Goal: Task Accomplishment & Management: Complete application form

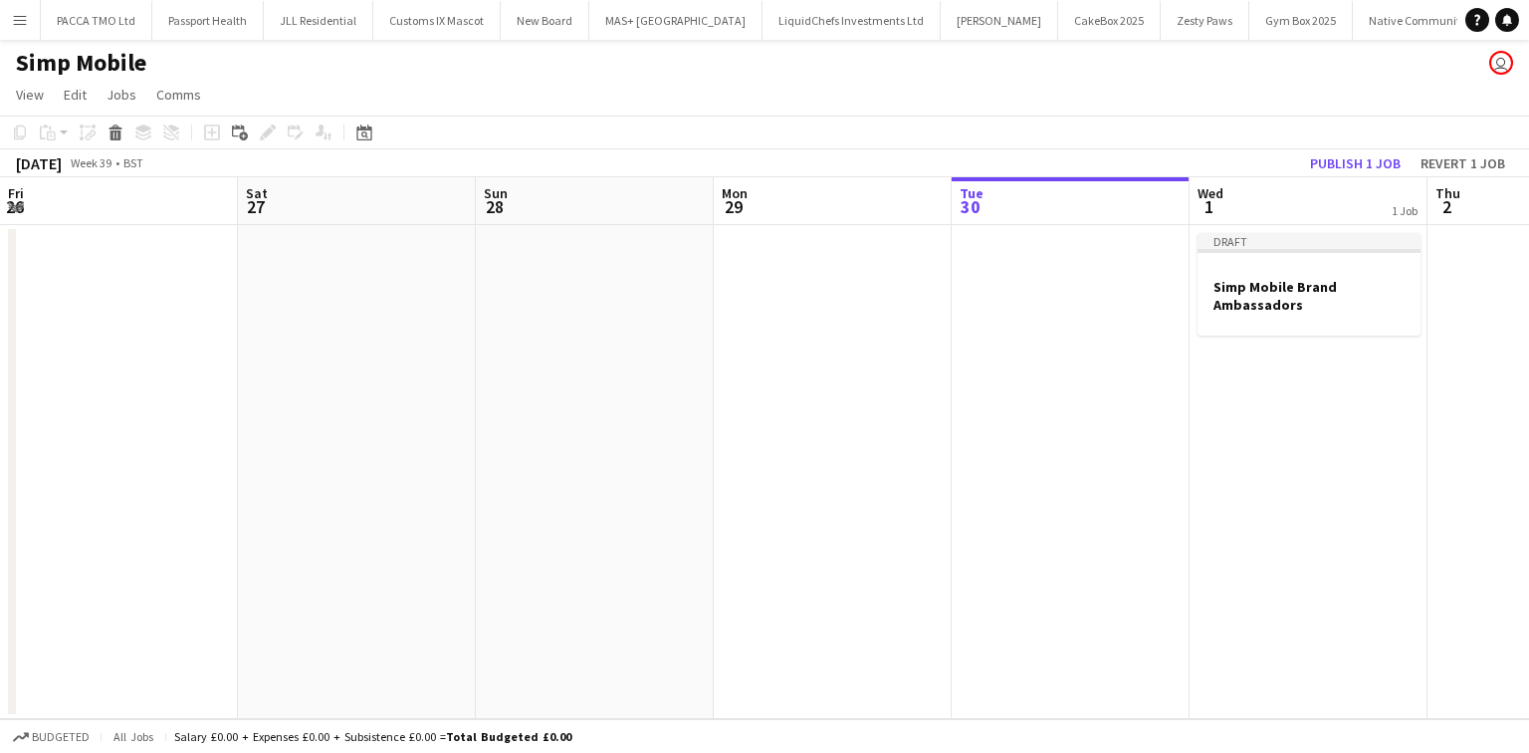
scroll to position [0, 476]
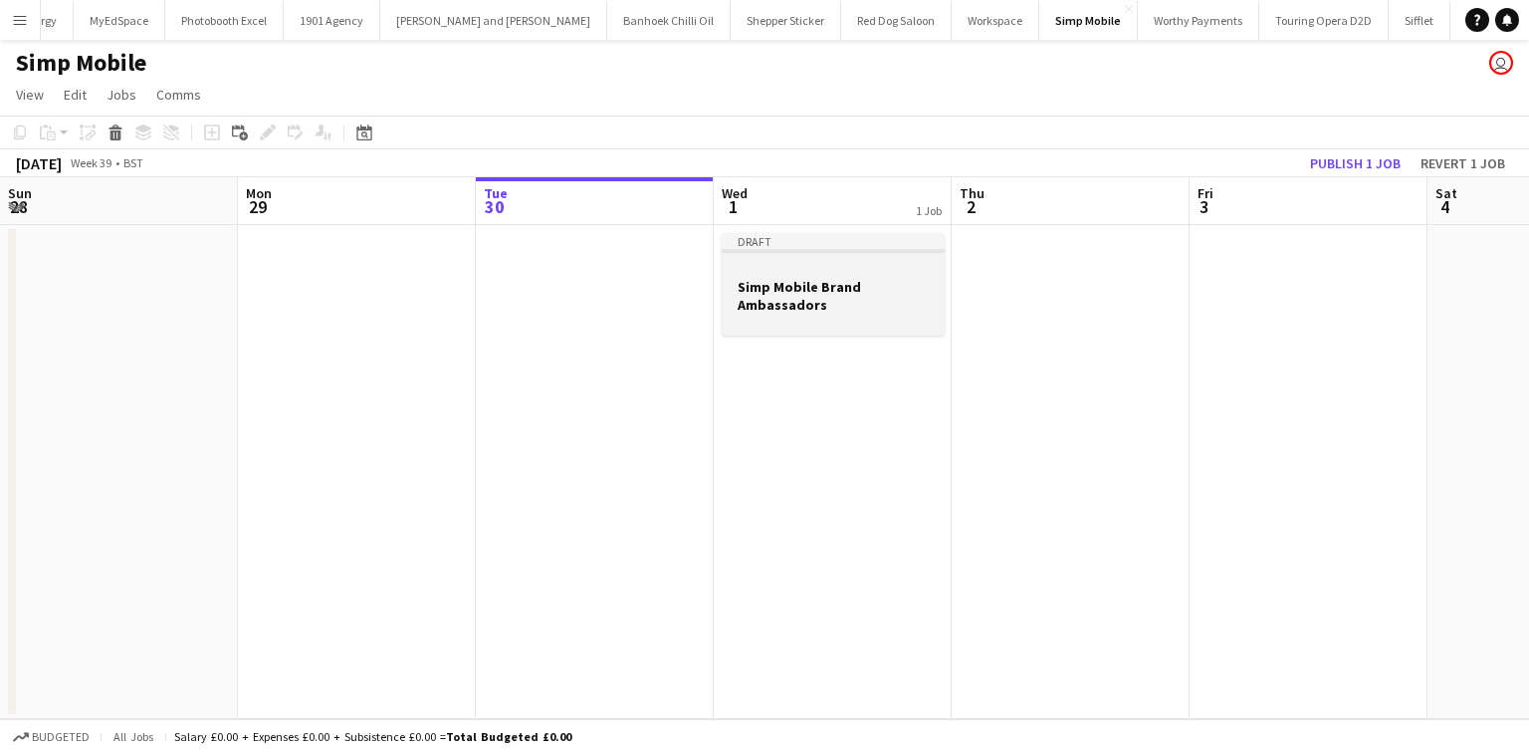
click at [798, 277] on app-job-card "Draft Simp Mobile Brand Ambassadors" at bounding box center [833, 284] width 223 height 103
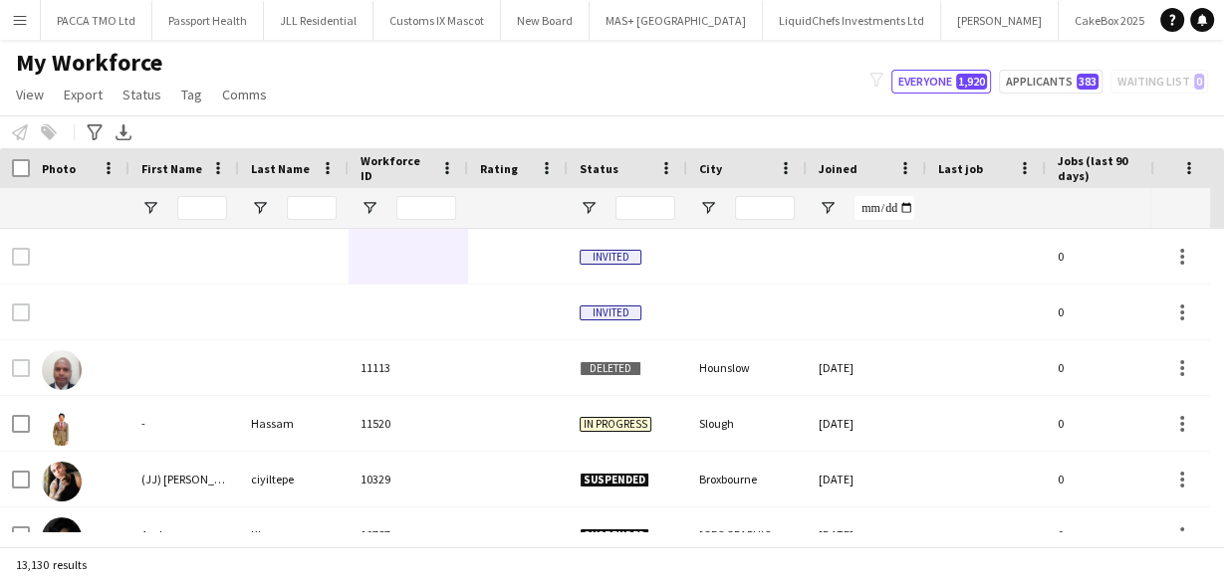
click at [14, 23] on app-icon "Menu" at bounding box center [20, 20] width 16 height 16
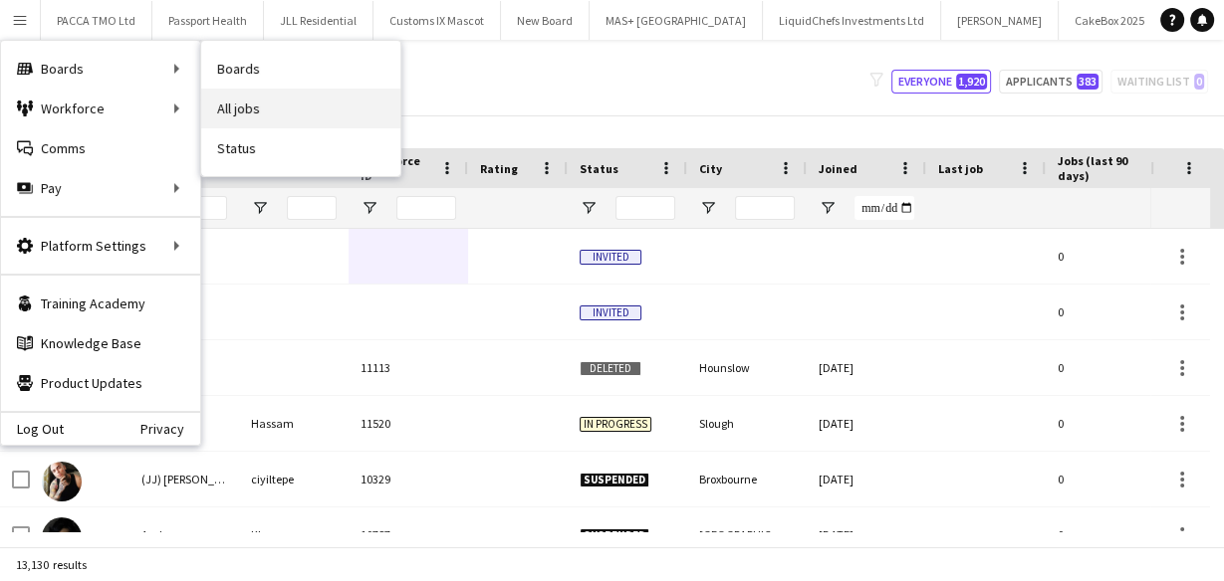
click at [249, 113] on link "All jobs" at bounding box center [300, 109] width 199 height 40
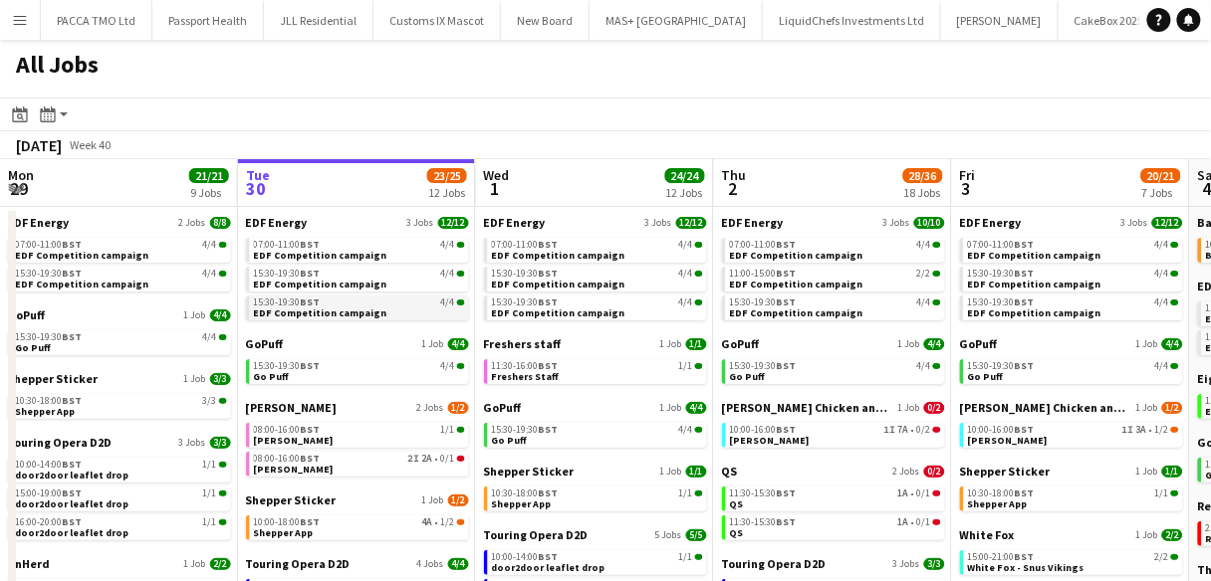
scroll to position [80, 0]
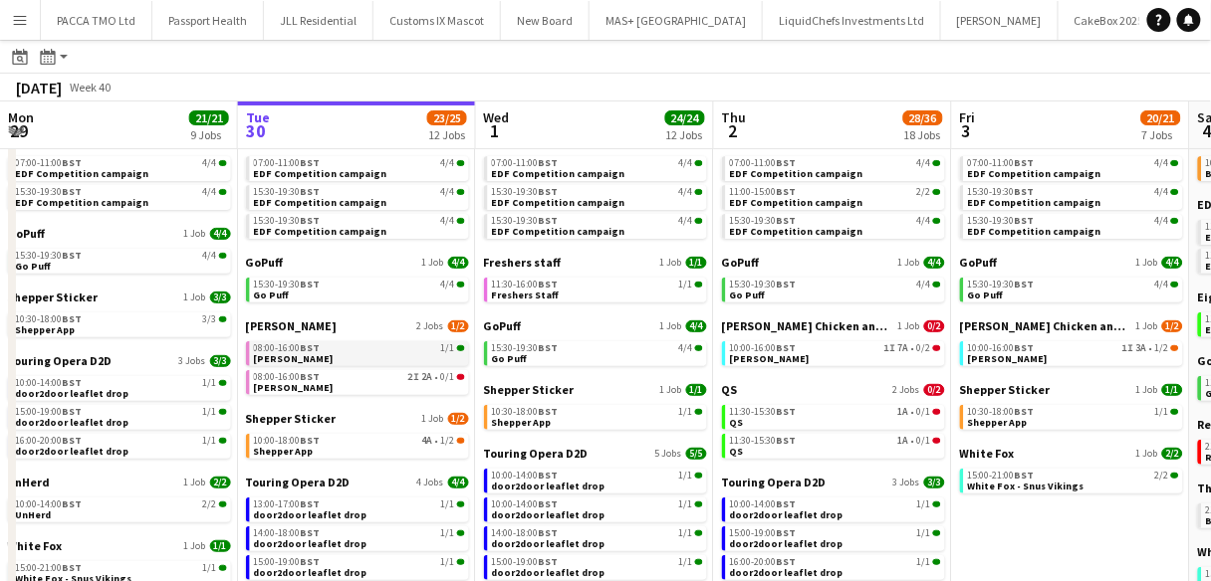
click at [359, 354] on link "08:00-16:00 BST 1/1 Knight Frank" at bounding box center [359, 353] width 211 height 23
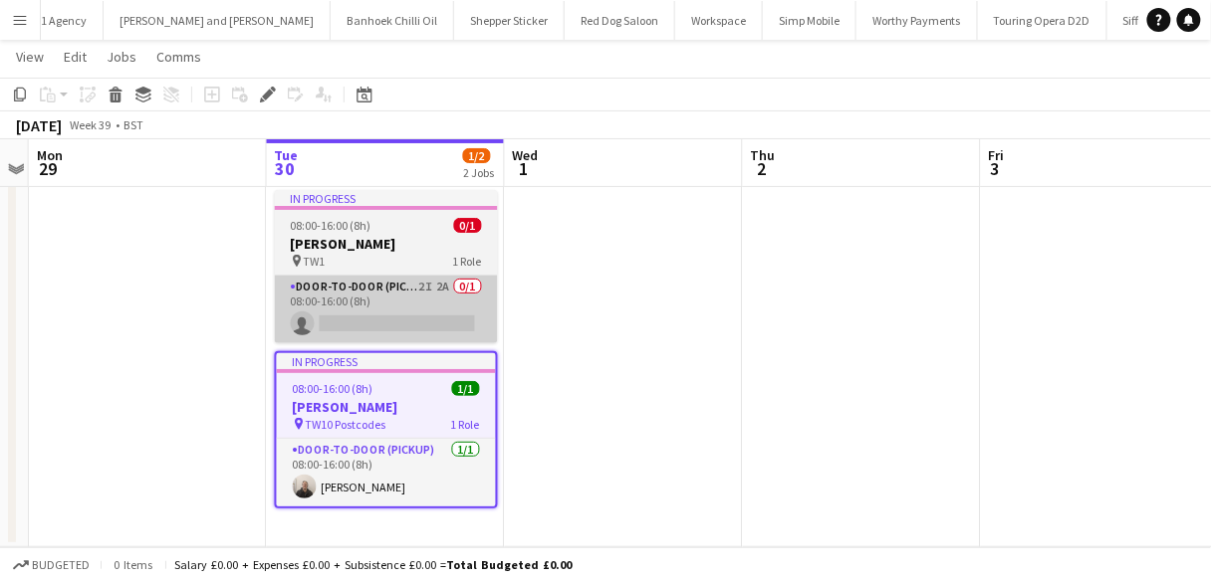
scroll to position [40, 0]
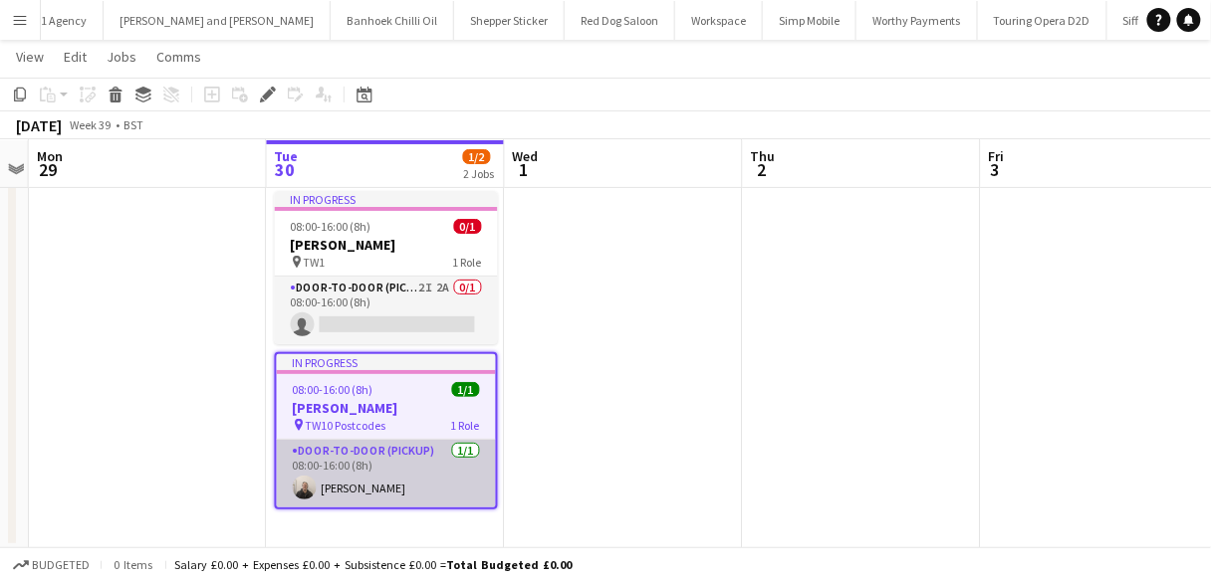
click at [326, 460] on app-card-role "Door-to-Door (Pickup) [DATE] 08:00-16:00 (8h) [PERSON_NAME]" at bounding box center [386, 474] width 219 height 68
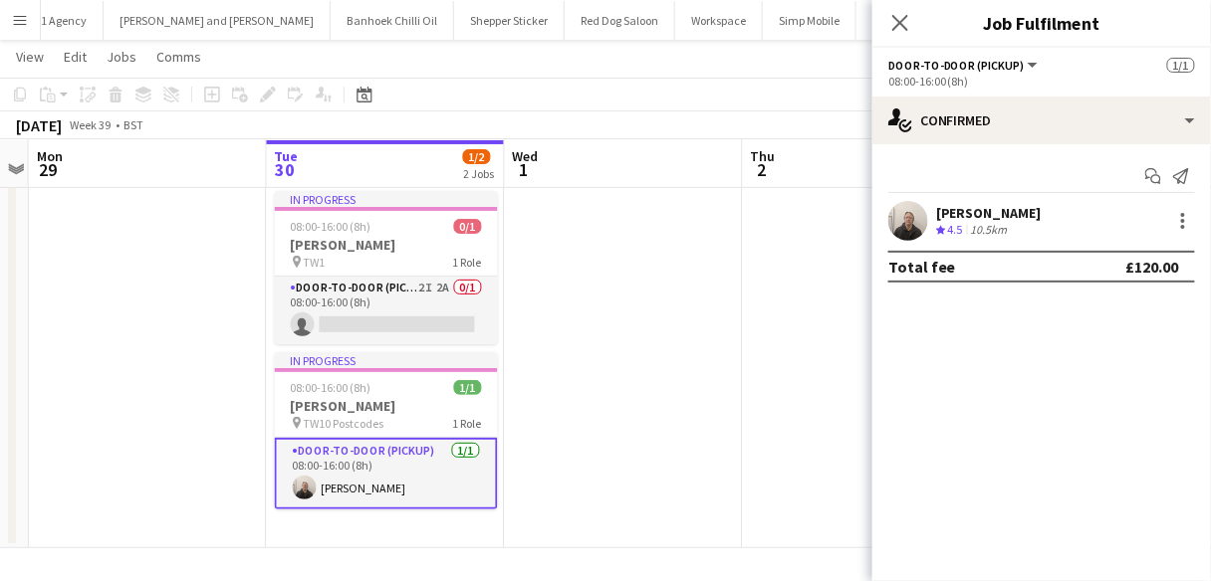
click at [995, 202] on div "Gavin Rowe Crew rating 4.5 10.5km" at bounding box center [1041, 221] width 339 height 40
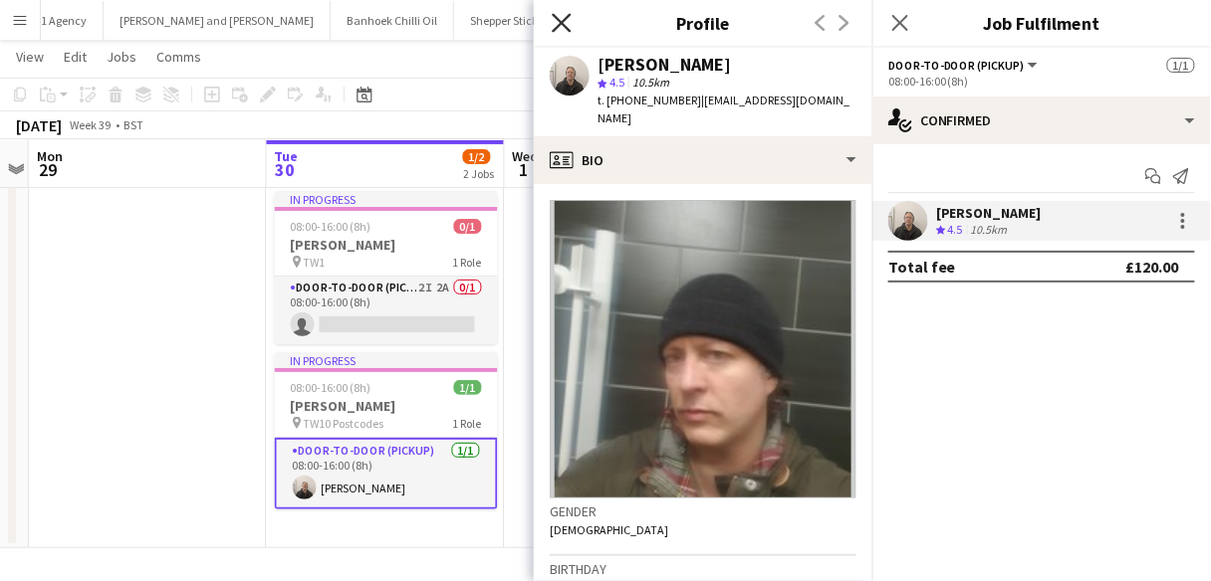
click at [570, 19] on icon "Close pop-in" at bounding box center [561, 22] width 19 height 19
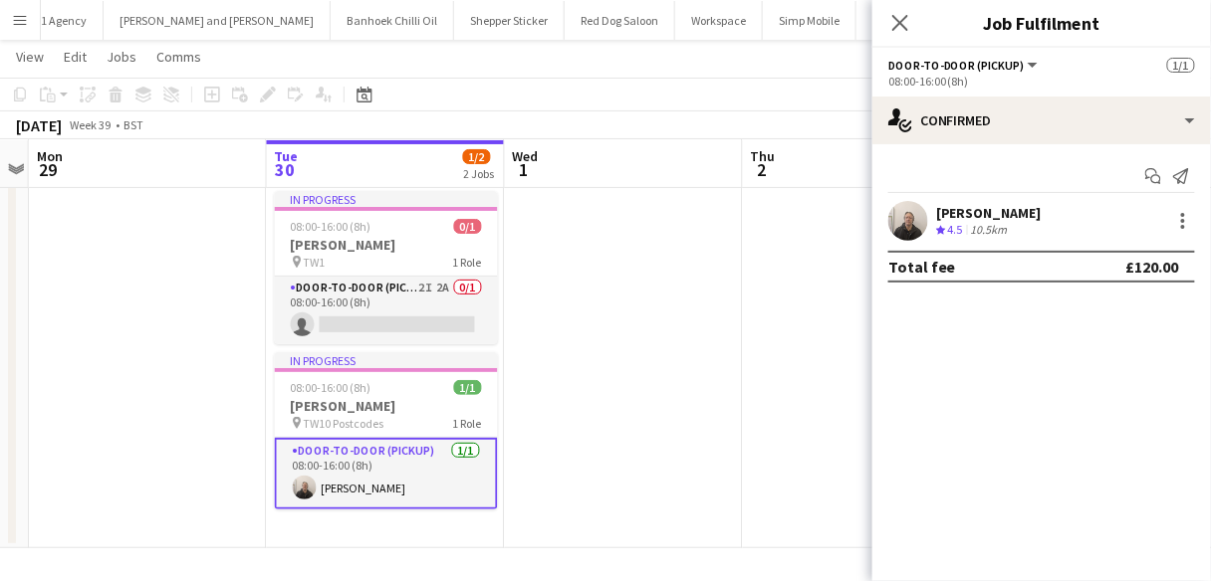
click at [1008, 230] on div "10.5km" at bounding box center [989, 230] width 45 height 17
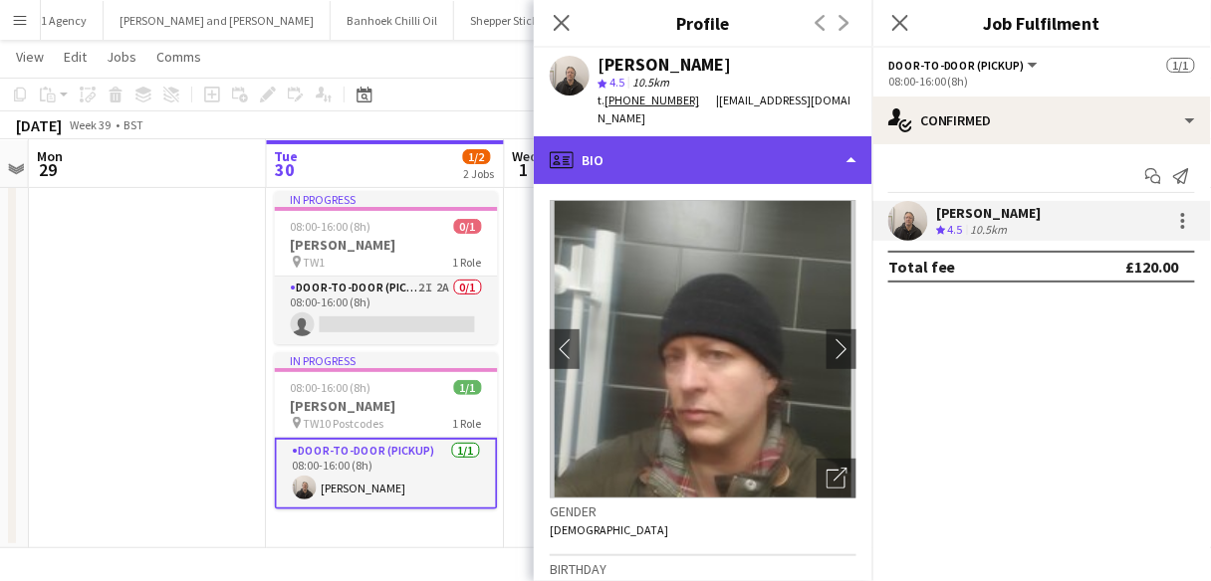
click at [607, 136] on div "profile Bio" at bounding box center [703, 160] width 339 height 48
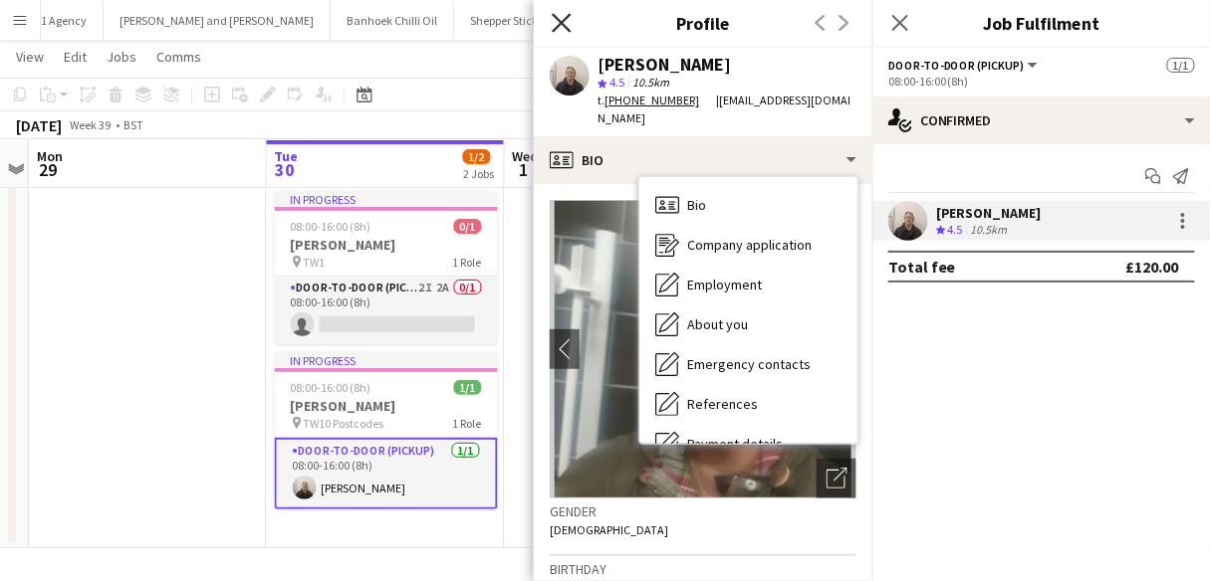
drag, startPoint x: 661, startPoint y: 310, endPoint x: 557, endPoint y: 25, distance: 303.3
click at [557, 25] on icon "Close pop-in" at bounding box center [561, 22] width 19 height 19
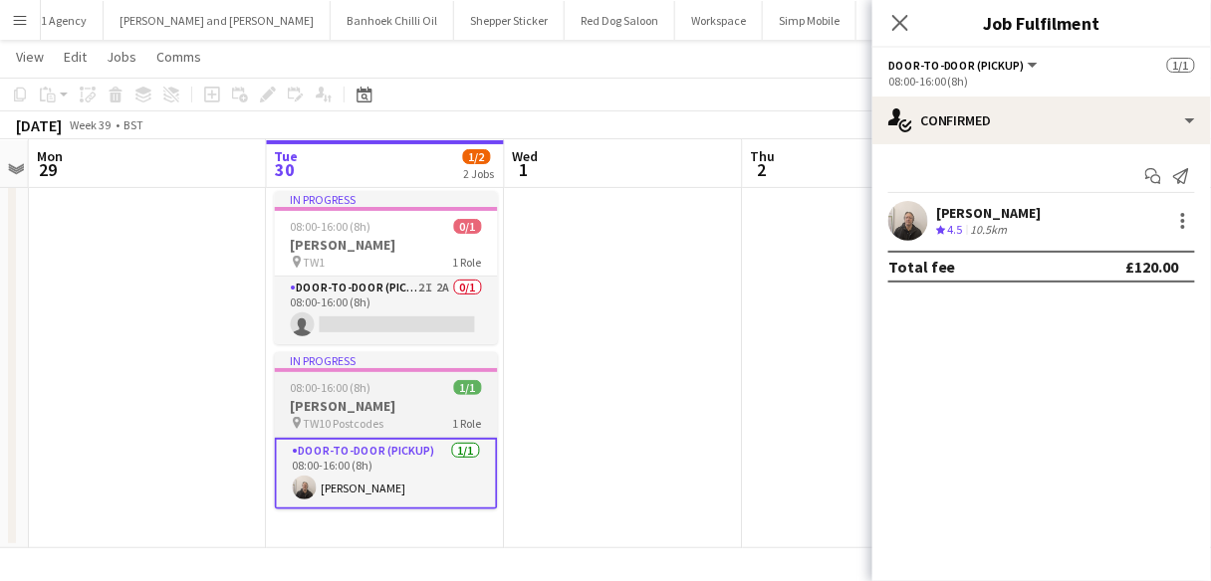
click at [366, 418] on span "TW10 Postcodes" at bounding box center [344, 423] width 81 height 15
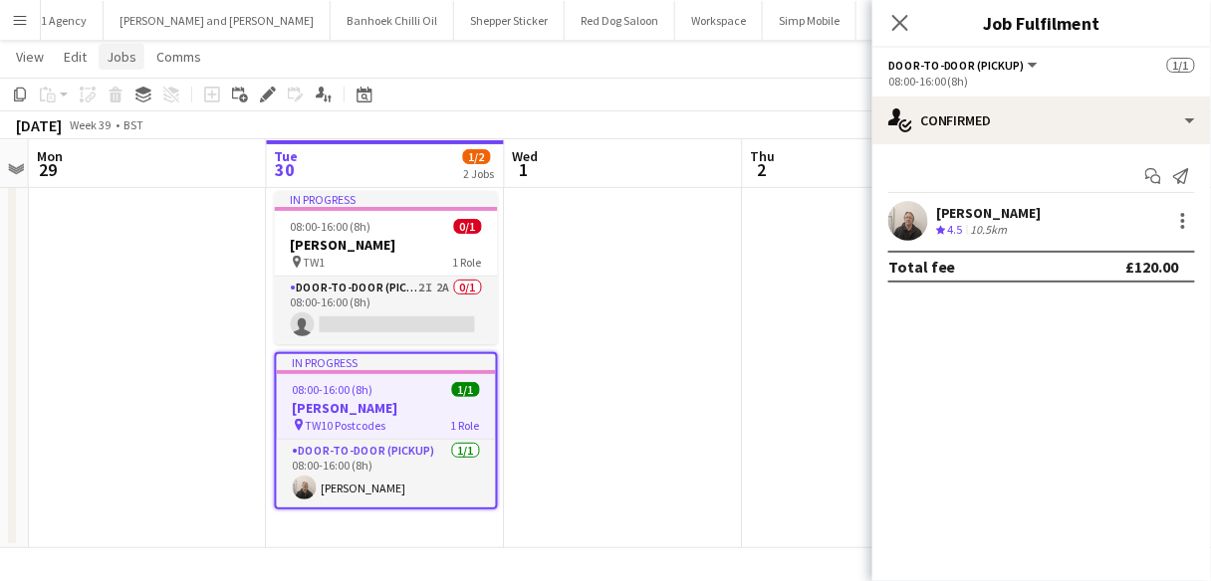
click at [125, 57] on span "Jobs" at bounding box center [122, 57] width 30 height 18
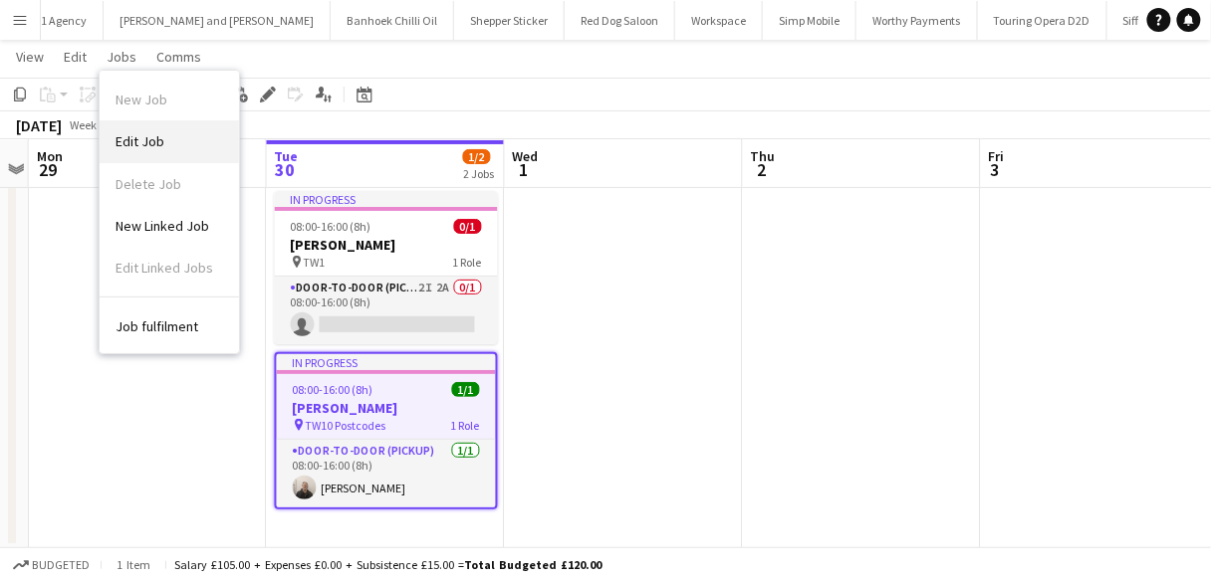
click at [137, 131] on link "Edit Job" at bounding box center [169, 141] width 139 height 42
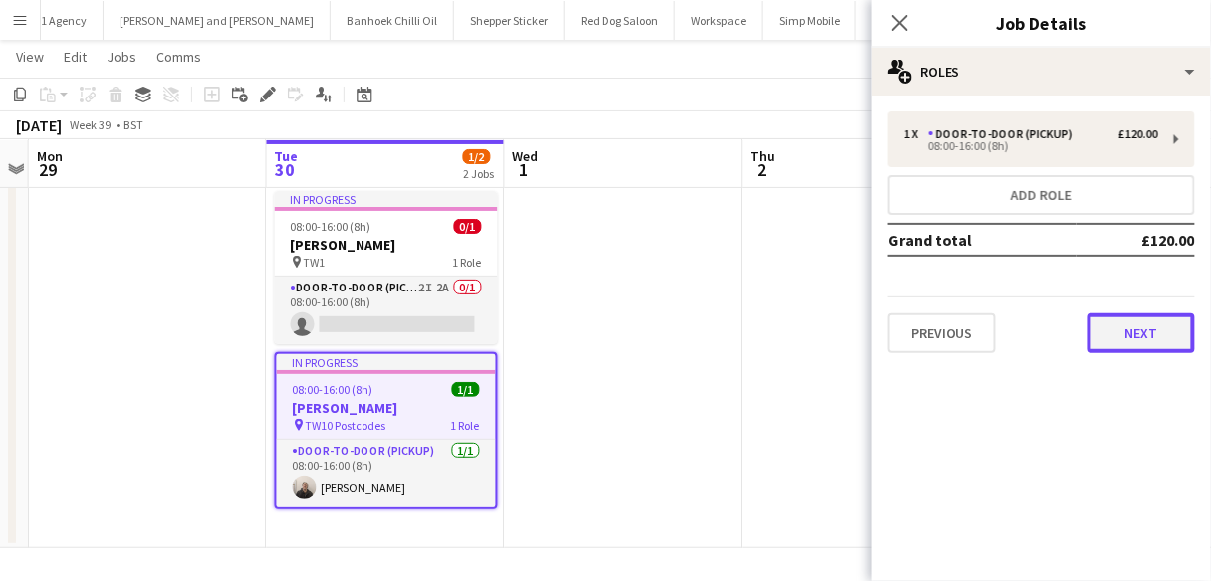
click at [1122, 327] on button "Next" at bounding box center [1141, 334] width 108 height 40
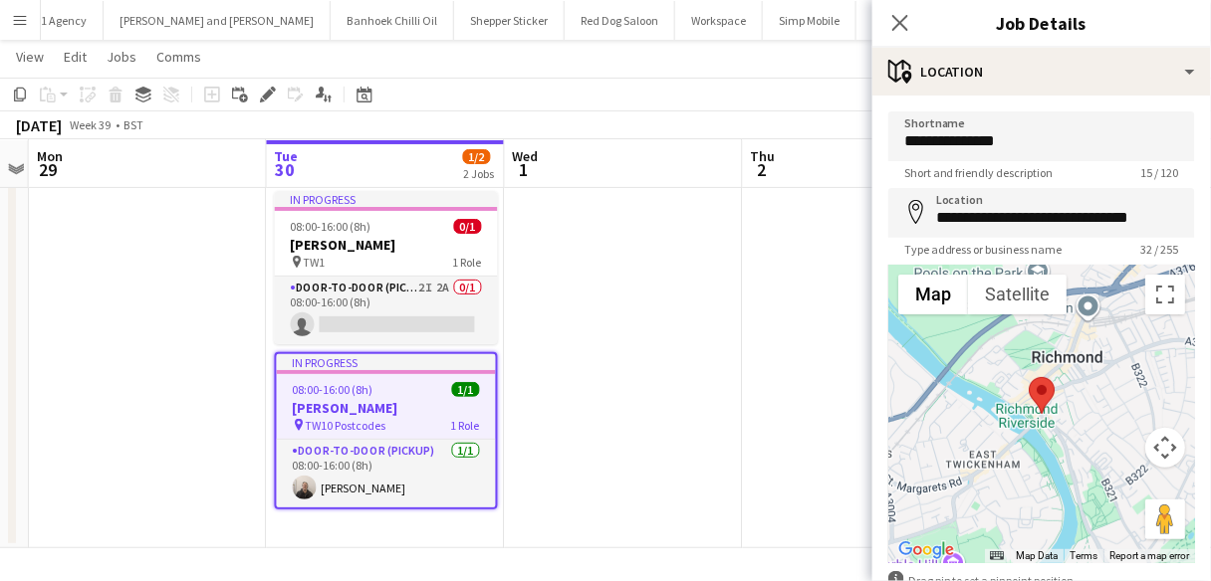
scroll to position [121, 0]
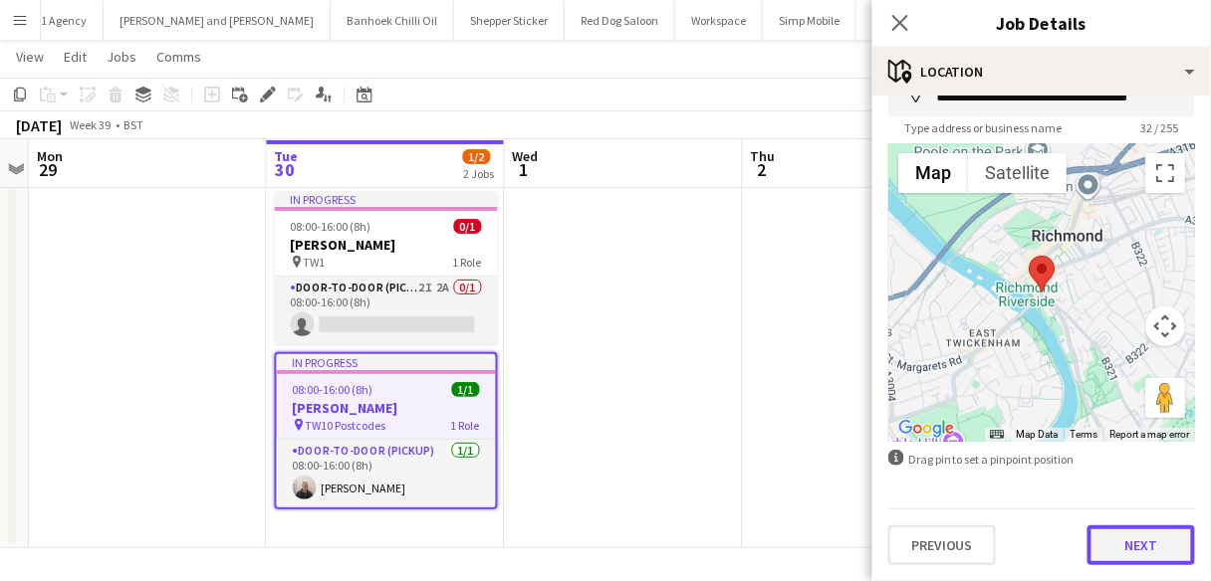
click at [1132, 547] on button "Next" at bounding box center [1141, 546] width 108 height 40
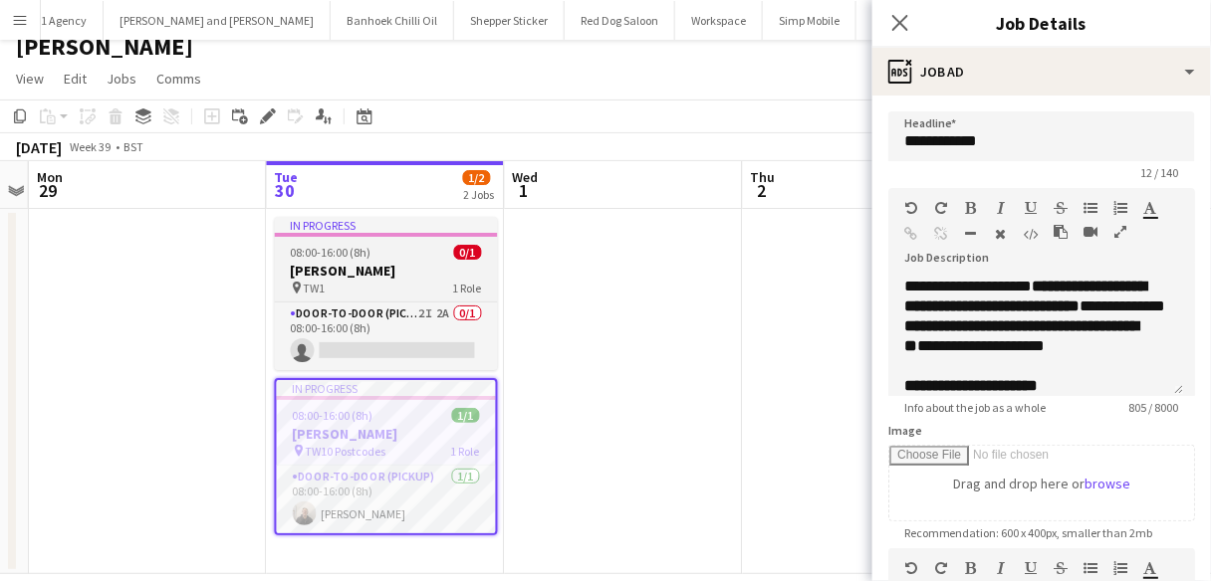
scroll to position [18, 0]
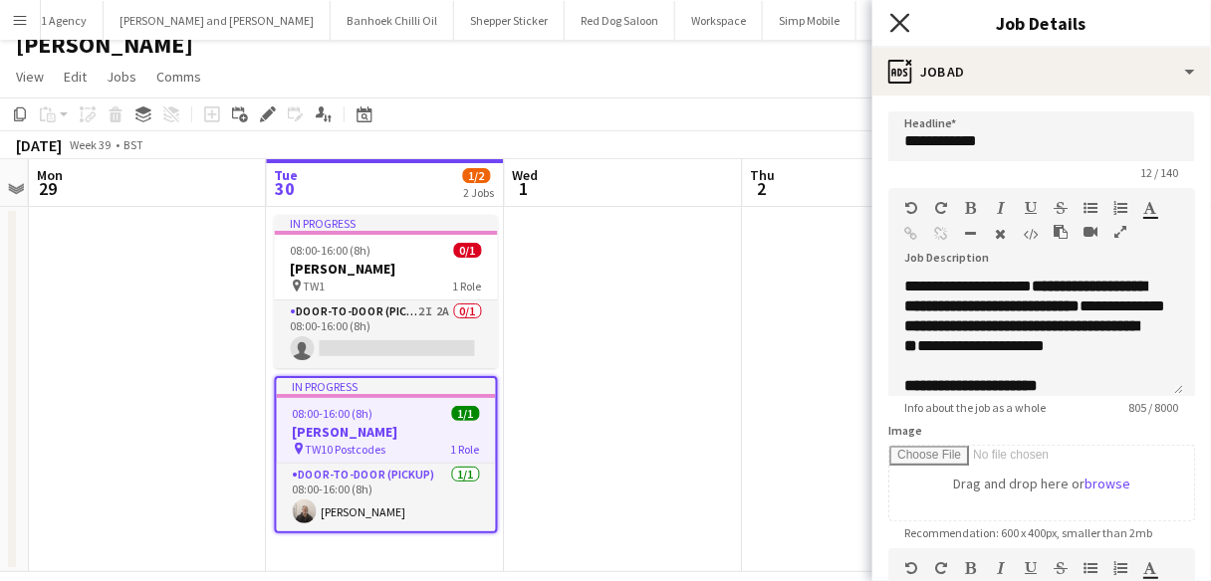
click at [904, 23] on icon "Close pop-in" at bounding box center [899, 22] width 19 height 19
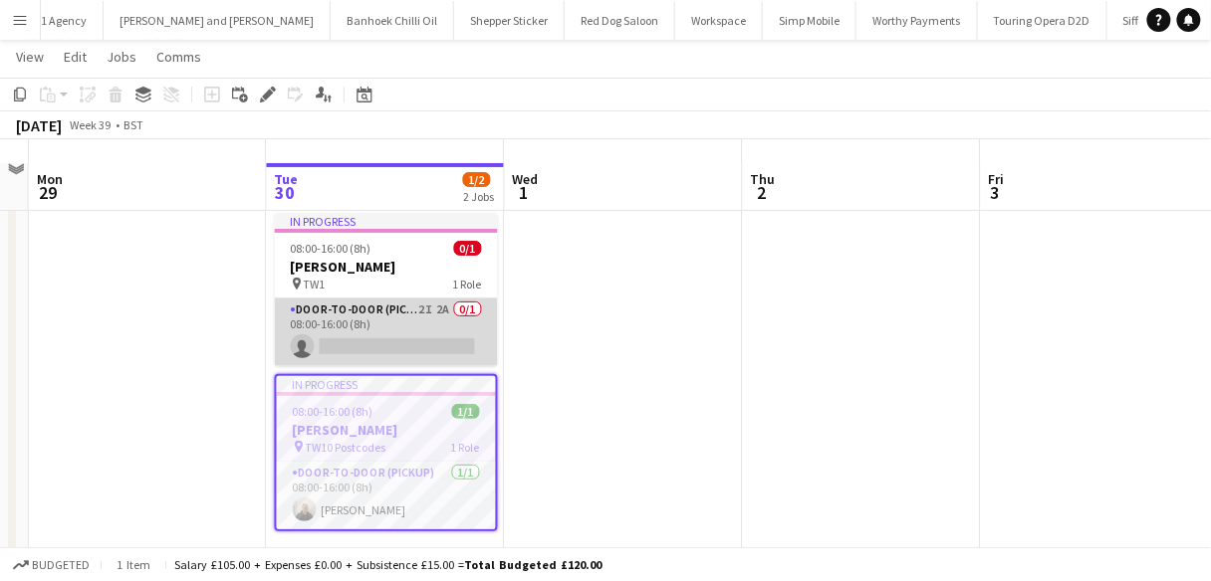
scroll to position [41, 0]
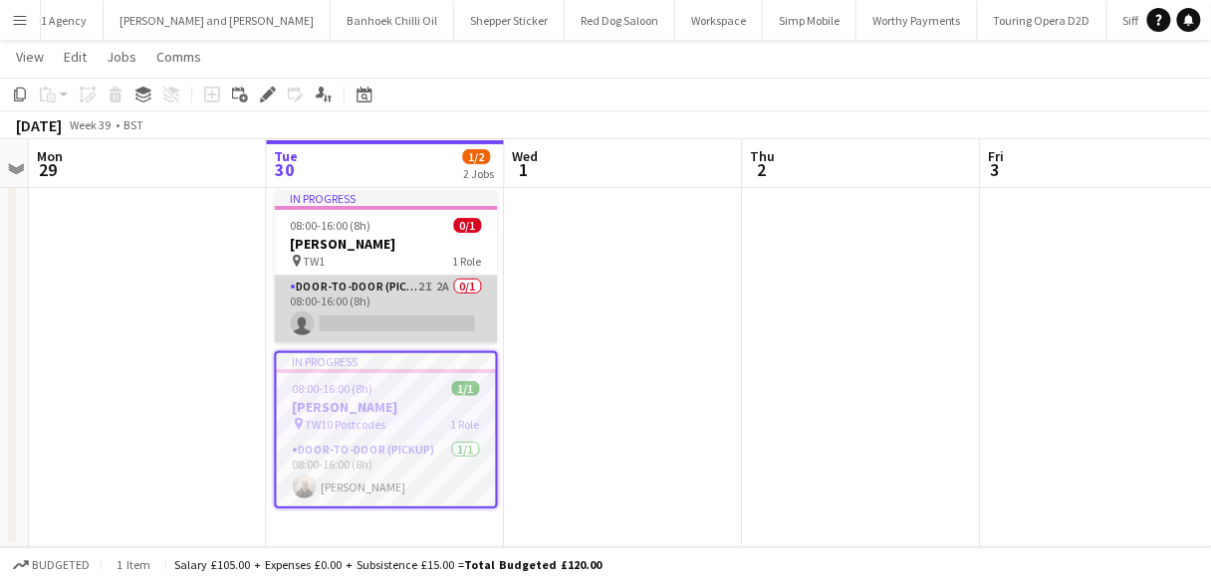
click at [402, 294] on app-card-role "Door-to-Door (Pickup) 2I 2A 0/1 08:00-16:00 (8h) single-neutral-actions" at bounding box center [386, 310] width 223 height 68
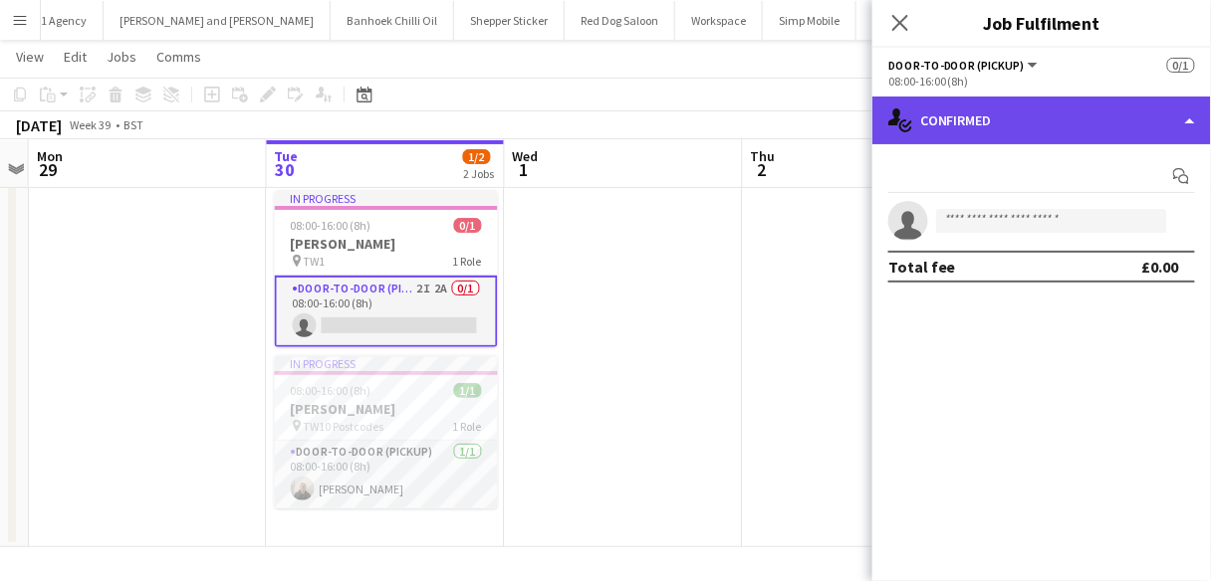
click at [996, 136] on div "single-neutral-actions-check-2 Confirmed" at bounding box center [1041, 121] width 339 height 48
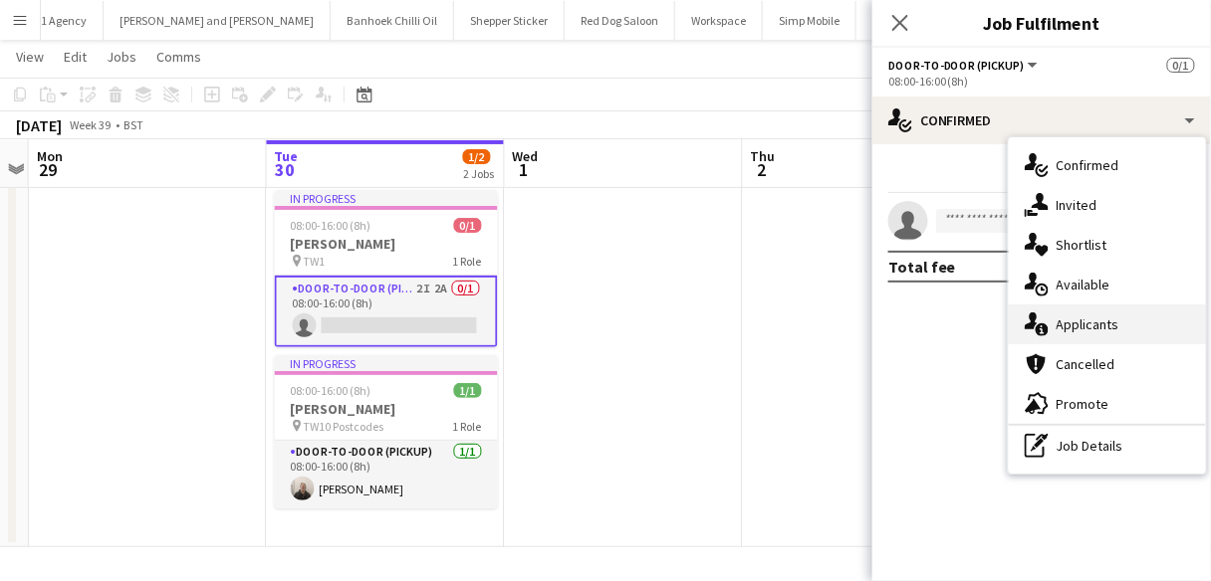
click at [1058, 313] on div "single-neutral-actions-information Applicants" at bounding box center [1107, 325] width 197 height 40
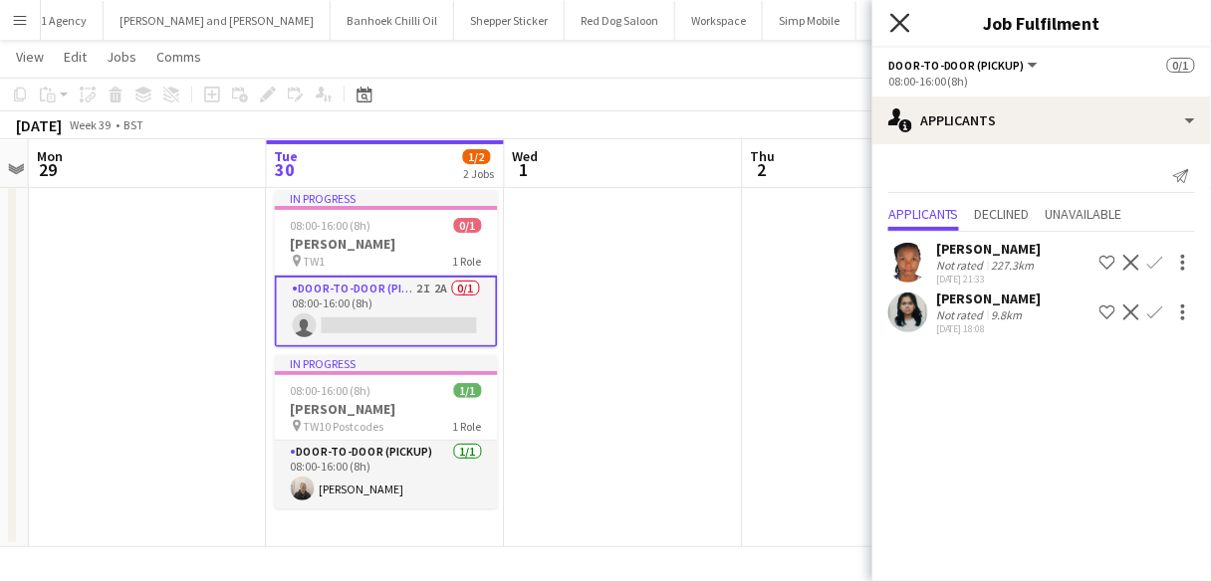
click at [904, 16] on icon "Close pop-in" at bounding box center [899, 22] width 19 height 19
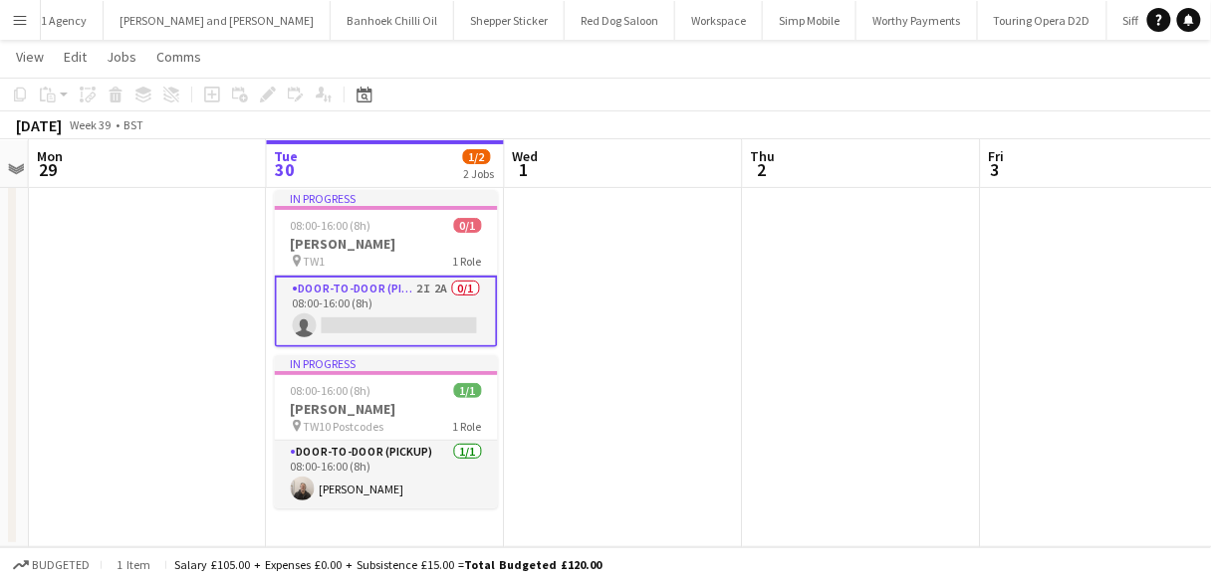
click at [345, 312] on app-card-role "Door-to-Door (Pickup) 2I 2A 0/1 08:00-16:00 (8h) single-neutral-actions" at bounding box center [386, 312] width 223 height 72
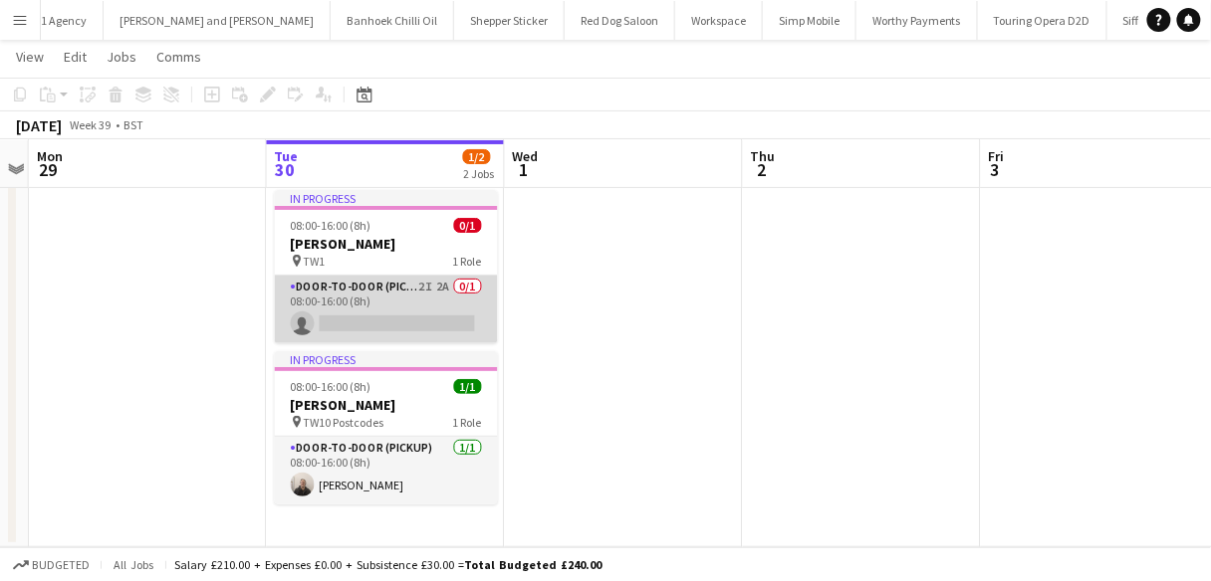
click at [359, 323] on app-card-role "Door-to-Door (Pickup) 2I 2A 0/1 08:00-16:00 (8h) single-neutral-actions" at bounding box center [386, 310] width 223 height 68
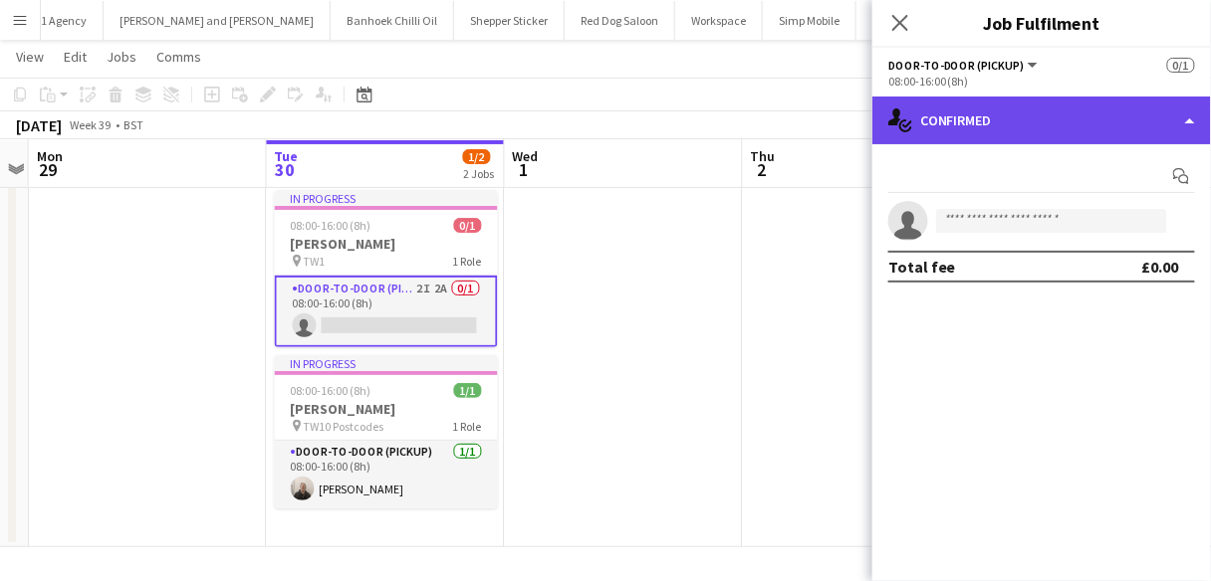
click at [979, 139] on div "single-neutral-actions-check-2 Confirmed" at bounding box center [1041, 121] width 339 height 48
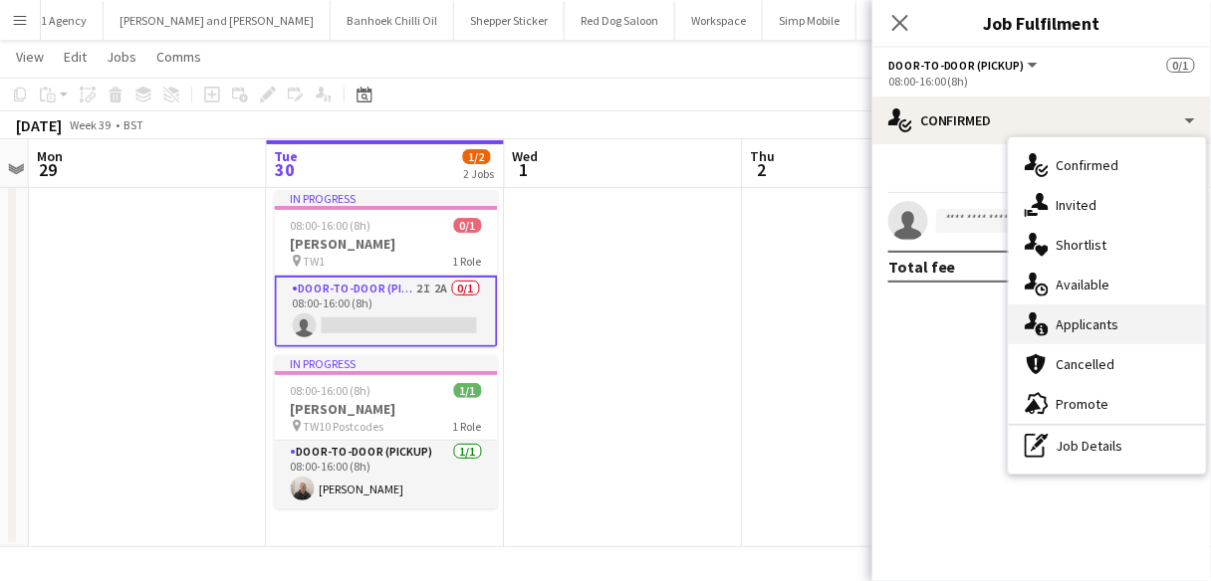
click at [1047, 324] on icon "single-neutral-actions-information" at bounding box center [1037, 325] width 24 height 24
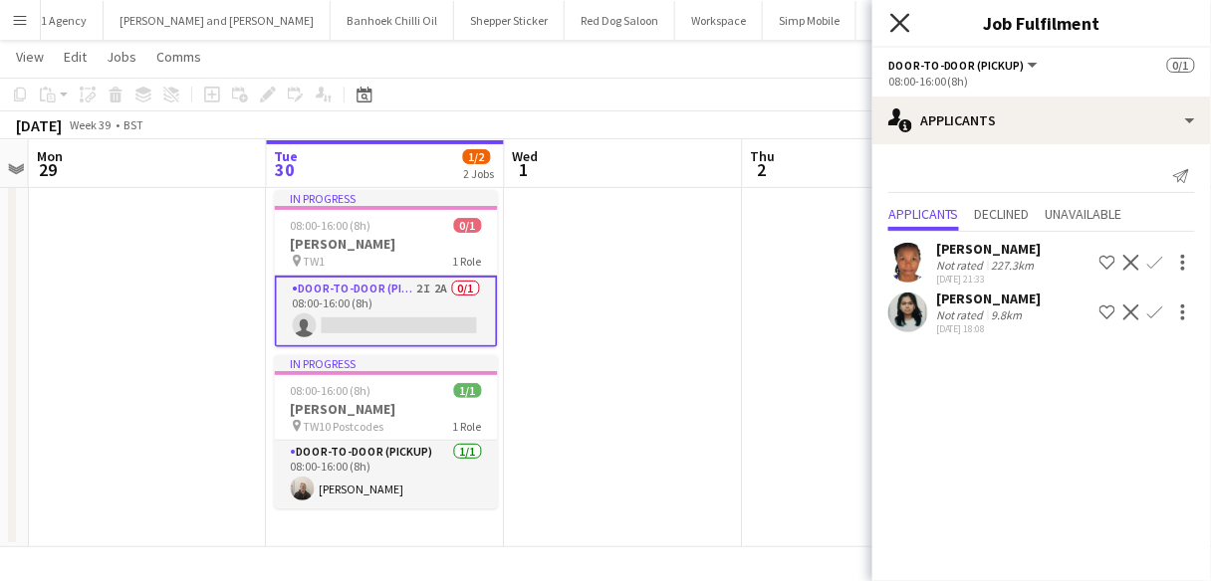
click at [906, 27] on icon at bounding box center [899, 22] width 19 height 19
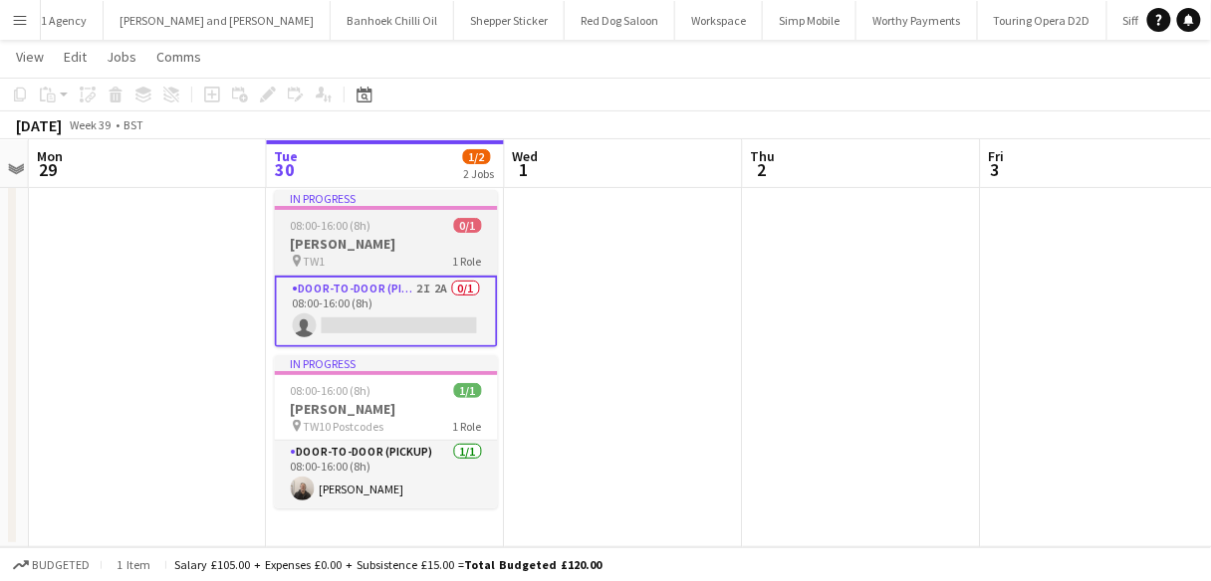
click at [407, 245] on h3 "[PERSON_NAME]" at bounding box center [386, 244] width 223 height 18
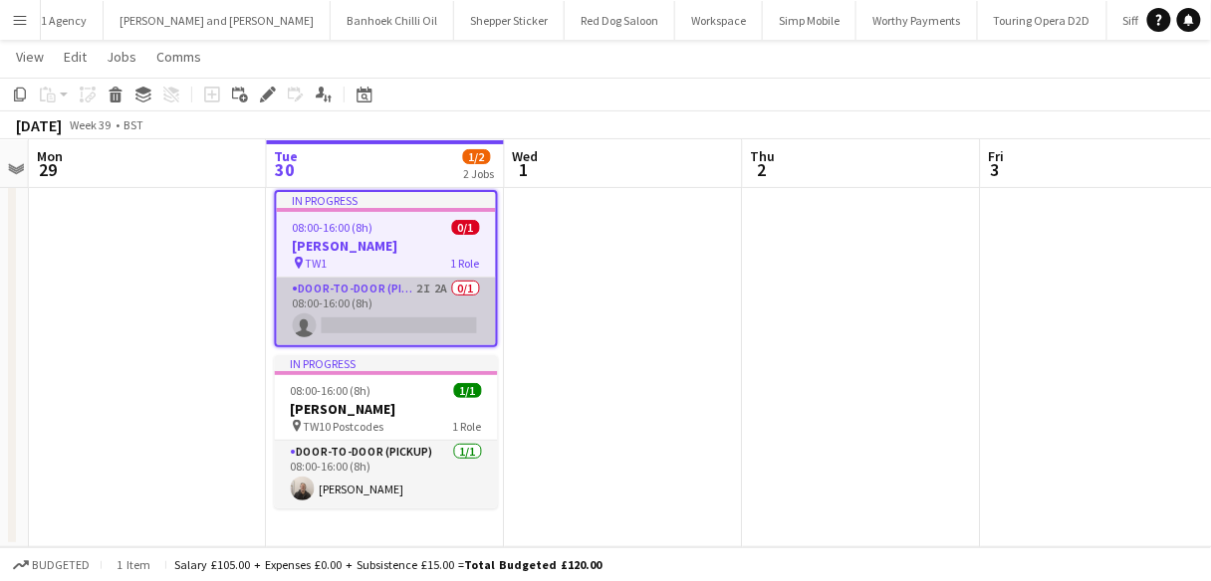
click at [406, 304] on app-card-role "Door-to-Door (Pickup) 2I 2A 0/1 08:00-16:00 (8h) single-neutral-actions" at bounding box center [386, 312] width 219 height 68
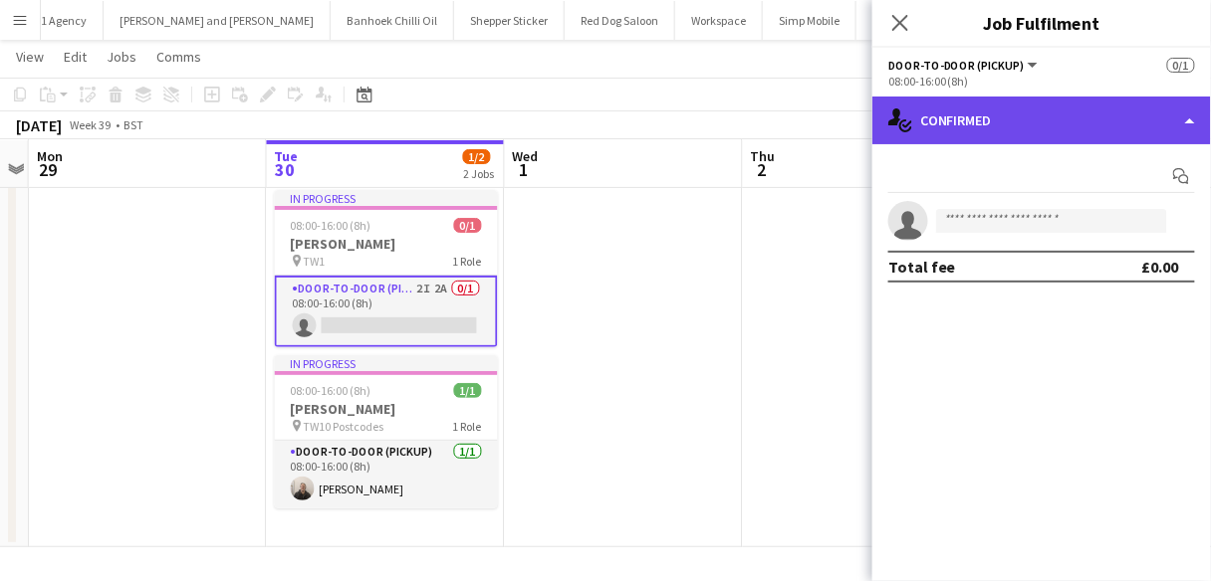
click at [943, 127] on div "single-neutral-actions-check-2 Confirmed" at bounding box center [1041, 121] width 339 height 48
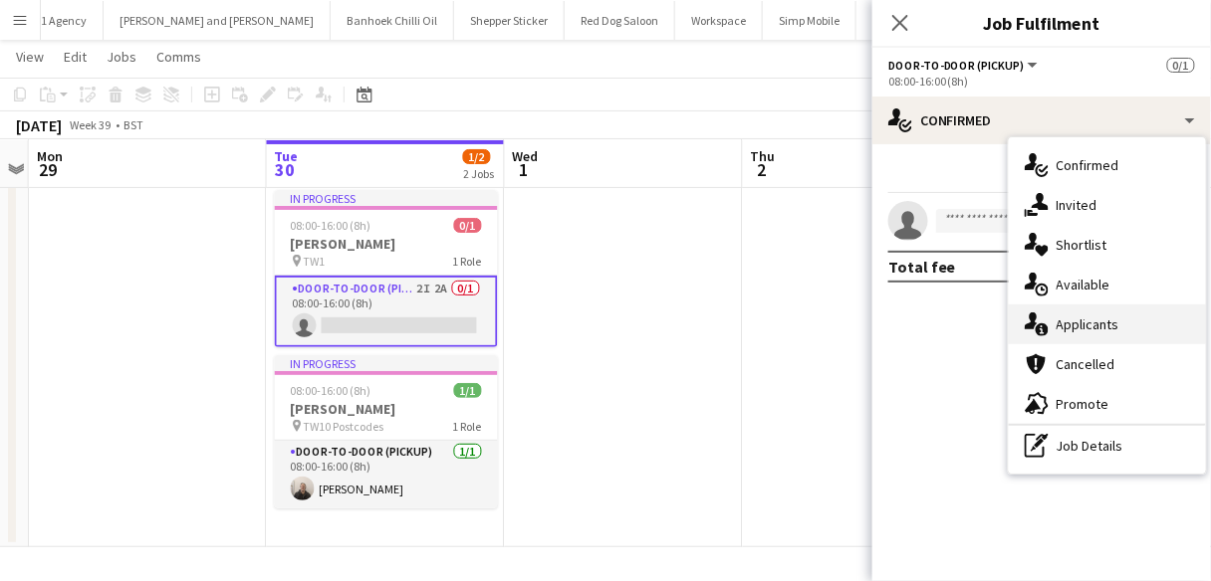
click at [1077, 323] on span "Applicants" at bounding box center [1087, 325] width 63 height 18
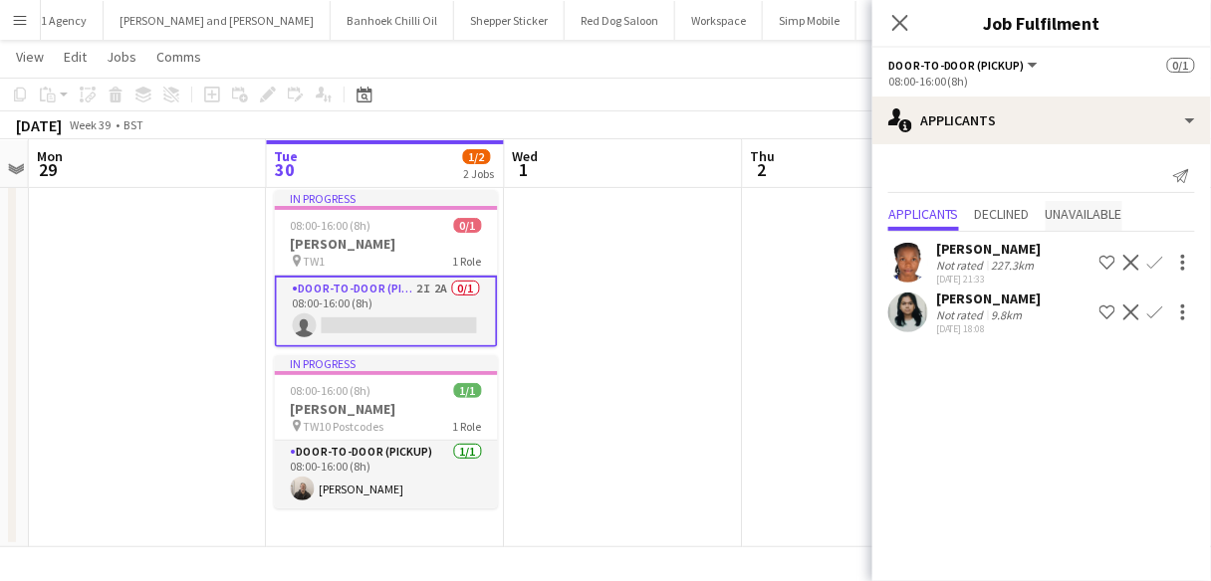
click at [1067, 213] on span "Unavailable" at bounding box center [1083, 214] width 77 height 14
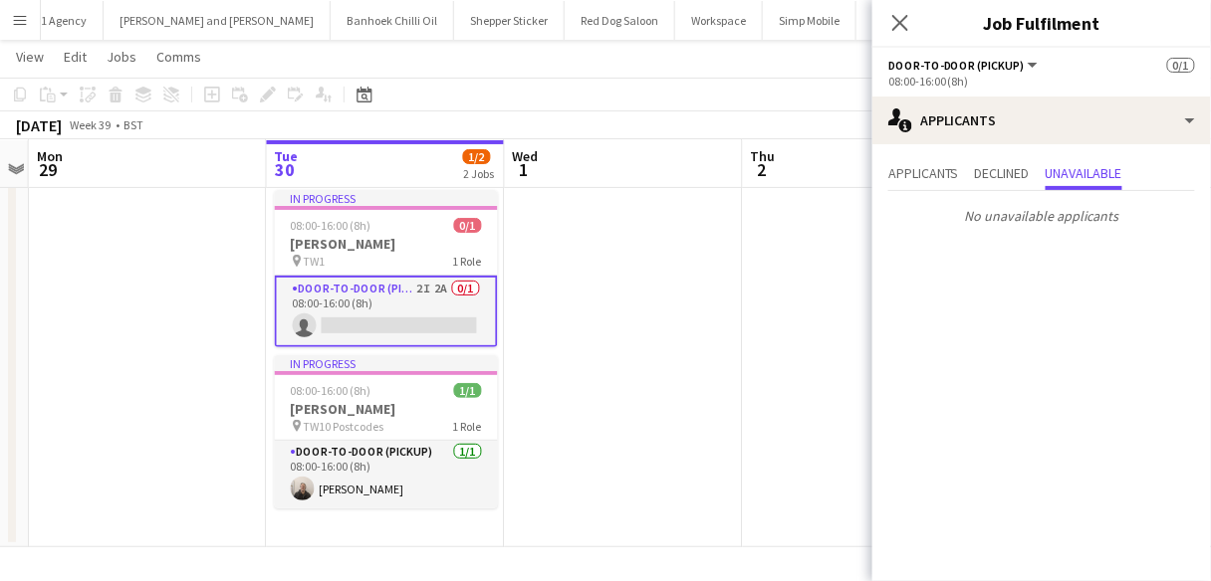
click at [995, 203] on p "No unavailable applicants" at bounding box center [1041, 216] width 339 height 34
click at [908, 157] on div "Applicants Declined Unavailable No unavailable applicants" at bounding box center [1041, 196] width 339 height 105
click at [908, 161] on span "Applicants" at bounding box center [923, 175] width 71 height 30
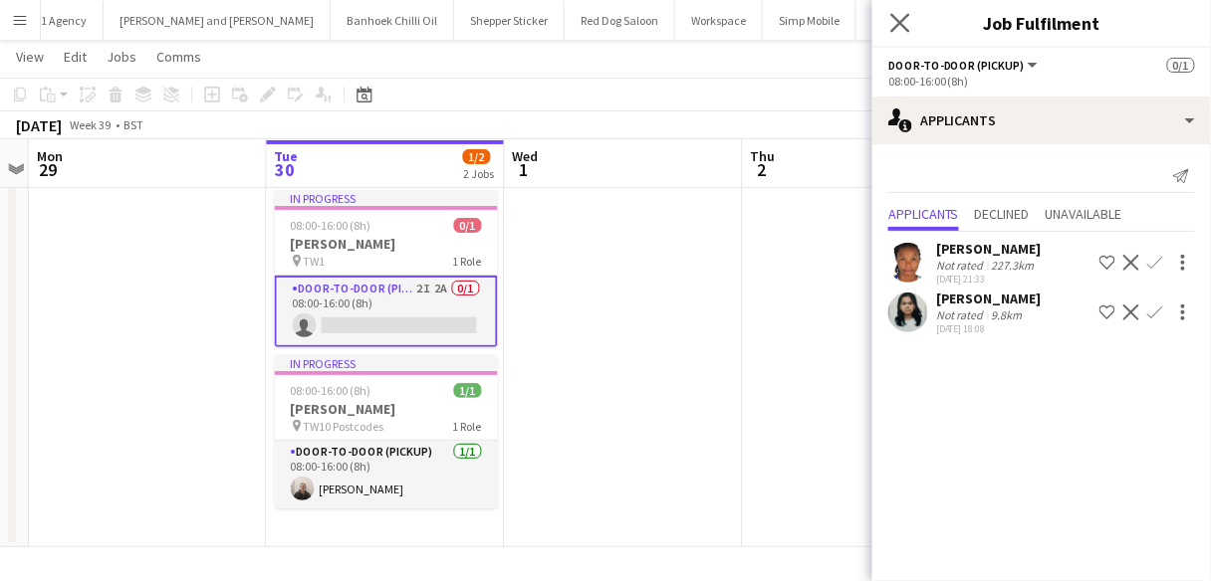
click at [914, 32] on app-icon "Close pop-in" at bounding box center [900, 23] width 29 height 29
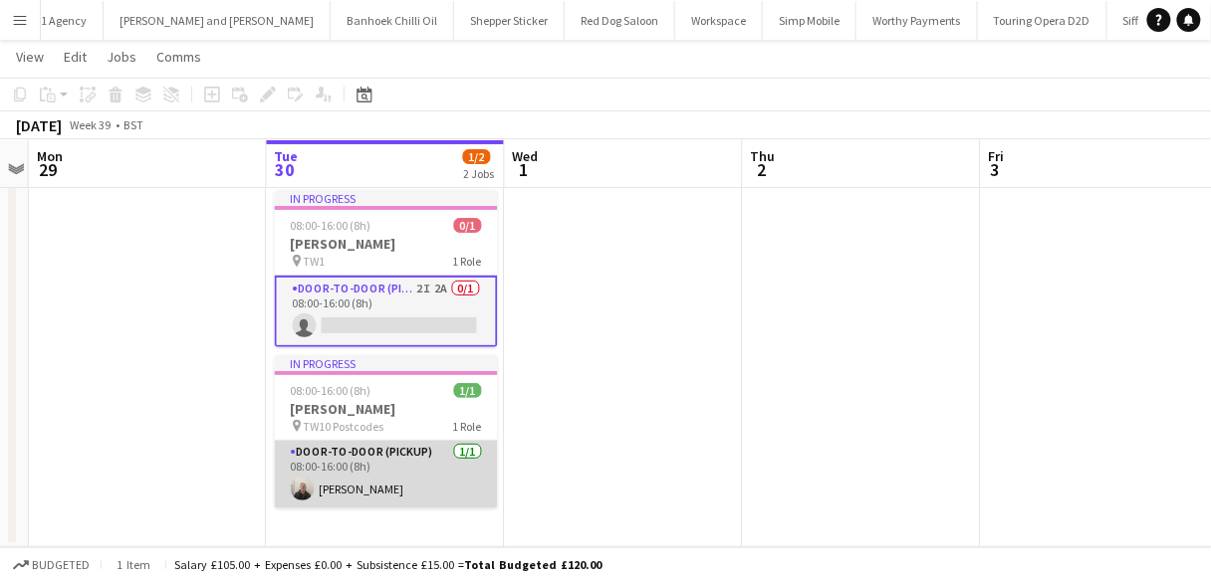
click at [353, 450] on app-card-role "Door-to-Door (Pickup) [DATE] 08:00-16:00 (8h) [PERSON_NAME]" at bounding box center [386, 475] width 223 height 68
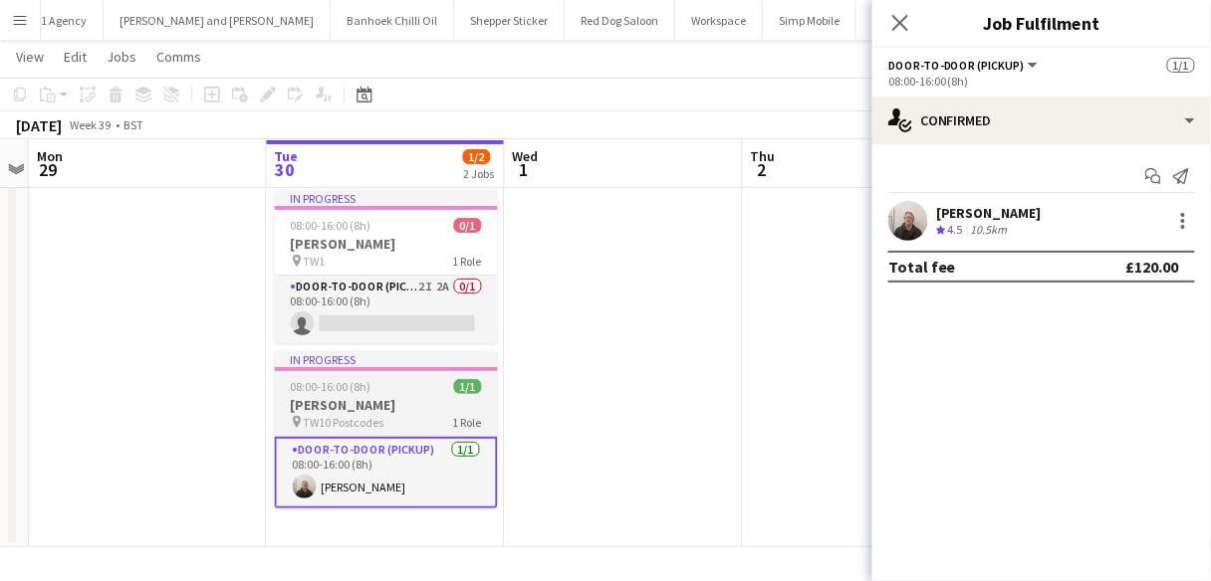
click at [319, 406] on h3 "[PERSON_NAME]" at bounding box center [386, 405] width 223 height 18
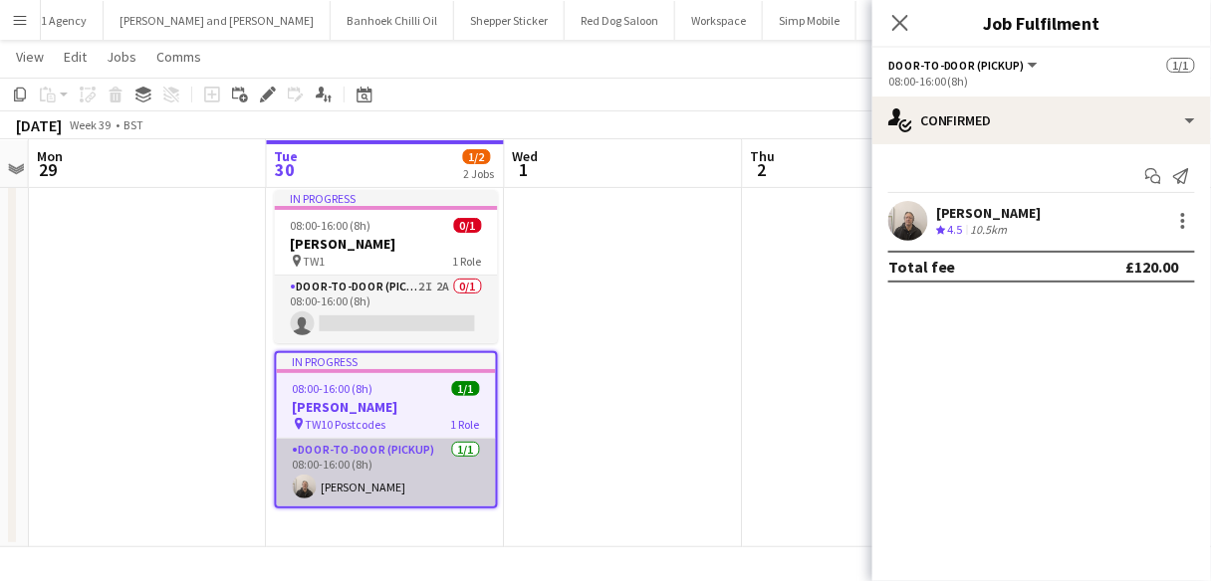
click at [331, 443] on app-card-role "Door-to-Door (Pickup) [DATE] 08:00-16:00 (8h) [PERSON_NAME]" at bounding box center [386, 473] width 219 height 68
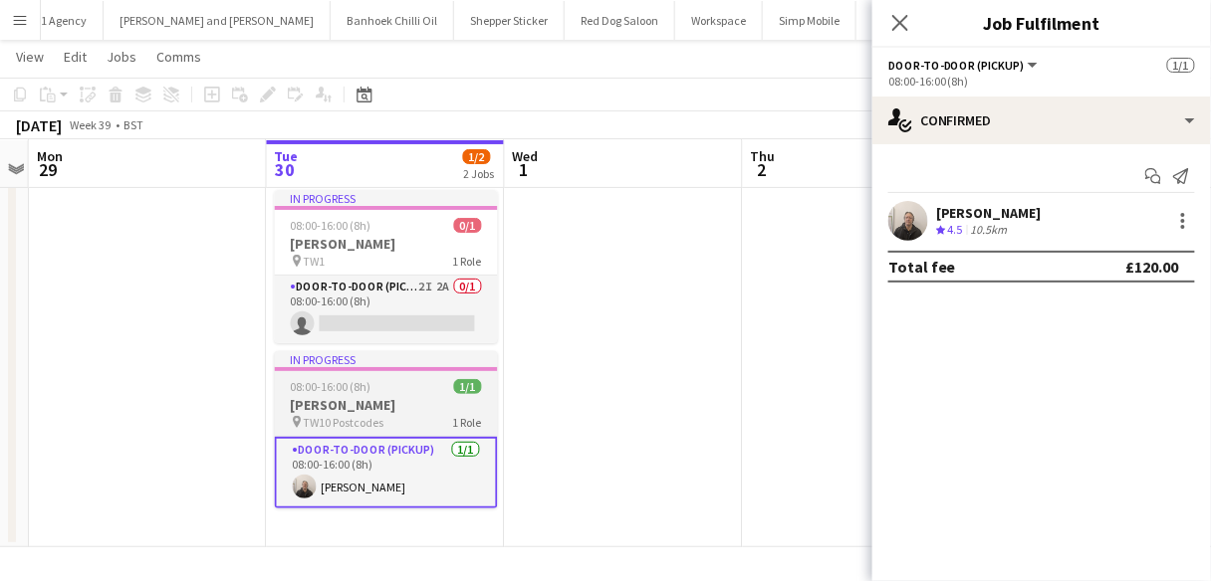
click at [331, 400] on h3 "[PERSON_NAME]" at bounding box center [386, 405] width 223 height 18
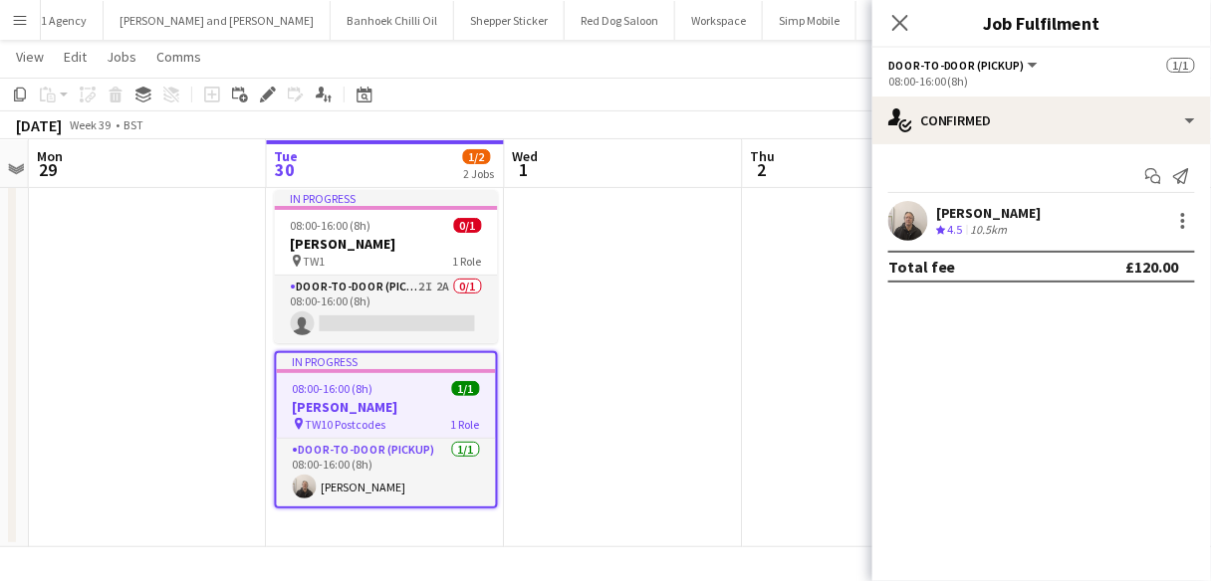
click at [988, 209] on div "[PERSON_NAME]" at bounding box center [989, 213] width 106 height 18
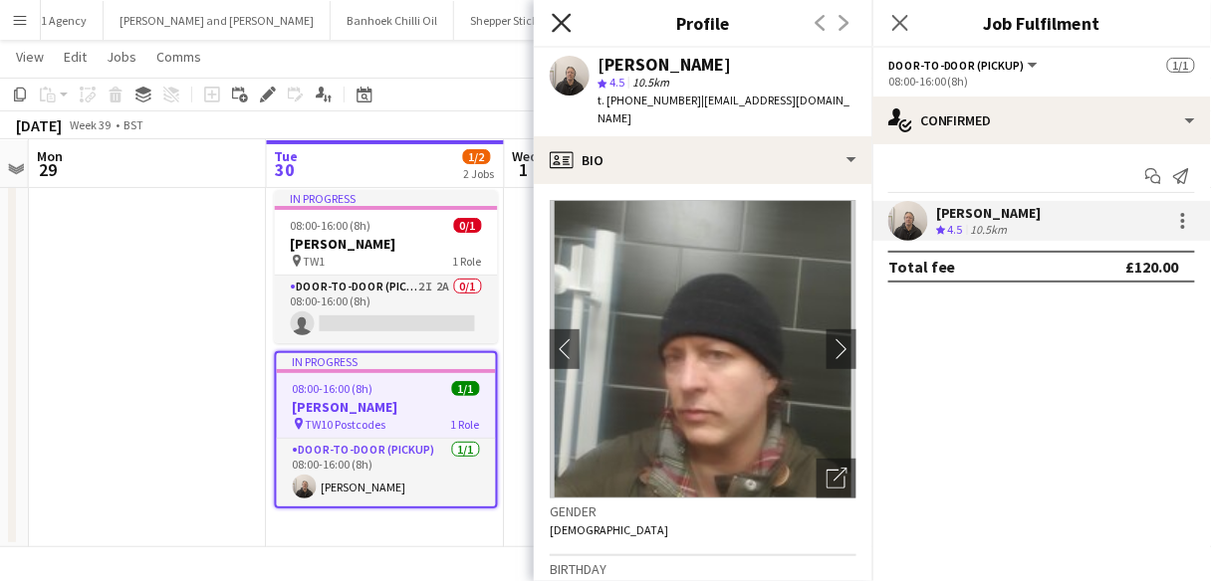
click at [571, 13] on icon "Close pop-in" at bounding box center [561, 22] width 19 height 19
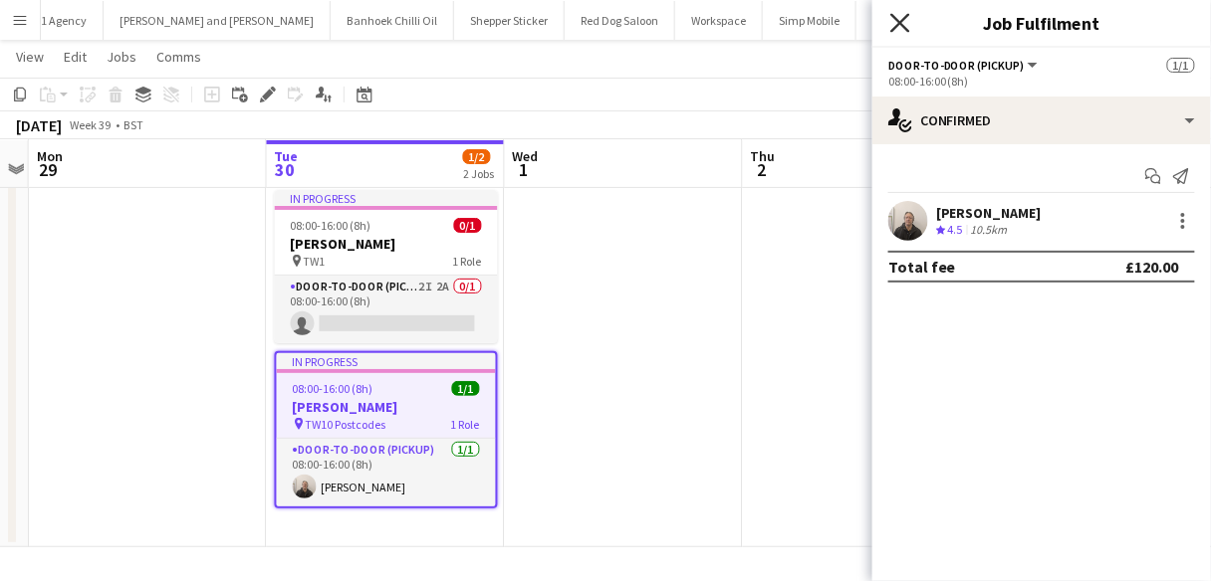
click at [905, 27] on icon at bounding box center [899, 22] width 19 height 19
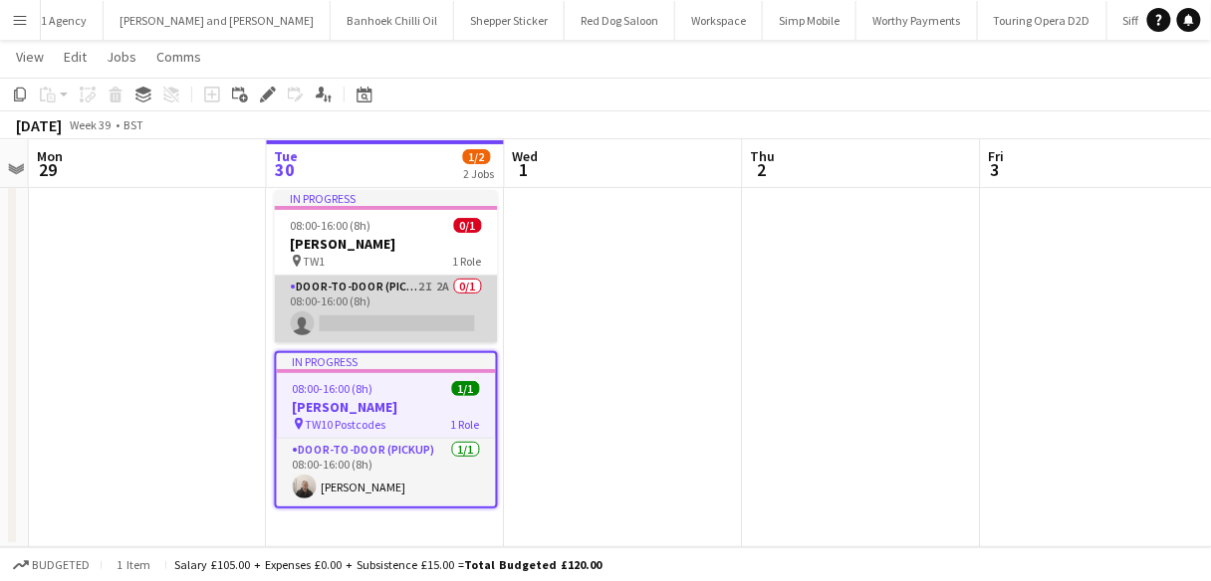
click at [319, 310] on app-card-role "Door-to-Door (Pickup) 2I 2A 0/1 08:00-16:00 (8h) single-neutral-actions" at bounding box center [386, 310] width 223 height 68
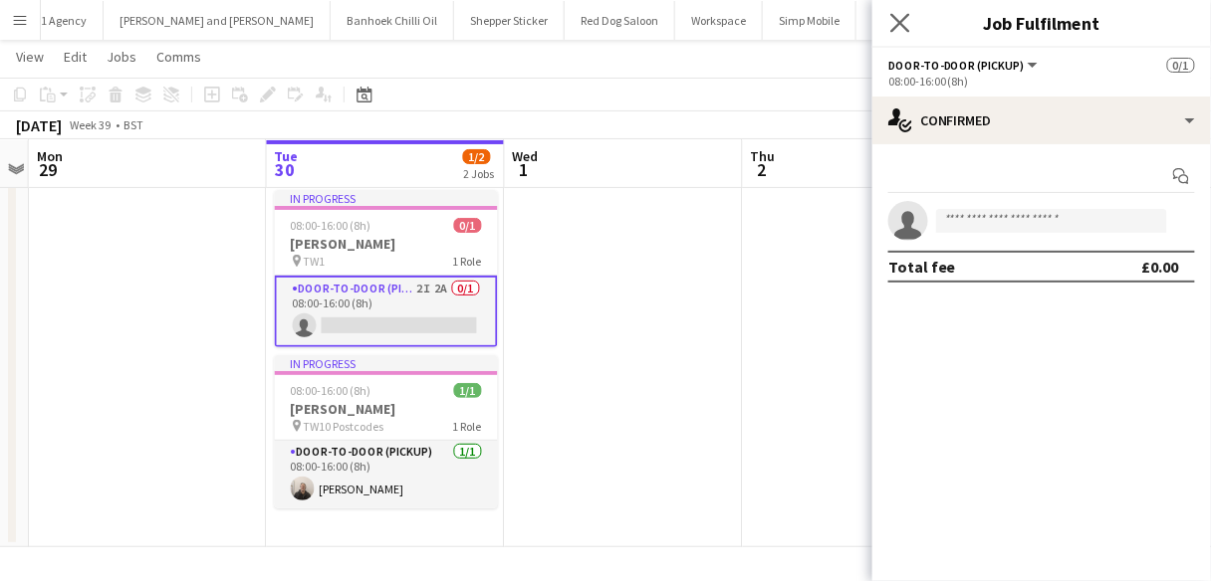
click at [913, 14] on app-icon "Close pop-in" at bounding box center [900, 23] width 29 height 29
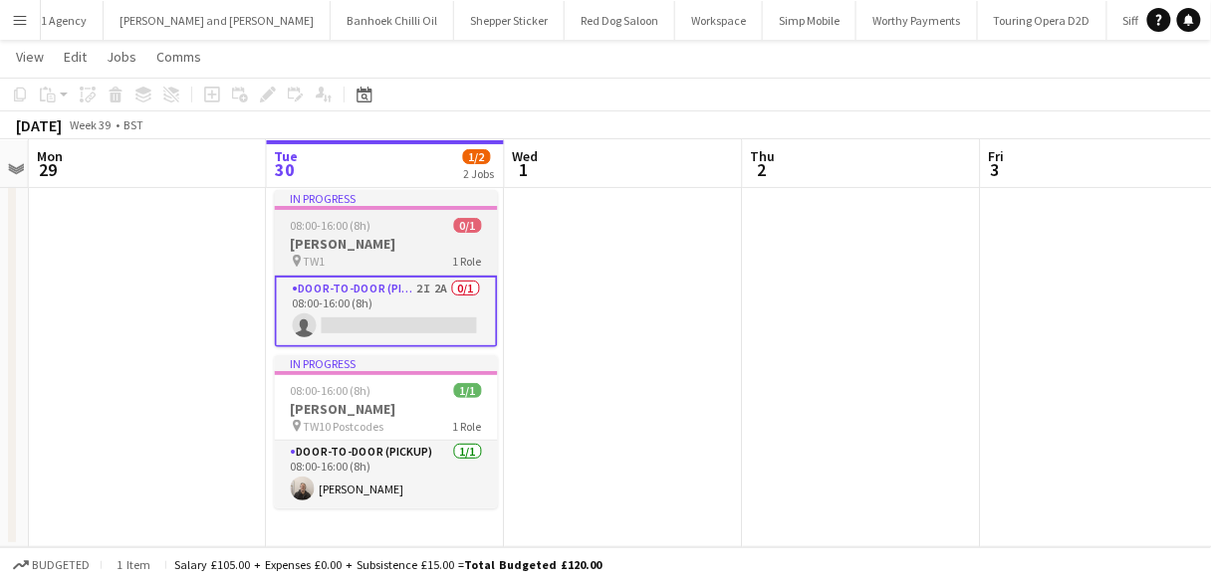
drag, startPoint x: 324, startPoint y: 134, endPoint x: 297, endPoint y: 313, distance: 180.2
click at [297, 313] on app-card-role "Door-to-Door (Pickup) 2I 2A 0/1 08:00-16:00 (8h) single-neutral-actions" at bounding box center [386, 312] width 223 height 72
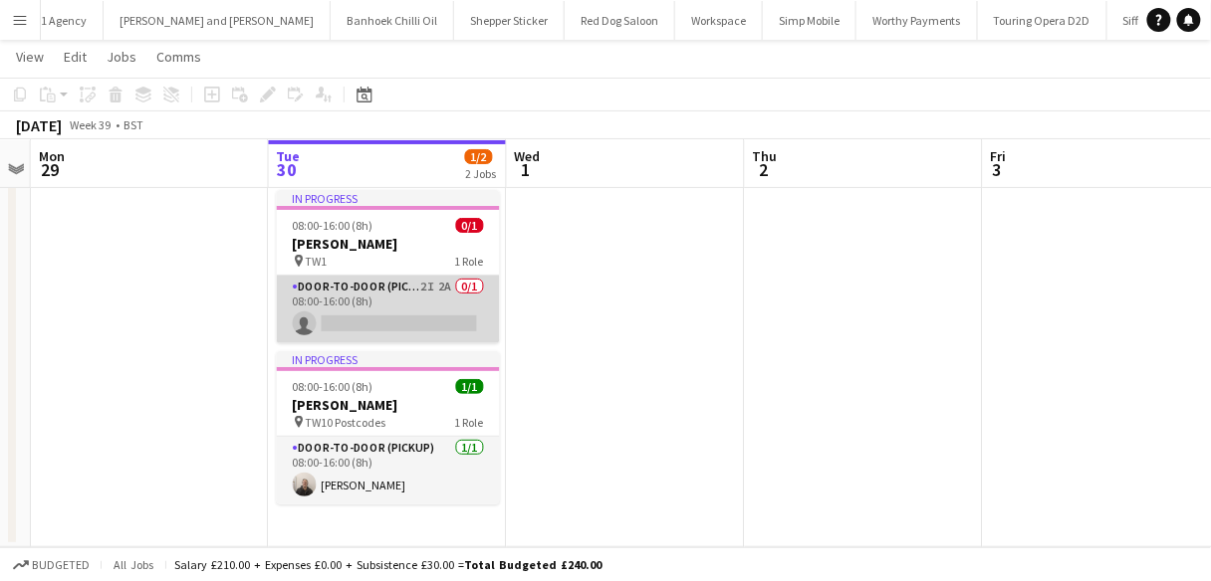
click at [323, 305] on app-card-role "Door-to-Door (Pickup) 2I 2A 0/1 08:00-16:00 (8h) single-neutral-actions" at bounding box center [388, 310] width 223 height 68
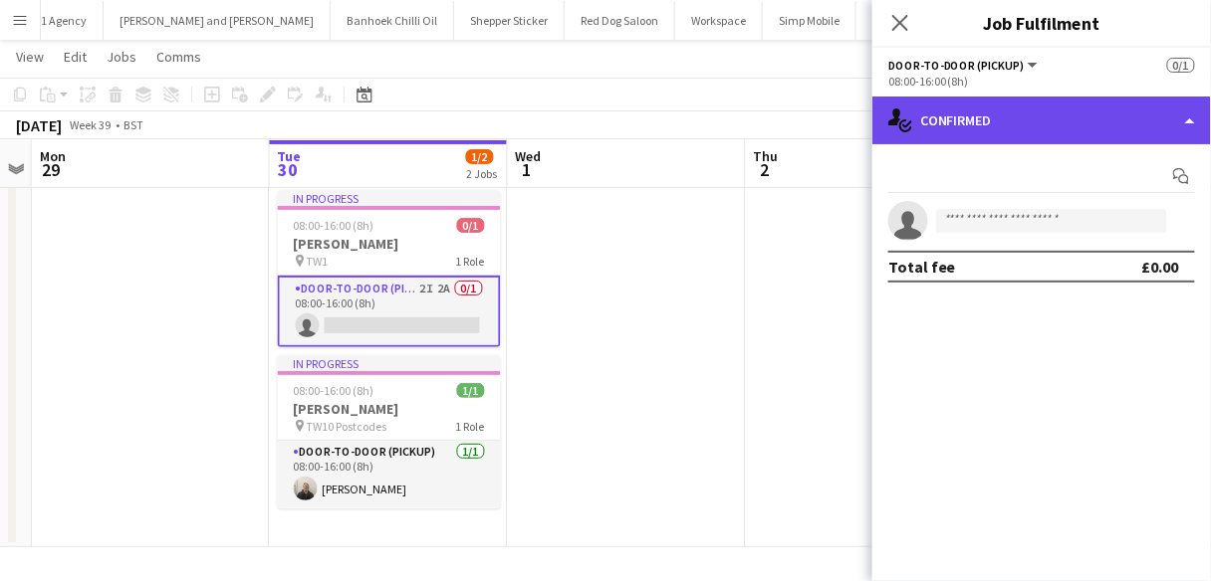
click at [1147, 124] on div "single-neutral-actions-check-2 Confirmed" at bounding box center [1041, 121] width 339 height 48
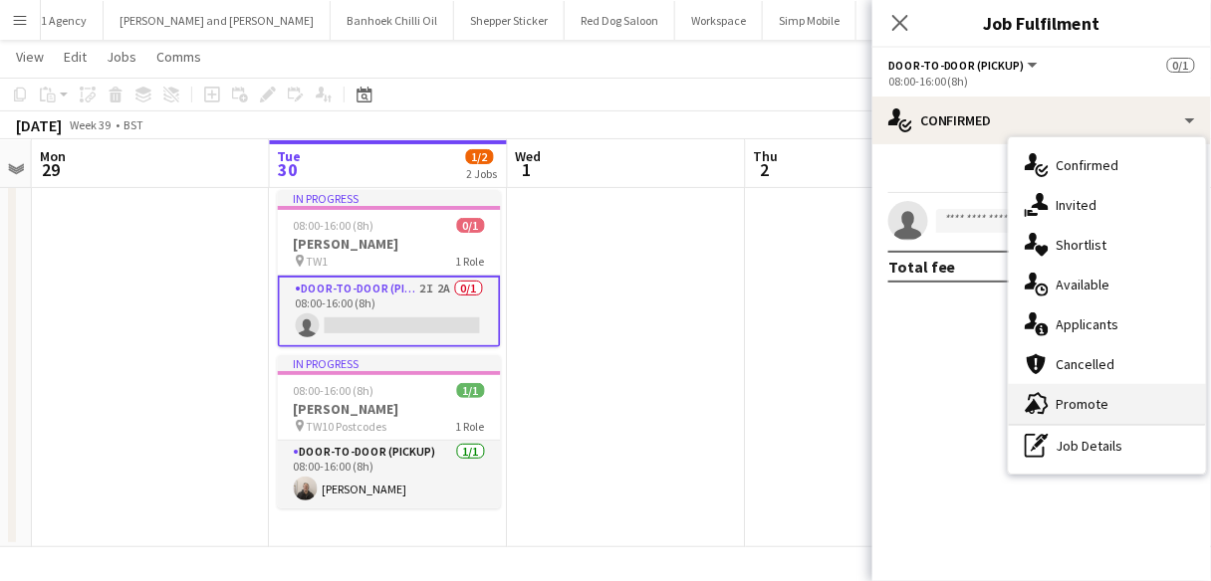
click at [1123, 401] on div "advertising-megaphone Promote" at bounding box center [1107, 404] width 197 height 40
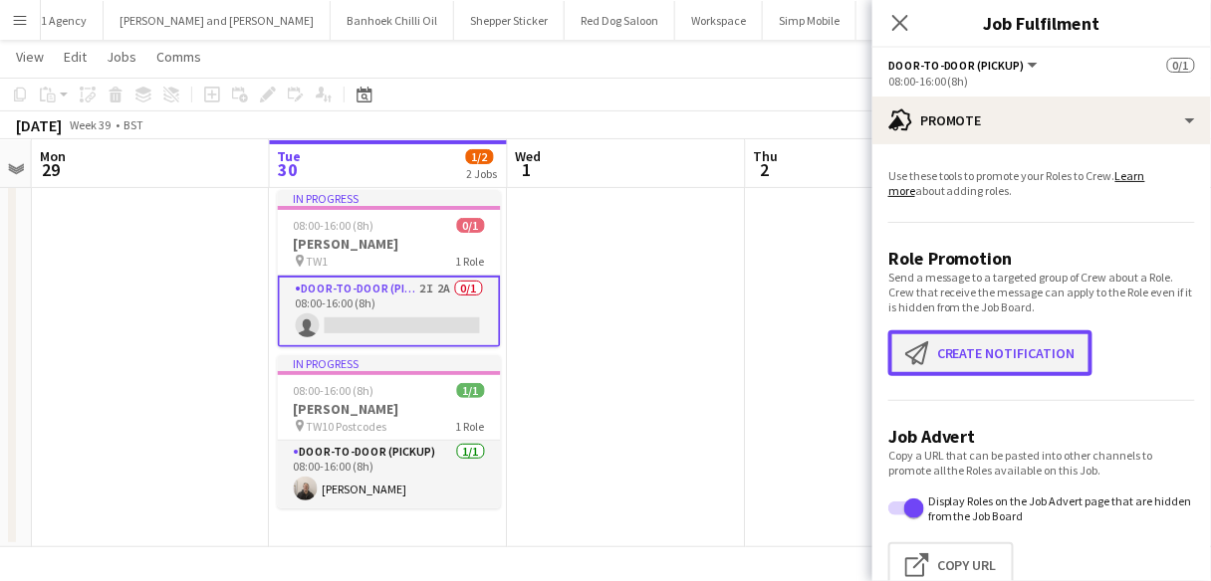
click at [1048, 339] on button "Create notification Create notification" at bounding box center [990, 354] width 204 height 46
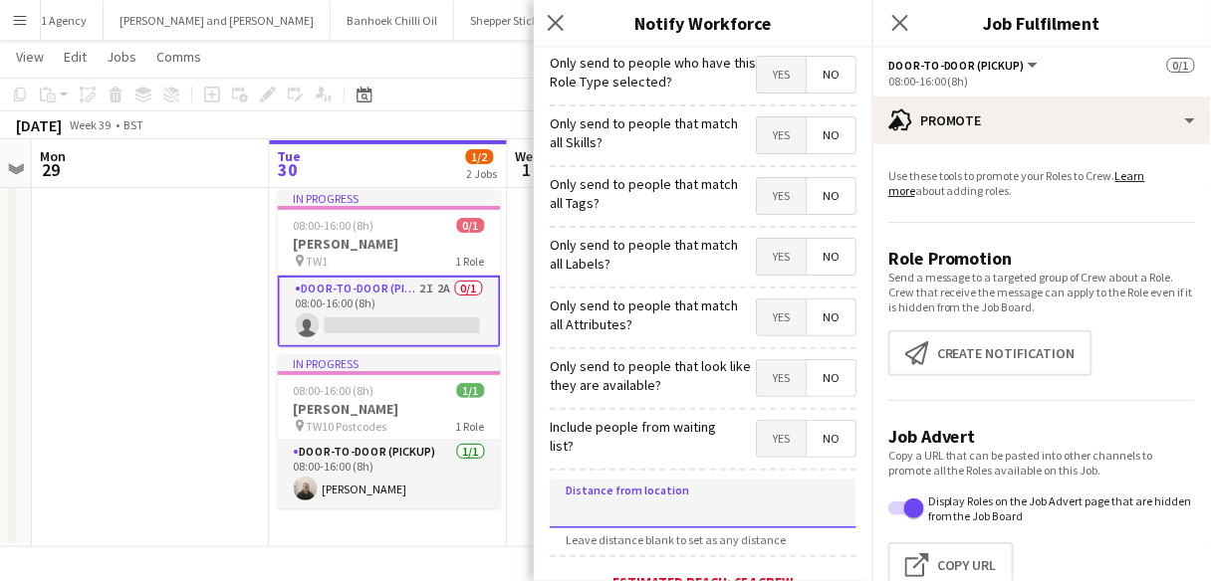
click at [609, 503] on input at bounding box center [703, 504] width 307 height 50
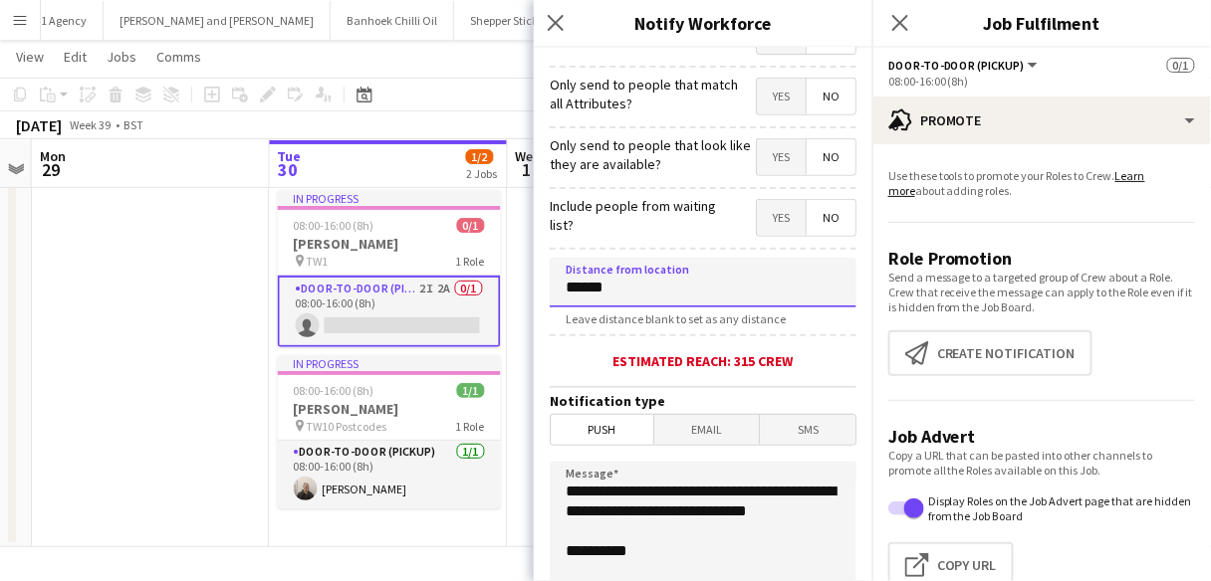
scroll to position [222, 0]
type input "******"
drag, startPoint x: 678, startPoint y: 537, endPoint x: 613, endPoint y: 484, distance: 83.5
click at [613, 484] on textarea "**********" at bounding box center [703, 583] width 307 height 244
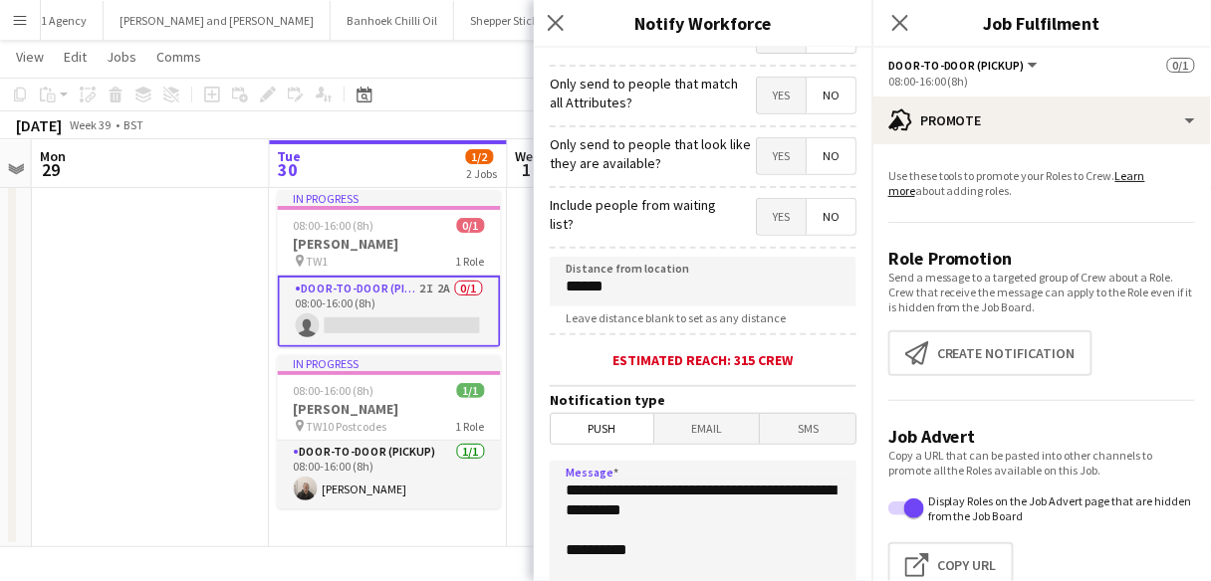
click at [715, 492] on textarea "**********" at bounding box center [703, 583] width 307 height 244
click at [720, 538] on textarea "**********" at bounding box center [703, 583] width 307 height 244
click at [720, 530] on textarea "**********" at bounding box center [703, 583] width 307 height 244
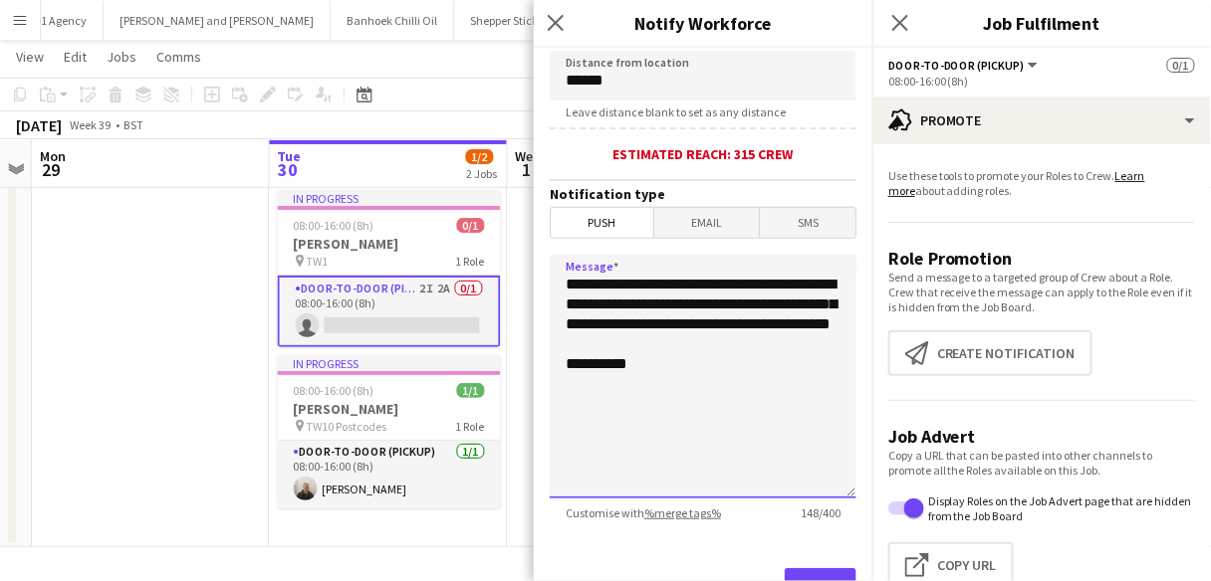
scroll to position [461, 0]
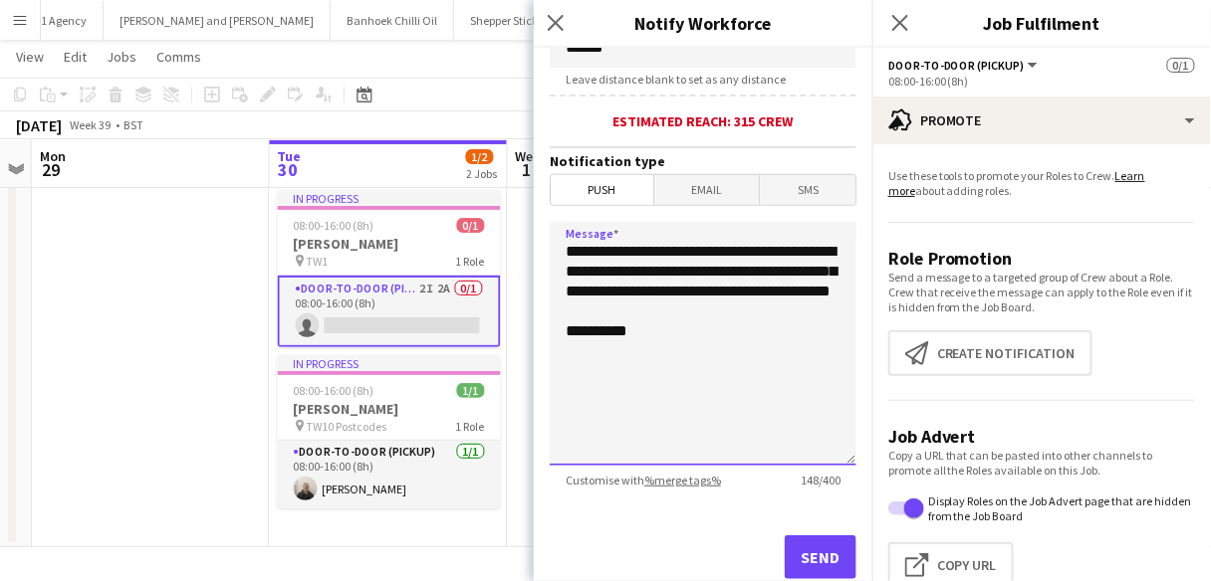
type textarea "**********"
click at [699, 175] on span "Email" at bounding box center [707, 190] width 106 height 30
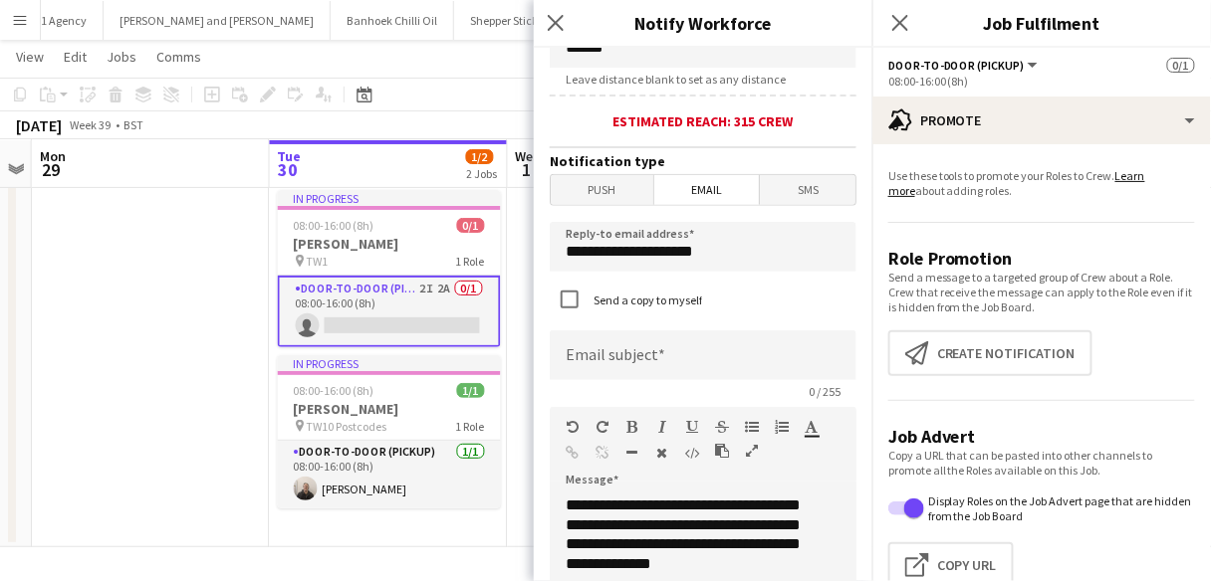
click at [581, 186] on span "Push" at bounding box center [602, 190] width 103 height 30
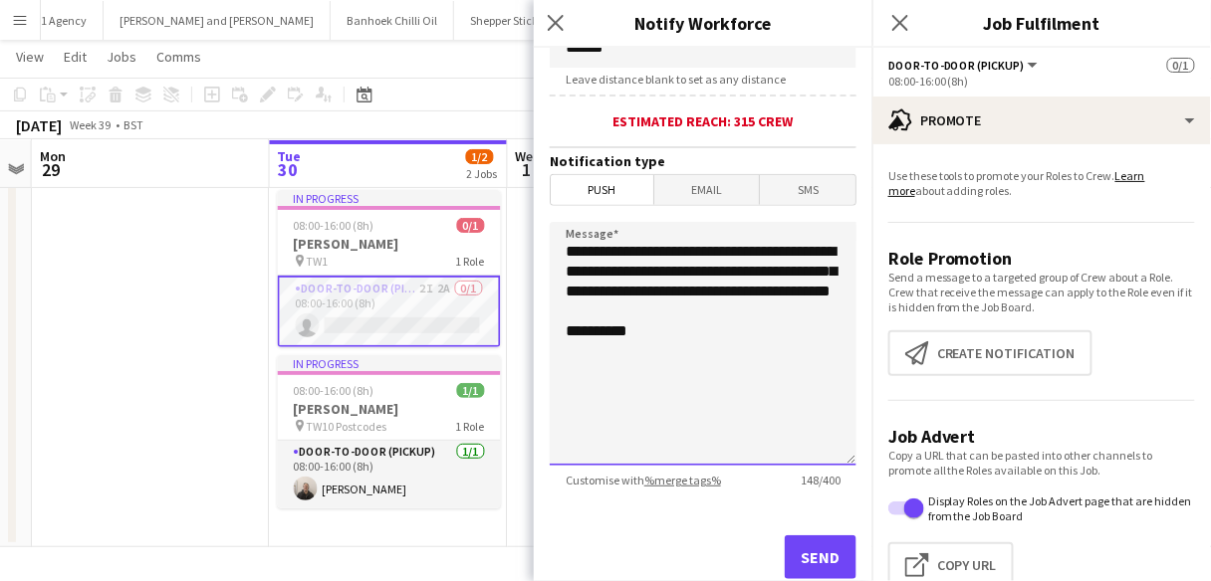
click at [706, 306] on textarea "**********" at bounding box center [703, 344] width 307 height 244
click at [687, 287] on textarea "**********" at bounding box center [703, 344] width 307 height 244
click at [690, 294] on textarea "**********" at bounding box center [703, 344] width 307 height 244
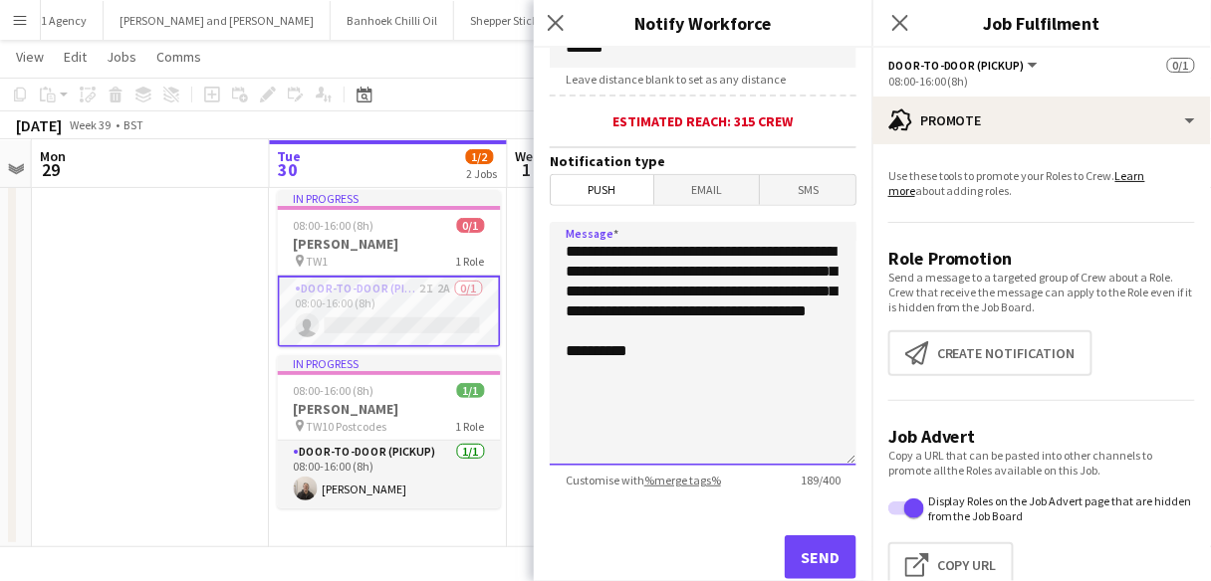
click at [669, 346] on textarea "**********" at bounding box center [703, 344] width 307 height 244
click at [723, 308] on textarea "**********" at bounding box center [703, 344] width 307 height 244
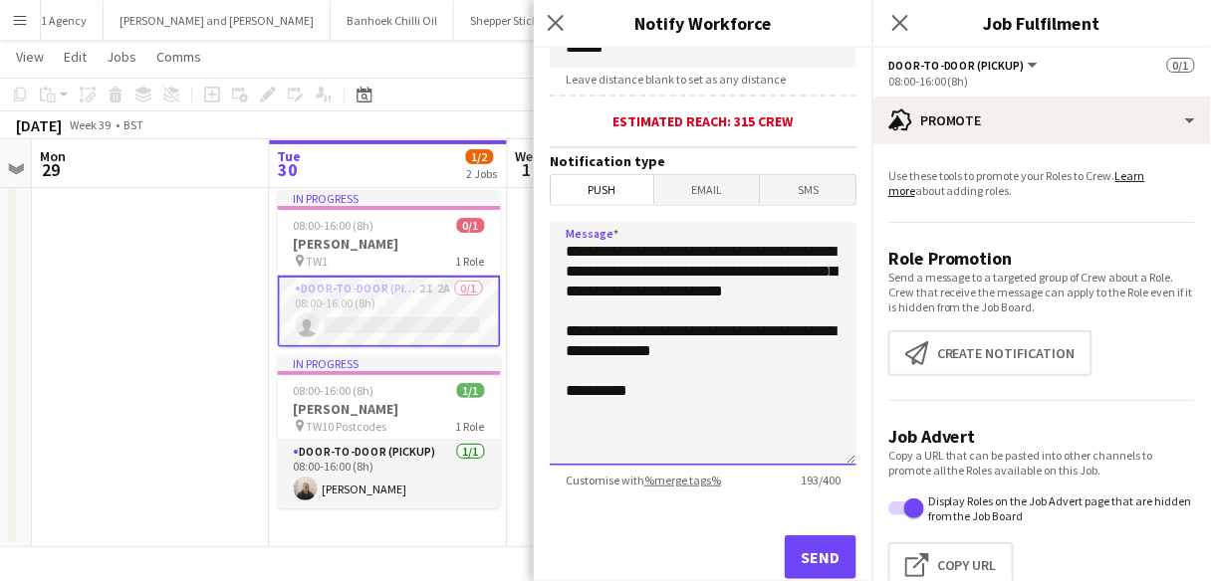
type textarea "**********"
click at [795, 552] on button "Send" at bounding box center [821, 558] width 72 height 44
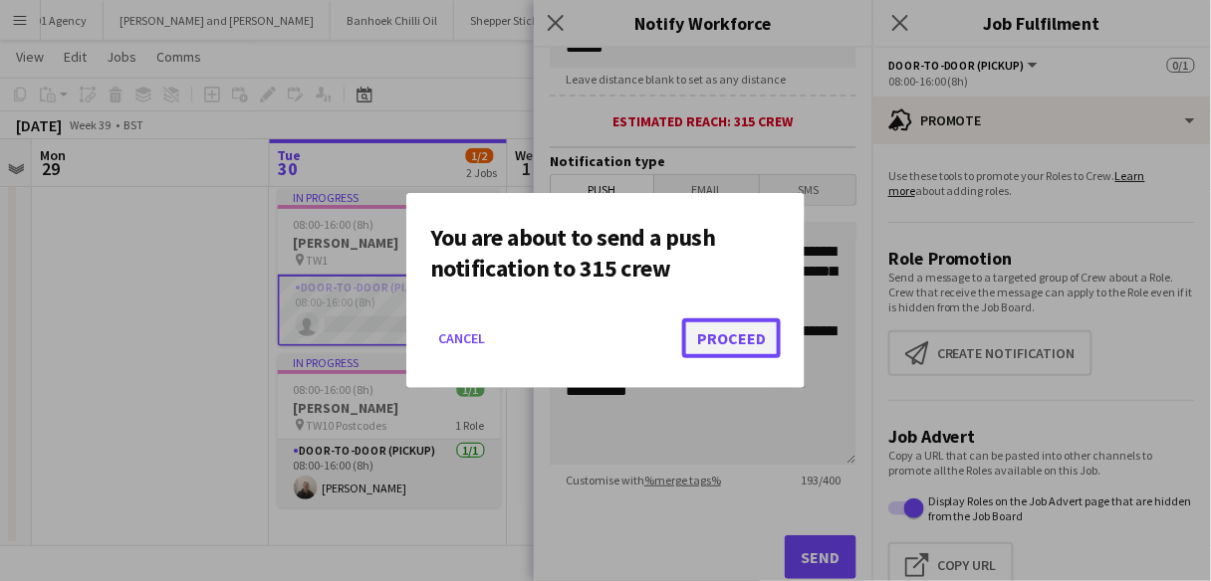
click at [715, 344] on button "Proceed" at bounding box center [731, 339] width 99 height 40
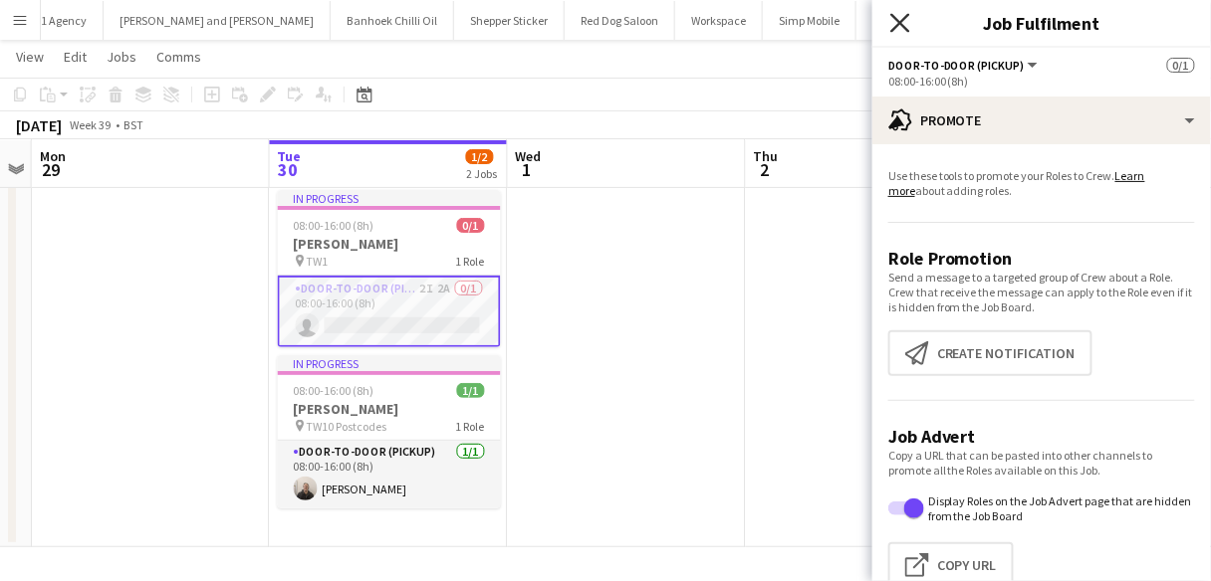
click at [900, 27] on icon "Close pop-in" at bounding box center [899, 22] width 19 height 19
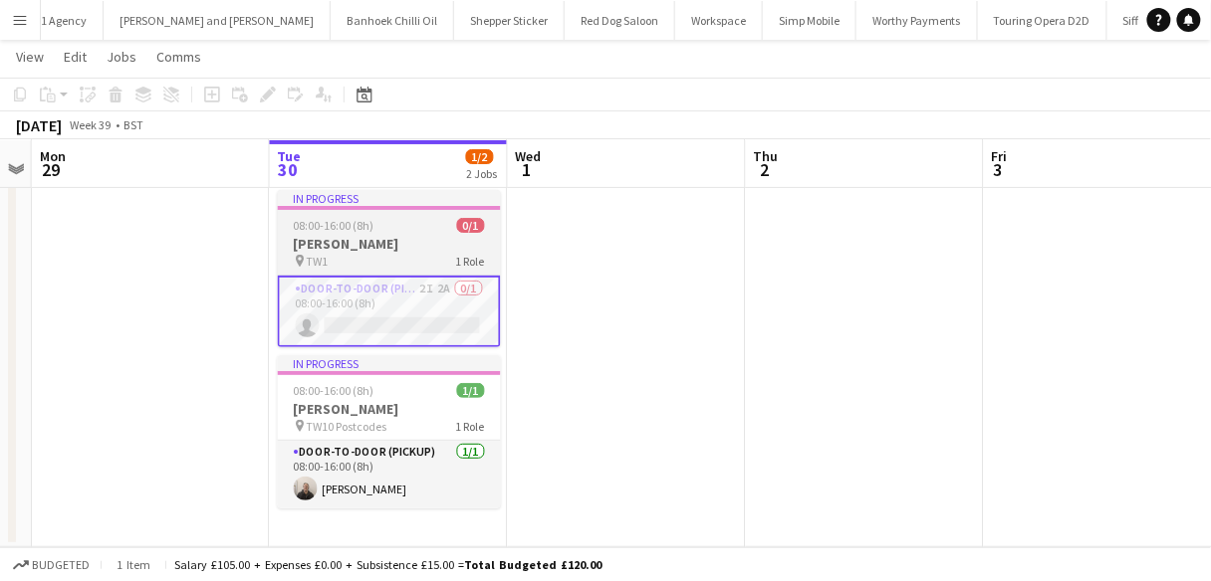
click at [346, 237] on h3 "[PERSON_NAME]" at bounding box center [389, 244] width 223 height 18
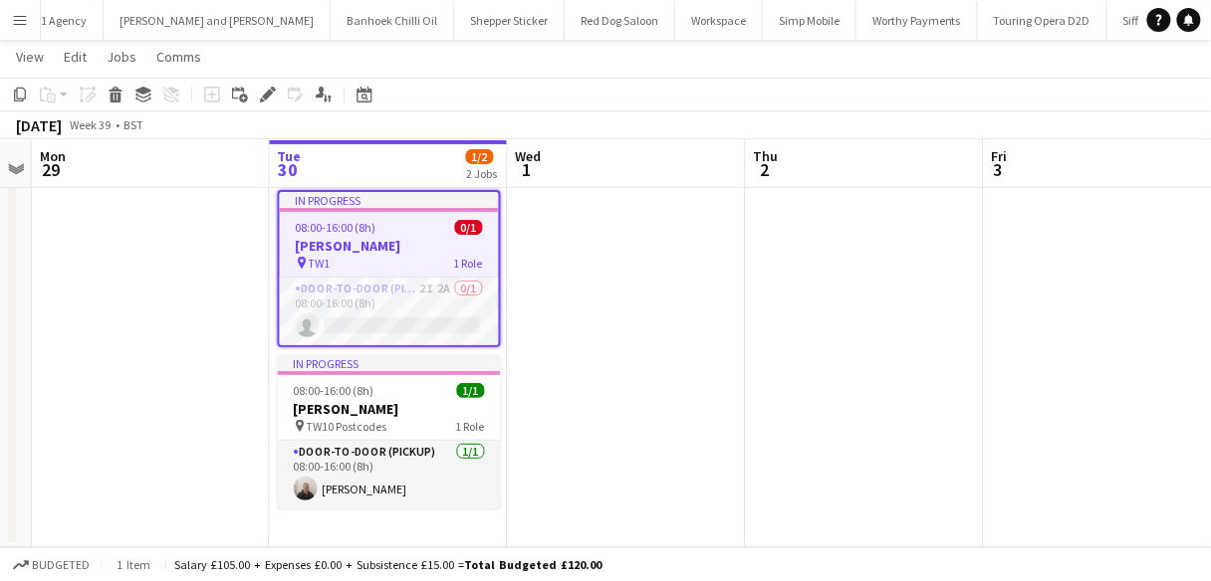
drag, startPoint x: 21, startPoint y: 93, endPoint x: 232, endPoint y: 115, distance: 212.3
click at [21, 93] on icon "Copy" at bounding box center [20, 95] width 16 height 16
click at [606, 276] on app-date-cell at bounding box center [627, 364] width 238 height 365
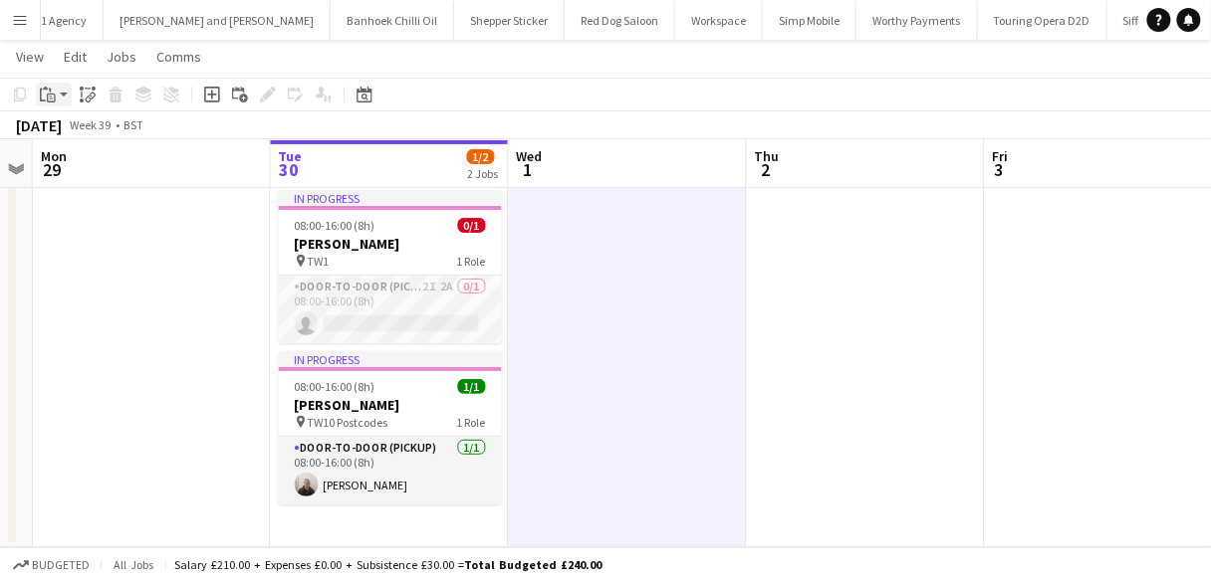
click at [48, 103] on div "Paste" at bounding box center [48, 95] width 24 height 24
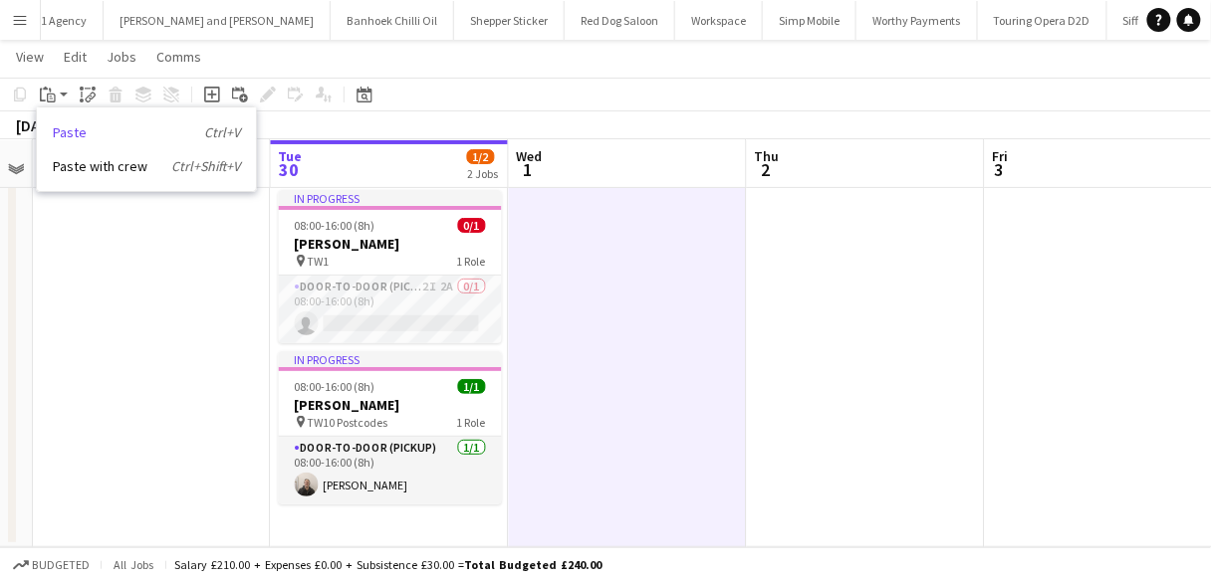
click at [85, 132] on link "Paste Ctrl+V" at bounding box center [146, 132] width 187 height 18
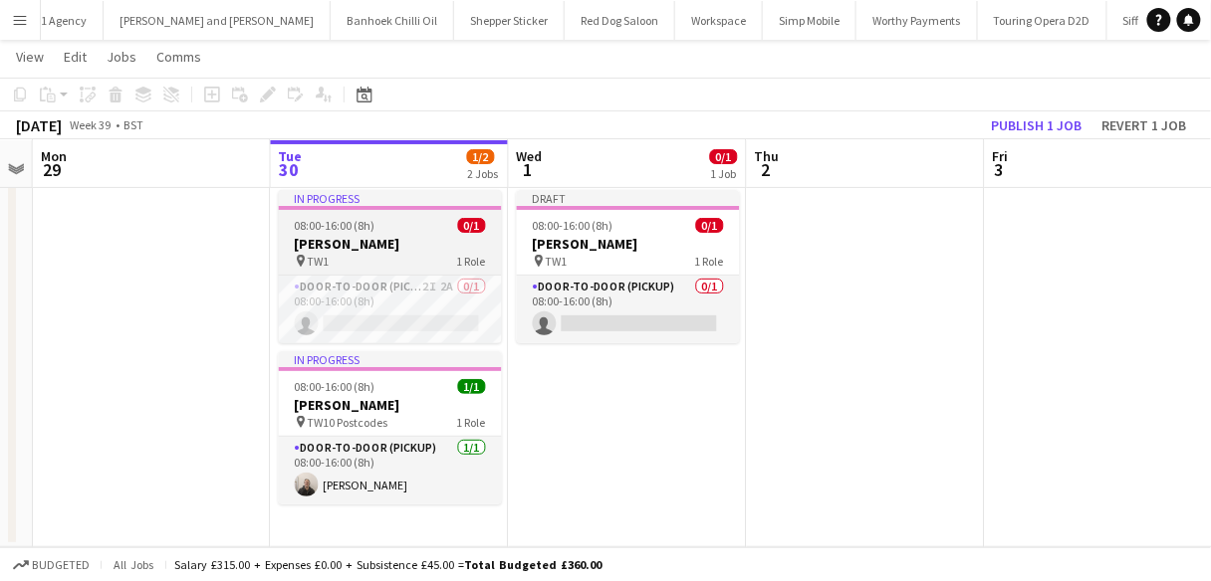
click at [387, 197] on div "In progress" at bounding box center [390, 198] width 223 height 16
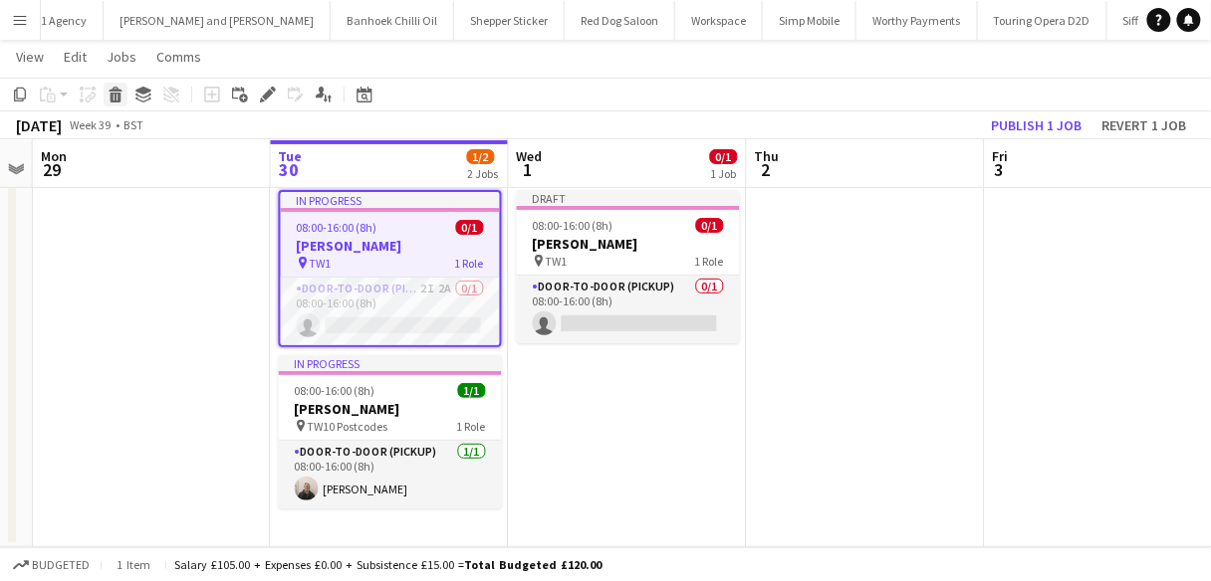
click at [116, 89] on icon at bounding box center [115, 89] width 13 height 5
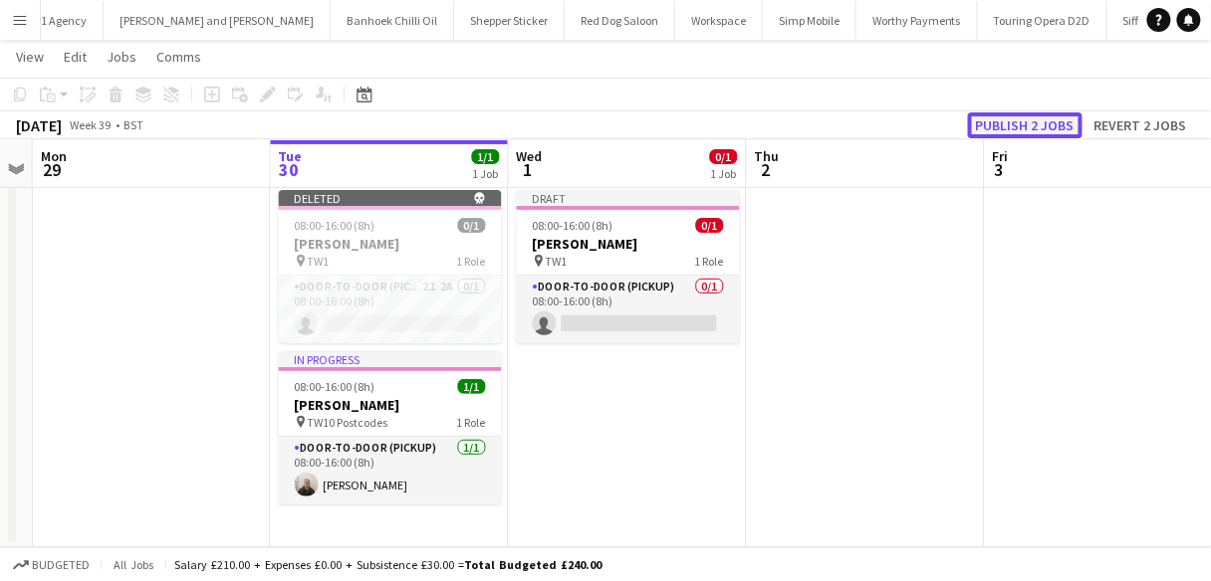
click at [995, 125] on button "Publish 2 jobs" at bounding box center [1025, 126] width 115 height 26
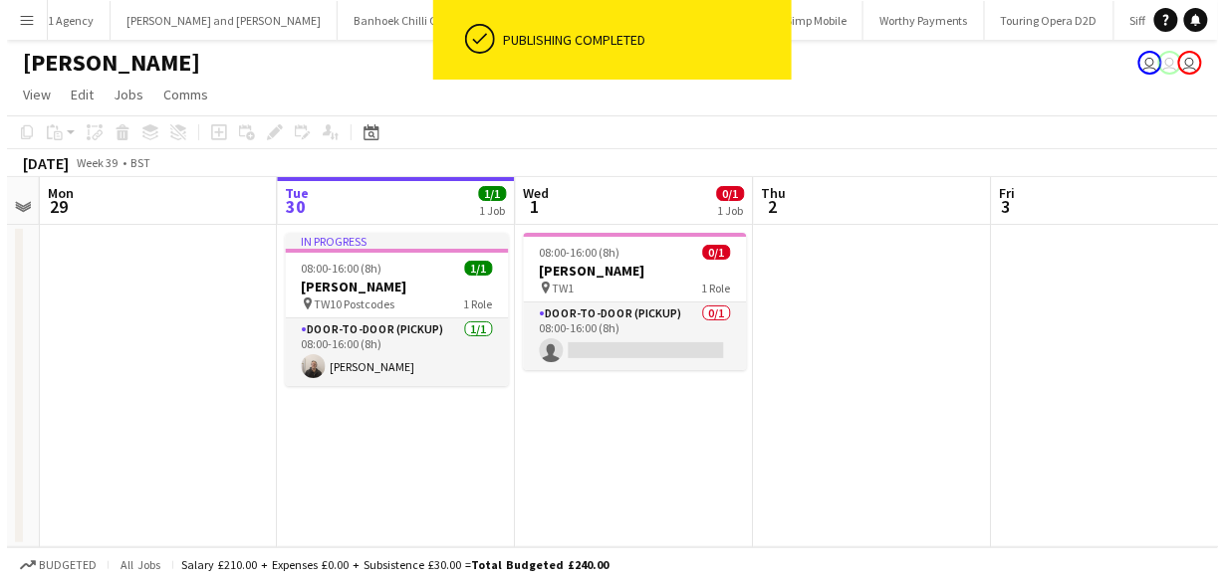
scroll to position [0, 0]
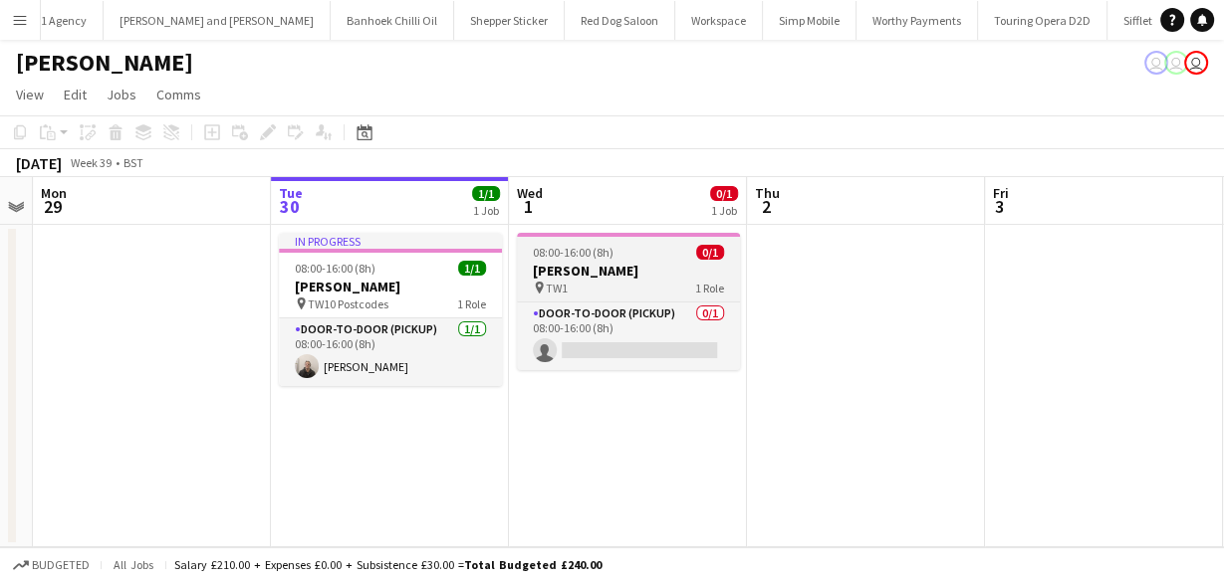
click at [642, 280] on div "pin TW1 1 Role" at bounding box center [628, 288] width 223 height 16
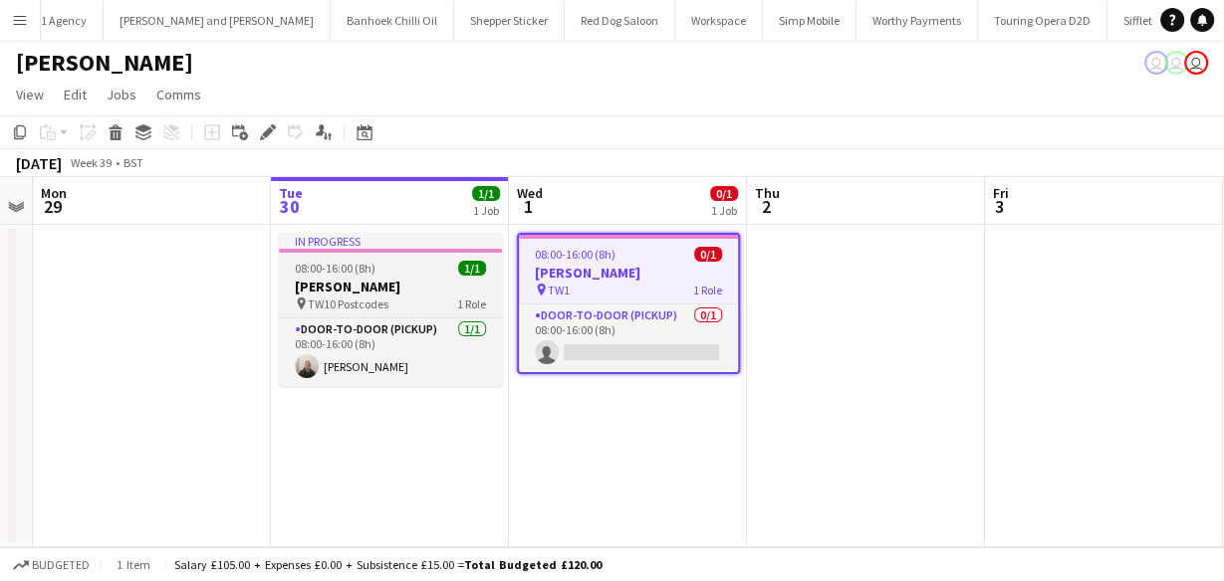
click at [417, 285] on h3 "[PERSON_NAME]" at bounding box center [390, 287] width 223 height 18
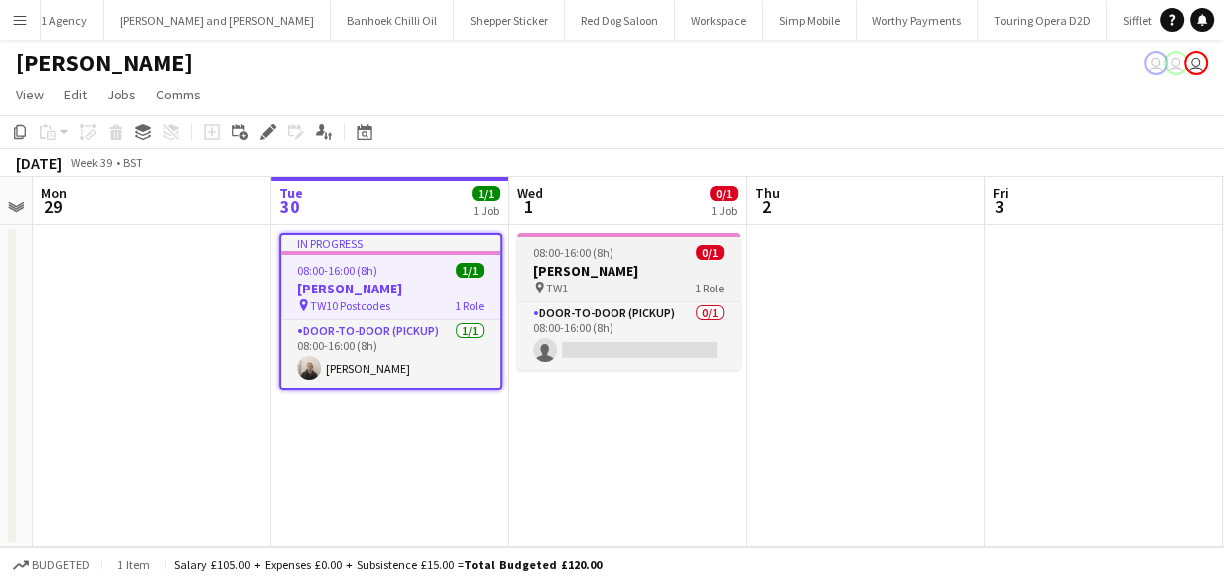
click at [600, 260] on app-job-card "08:00-16:00 (8h) 0/1 Knight Frank pin TW1 1 Role Door-to-Door (Pickup) 0/1 08:0…" at bounding box center [628, 301] width 223 height 137
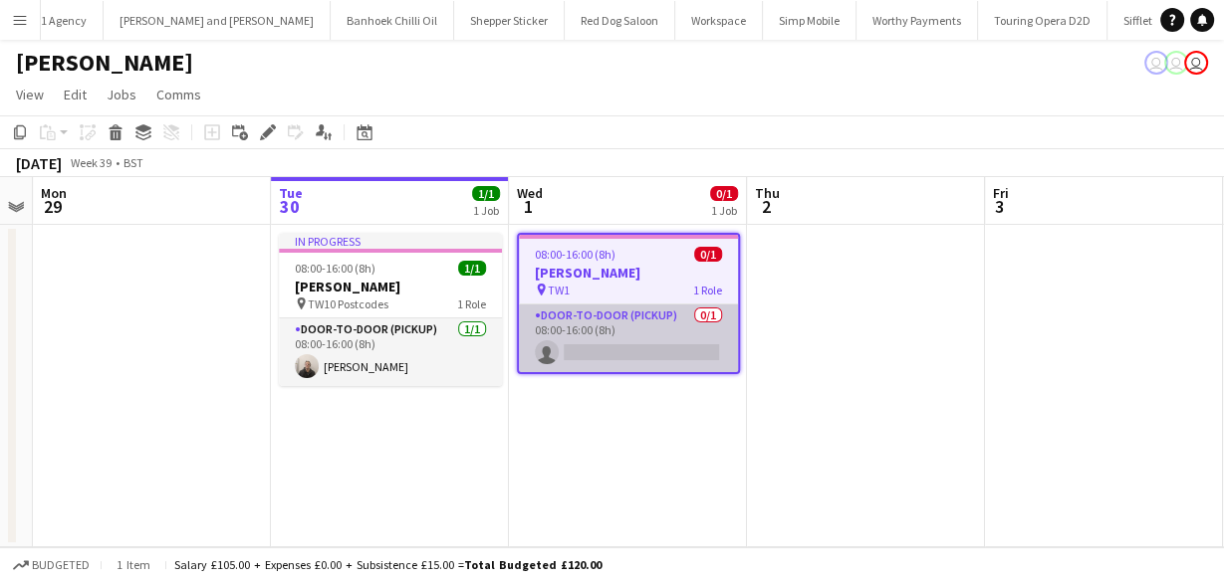
click at [645, 324] on app-card-role "Door-to-Door (Pickup) 0/1 08:00-16:00 (8h) single-neutral-actions" at bounding box center [628, 339] width 219 height 68
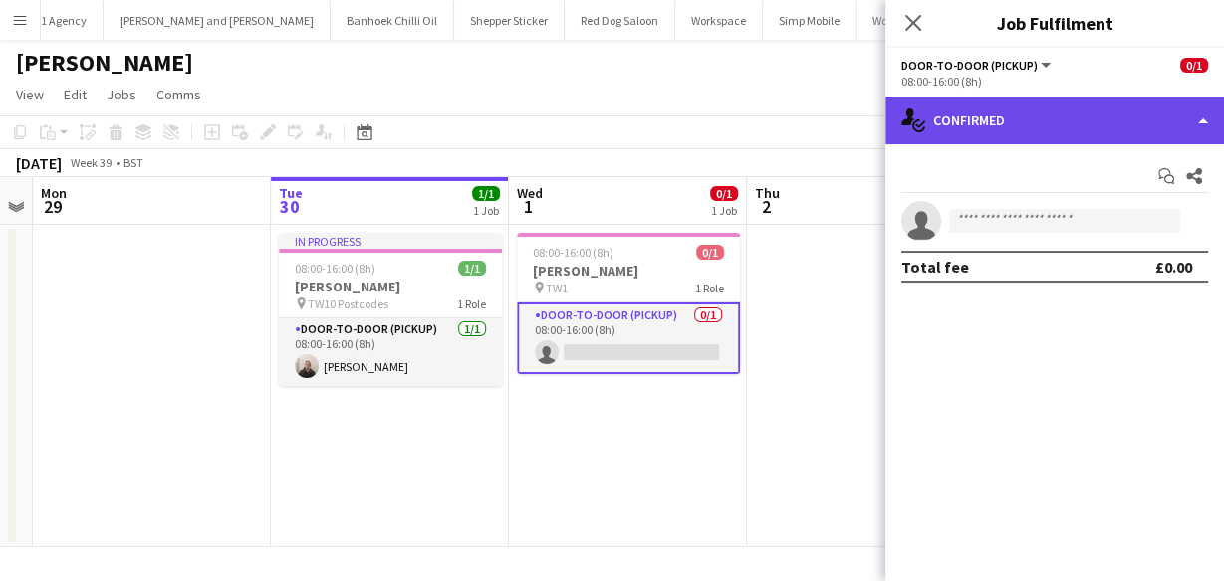
click at [1023, 118] on div "single-neutral-actions-check-2 Confirmed" at bounding box center [1054, 121] width 339 height 48
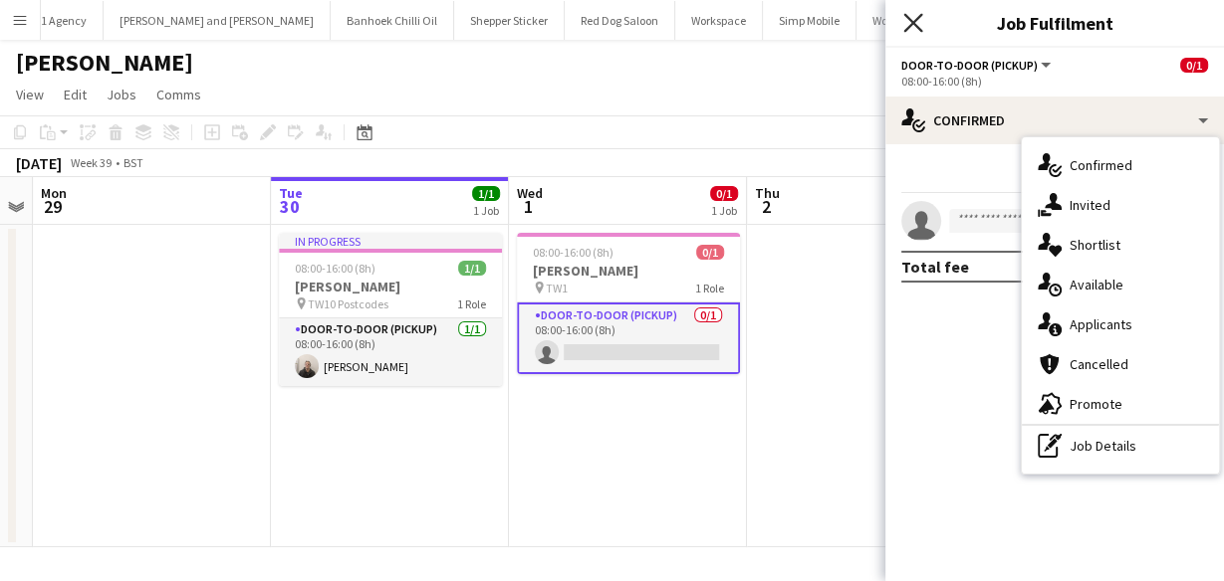
click at [906, 29] on icon at bounding box center [912, 22] width 19 height 19
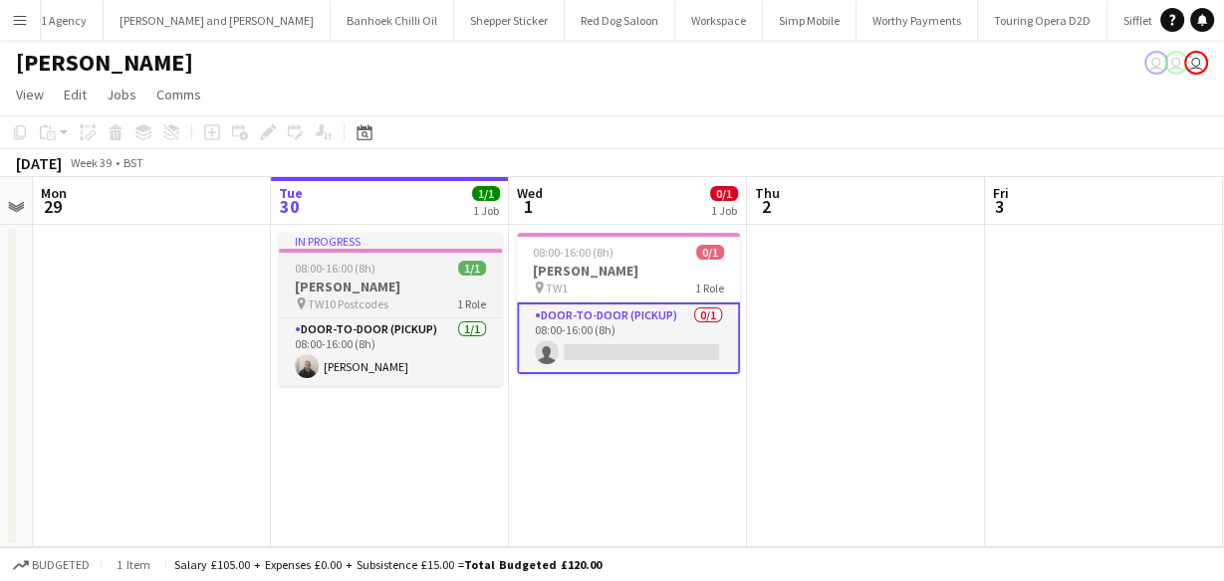
click at [406, 274] on div "08:00-16:00 (8h) 1/1" at bounding box center [390, 268] width 223 height 15
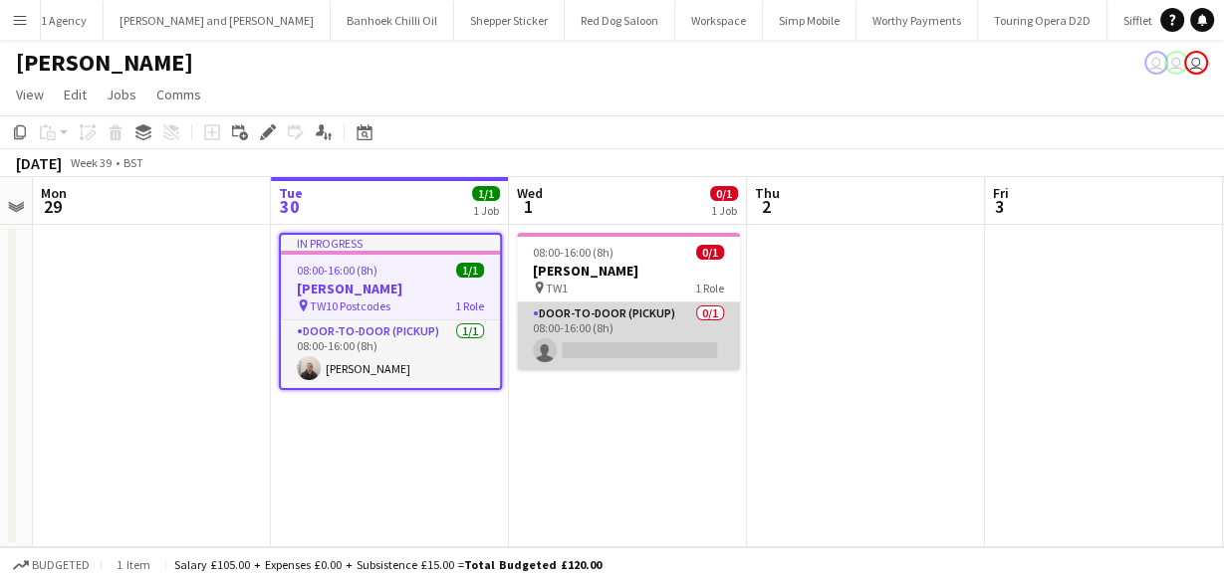
click at [531, 305] on app-card-role "Door-to-Door (Pickup) 0/1 08:00-16:00 (8h) single-neutral-actions" at bounding box center [628, 337] width 223 height 68
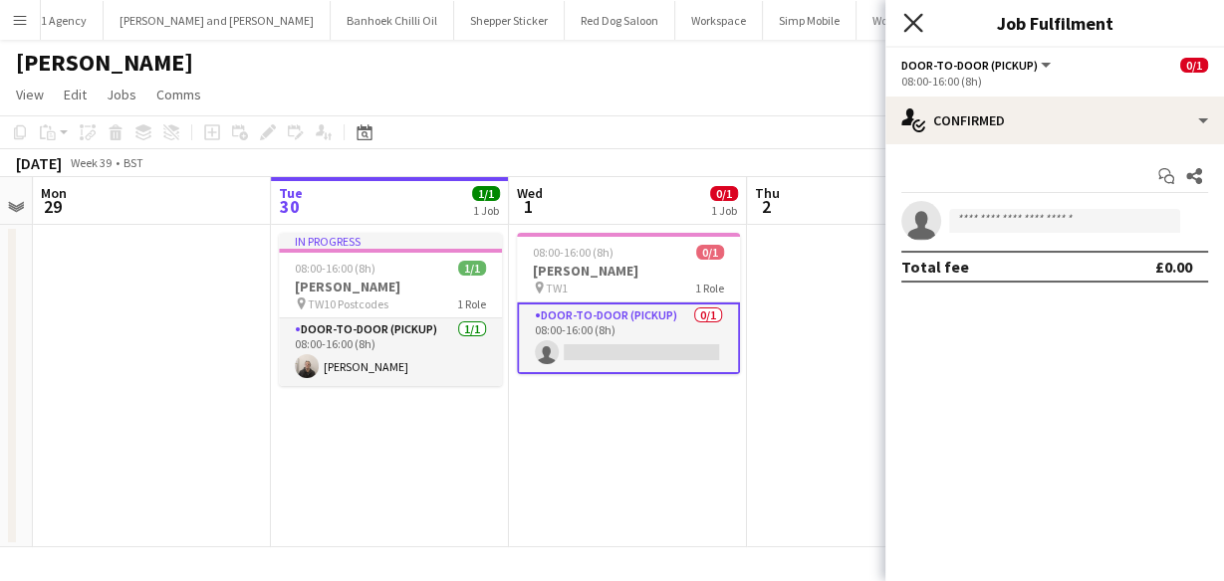
click at [916, 16] on icon "Close pop-in" at bounding box center [912, 22] width 19 height 19
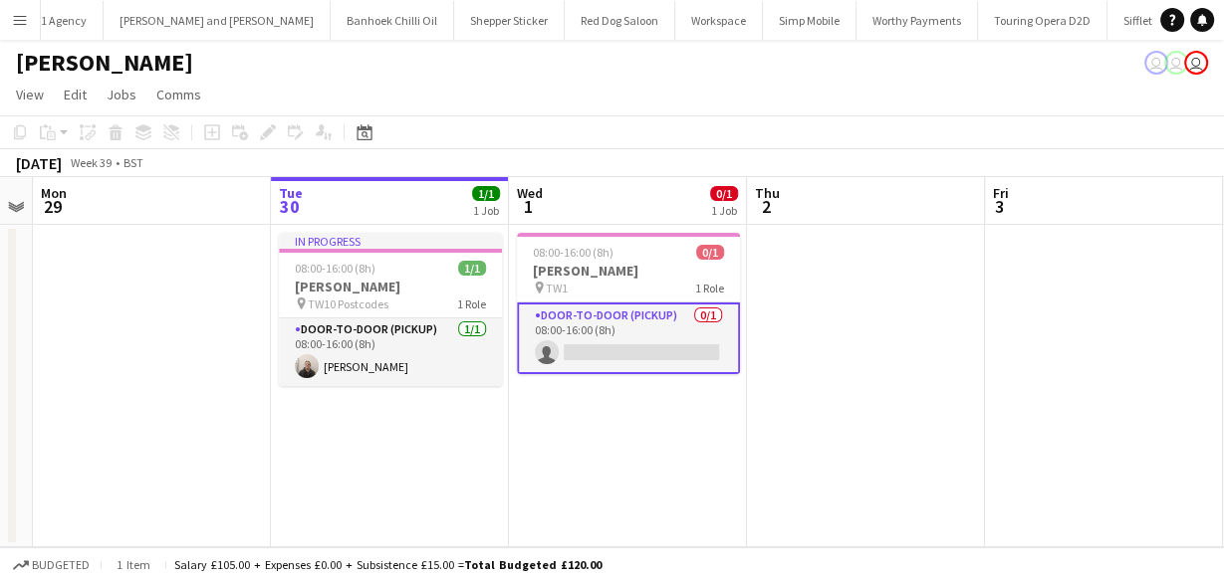
click at [10, 14] on button "Menu" at bounding box center [20, 20] width 40 height 40
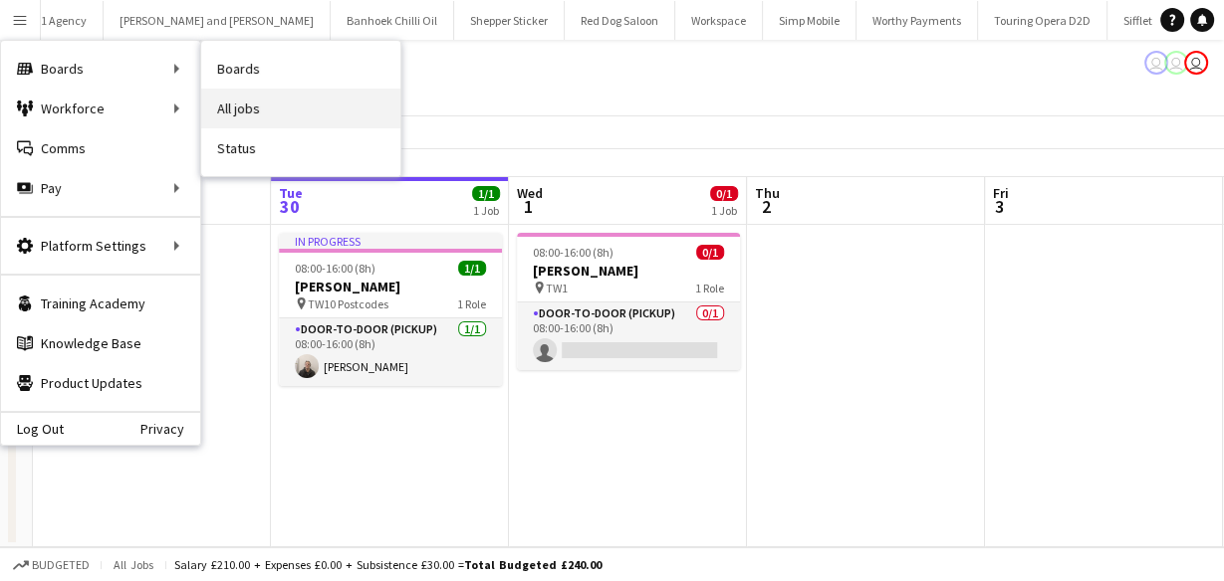
click at [235, 94] on link "All jobs" at bounding box center [300, 109] width 199 height 40
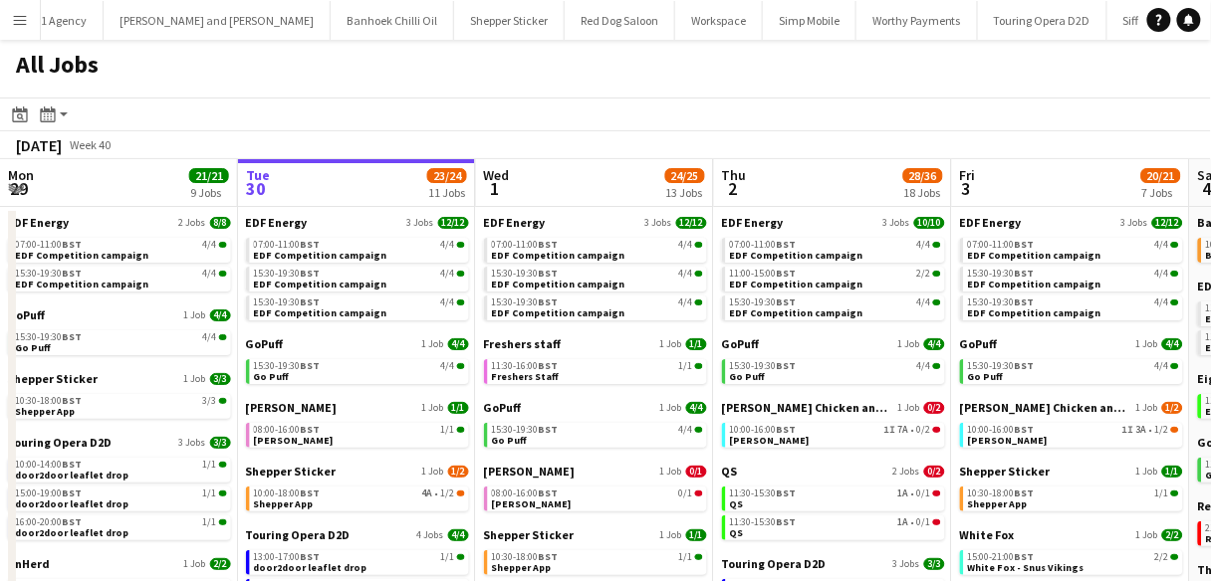
click at [465, 82] on div "All Jobs" at bounding box center [605, 69] width 1211 height 58
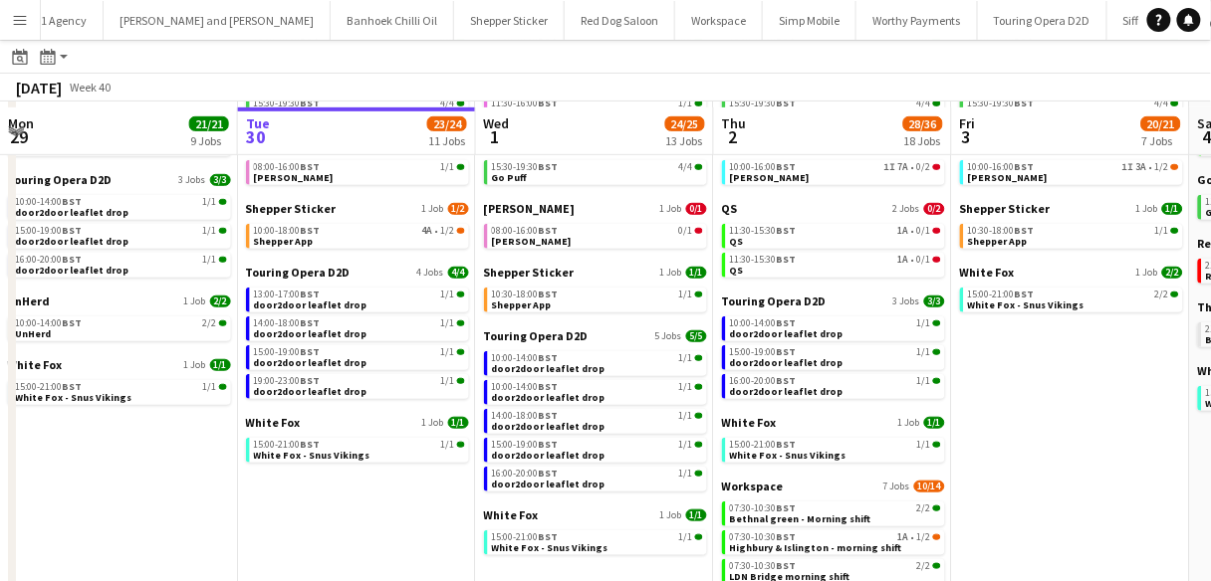
scroll to position [267, 0]
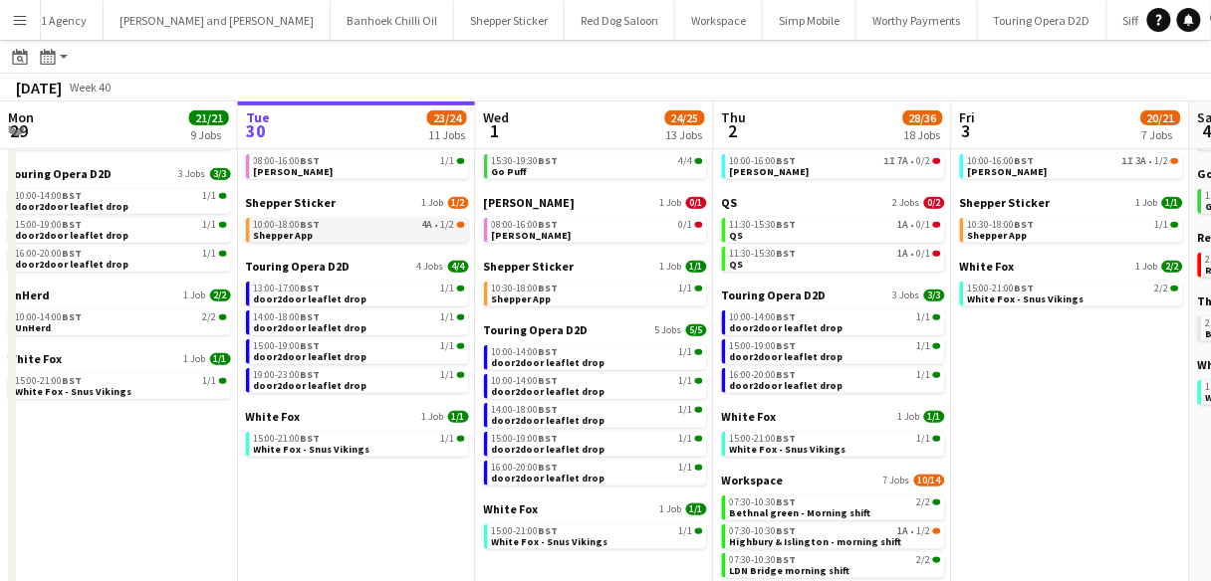
click at [374, 228] on div "10:00-18:00 BST 4A • 1/2" at bounding box center [359, 225] width 211 height 10
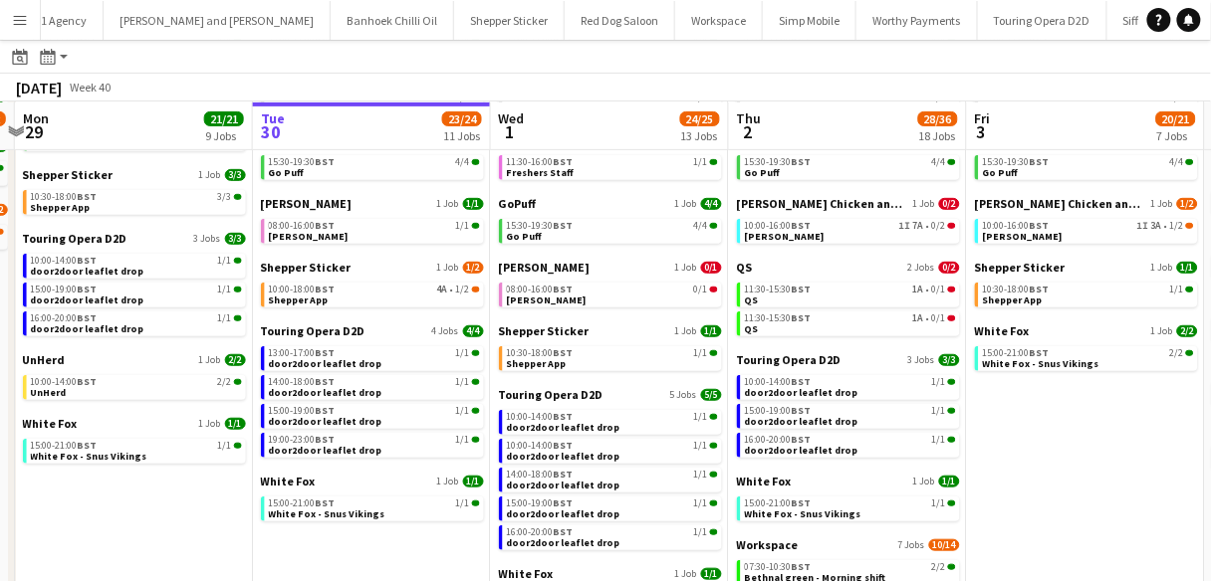
scroll to position [0, 460]
click at [302, 221] on span "08:00-16:00 BST" at bounding box center [303, 226] width 67 height 10
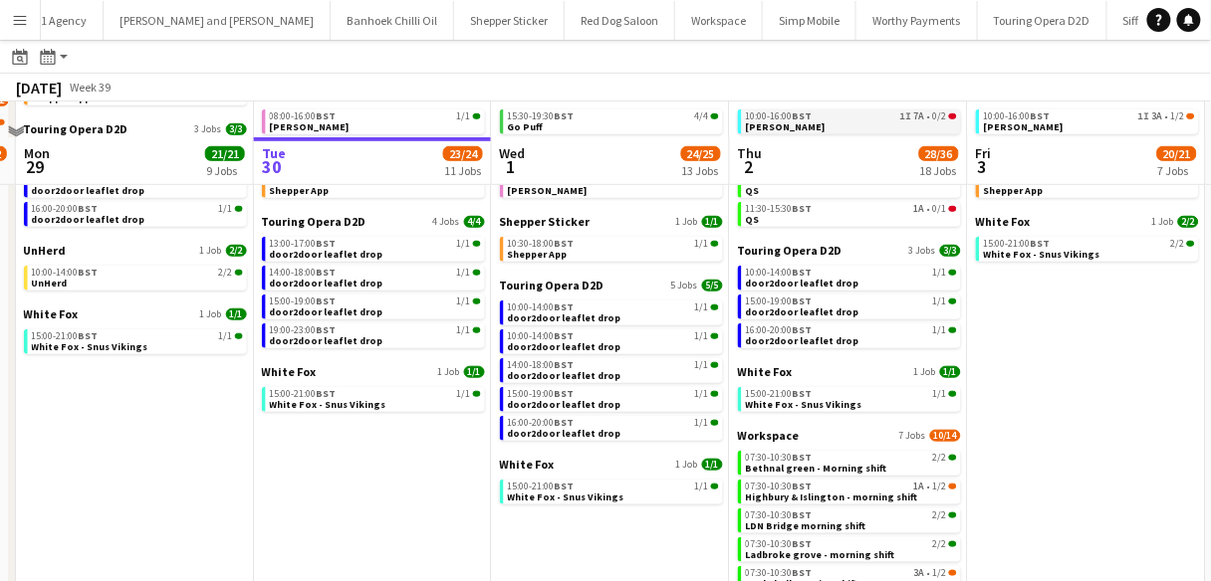
scroll to position [374, 0]
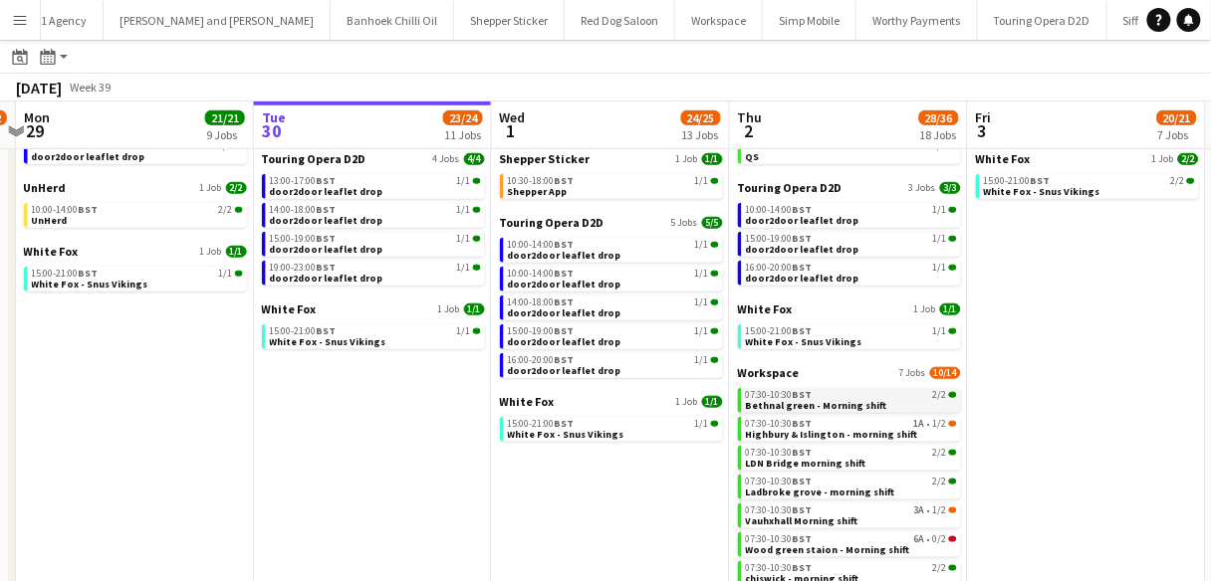
click at [887, 398] on div "07:30-10:30 BST 2/2" at bounding box center [851, 395] width 211 height 10
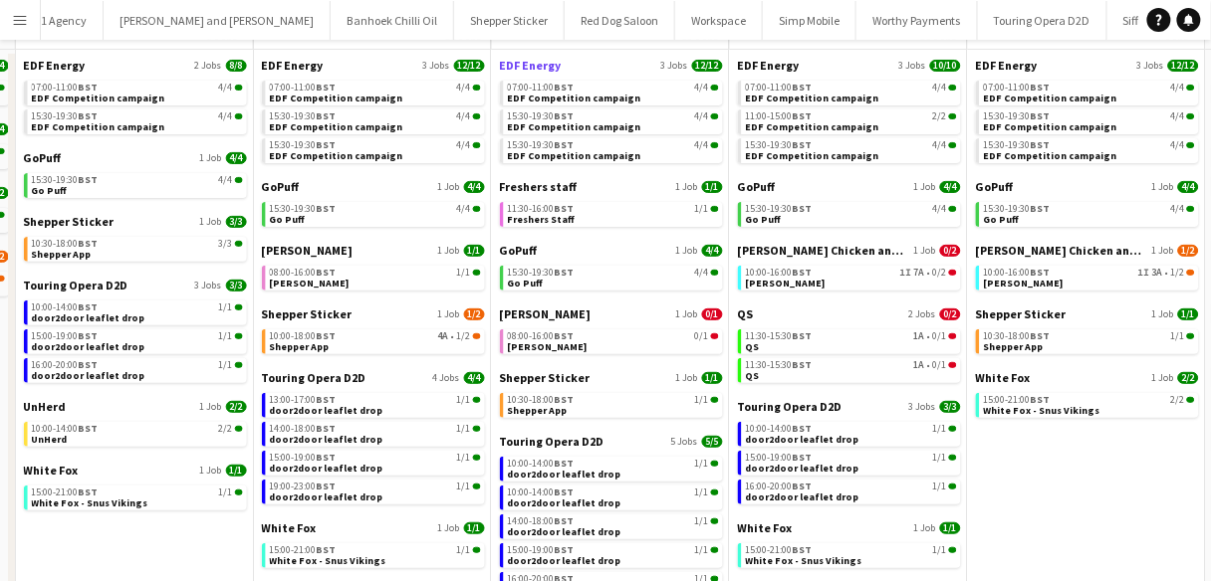
scroll to position [0, 0]
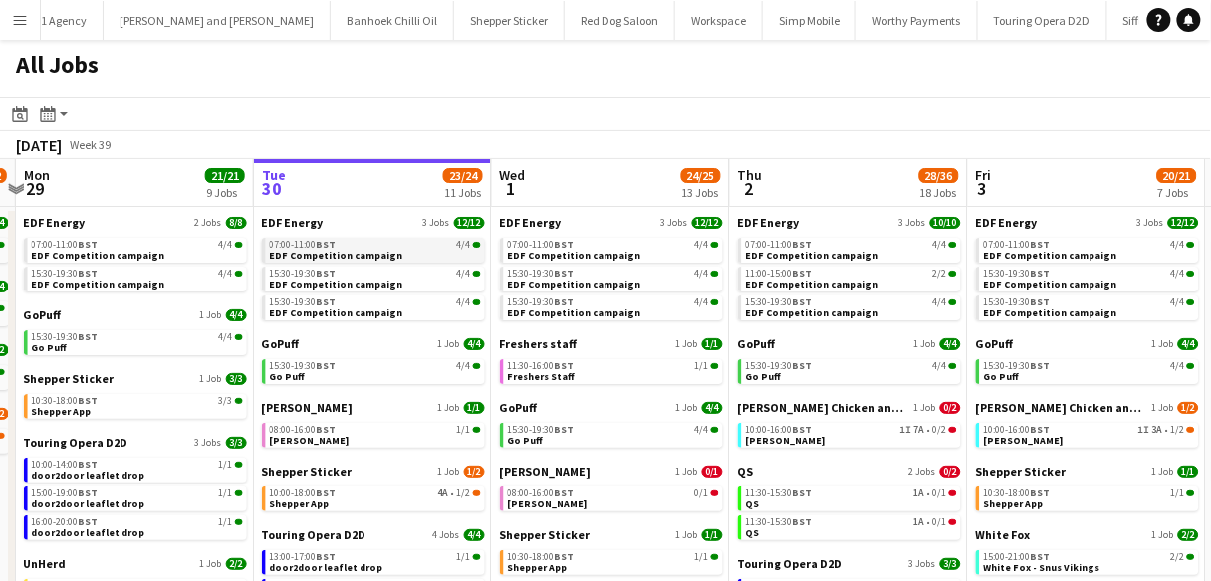
click at [371, 249] on span "EDF Competition campaign" at bounding box center [336, 255] width 133 height 13
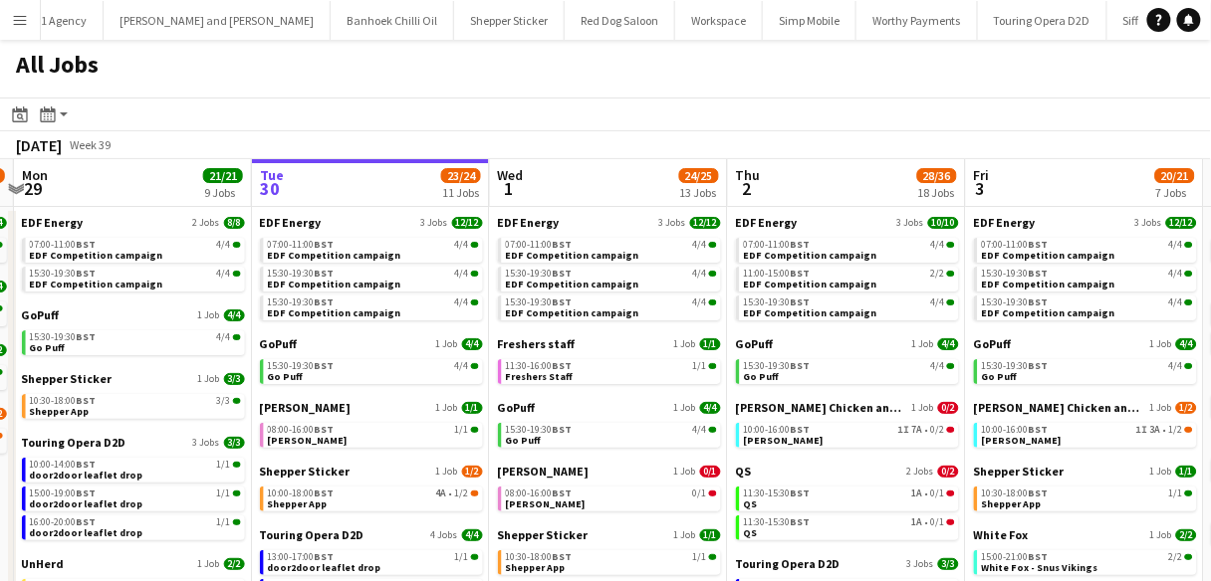
drag, startPoint x: 421, startPoint y: 266, endPoint x: 376, endPoint y: 103, distance: 169.3
click at [376, 103] on app-toolbar "Date picker SEP 2025 SEP 2025 Monday M Tuesday T Wednesday W Thursday T Friday …" at bounding box center [605, 115] width 1211 height 34
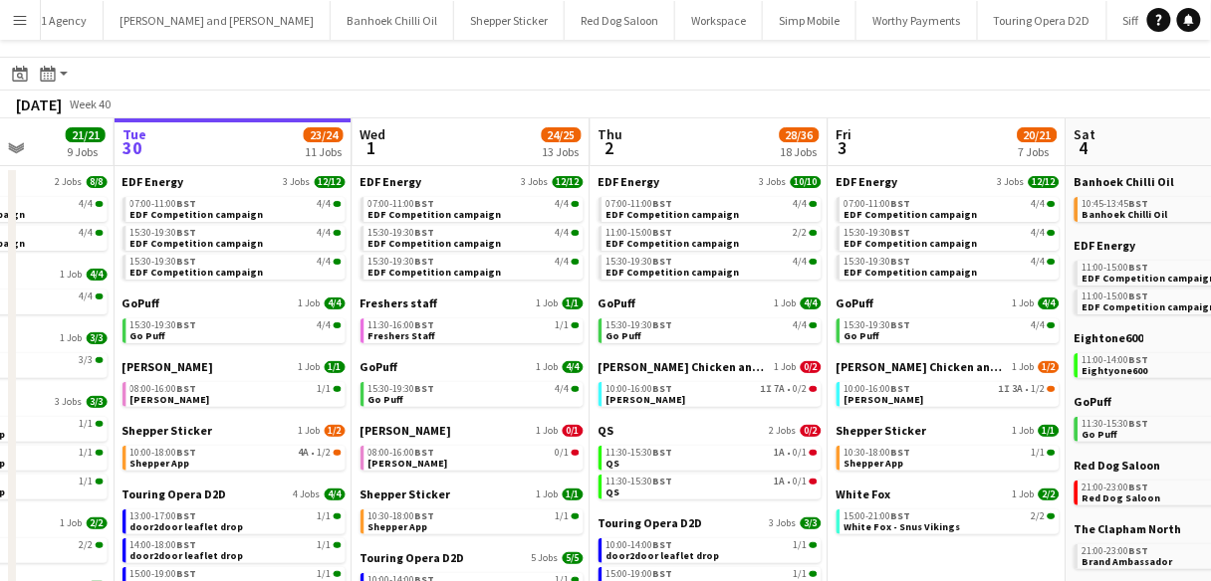
scroll to position [0, 0]
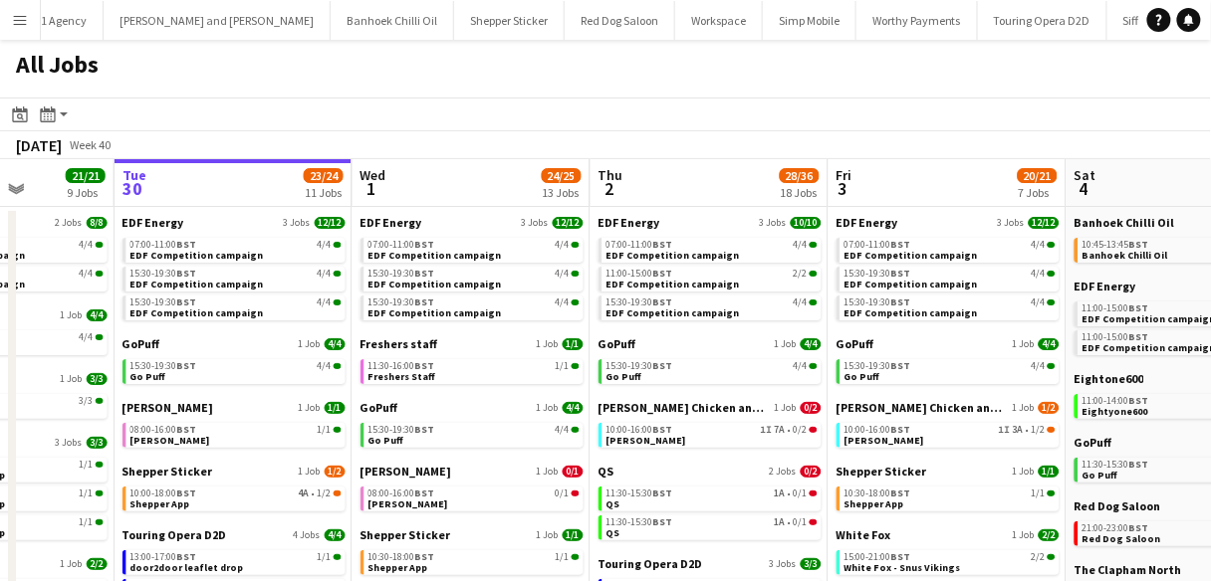
click at [621, 237] on app-calendar-brief-board "EDF Energy 3 Jobs 10/10 07:00-11:00 BST 4/4 EDF Competition campaign 11:00-15:0…" at bounding box center [709, 268] width 223 height 106
click at [624, 241] on span "07:00-11:00 BST" at bounding box center [639, 245] width 67 height 10
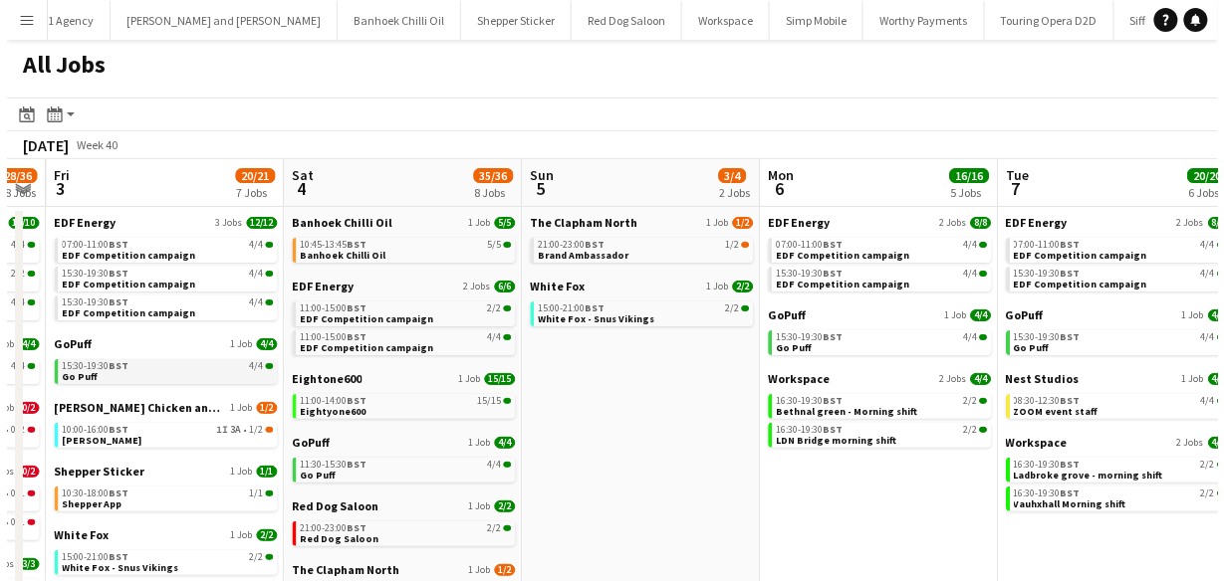
scroll to position [0, 916]
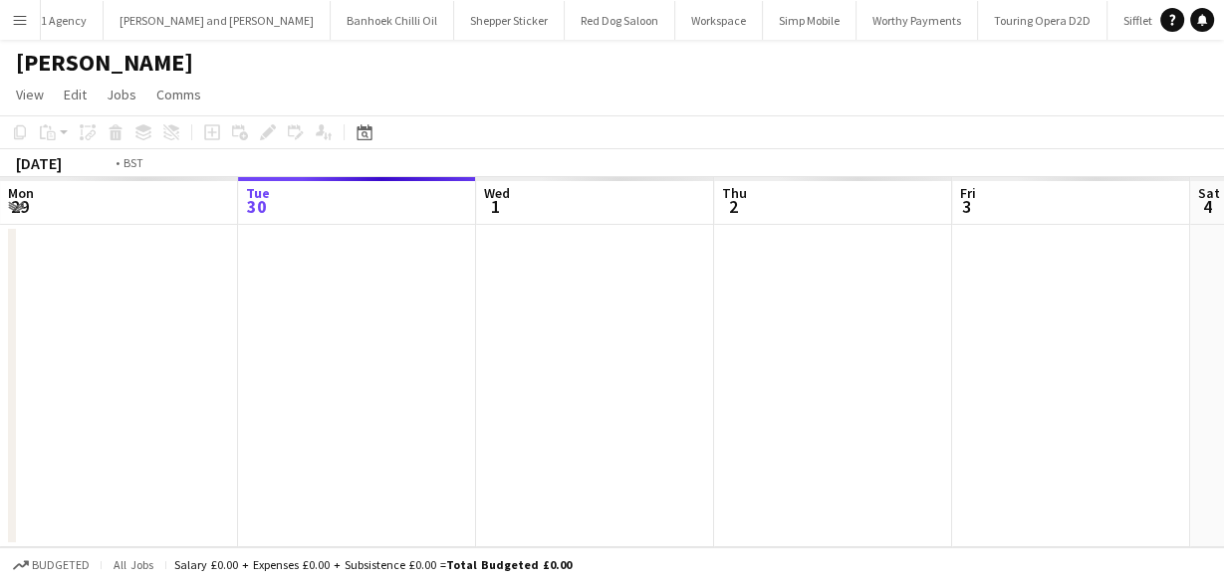
scroll to position [0, 685]
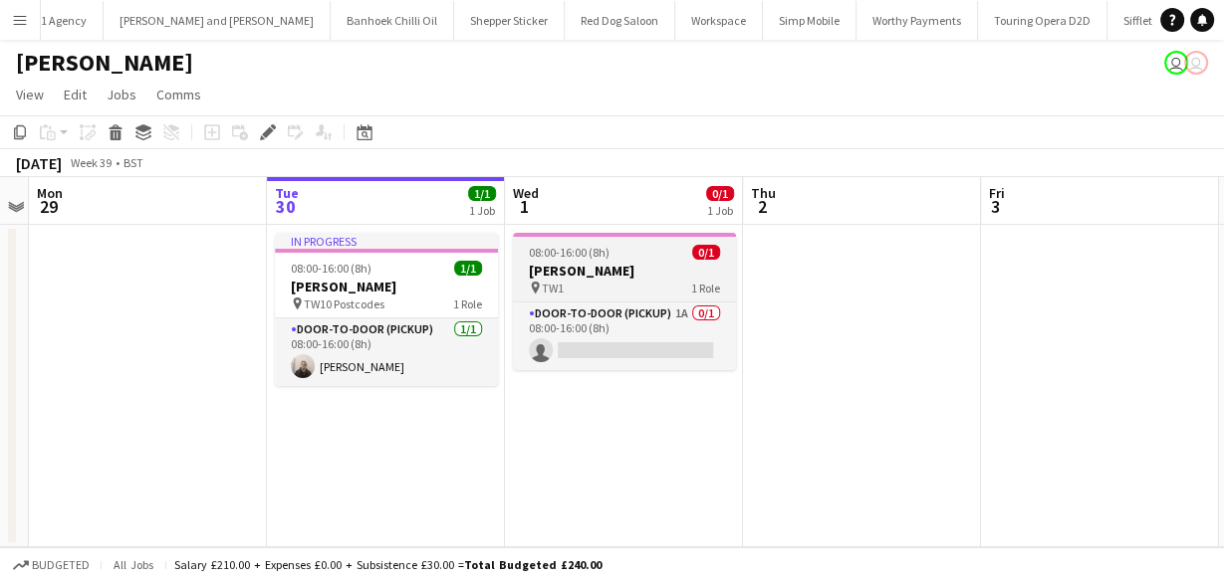
click at [611, 262] on h3 "[PERSON_NAME]" at bounding box center [624, 271] width 223 height 18
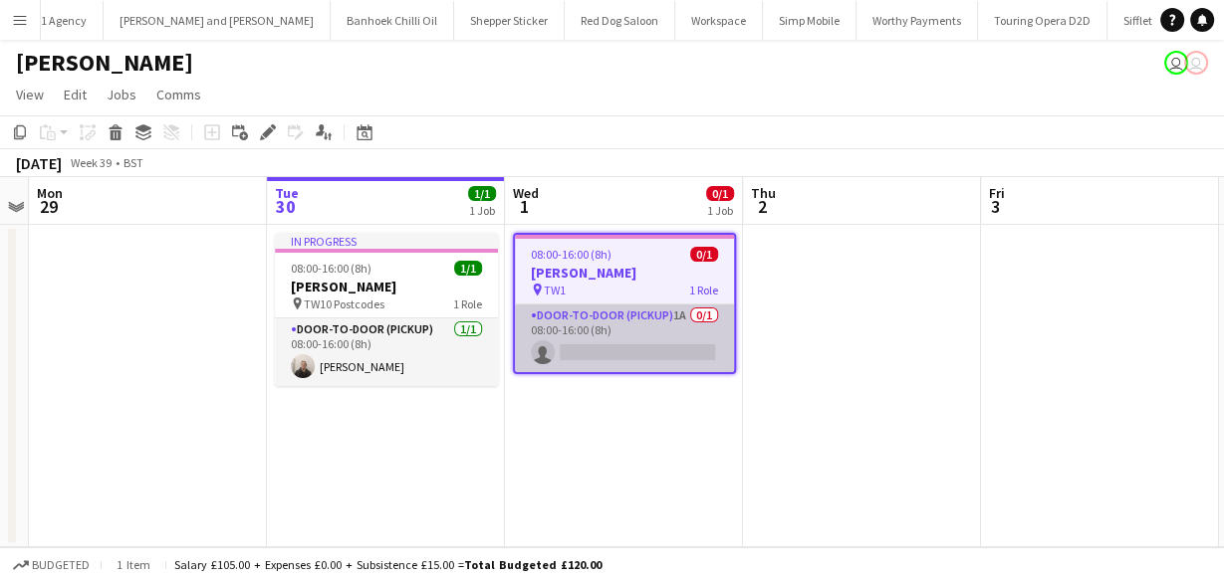
click at [635, 341] on app-card-role "Door-to-Door (Pickup) 1A 0/1 08:00-16:00 (8h) single-neutral-actions" at bounding box center [624, 339] width 219 height 68
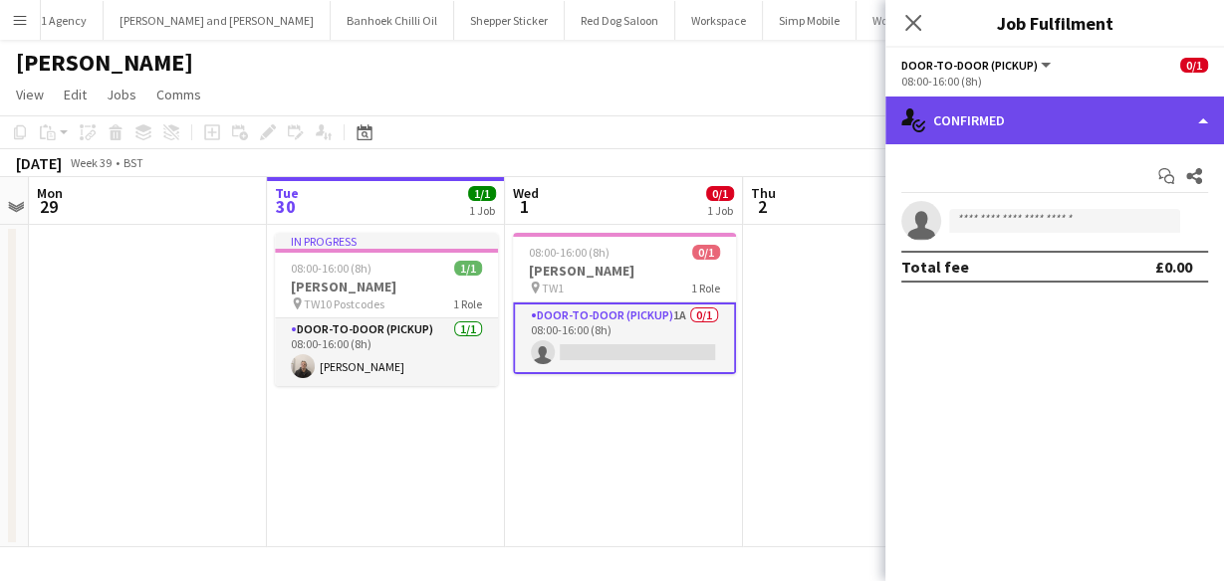
click at [963, 136] on div "single-neutral-actions-check-2 Confirmed" at bounding box center [1054, 121] width 339 height 48
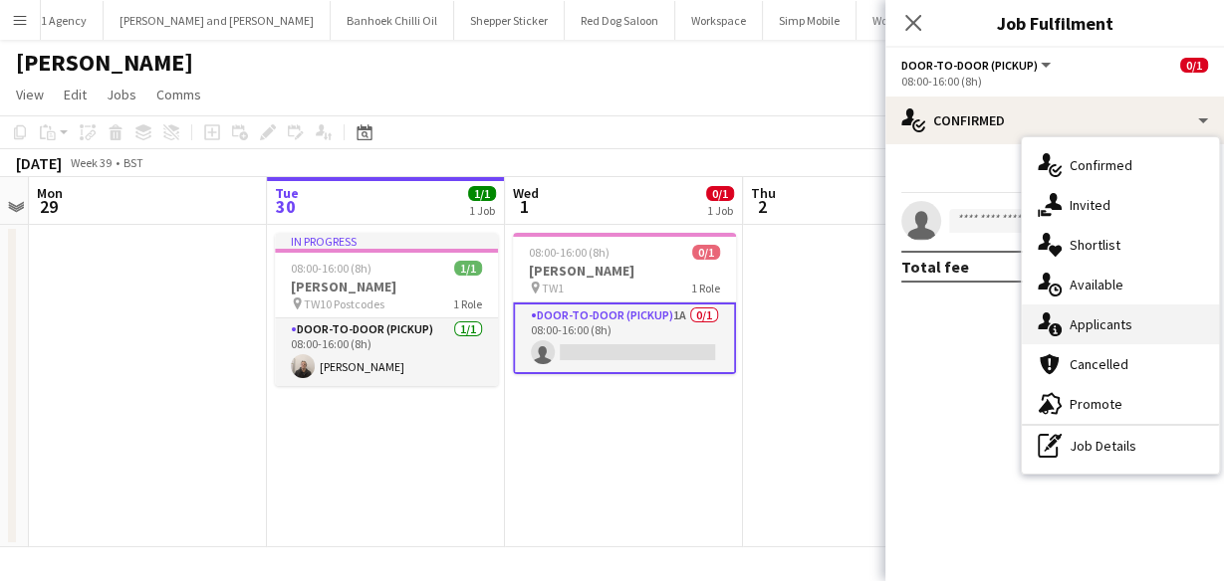
click at [1059, 319] on icon "single-neutral-actions-information" at bounding box center [1049, 325] width 24 height 24
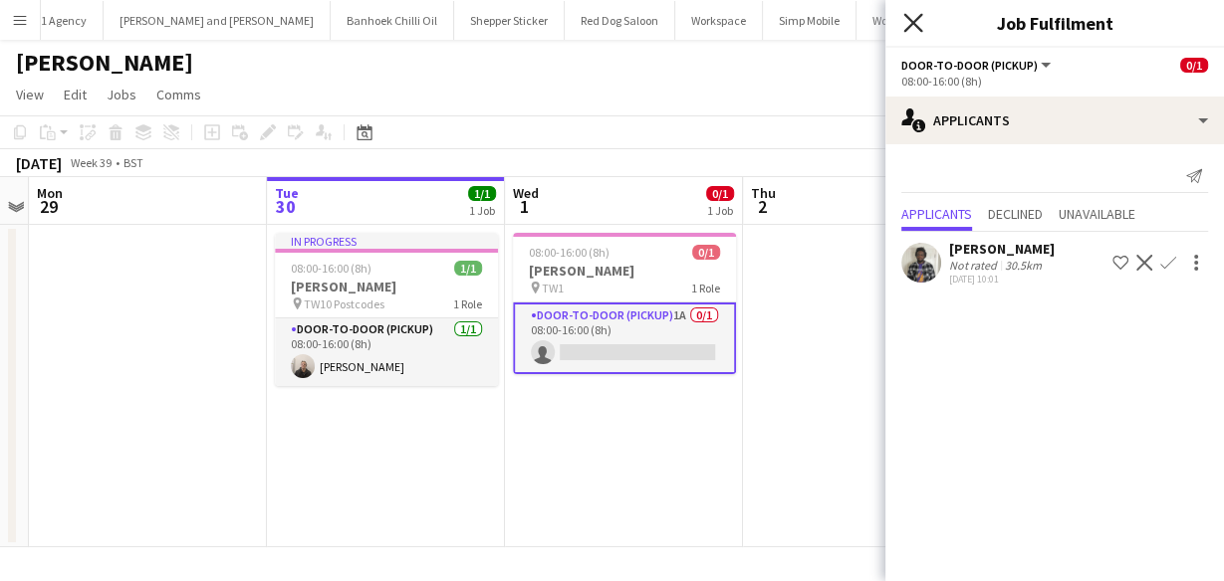
click at [913, 19] on icon "Close pop-in" at bounding box center [912, 22] width 19 height 19
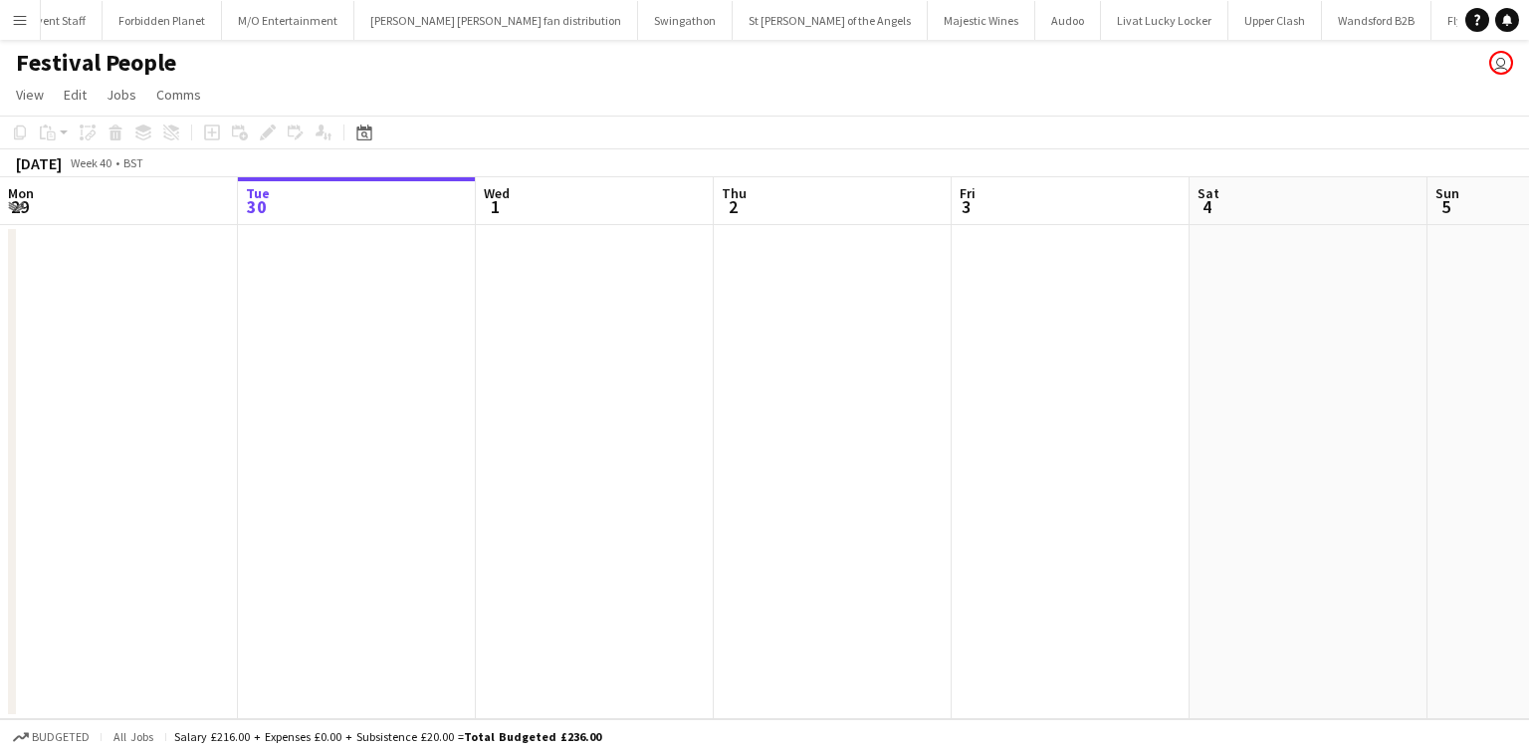
scroll to position [0, 1450]
click at [14, 28] on button "Menu" at bounding box center [20, 20] width 40 height 40
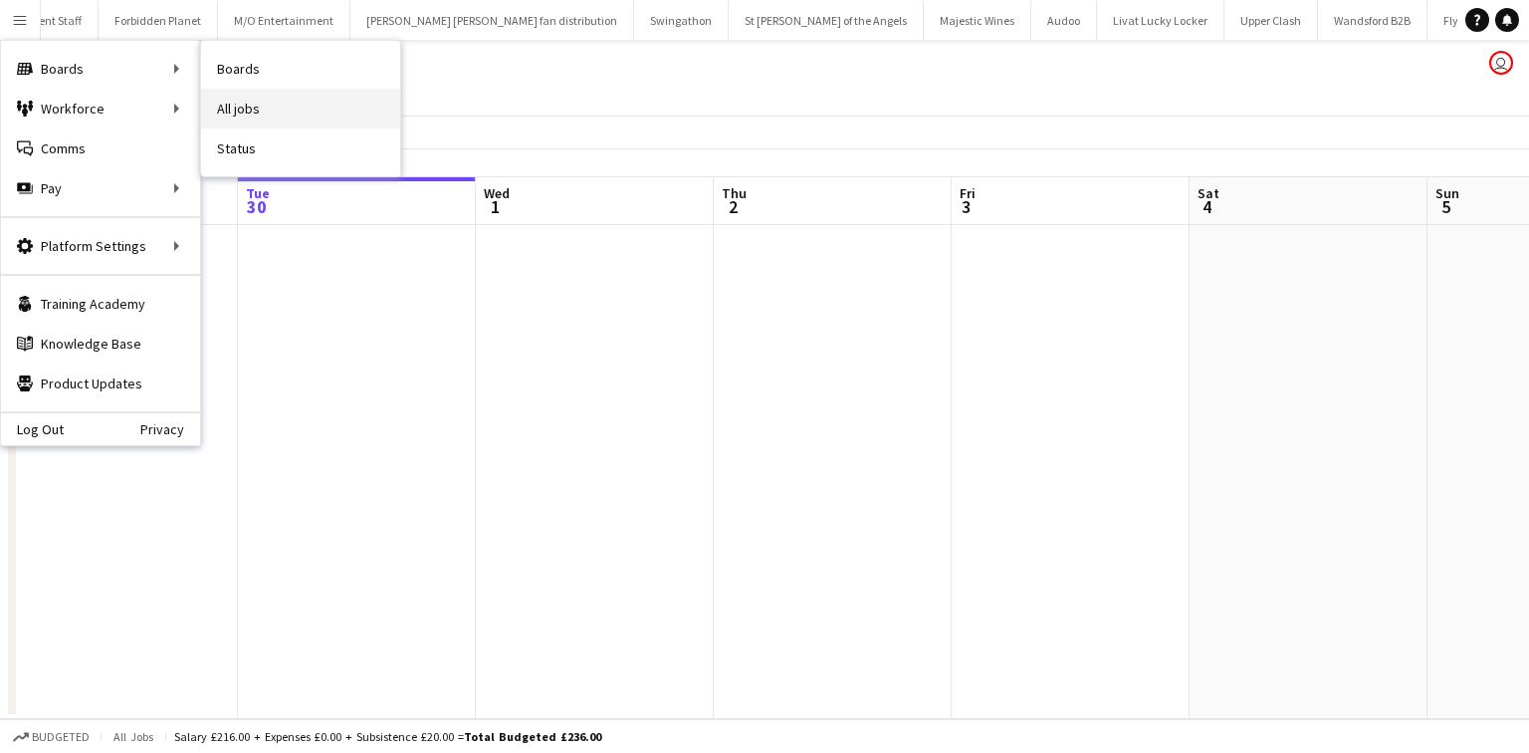
click at [246, 99] on link "All jobs" at bounding box center [300, 109] width 199 height 40
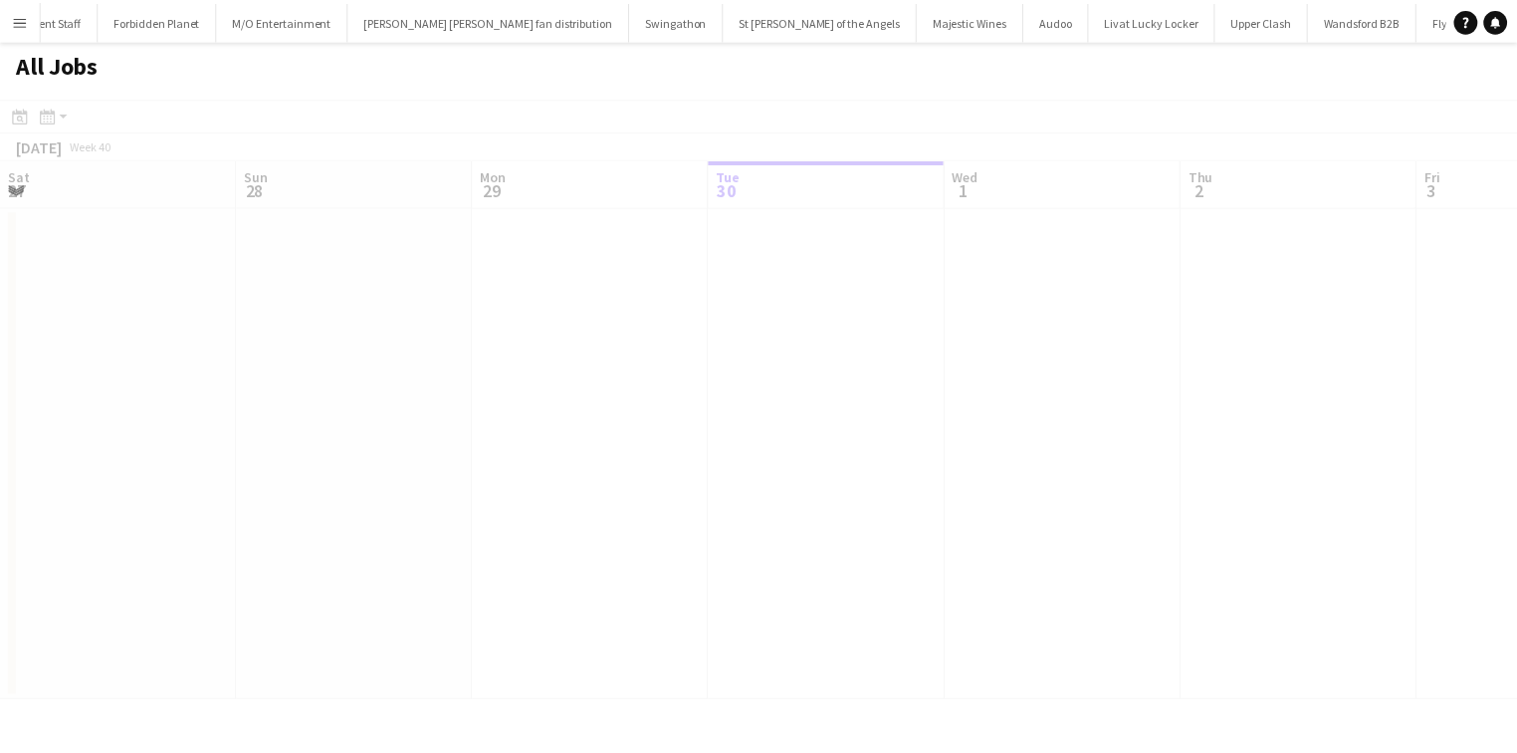
scroll to position [0, 476]
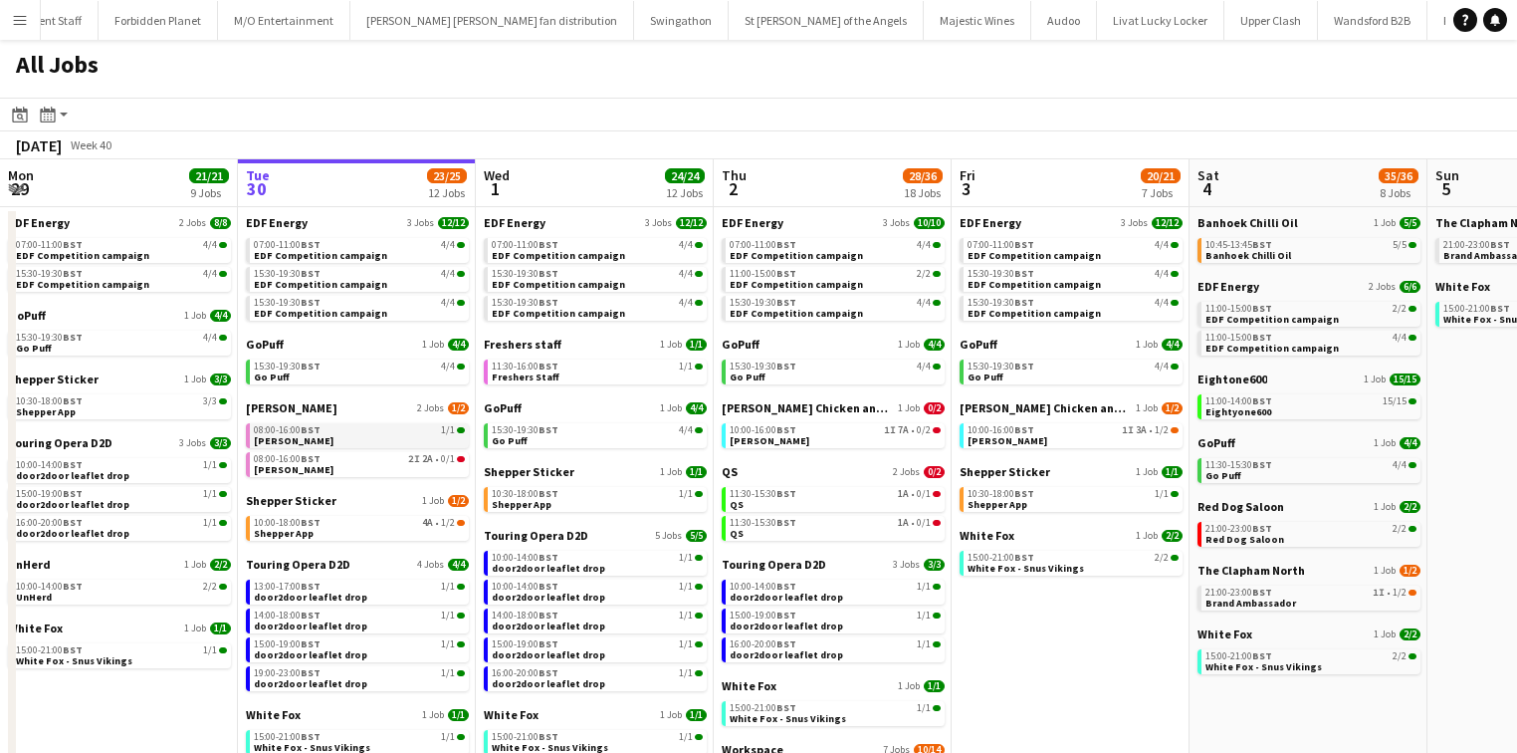
click at [318, 440] on link "08:00-16:00 BST 1/1 Knight Frank" at bounding box center [359, 434] width 211 height 23
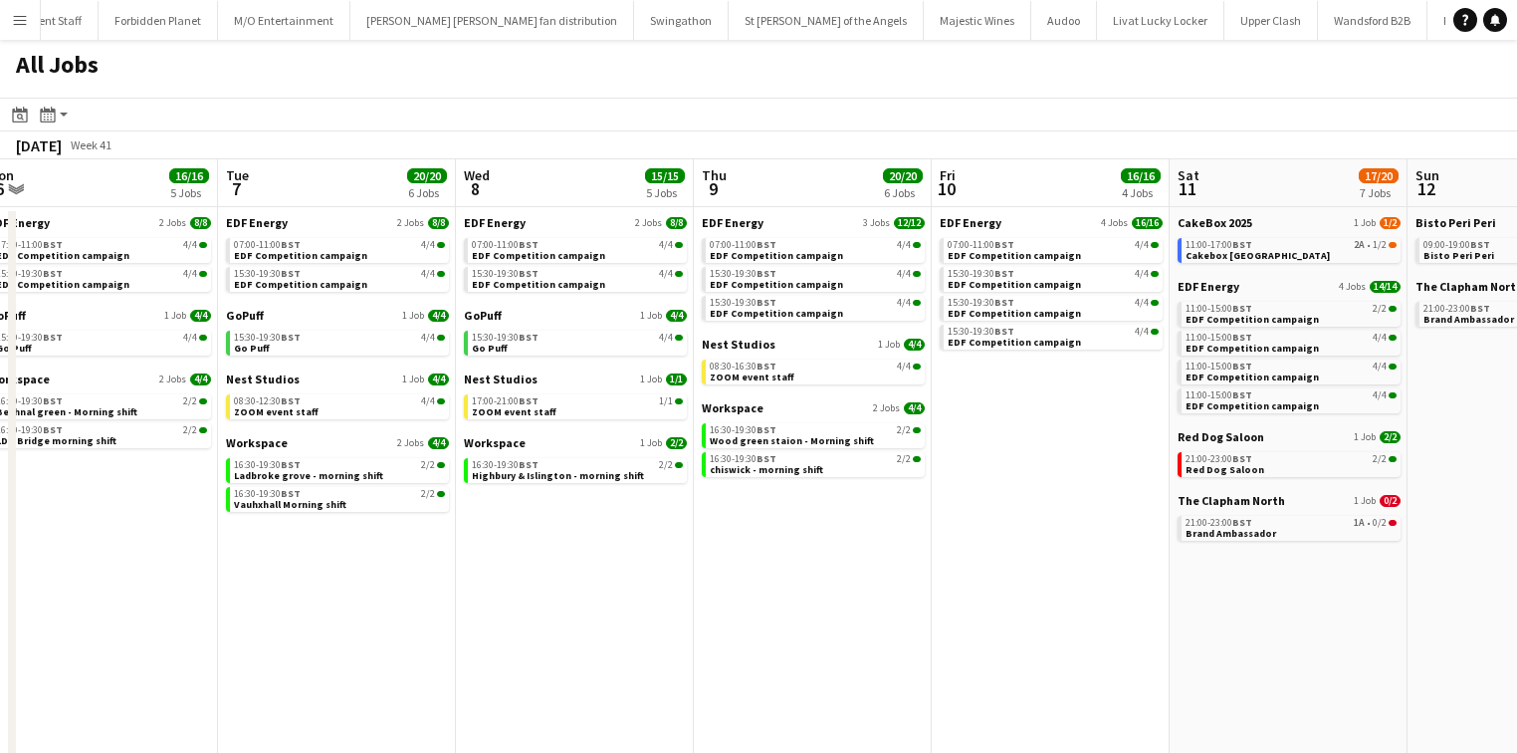
scroll to position [0, 735]
drag, startPoint x: 844, startPoint y: 388, endPoint x: 1017, endPoint y: 480, distance: 195.1
click at [1017, 480] on app-date-cell "EDF Energy 4 Jobs 16/16 07:00-11:00 BST 4/4 EDF Competition campaign 15:30-19:3…" at bounding box center [1050, 607] width 238 height 800
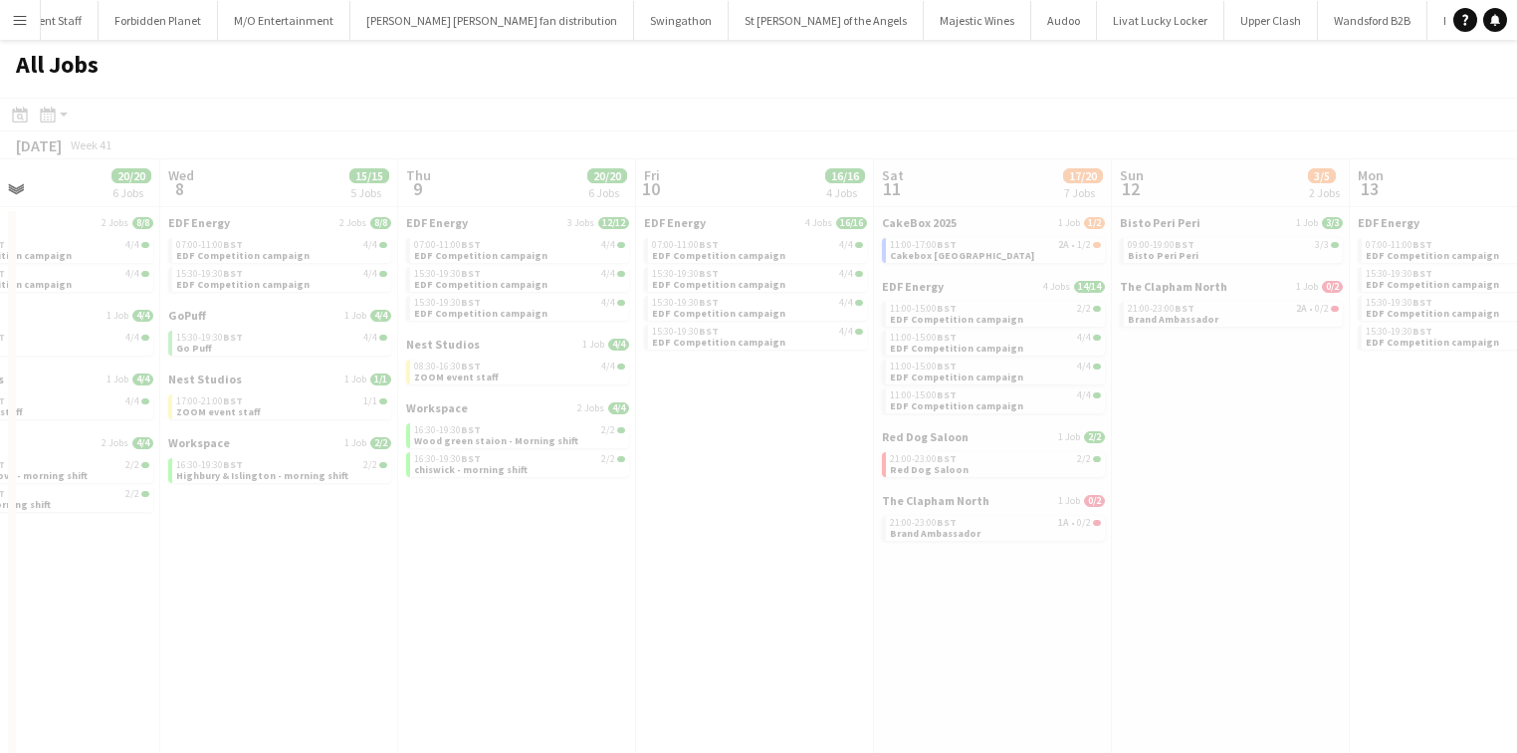
scroll to position [0, 554]
click at [1263, 257] on div at bounding box center [758, 581] width 1517 height 967
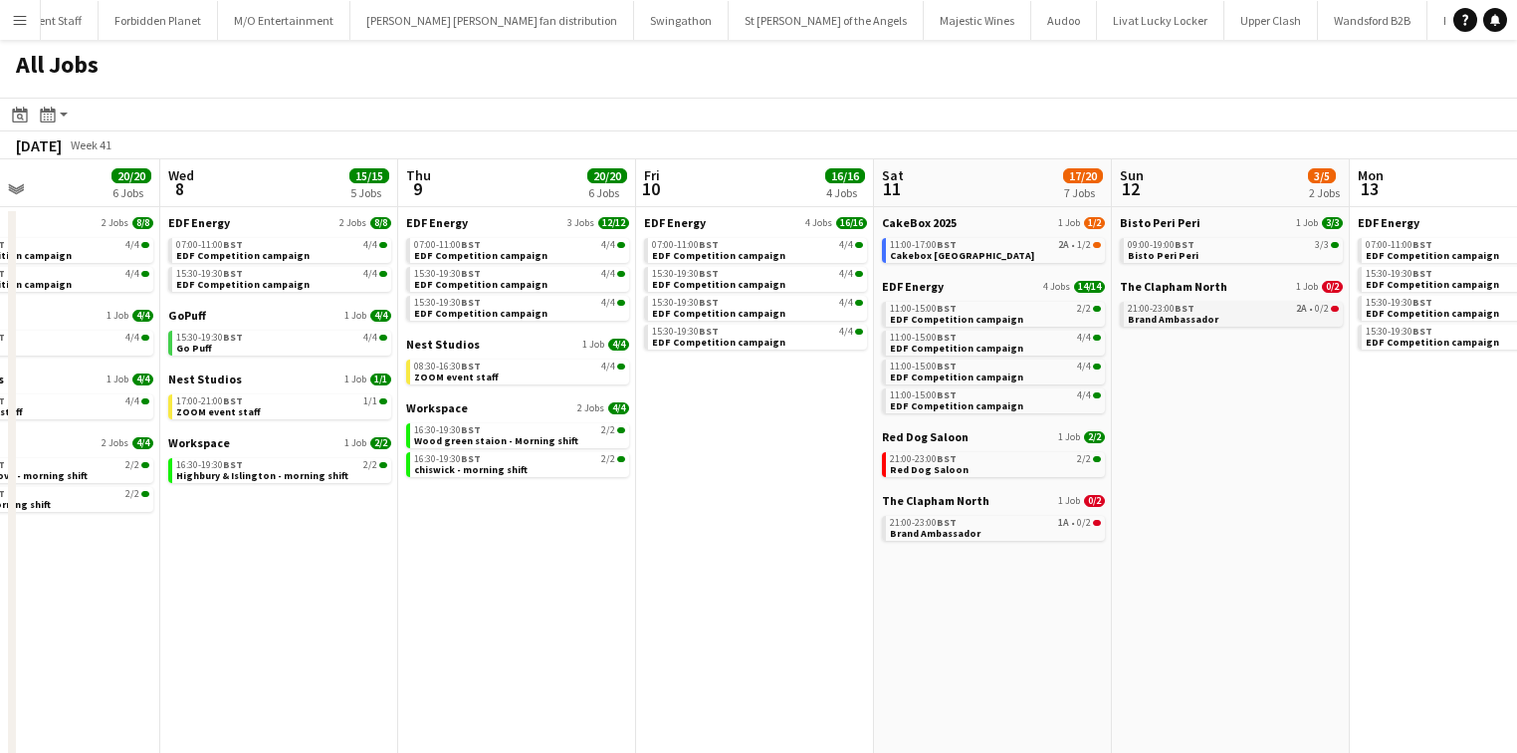
click at [1228, 309] on div "21:00-23:00 BST 2A • 0/2" at bounding box center [1233, 309] width 211 height 10
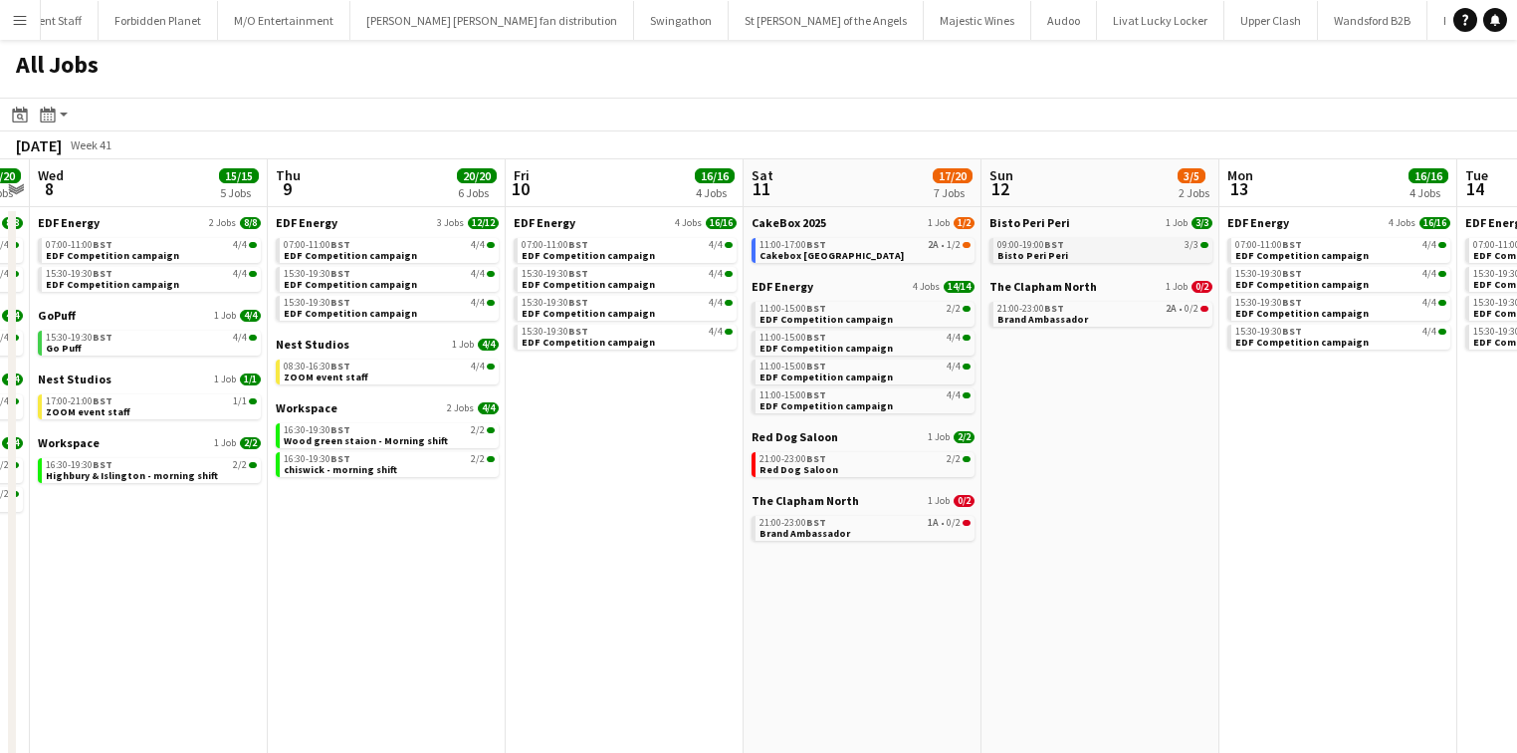
click at [1020, 246] on span "09:00-19:00 BST" at bounding box center [1031, 245] width 67 height 10
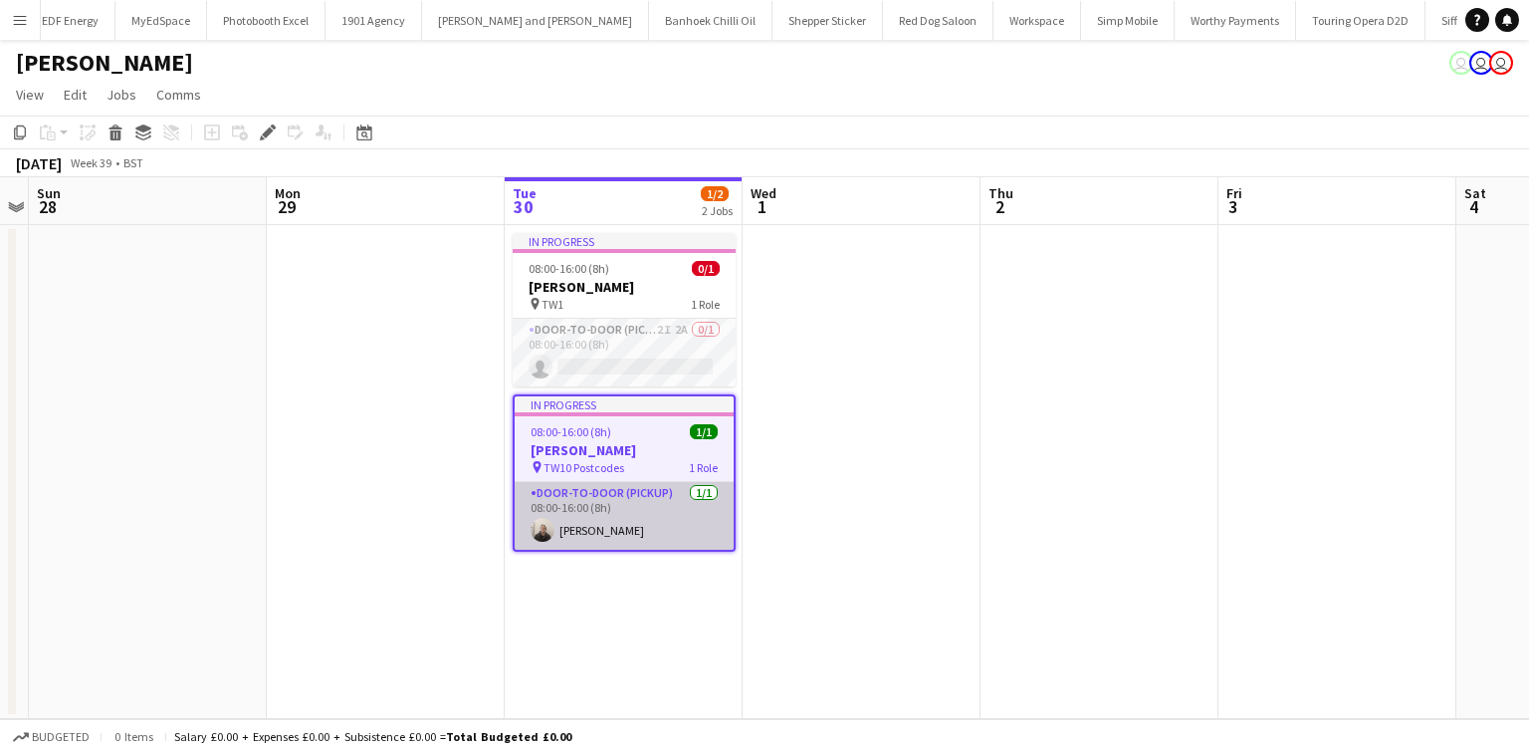
scroll to position [0, 3704]
click at [594, 498] on app-card-role "Door-to-Door (Pickup) [DATE] 08:00-16:00 (8h) [PERSON_NAME]" at bounding box center [624, 516] width 219 height 68
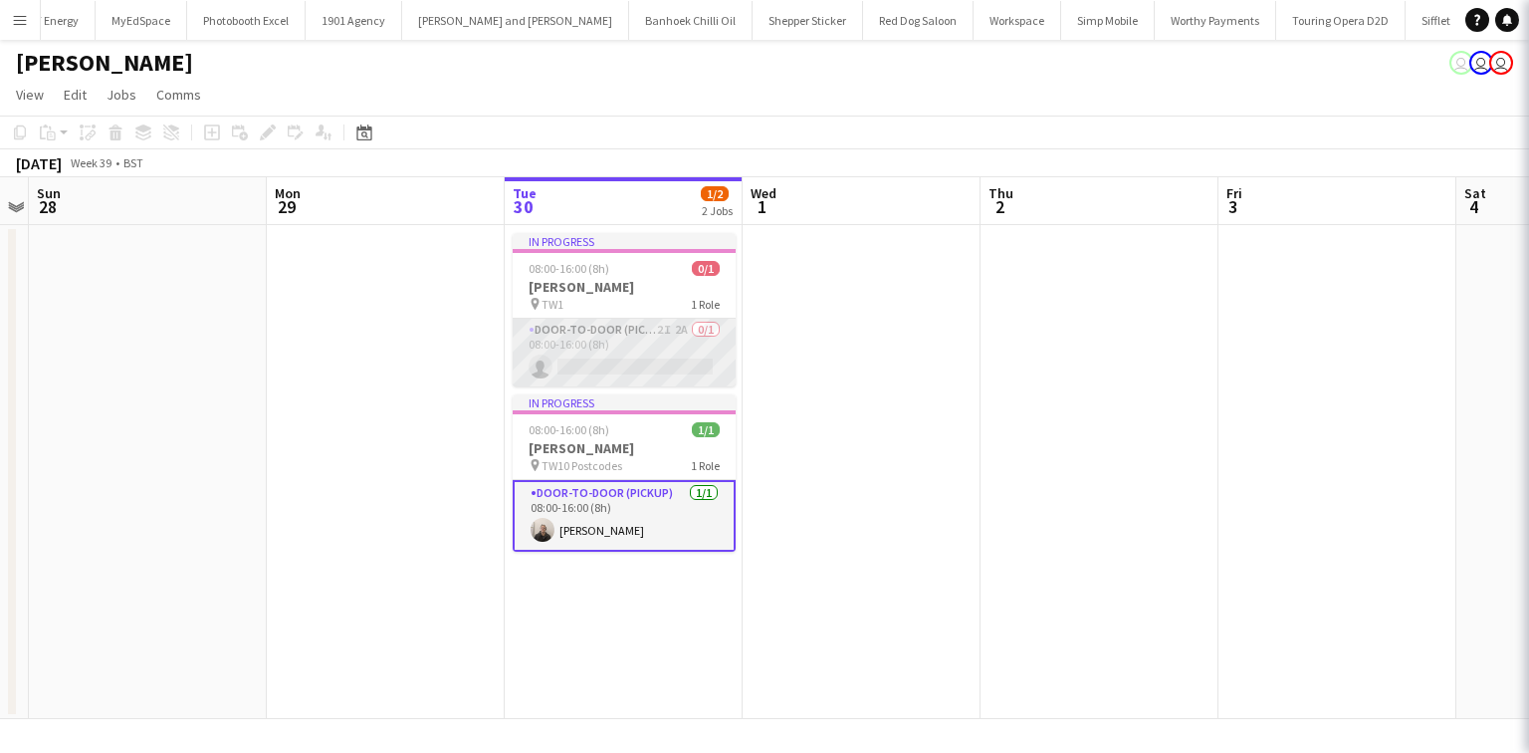
click at [574, 347] on app-card-role "Door-to-Door (Pickup) 2I 2A 0/1 08:00-16:00 (8h) single-neutral-actions" at bounding box center [624, 353] width 223 height 68
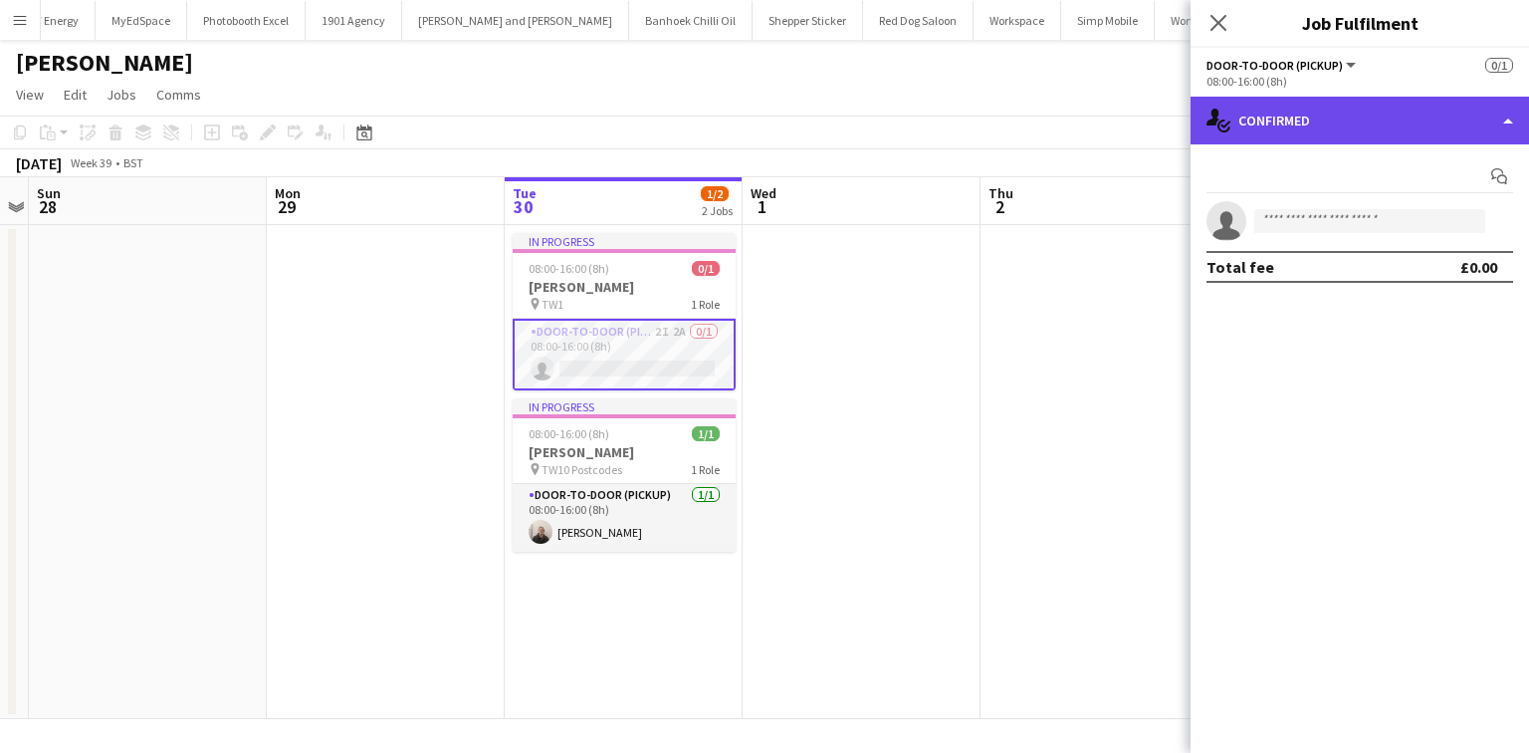
click at [1235, 109] on div "single-neutral-actions-check-2 Confirmed" at bounding box center [1360, 121] width 339 height 48
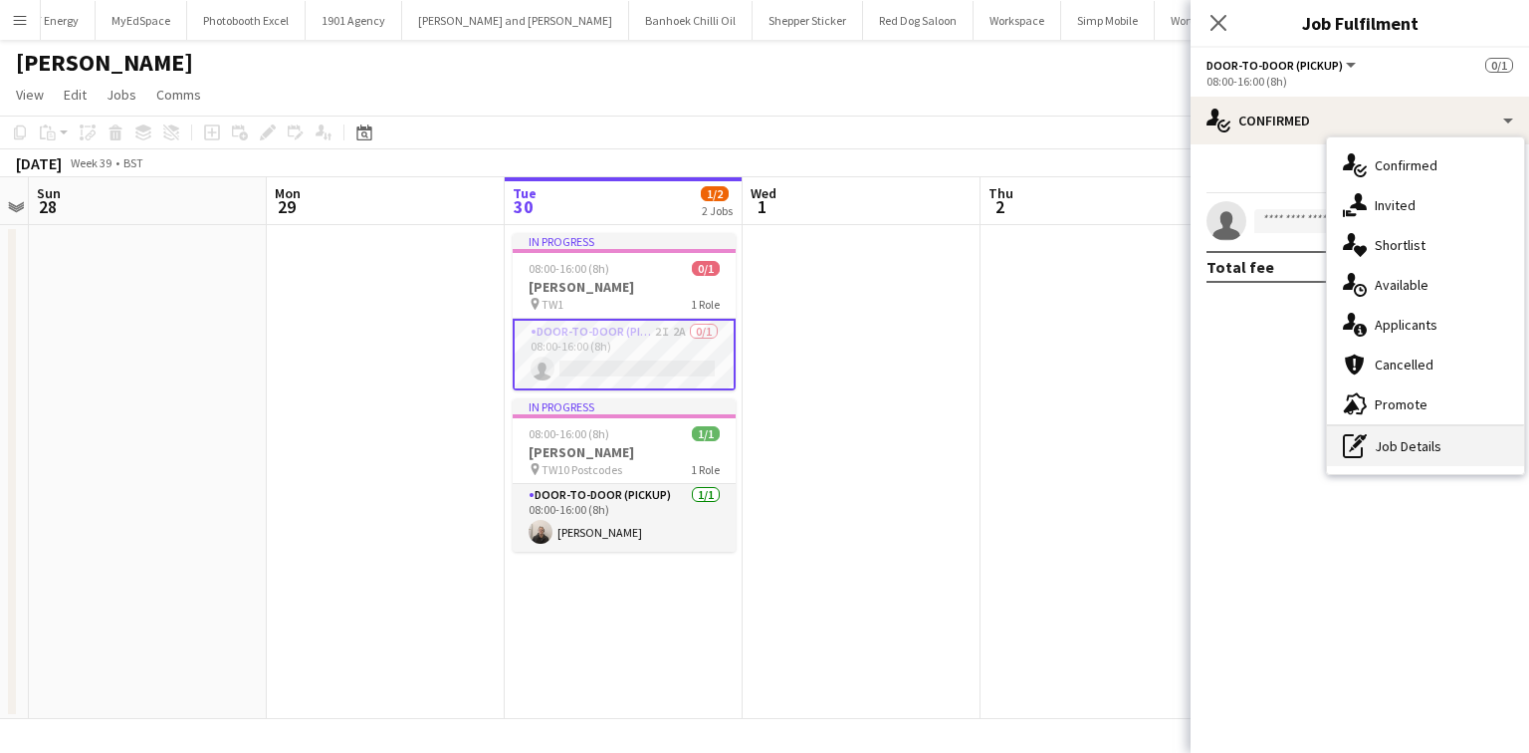
click at [1405, 452] on div "pen-write Job Details" at bounding box center [1425, 446] width 197 height 40
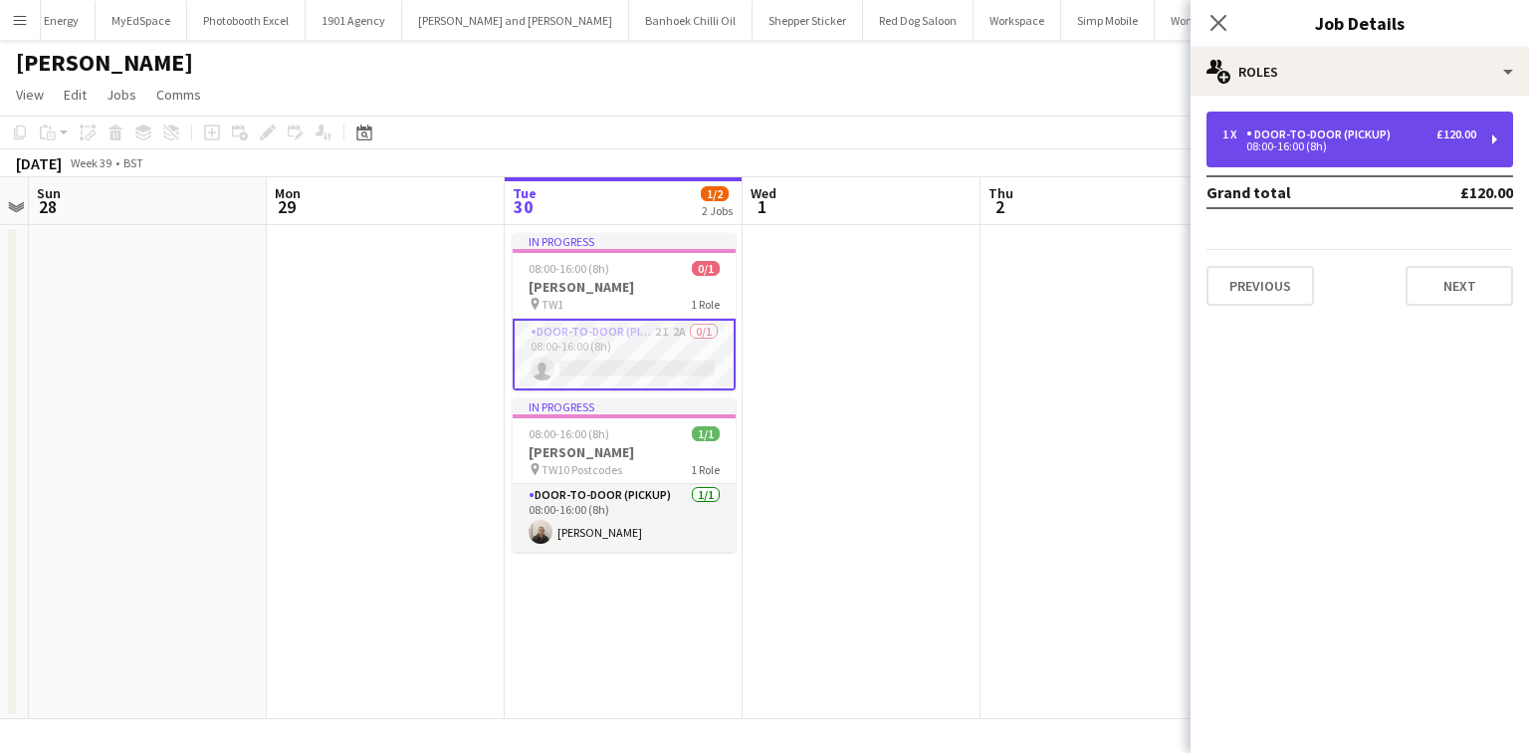
click at [1415, 137] on div "1 x Door-to-Door (Pickup) £120.00" at bounding box center [1350, 134] width 254 height 14
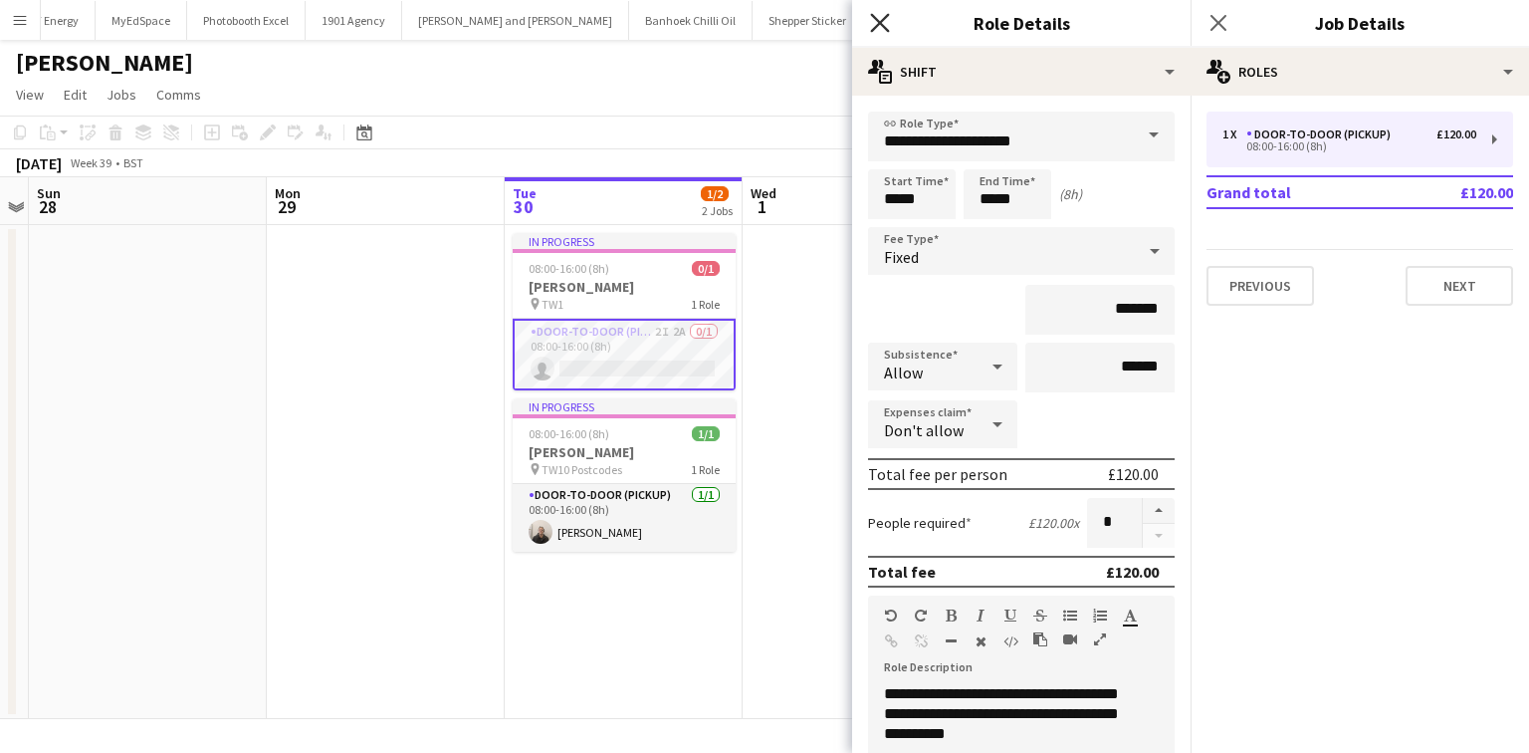
click at [882, 16] on icon "Close pop-in" at bounding box center [879, 22] width 19 height 19
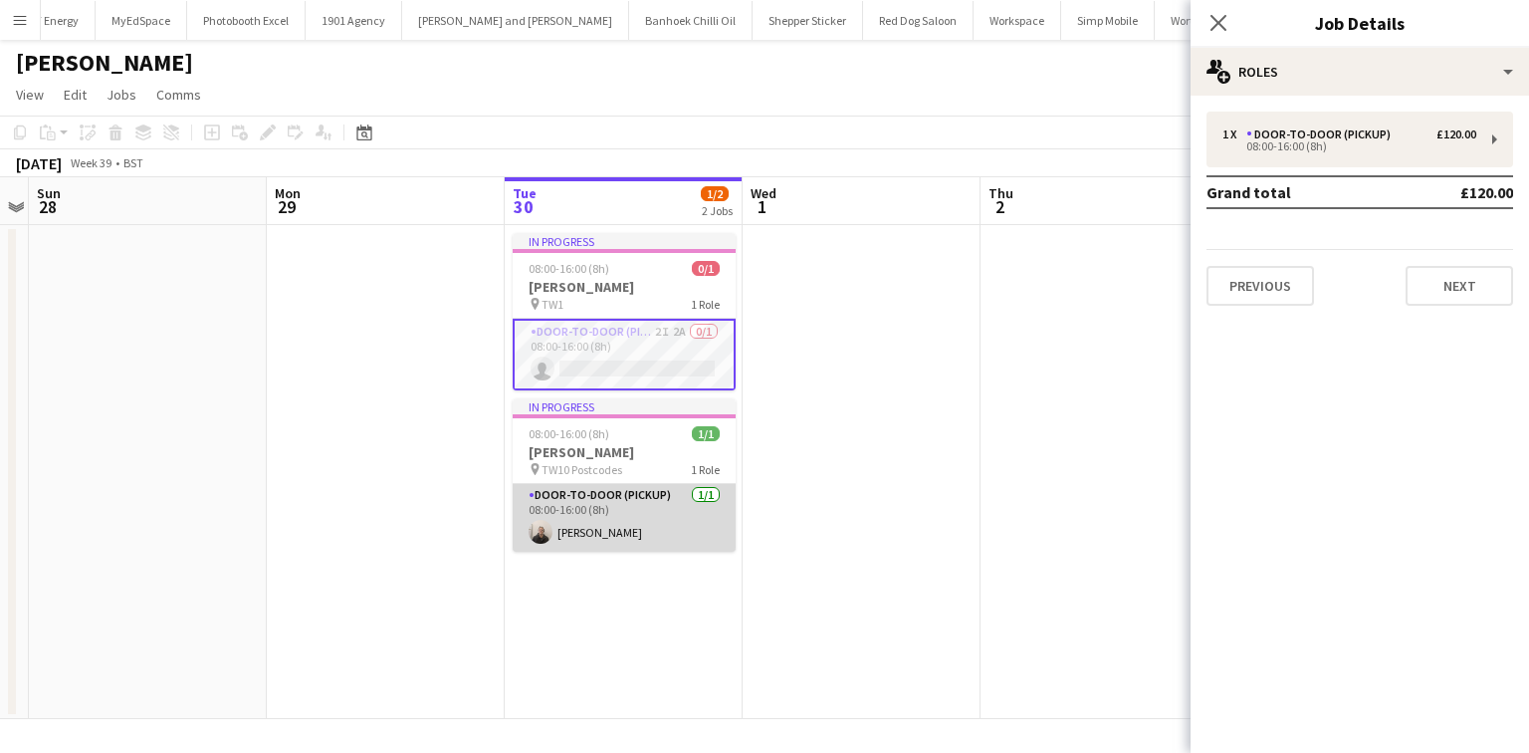
click at [689, 521] on app-card-role "Door-to-Door (Pickup) [DATE] 08:00-16:00 (8h) [PERSON_NAME]" at bounding box center [624, 518] width 223 height 68
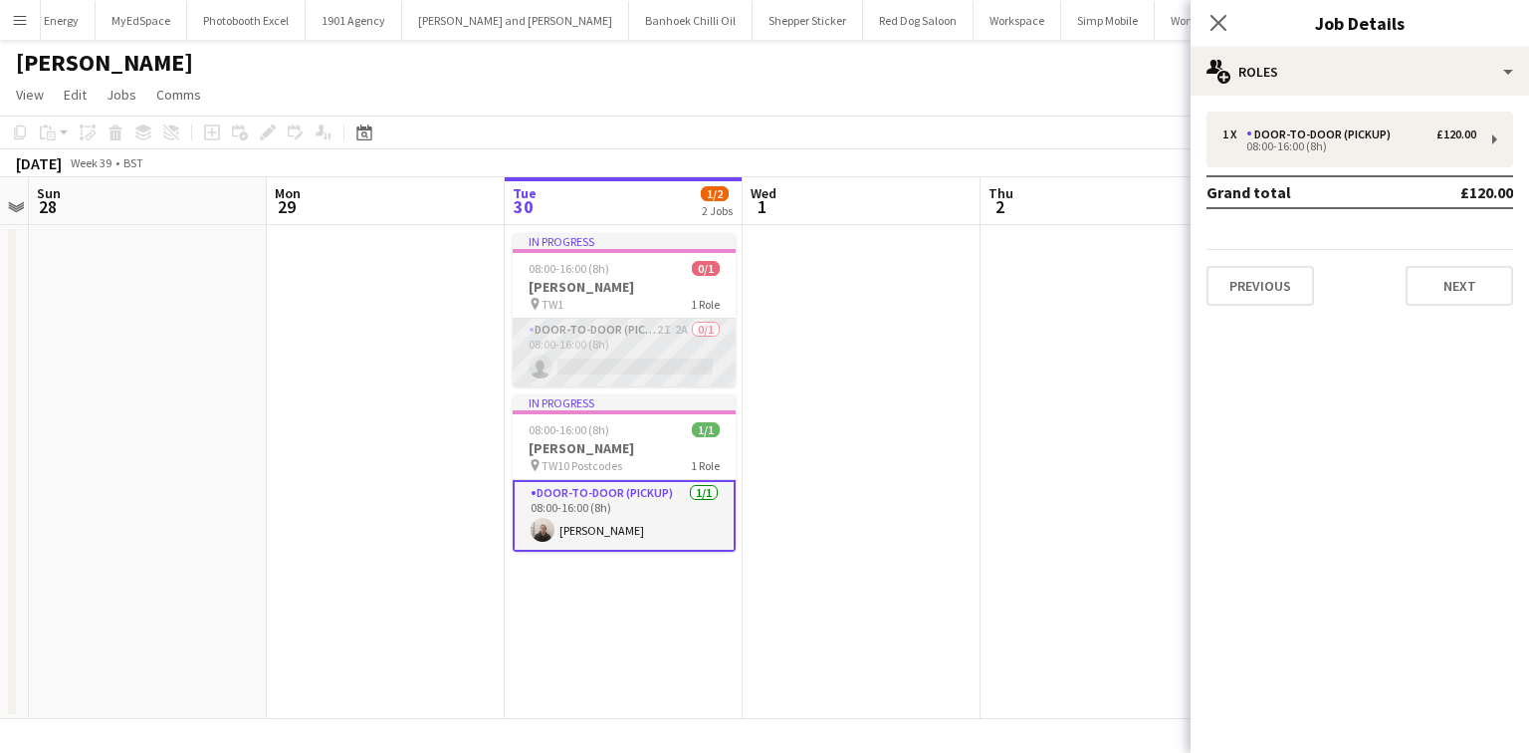
click at [643, 353] on app-card-role "Door-to-Door (Pickup) 2I 2A 0/1 08:00-16:00 (8h) single-neutral-actions" at bounding box center [624, 353] width 223 height 68
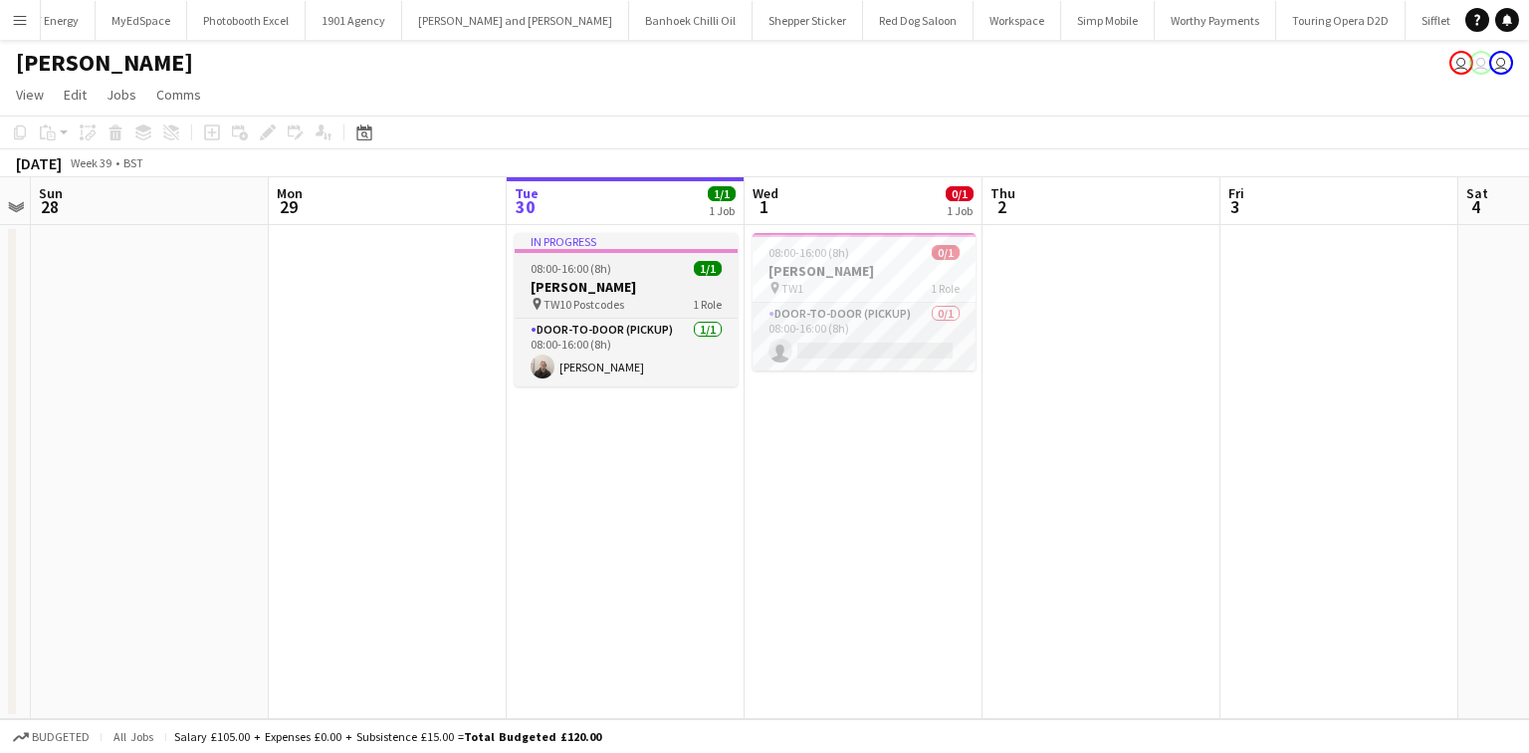
click at [636, 279] on h3 "[PERSON_NAME]" at bounding box center [626, 287] width 223 height 18
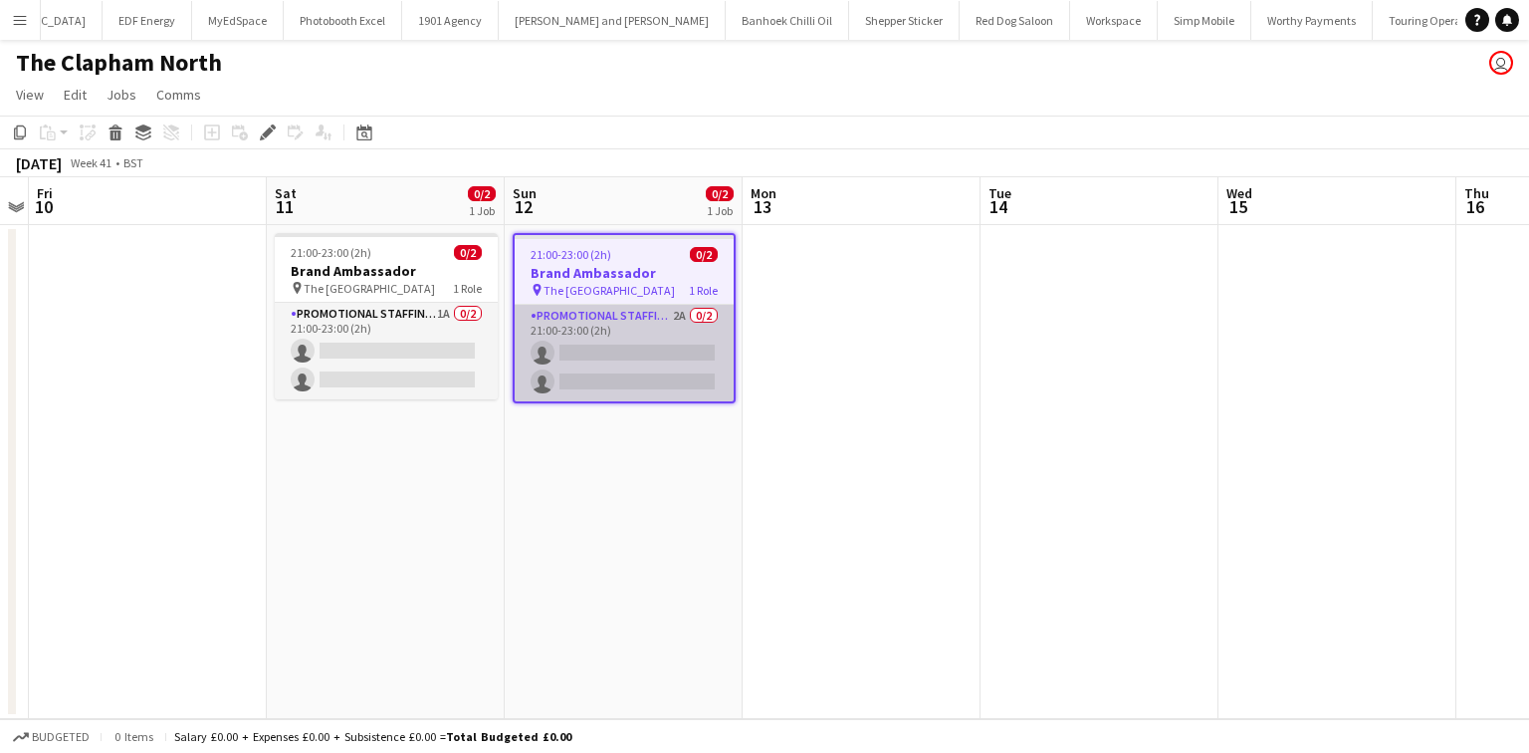
scroll to position [0, 3608]
click at [619, 381] on app-card-role "Promotional Staffing (Brand Ambassadors) 2A 0/2 21:00-23:00 (2h) single-neutral…" at bounding box center [624, 353] width 219 height 97
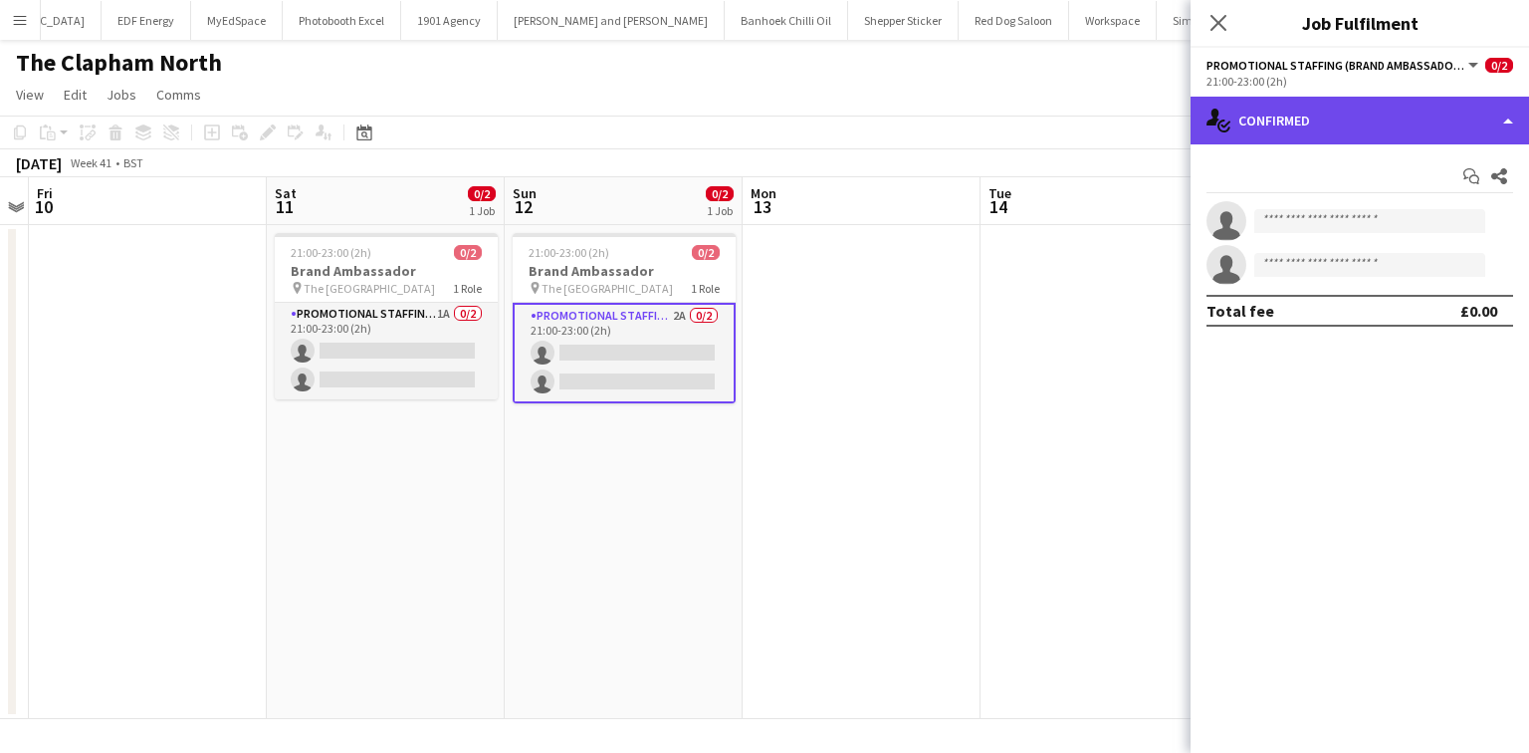
click at [1286, 123] on div "single-neutral-actions-check-2 Confirmed" at bounding box center [1360, 121] width 339 height 48
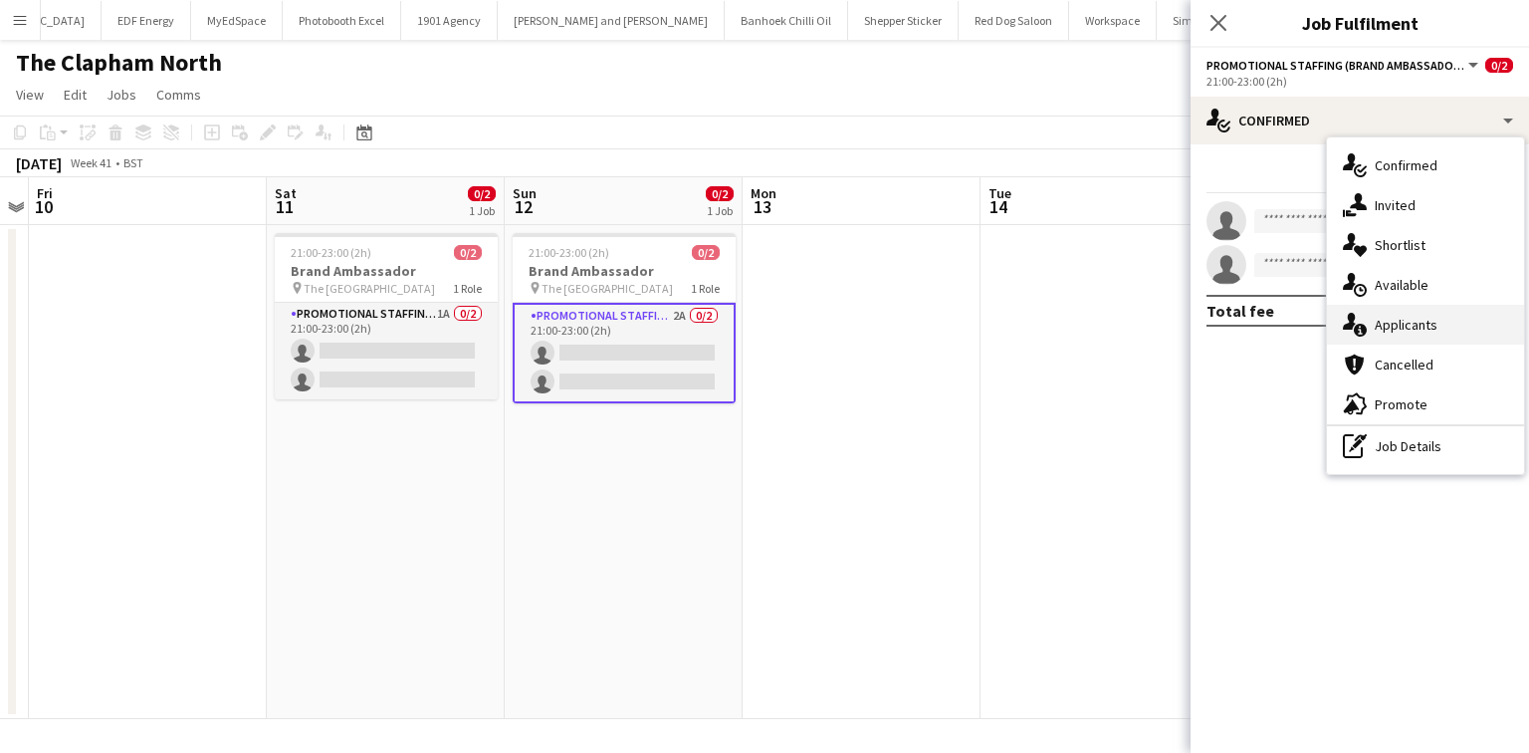
click at [1374, 327] on div "single-neutral-actions-information Applicants" at bounding box center [1425, 325] width 197 height 40
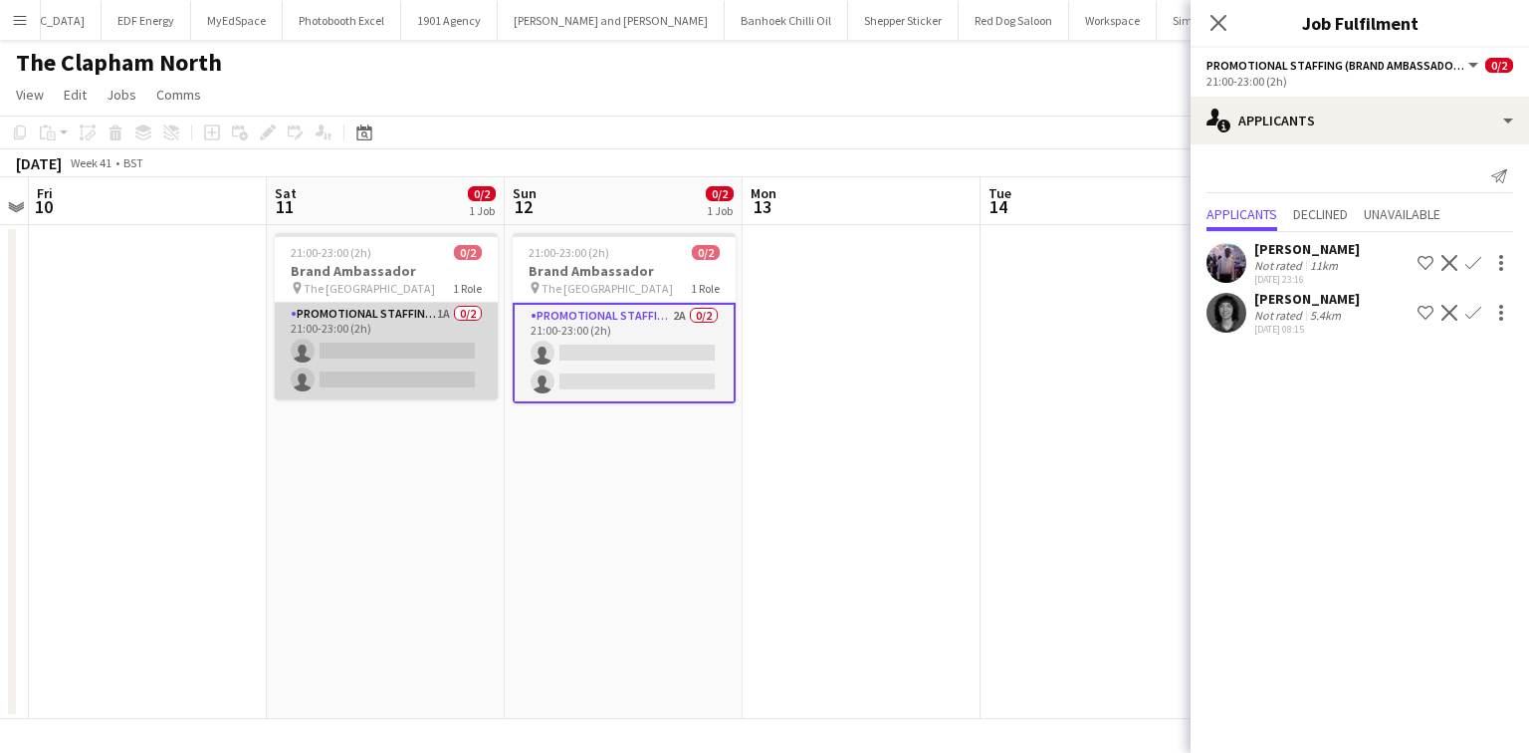
click at [435, 358] on app-card-role "Promotional Staffing (Brand Ambassadors) 1A 0/2 21:00-23:00 (2h) single-neutral…" at bounding box center [386, 351] width 223 height 97
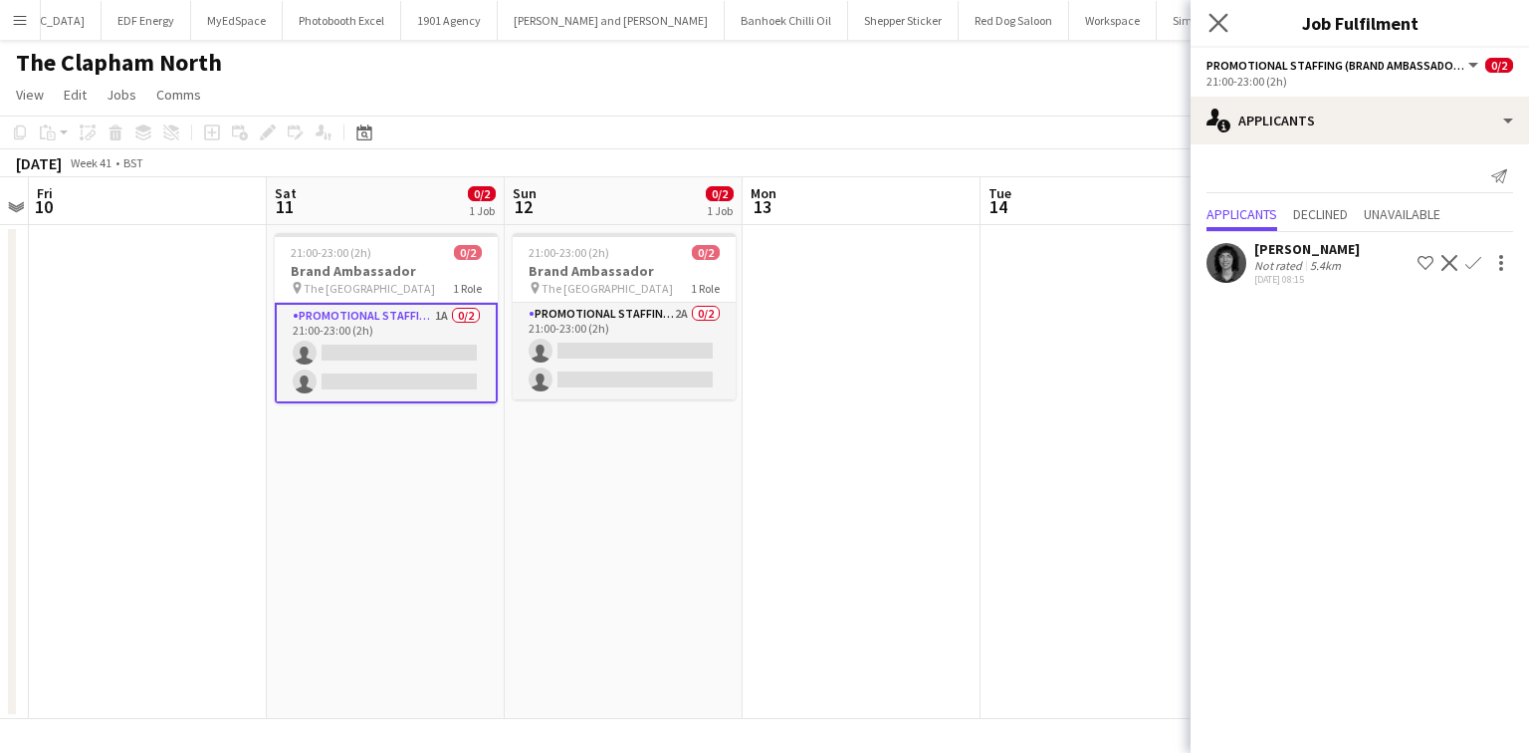
click at [1214, 33] on app-icon "Close pop-in" at bounding box center [1219, 23] width 29 height 29
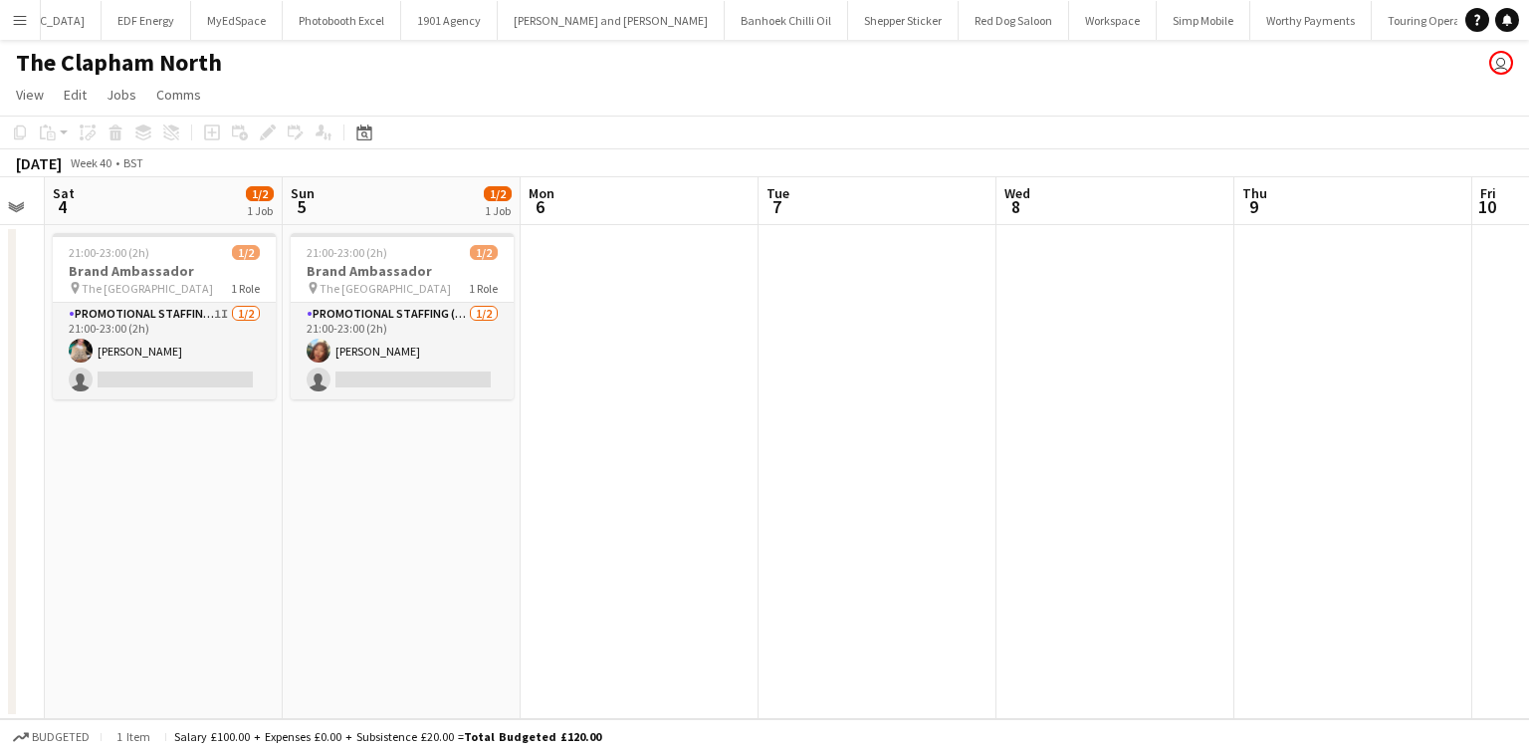
scroll to position [0, 430]
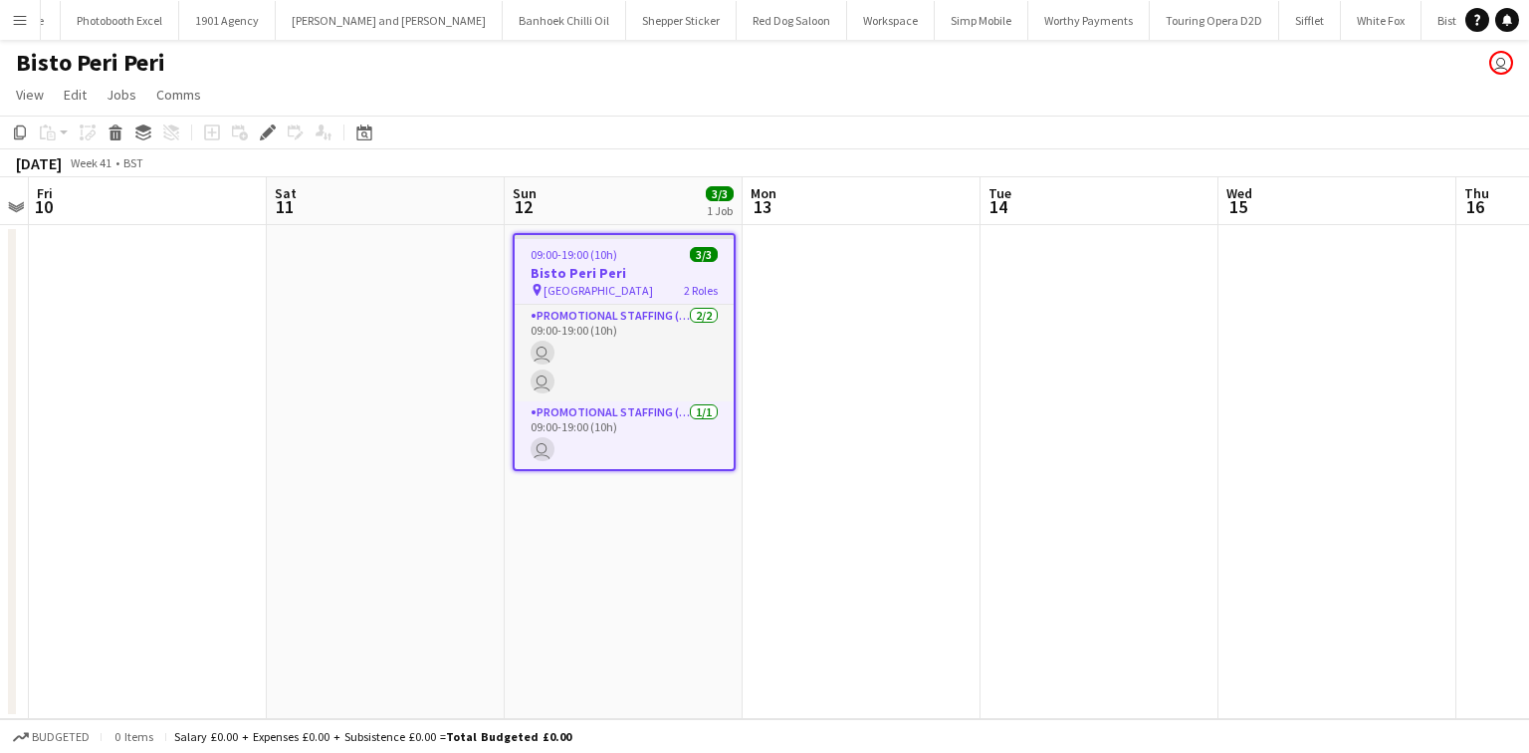
click at [591, 243] on app-job-card "09:00-19:00 (10h) 3/3 Bisto Peri Peri pin Trafalgar Square 2 Roles Promotional …" at bounding box center [624, 352] width 223 height 238
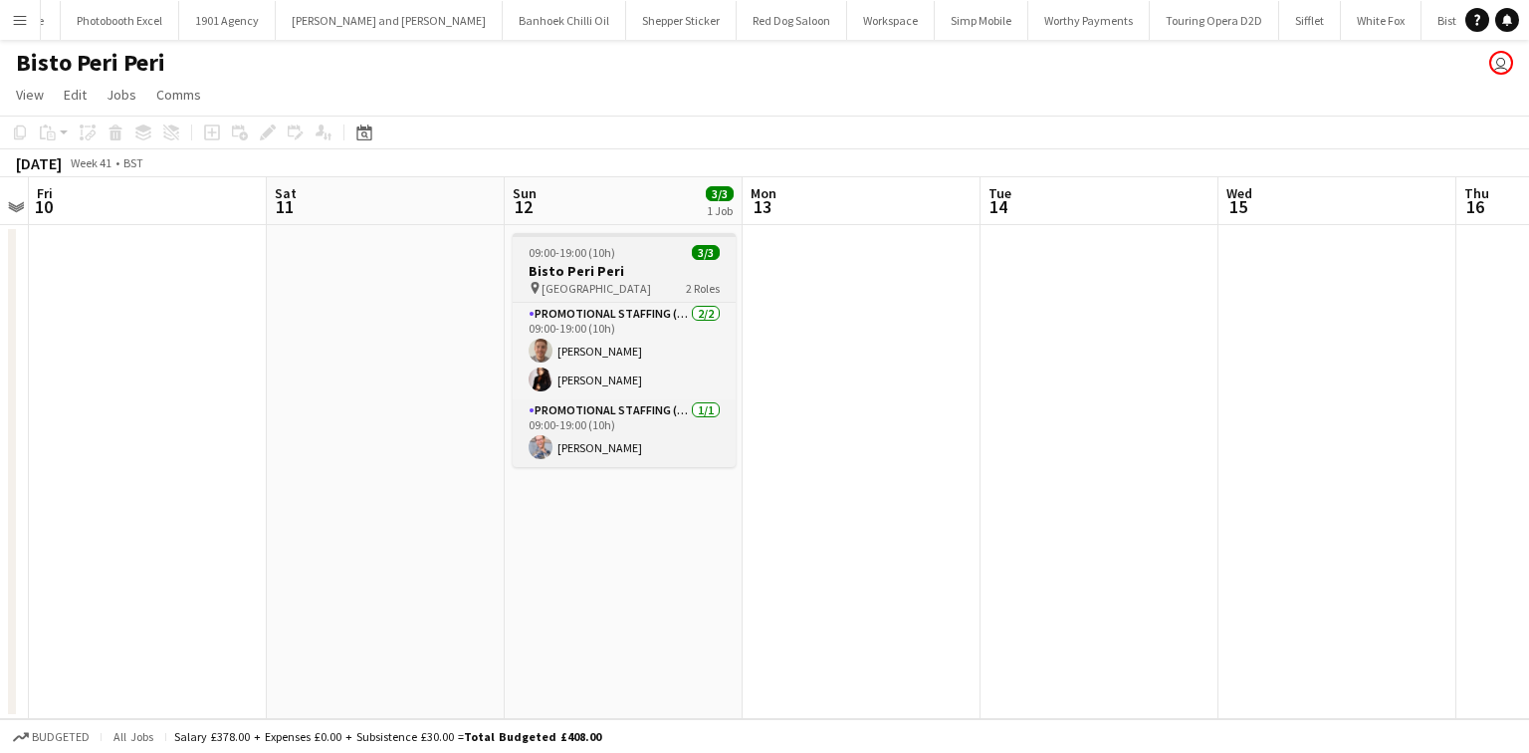
click at [588, 250] on span "09:00-19:00 (10h)" at bounding box center [572, 252] width 87 height 15
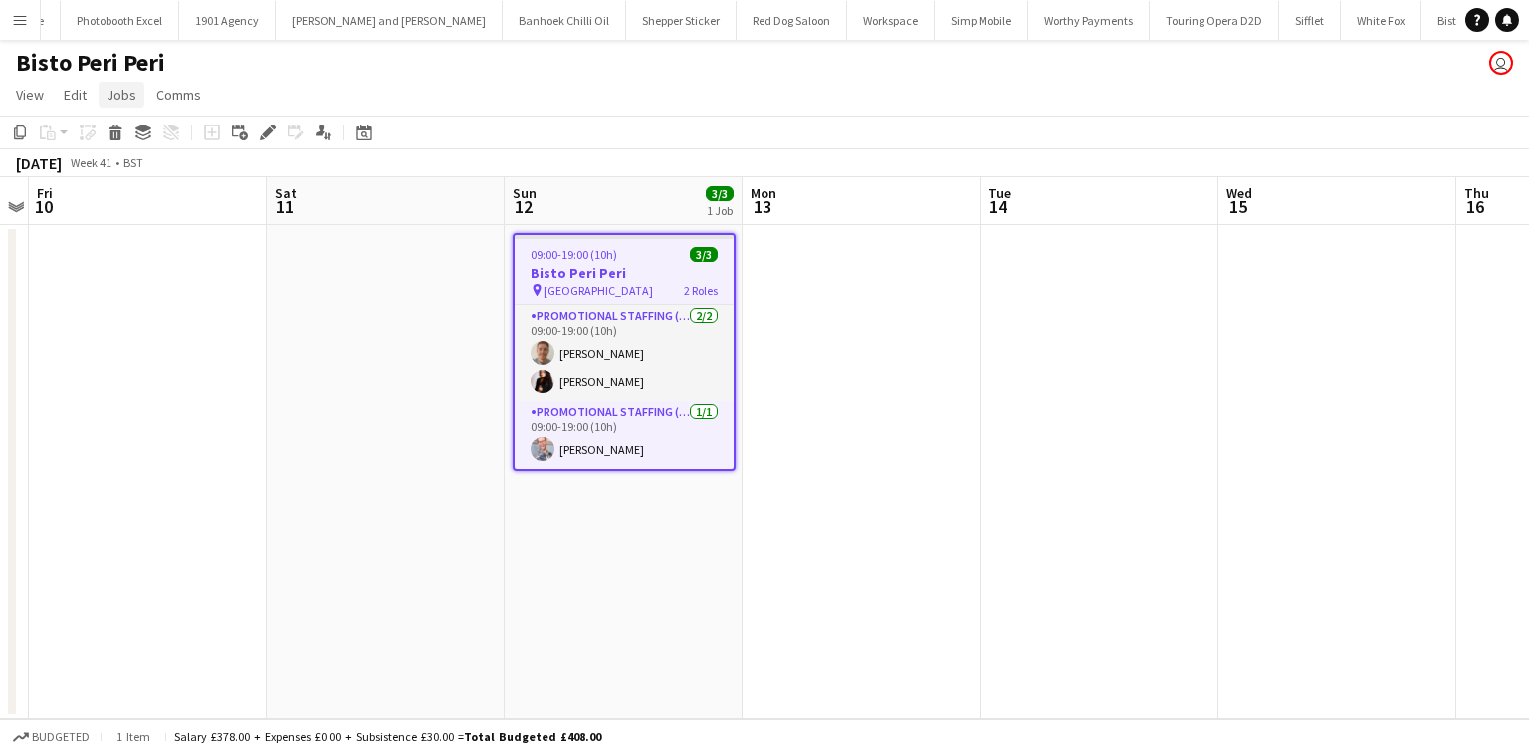
click at [118, 93] on span "Jobs" at bounding box center [122, 95] width 30 height 18
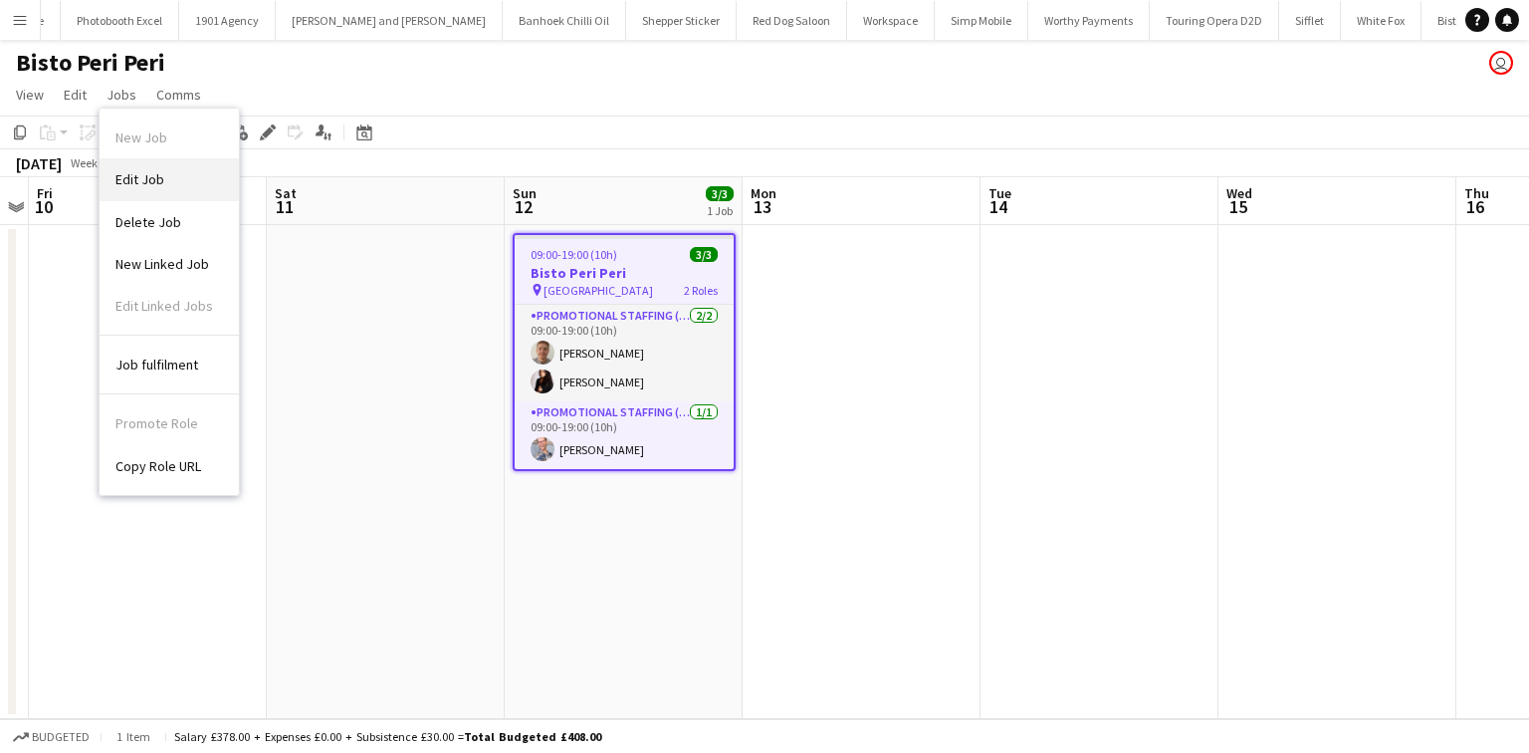
click at [155, 176] on span "Edit Job" at bounding box center [139, 179] width 49 height 18
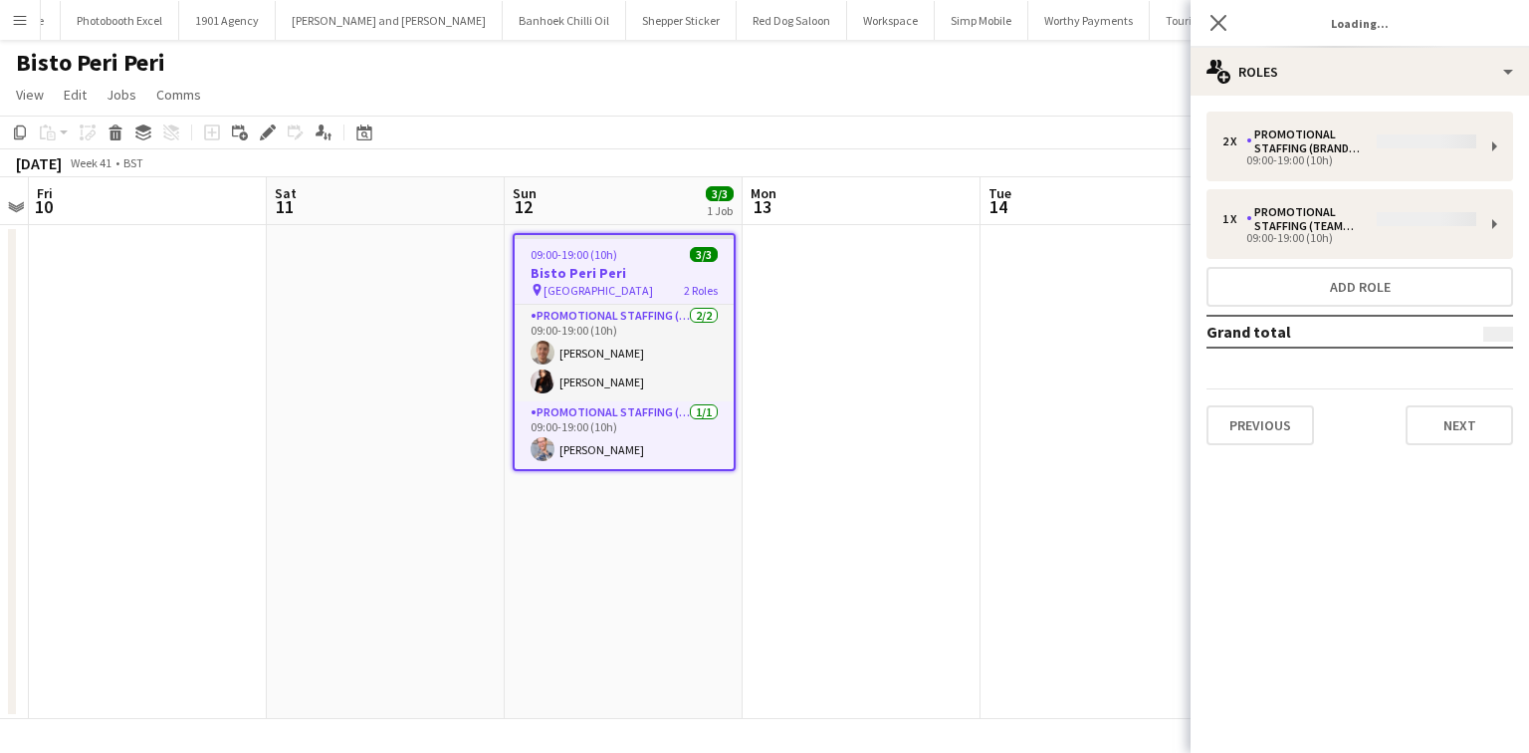
type input "**********"
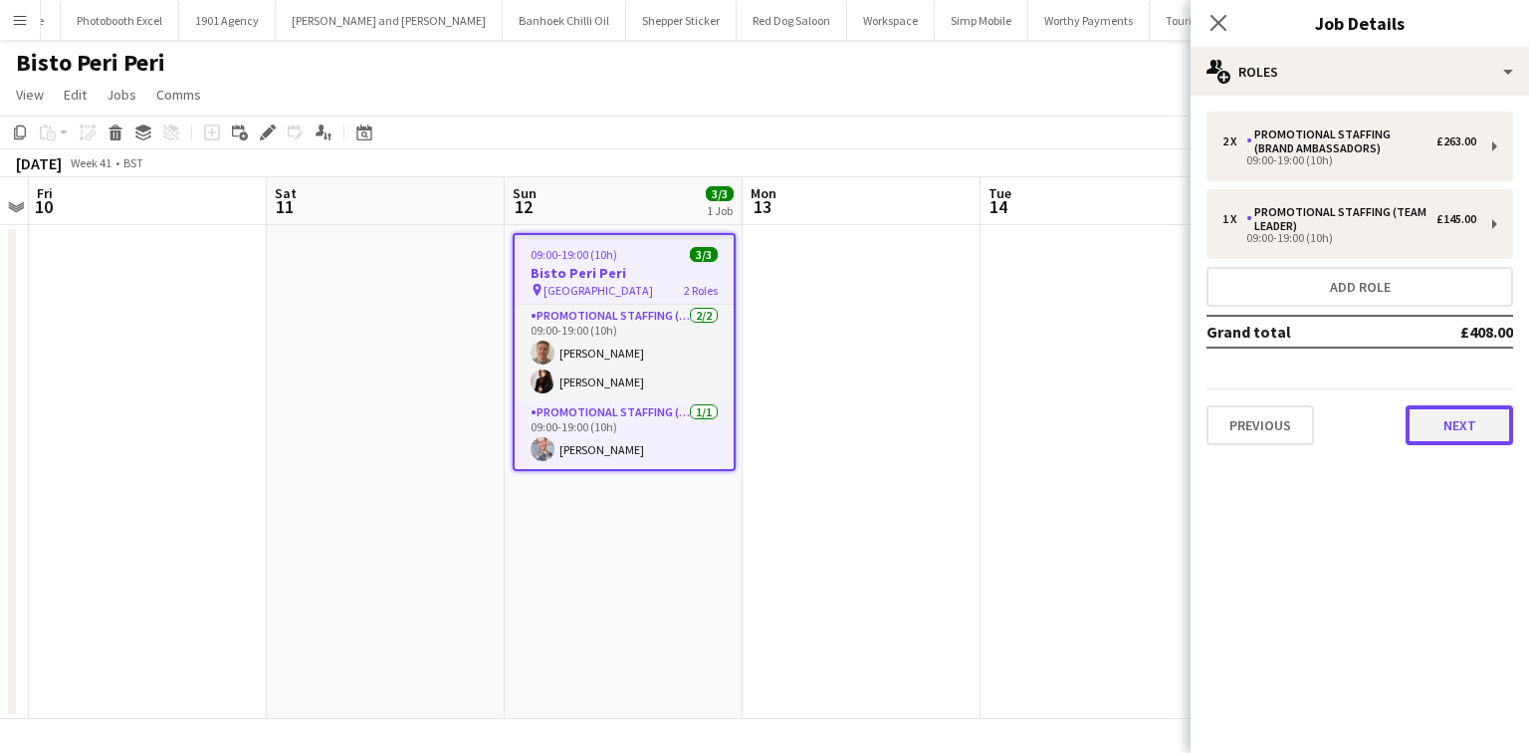
click at [1441, 410] on button "Next" at bounding box center [1460, 425] width 108 height 40
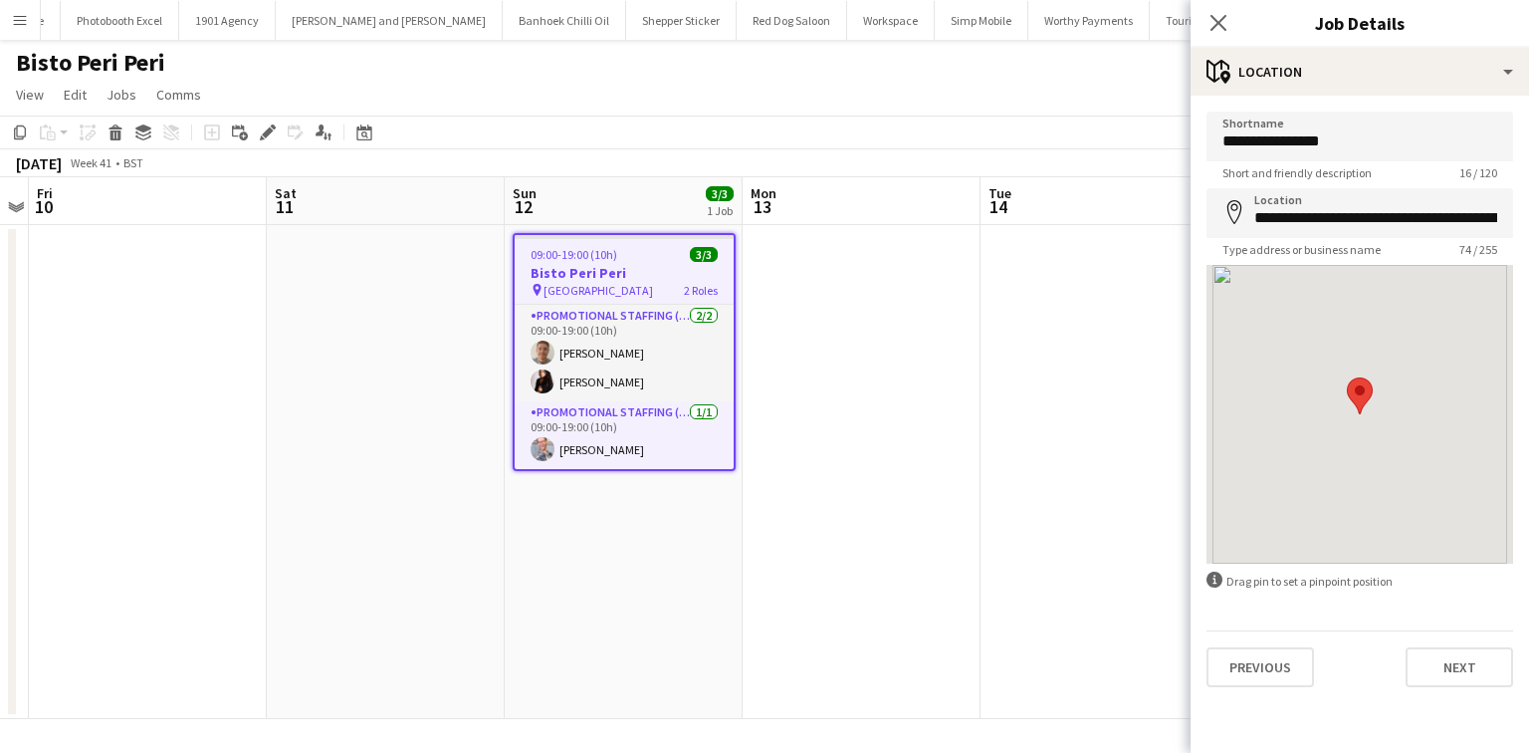
click at [1464, 633] on div "Previous Next" at bounding box center [1360, 658] width 307 height 57
click at [1460, 661] on button "Next" at bounding box center [1460, 667] width 108 height 40
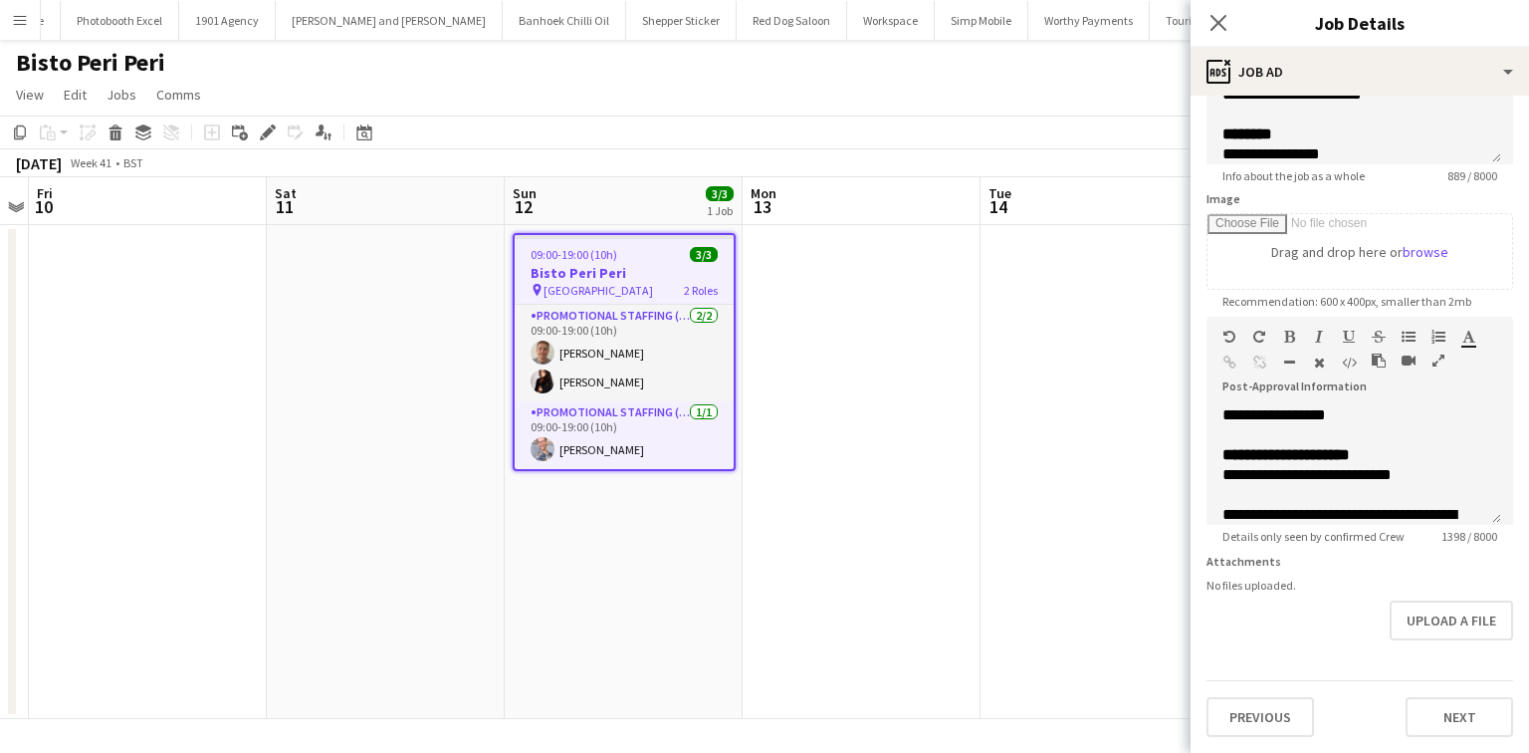
scroll to position [244, 0]
click at [1406, 610] on button "Upload a file" at bounding box center [1451, 620] width 123 height 40
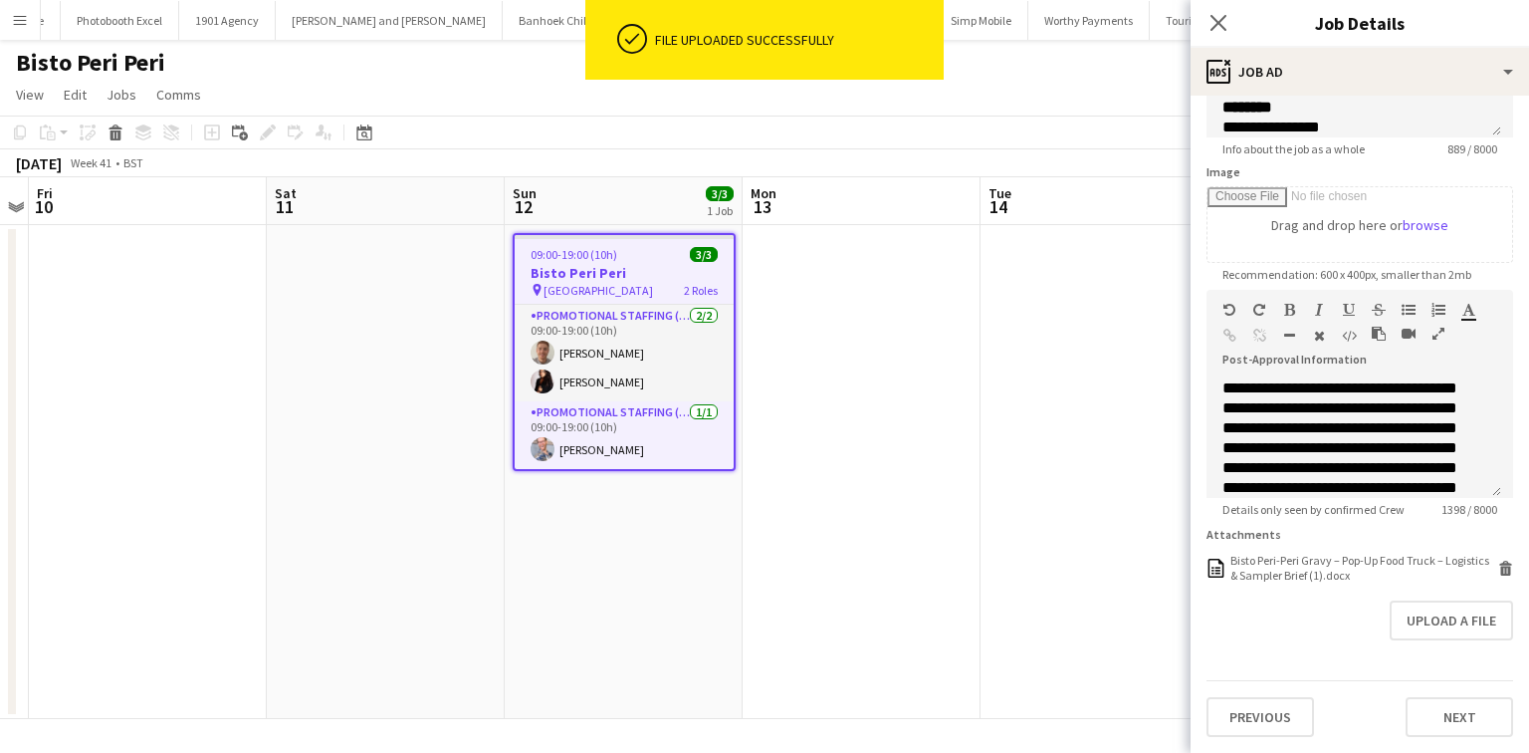
scroll to position [271, 0]
click at [1436, 709] on button "Next" at bounding box center [1460, 717] width 108 height 40
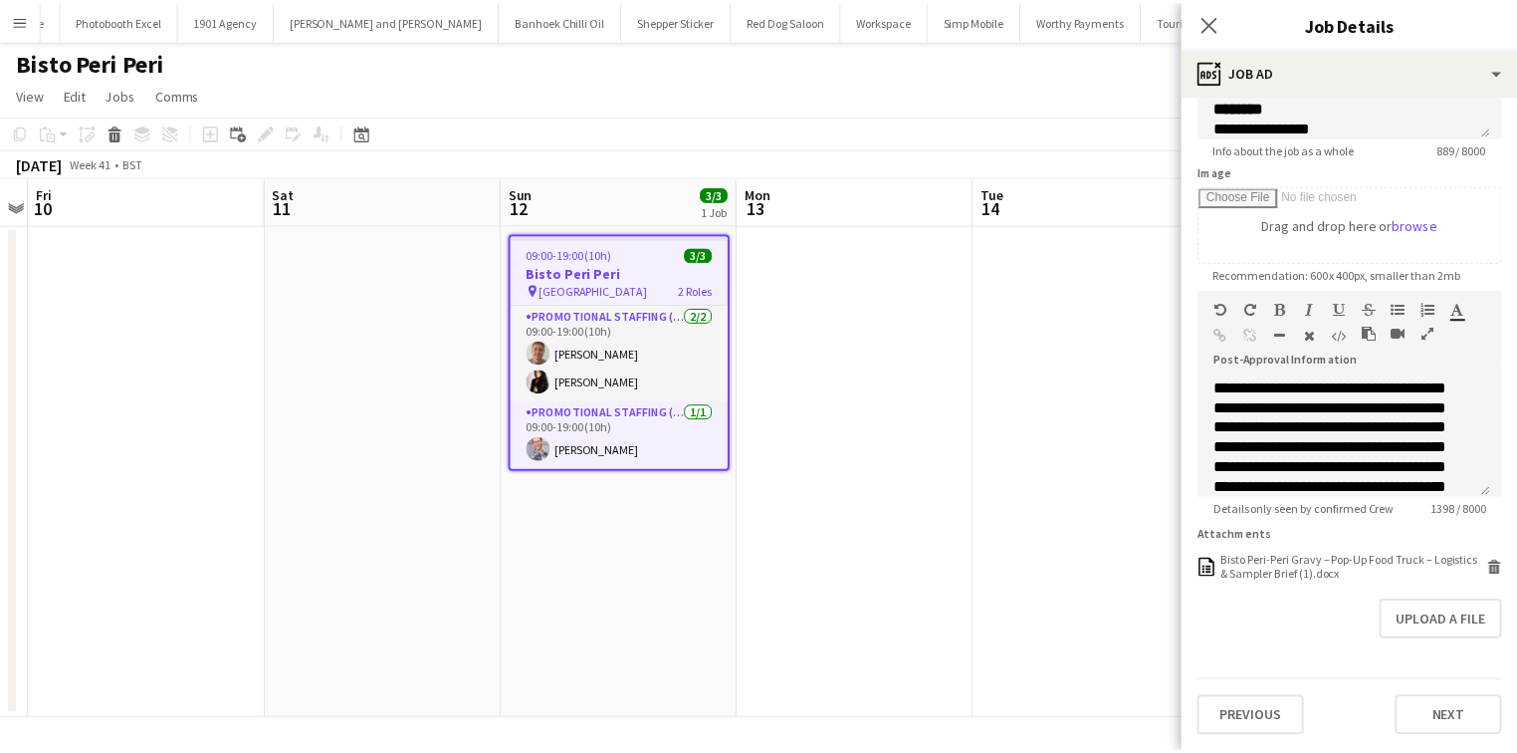
scroll to position [0, 0]
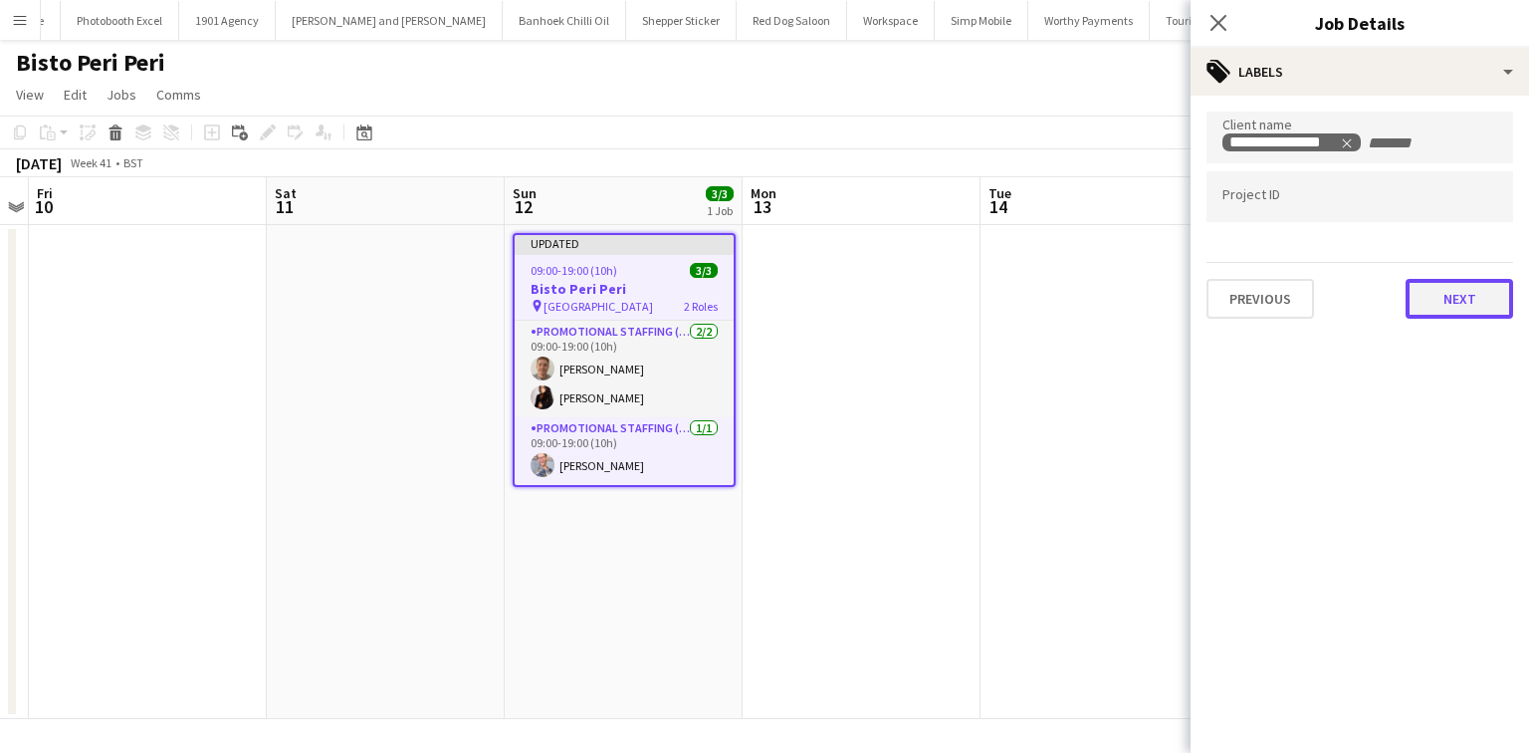
click at [1430, 314] on button "Next" at bounding box center [1460, 299] width 108 height 40
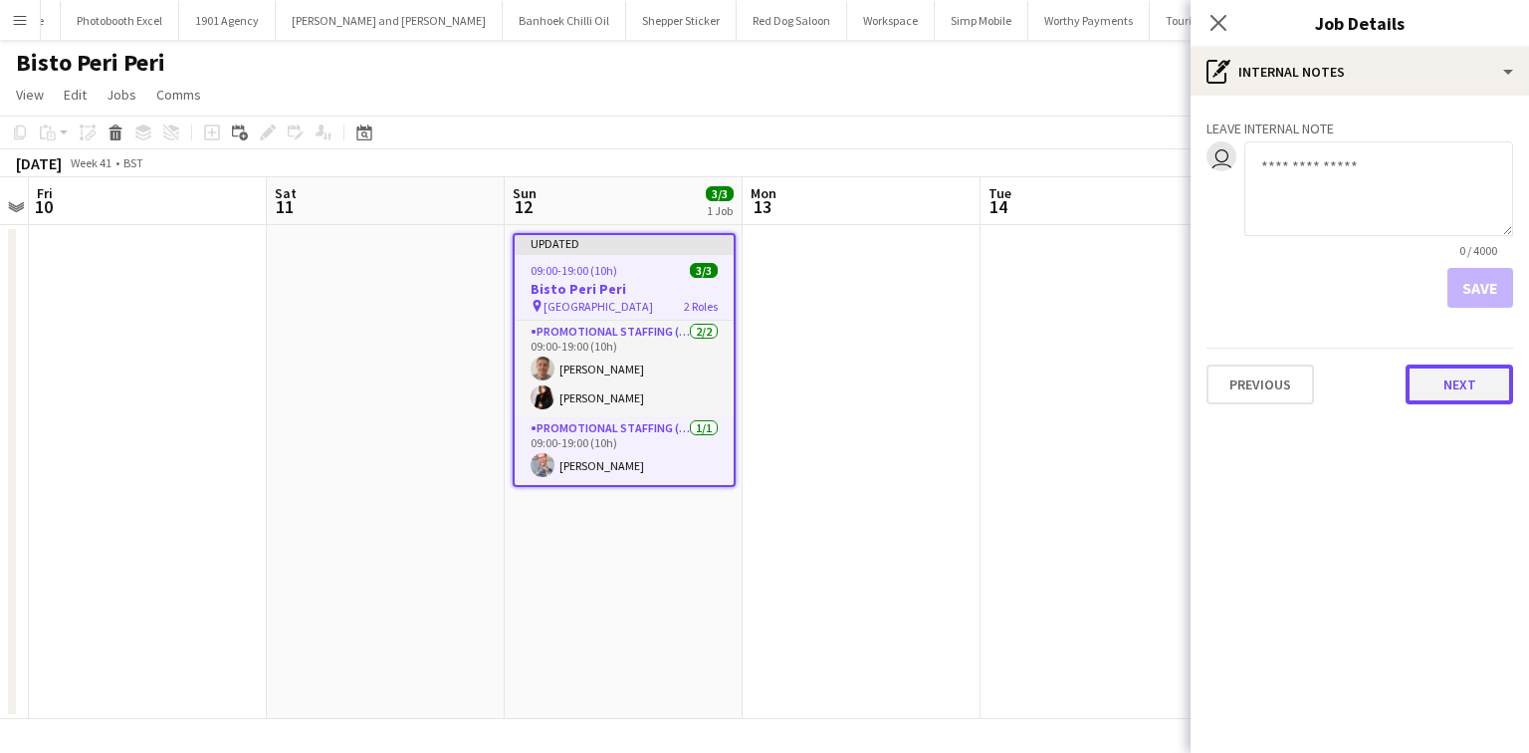
click at [1473, 392] on button "Next" at bounding box center [1460, 384] width 108 height 40
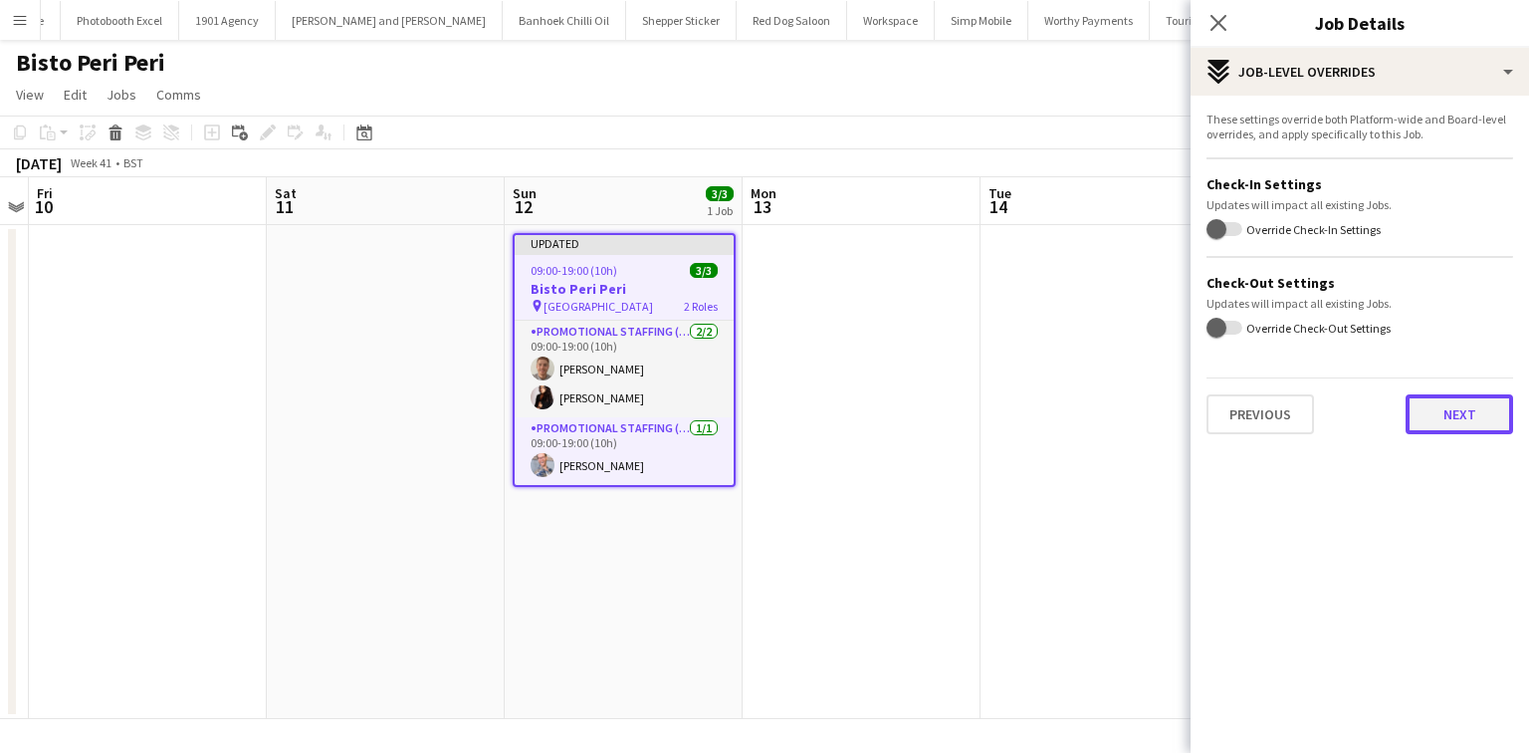
click at [1444, 419] on button "Next" at bounding box center [1460, 414] width 108 height 40
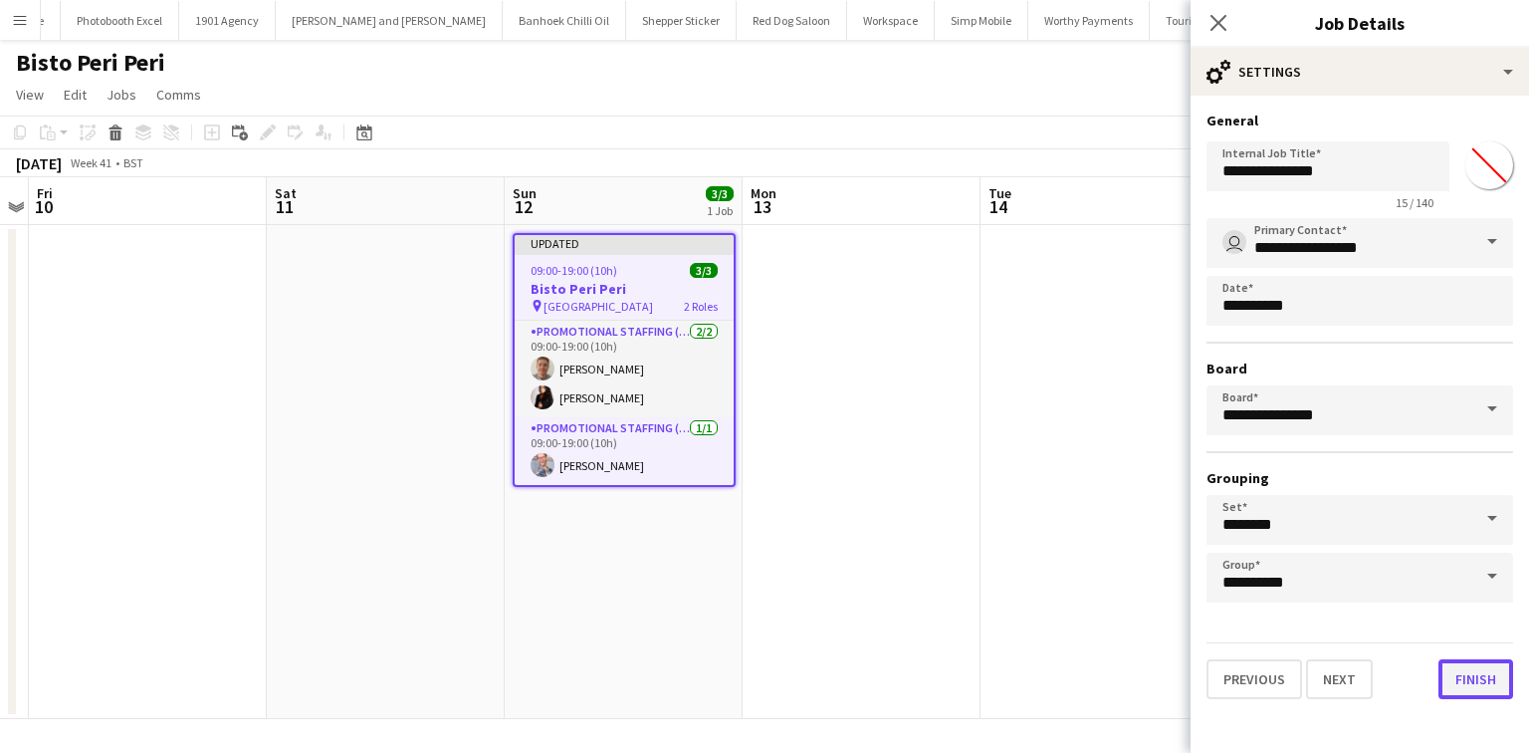
click at [1477, 673] on button "Finish" at bounding box center [1476, 679] width 75 height 40
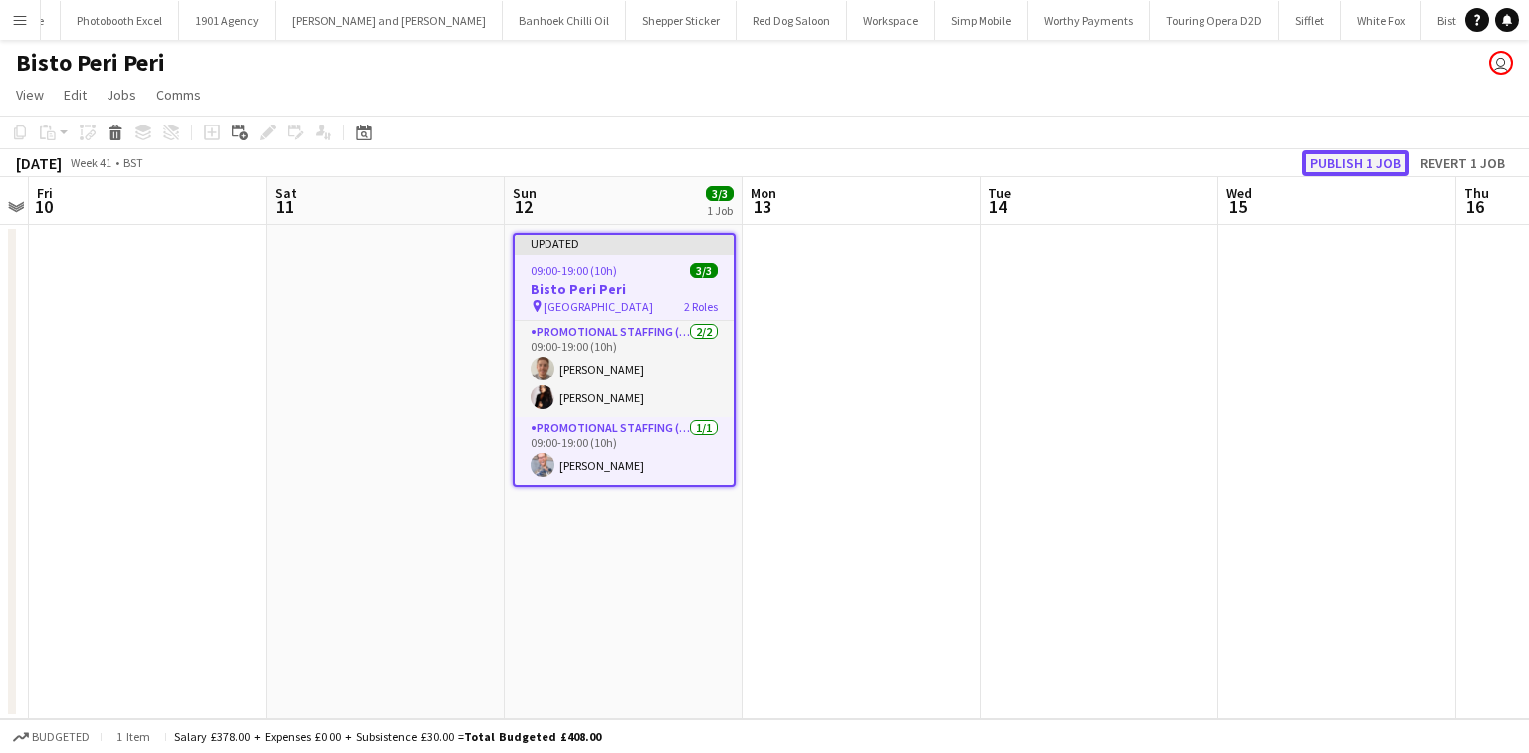
click at [1356, 151] on button "Publish 1 job" at bounding box center [1355, 163] width 107 height 26
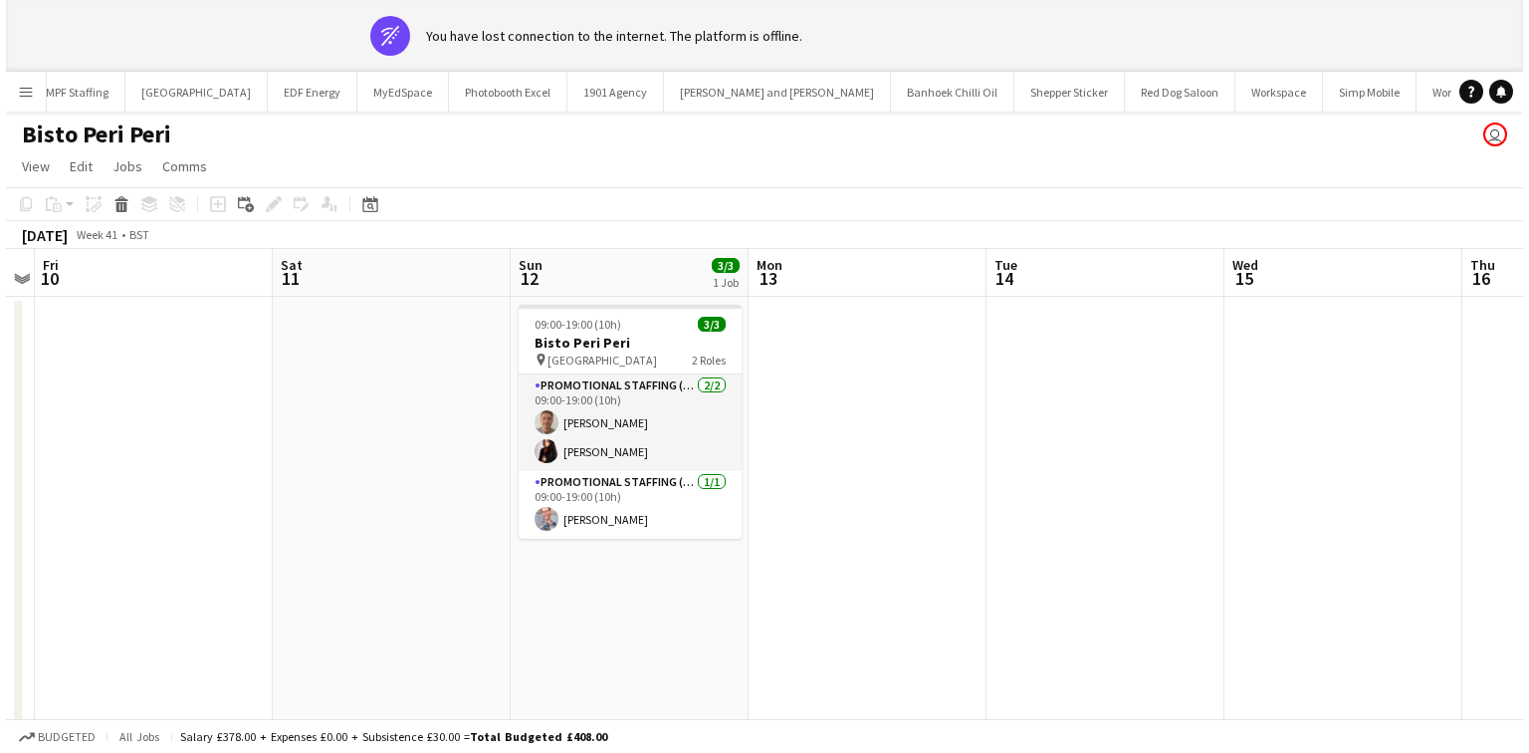
scroll to position [0, 3448]
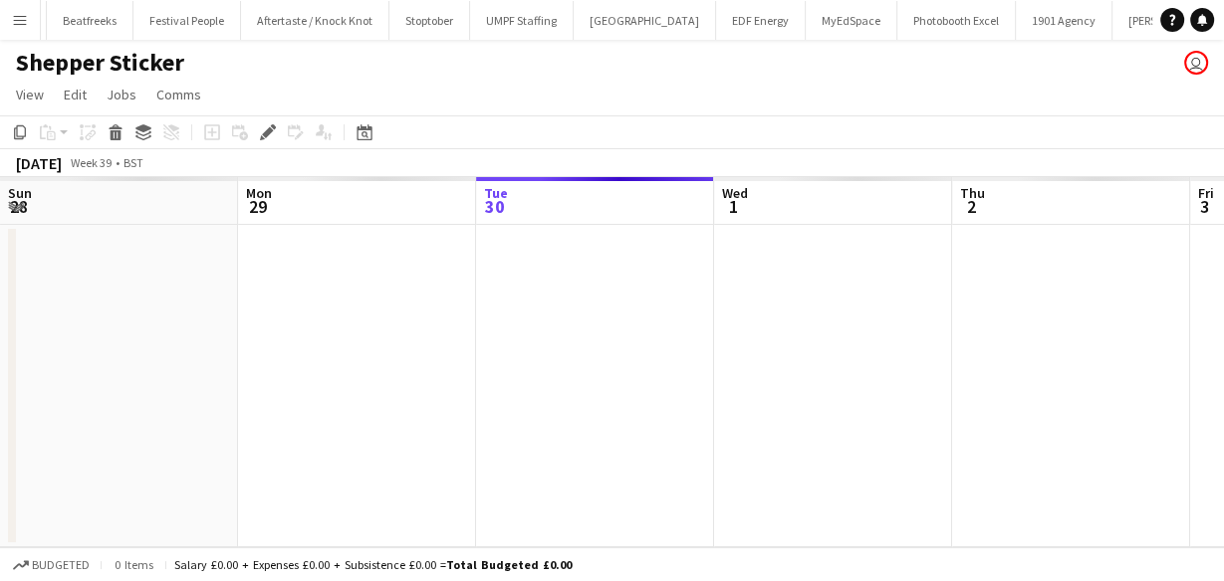
scroll to position [0, 685]
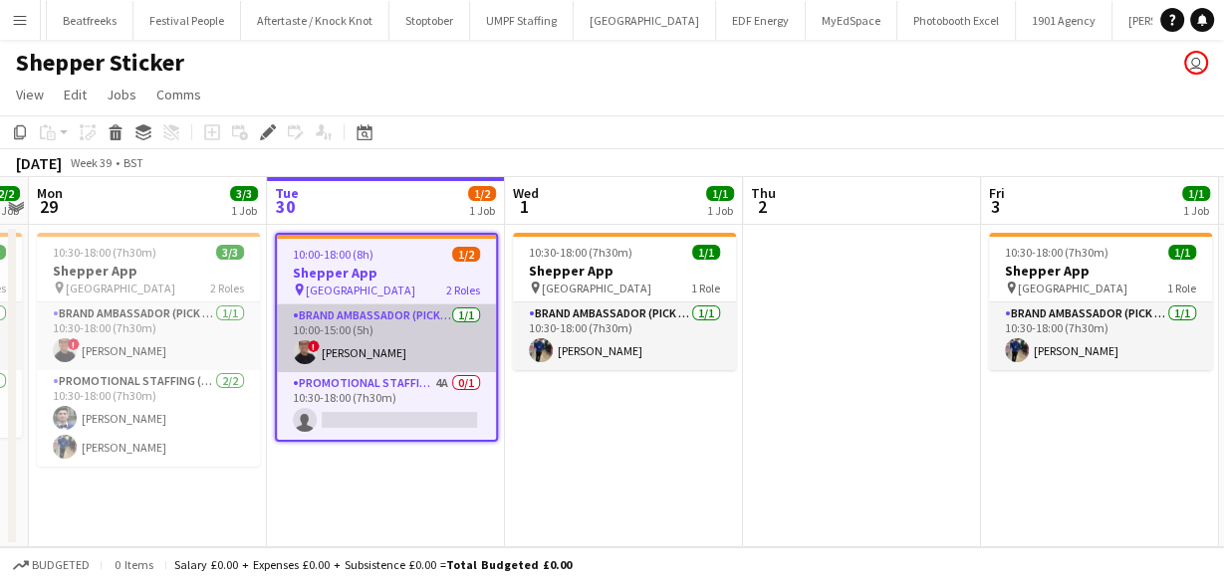
click at [442, 350] on app-card-role "Brand Ambassador (Pick up) [DATE] 10:00-15:00 (5h) ! [PERSON_NAME]" at bounding box center [386, 339] width 219 height 68
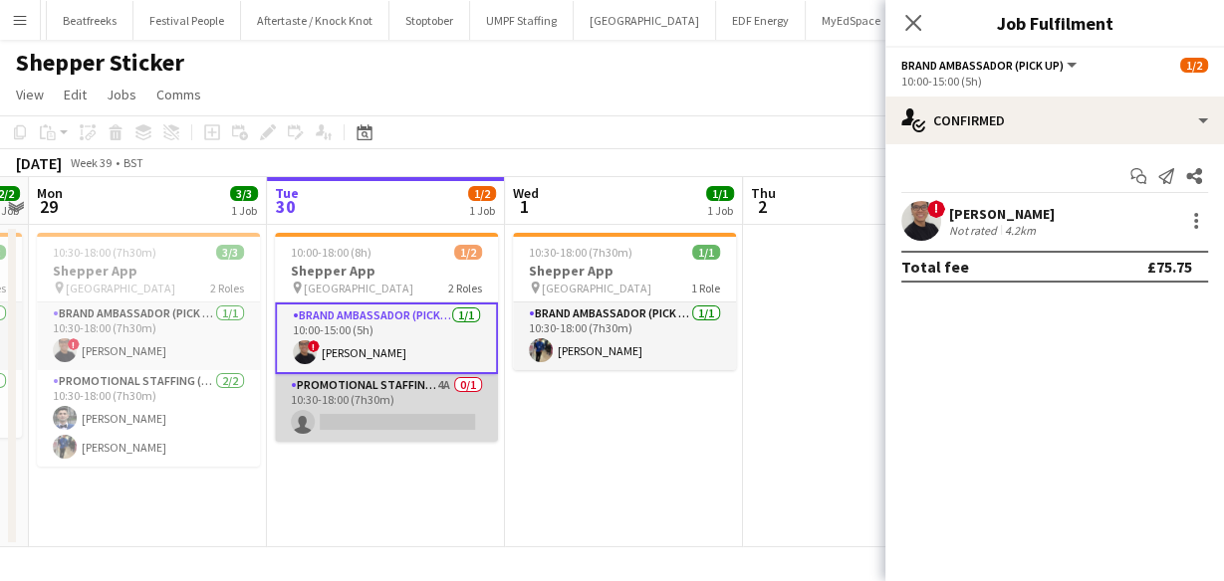
click at [362, 381] on app-card-role "Promotional Staffing (Brand Ambassadors) 4A 0/1 10:30-18:00 (7h30m) single-neut…" at bounding box center [386, 408] width 223 height 68
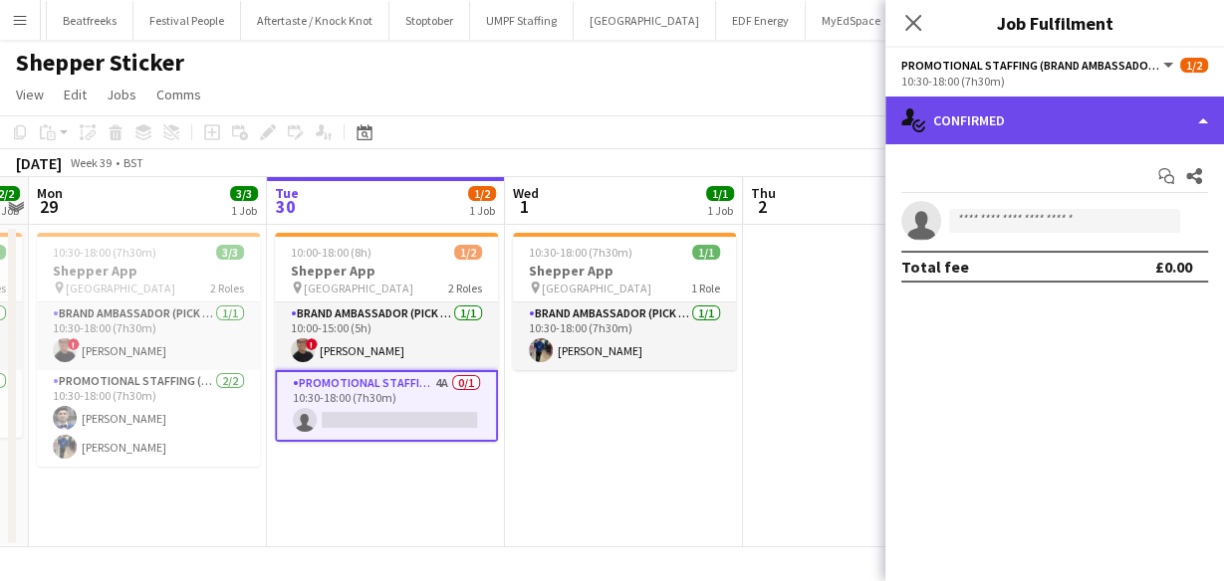
click at [1002, 129] on div "single-neutral-actions-check-2 Confirmed" at bounding box center [1054, 121] width 339 height 48
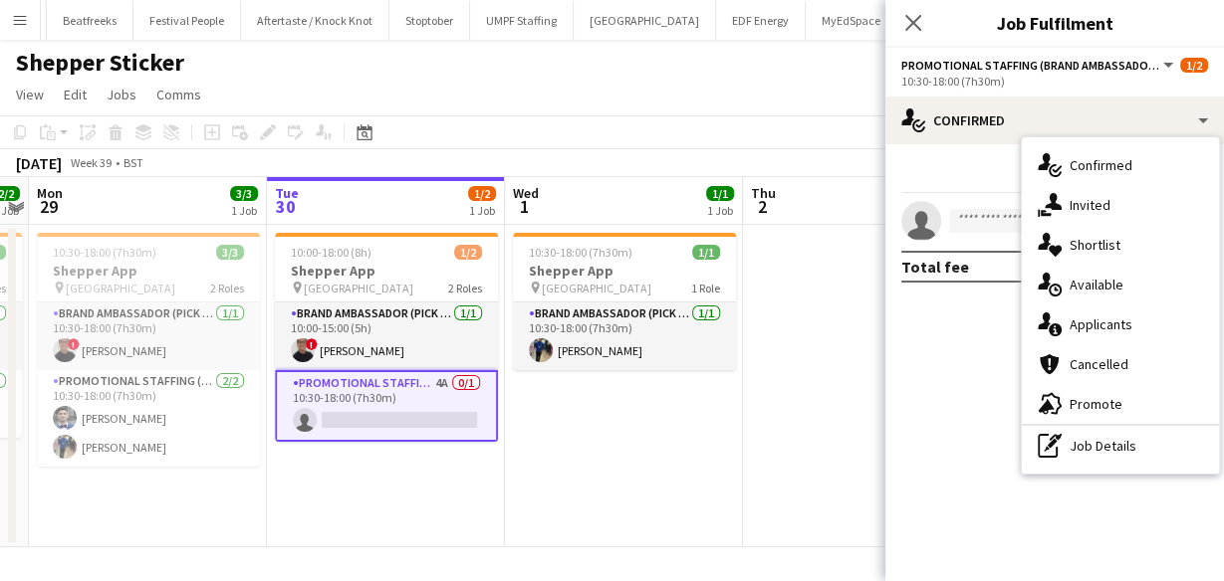
click at [1100, 321] on span "Applicants" at bounding box center [1100, 325] width 63 height 18
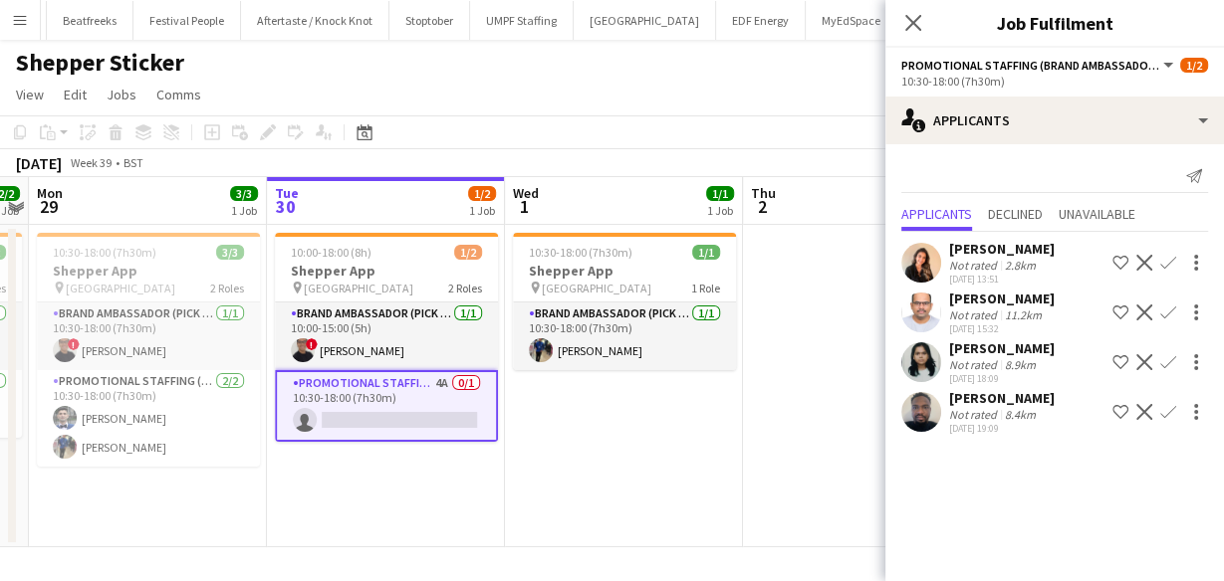
click at [991, 259] on div "Not rated" at bounding box center [975, 265] width 52 height 15
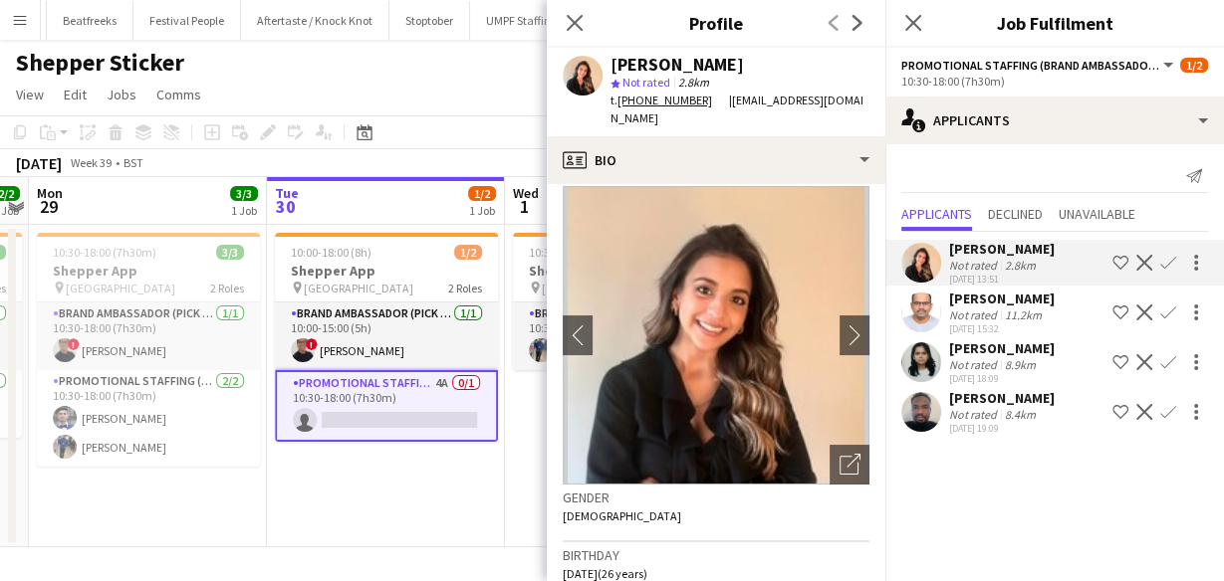
scroll to position [0, 0]
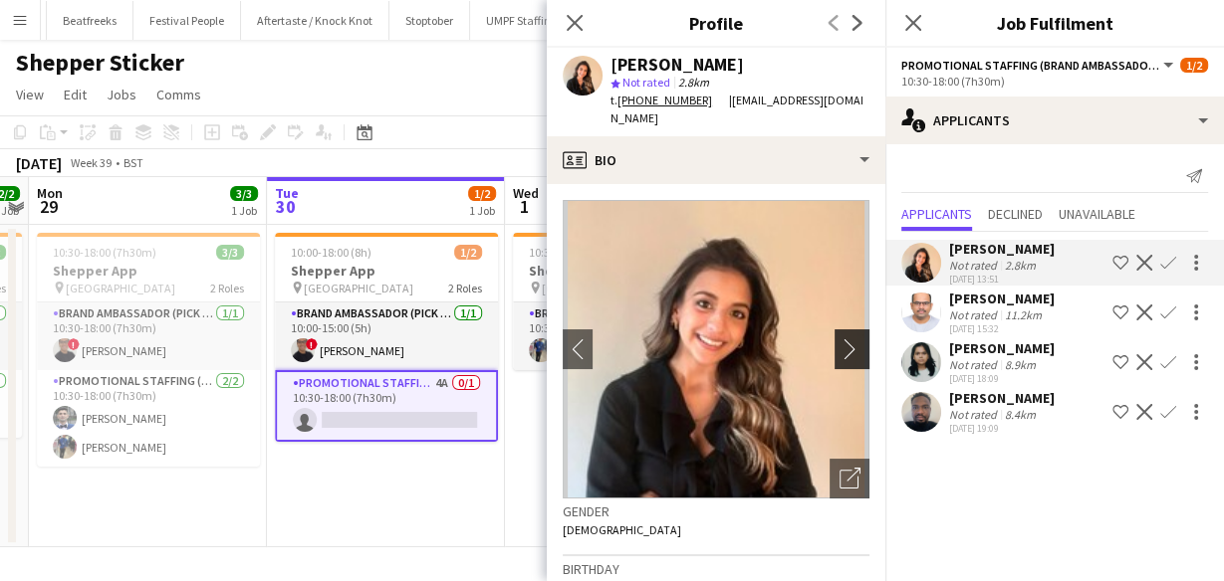
click at [839, 339] on app-icon "chevron-right" at bounding box center [854, 349] width 31 height 21
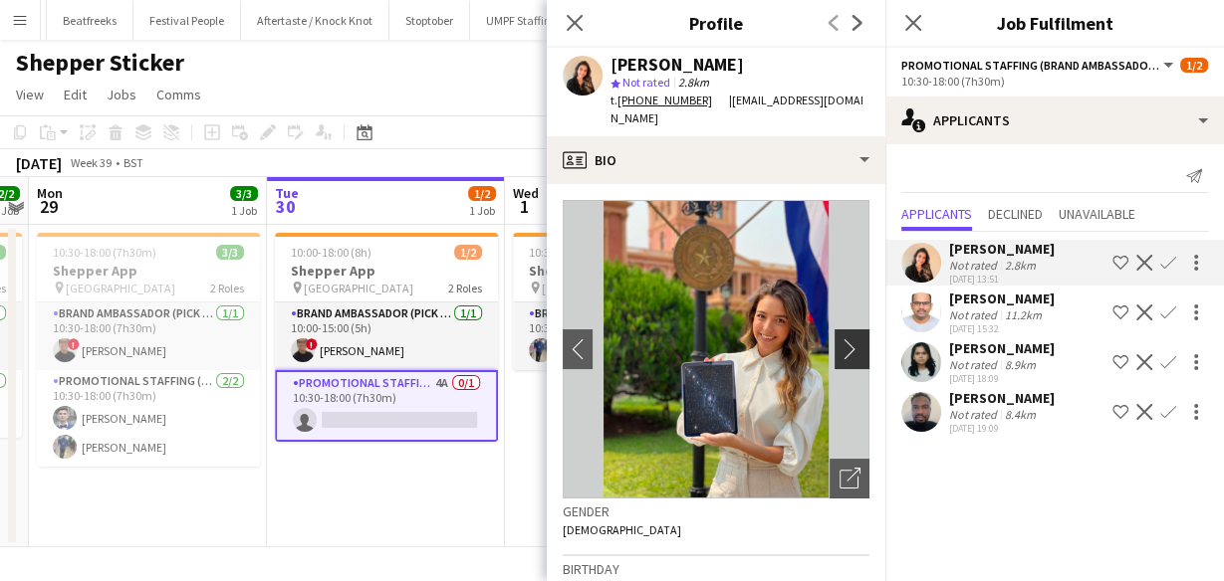
click at [844, 339] on app-icon "chevron-right" at bounding box center [854, 349] width 31 height 21
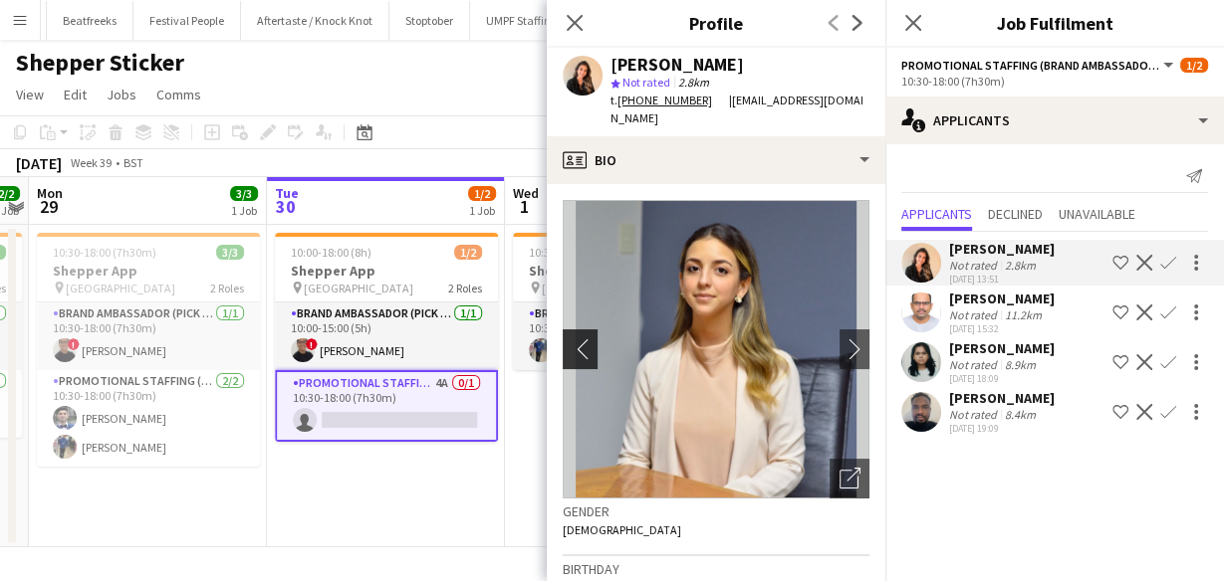
click at [590, 330] on button "chevron-left" at bounding box center [578, 350] width 40 height 40
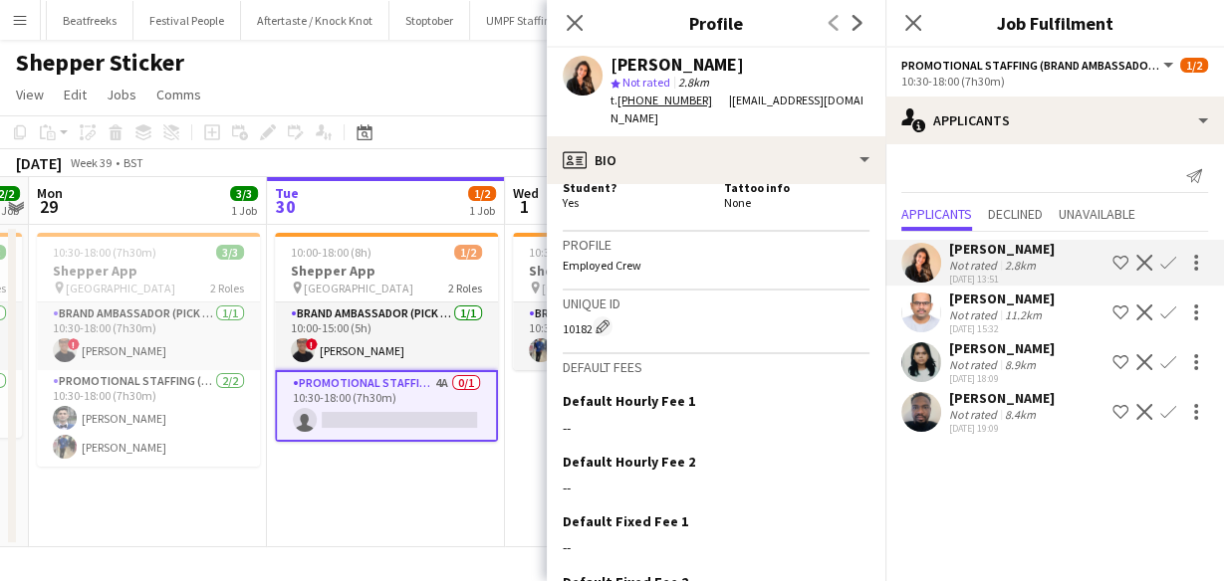
scroll to position [1255, 0]
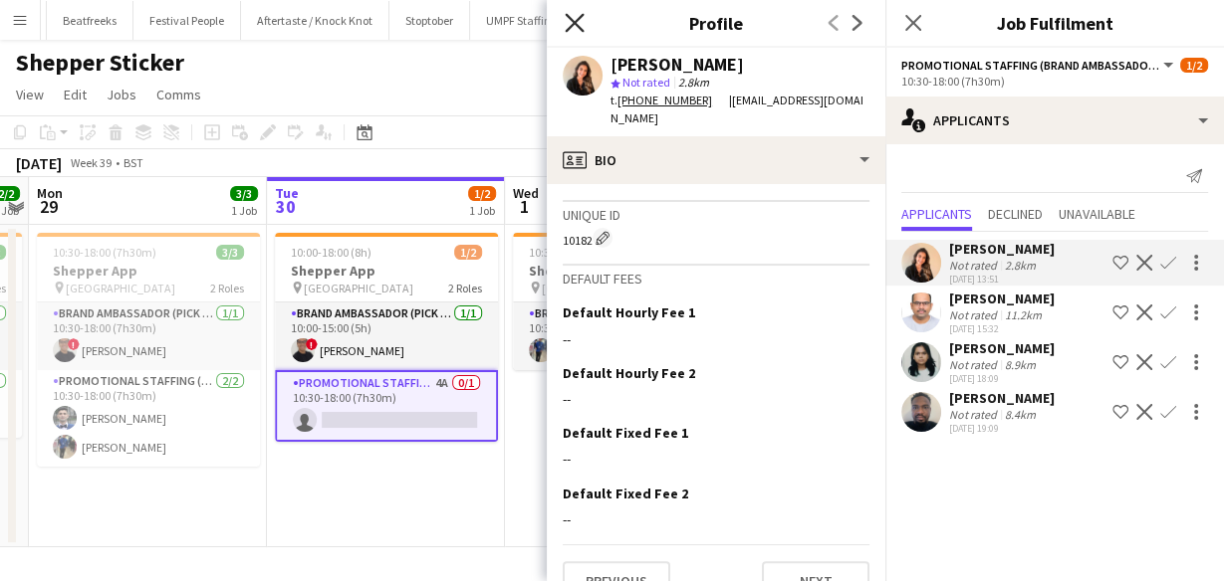
click at [580, 28] on icon at bounding box center [574, 22] width 19 height 19
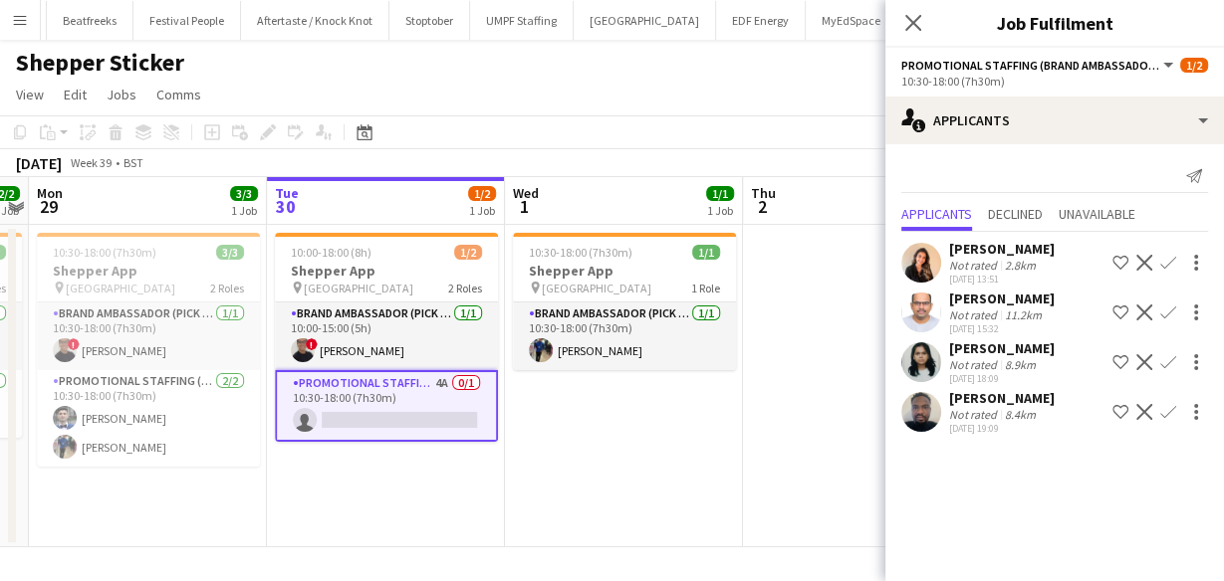
click at [913, 39] on div "Close pop-in" at bounding box center [913, 23] width 56 height 46
click at [909, 30] on icon "Close pop-in" at bounding box center [912, 22] width 19 height 19
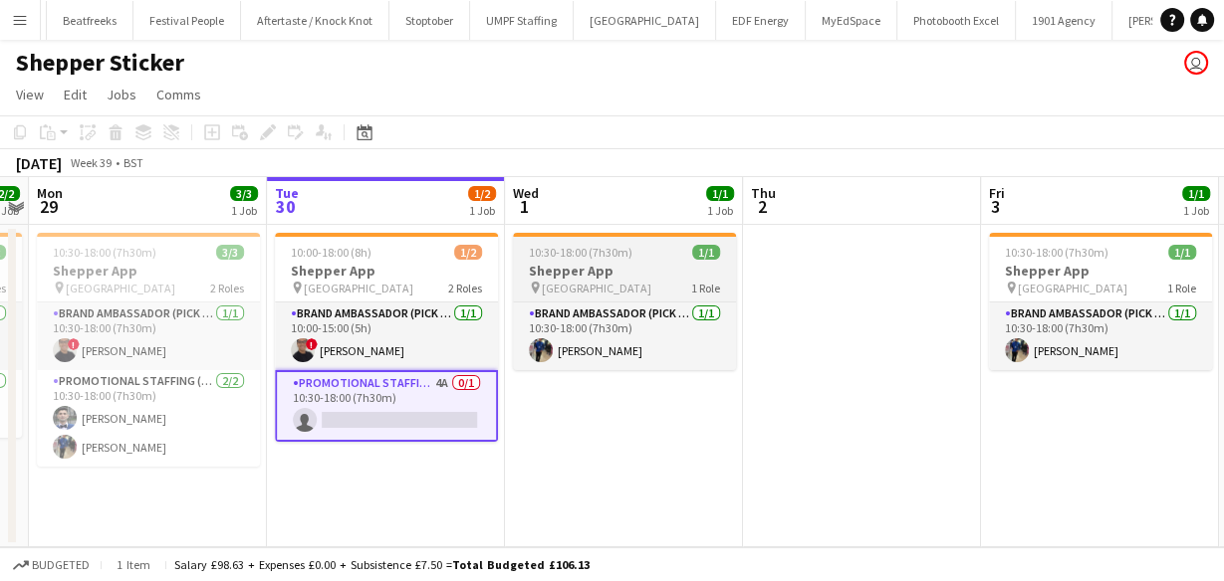
click at [559, 236] on div at bounding box center [624, 235] width 223 height 4
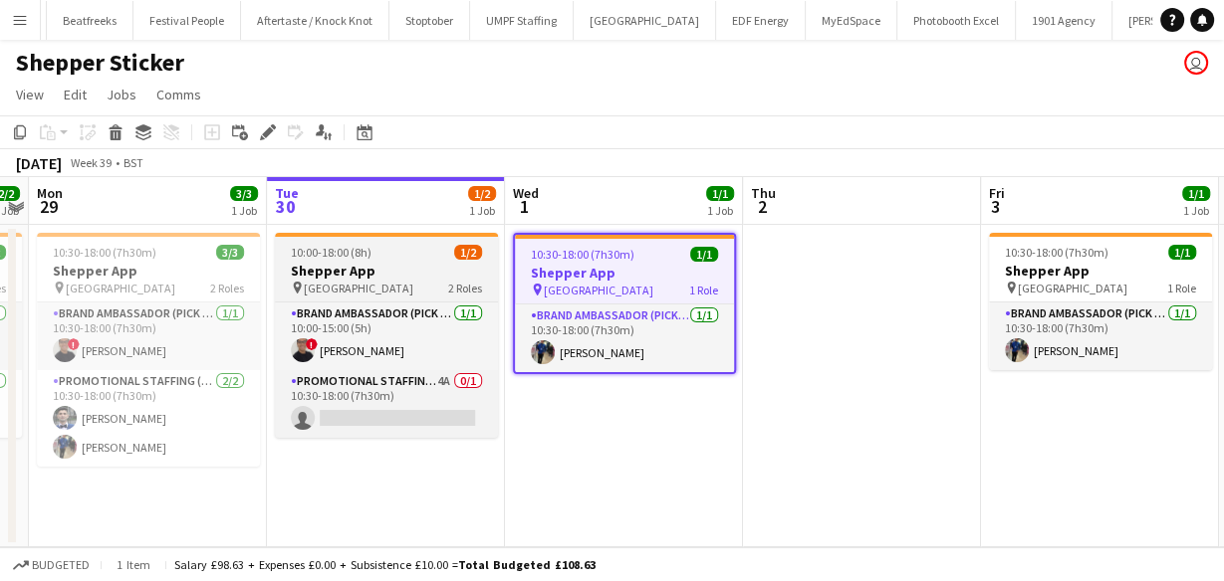
click at [430, 249] on div "10:00-18:00 (8h) 1/2" at bounding box center [386, 252] width 223 height 15
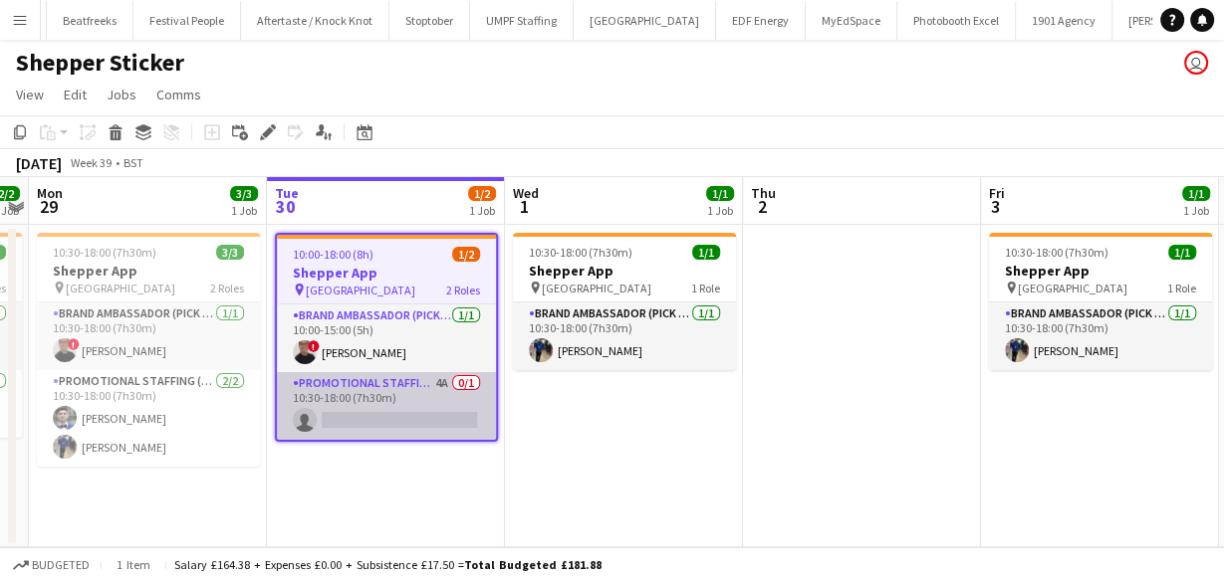
click at [345, 393] on app-card-role "Promotional Staffing (Brand Ambassadors) 4A 0/1 10:30-18:00 (7h30m) single-neut…" at bounding box center [386, 406] width 219 height 68
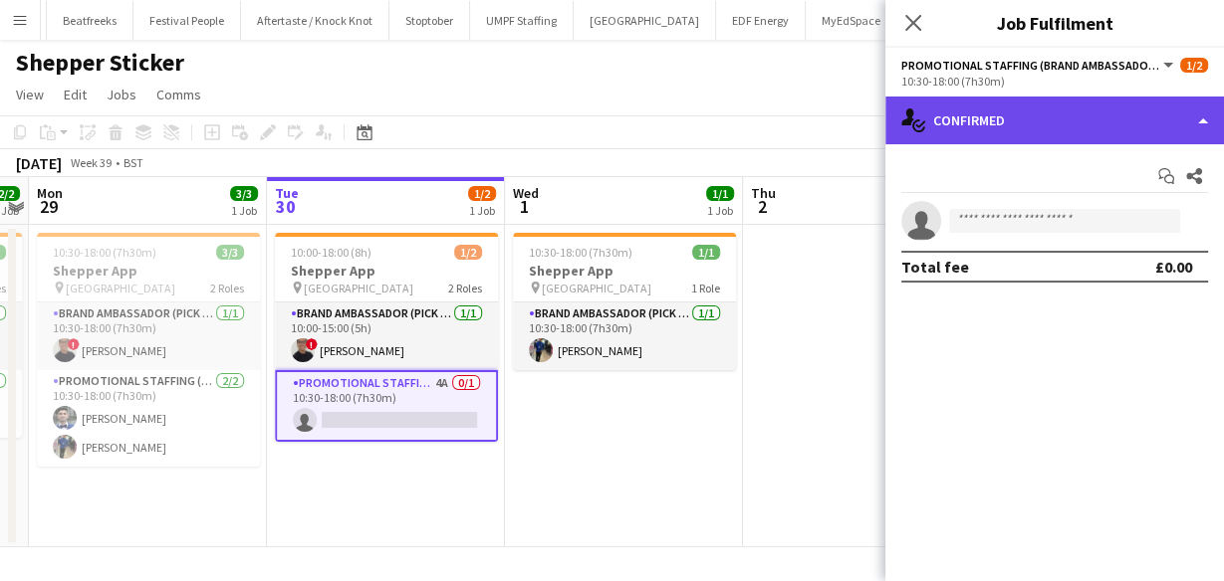
click at [965, 121] on div "single-neutral-actions-check-2 Confirmed" at bounding box center [1054, 121] width 339 height 48
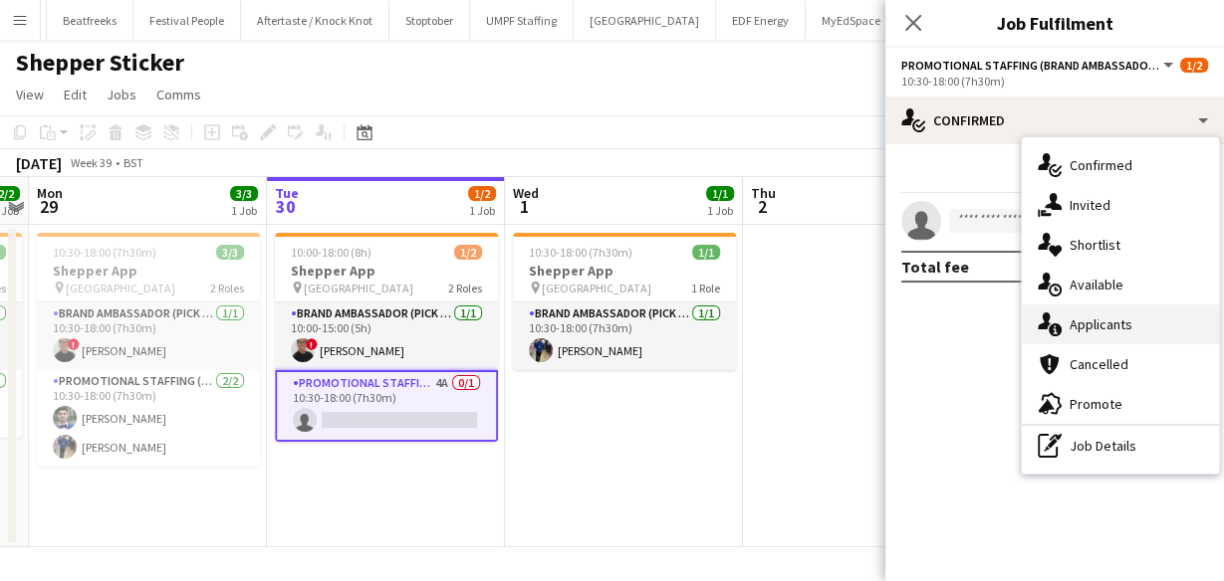
click at [1083, 324] on span "Applicants" at bounding box center [1100, 325] width 63 height 18
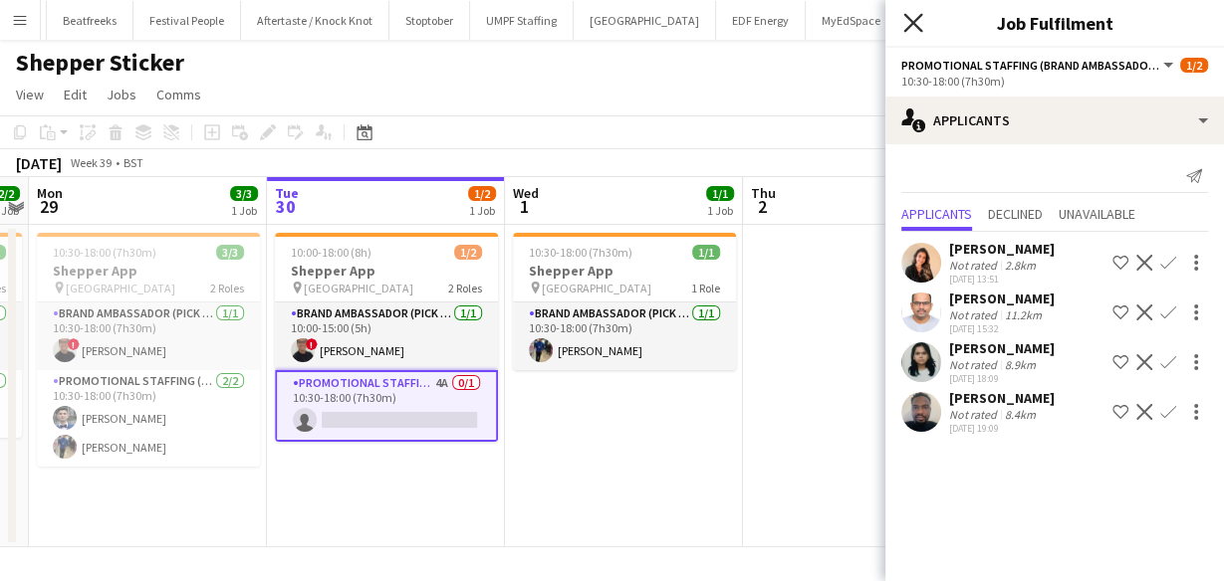
click at [908, 31] on icon "Close pop-in" at bounding box center [912, 22] width 19 height 19
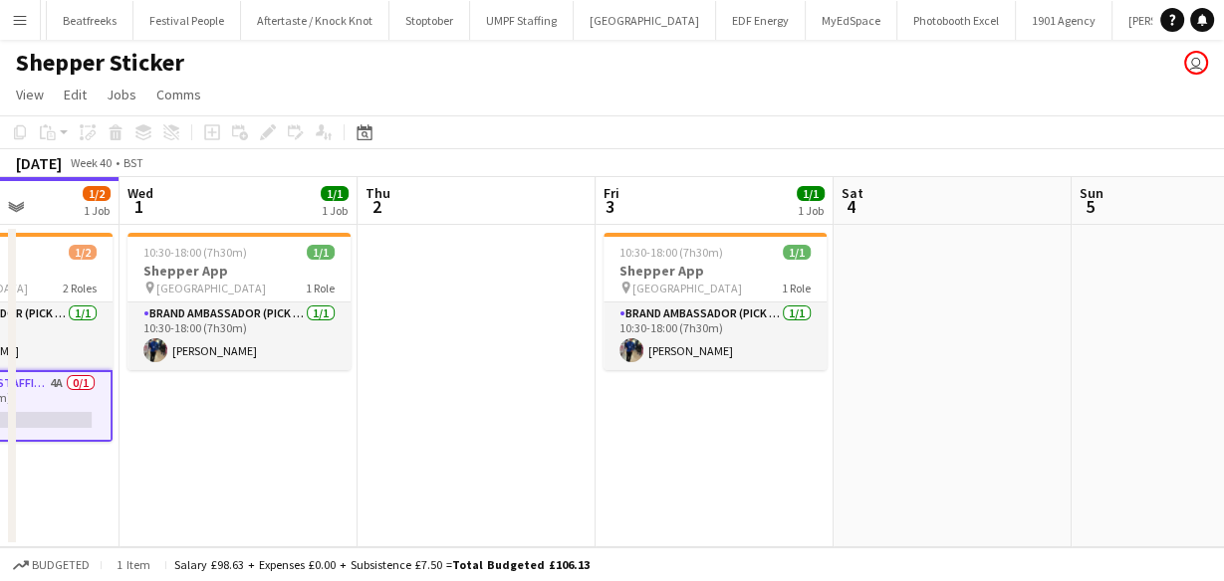
scroll to position [0, 594]
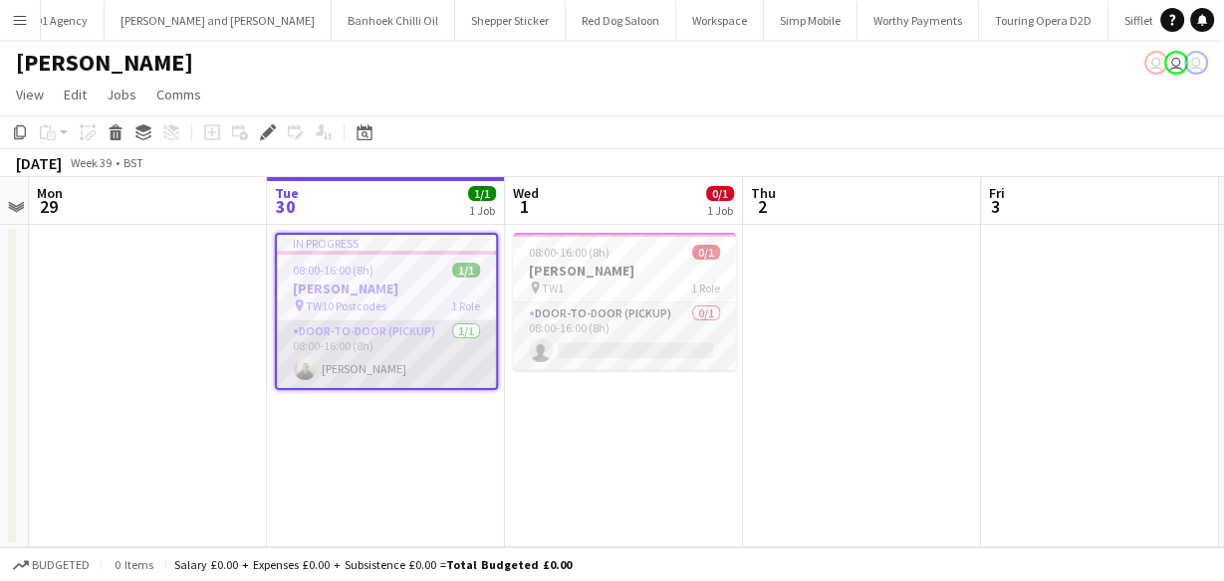
scroll to position [0, 4003]
click at [448, 356] on app-card-role "Door-to-Door (Pickup) [DATE] 08:00-16:00 (8h) [PERSON_NAME]" at bounding box center [386, 355] width 219 height 68
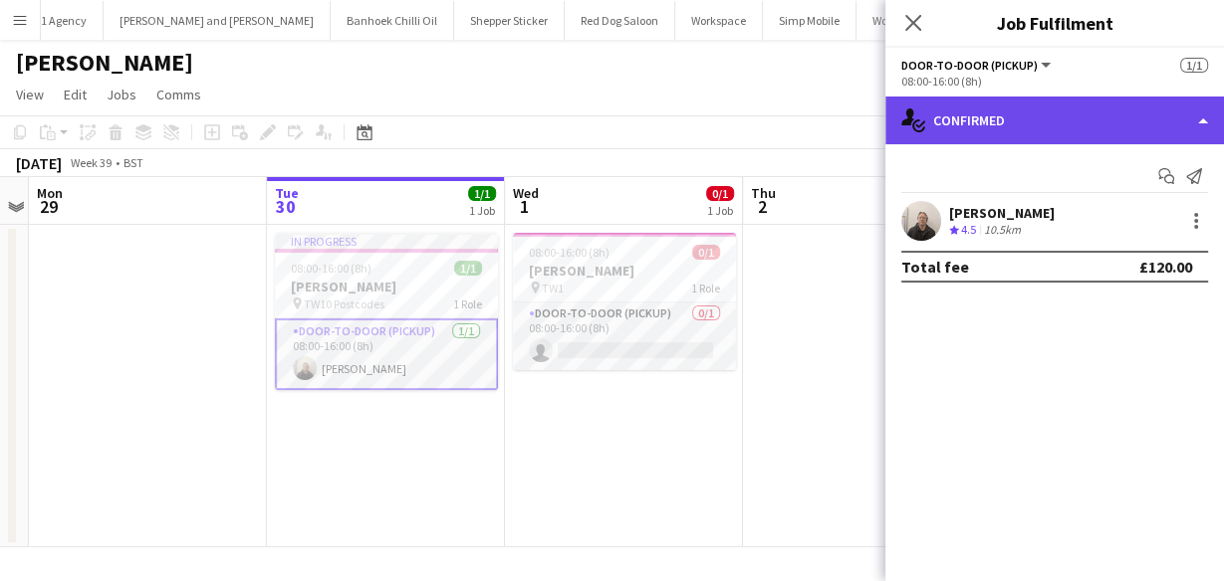
click at [955, 115] on div "single-neutral-actions-check-2 Confirmed" at bounding box center [1054, 121] width 339 height 48
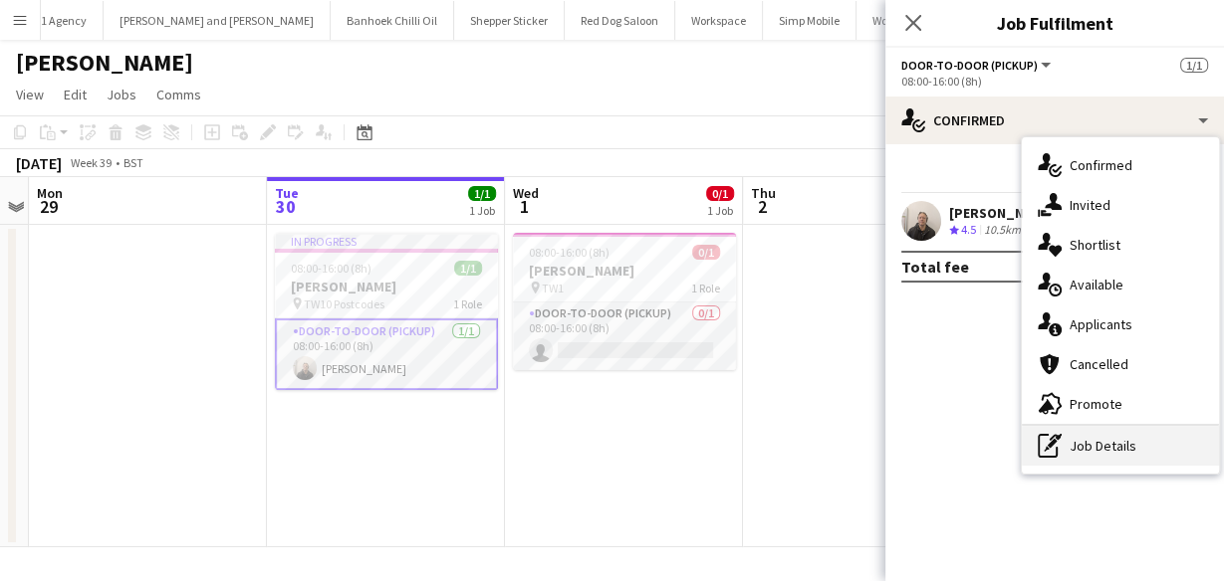
click at [1078, 450] on div "pen-write Job Details" at bounding box center [1120, 446] width 197 height 40
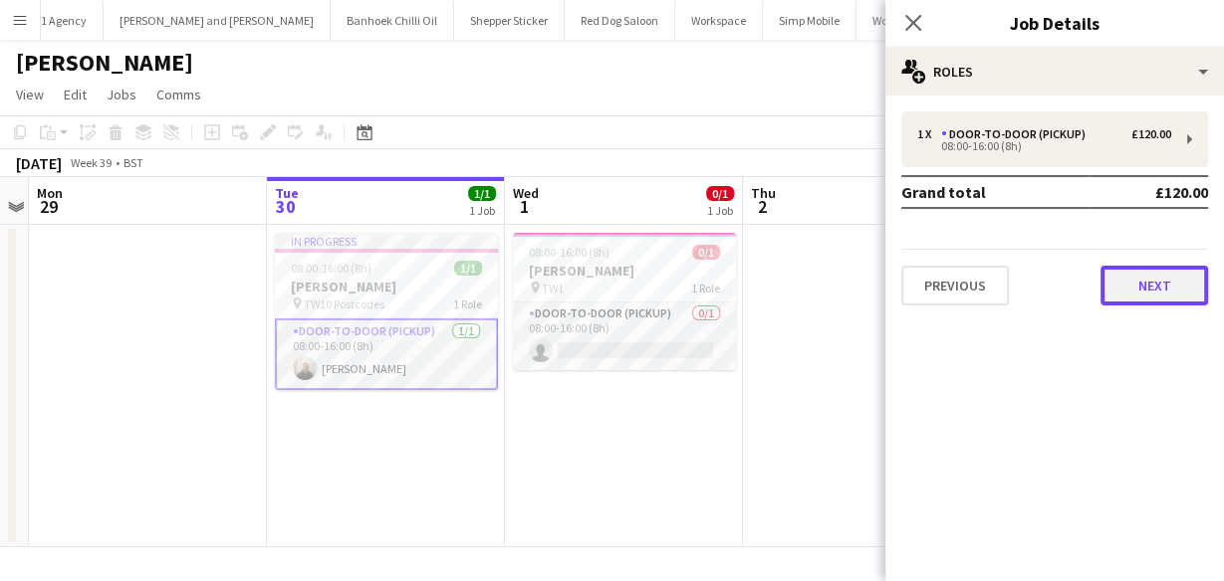
click at [1123, 285] on button "Next" at bounding box center [1154, 286] width 108 height 40
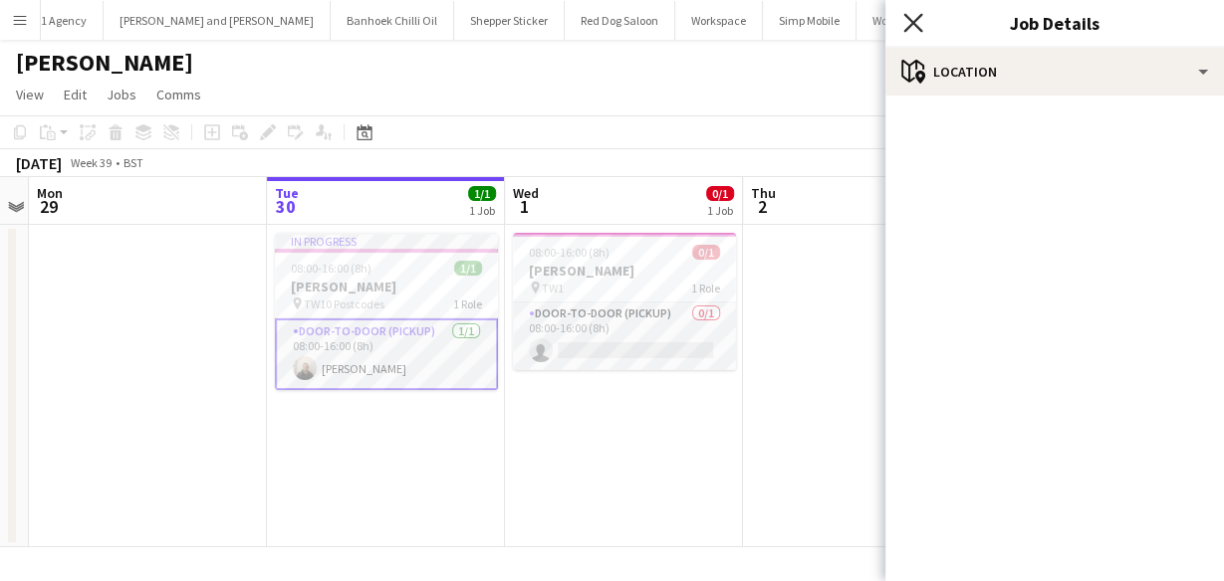
click at [915, 20] on icon at bounding box center [912, 22] width 19 height 19
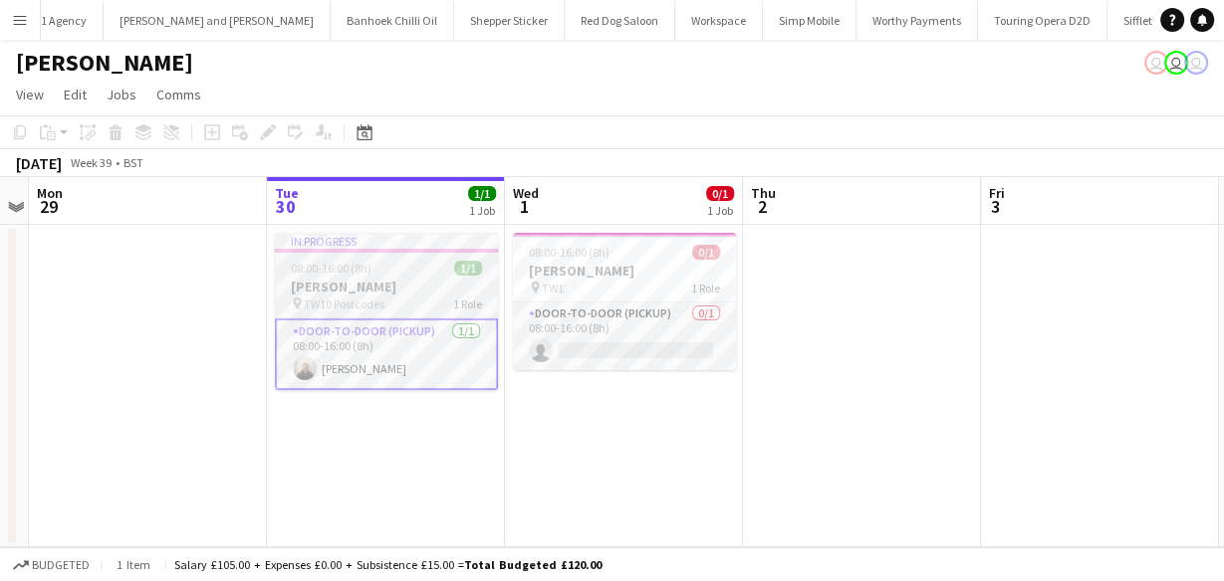
click at [428, 285] on h3 "[PERSON_NAME]" at bounding box center [386, 287] width 223 height 18
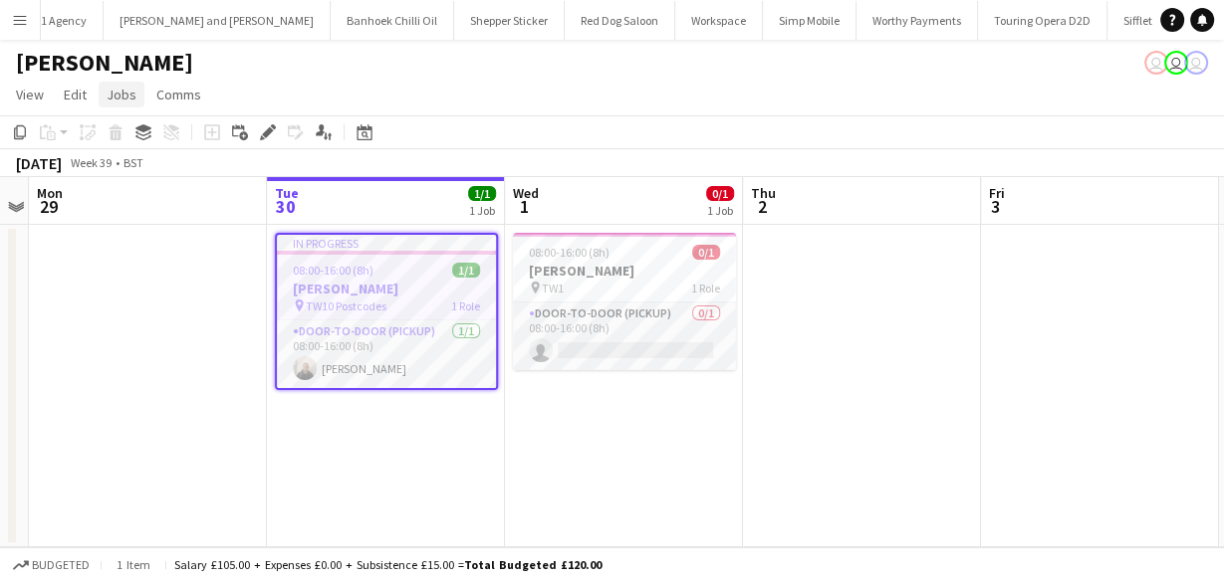
click at [111, 93] on span "Jobs" at bounding box center [122, 95] width 30 height 18
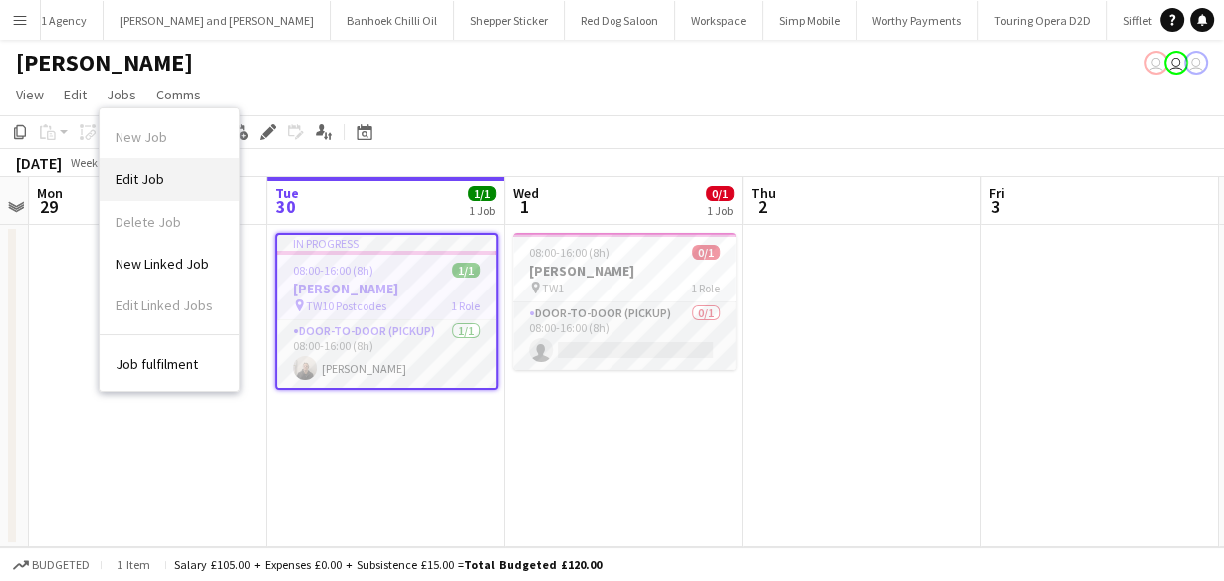
click at [134, 168] on link "Edit Job" at bounding box center [169, 179] width 139 height 42
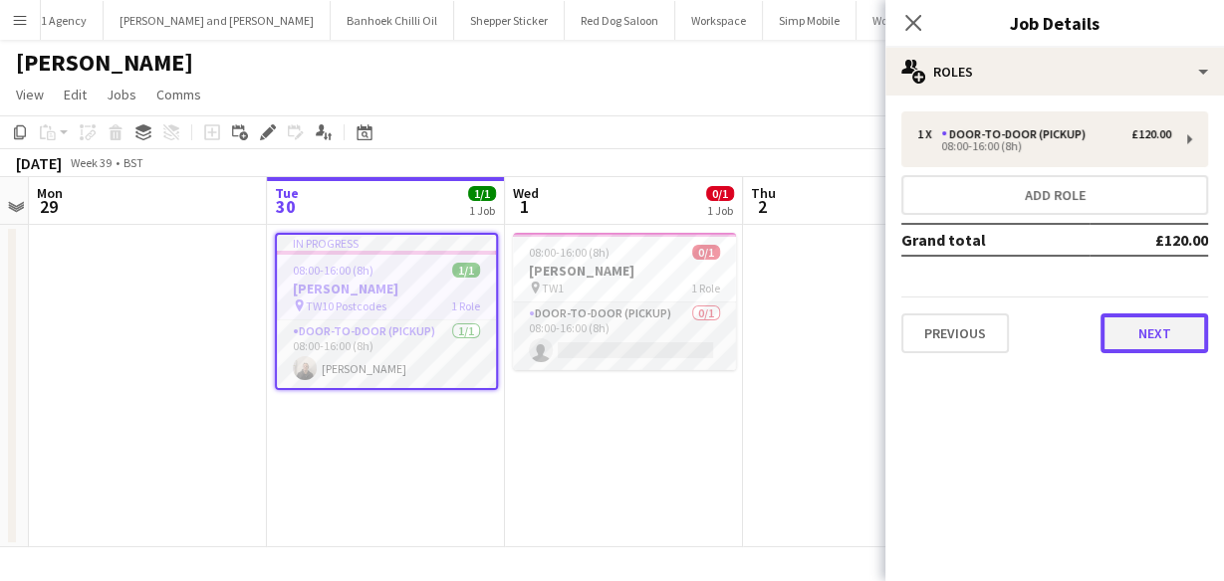
click at [1141, 323] on button "Next" at bounding box center [1154, 334] width 108 height 40
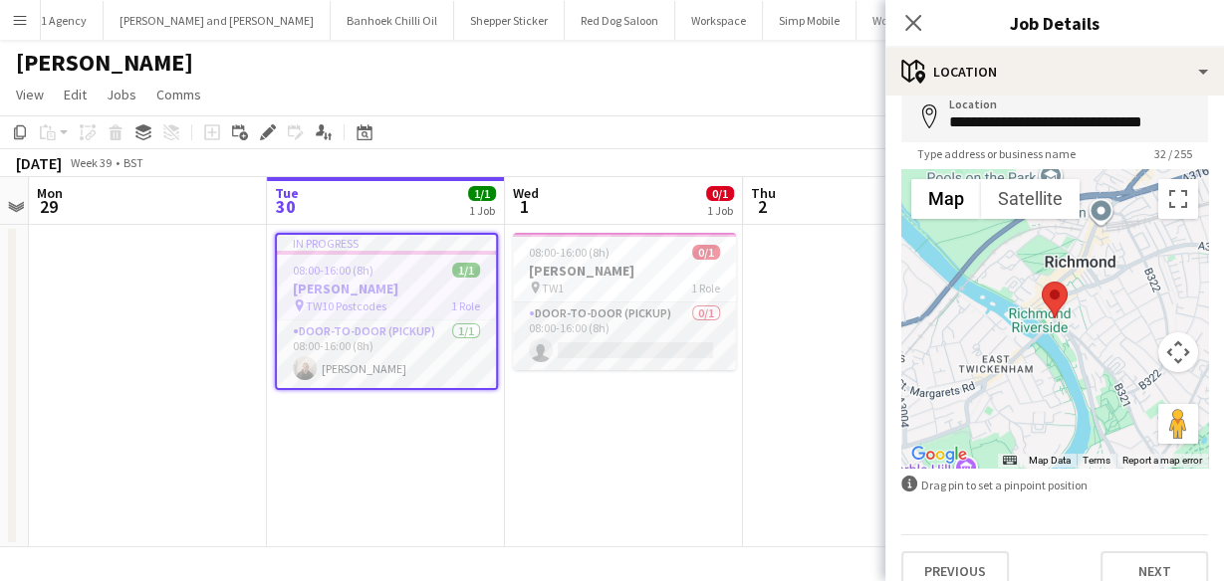
scroll to position [121, 0]
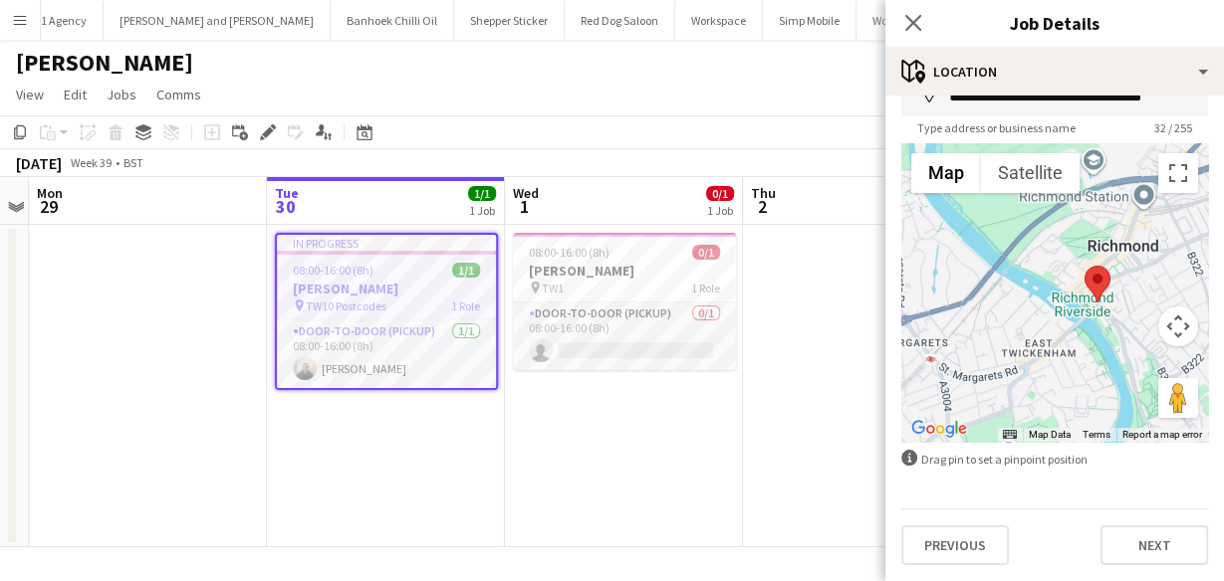
drag, startPoint x: 1043, startPoint y: 319, endPoint x: 1099, endPoint y: 332, distance: 57.2
click at [1099, 332] on div at bounding box center [1054, 292] width 307 height 299
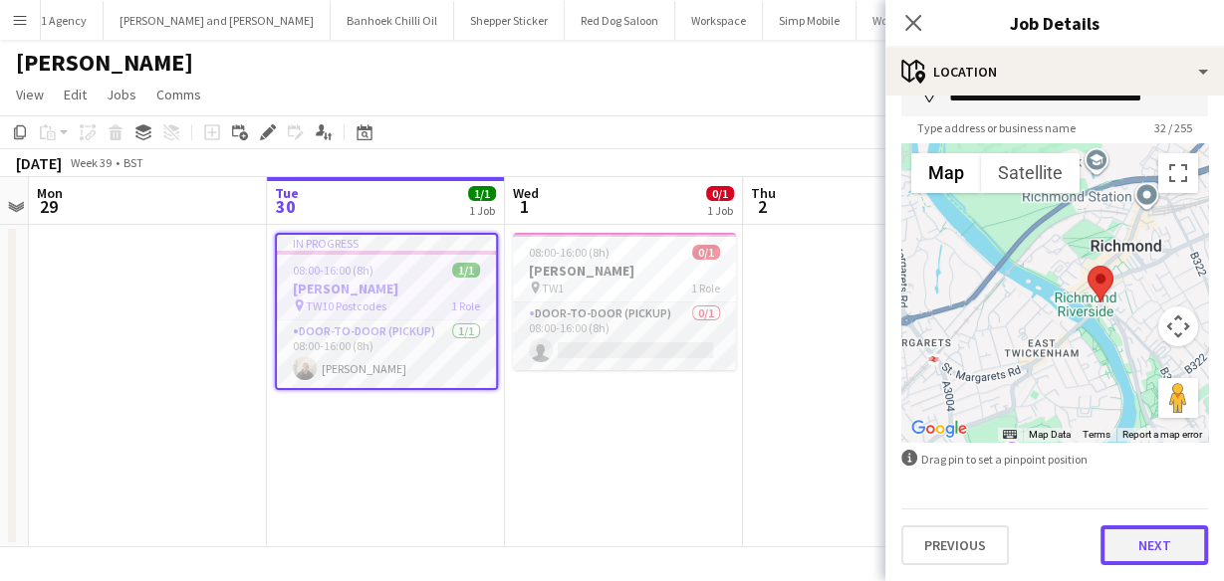
click at [1113, 558] on button "Next" at bounding box center [1154, 546] width 108 height 40
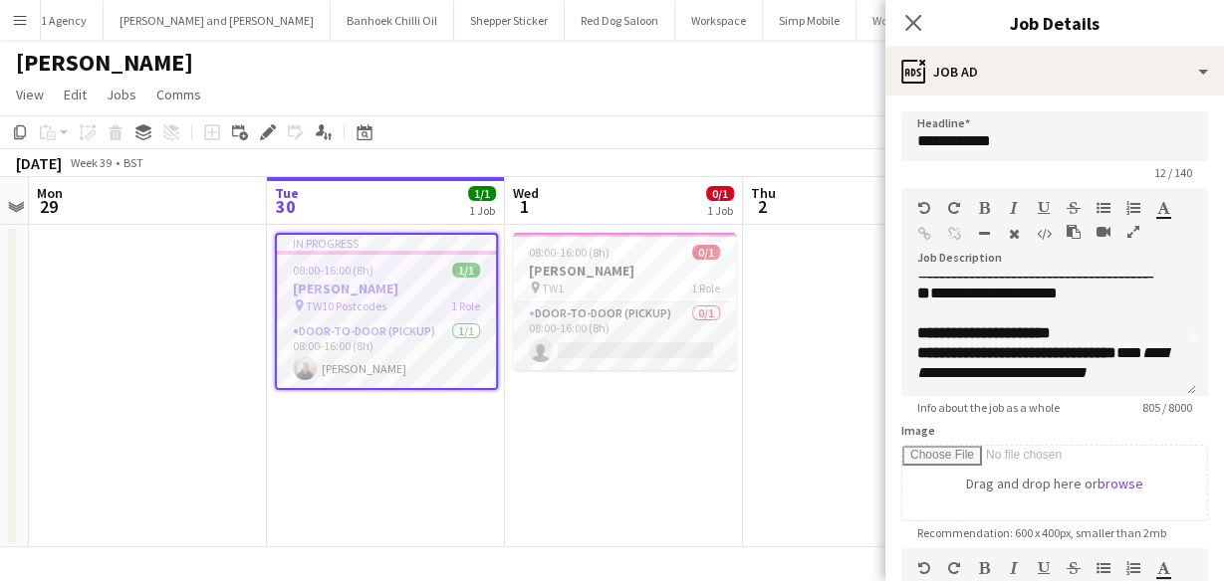
scroll to position [53, 0]
click at [908, 23] on icon "Close pop-in" at bounding box center [912, 22] width 19 height 19
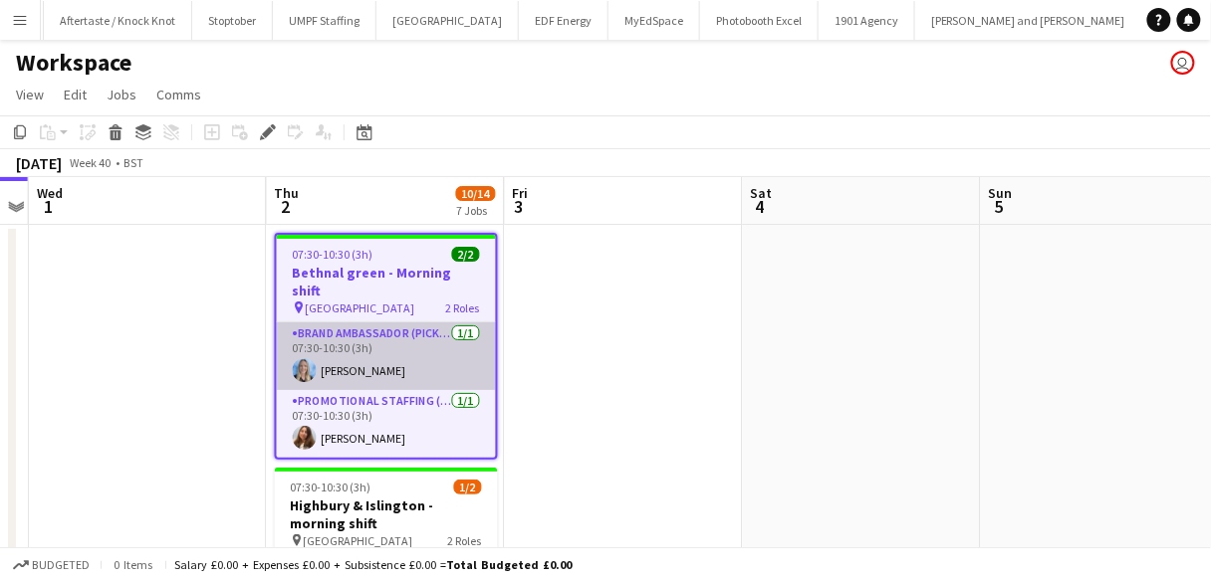
click at [382, 340] on app-card-role "Brand Ambassador (Pick up) 1/1 07:30-10:30 (3h) Katrina Donaldson" at bounding box center [386, 357] width 219 height 68
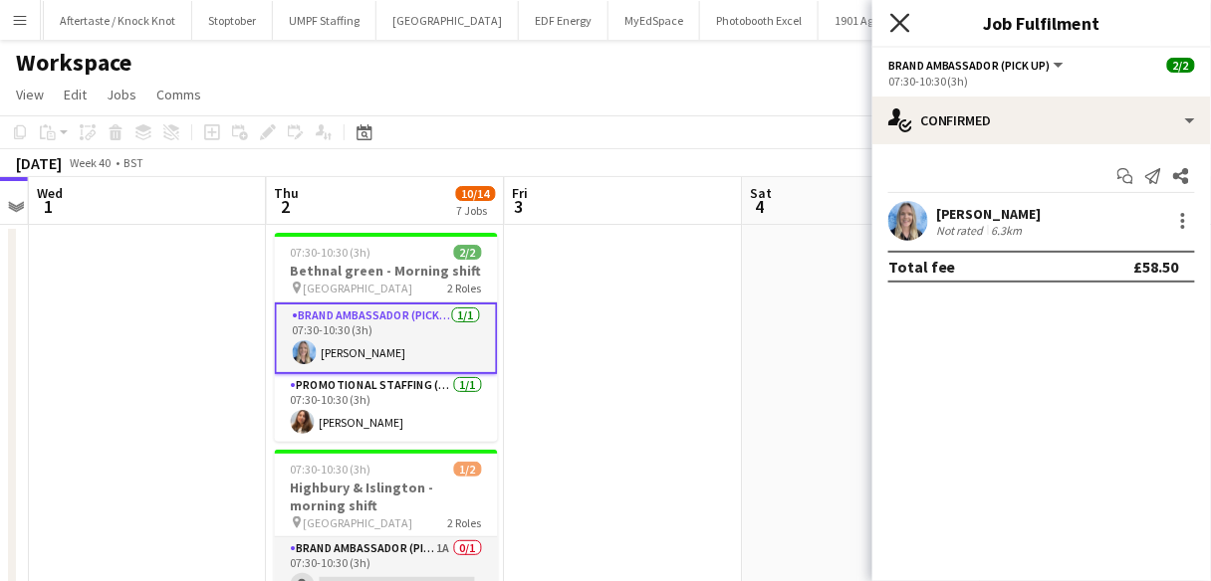
click at [899, 29] on icon "Close pop-in" at bounding box center [899, 22] width 19 height 19
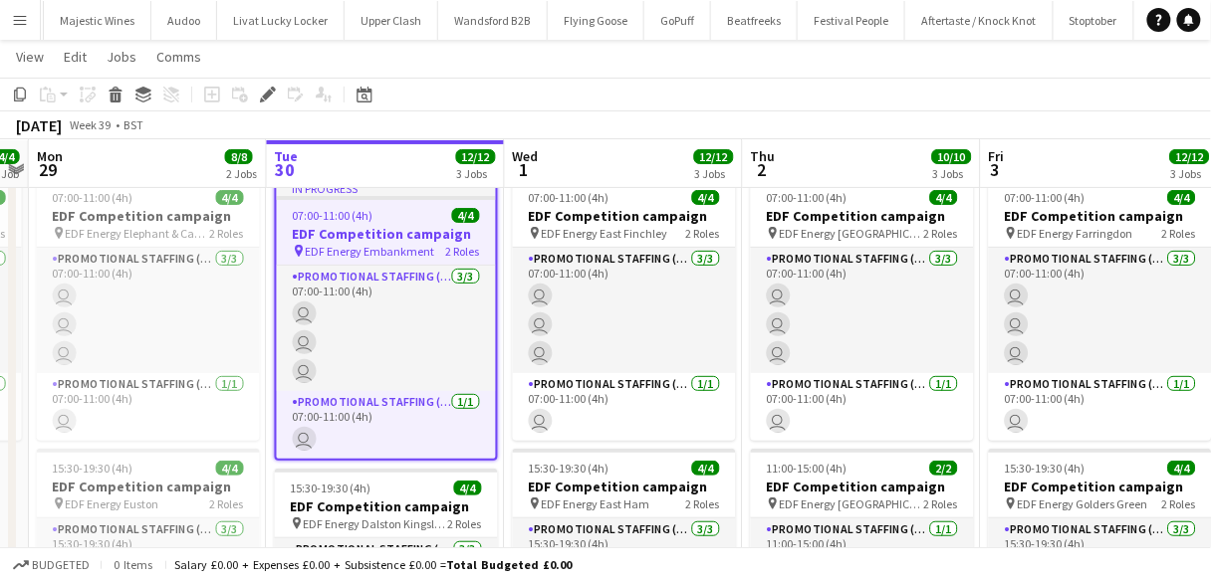
scroll to position [53, 0]
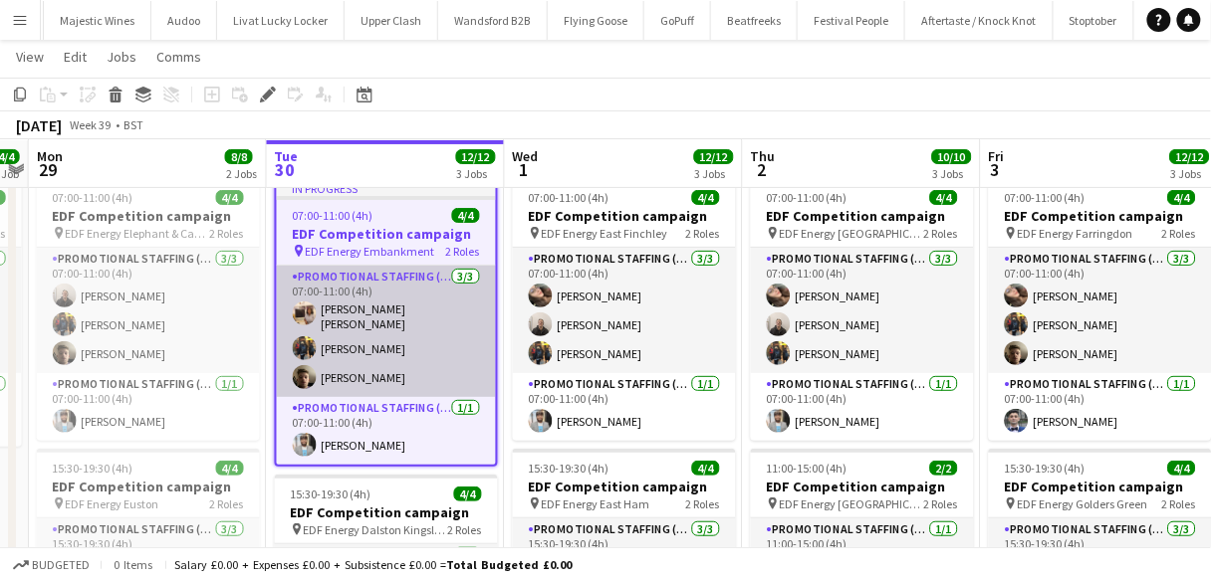
click at [435, 337] on app-card-role "Promotional Staffing (Flyering Staff) [DATE] 07:00-11:00 (4h) [PERSON_NAME] [PE…" at bounding box center [386, 331] width 219 height 131
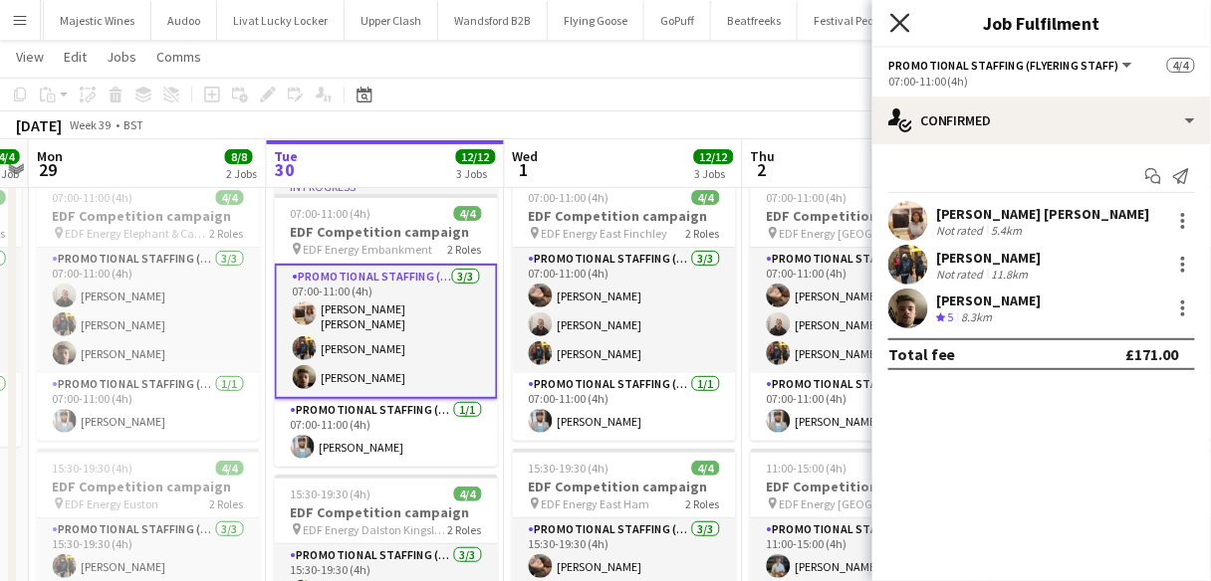
click at [895, 23] on icon "Close pop-in" at bounding box center [899, 22] width 19 height 19
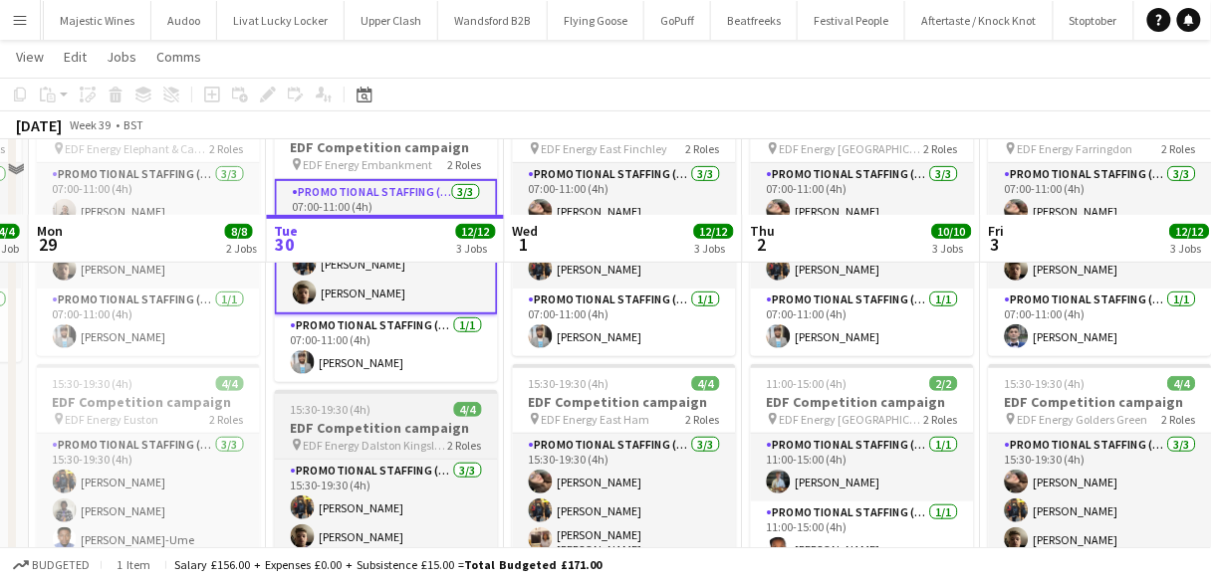
scroll to position [212, 0]
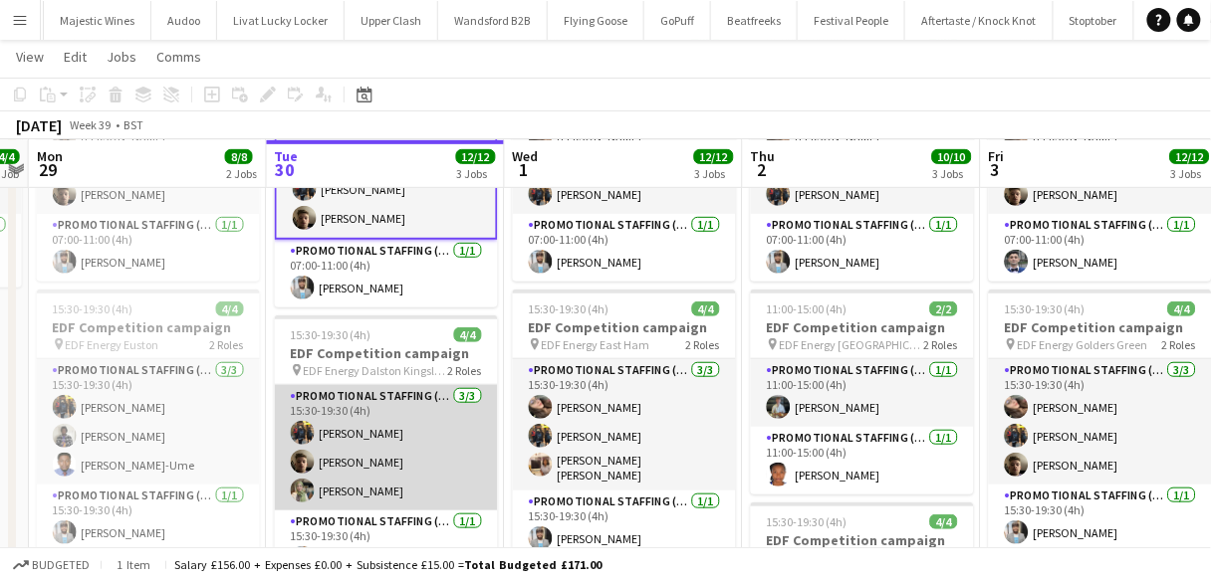
click at [417, 437] on app-card-role "Promotional Staffing (Flyering Staff) [DATE] 15:30-19:30 (4h) [PERSON_NAME] [PE…" at bounding box center [386, 447] width 223 height 125
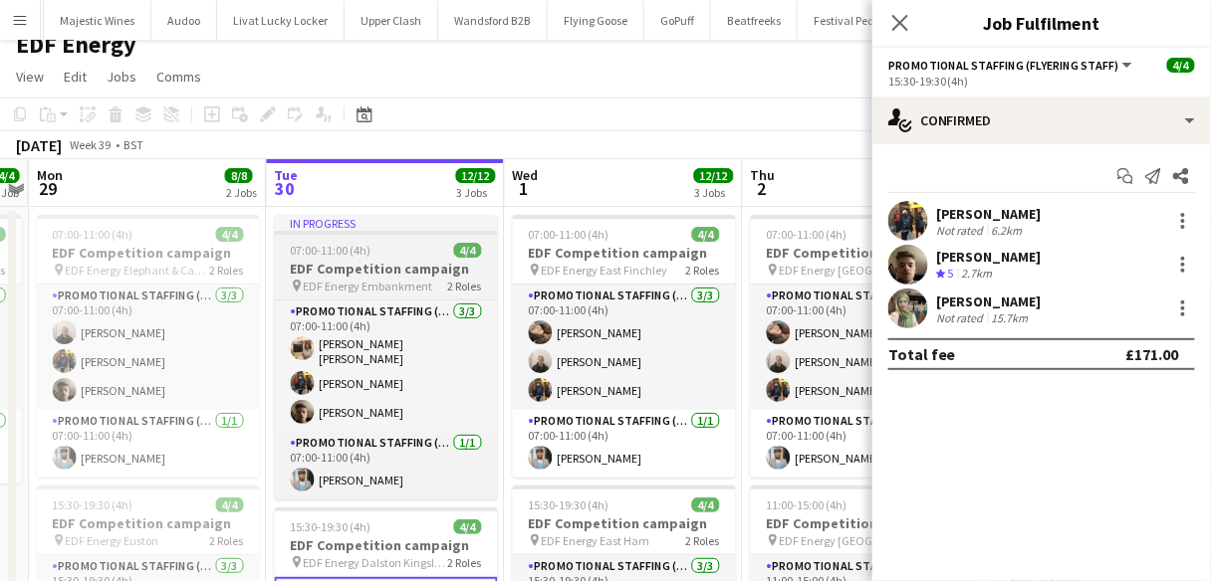
scroll to position [0, 0]
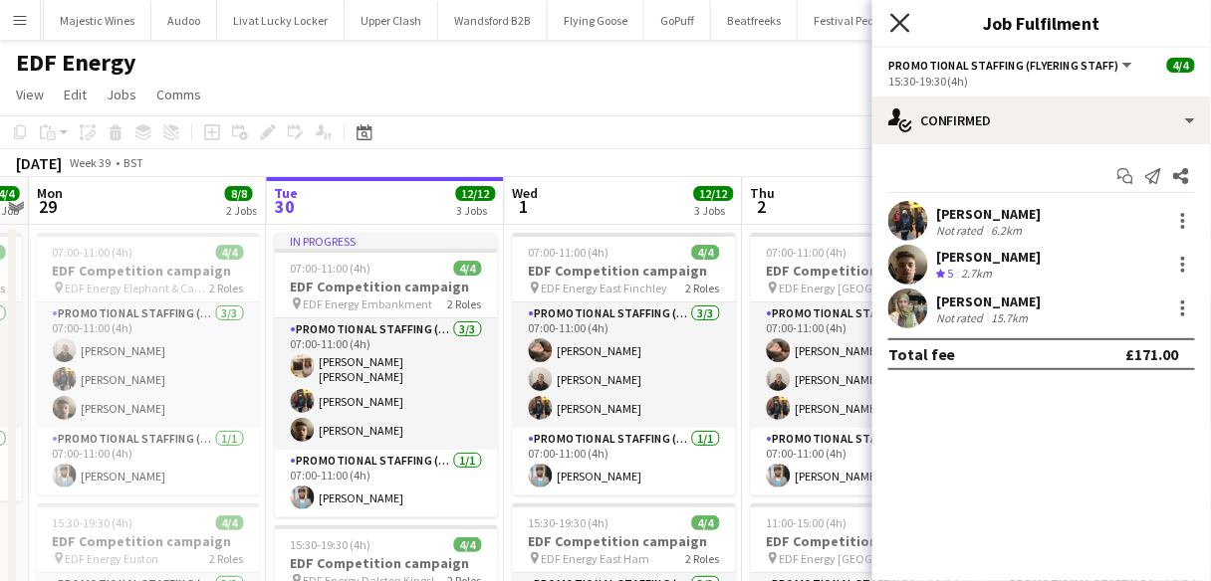
click at [904, 25] on icon at bounding box center [899, 22] width 19 height 19
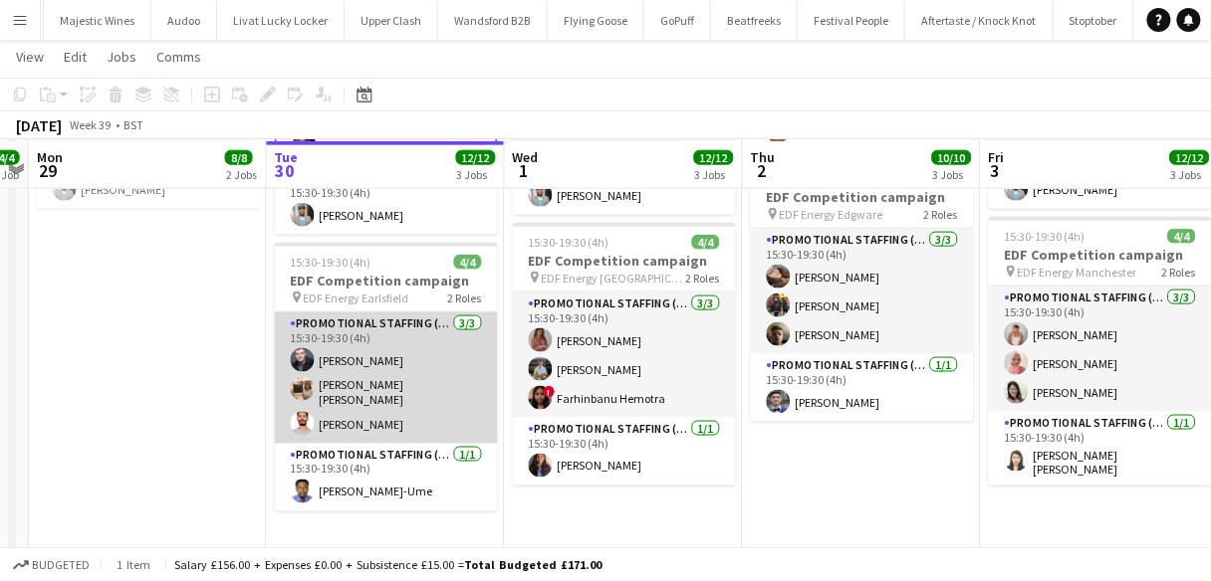
scroll to position [558, 0]
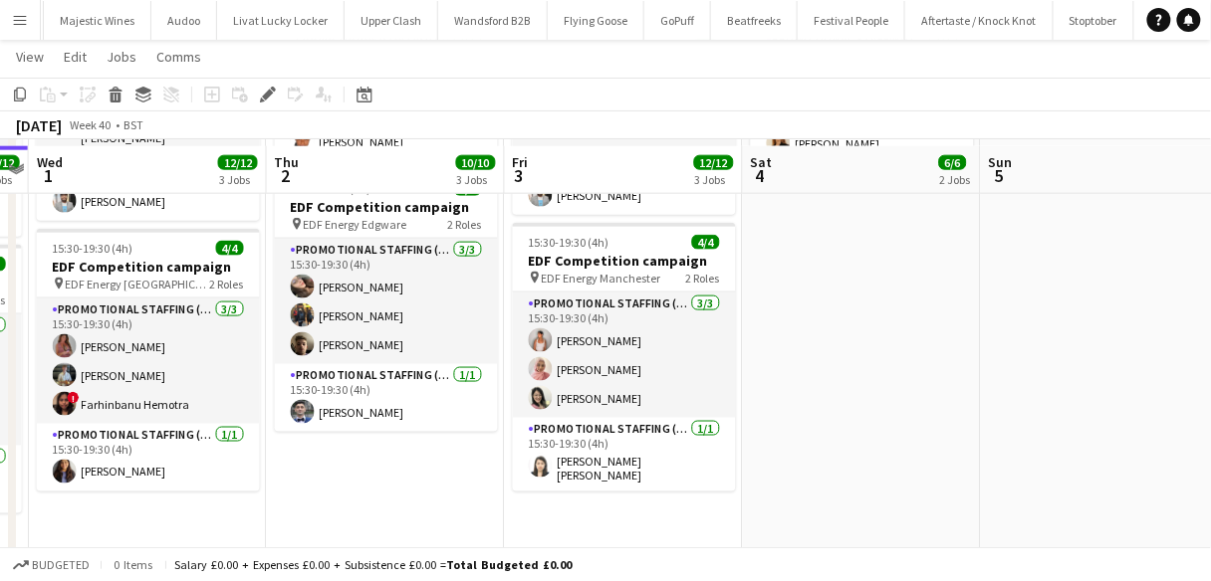
scroll to position [558, 0]
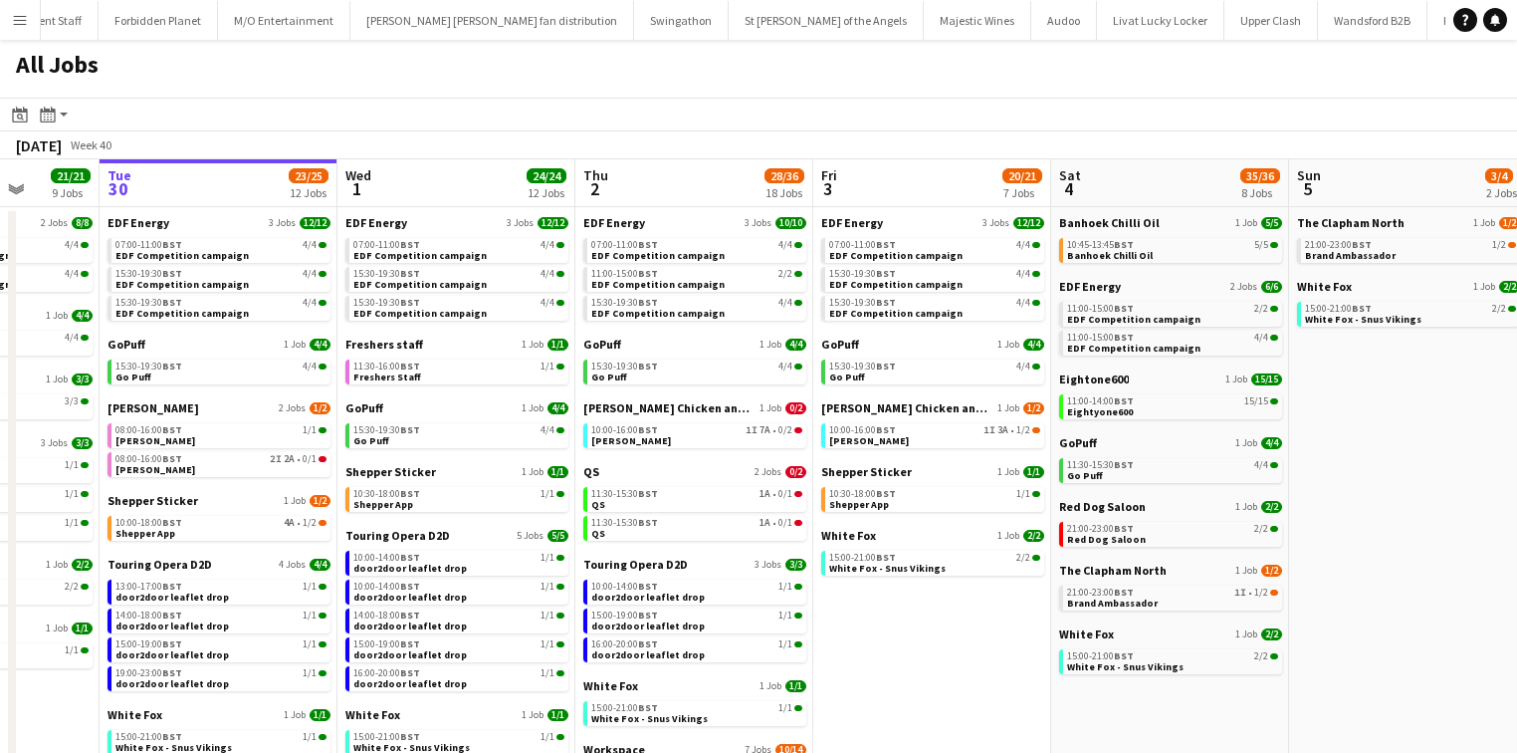
click at [431, 168] on app-all-jobs-date-header "Wed 1 24/24 12 Jobs" at bounding box center [457, 183] width 238 height 48
click at [12, 20] on app-icon "Menu" at bounding box center [20, 20] width 16 height 16
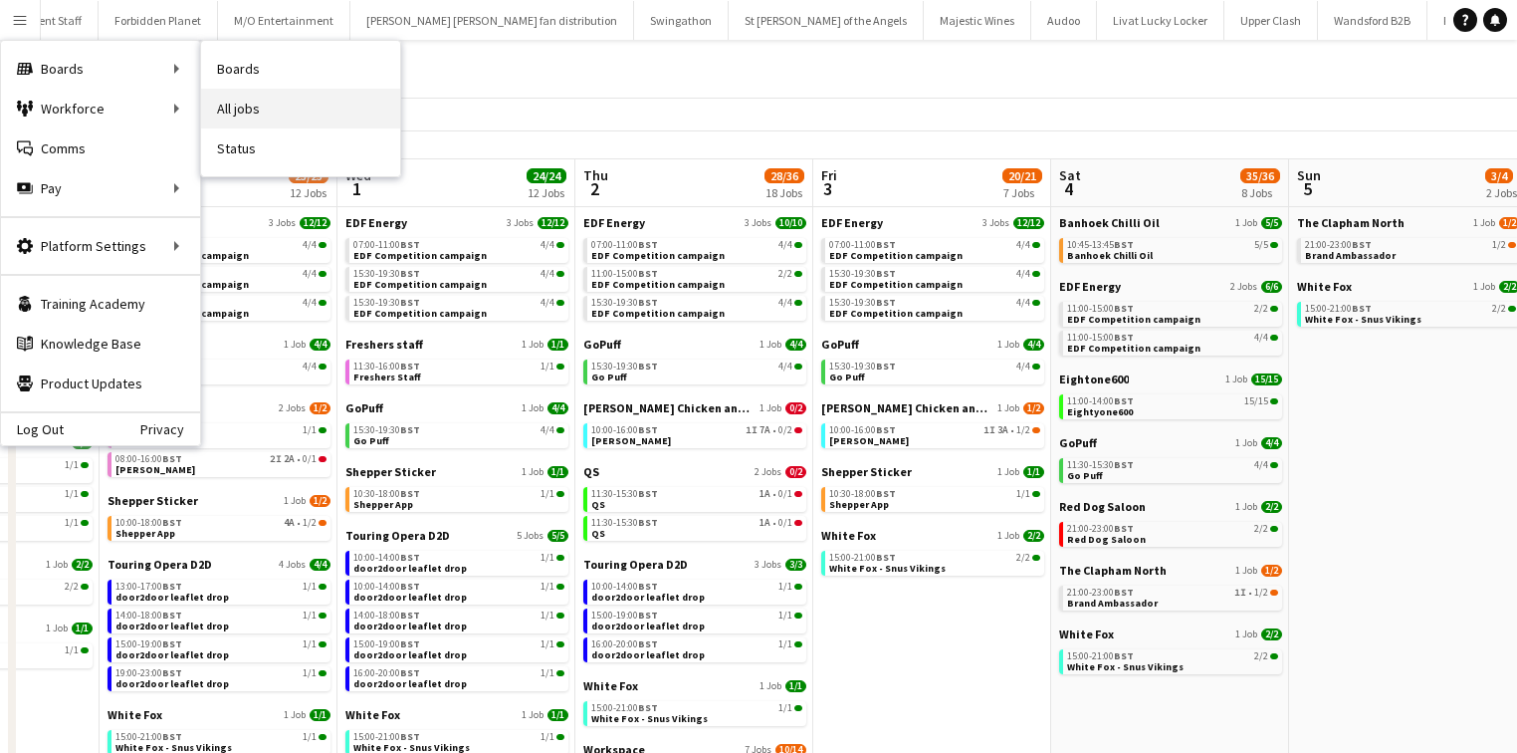
click at [242, 109] on link "All jobs" at bounding box center [300, 109] width 199 height 40
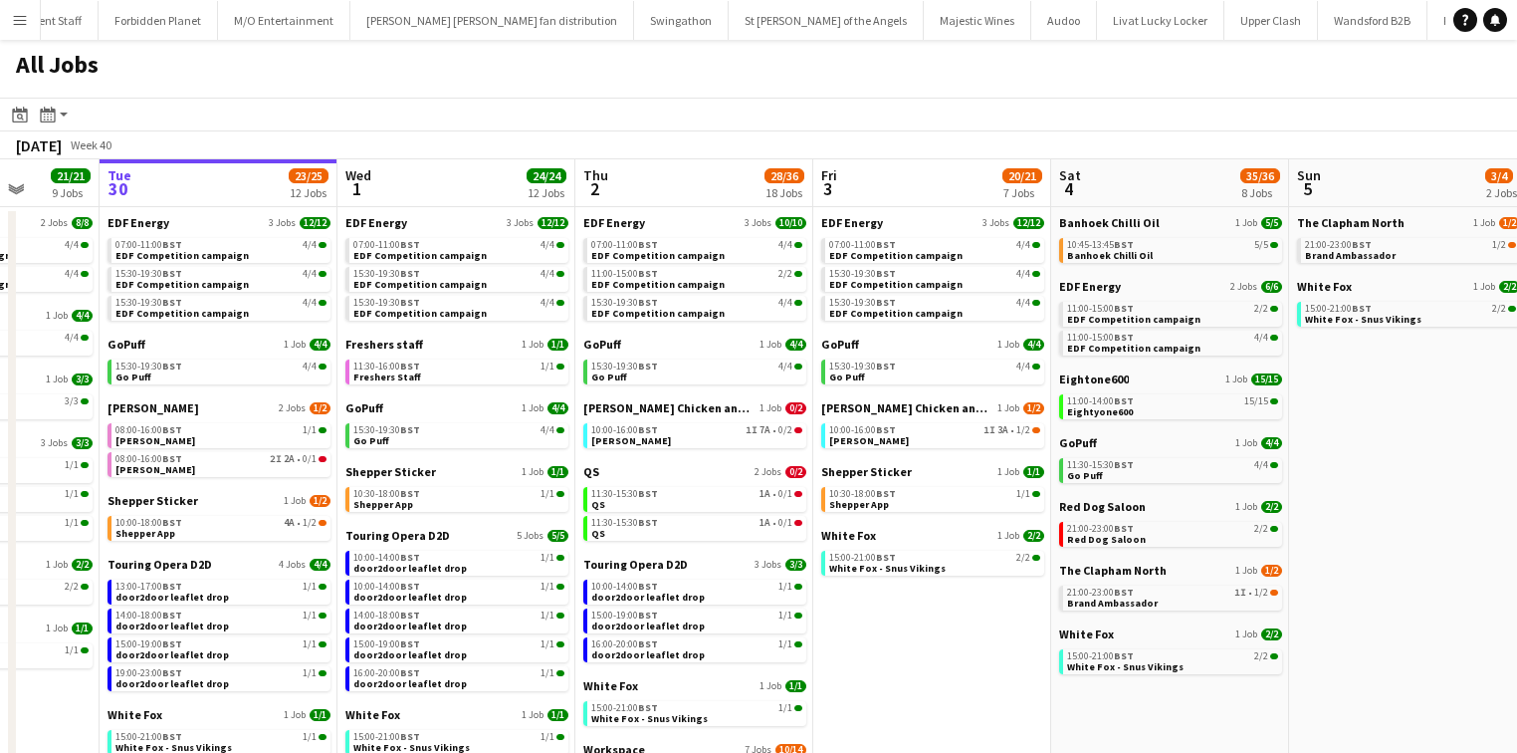
click at [13, 18] on app-icon "Menu" at bounding box center [20, 20] width 16 height 16
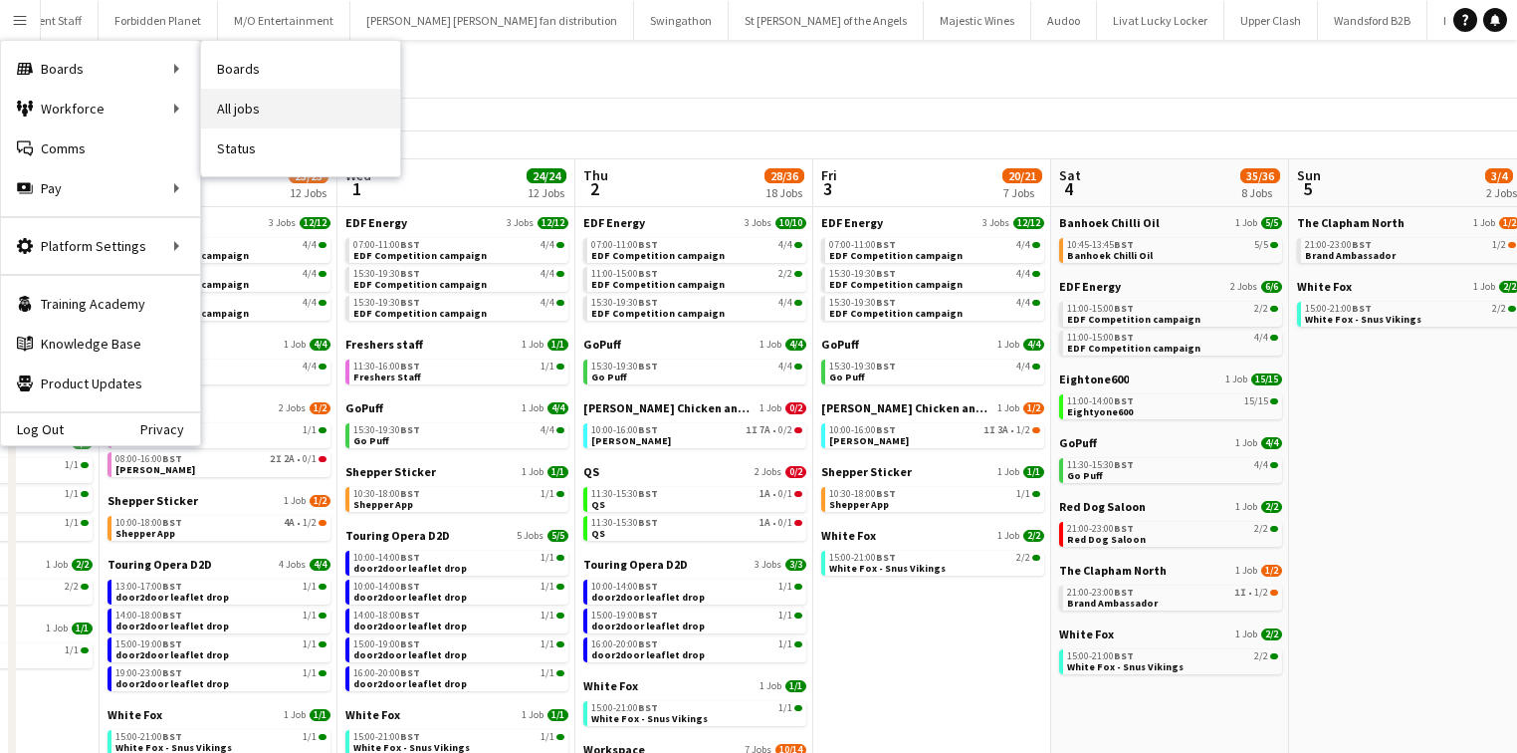
click at [231, 99] on link "All jobs" at bounding box center [300, 109] width 199 height 40
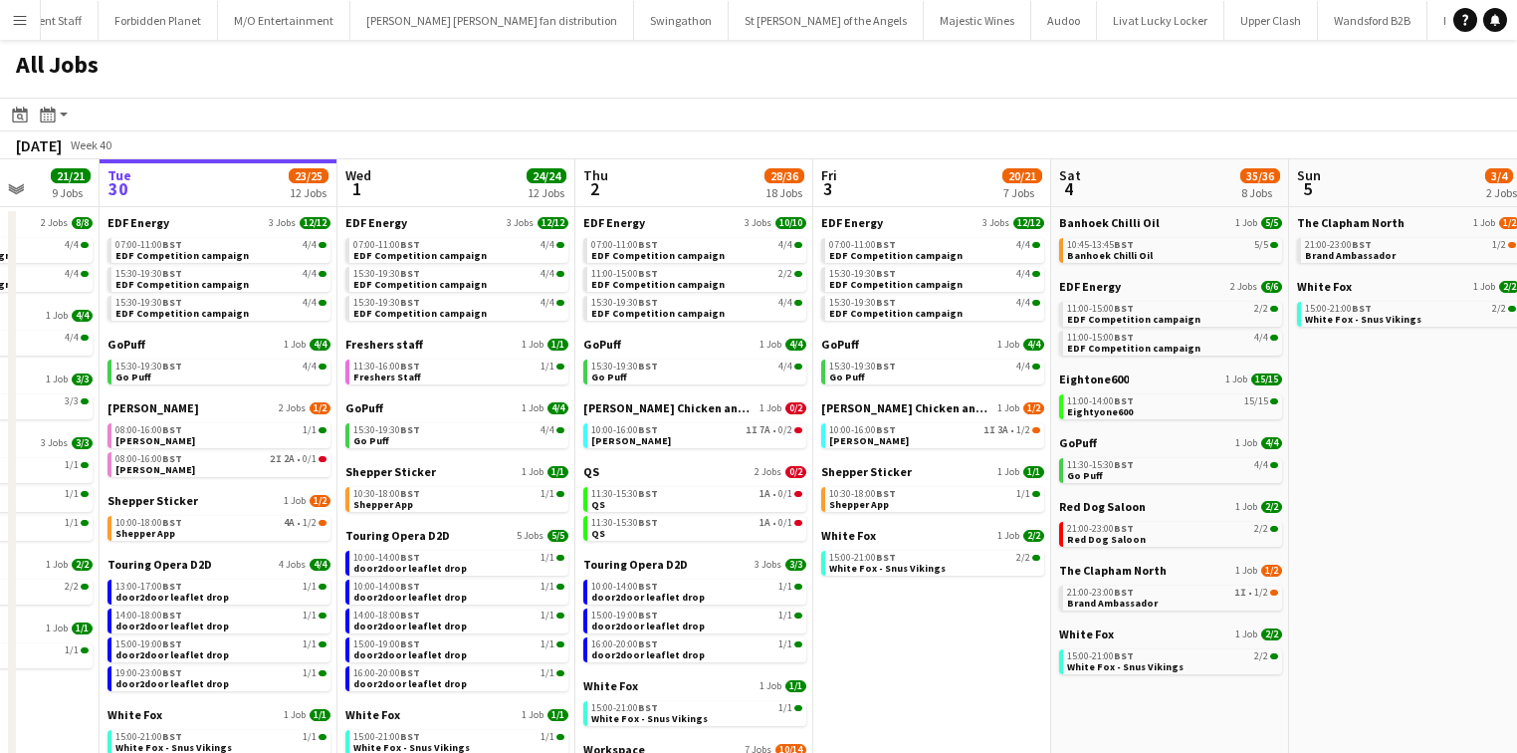
click at [22, 32] on button "Menu" at bounding box center [20, 20] width 40 height 40
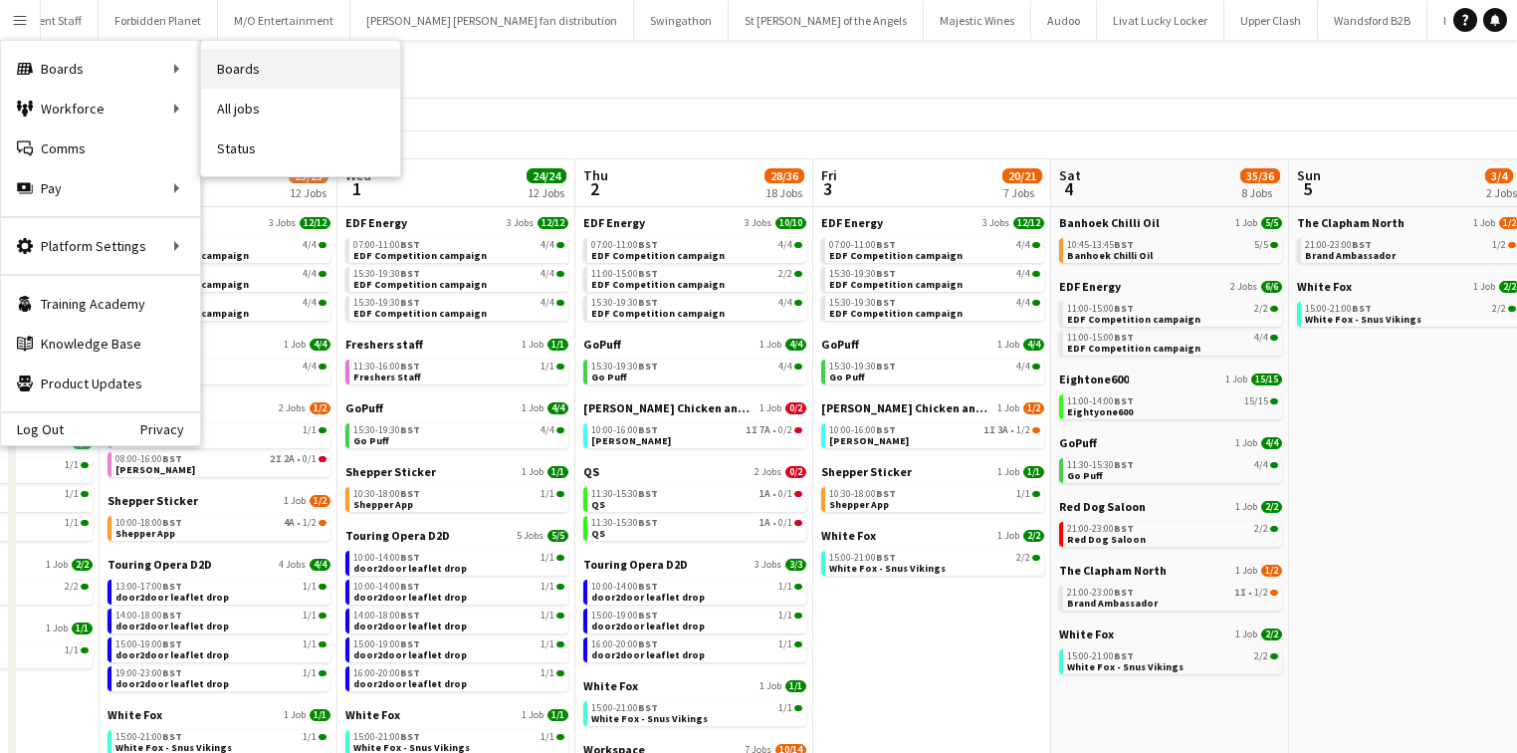
click at [223, 64] on link "Boards" at bounding box center [300, 69] width 199 height 40
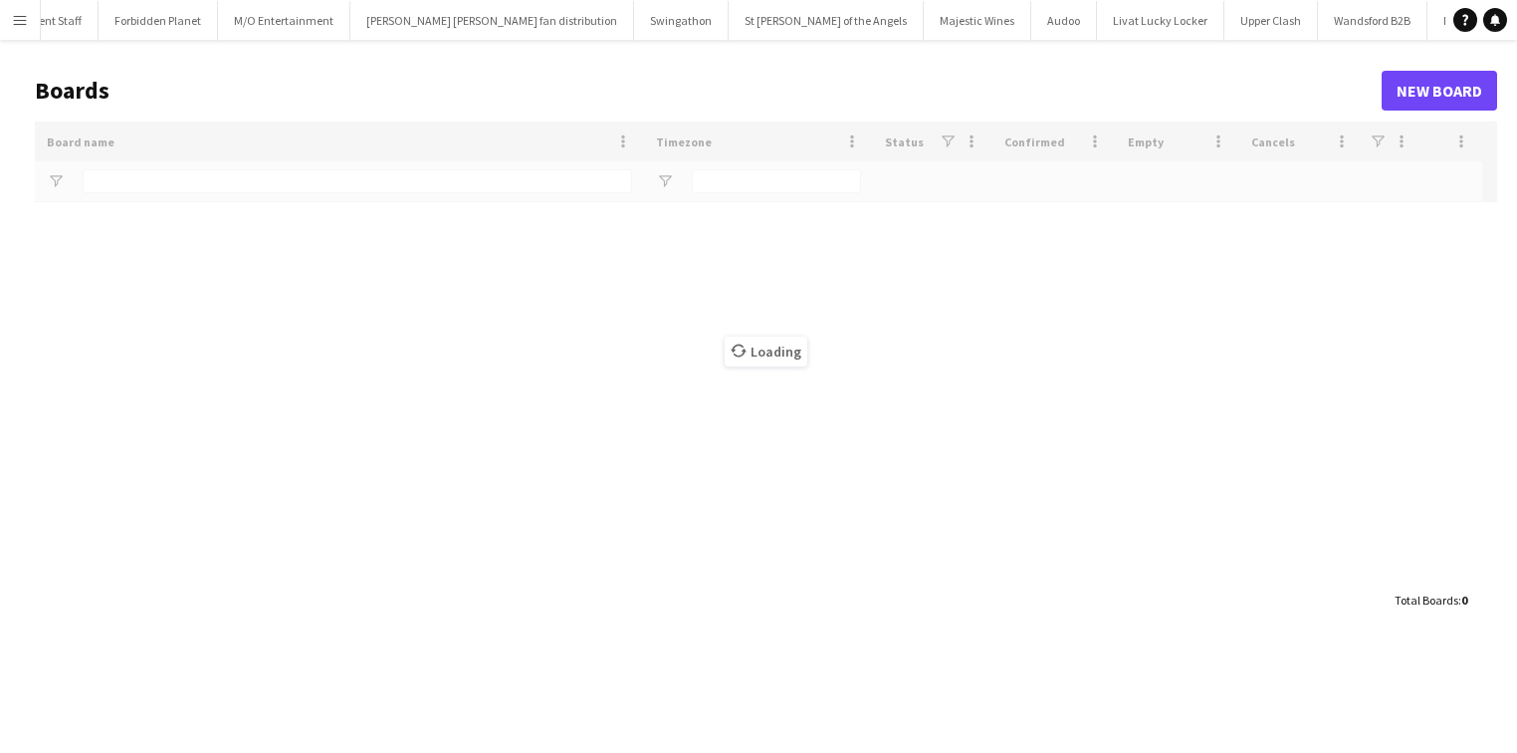
type input "****"
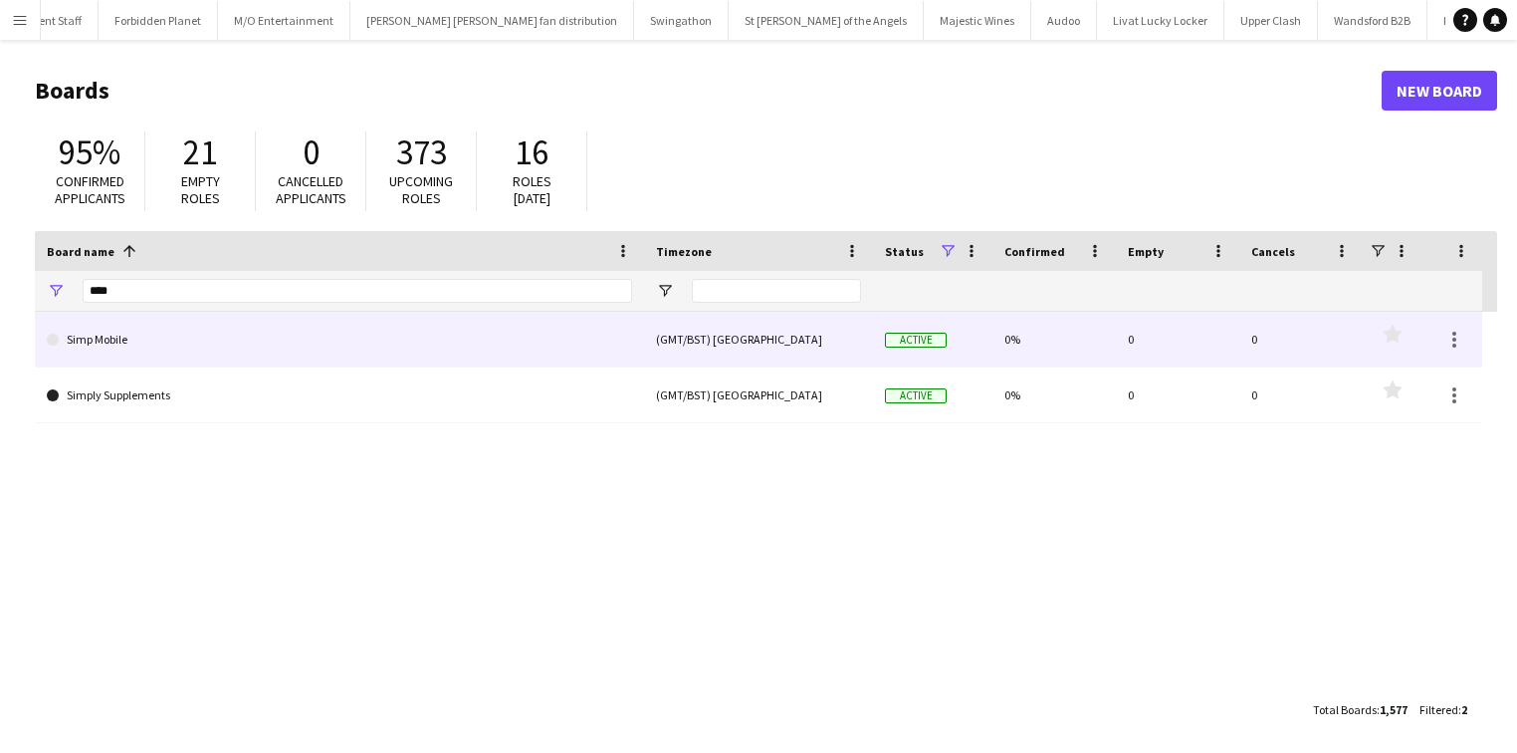
click at [183, 337] on link "Simp Mobile" at bounding box center [339, 340] width 585 height 56
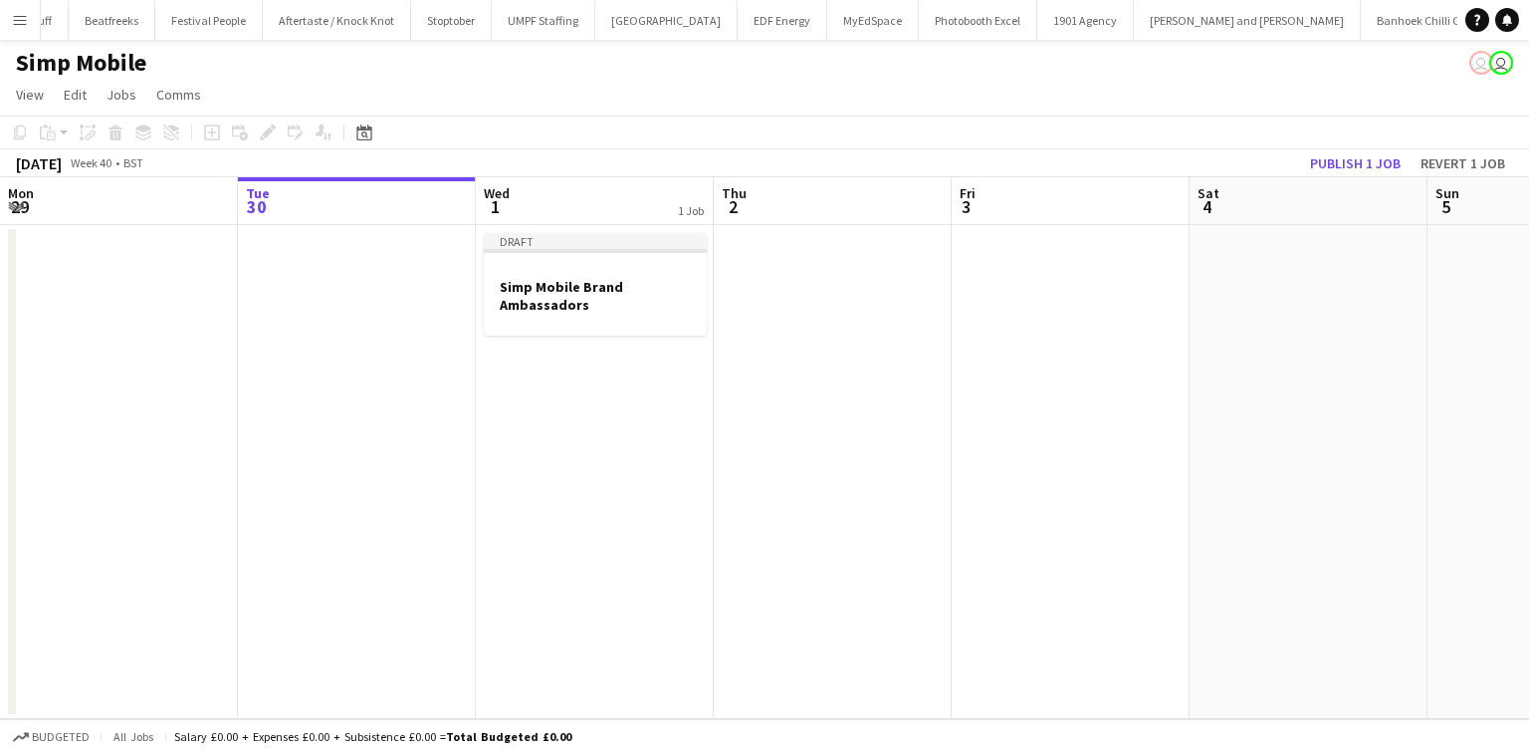
scroll to position [0, 2987]
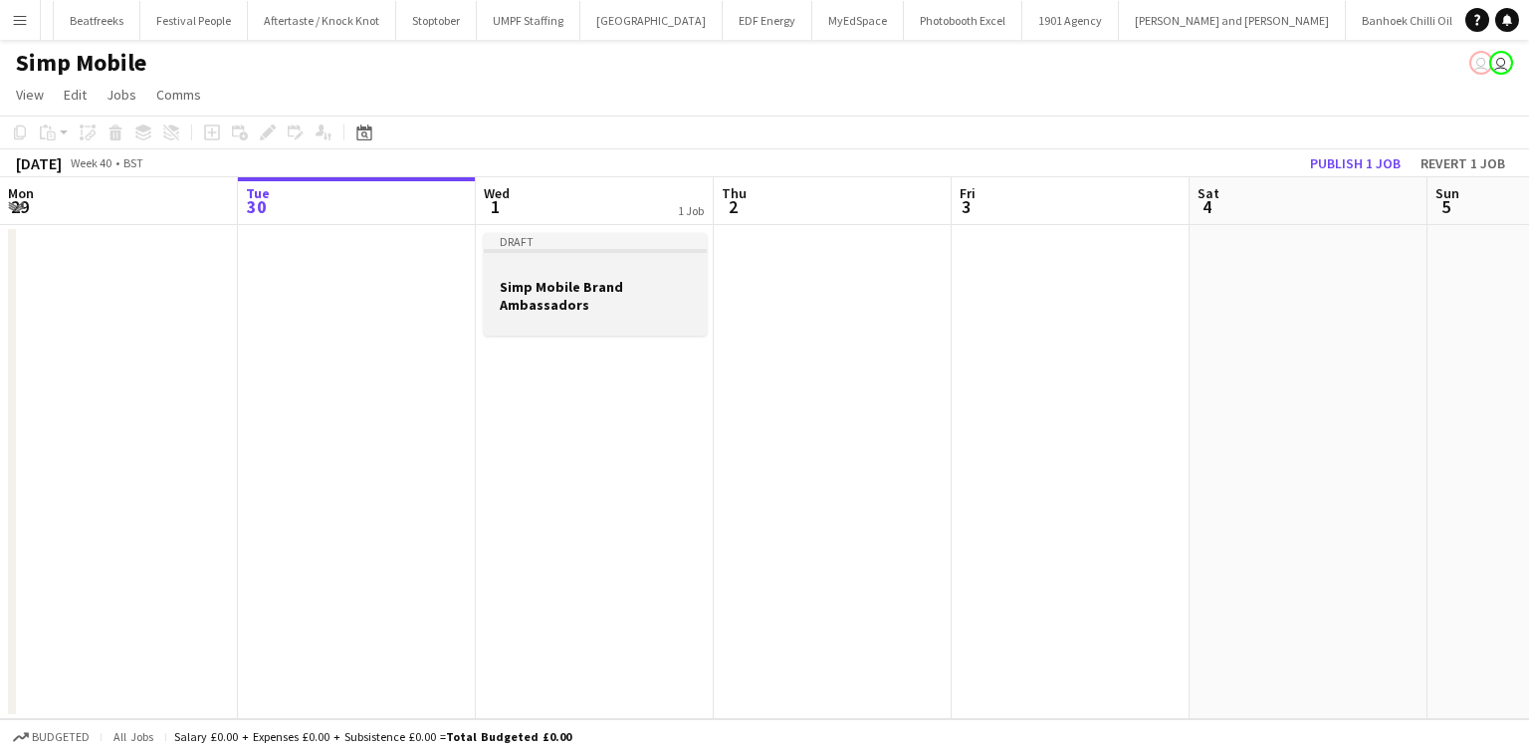
click at [538, 269] on div at bounding box center [595, 268] width 223 height 15
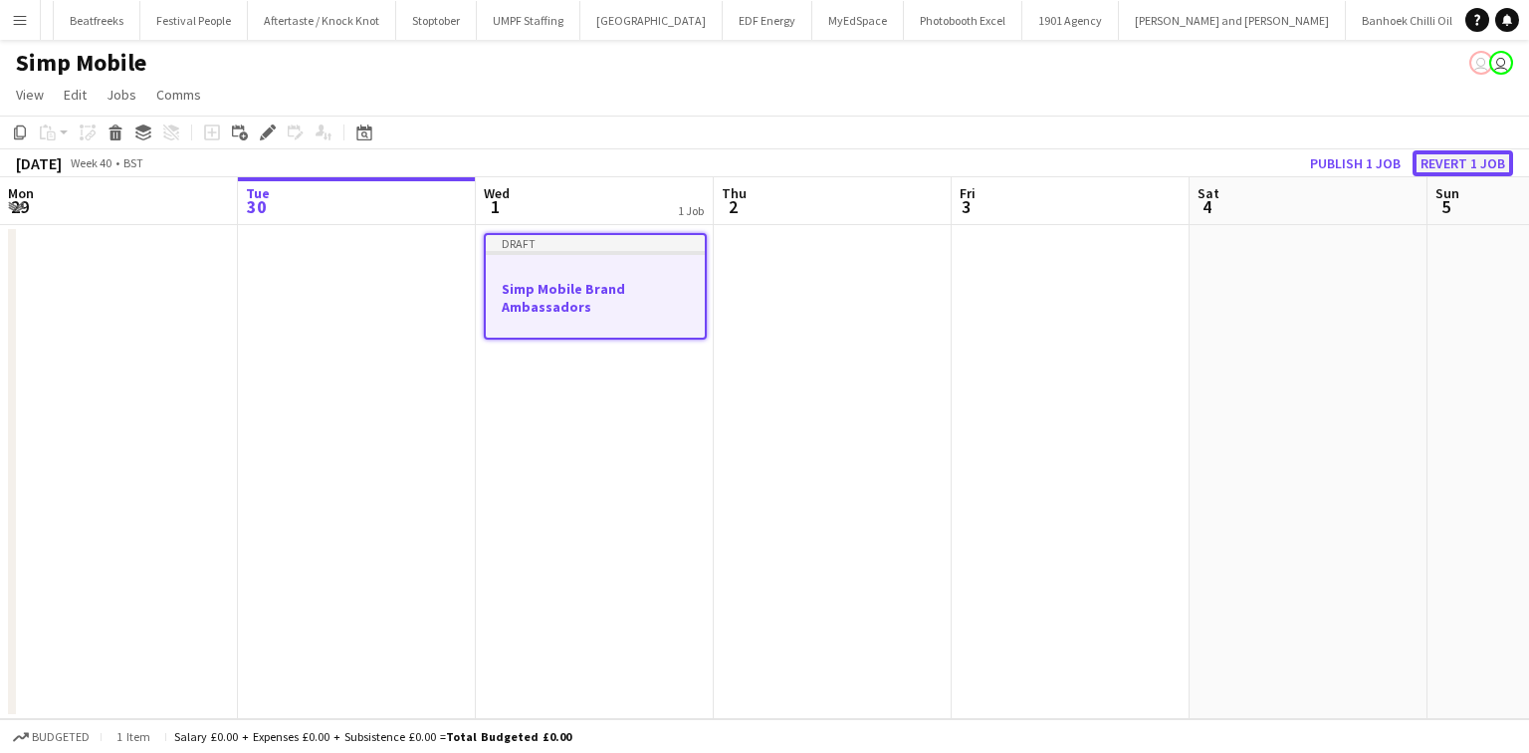
click at [1480, 166] on button "Revert 1 job" at bounding box center [1463, 163] width 101 height 26
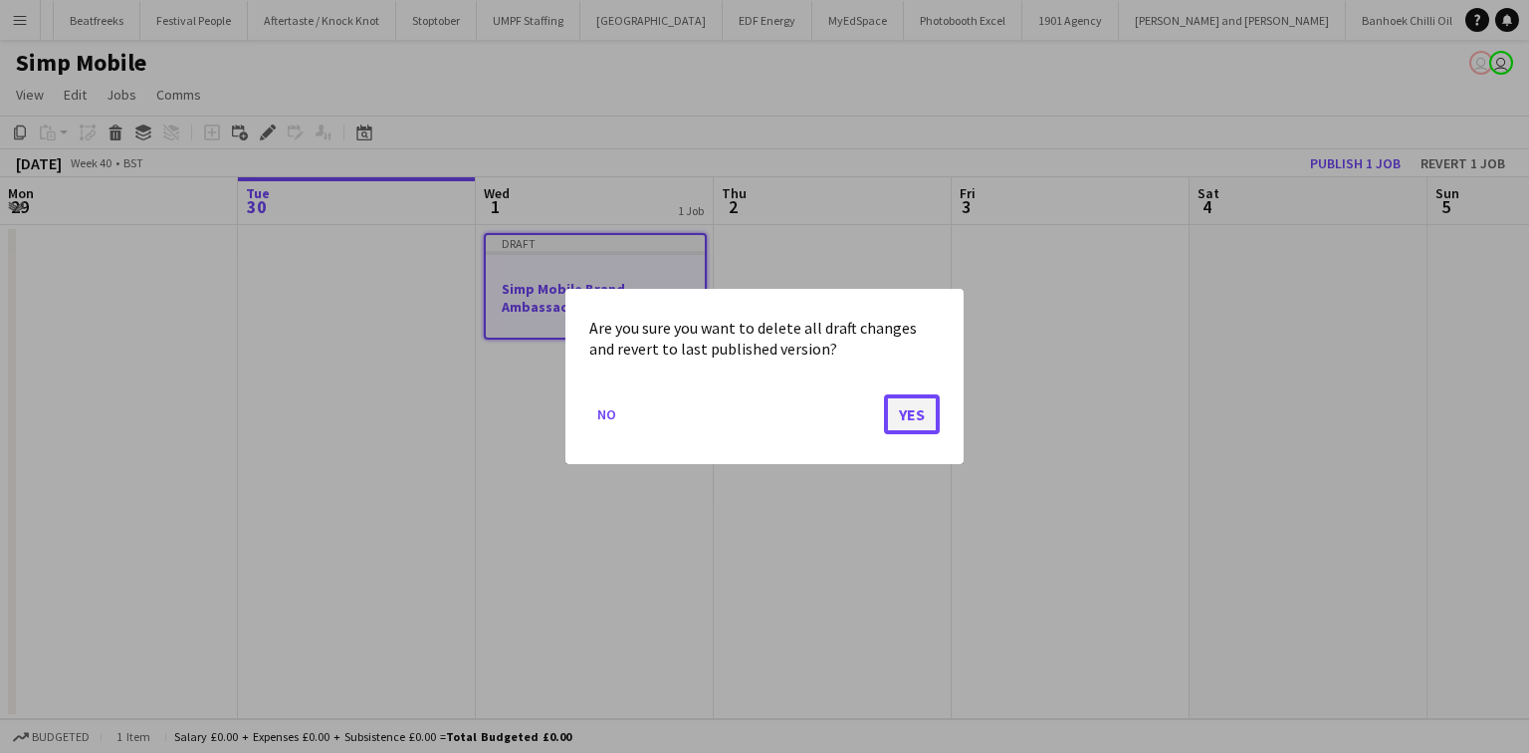
drag, startPoint x: 917, startPoint y: 422, endPoint x: 902, endPoint y: 398, distance: 28.2
click at [914, 414] on button "Yes" at bounding box center [912, 414] width 56 height 40
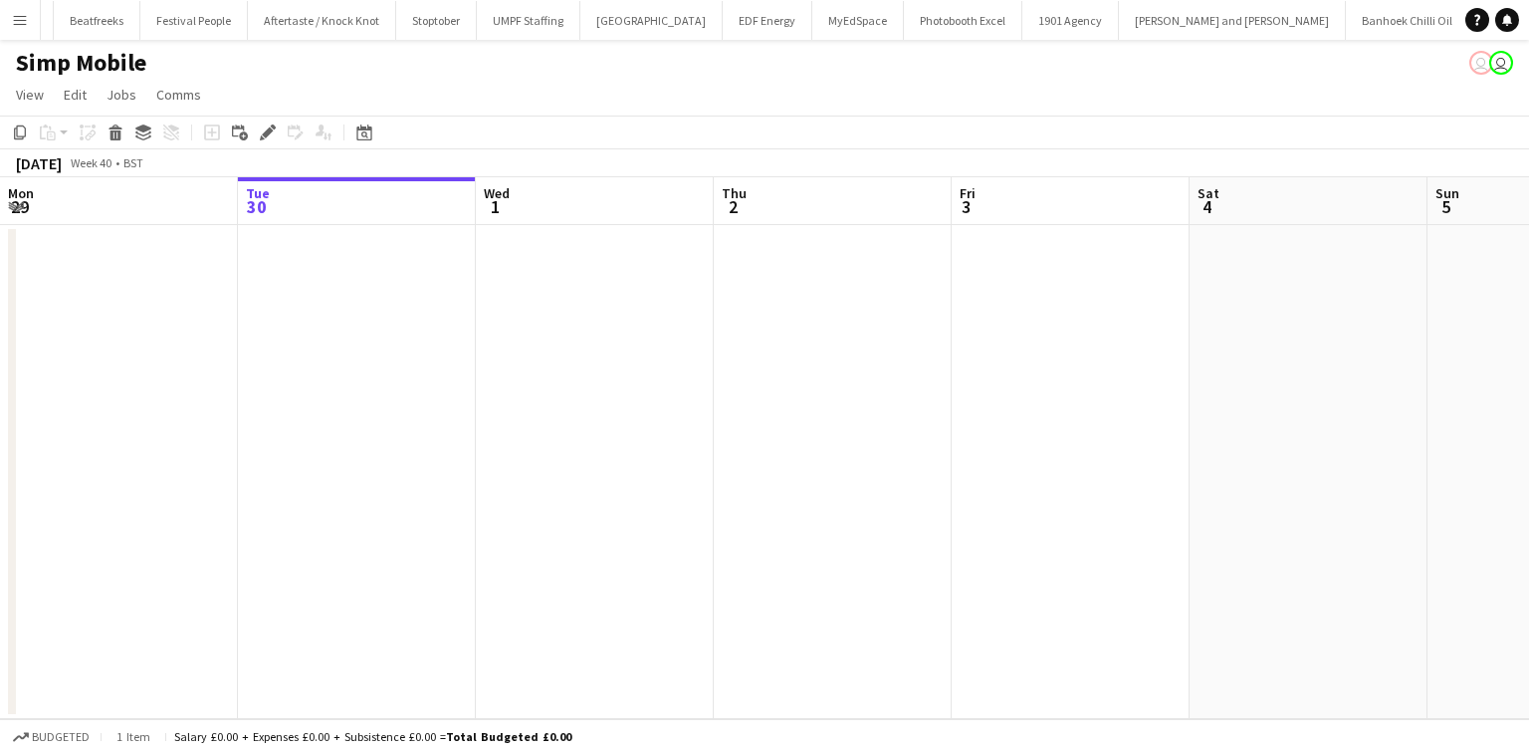
click at [845, 291] on app-date-cell at bounding box center [833, 472] width 238 height 494
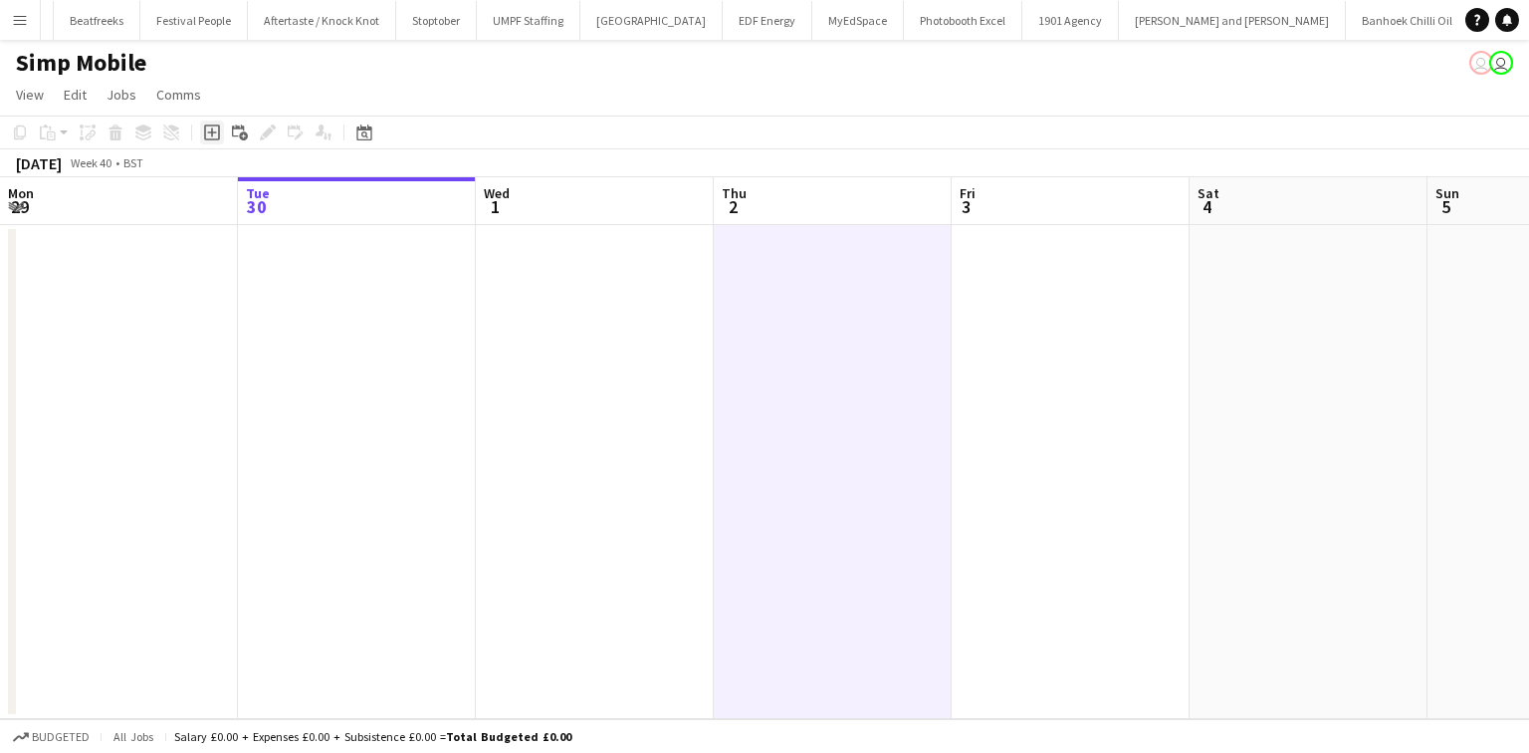
click at [207, 131] on icon "Add job" at bounding box center [212, 132] width 16 height 16
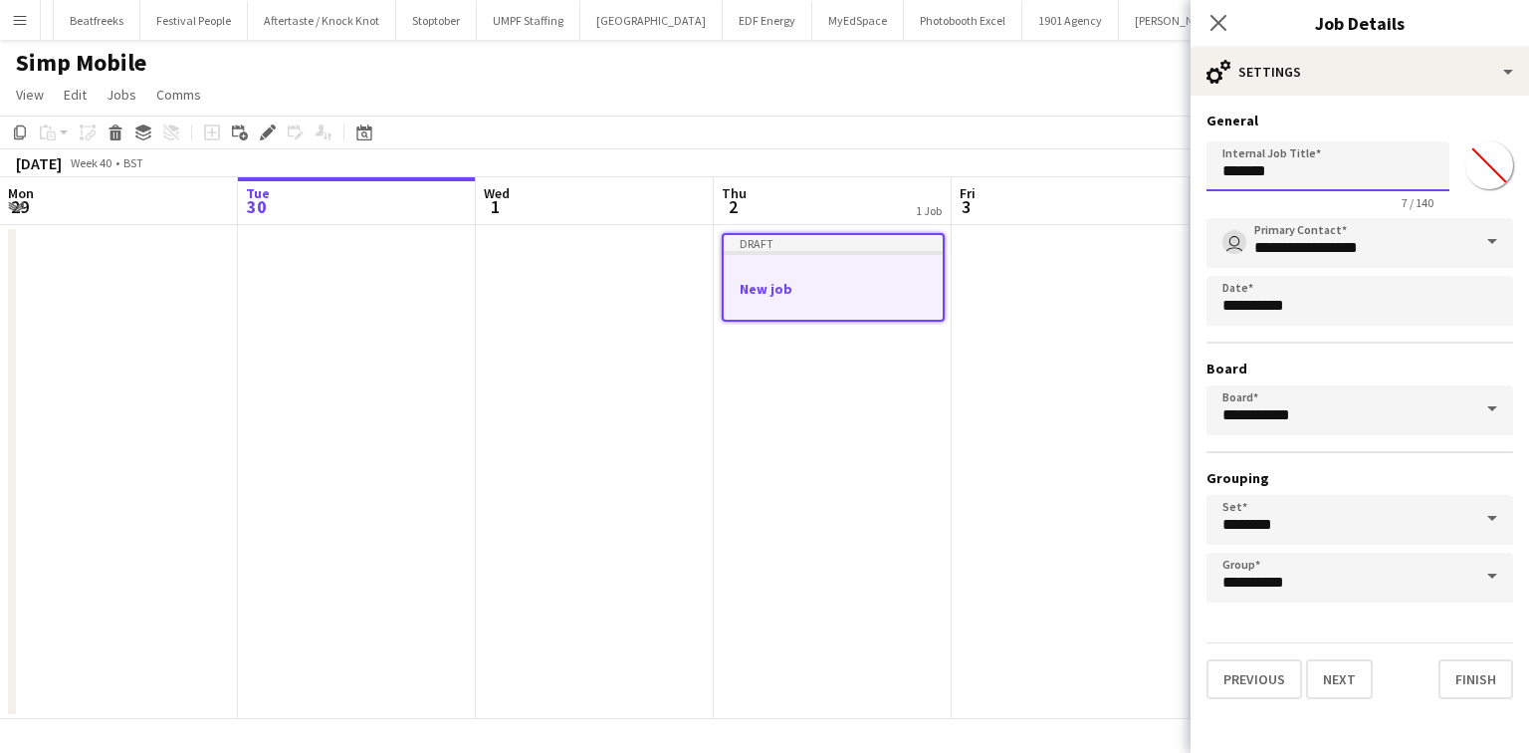
click at [1240, 183] on input "*******" at bounding box center [1328, 166] width 243 height 50
click at [1310, 191] on app-form-group "**********" at bounding box center [1328, 175] width 243 height 69
click at [1316, 186] on input "**********" at bounding box center [1328, 166] width 243 height 50
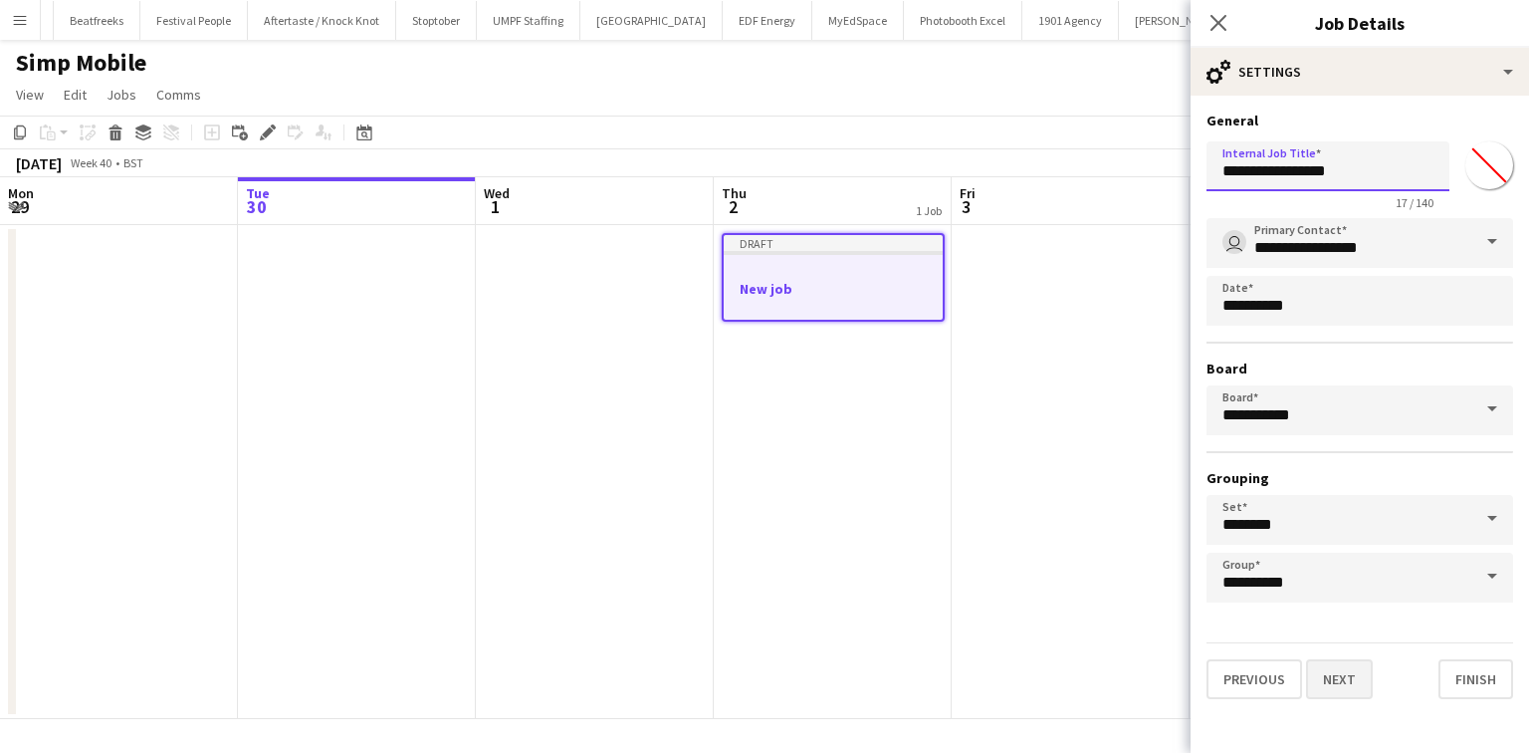
type input "**********"
click at [1330, 668] on button "Next" at bounding box center [1339, 679] width 67 height 40
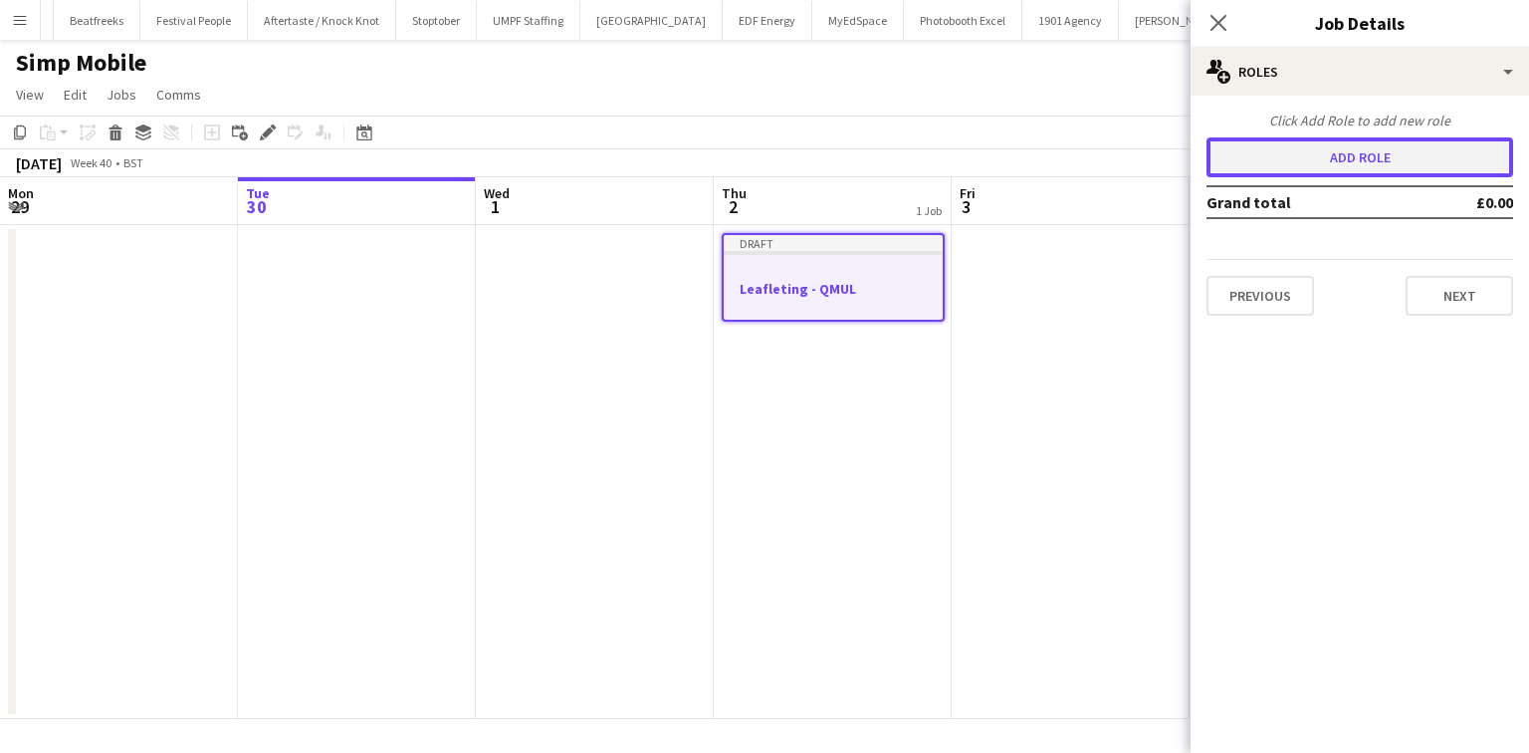
click at [1271, 163] on button "Add role" at bounding box center [1360, 157] width 307 height 40
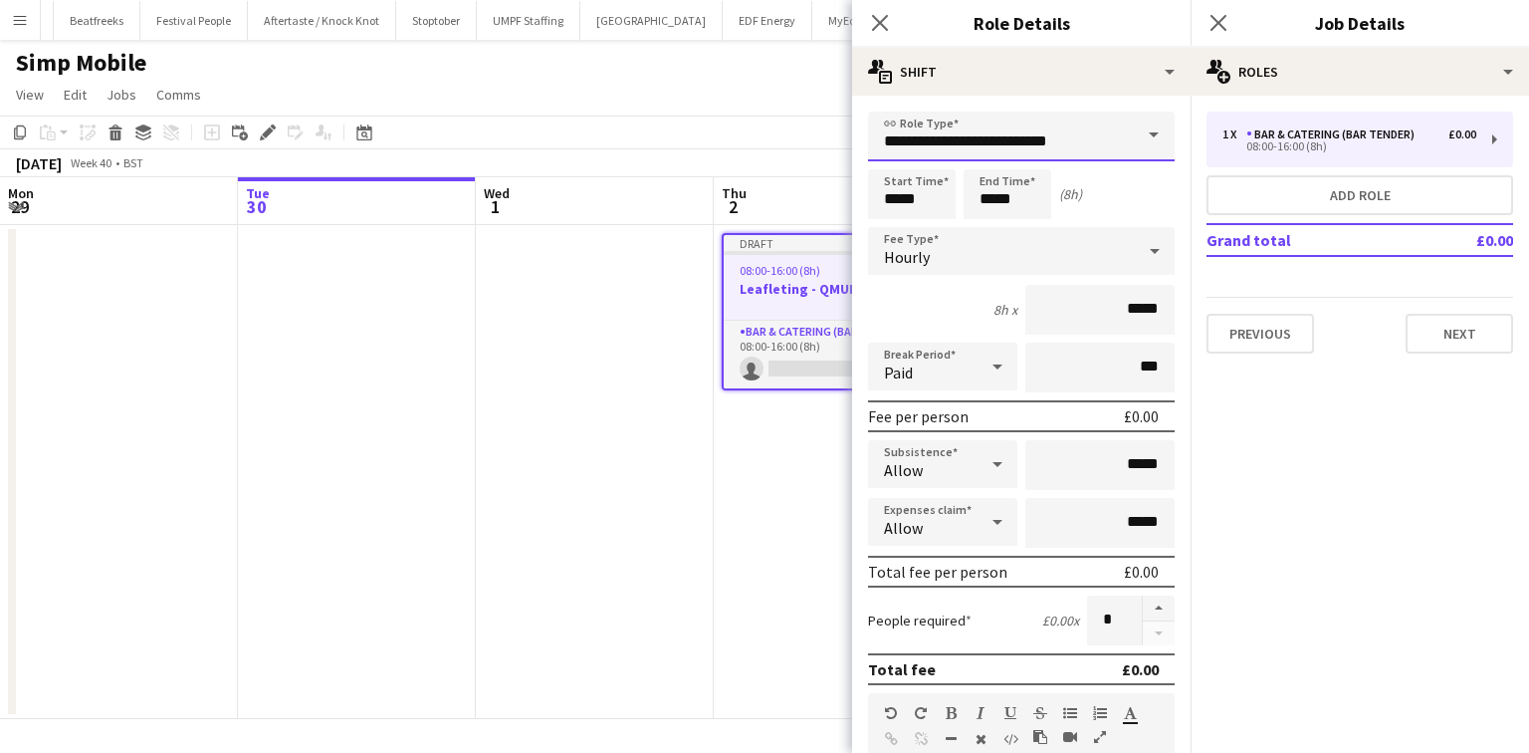
click at [1005, 154] on input "**********" at bounding box center [1021, 137] width 307 height 50
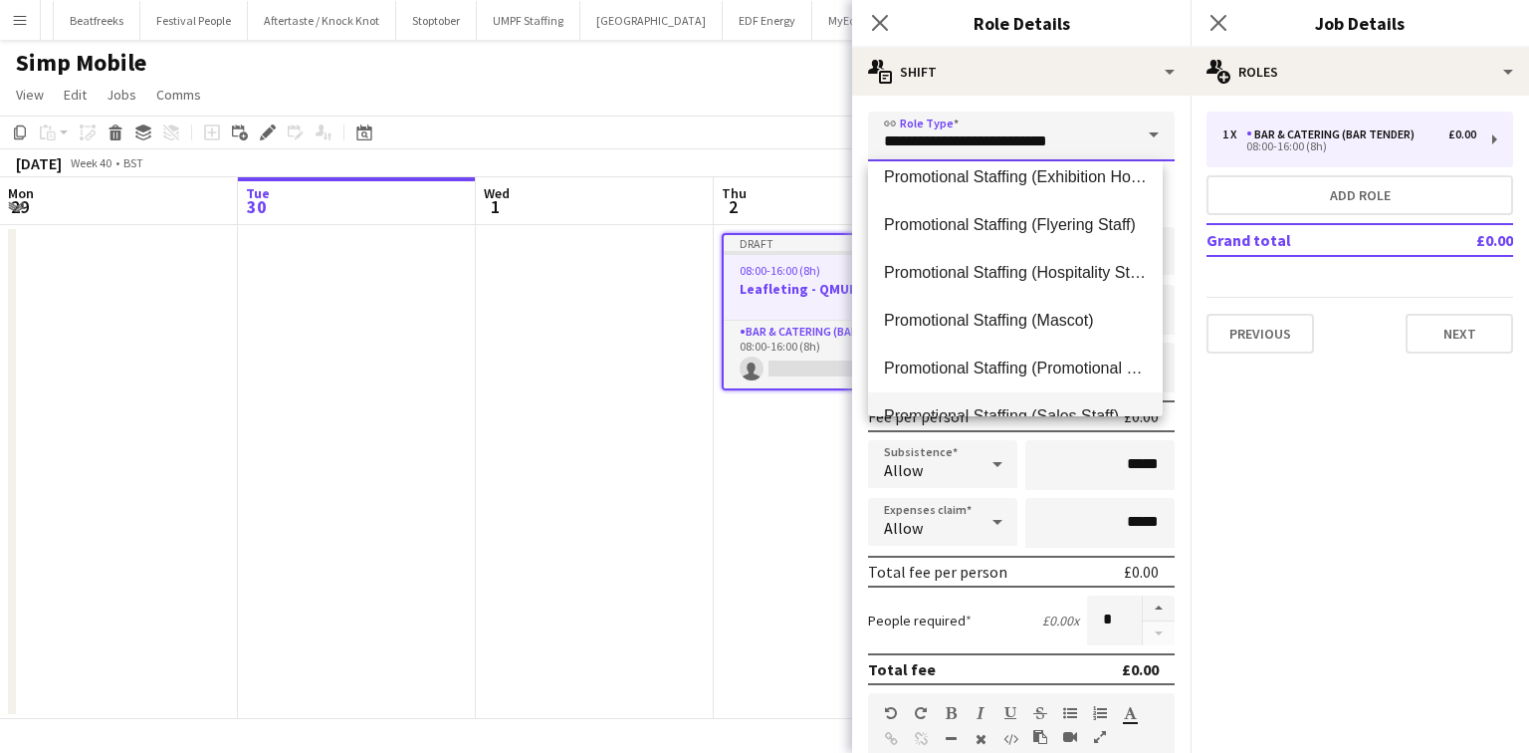
scroll to position [1036, 0]
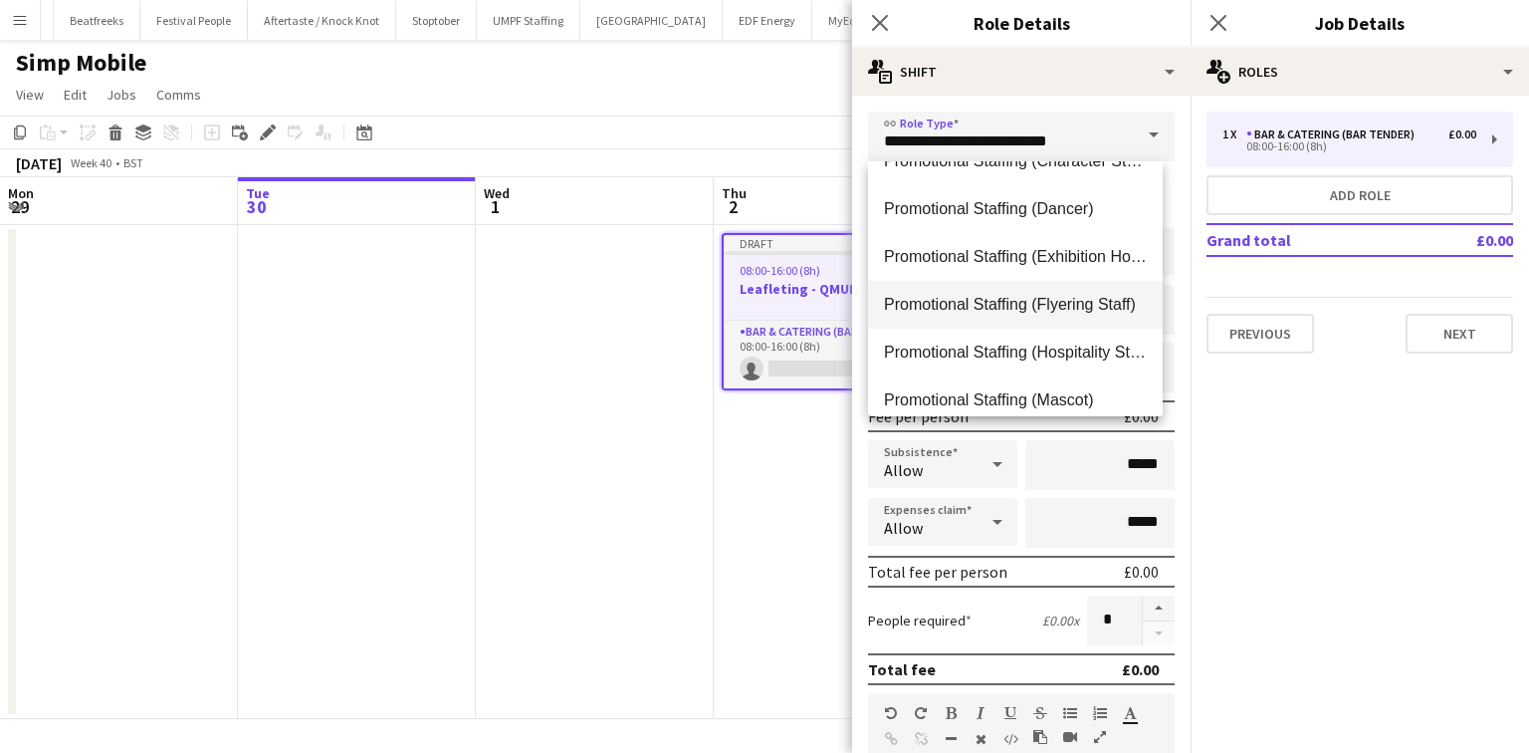
click at [1084, 285] on mat-option "Promotional Staffing (Flyering Staff)" at bounding box center [1015, 305] width 295 height 48
type input "**********"
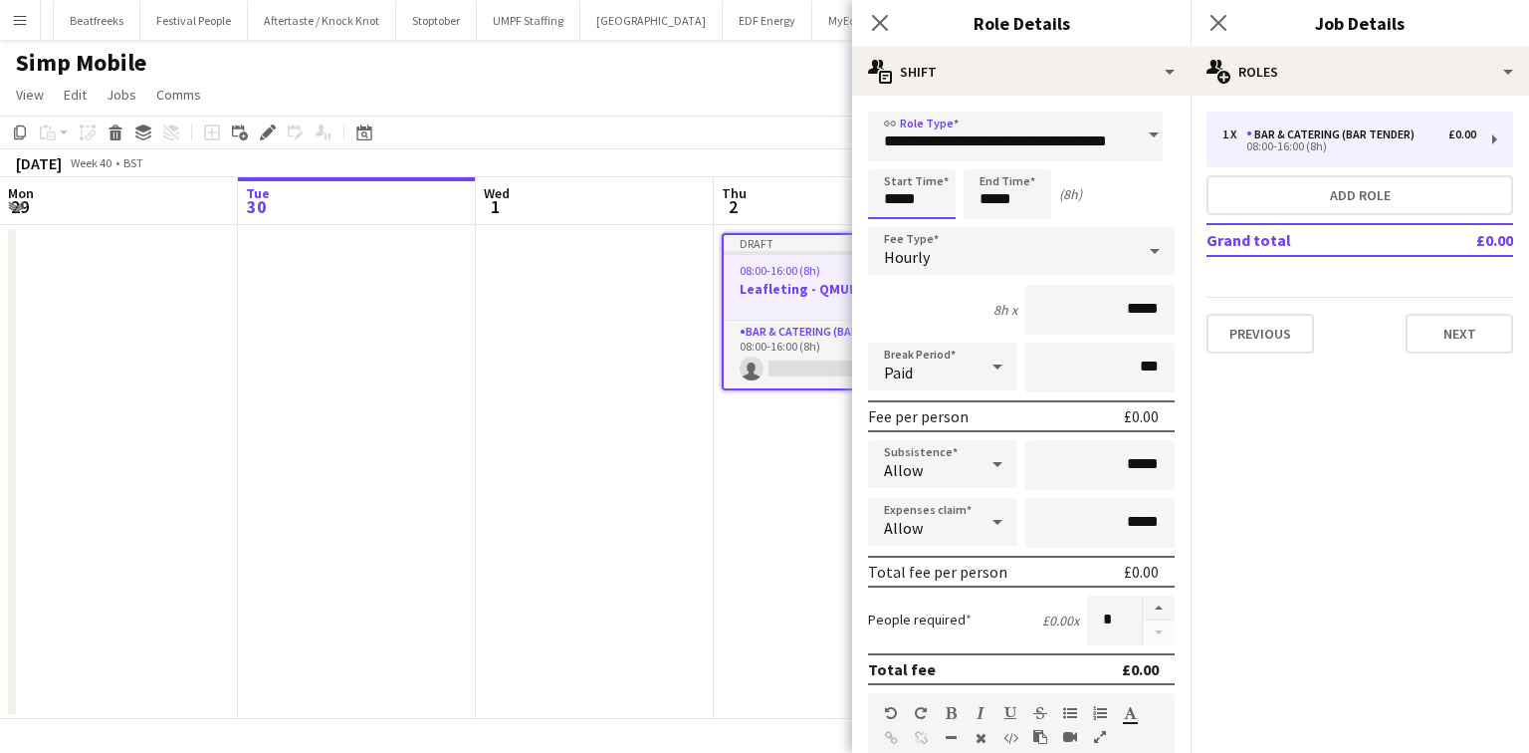
scroll to position [0, 0]
click at [916, 200] on input "*****" at bounding box center [912, 194] width 88 height 50
click at [898, 158] on div at bounding box center [892, 159] width 40 height 20
click at [887, 149] on div at bounding box center [892, 159] width 40 height 20
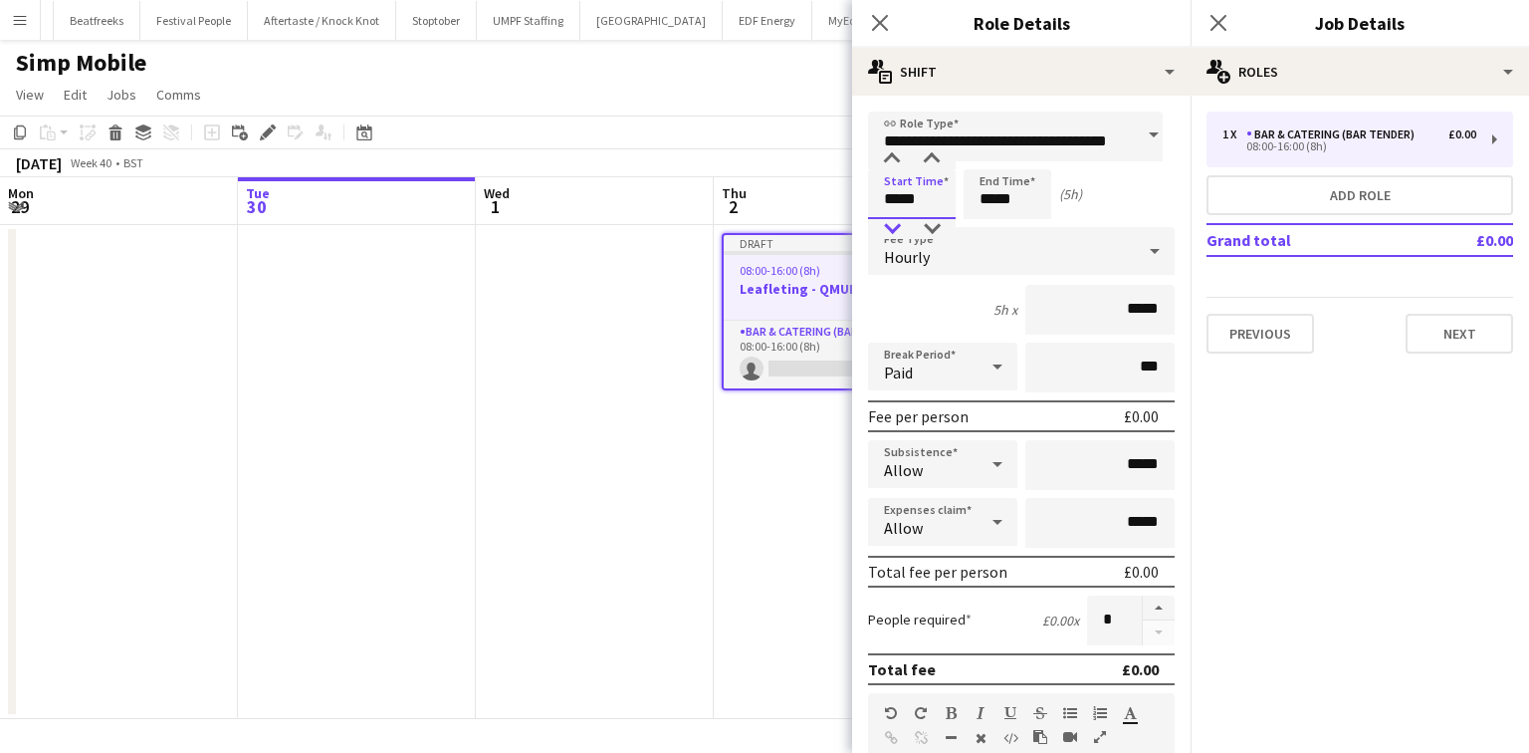
click at [894, 221] on div at bounding box center [892, 229] width 40 height 20
click at [909, 195] on input "*****" at bounding box center [912, 194] width 88 height 50
type input "*****"
click at [996, 195] on input "*****" at bounding box center [1008, 194] width 88 height 50
click at [985, 200] on input "*****" at bounding box center [1008, 194] width 88 height 50
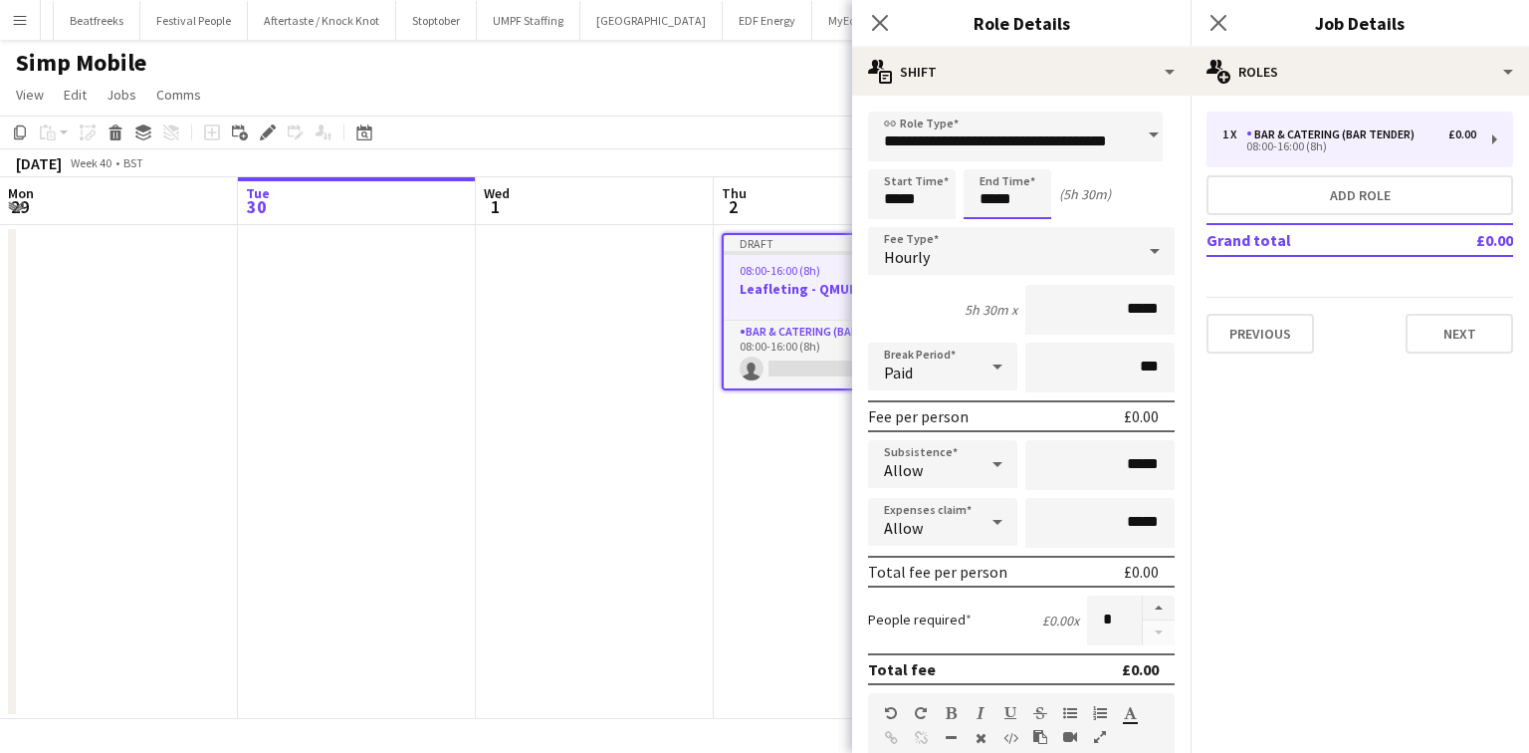
click at [998, 211] on input "*****" at bounding box center [1008, 194] width 88 height 50
click at [993, 208] on input "*****" at bounding box center [1008, 194] width 88 height 50
click at [1008, 207] on input "*****" at bounding box center [1008, 194] width 88 height 50
type input "*****"
click at [994, 311] on div "4h x" at bounding box center [1006, 310] width 24 height 18
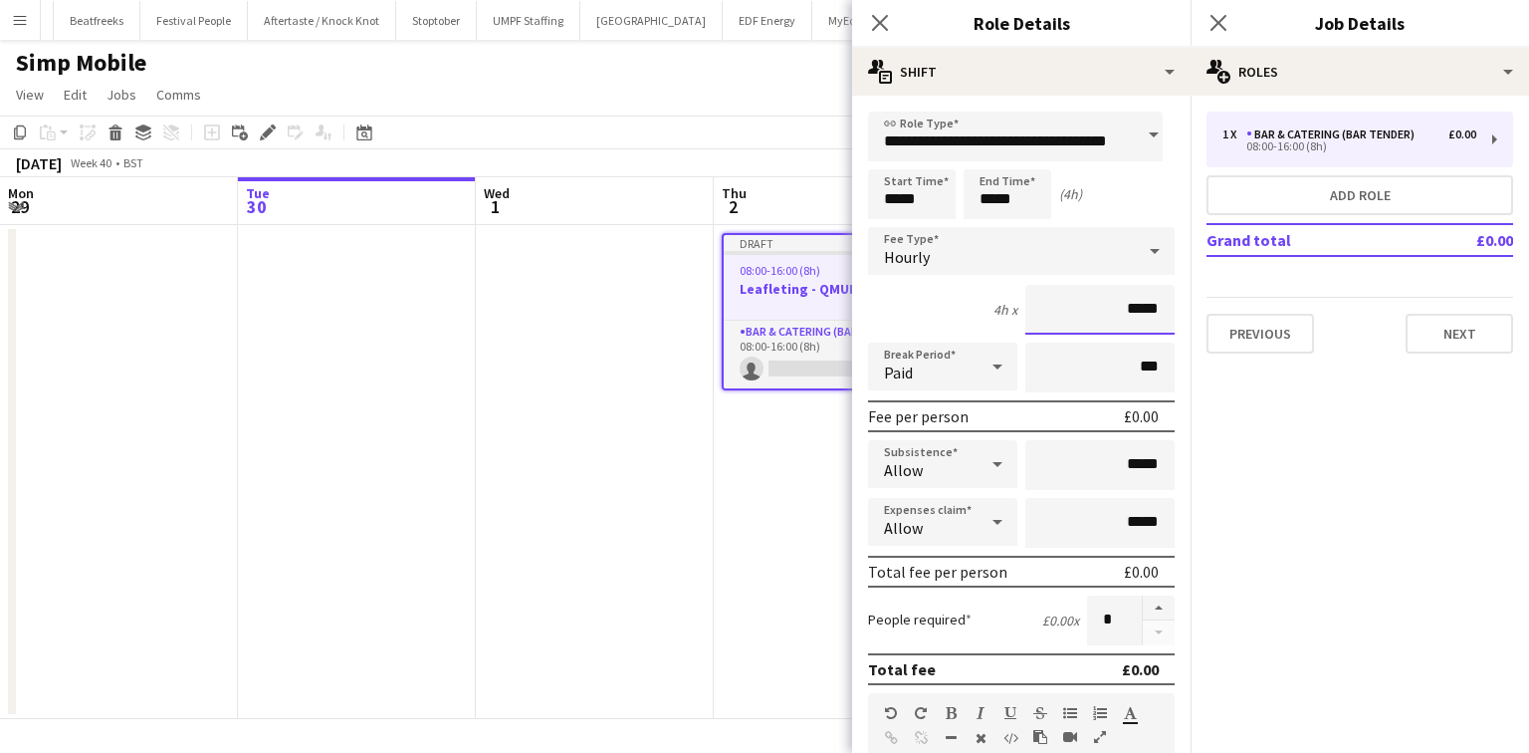
drag, startPoint x: 1139, startPoint y: 310, endPoint x: 1119, endPoint y: 313, distance: 20.1
click at [1119, 313] on input "*****" at bounding box center [1100, 310] width 149 height 50
type input "******"
click at [1138, 469] on input "*****" at bounding box center [1100, 465] width 149 height 50
type input "**"
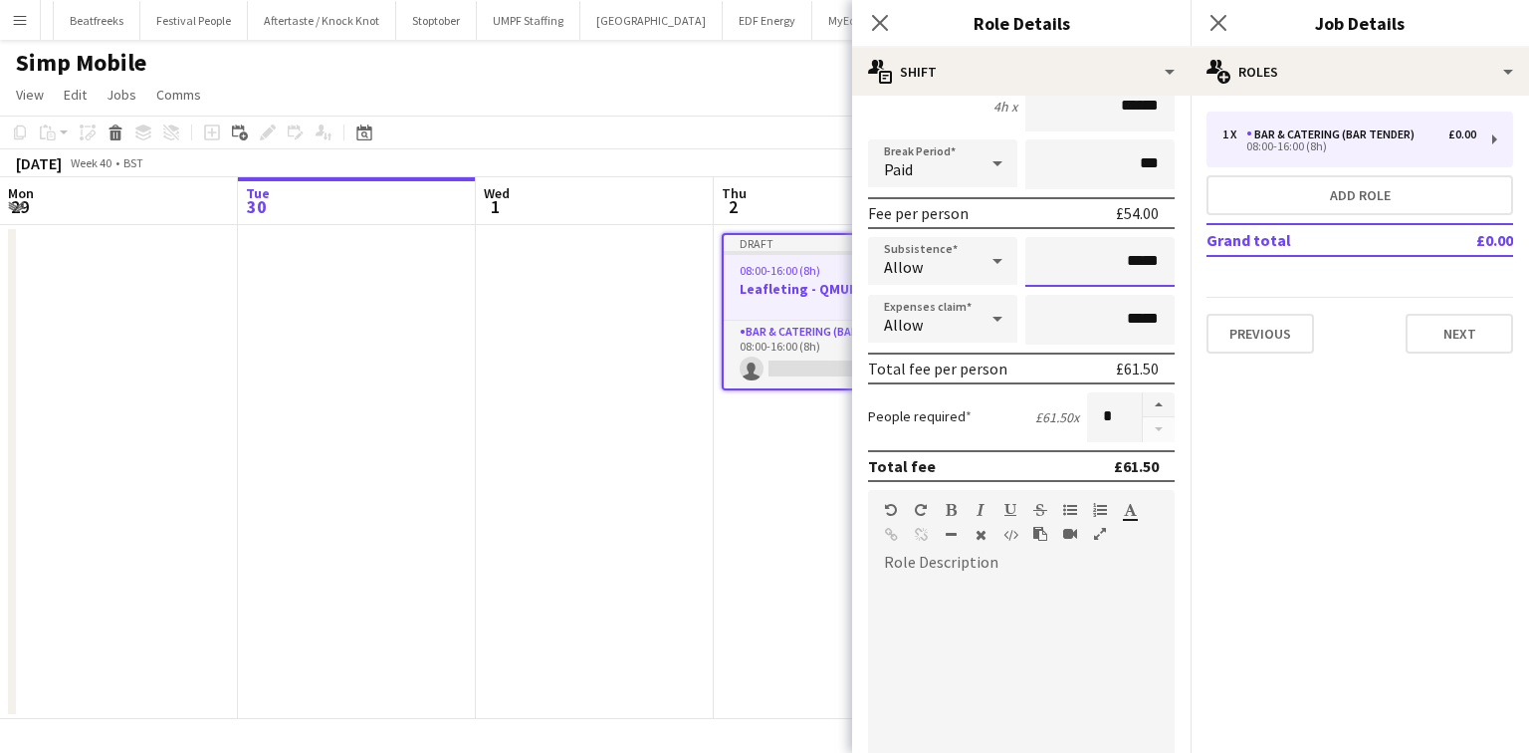
scroll to position [239, 0]
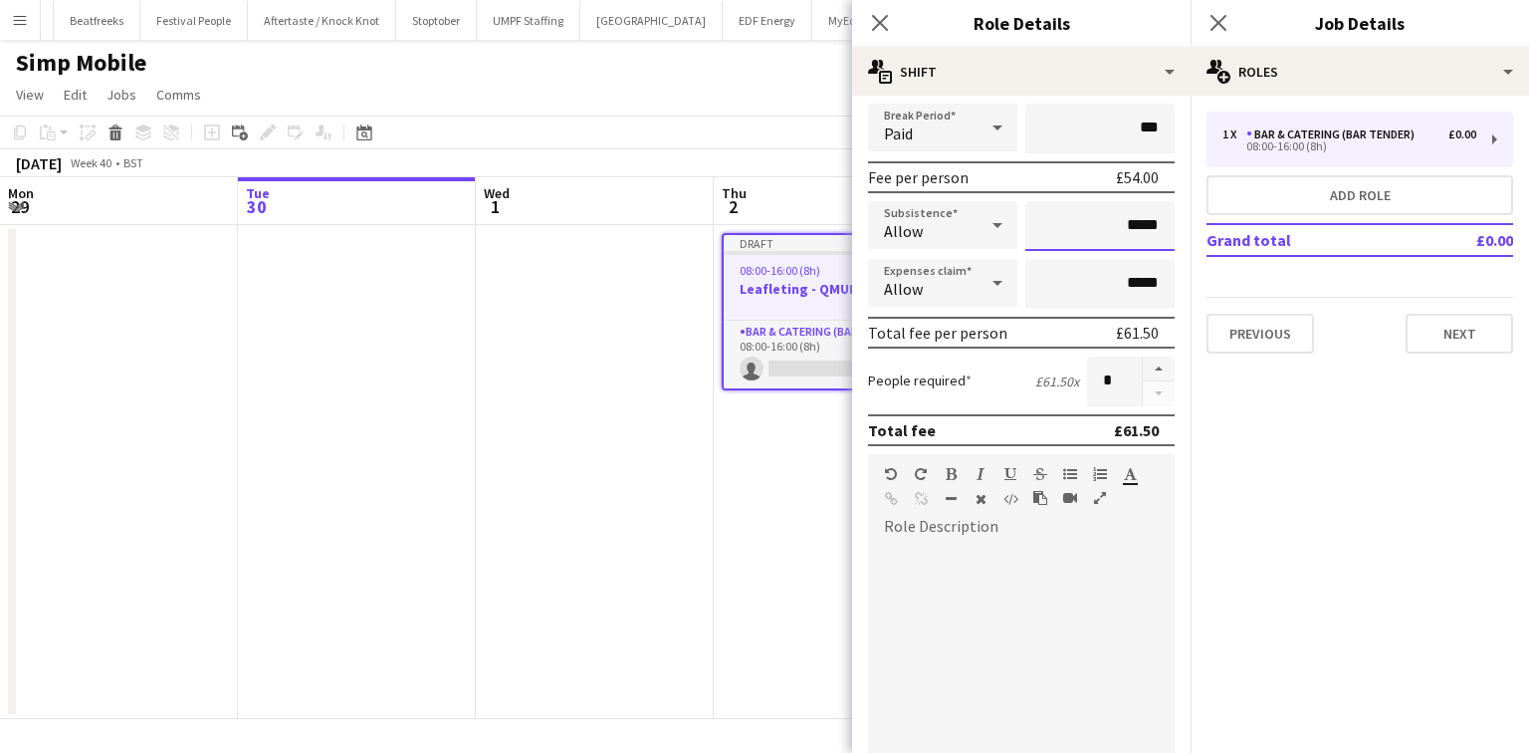
type input "*****"
click at [956, 558] on div at bounding box center [1021, 662] width 307 height 239
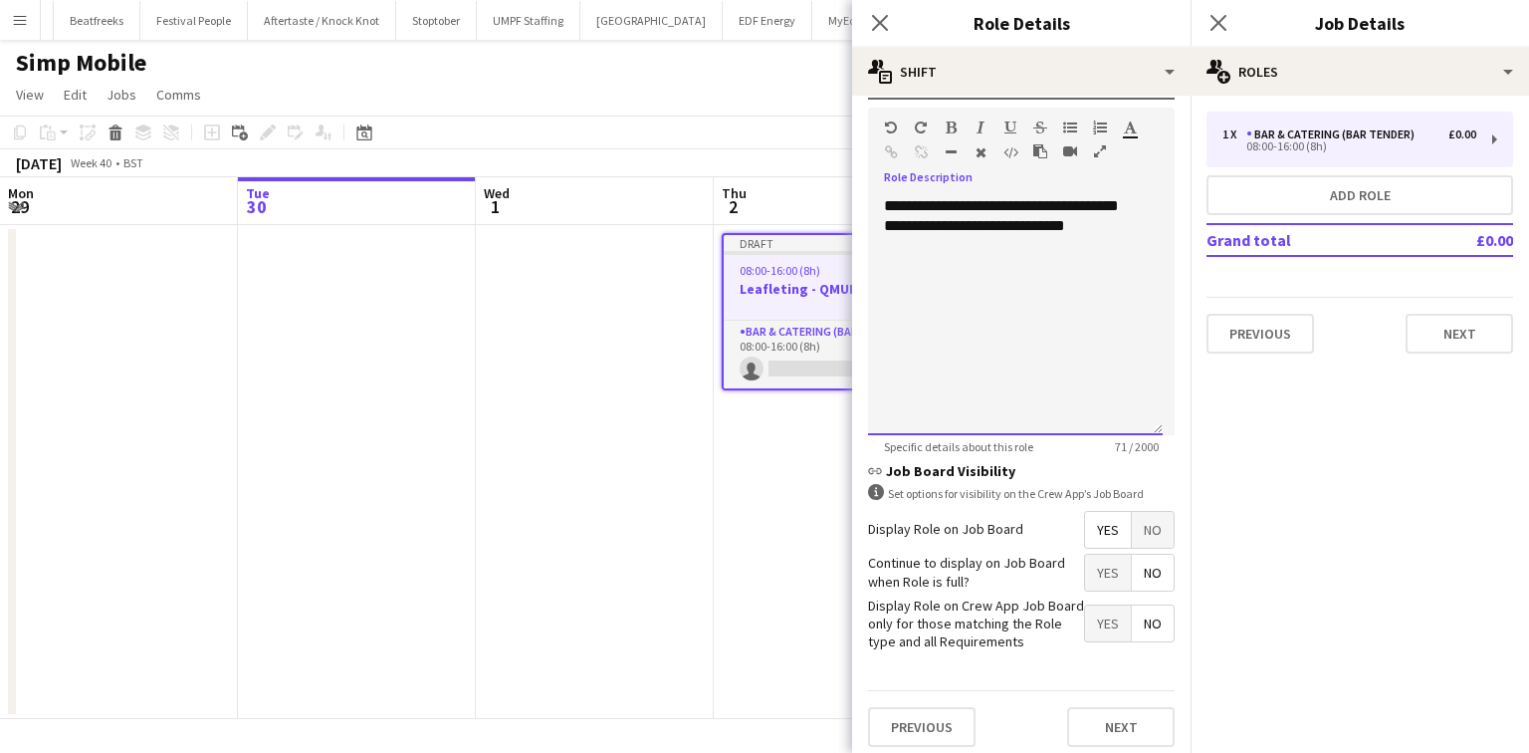
scroll to position [590, 0]
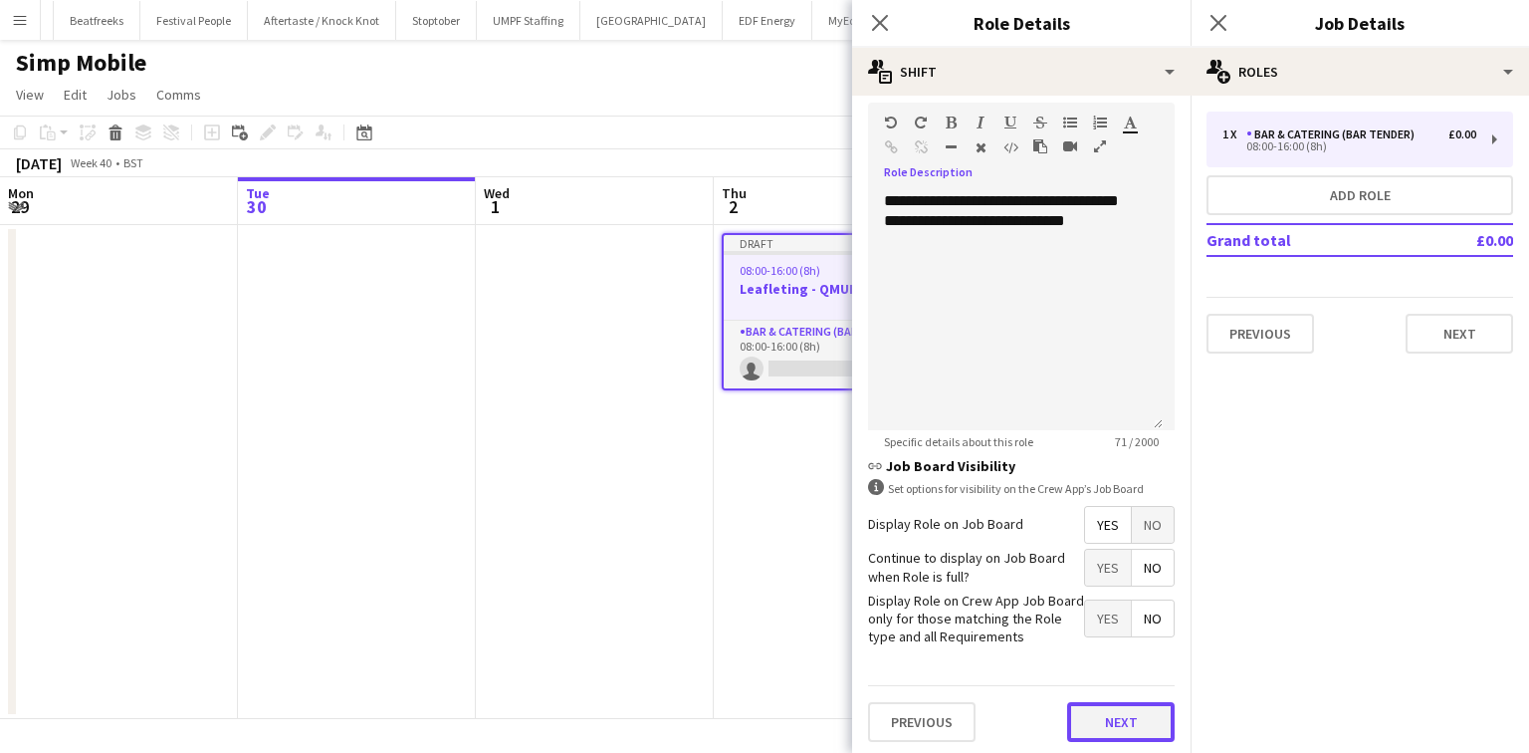
drag, startPoint x: 1131, startPoint y: 708, endPoint x: 1119, endPoint y: 690, distance: 21.5
click at [1128, 706] on button "Next" at bounding box center [1121, 722] width 108 height 40
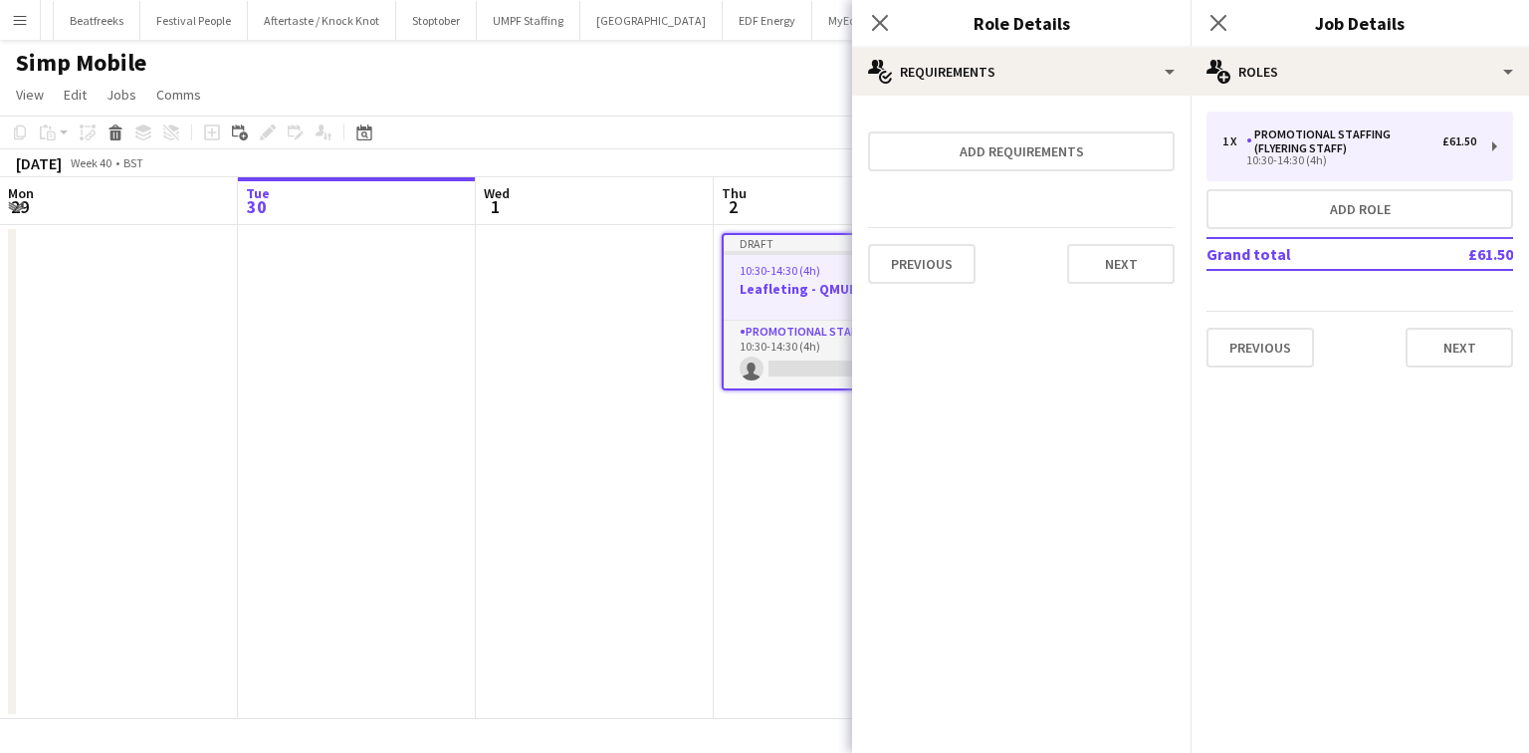
scroll to position [0, 0]
click at [1123, 263] on button "Next" at bounding box center [1121, 264] width 108 height 40
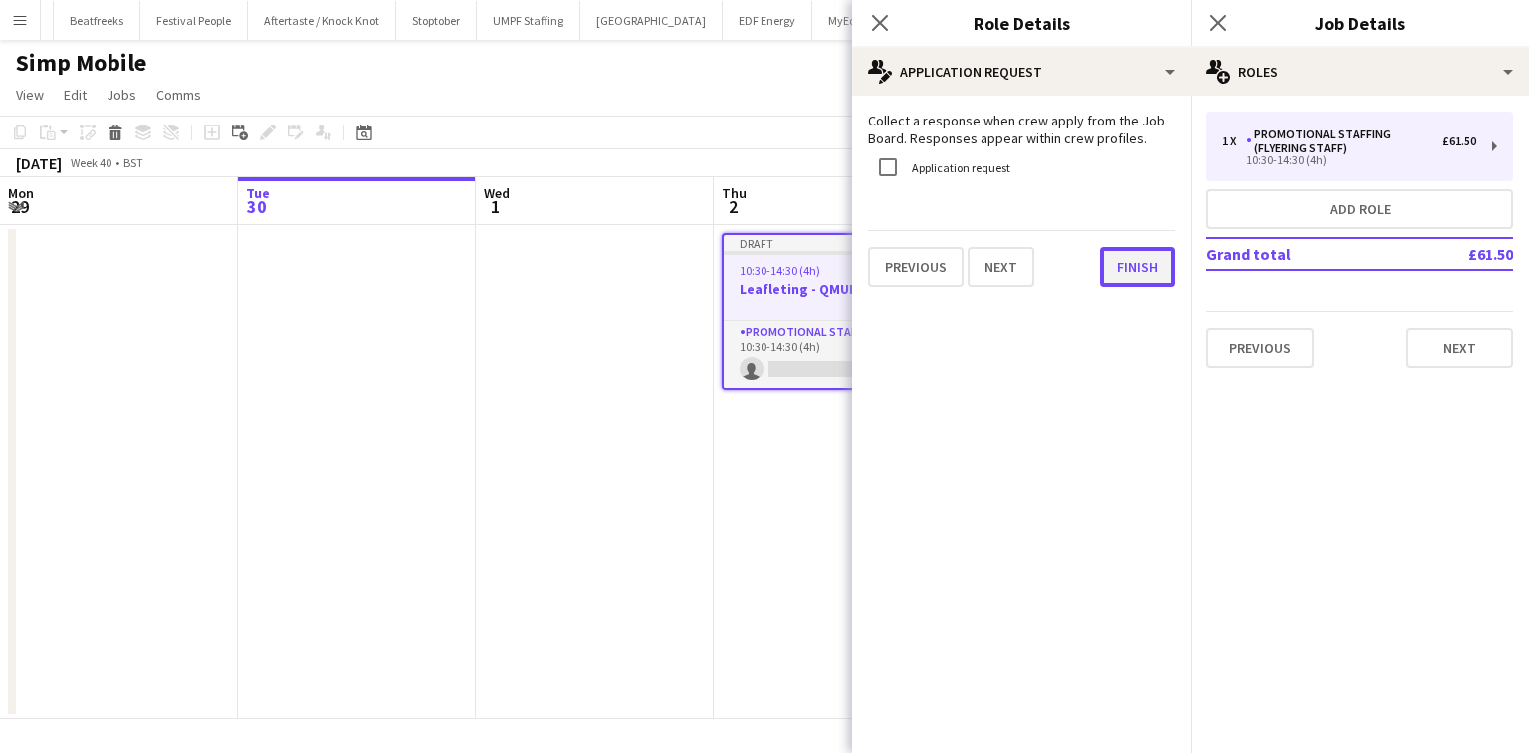
click at [1145, 269] on button "Finish" at bounding box center [1137, 267] width 75 height 40
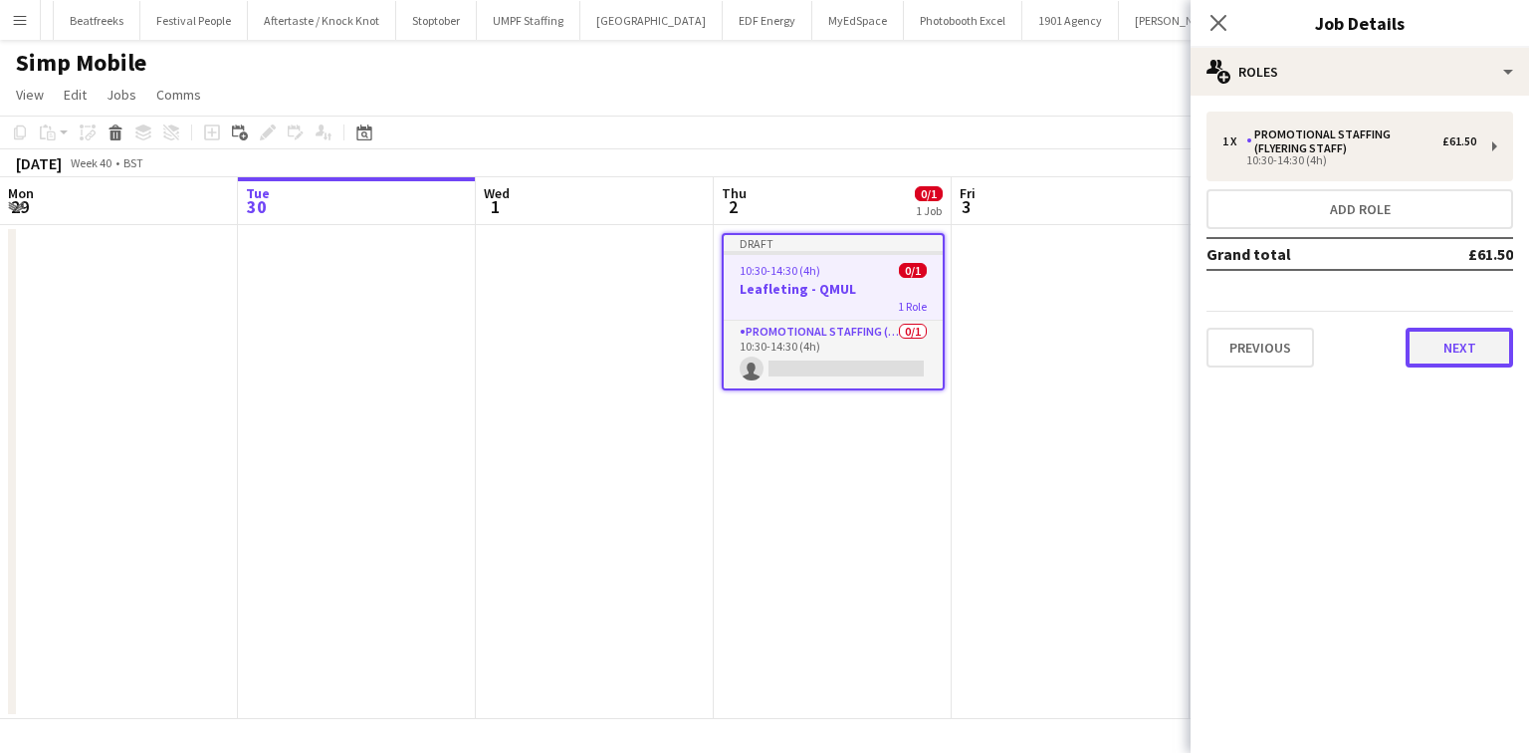
click at [1462, 345] on button "Next" at bounding box center [1460, 348] width 108 height 40
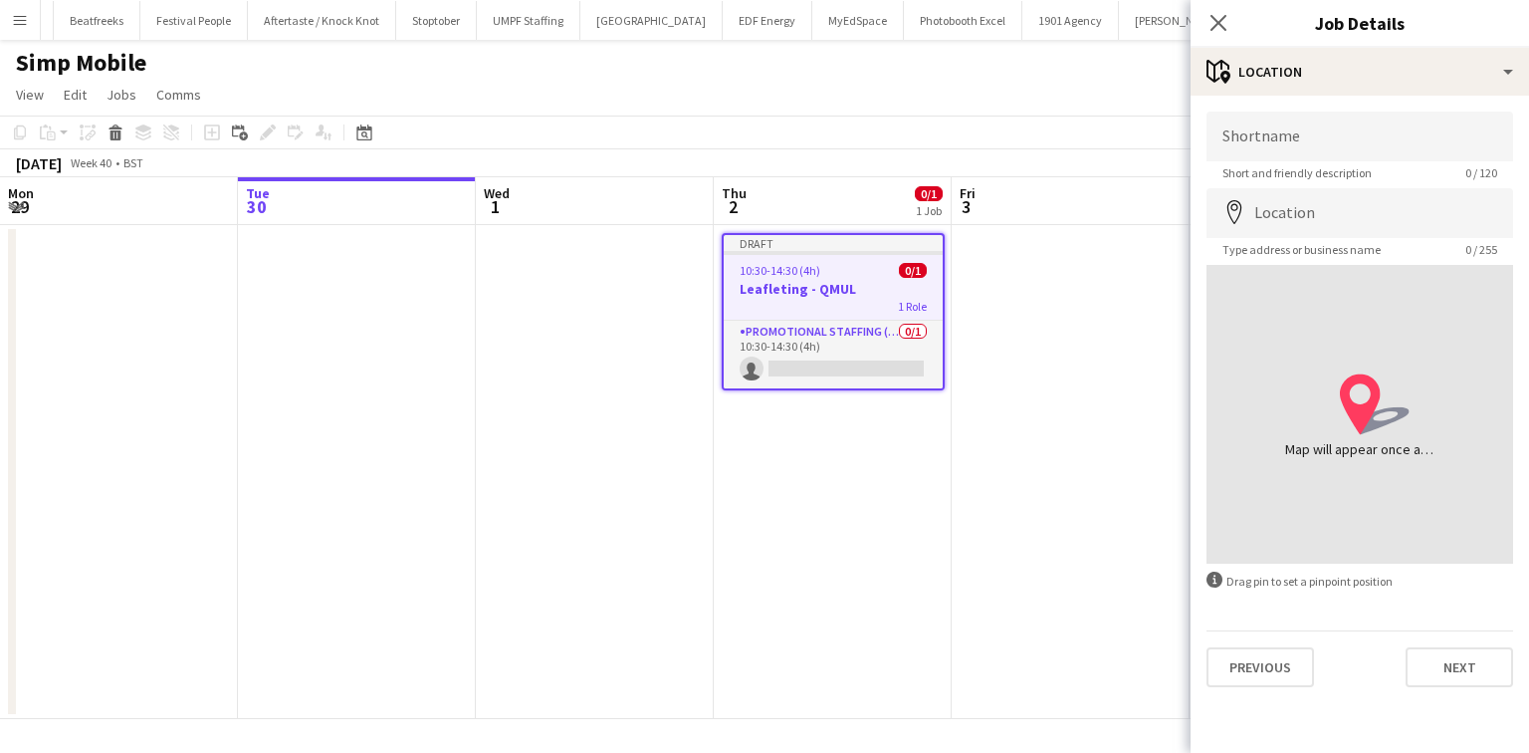
click at [1281, 167] on span "Short and friendly description" at bounding box center [1297, 172] width 181 height 15
click at [1273, 147] on input "Shortname" at bounding box center [1360, 137] width 307 height 50
type input "**********"
click at [1277, 214] on input "Location" at bounding box center [1360, 213] width 307 height 50
type input "**********"
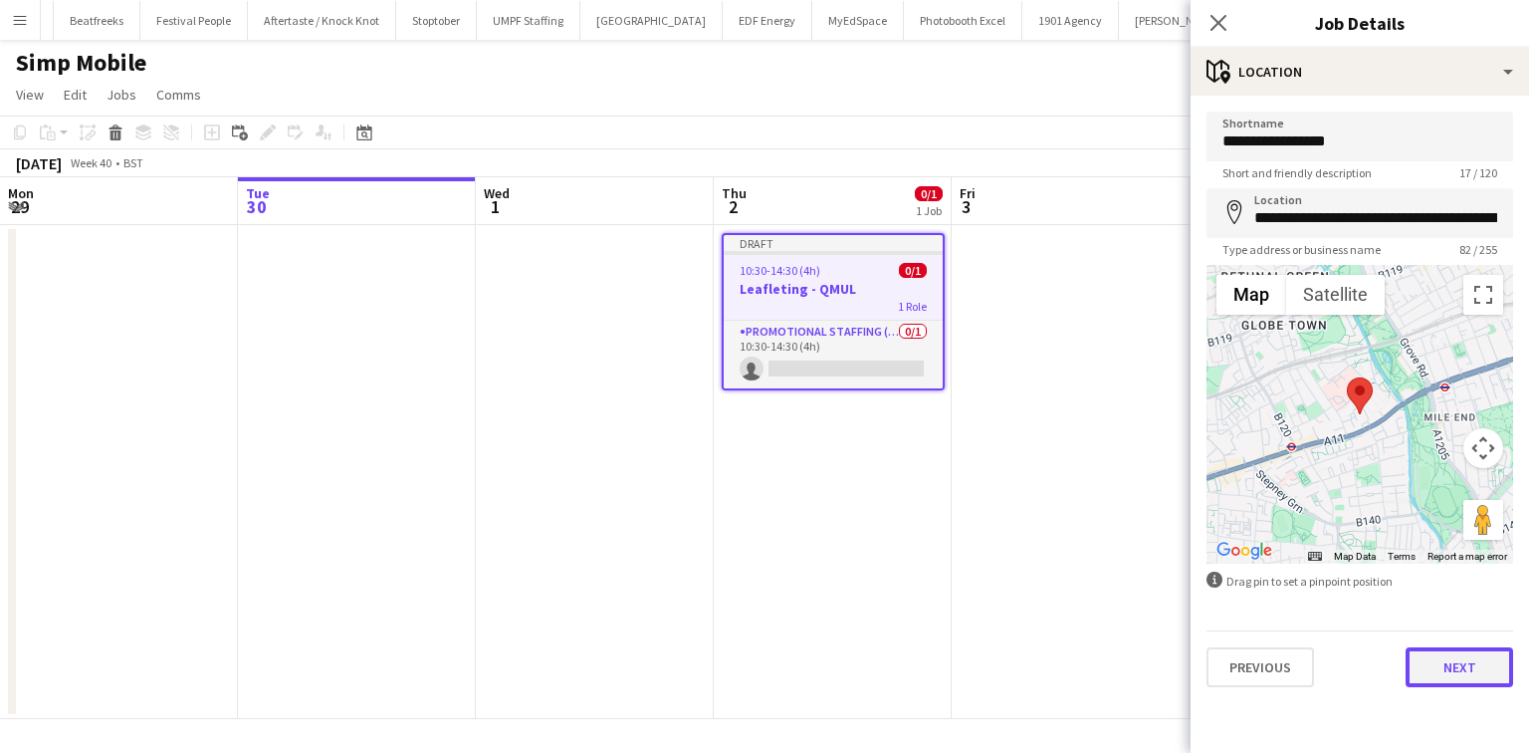
click at [1462, 674] on button "Next" at bounding box center [1460, 667] width 108 height 40
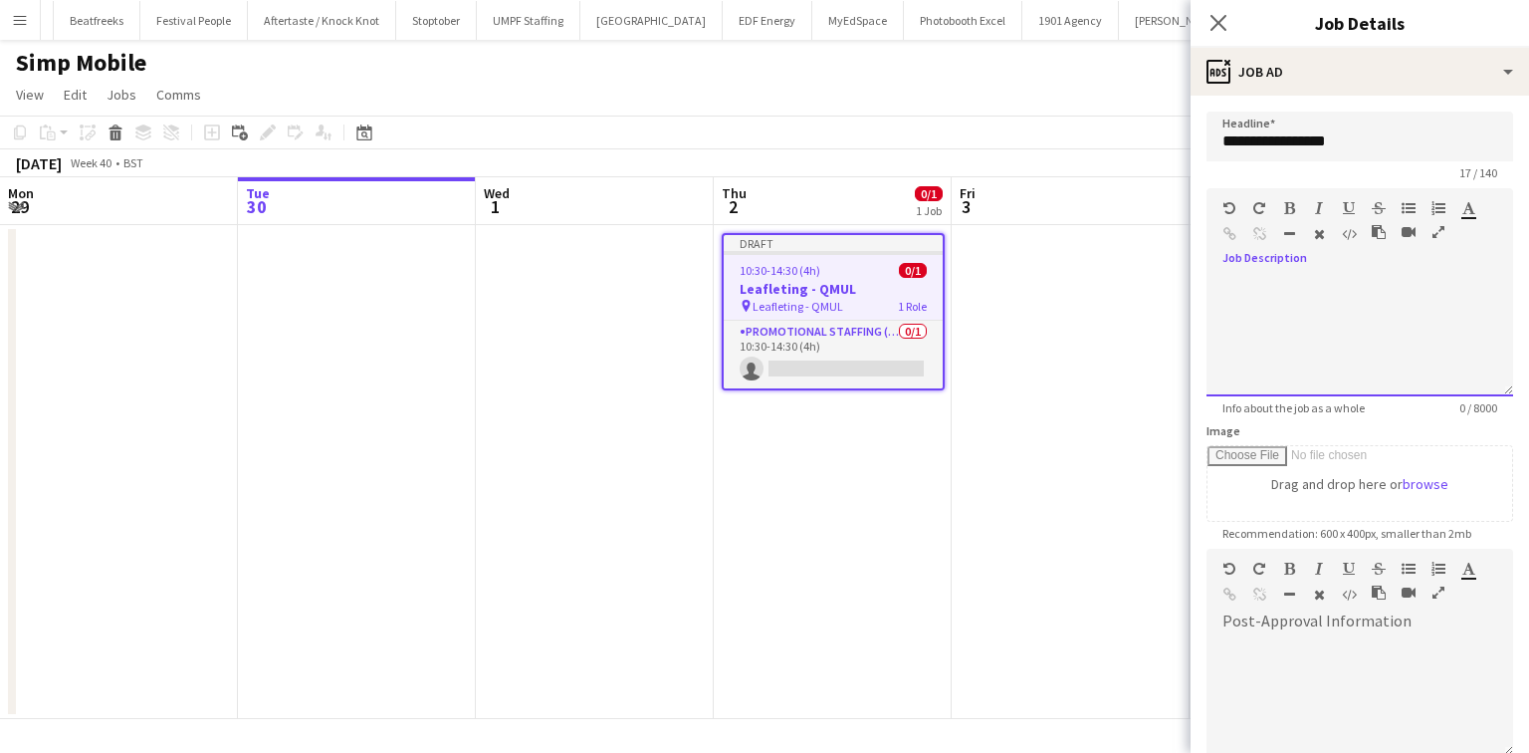
click at [1381, 309] on div at bounding box center [1360, 336] width 307 height 119
click at [1279, 301] on div at bounding box center [1360, 336] width 307 height 119
click at [1310, 324] on div "**********" at bounding box center [1354, 336] width 295 height 119
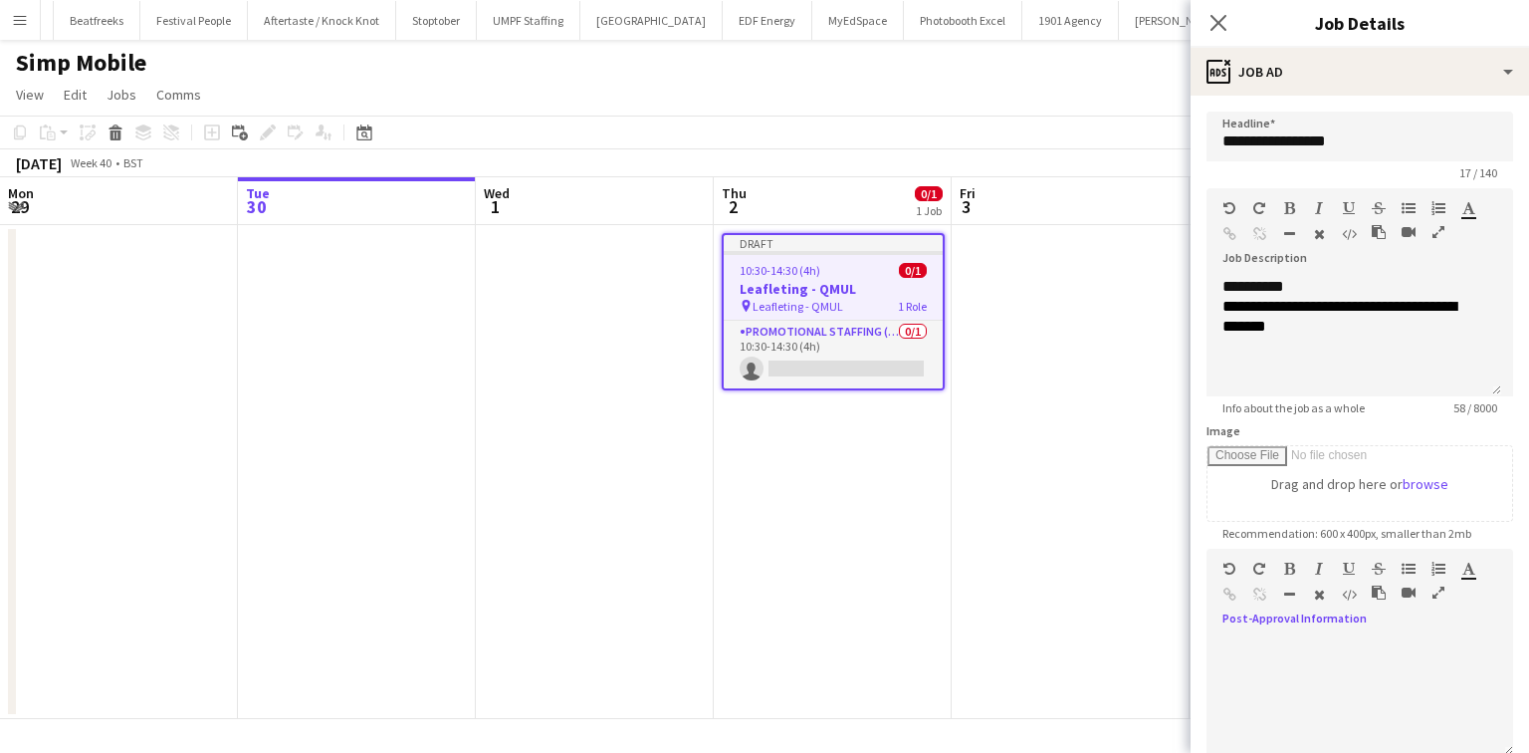
click at [1262, 629] on div at bounding box center [1360, 689] width 307 height 133
click at [1266, 686] on div "**********" at bounding box center [1354, 696] width 295 height 119
click at [1238, 673] on div "**********" at bounding box center [1354, 696] width 295 height 119
click at [1318, 645] on div "**********" at bounding box center [1354, 696] width 295 height 119
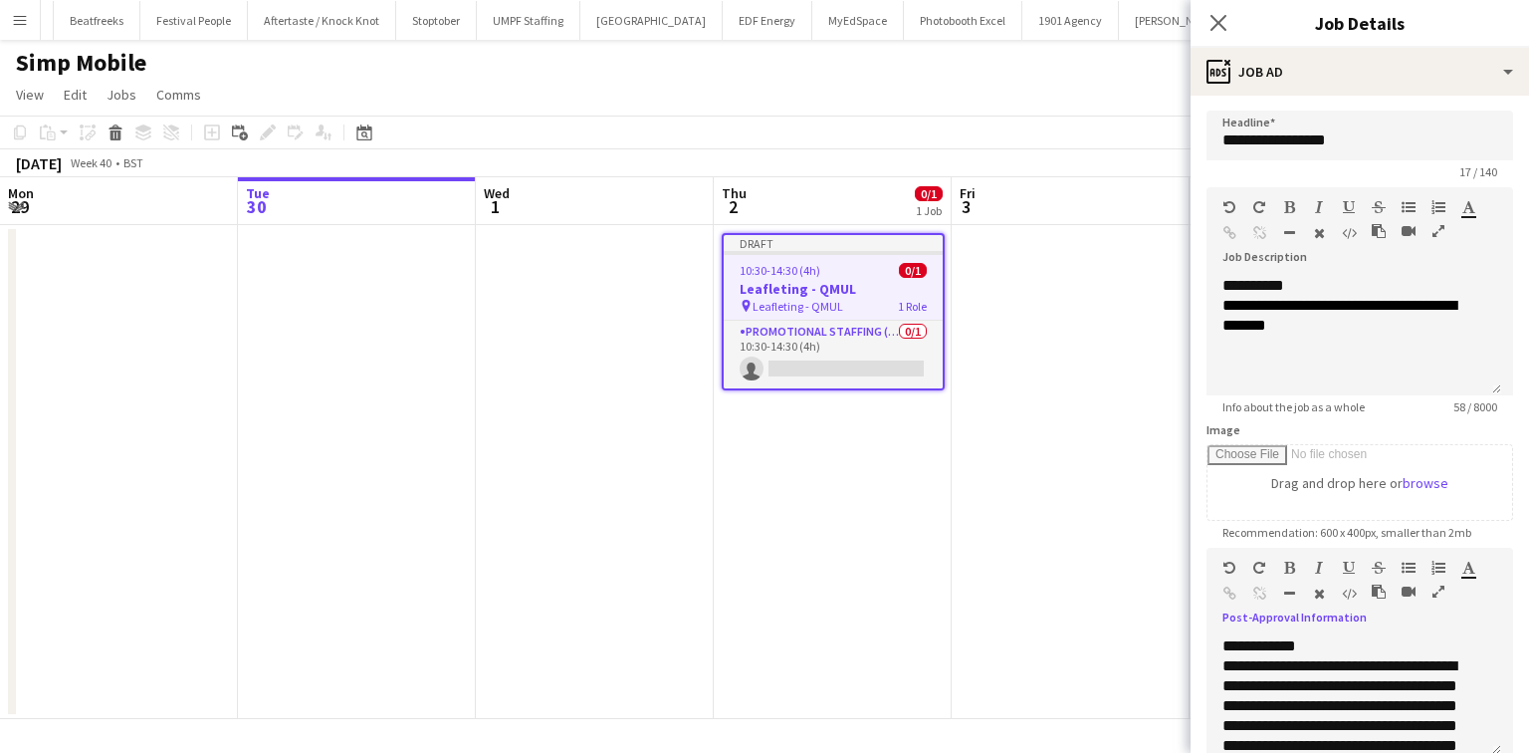
click at [1269, 649] on div "**********" at bounding box center [1354, 695] width 295 height 119
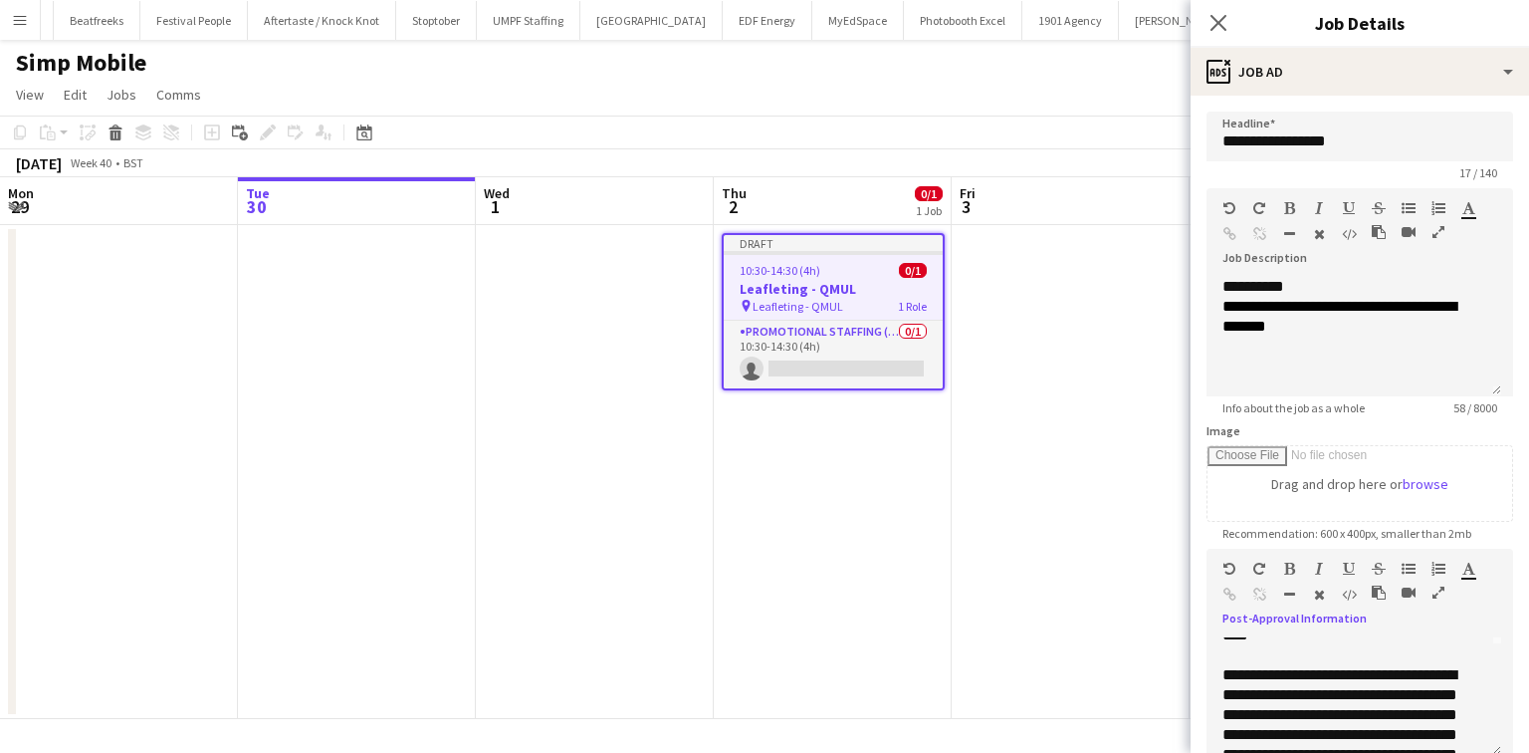
scroll to position [111, 0]
drag, startPoint x: 1259, startPoint y: 659, endPoint x: 1245, endPoint y: 670, distance: 17.7
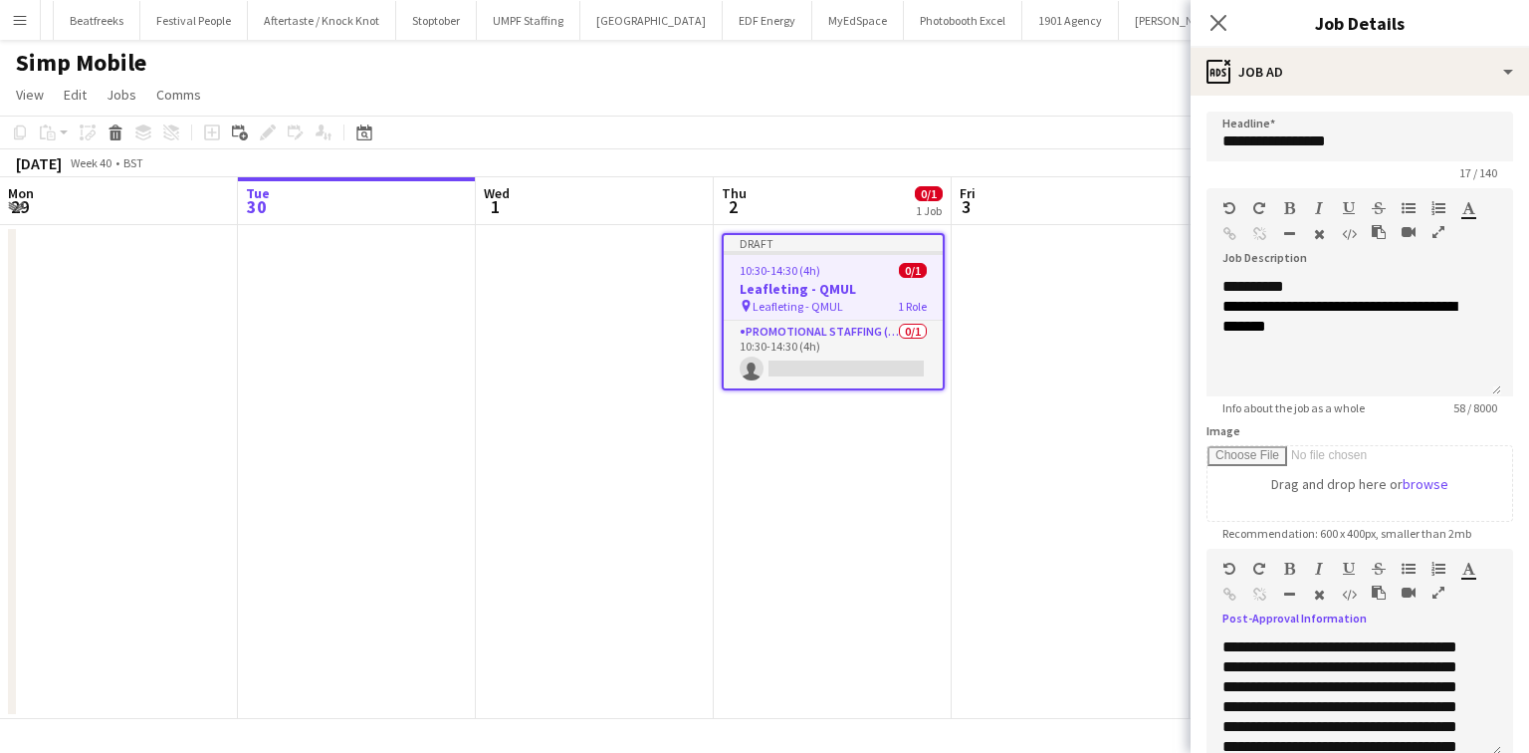
scroll to position [180, 0]
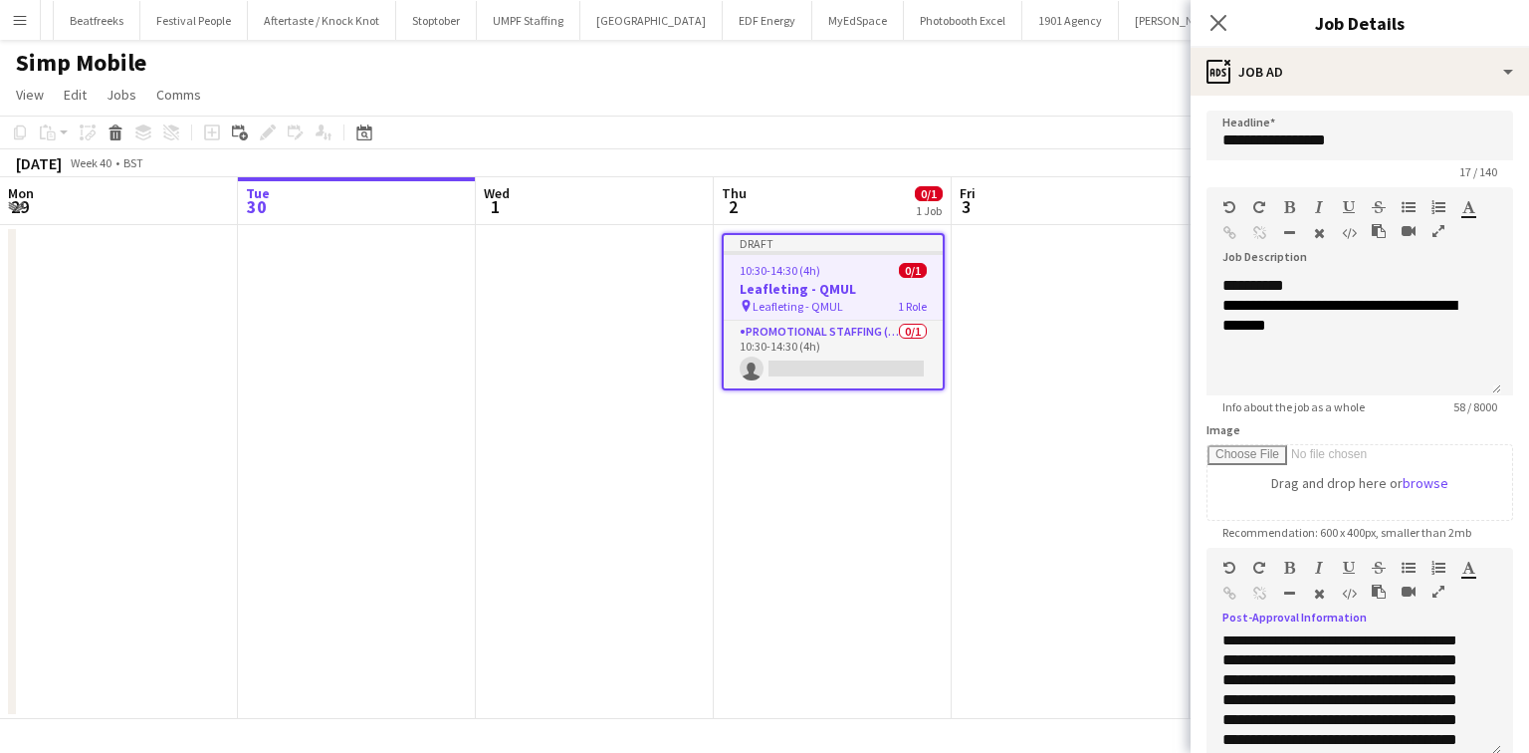
scroll to position [326, 0]
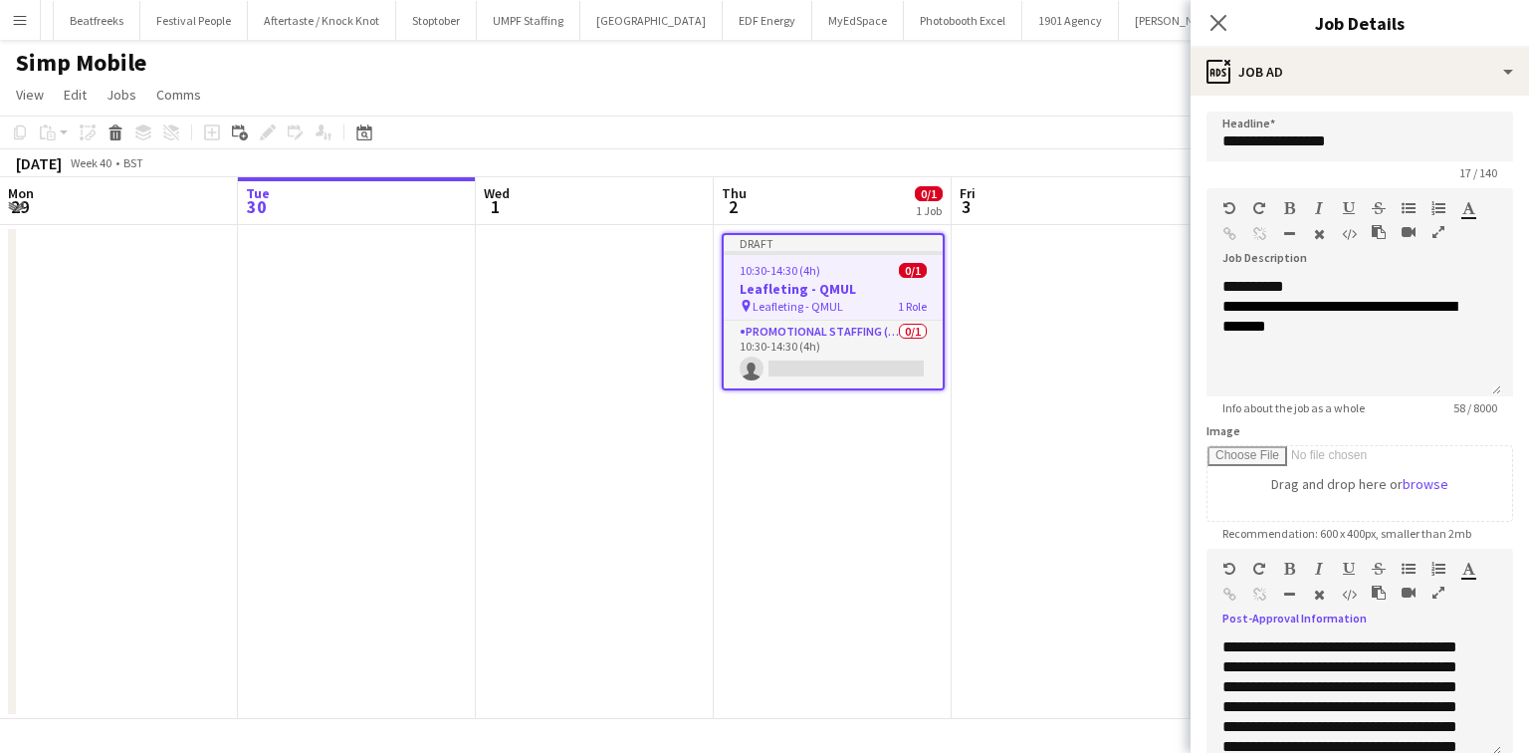
scroll to position [479, 0]
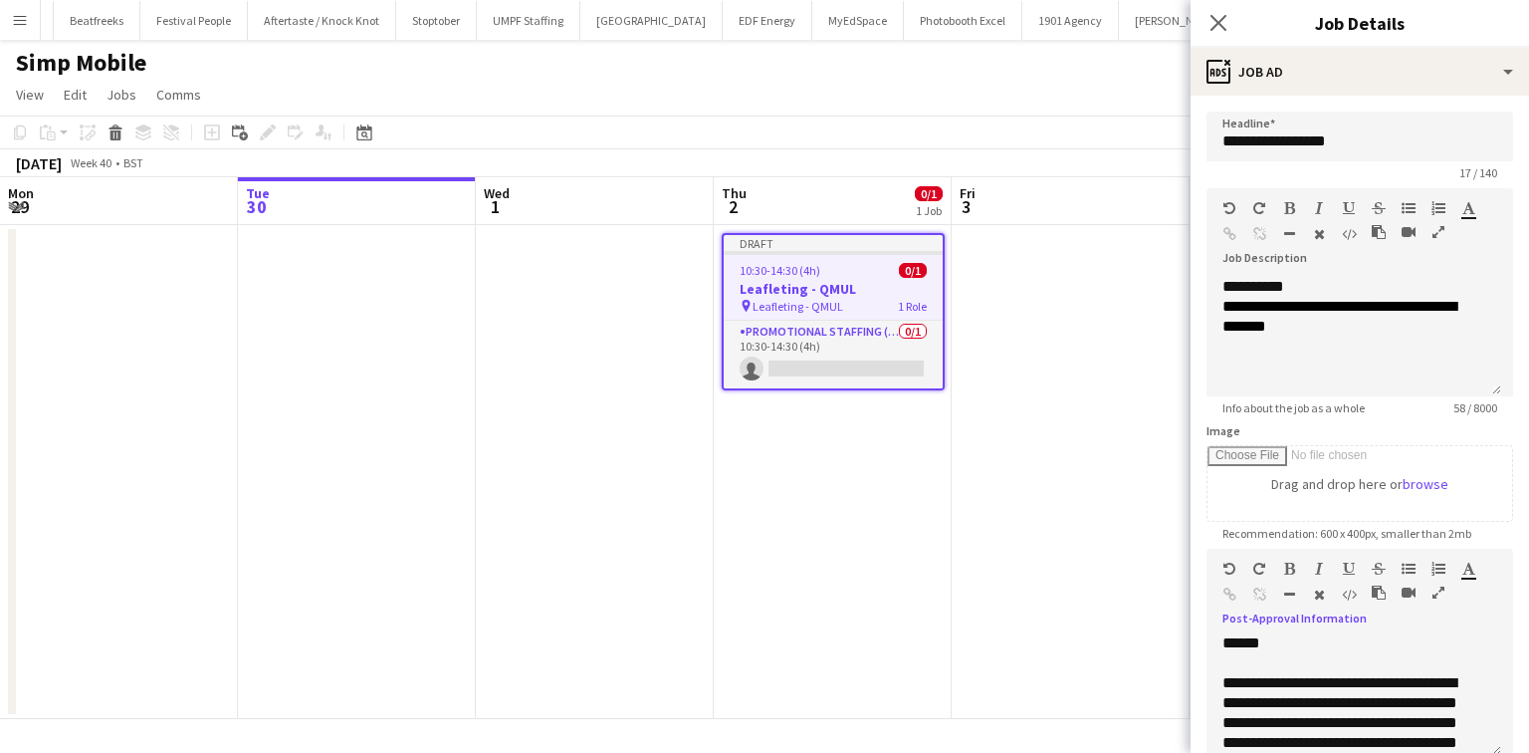
scroll to position [637, 0]
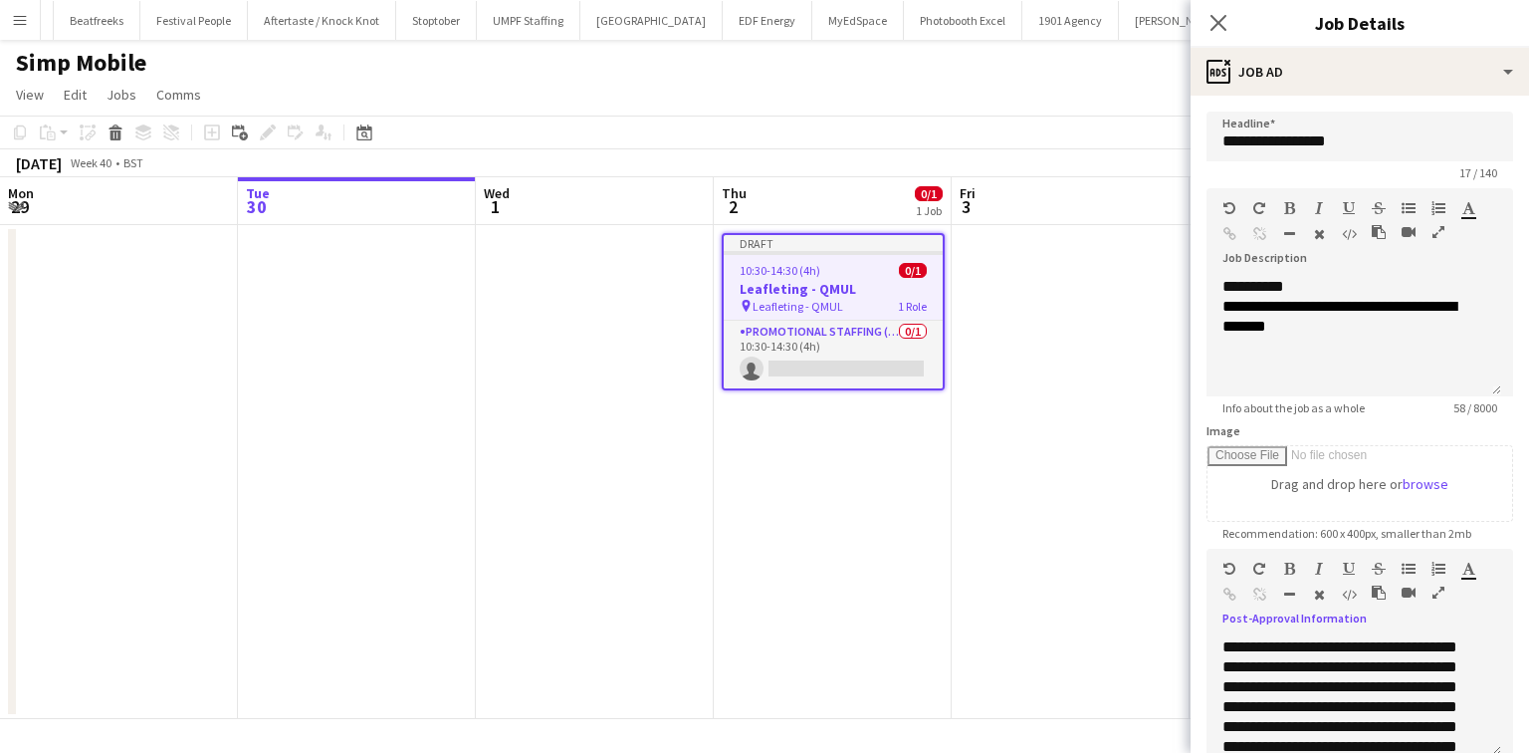
click at [1326, 649] on div "**********" at bounding box center [1348, 766] width 251 height 378
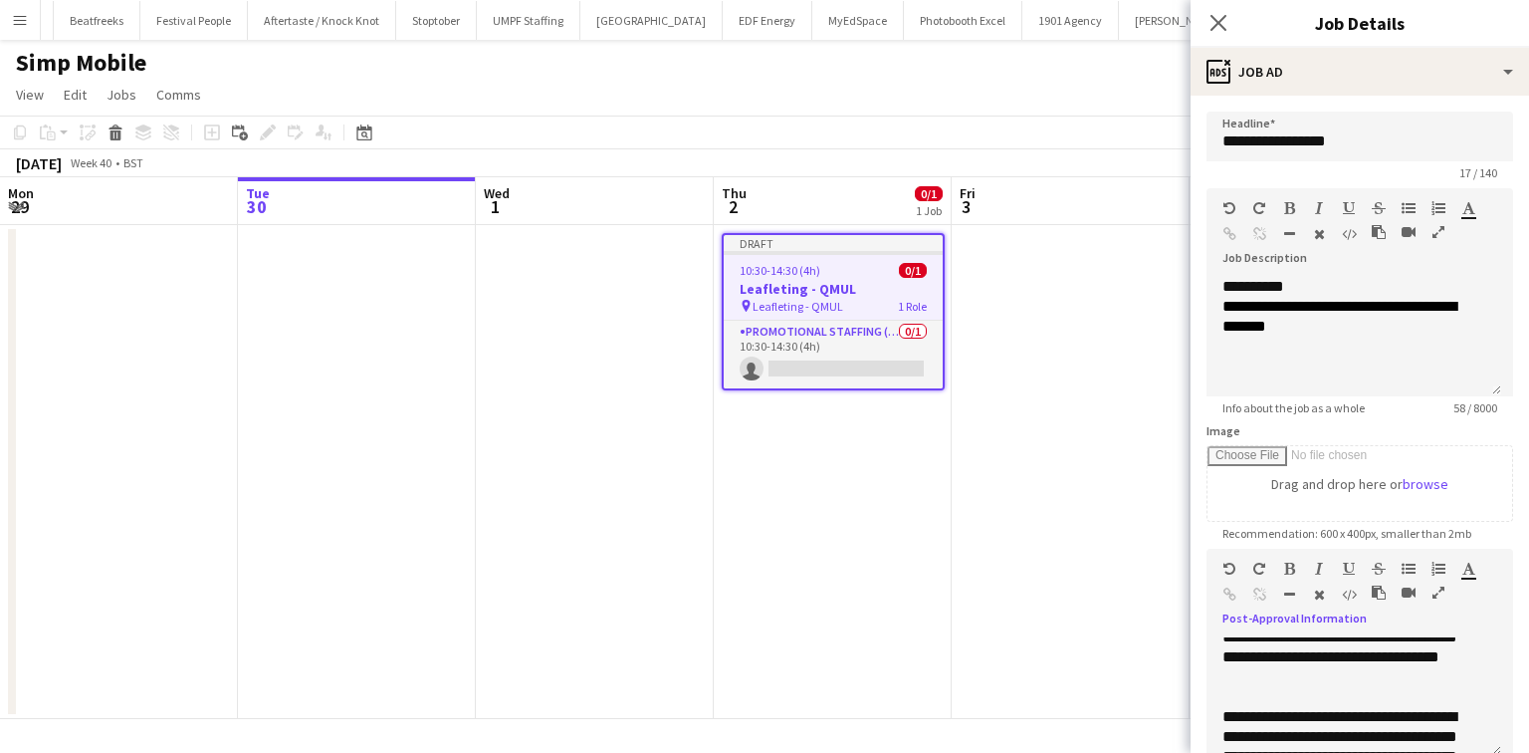
scroll to position [726, 0]
click at [1298, 672] on div "**********" at bounding box center [1348, 747] width 251 height 319
click at [1302, 672] on div "**********" at bounding box center [1348, 747] width 251 height 319
click at [1222, 690] on div "**********" at bounding box center [1354, 696] width 295 height 119
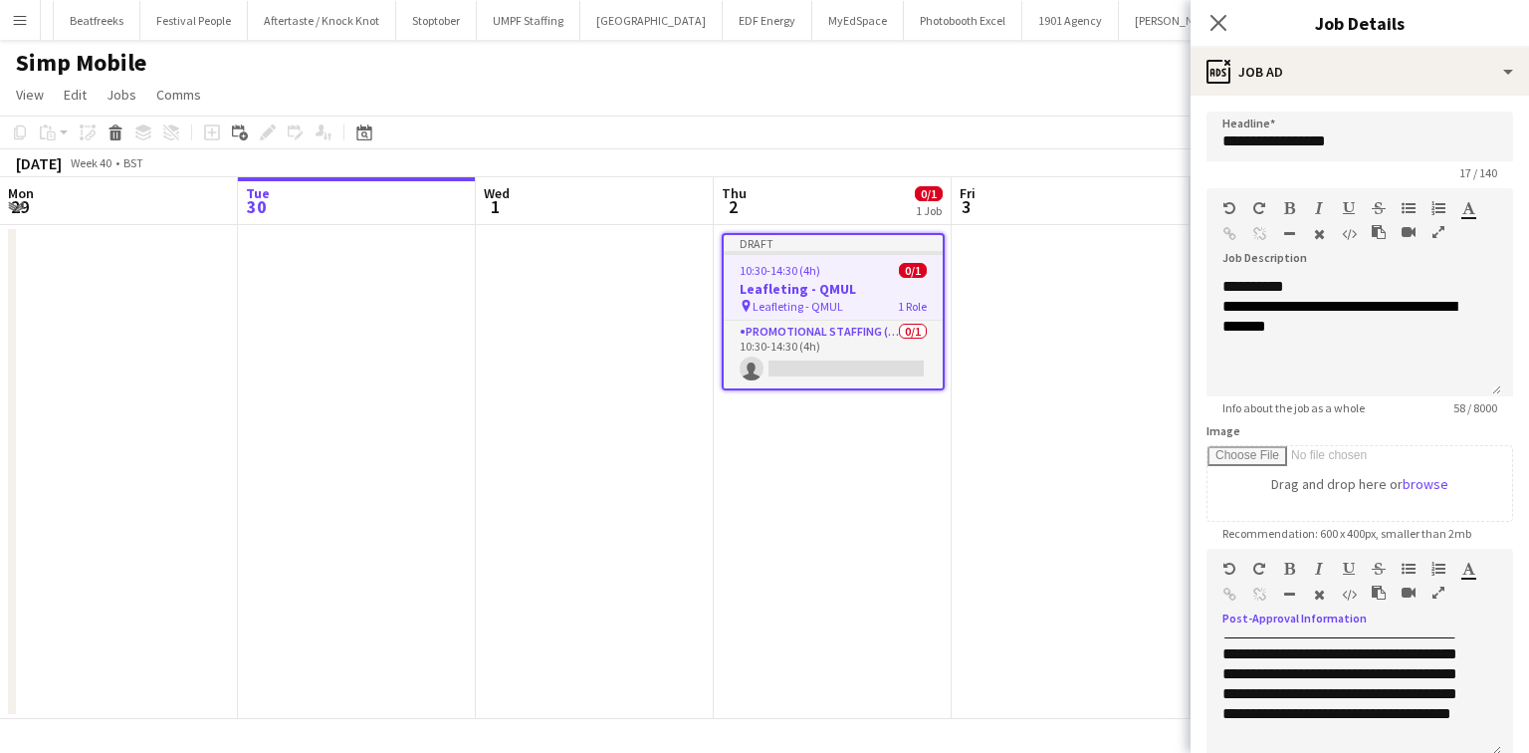
scroll to position [932, 0]
click at [1369, 737] on div "**********" at bounding box center [1348, 660] width 251 height 159
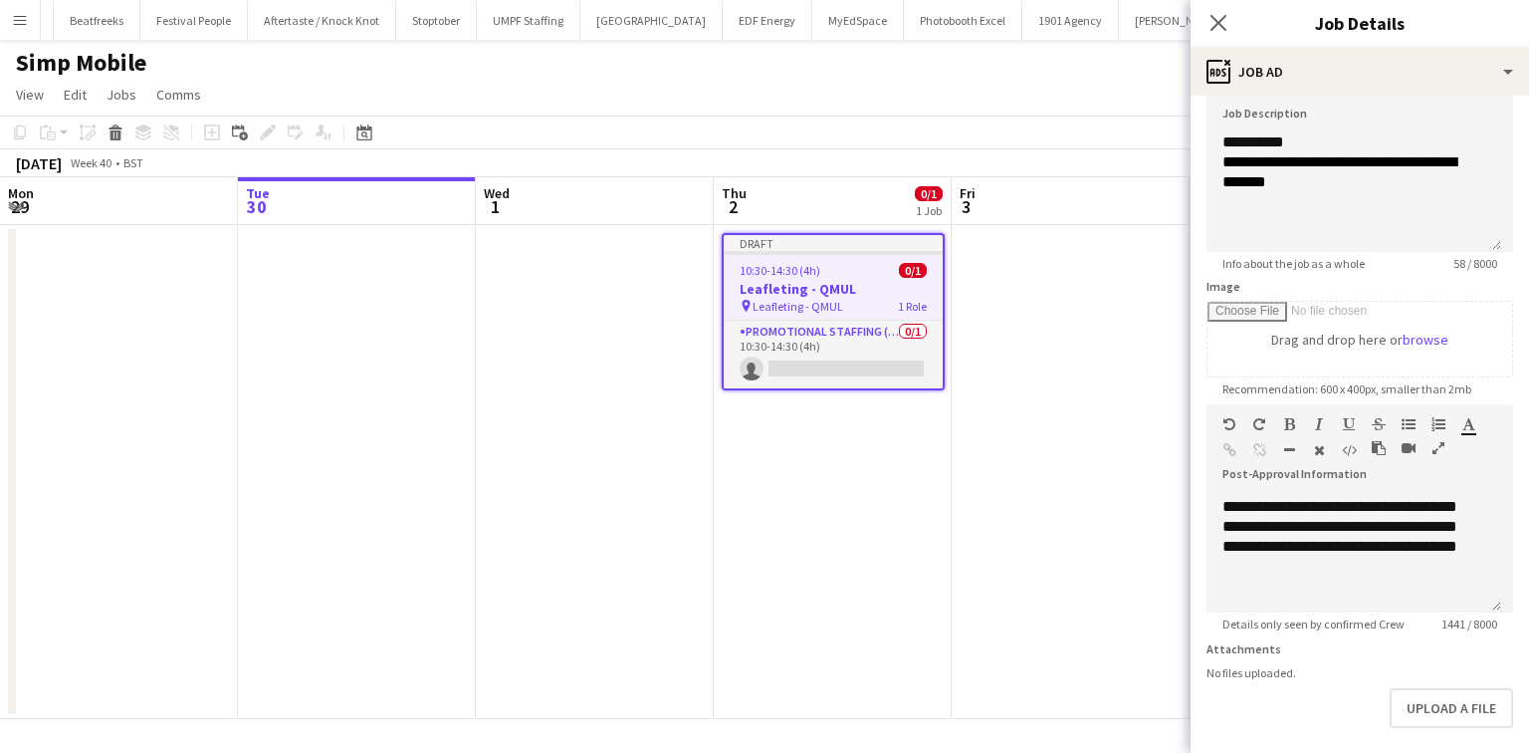
scroll to position [159, 0]
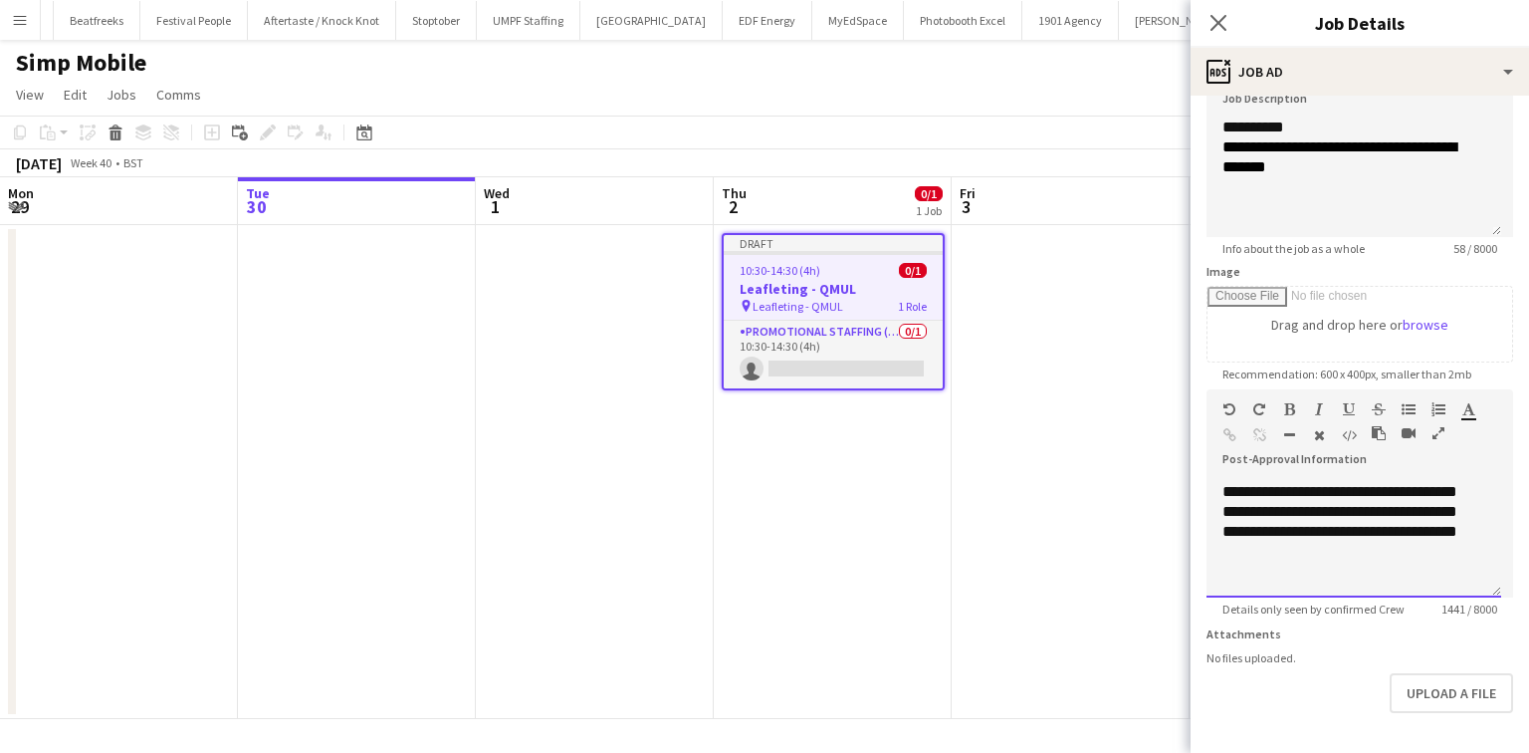
click at [1246, 580] on div "**********" at bounding box center [1354, 537] width 295 height 119
click at [1258, 575] on div "**********" at bounding box center [1348, 501] width 251 height 159
click at [1256, 574] on div at bounding box center [1354, 572] width 263 height 20
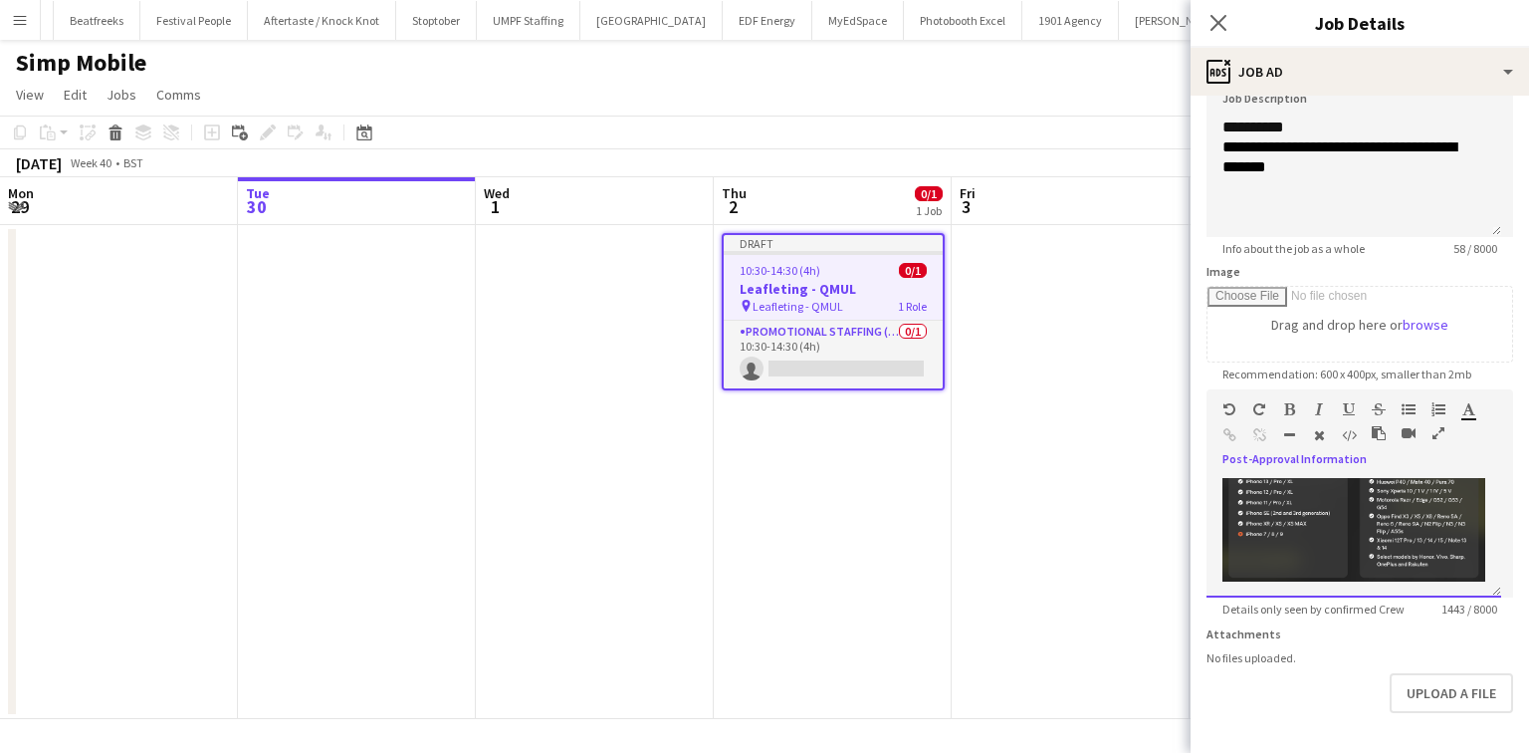
scroll to position [1155, 0]
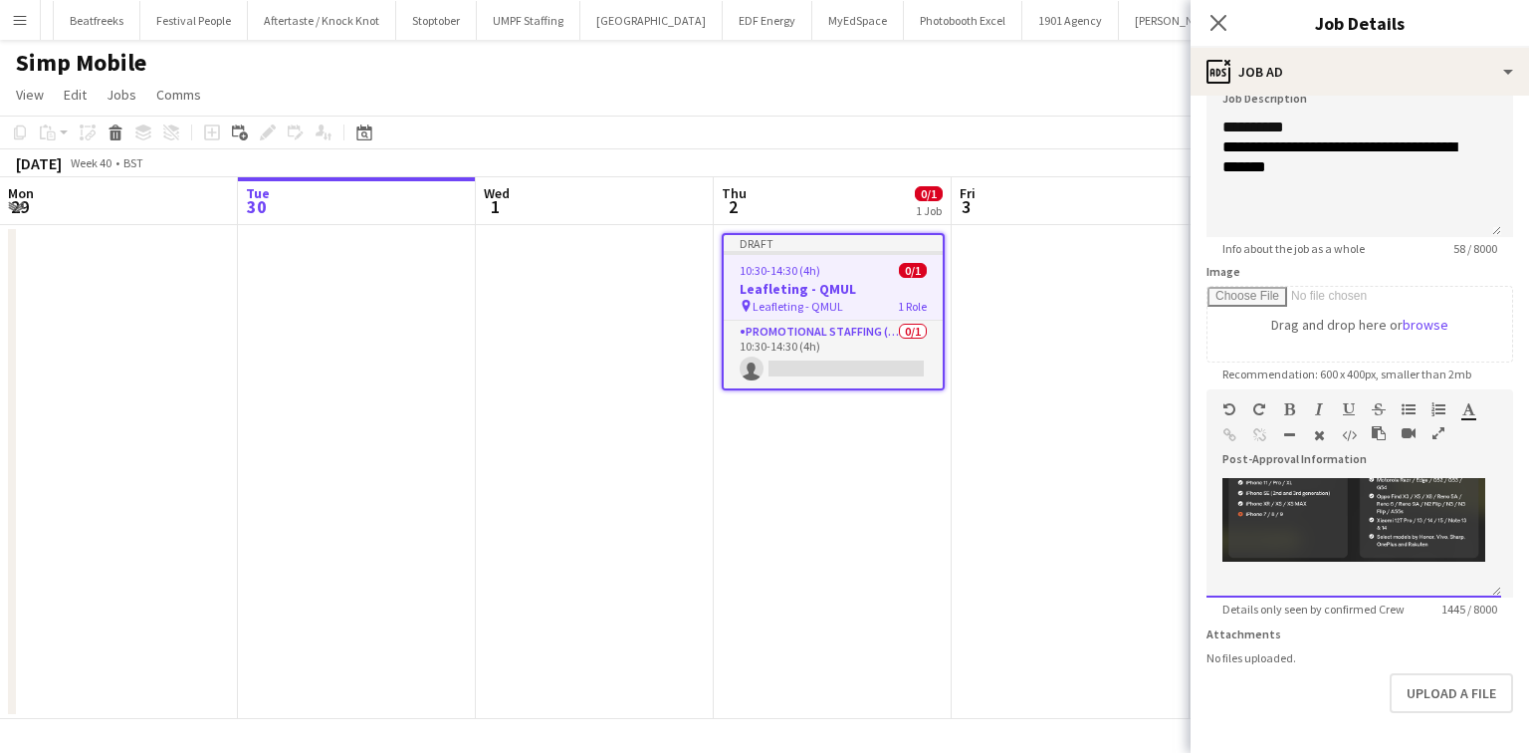
click at [1253, 587] on div at bounding box center [1354, 597] width 263 height 20
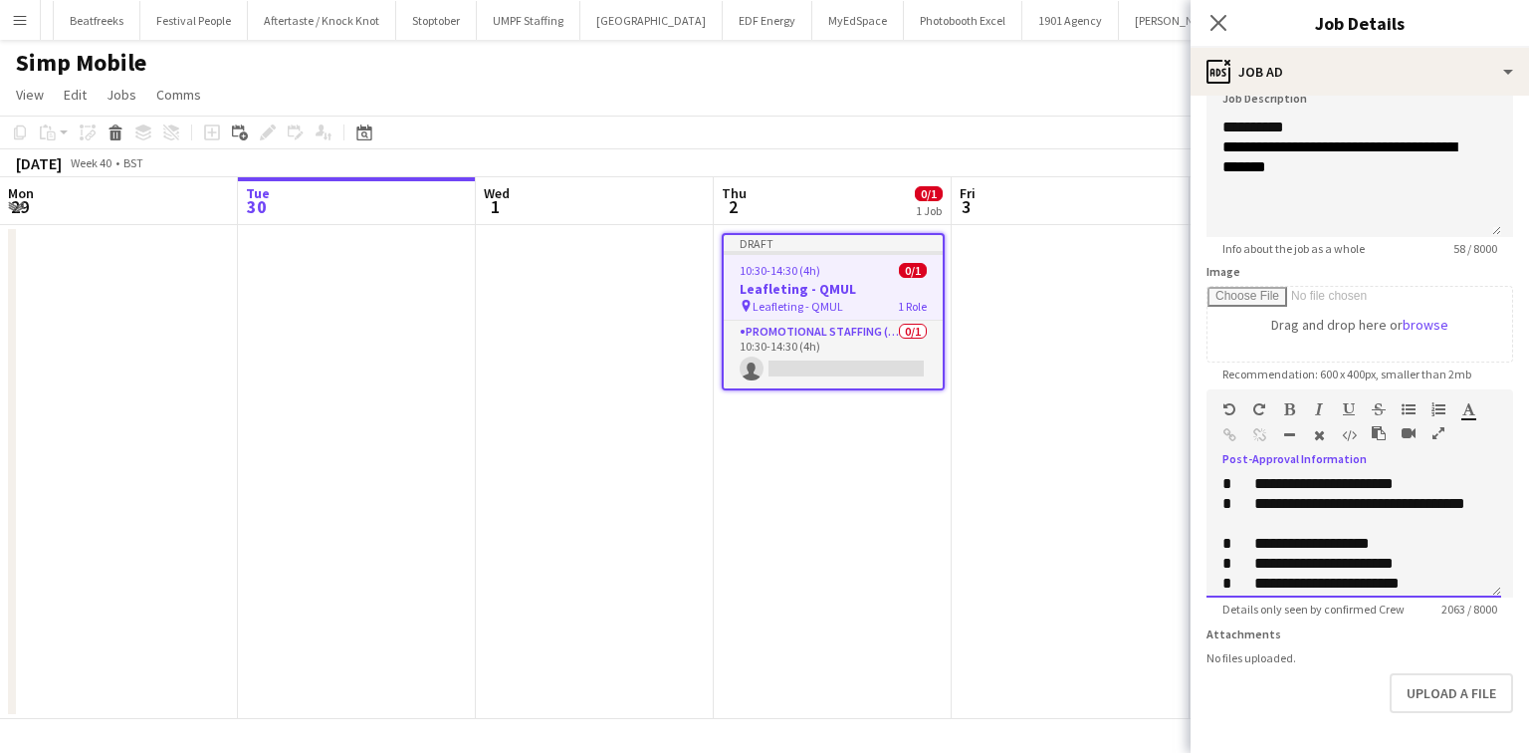
scroll to position [1388, 0]
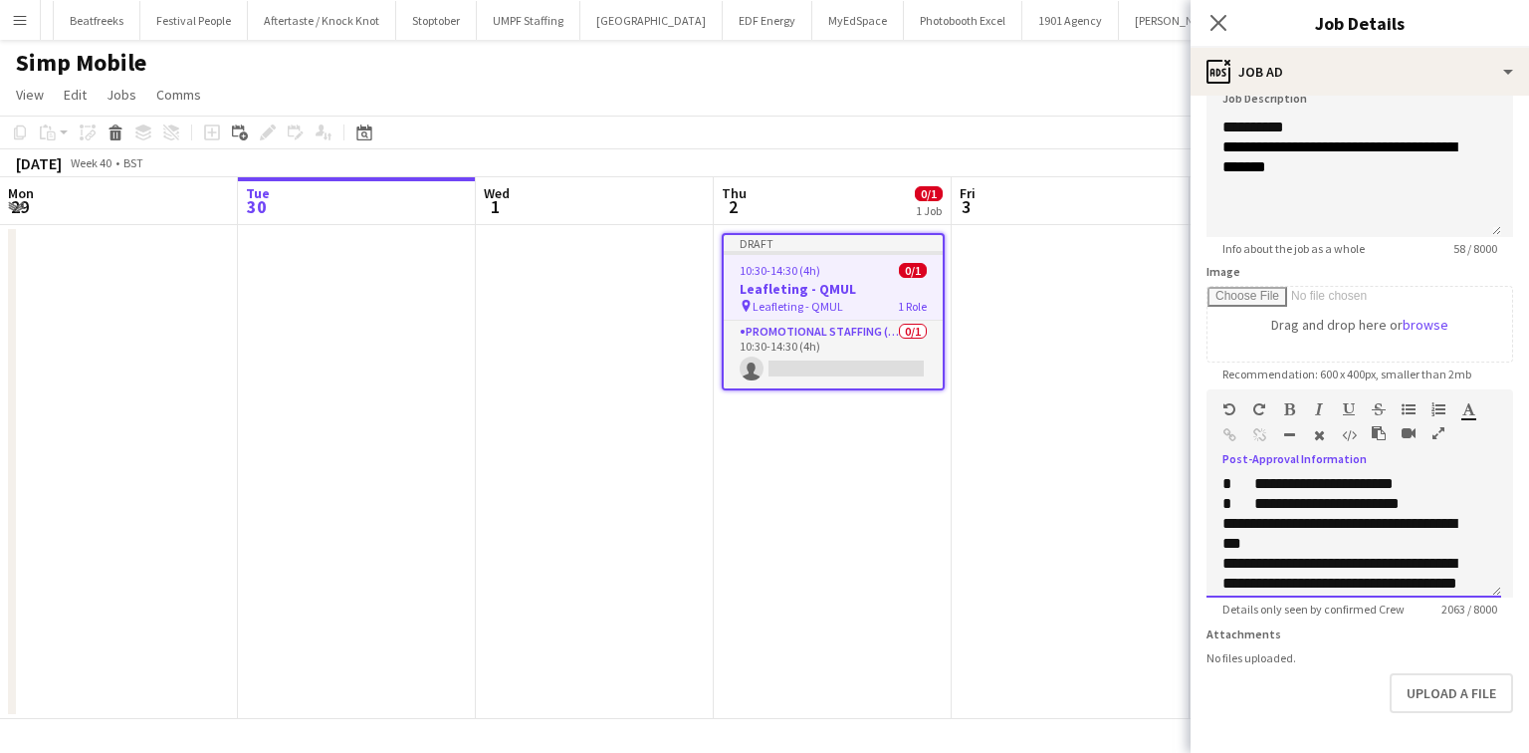
click at [1223, 514] on div "**********" at bounding box center [1348, 534] width 251 height 40
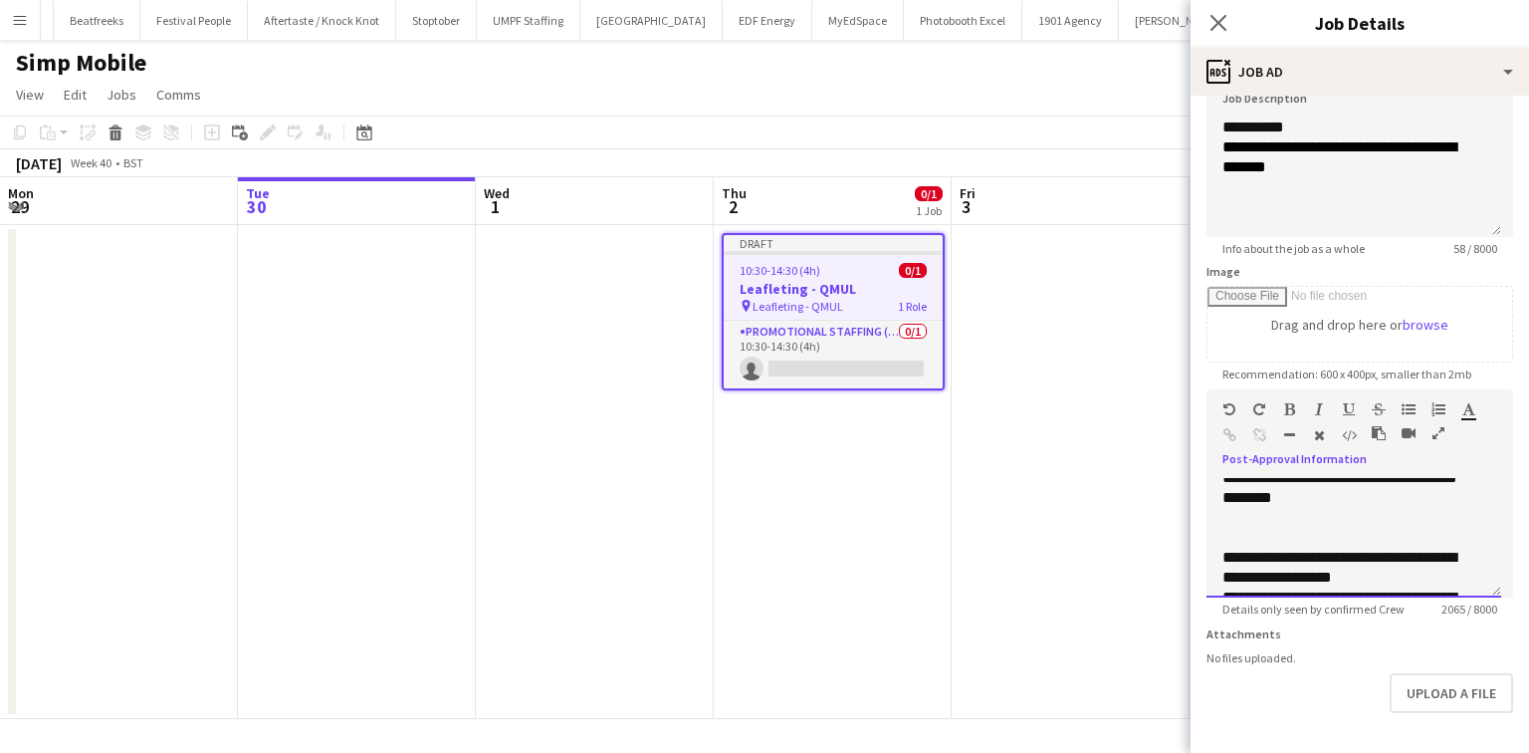
scroll to position [1488, 0]
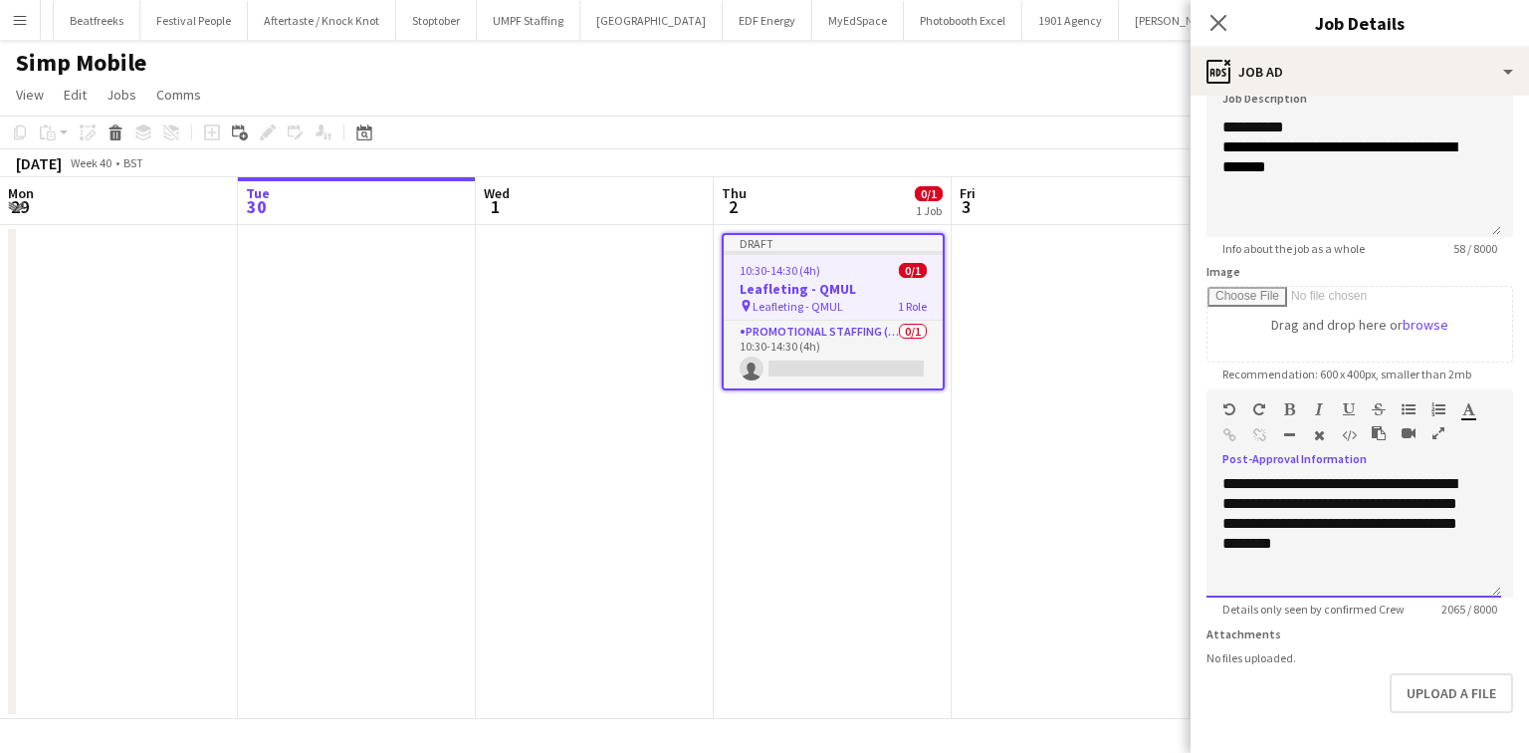
click at [1264, 574] on div at bounding box center [1348, 584] width 251 height 20
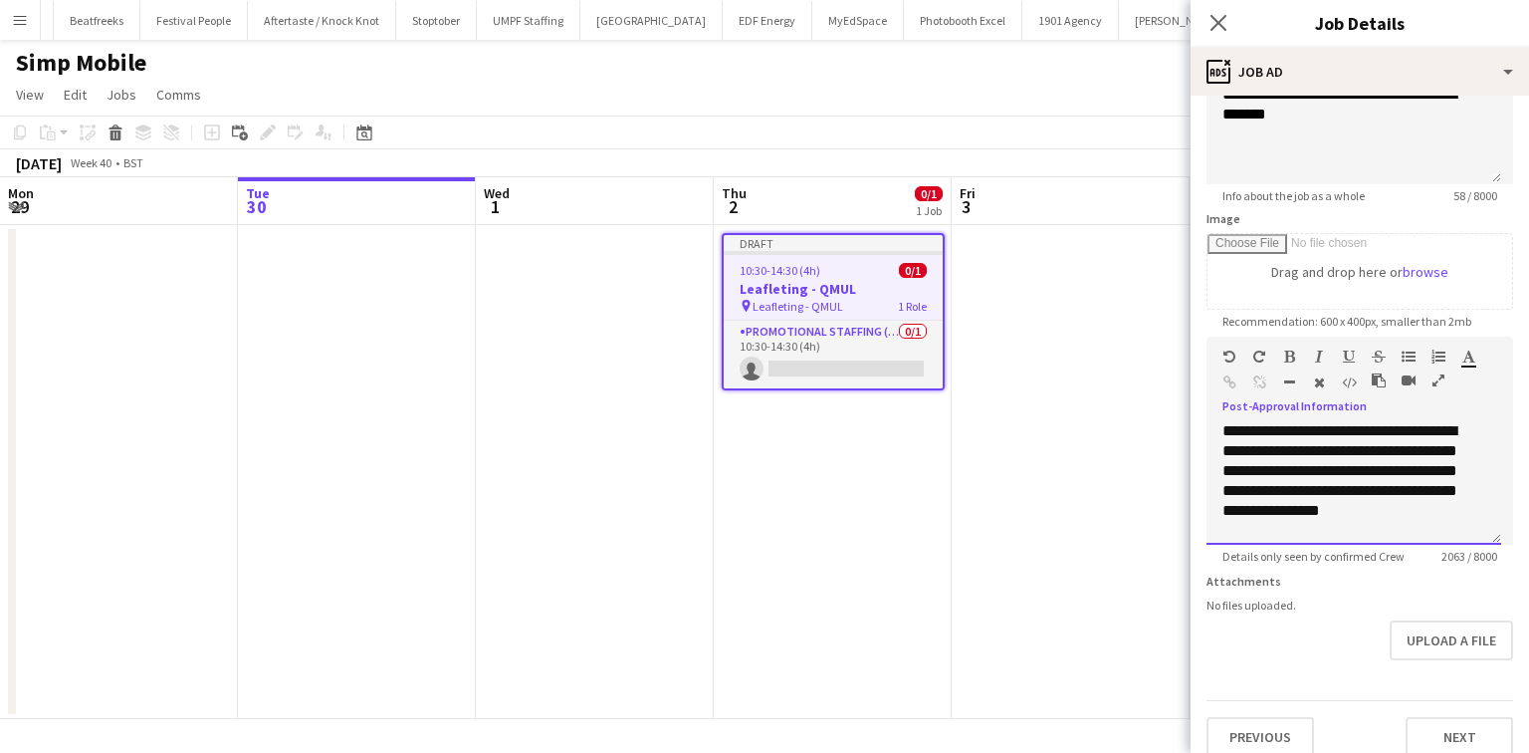
scroll to position [239, 0]
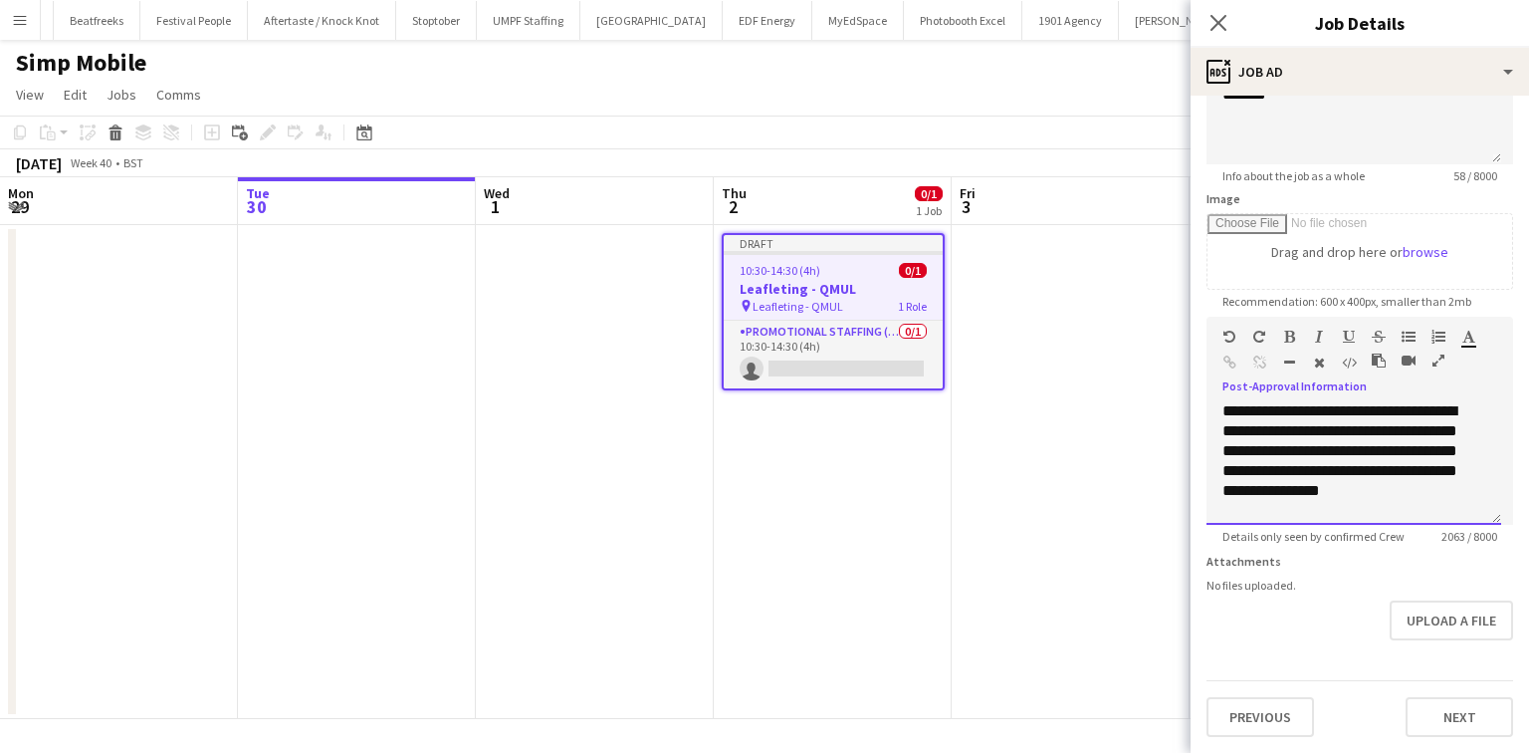
click at [1308, 501] on div at bounding box center [1354, 511] width 263 height 20
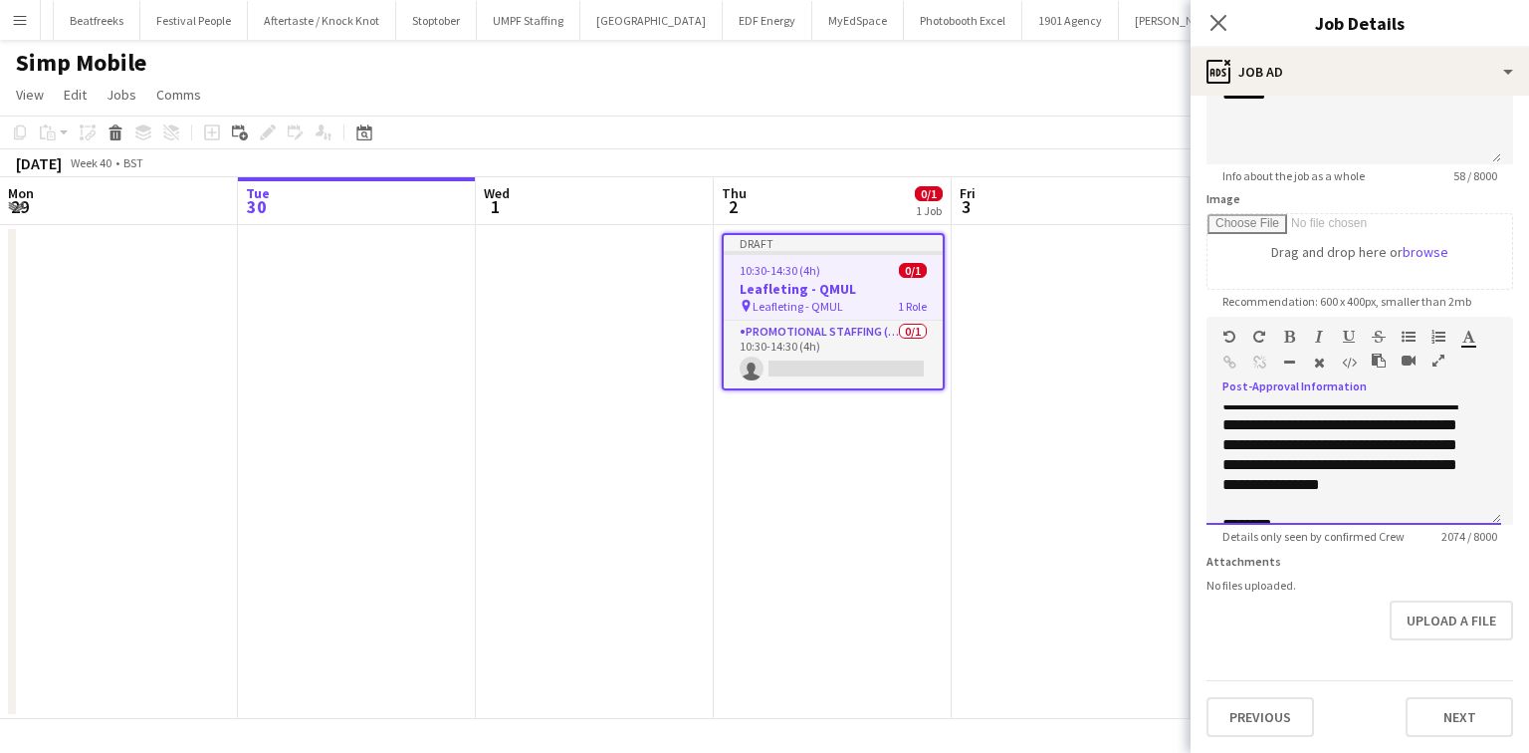
scroll to position [1653, 0]
click at [1223, 495] on div "********" at bounding box center [1348, 505] width 251 height 20
click at [1230, 515] on div at bounding box center [1354, 525] width 263 height 20
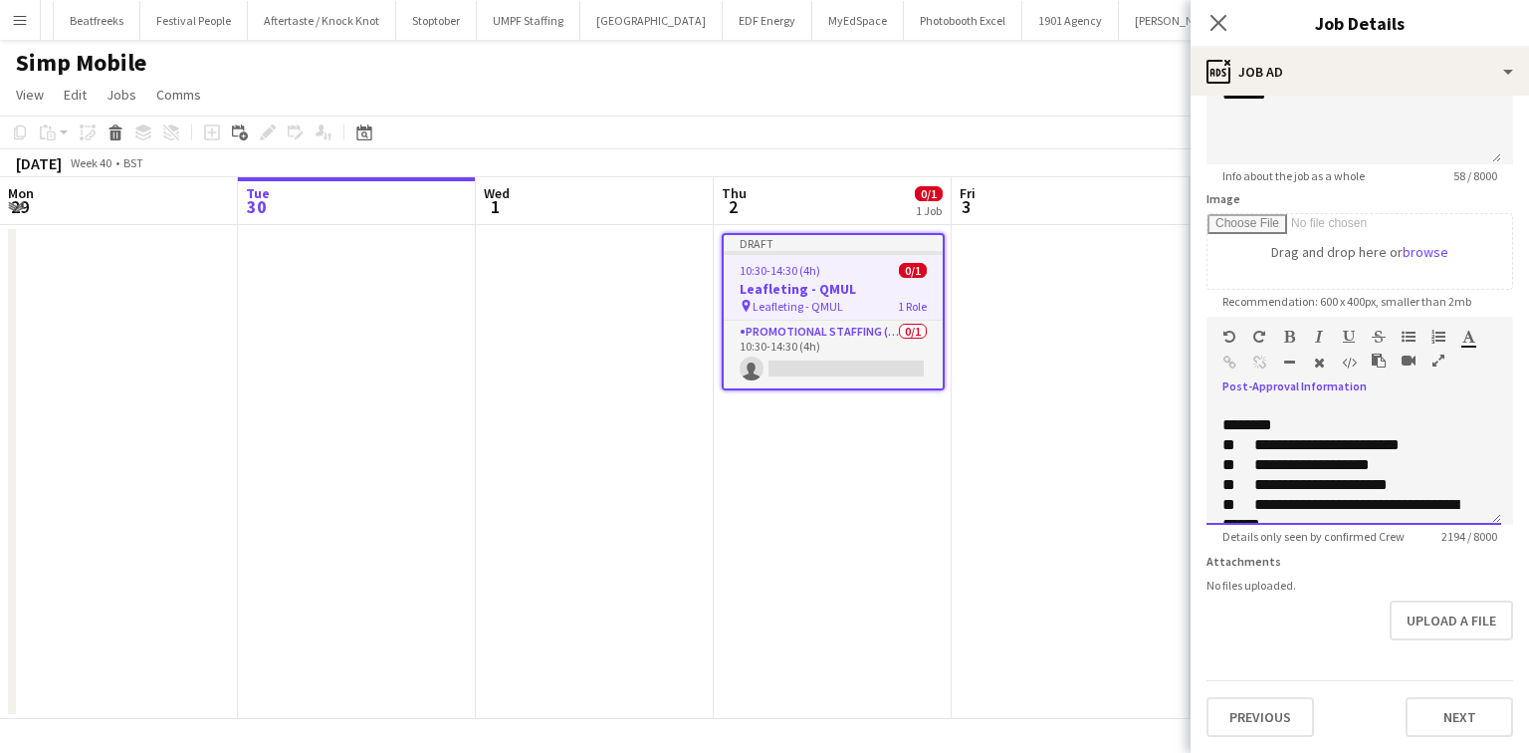
click at [1249, 415] on div "********" at bounding box center [1348, 425] width 251 height 20
click at [1306, 455] on div "**********" at bounding box center [1348, 465] width 251 height 20
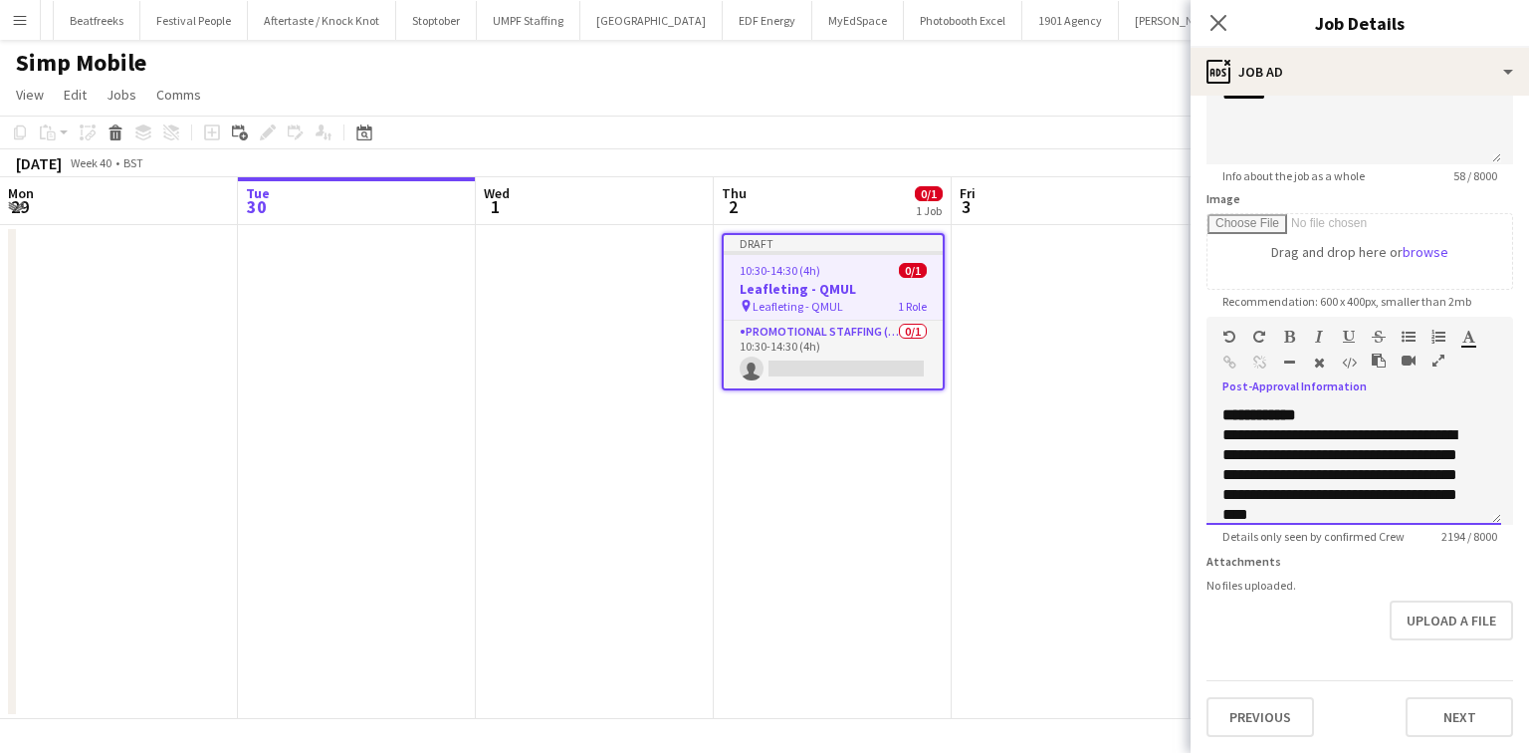
scroll to position [0, 0]
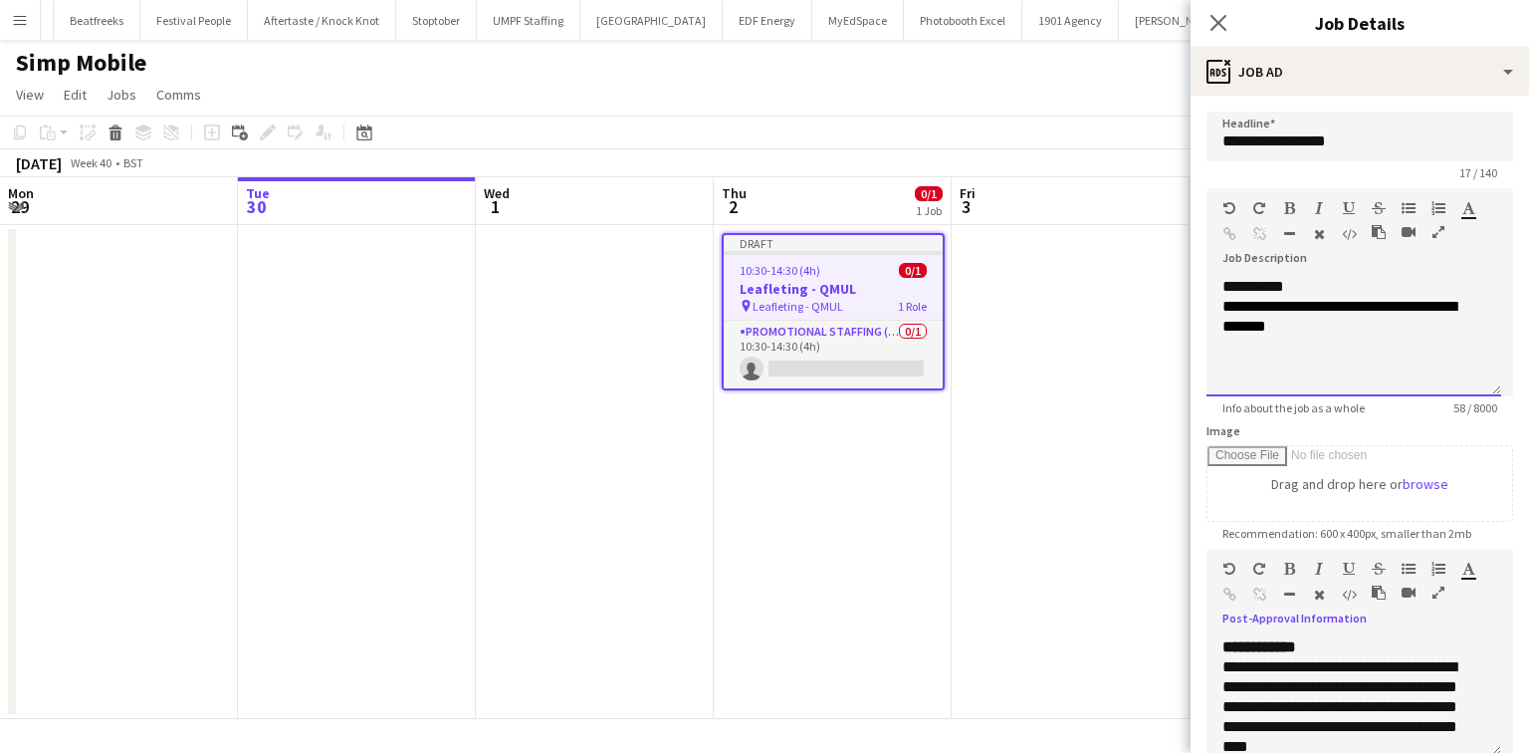
click at [1248, 279] on div "**********" at bounding box center [1354, 336] width 295 height 119
click at [1279, 343] on div "**********" at bounding box center [1354, 336] width 295 height 119
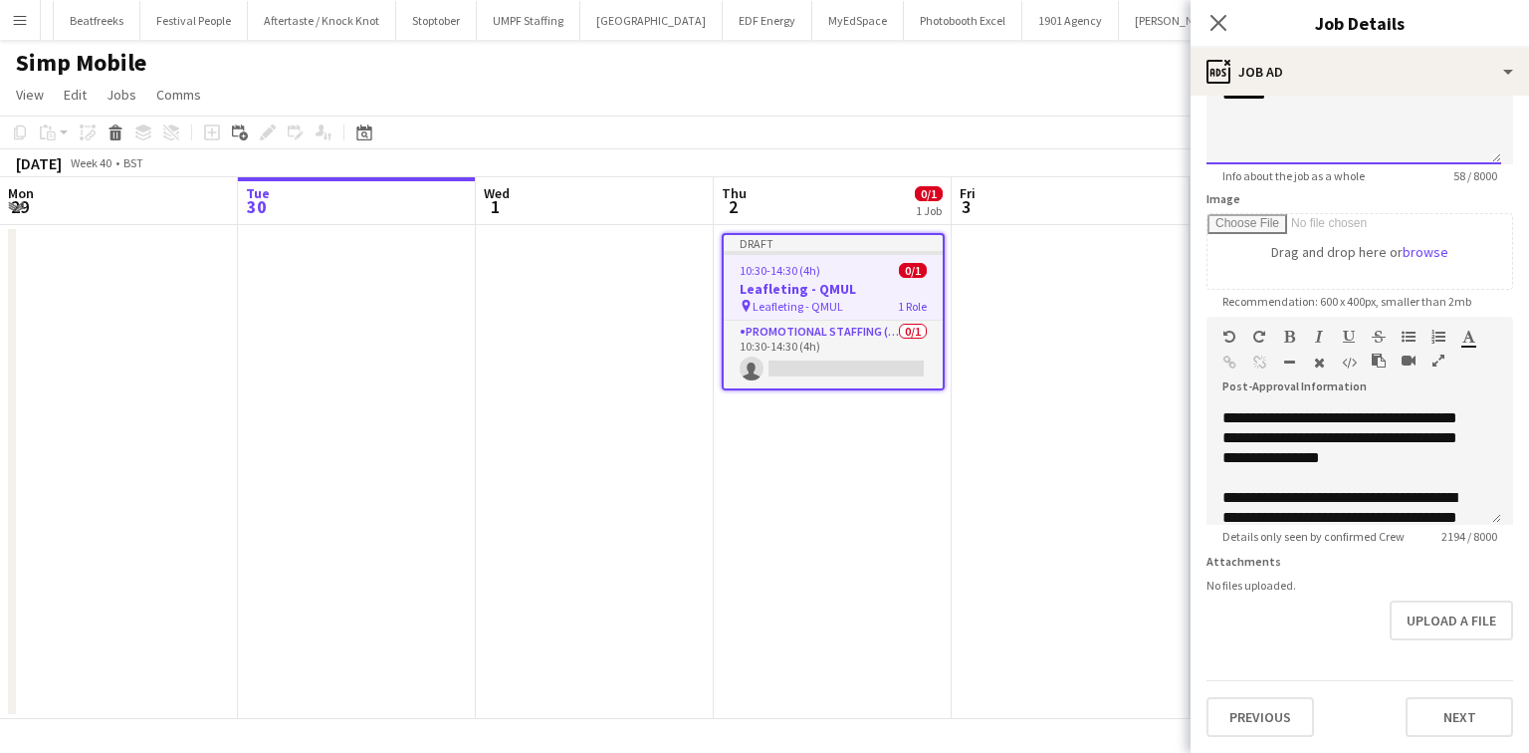
scroll to position [319, 0]
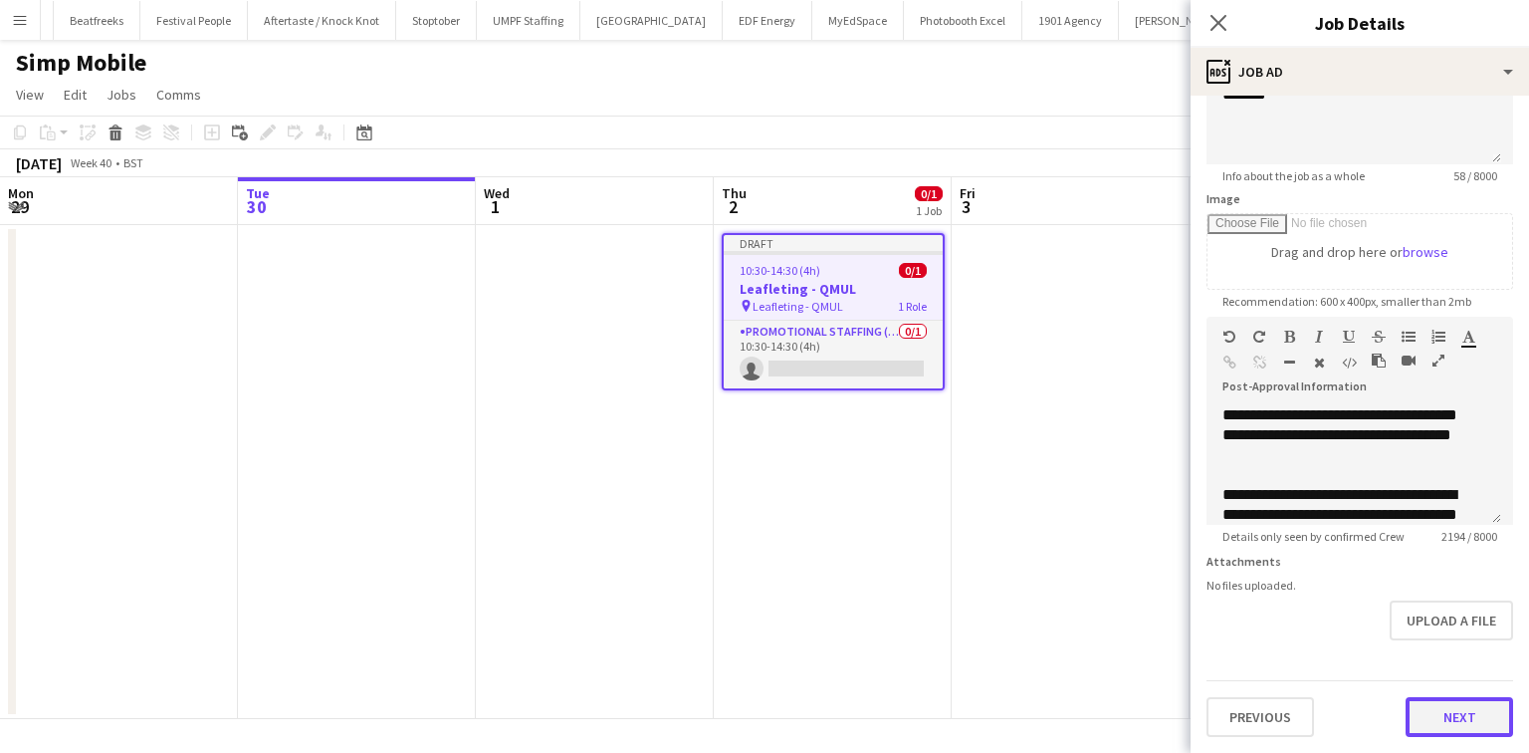
click at [1421, 712] on button "Next" at bounding box center [1460, 717] width 108 height 40
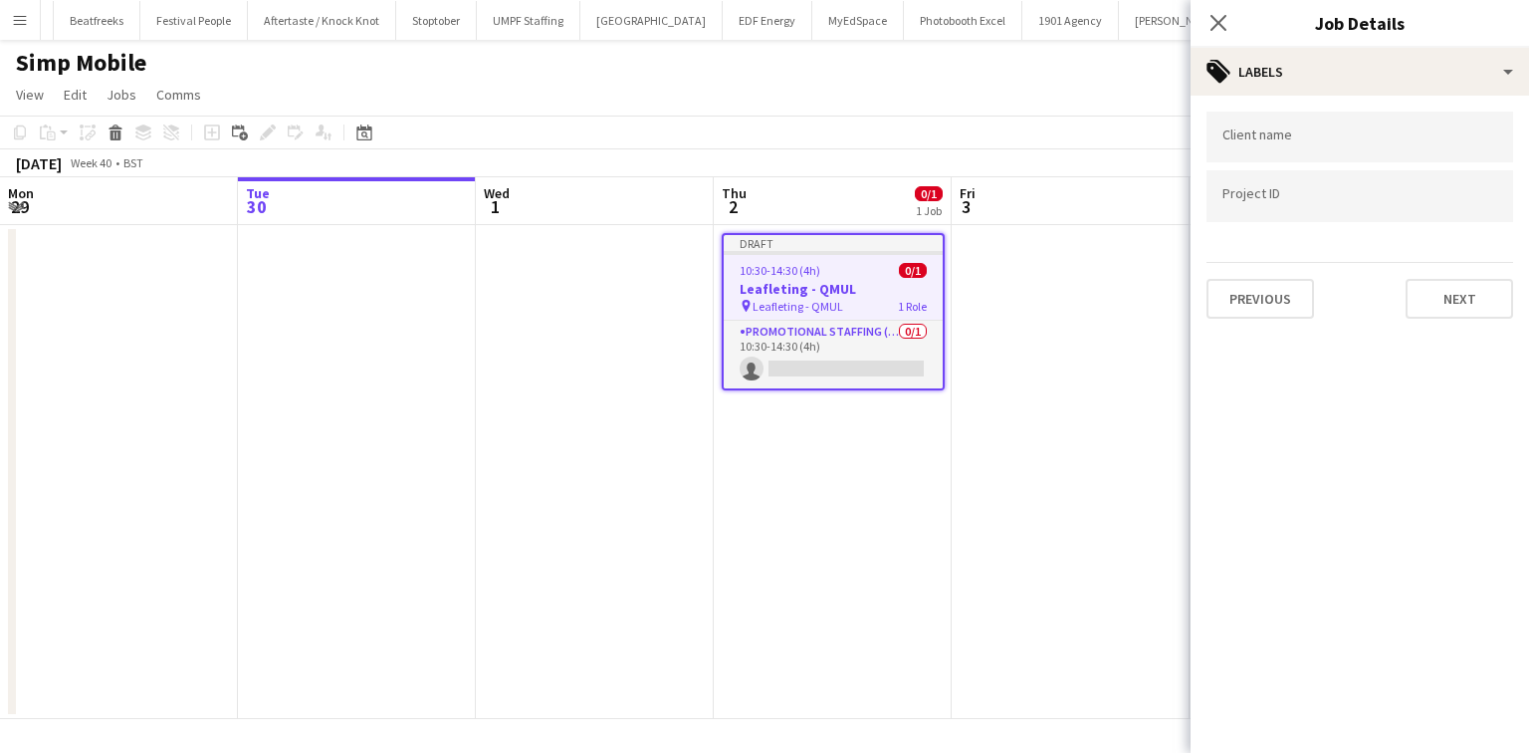
click at [1281, 144] on input "Type to search client labels..." at bounding box center [1360, 137] width 275 height 18
type input "**********"
click at [1469, 291] on button "Next" at bounding box center [1460, 299] width 108 height 40
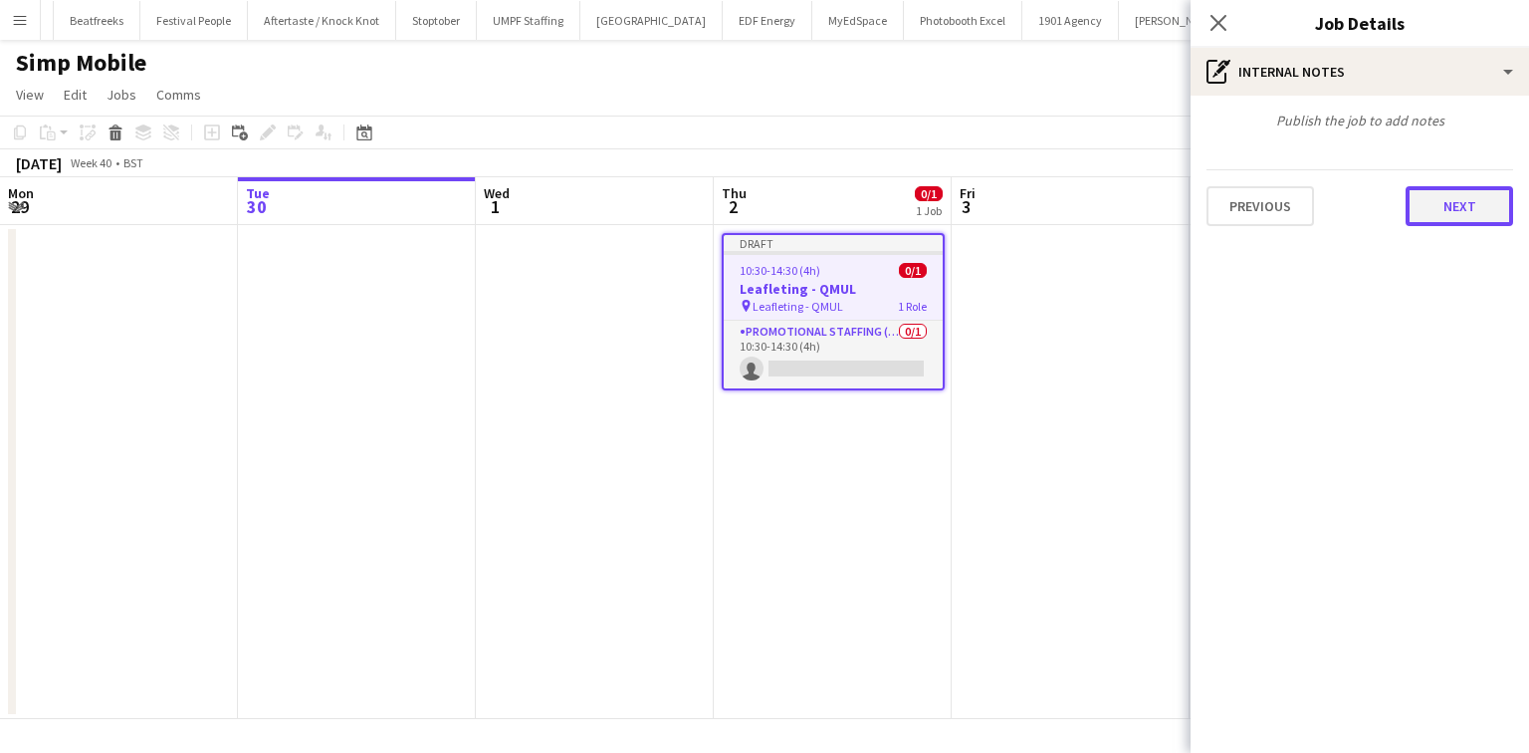
click at [1441, 203] on button "Next" at bounding box center [1460, 206] width 108 height 40
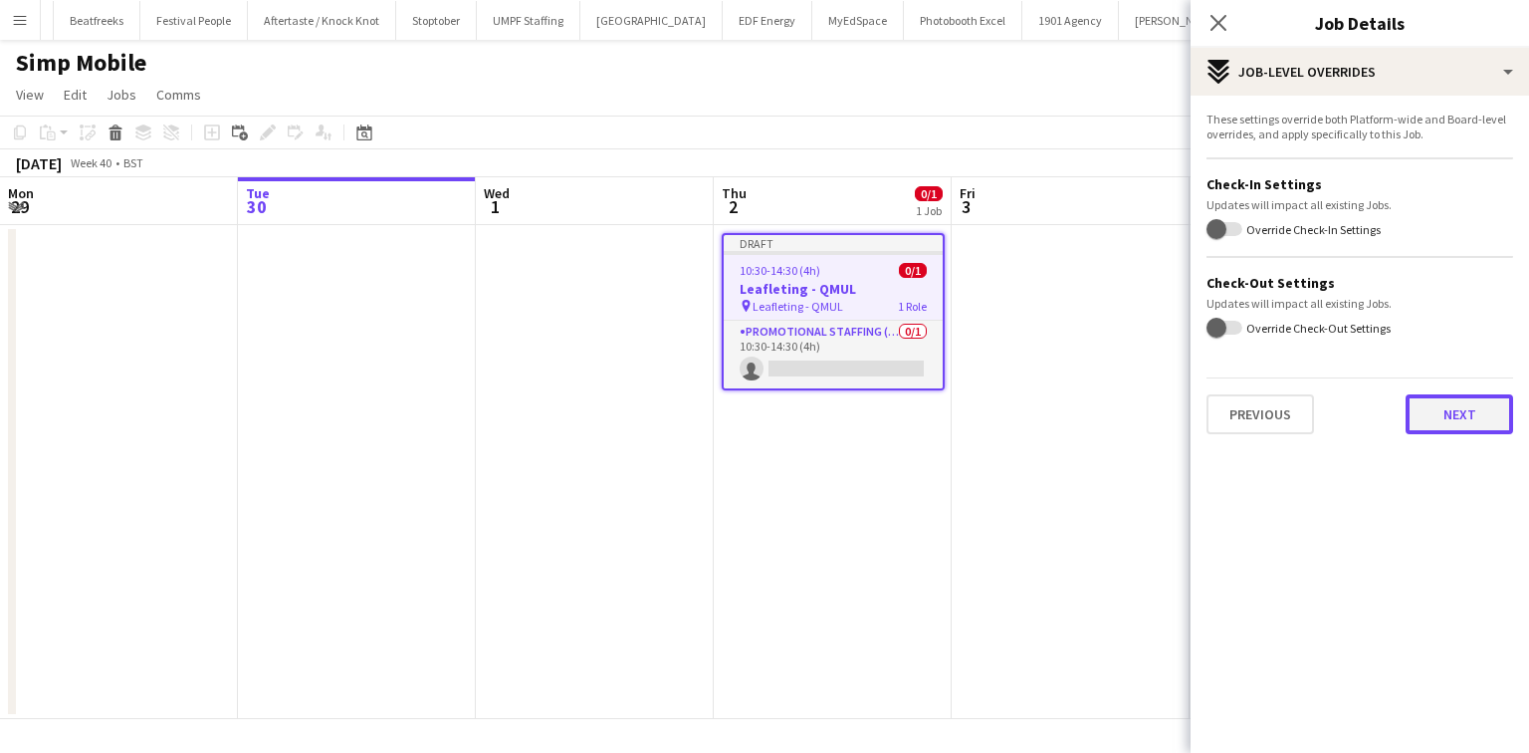
click at [1454, 430] on button "Next" at bounding box center [1460, 414] width 108 height 40
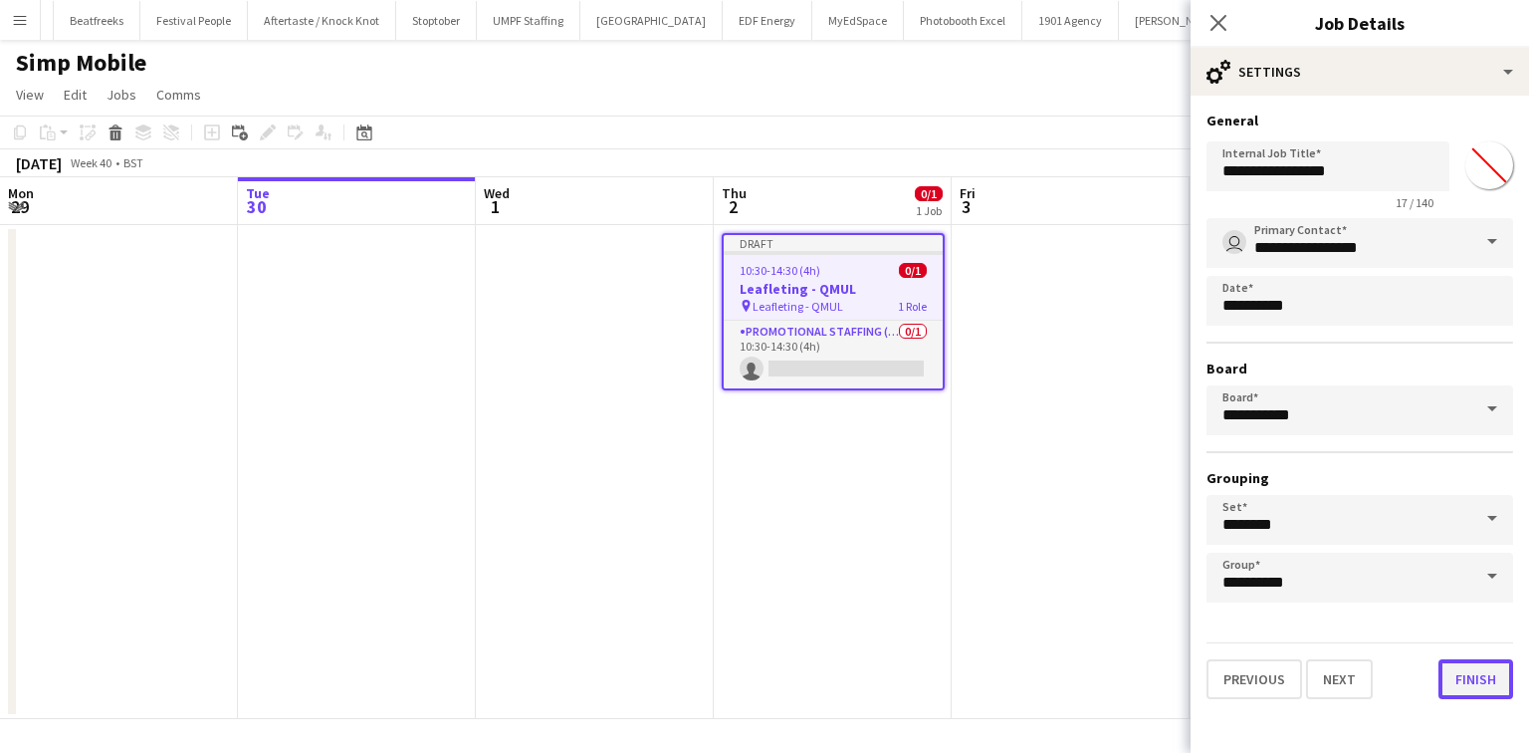
click at [1474, 683] on button "Finish" at bounding box center [1476, 679] width 75 height 40
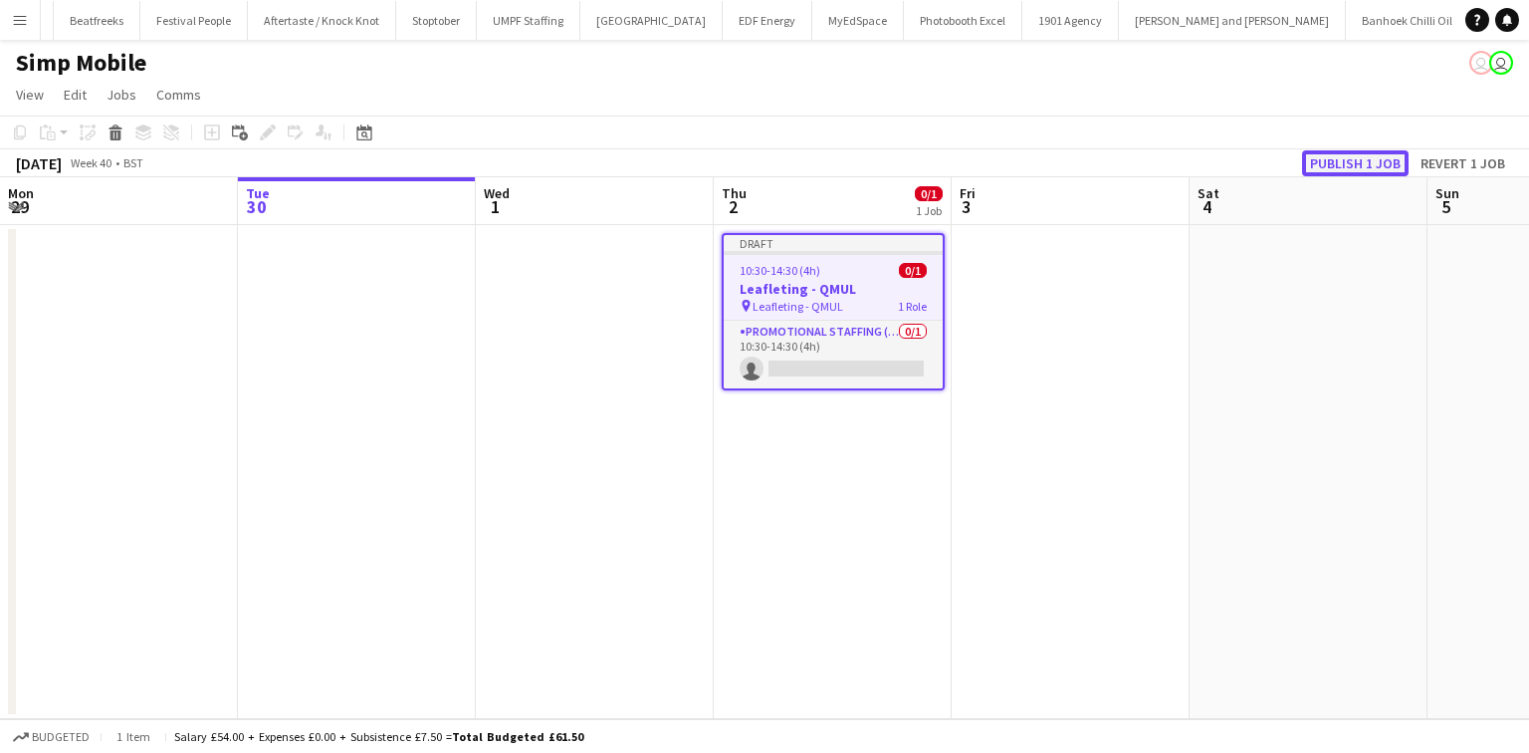
click at [1332, 151] on button "Publish 1 job" at bounding box center [1355, 163] width 107 height 26
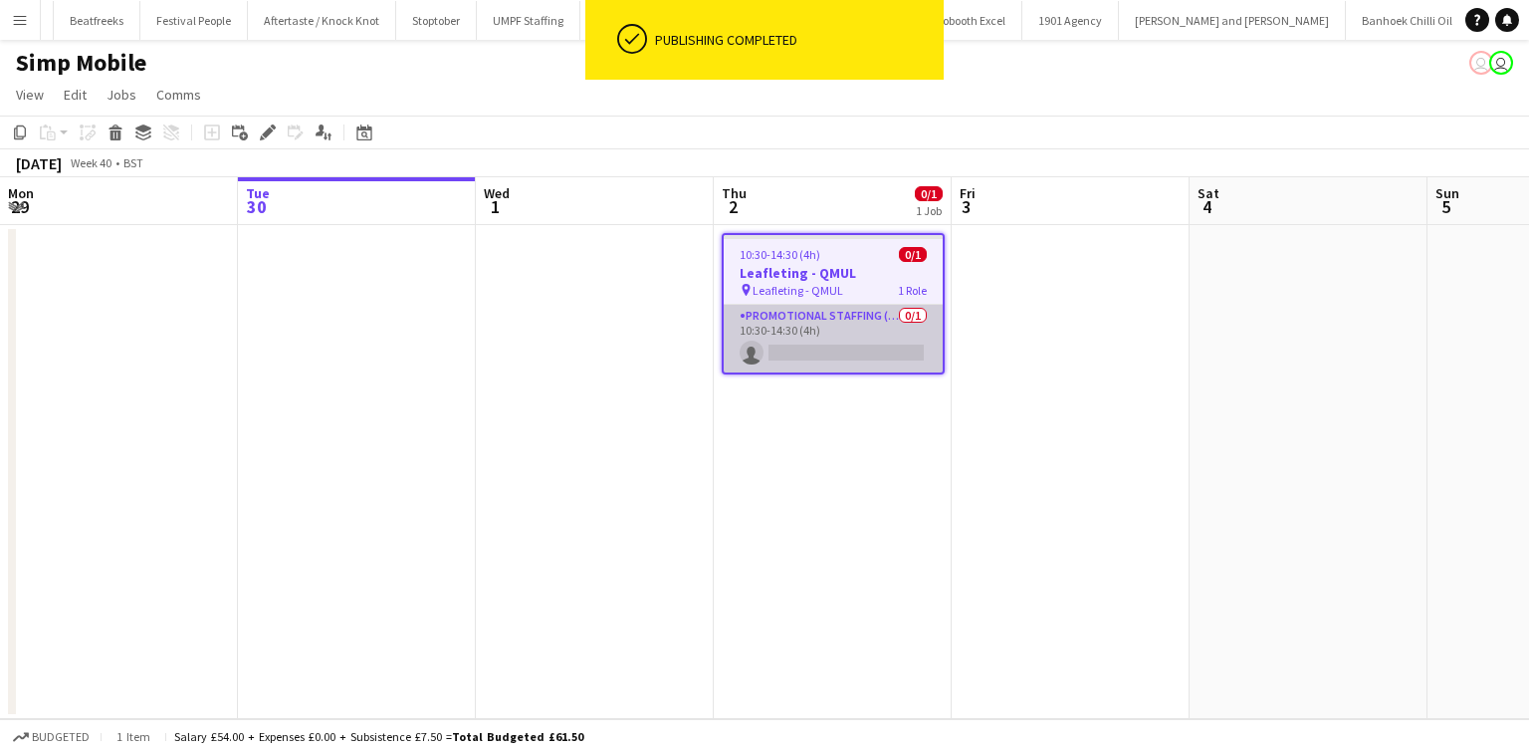
click at [811, 345] on app-card-role "Promotional Staffing (Flyering Staff) 0/1 10:30-14:30 (4h) single-neutral-actio…" at bounding box center [833, 339] width 219 height 68
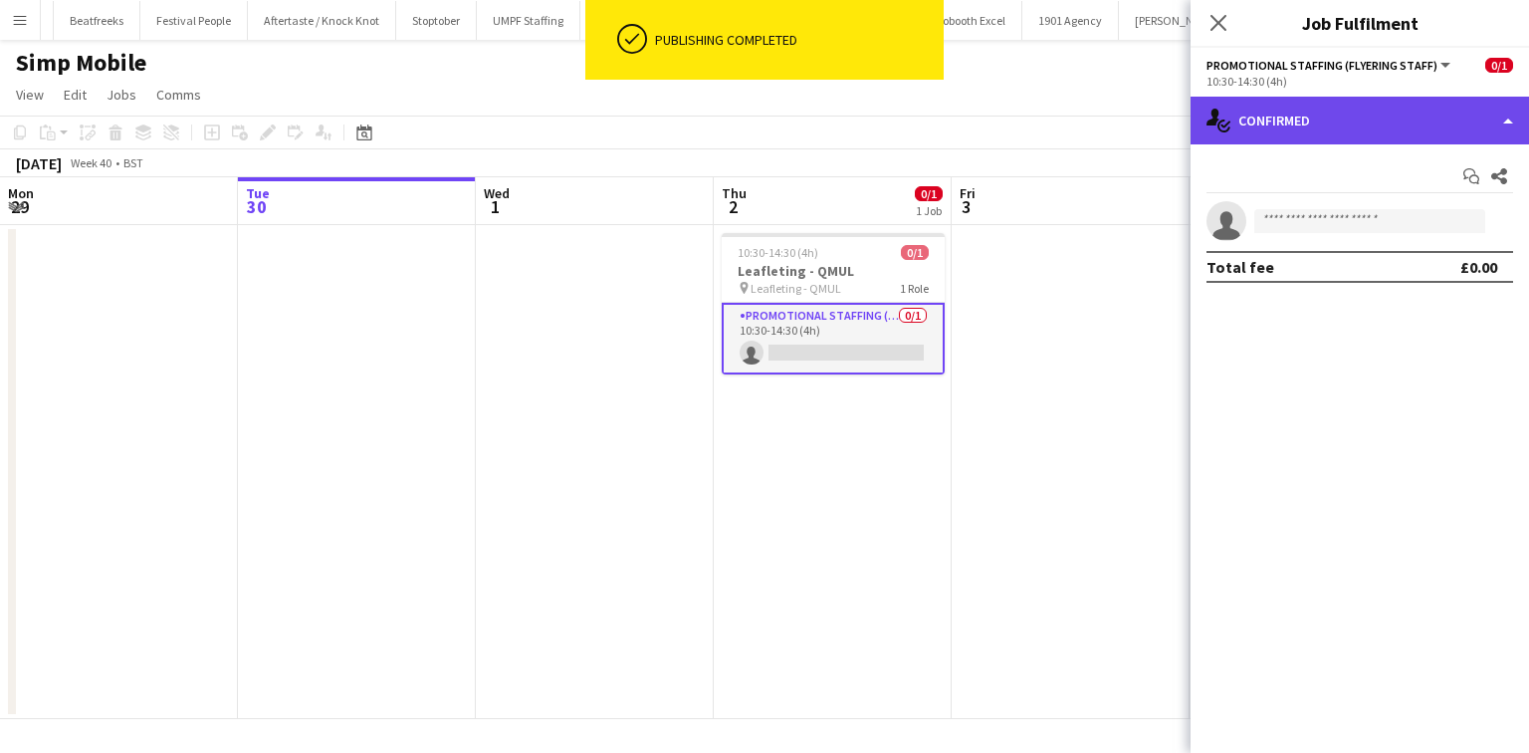
click at [1372, 129] on div "single-neutral-actions-check-2 Confirmed" at bounding box center [1360, 121] width 339 height 48
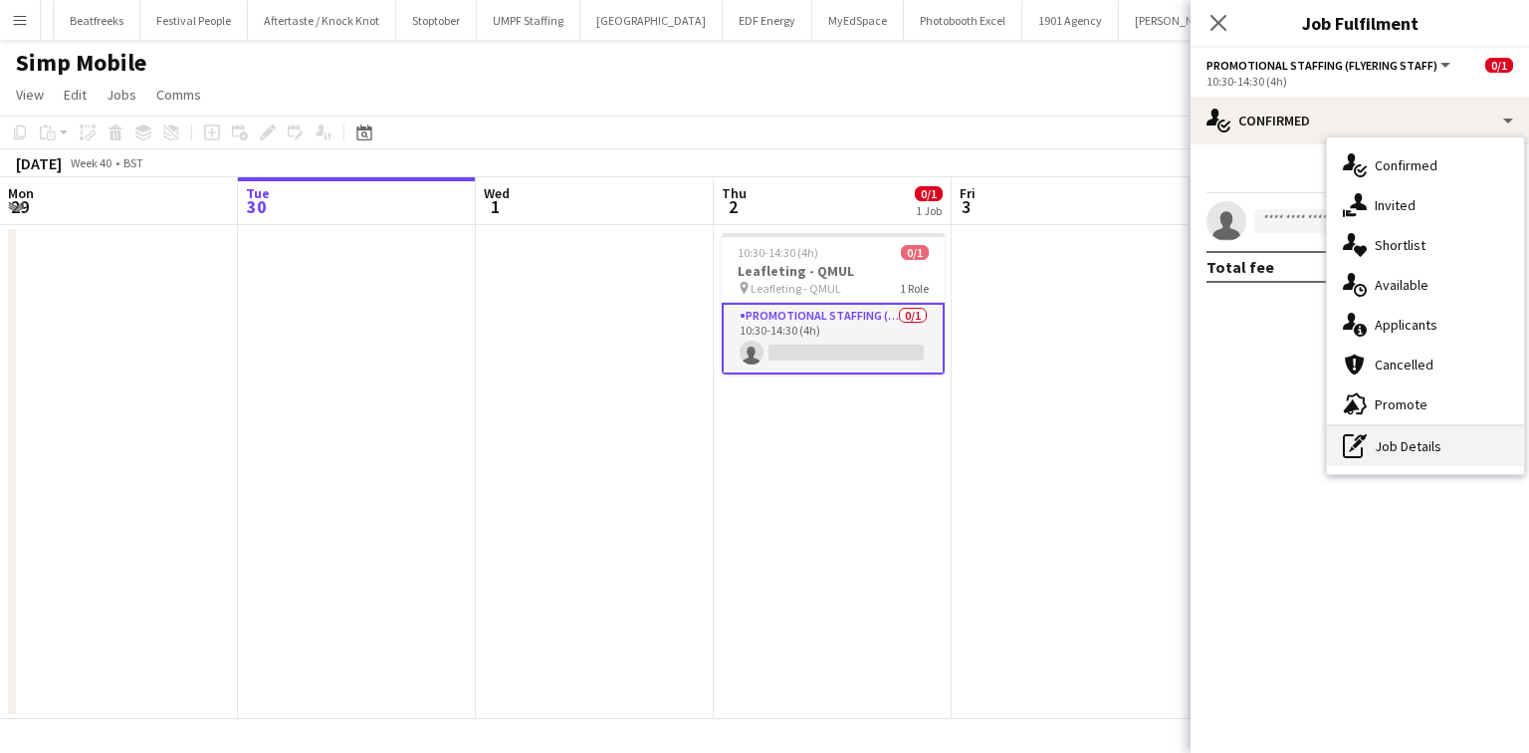
click at [1423, 454] on div "pen-write Job Details" at bounding box center [1425, 446] width 197 height 40
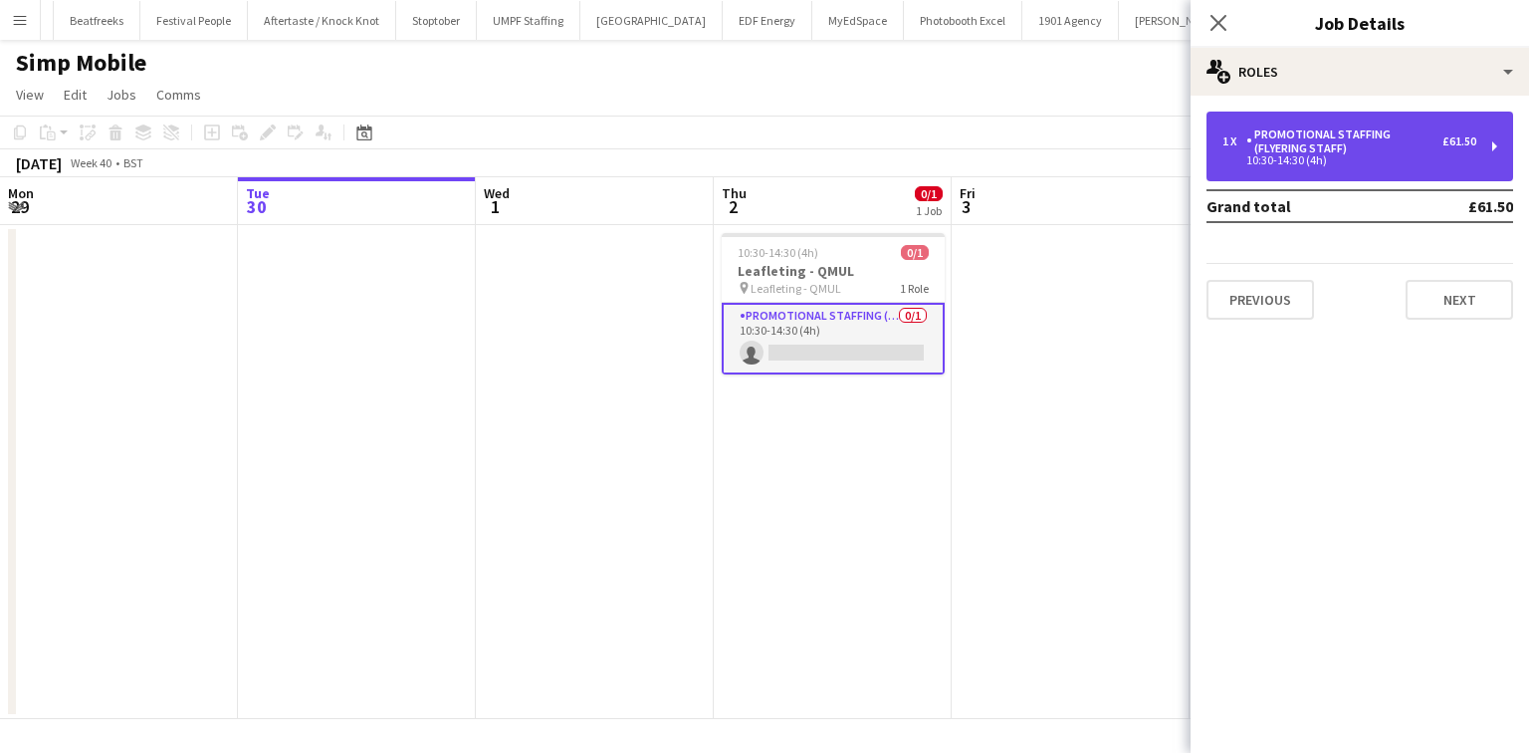
click at [1426, 149] on div "Promotional Staffing (Flyering Staff)" at bounding box center [1345, 141] width 196 height 28
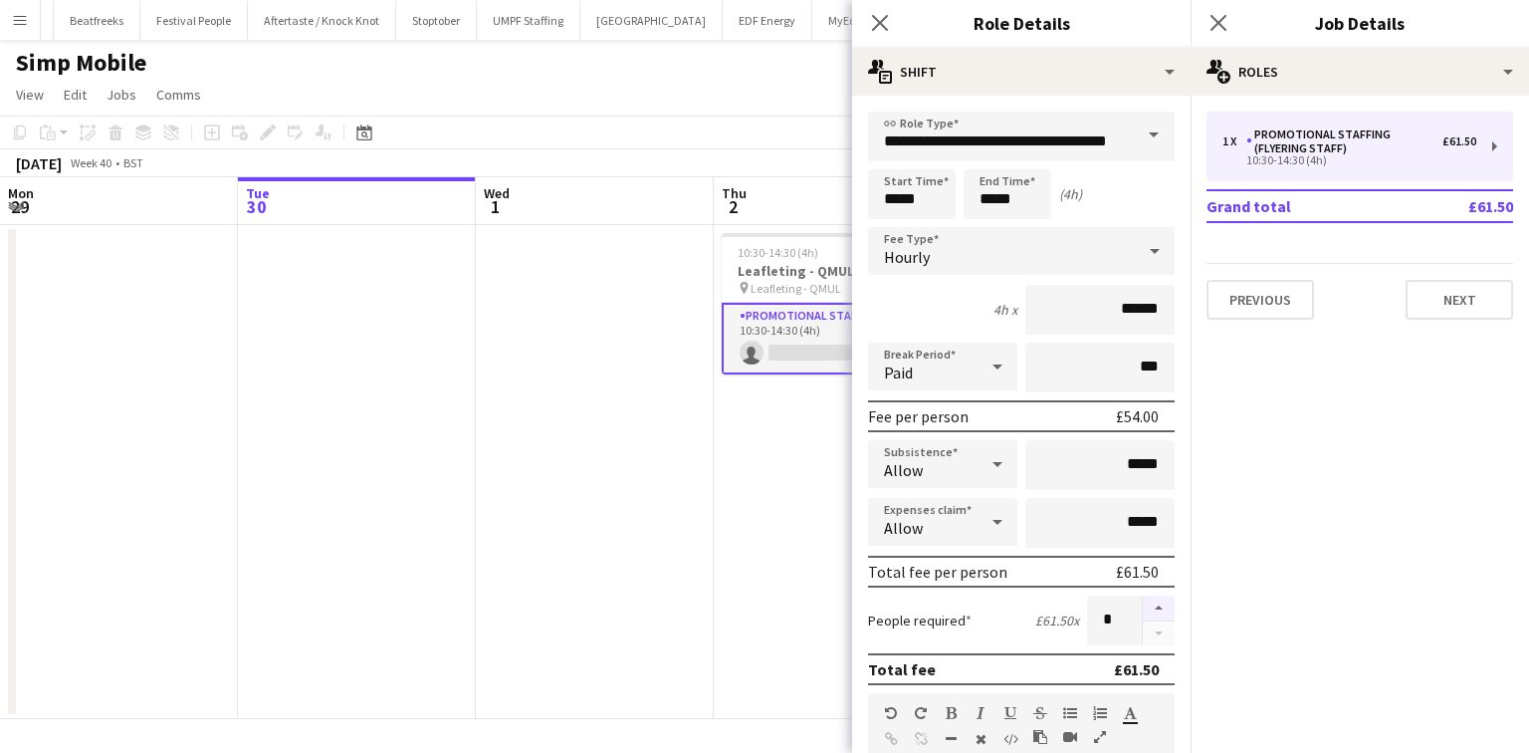
click at [1143, 605] on button "button" at bounding box center [1159, 608] width 32 height 26
type input "*"
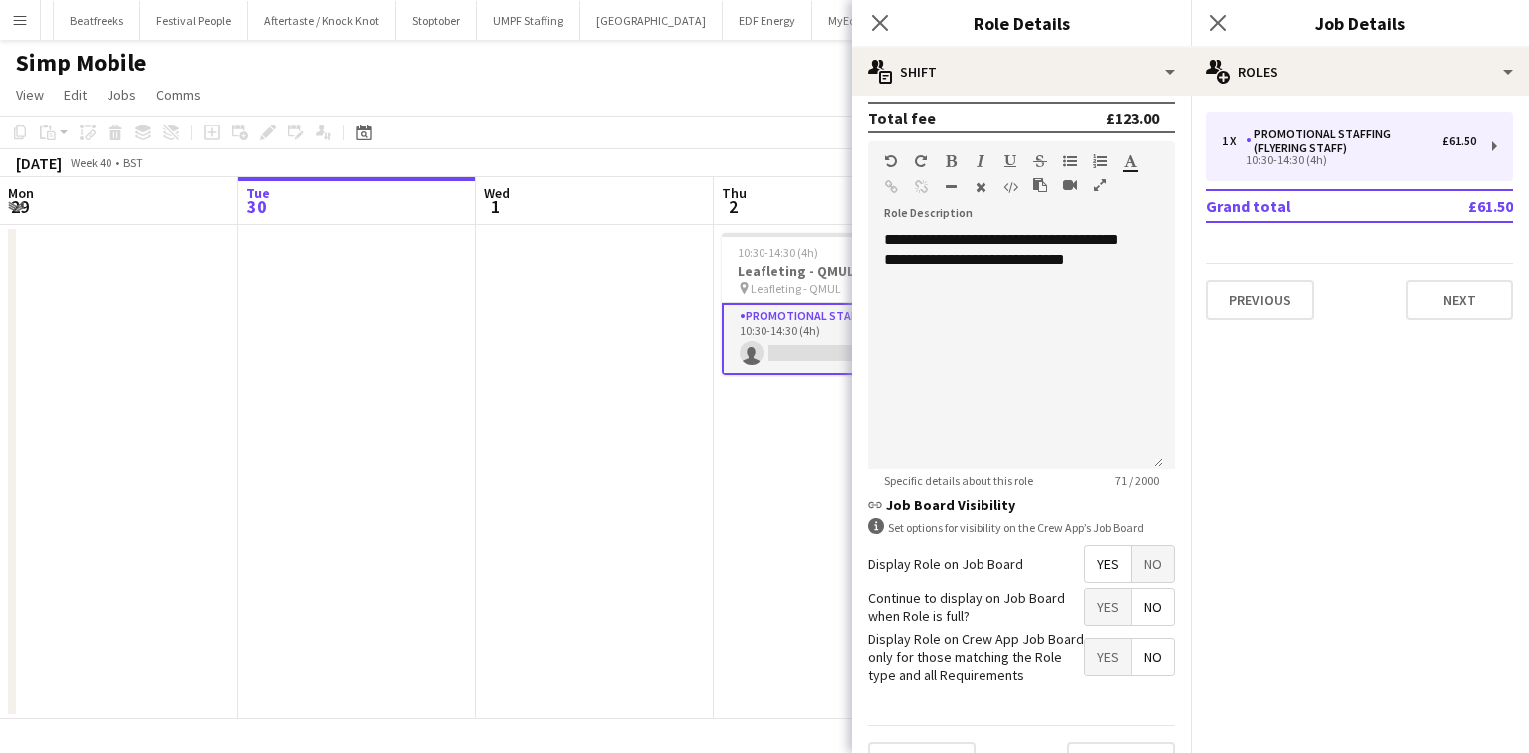
scroll to position [558, 0]
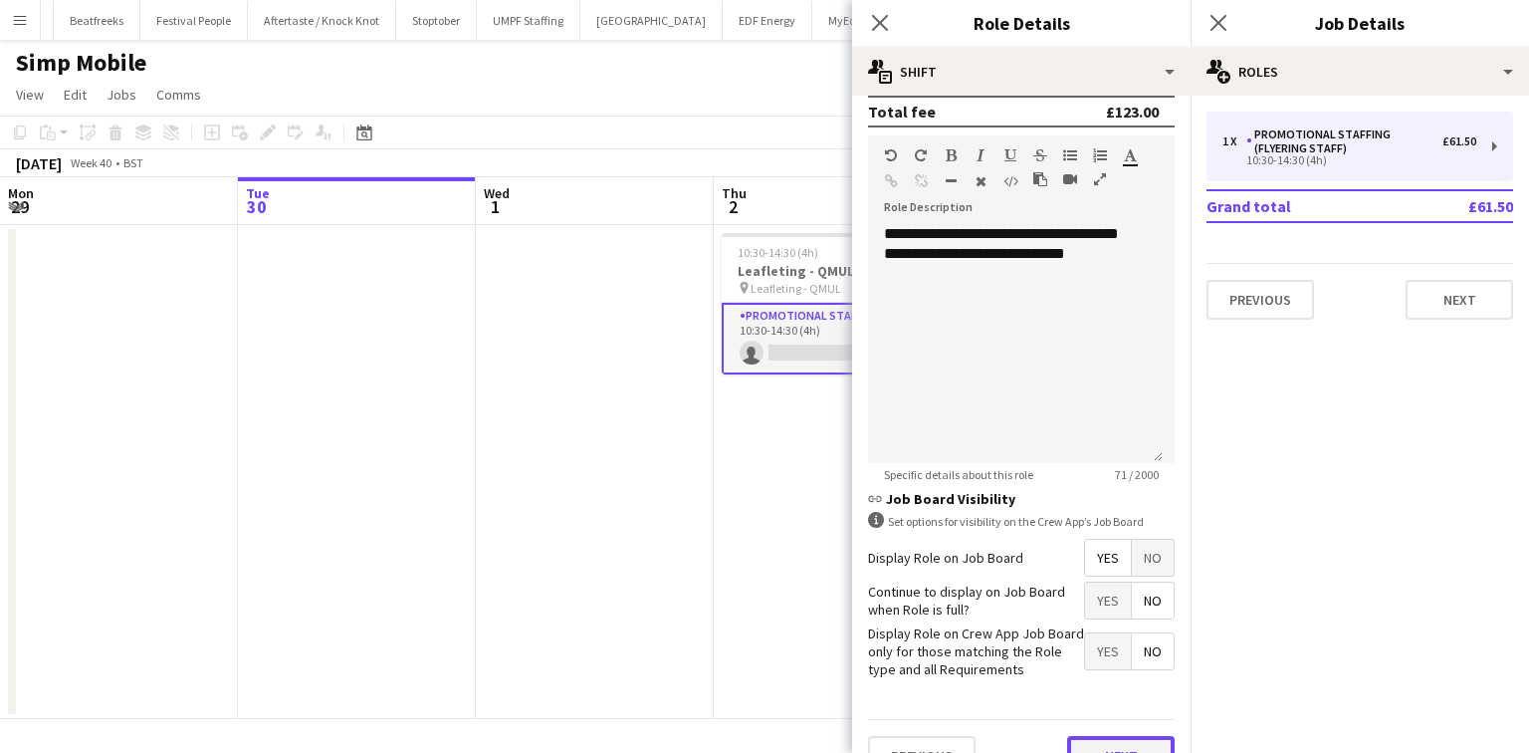
click at [1103, 739] on button "Next" at bounding box center [1121, 756] width 108 height 40
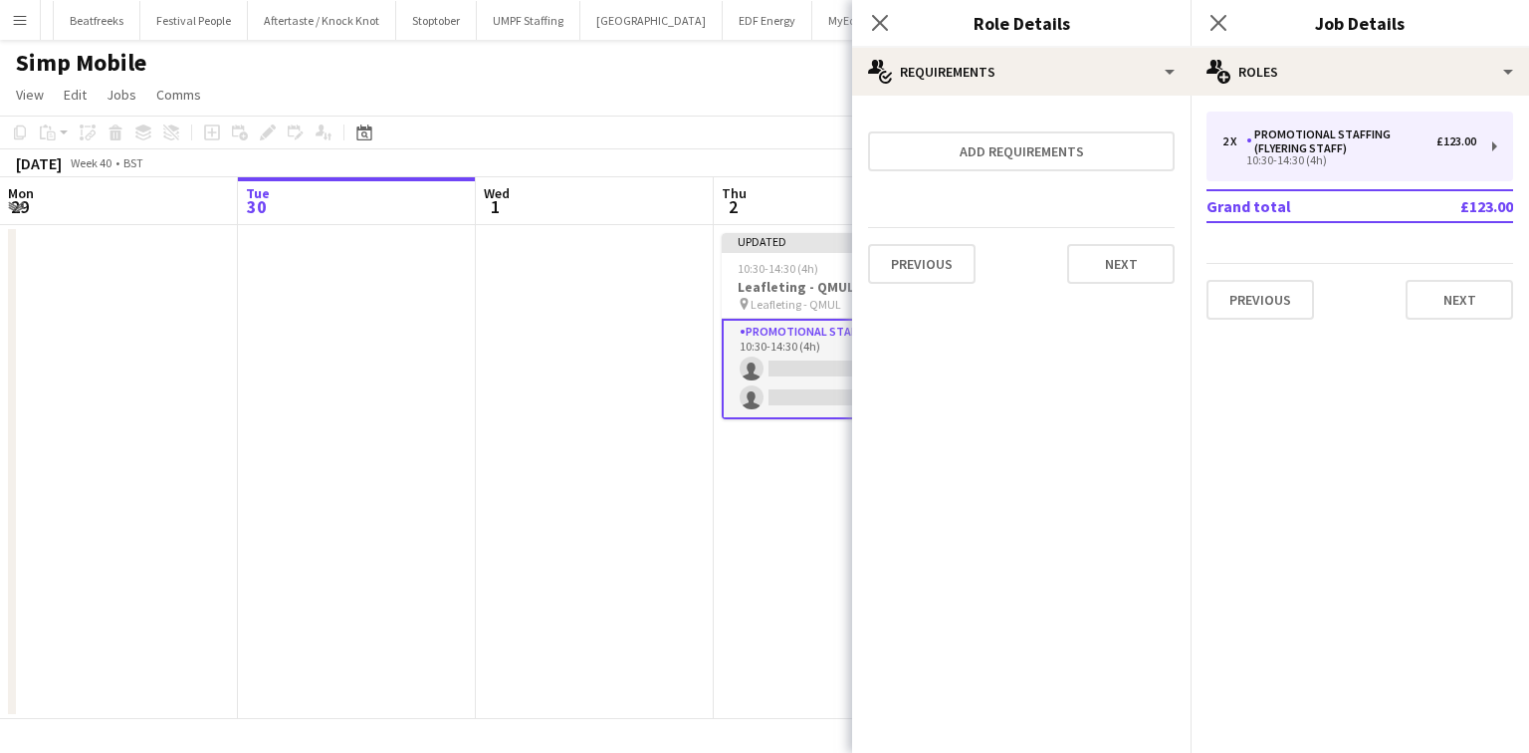
scroll to position [0, 0]
click at [1150, 275] on button "Next" at bounding box center [1121, 264] width 108 height 40
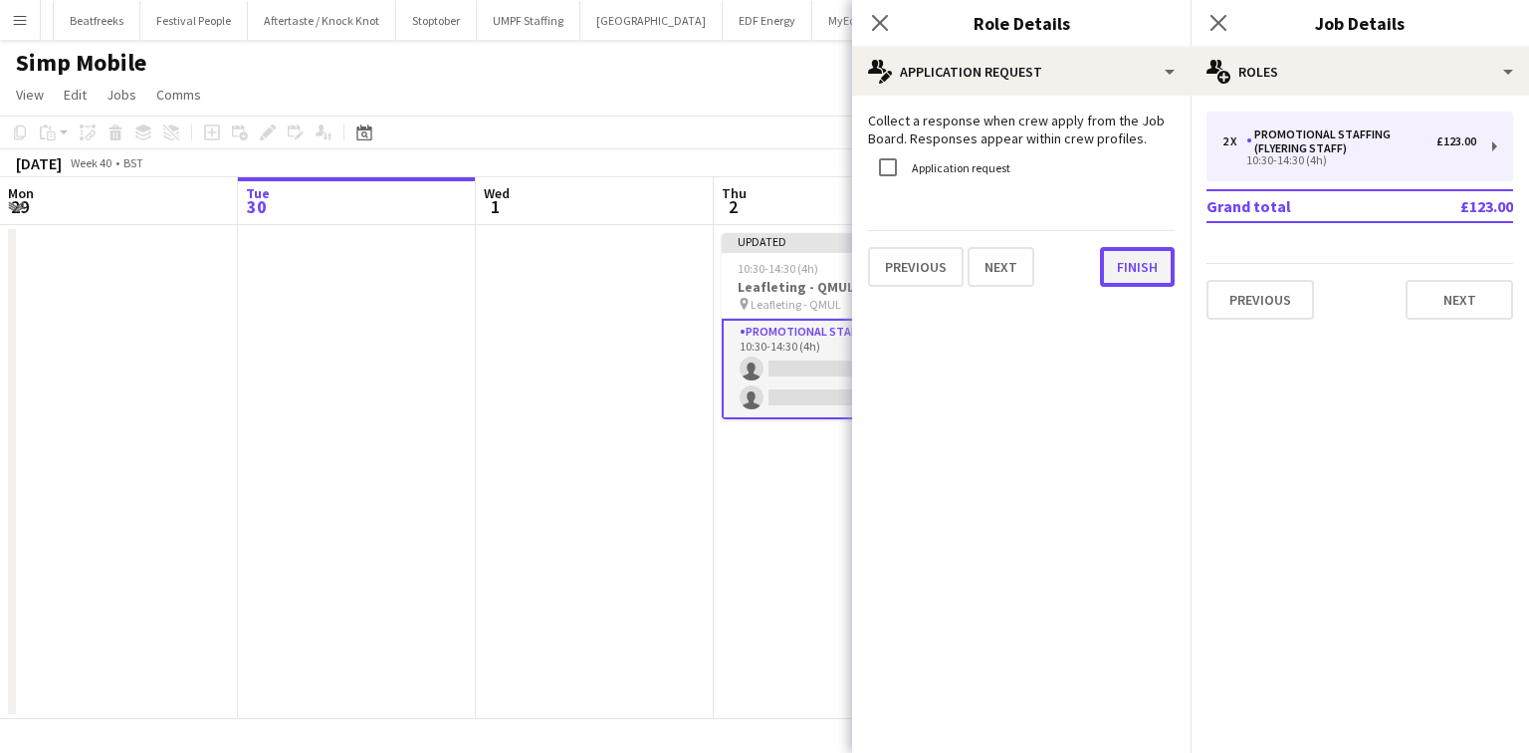
click at [1134, 267] on button "Finish" at bounding box center [1137, 267] width 75 height 40
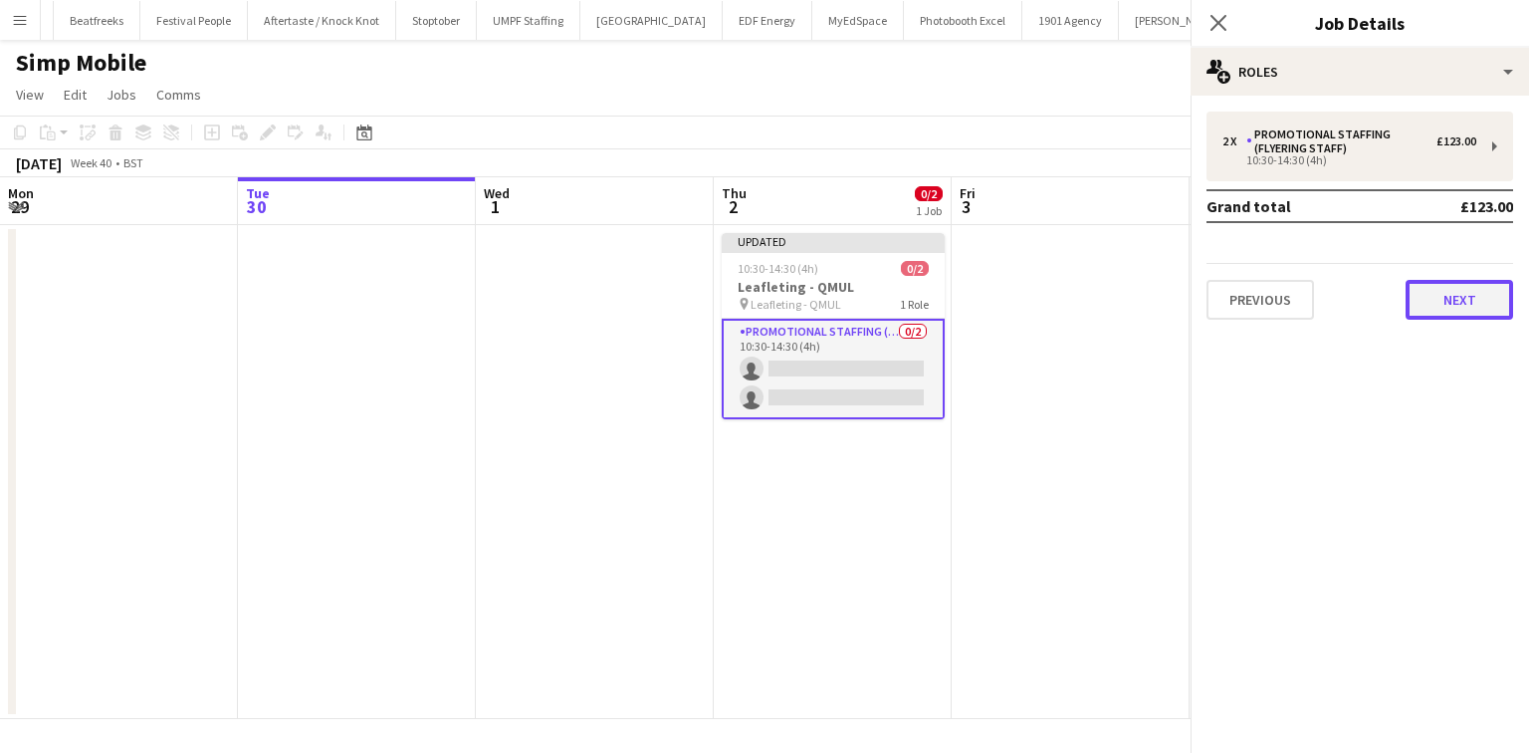
click at [1471, 302] on button "Next" at bounding box center [1460, 300] width 108 height 40
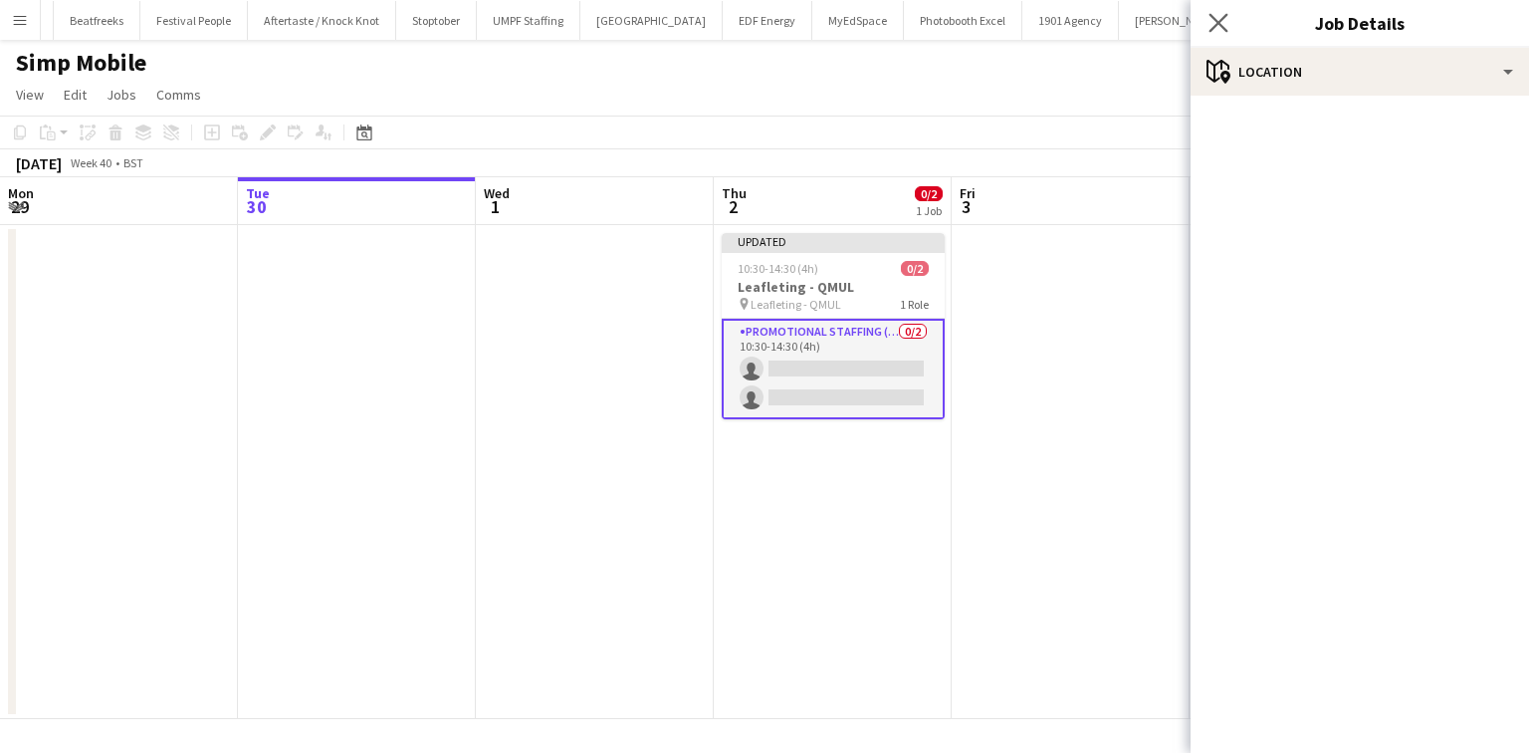
click at [1219, 13] on icon "Close pop-in" at bounding box center [1218, 22] width 19 height 19
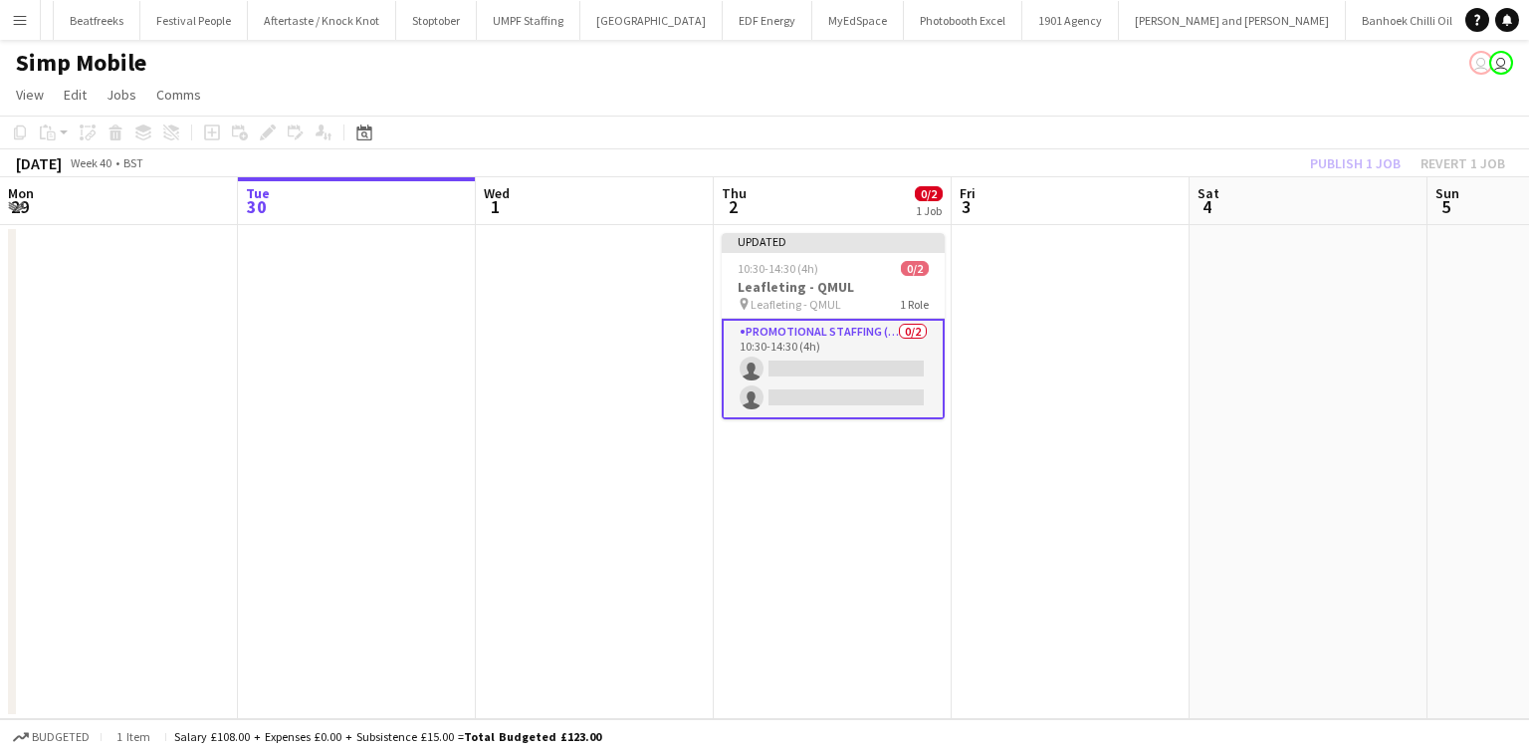
click at [1394, 159] on div "Publish 1 job Revert 1 job" at bounding box center [1407, 163] width 243 height 26
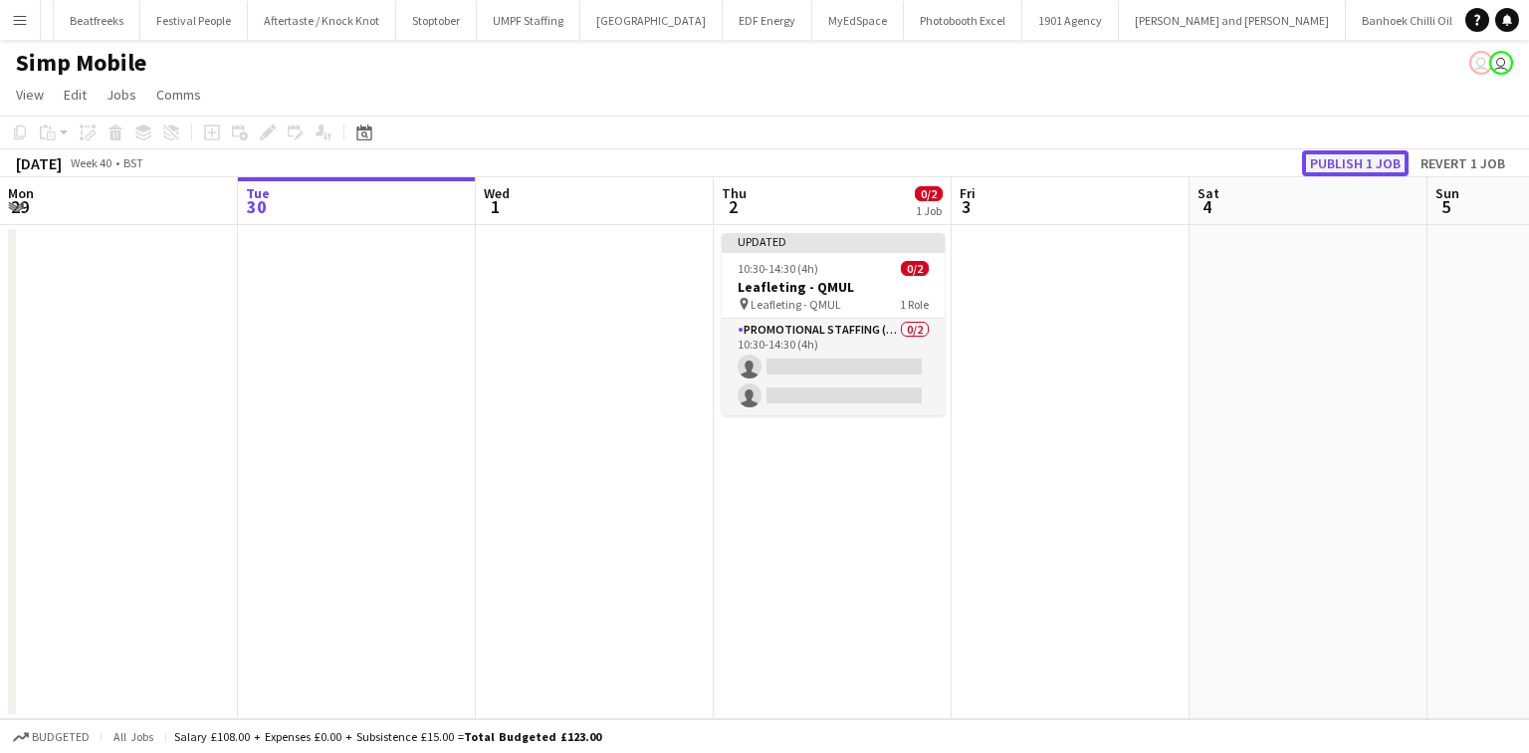
click at [1384, 159] on button "Publish 1 job" at bounding box center [1355, 163] width 107 height 26
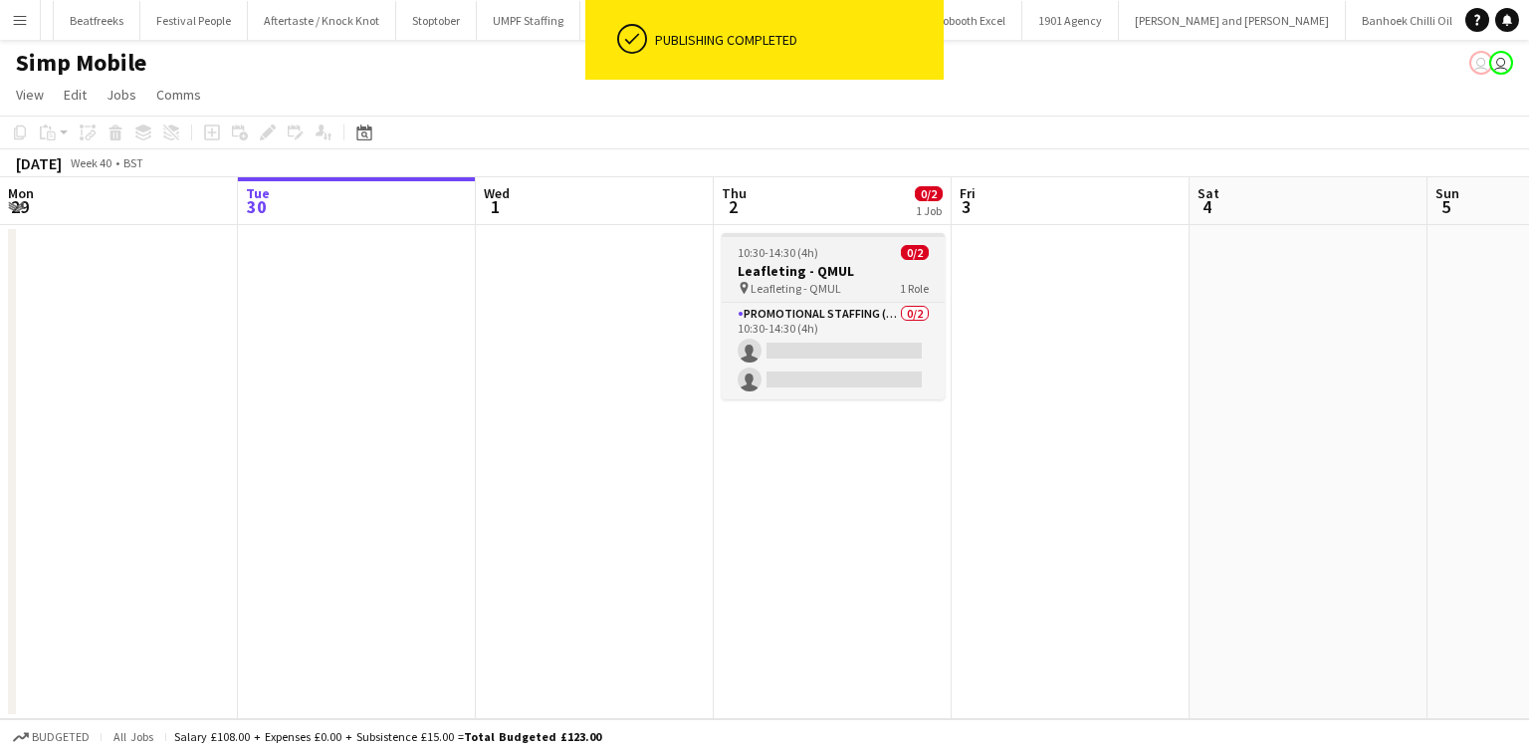
click at [812, 253] on span "10:30-14:30 (4h)" at bounding box center [778, 252] width 81 height 15
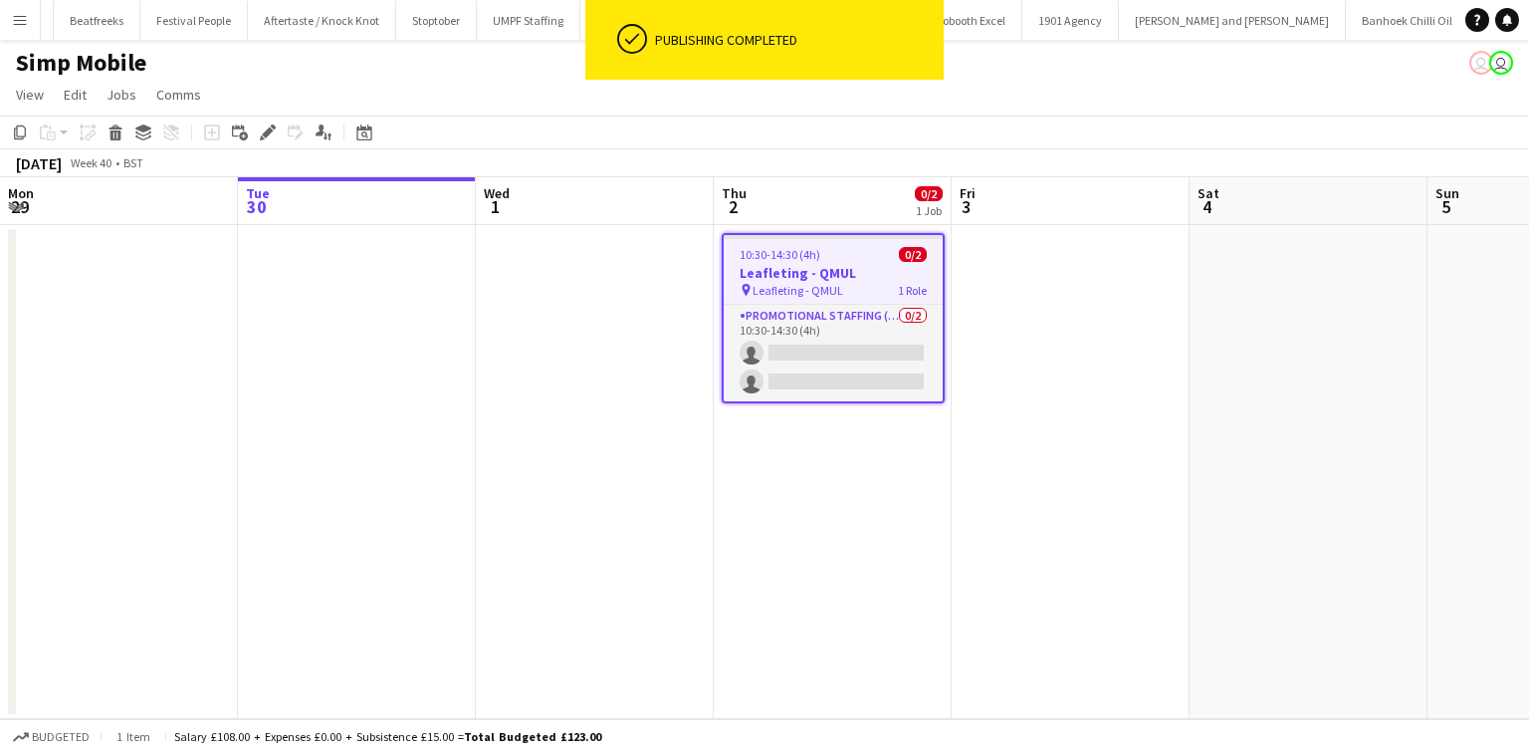
click at [882, 530] on app-date-cell "10:30-14:30 (4h) 0/2 Leafleting - QMUL pin Leafleting - QMUL 1 Role Promotional…" at bounding box center [833, 472] width 238 height 494
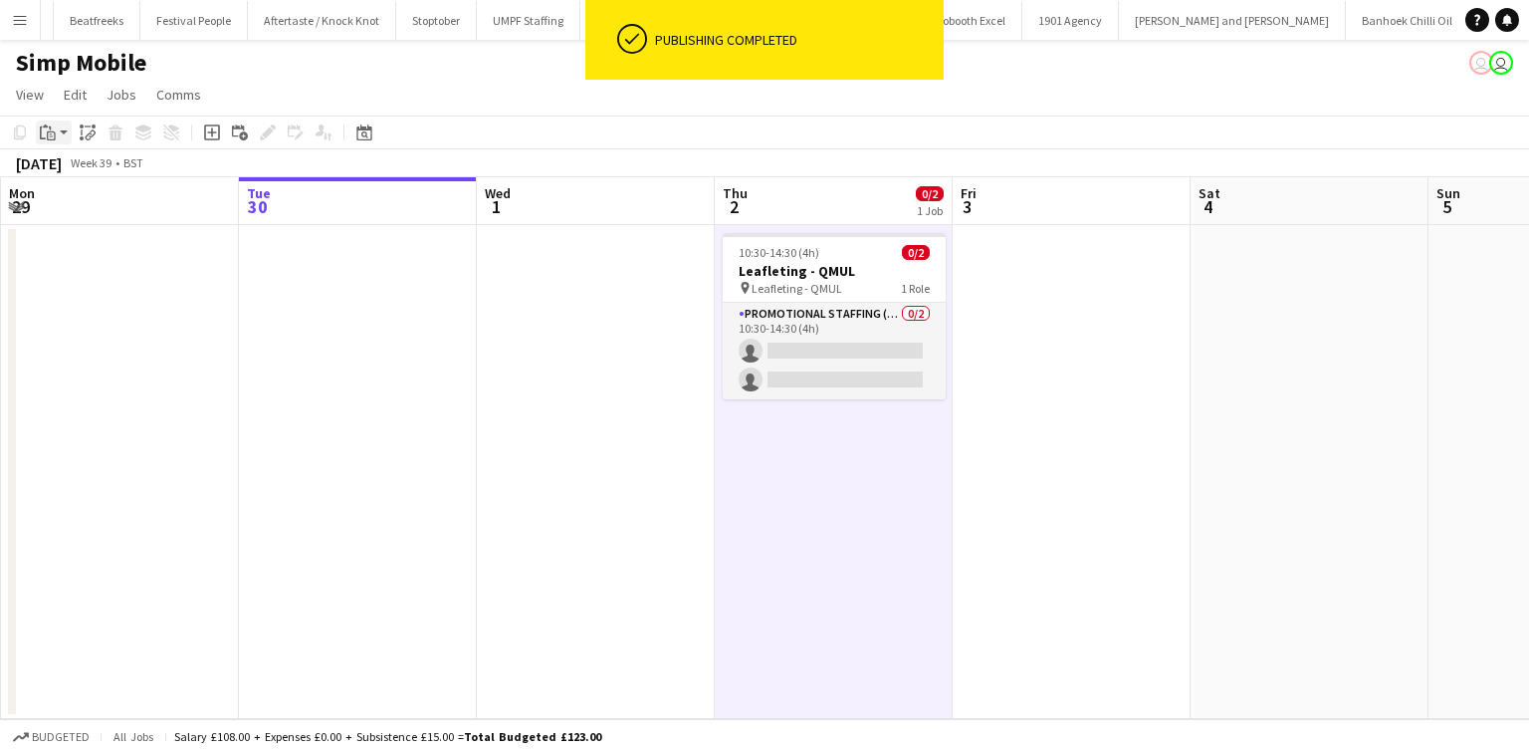
click at [54, 134] on icon at bounding box center [51, 135] width 9 height 9
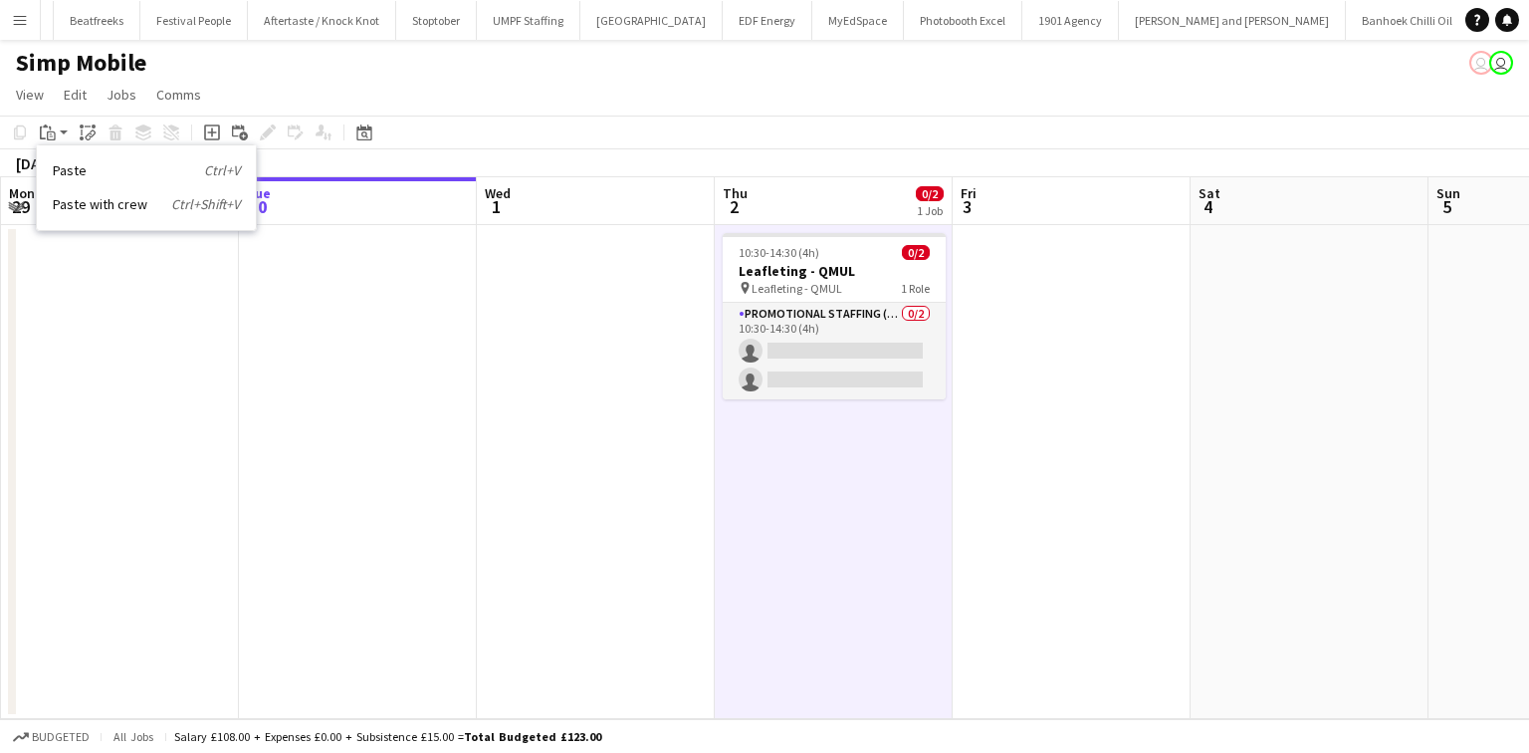
click at [87, 172] on link "Paste Ctrl+V" at bounding box center [146, 170] width 187 height 18
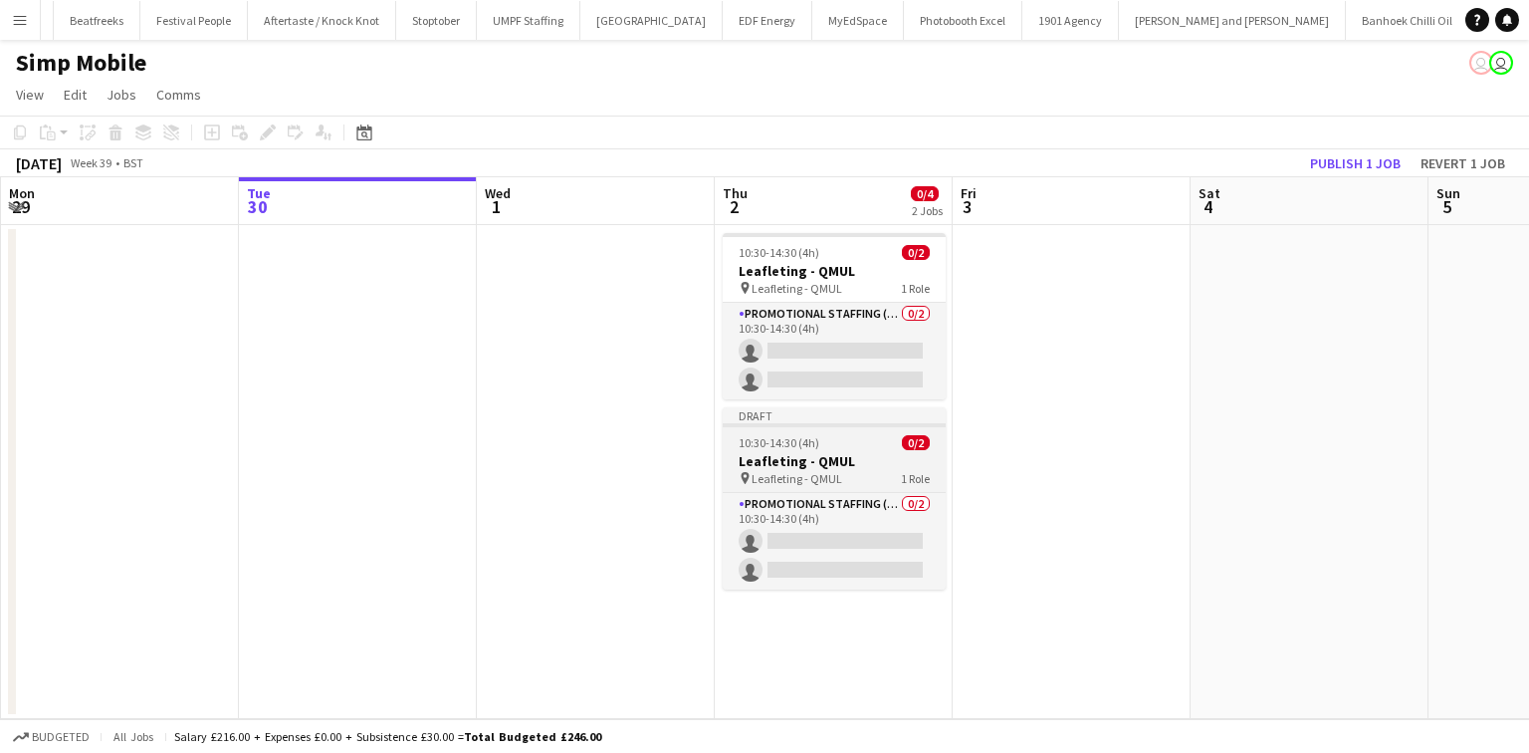
click at [813, 460] on h3 "Leafleting - QMUL" at bounding box center [834, 461] width 223 height 18
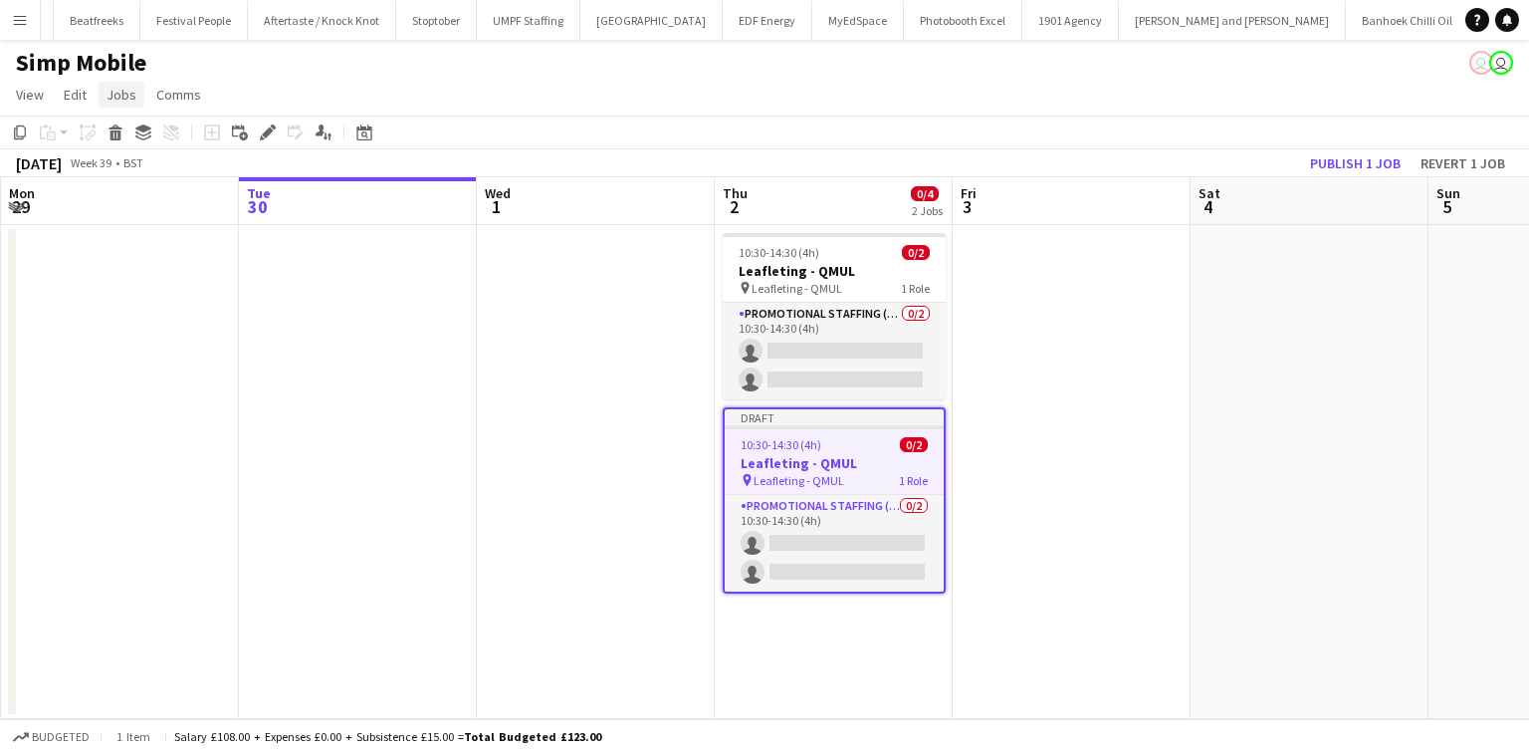
click at [121, 92] on span "Jobs" at bounding box center [122, 95] width 30 height 18
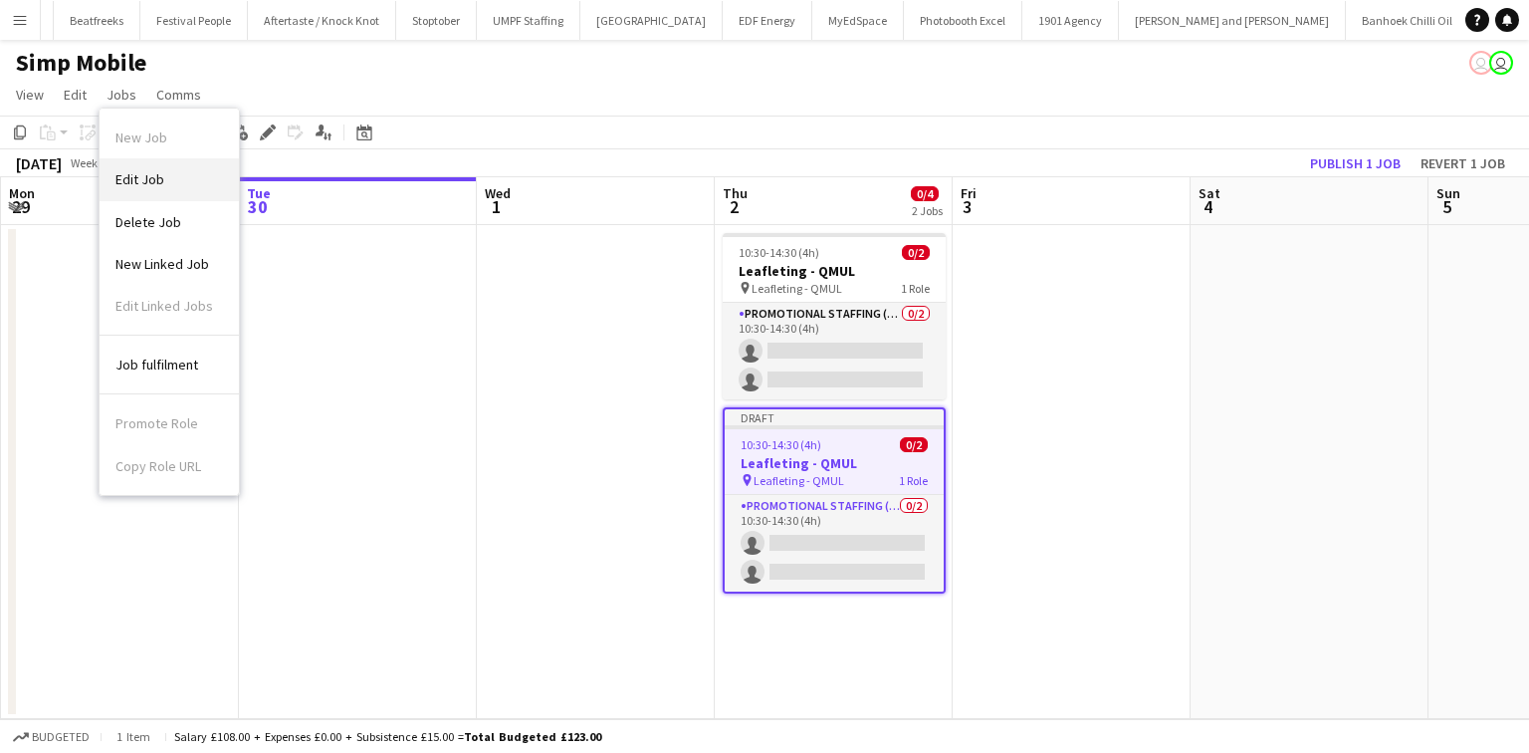
click at [151, 171] on span "Edit Job" at bounding box center [139, 179] width 49 height 18
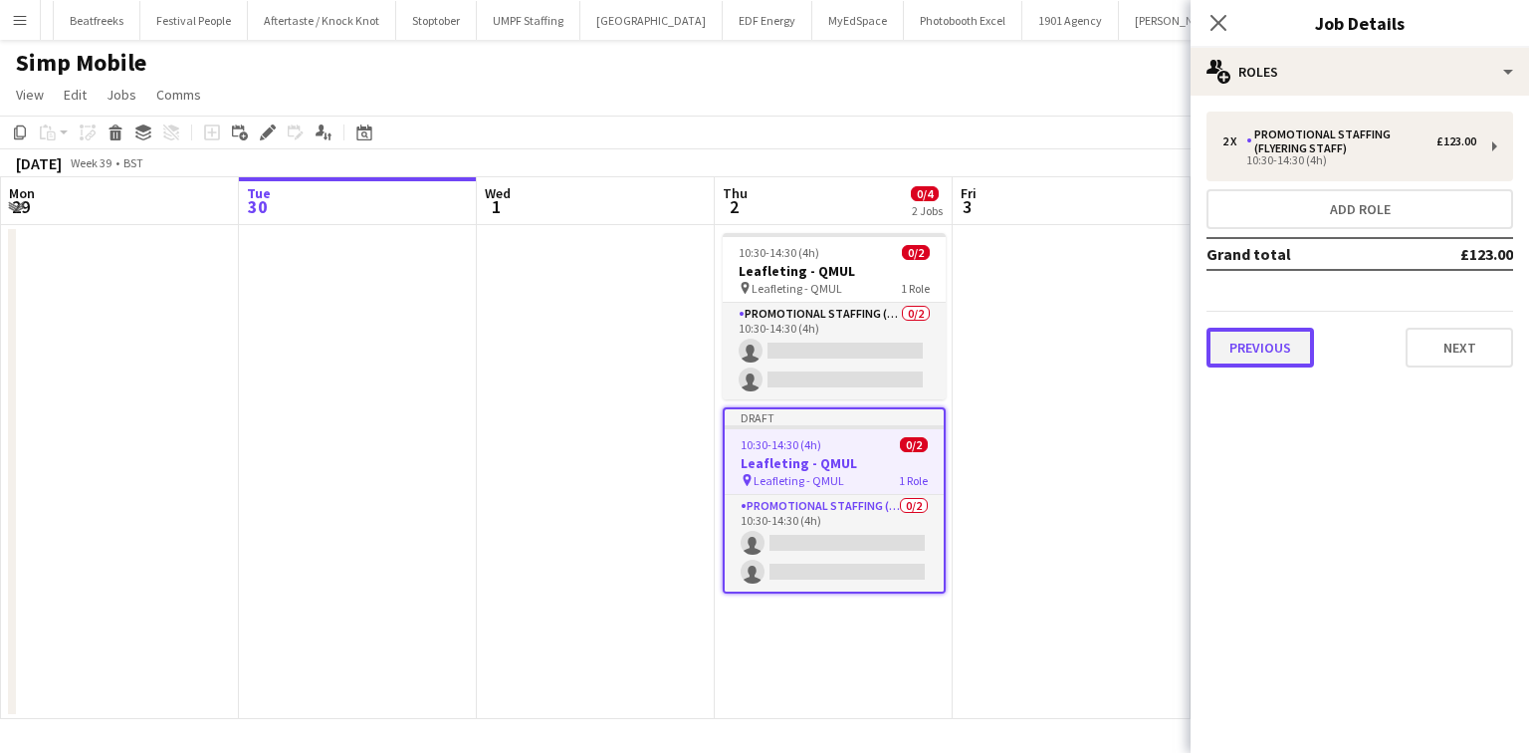
click at [1281, 336] on button "Previous" at bounding box center [1261, 348] width 108 height 40
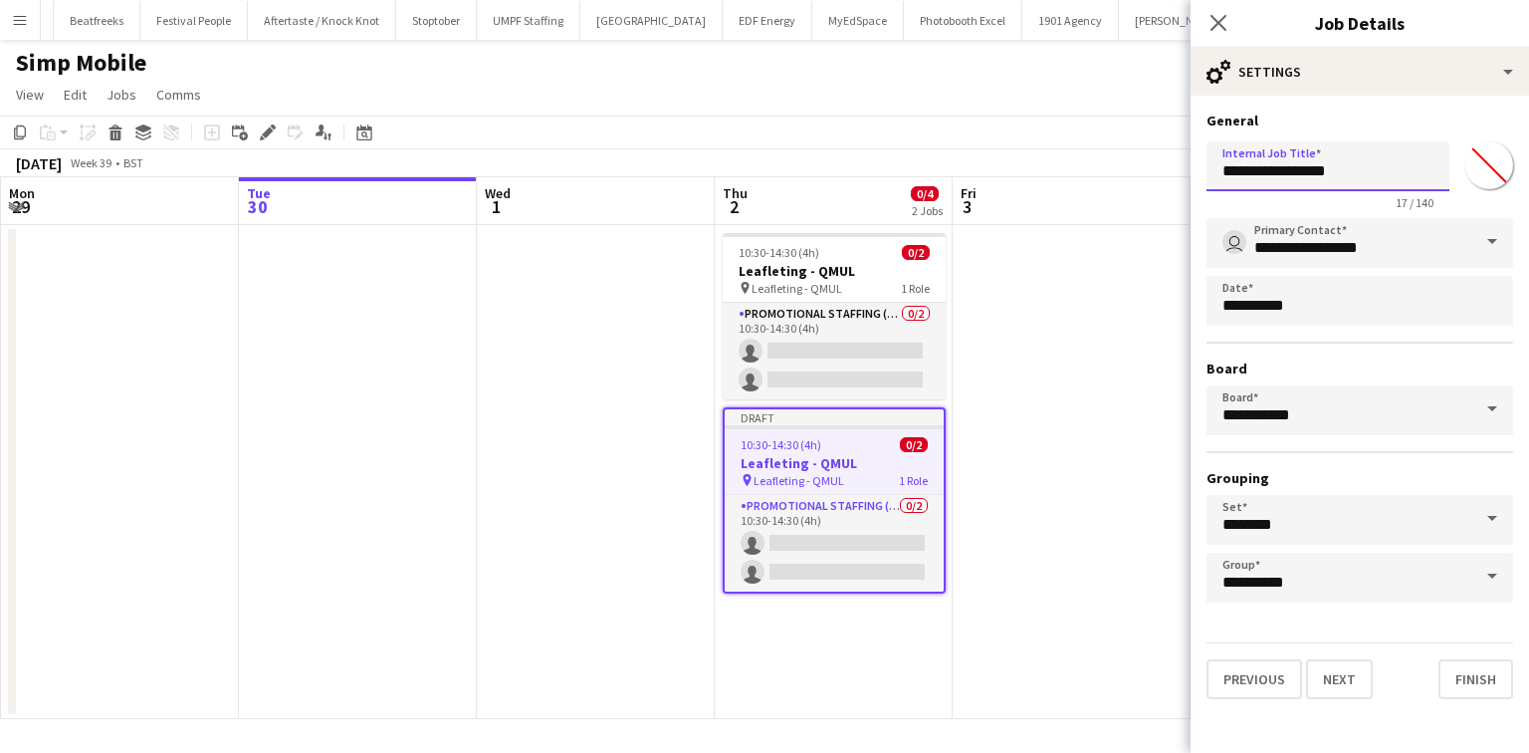
drag, startPoint x: 1304, startPoint y: 168, endPoint x: 1366, endPoint y: 165, distance: 61.8
click at [1366, 165] on input "**********" at bounding box center [1328, 166] width 243 height 50
type input "**********"
click at [1345, 665] on button "Next" at bounding box center [1339, 679] width 67 height 40
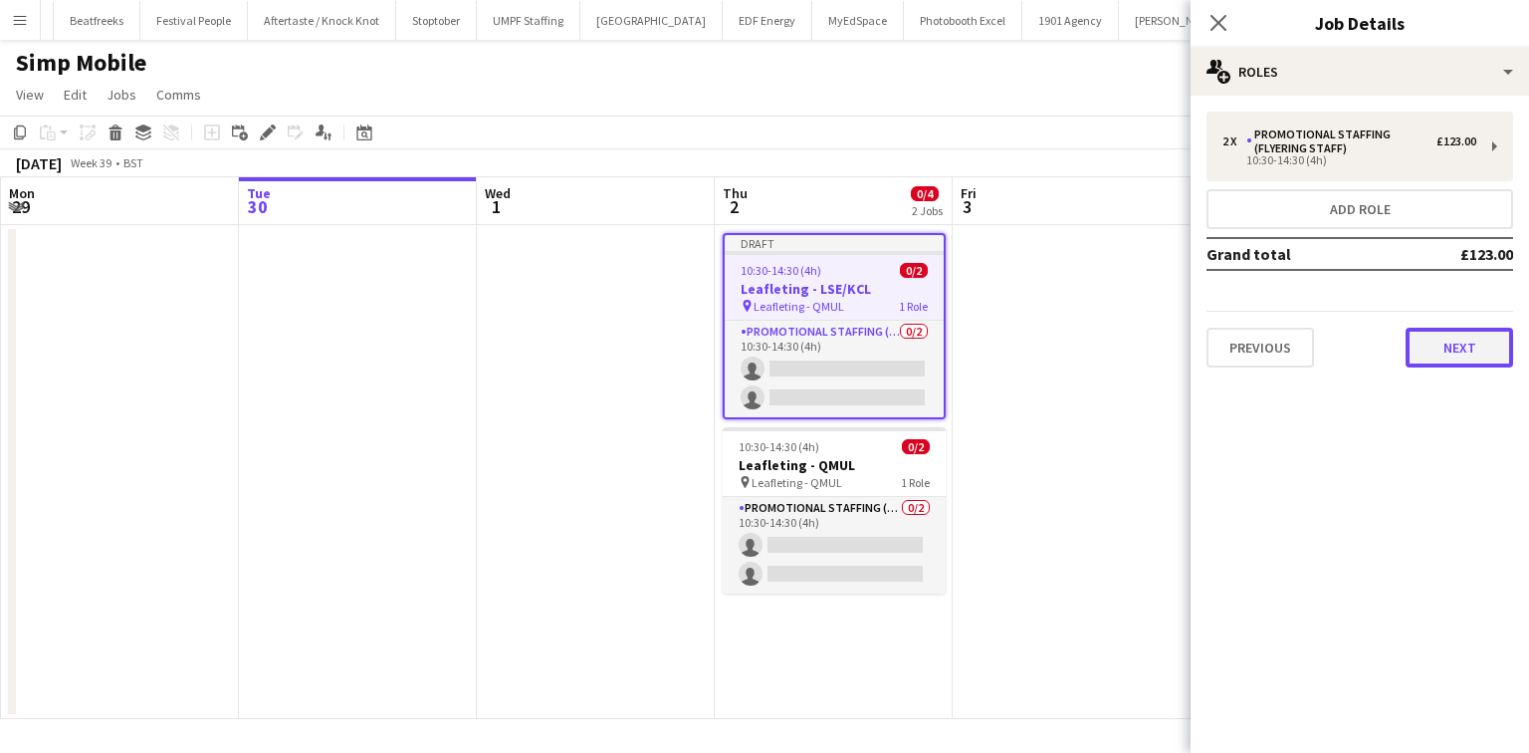
click at [1456, 353] on button "Next" at bounding box center [1460, 348] width 108 height 40
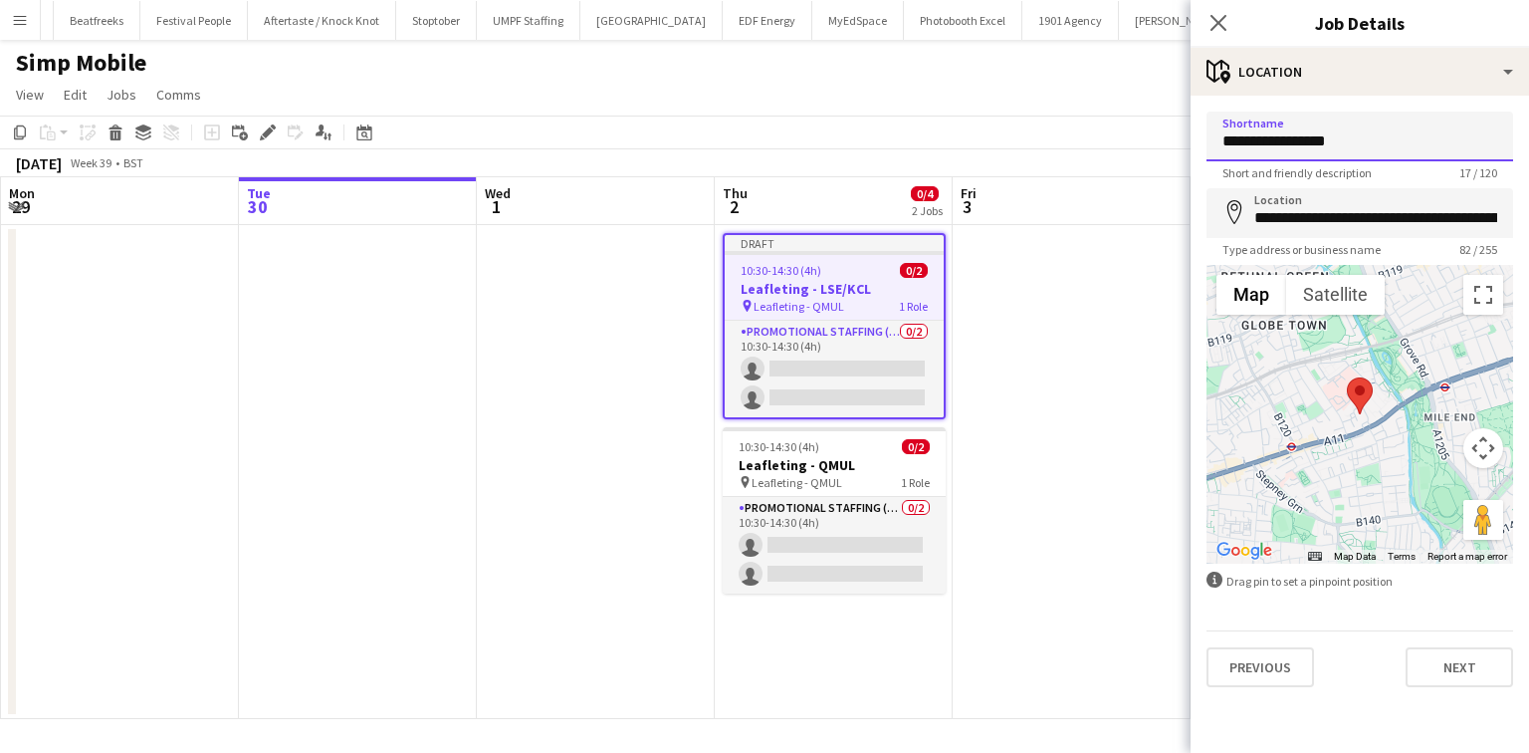
drag, startPoint x: 1303, startPoint y: 142, endPoint x: 1358, endPoint y: 139, distance: 54.8
click at [1358, 139] on input "**********" at bounding box center [1360, 137] width 307 height 50
type input "**********"
click at [1354, 222] on input "**********" at bounding box center [1360, 213] width 307 height 50
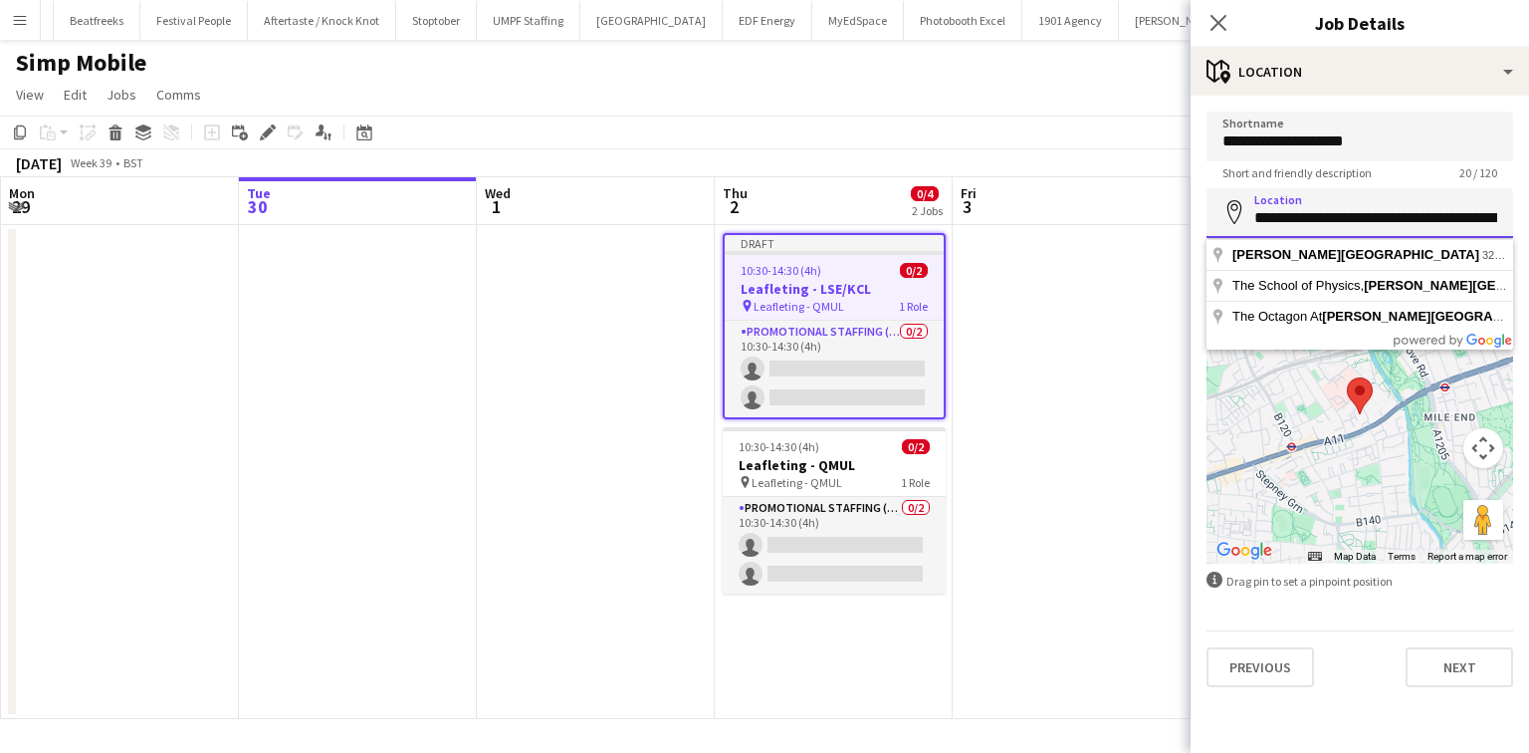
click at [1354, 222] on input "**********" at bounding box center [1360, 213] width 307 height 50
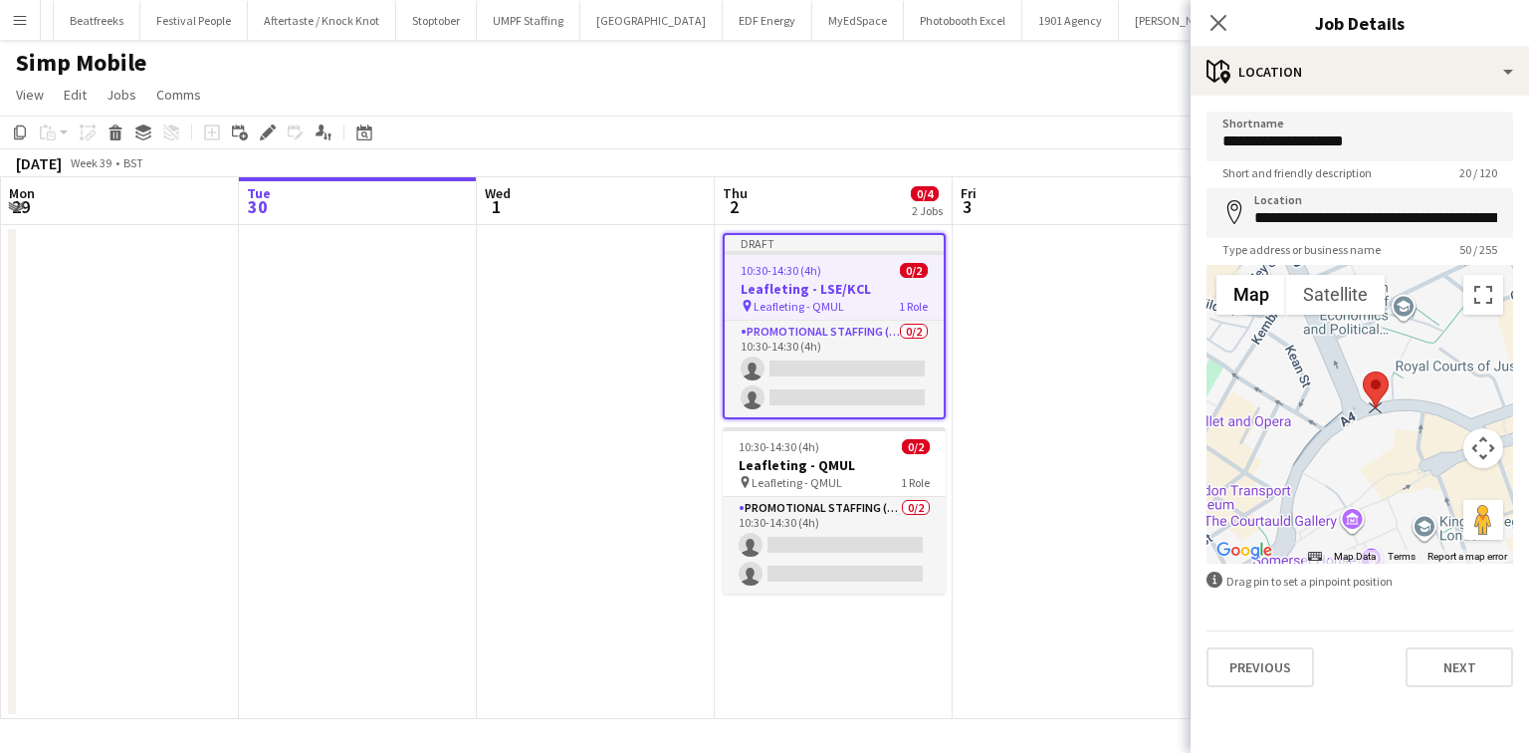
drag, startPoint x: 1424, startPoint y: 517, endPoint x: 1375, endPoint y: 381, distance: 143.9
click at [1363, 371] on area at bounding box center [1363, 371] width 0 height 0
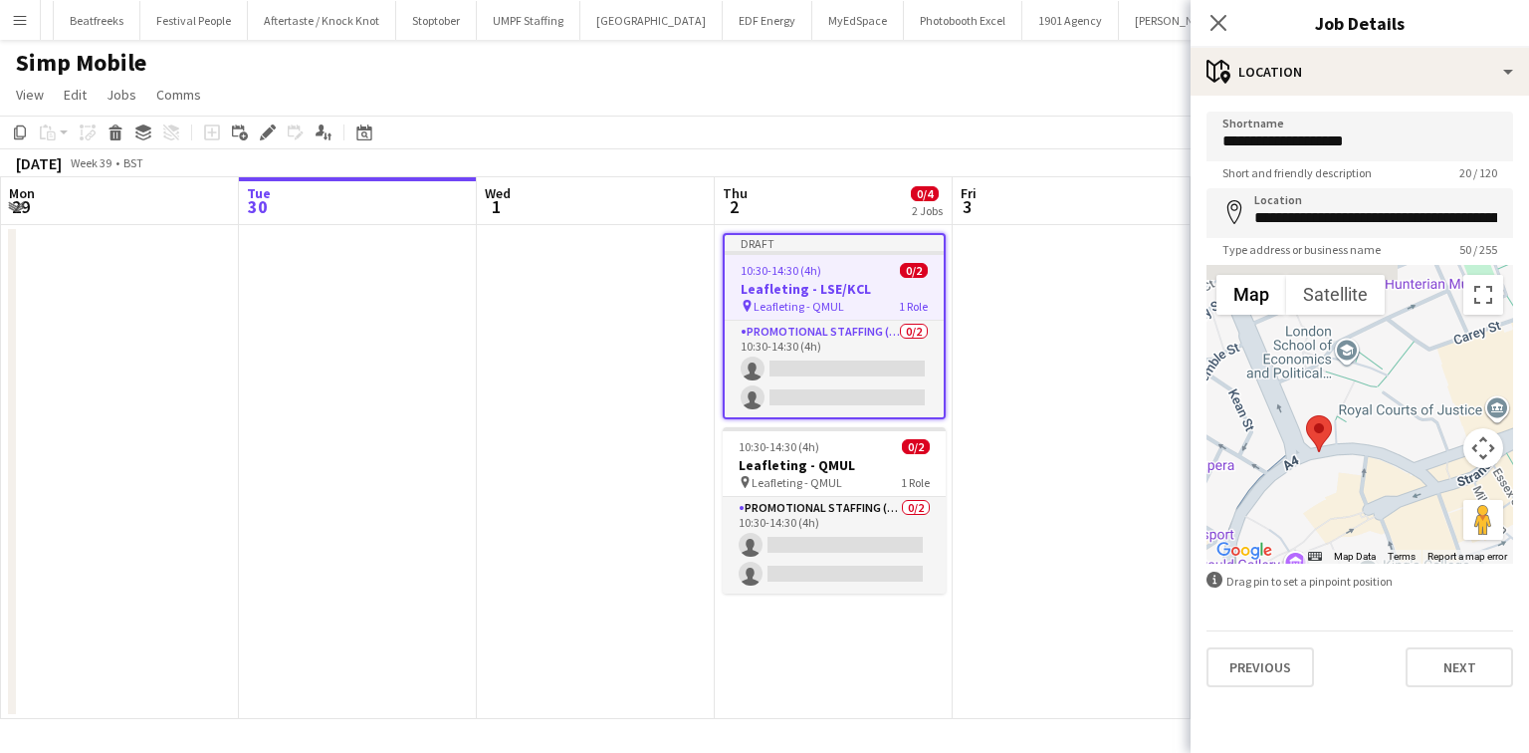
drag, startPoint x: 1364, startPoint y: 460, endPoint x: 1301, endPoint y: 506, distance: 77.7
click at [1301, 506] on div at bounding box center [1360, 414] width 307 height 299
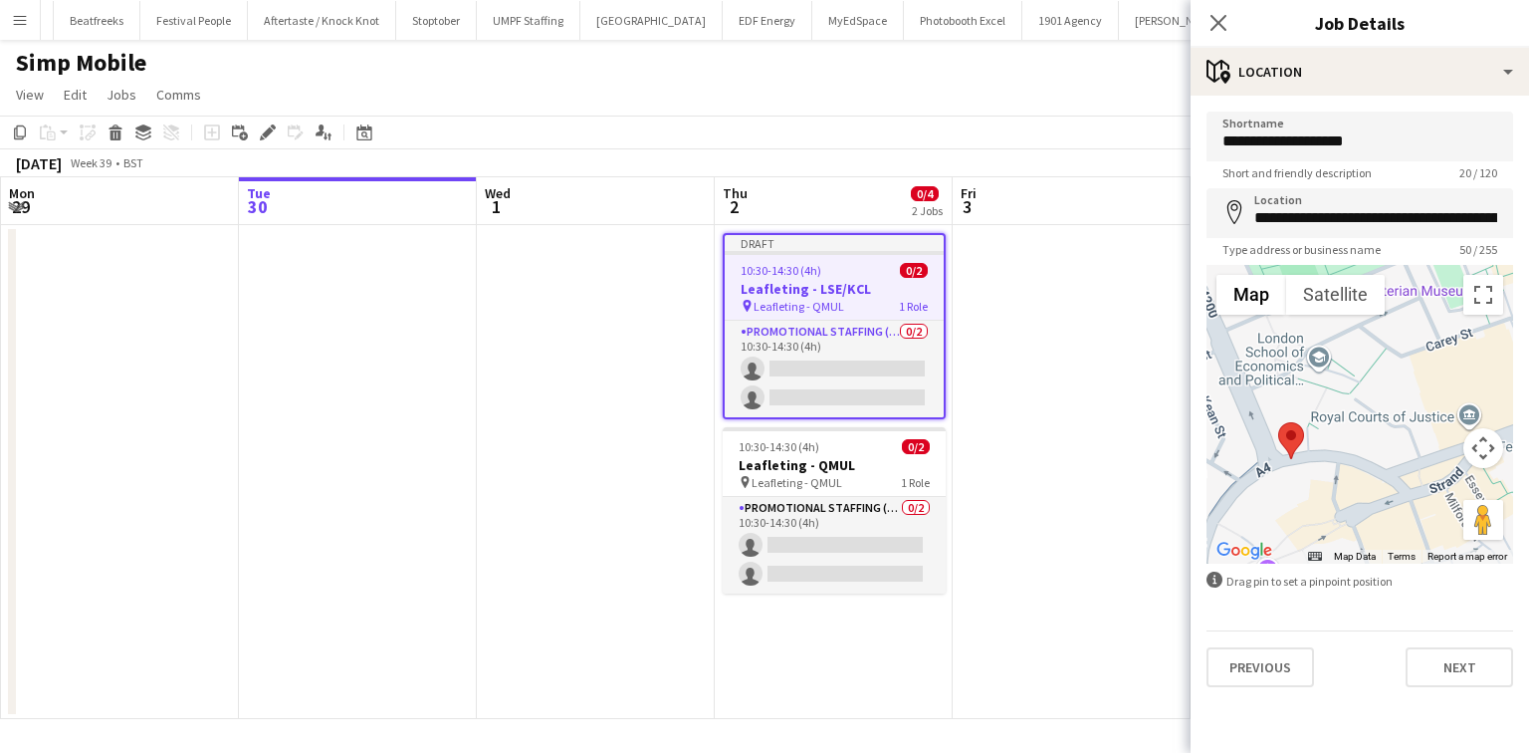
drag, startPoint x: 1390, startPoint y: 388, endPoint x: 1358, endPoint y: 484, distance: 100.8
click at [1358, 484] on div at bounding box center [1360, 414] width 307 height 299
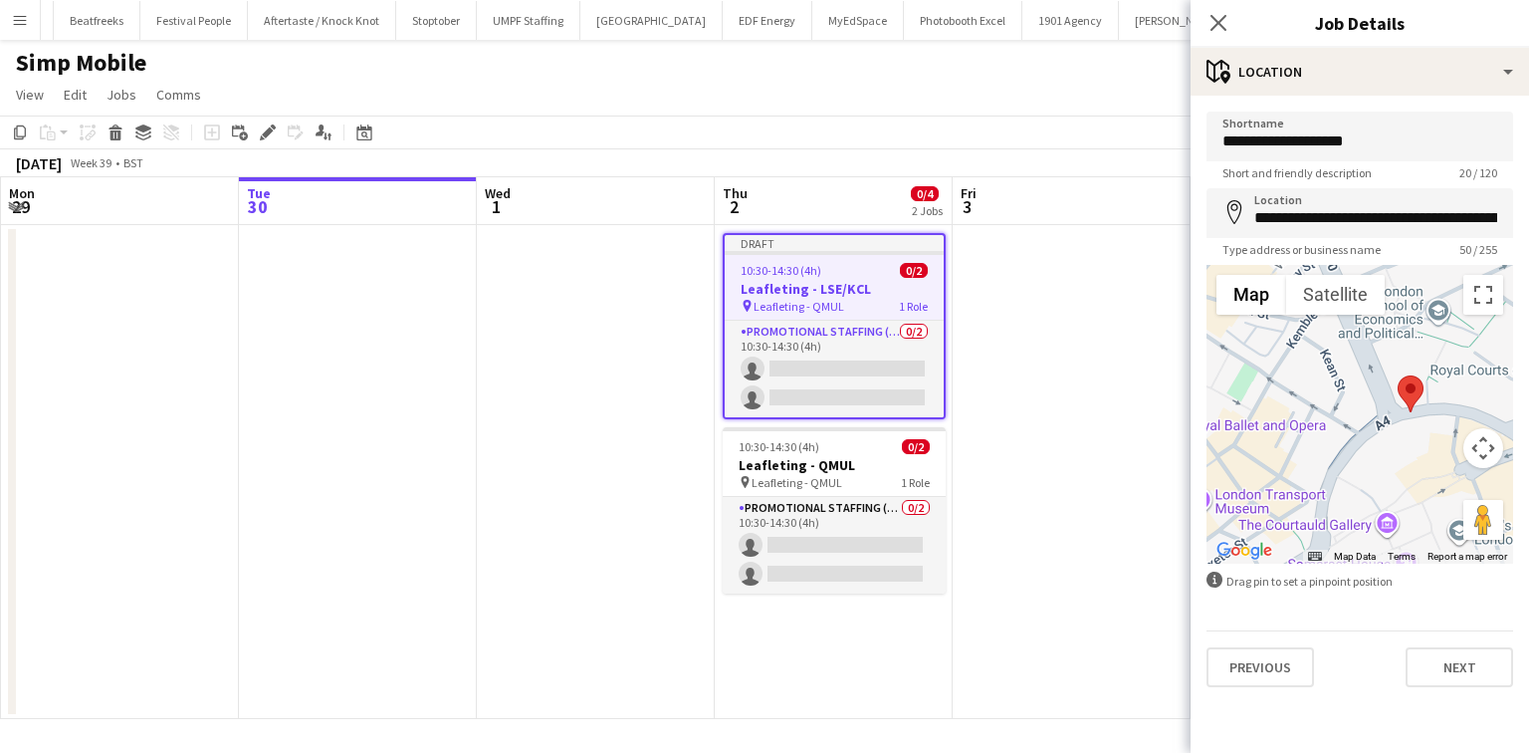
drag, startPoint x: 1280, startPoint y: 454, endPoint x: 1382, endPoint y: 415, distance: 108.7
click at [1382, 415] on div at bounding box center [1360, 414] width 307 height 299
drag, startPoint x: 1412, startPoint y: 393, endPoint x: 1404, endPoint y: 401, distance: 11.3
click at [1390, 385] on area at bounding box center [1390, 385] width 0 height 0
click at [1396, 385] on area at bounding box center [1396, 385] width 0 height 0
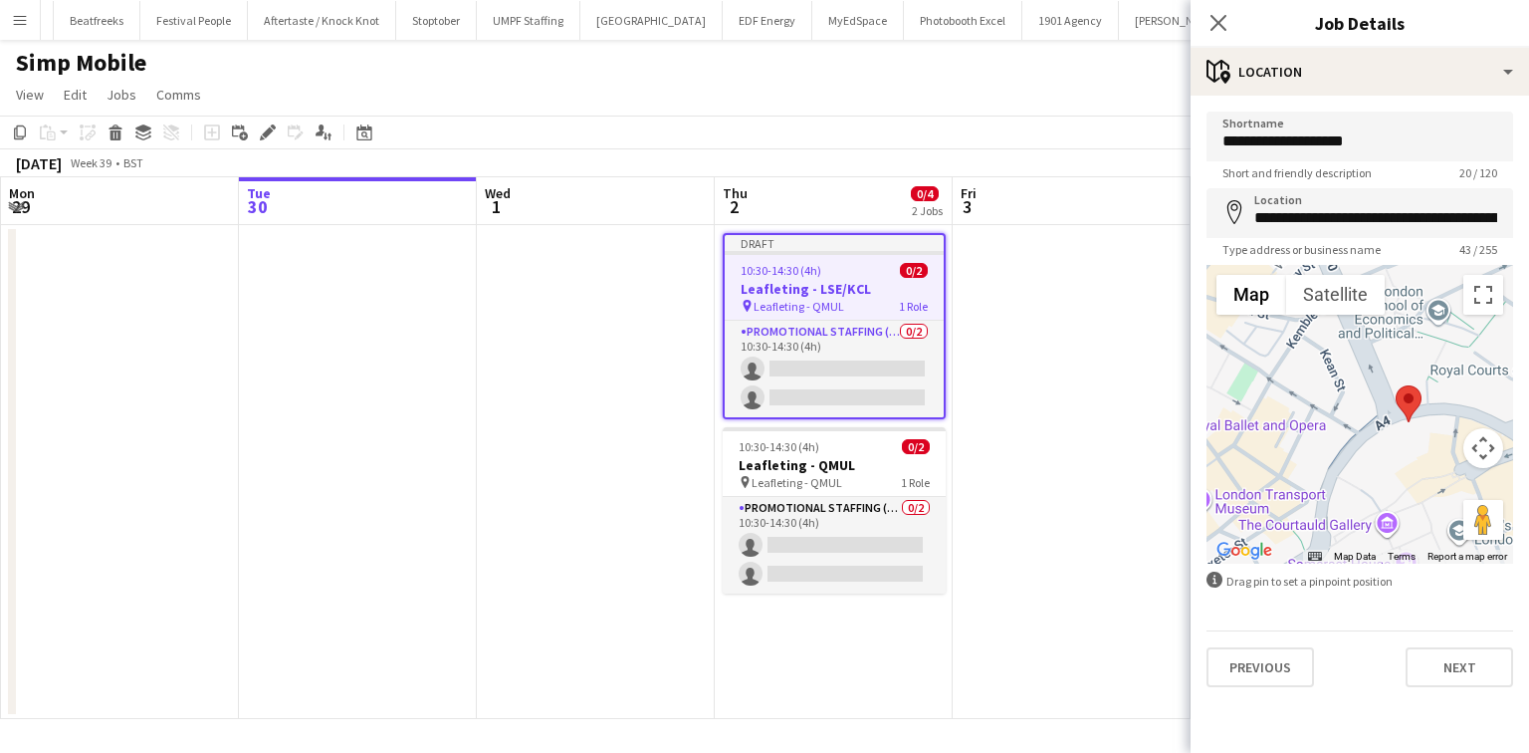
type input "**********"
click at [1479, 649] on button "Next" at bounding box center [1460, 667] width 108 height 40
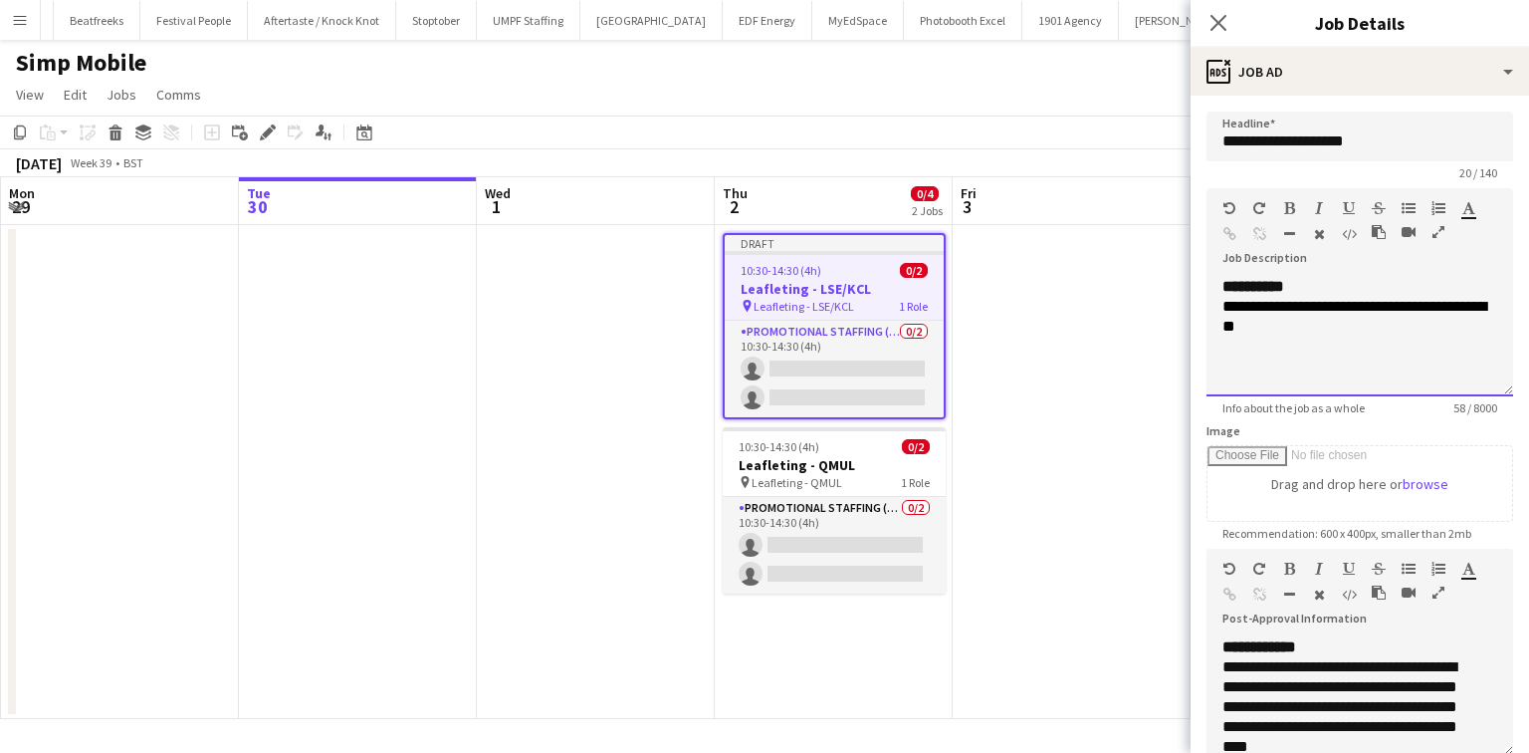
click at [1330, 342] on div "**********" at bounding box center [1360, 336] width 307 height 119
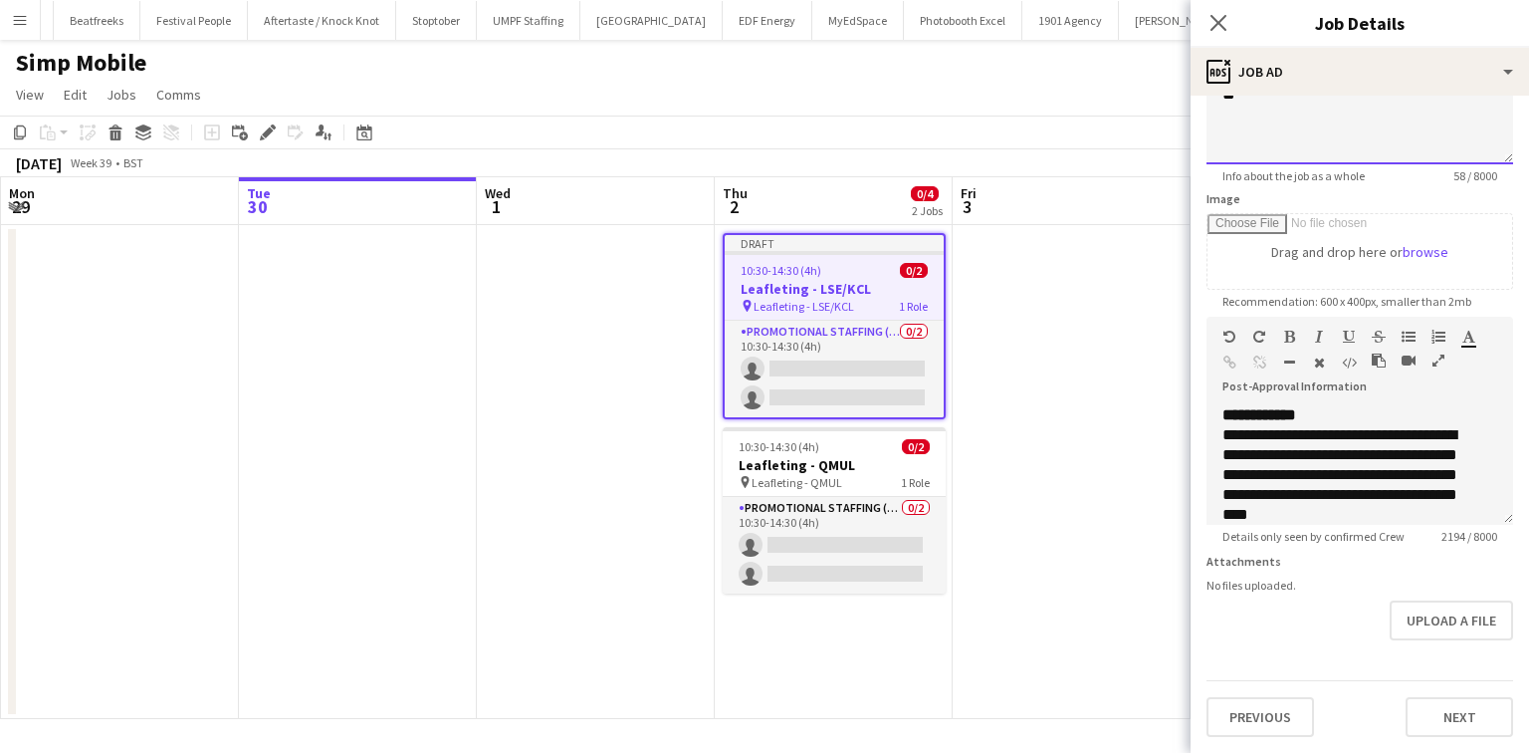
scroll to position [244, 0]
click at [1411, 707] on button "Next" at bounding box center [1460, 717] width 108 height 40
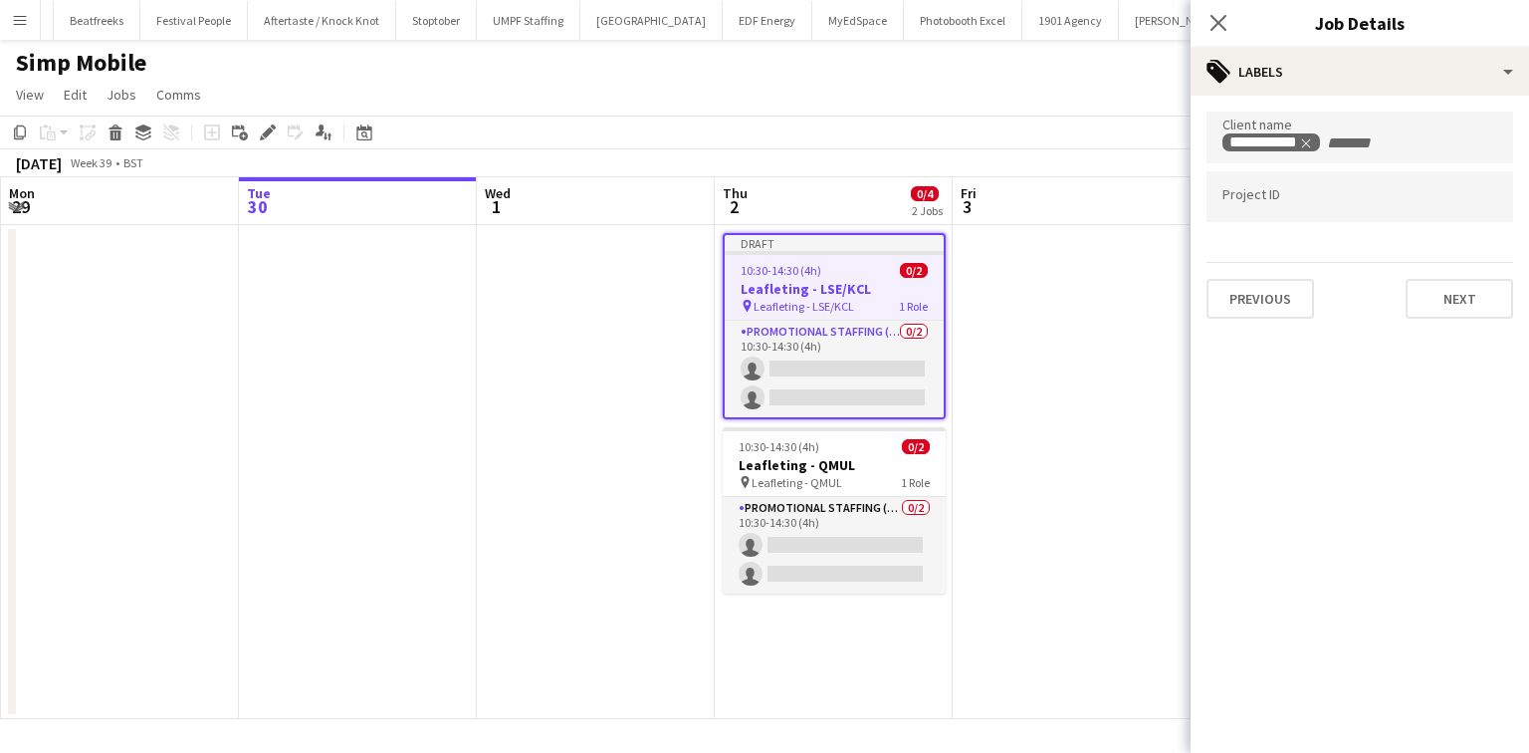
scroll to position [0, 0]
click at [1447, 304] on button "Next" at bounding box center [1460, 299] width 108 height 40
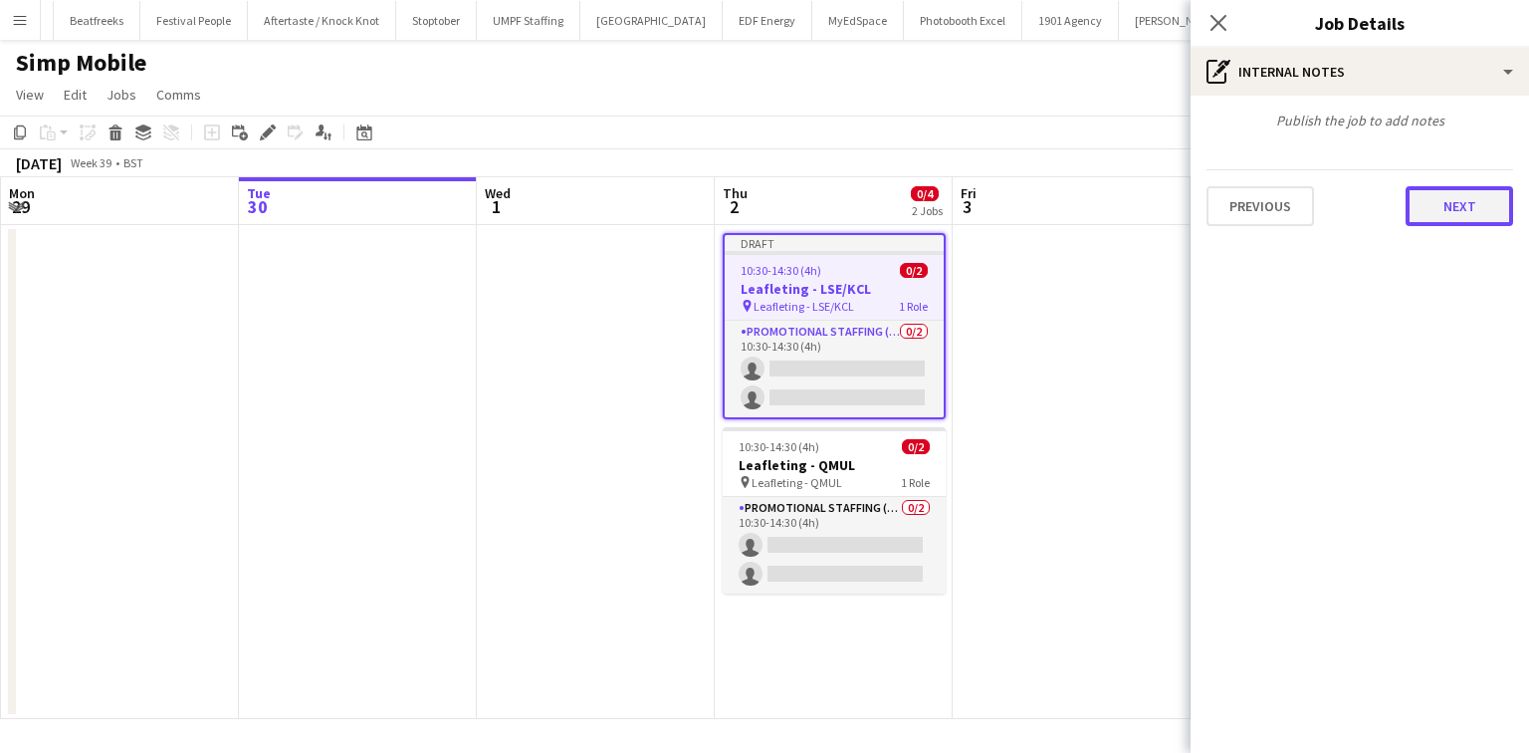
click at [1419, 199] on button "Next" at bounding box center [1460, 206] width 108 height 40
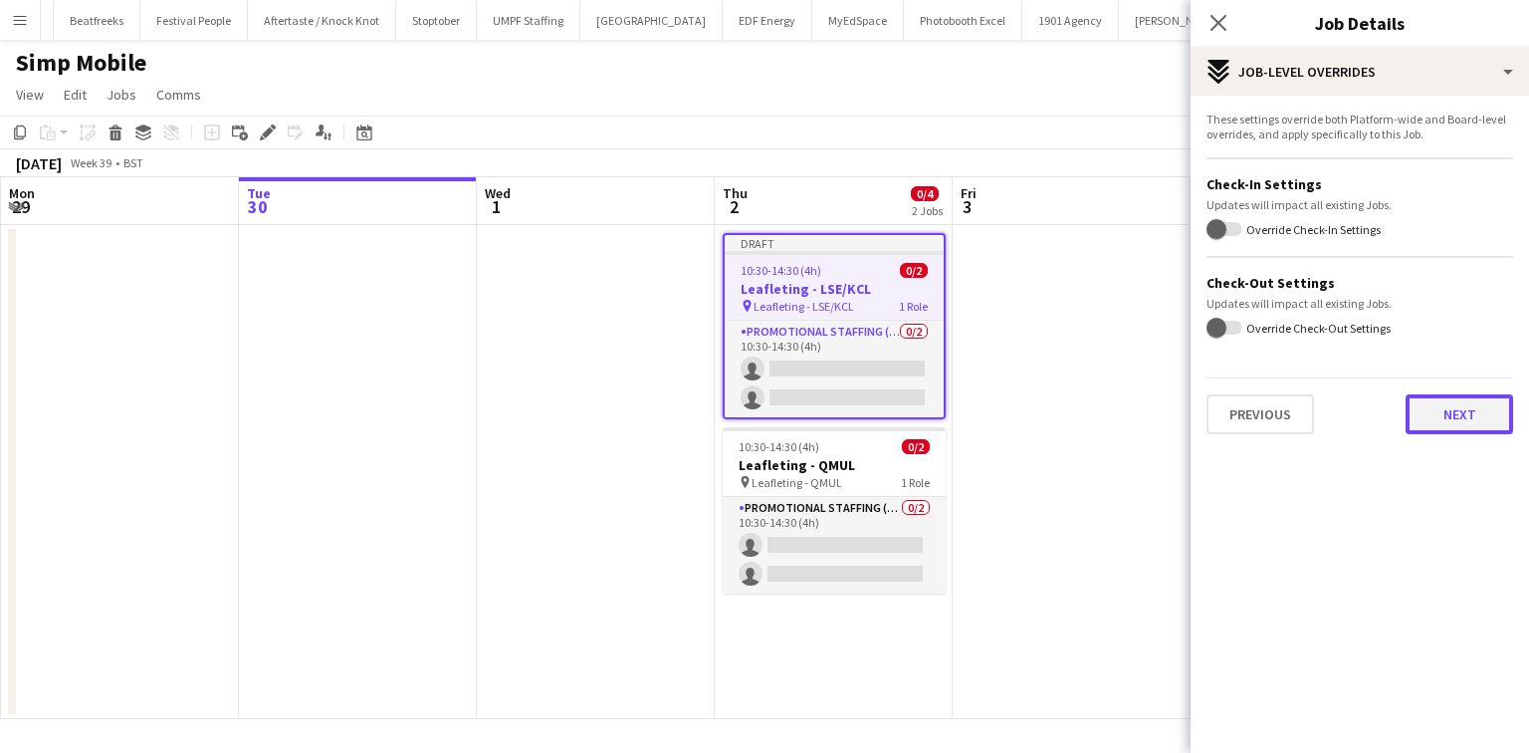
click at [1460, 404] on button "Next" at bounding box center [1460, 414] width 108 height 40
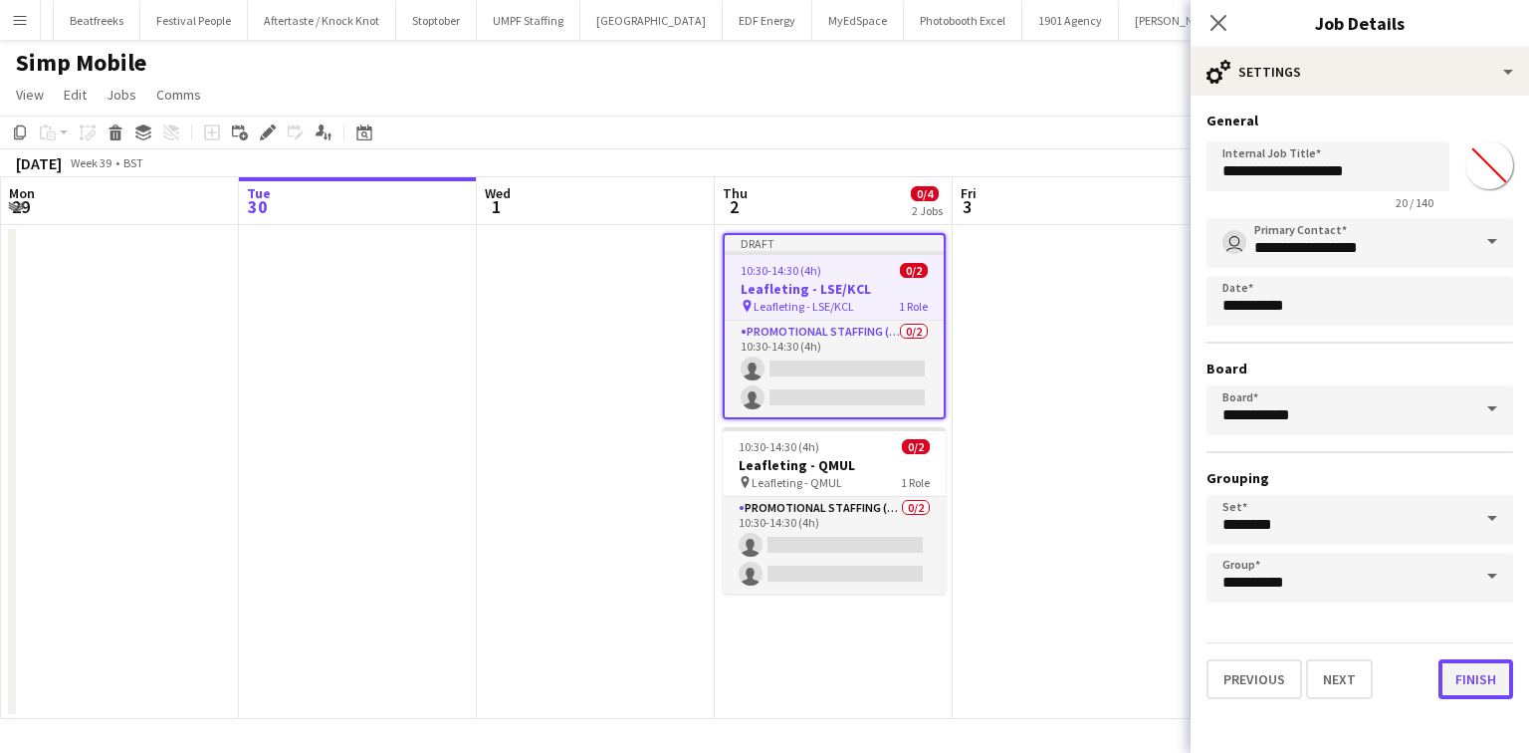
click at [1458, 671] on button "Finish" at bounding box center [1476, 679] width 75 height 40
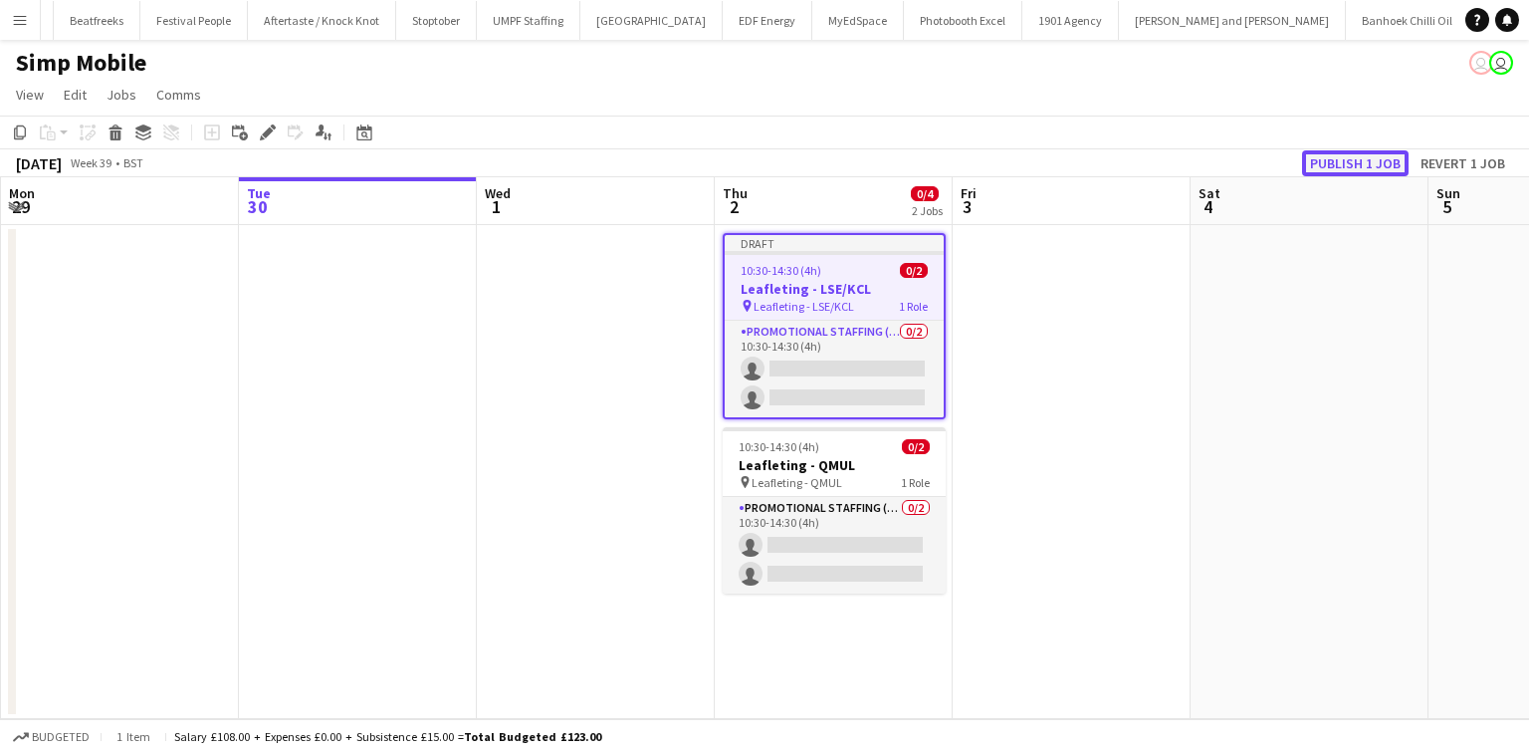
click at [1338, 156] on button "Publish 1 job" at bounding box center [1355, 163] width 107 height 26
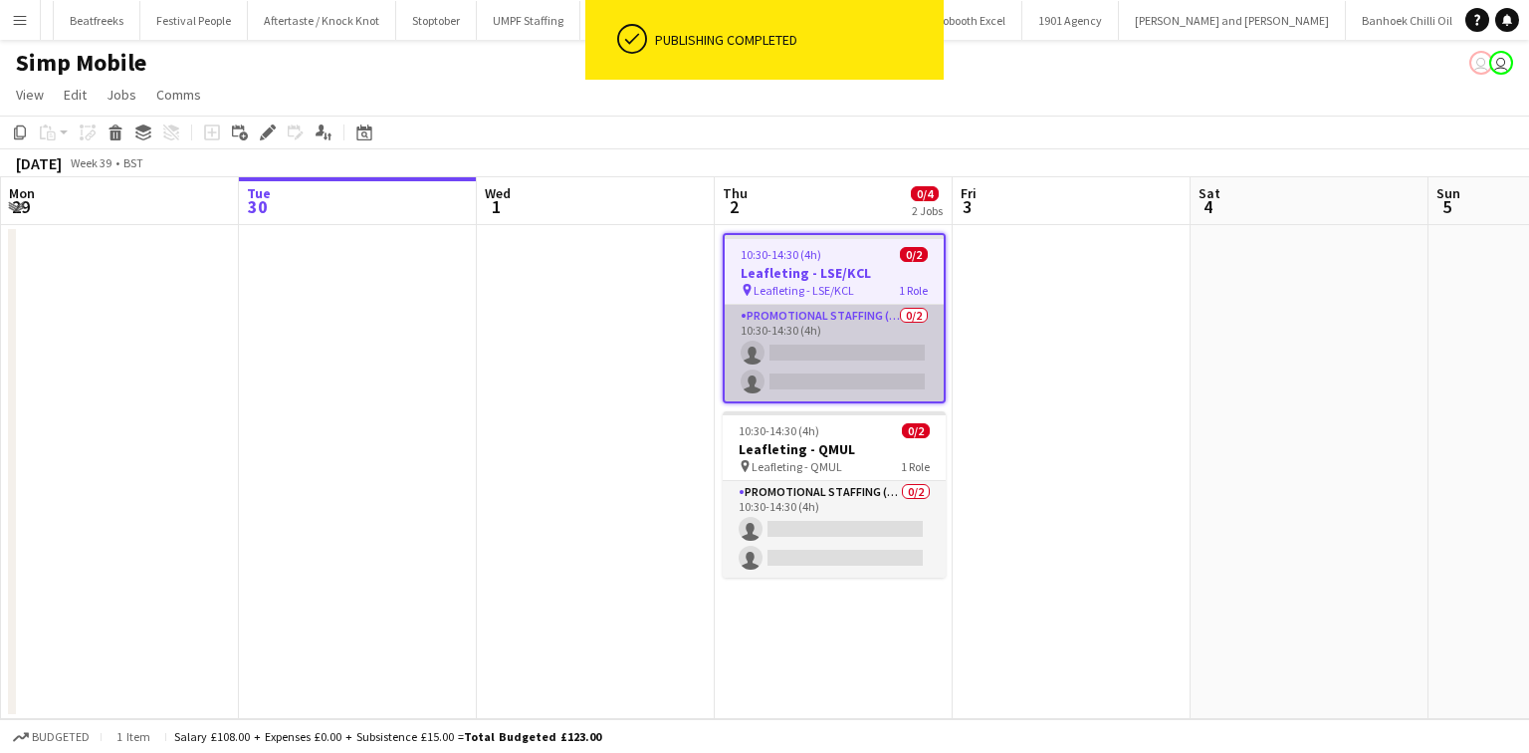
click at [820, 342] on app-card-role "Promotional Staffing (Flyering Staff) 0/2 10:30-14:30 (4h) single-neutral-actio…" at bounding box center [834, 353] width 219 height 97
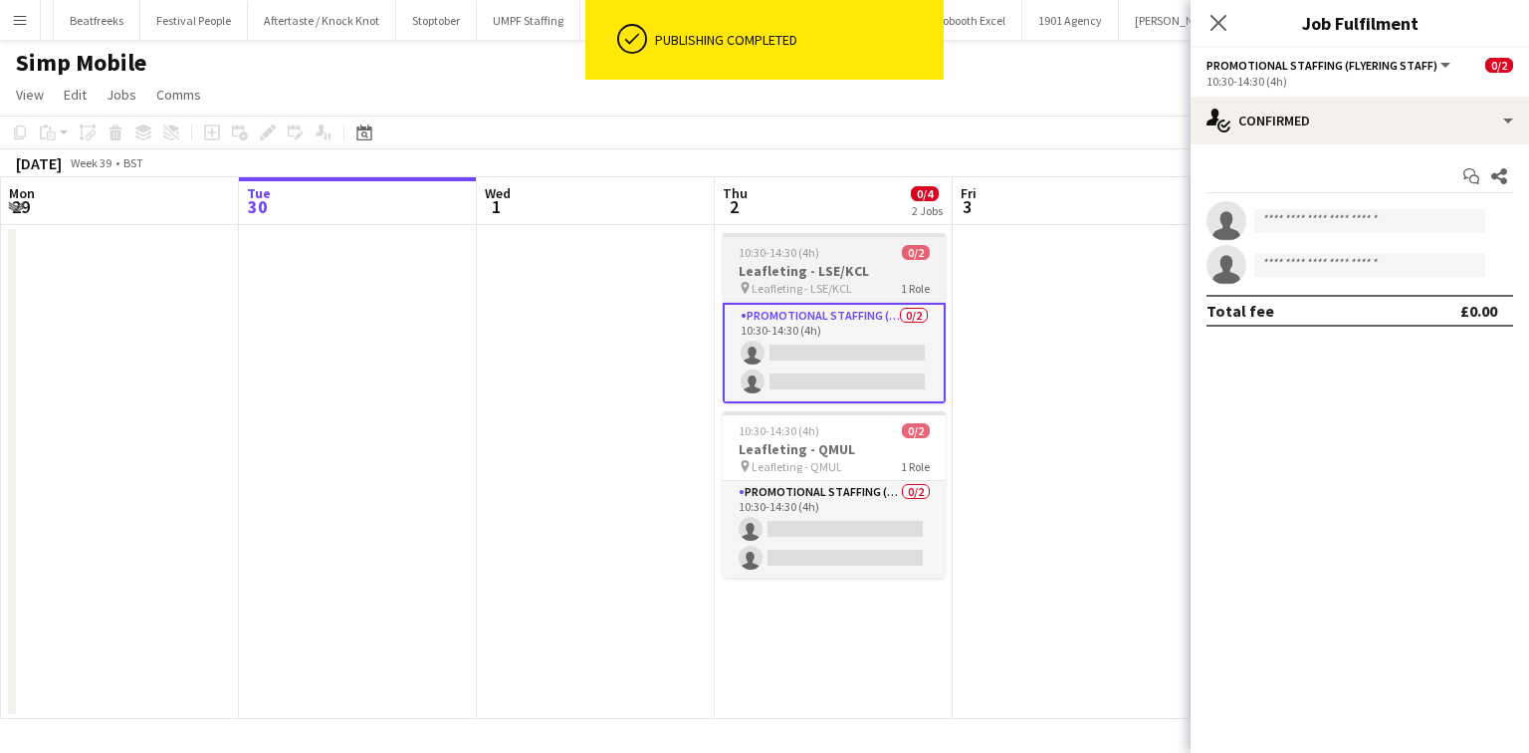
click at [856, 268] on h3 "Leafleting - LSE/KCL" at bounding box center [834, 271] width 223 height 18
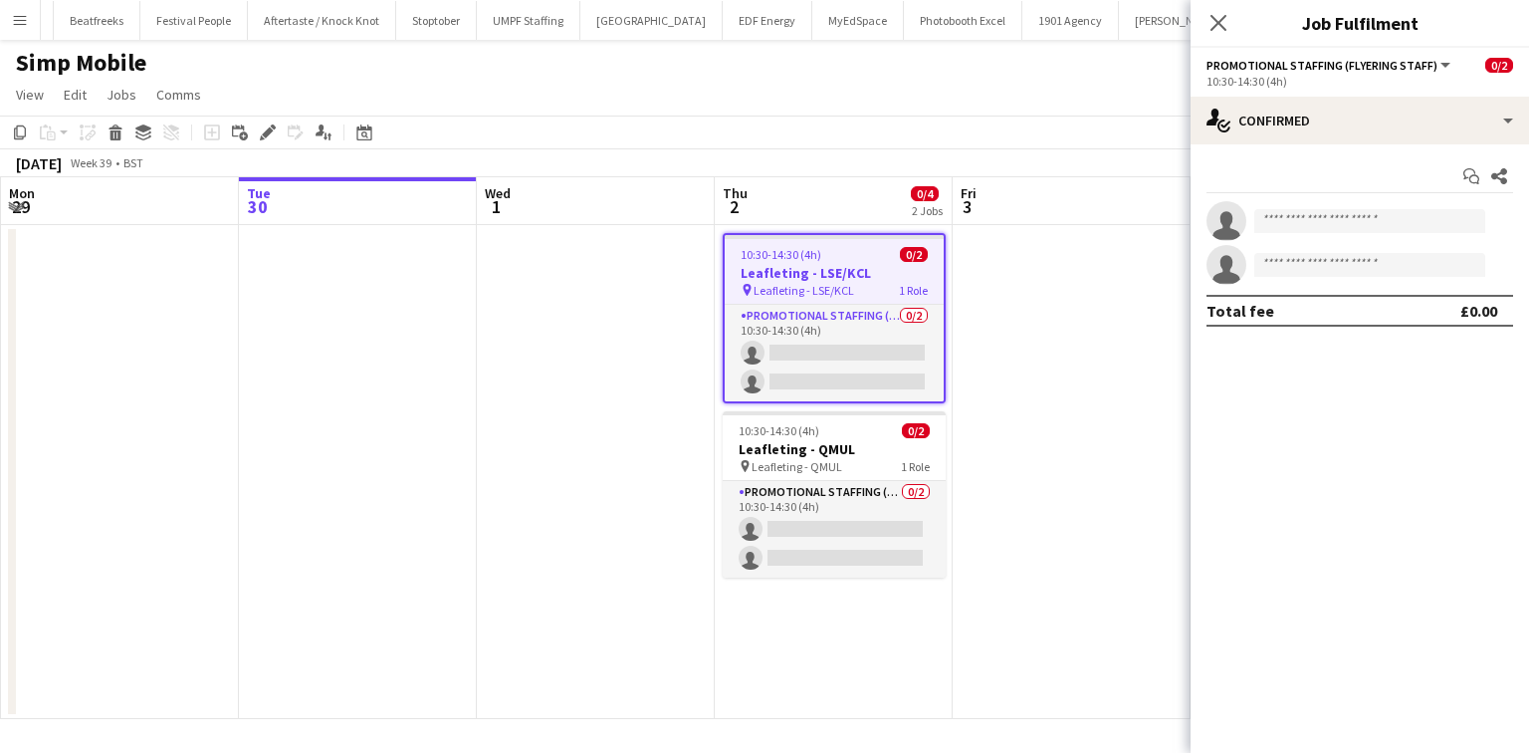
click at [849, 407] on app-date-cell "10:30-14:30 (4h) 0/2 Leafleting - LSE/KCL pin Leafleting - LSE/KCL 1 Role Promo…" at bounding box center [834, 472] width 238 height 494
click at [829, 451] on h3 "Leafleting - QMUL" at bounding box center [831, 449] width 223 height 18
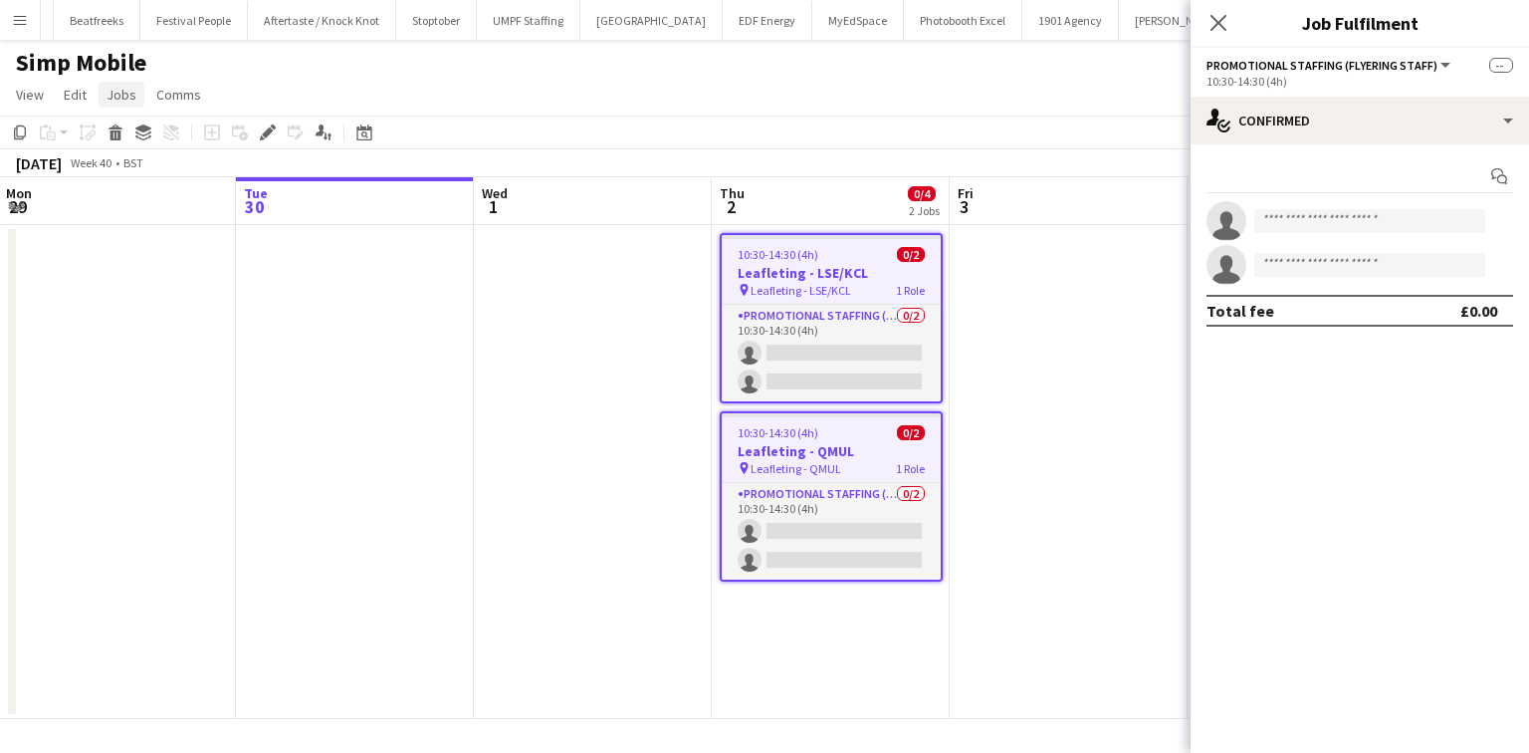
click at [115, 99] on span "Jobs" at bounding box center [122, 95] width 30 height 18
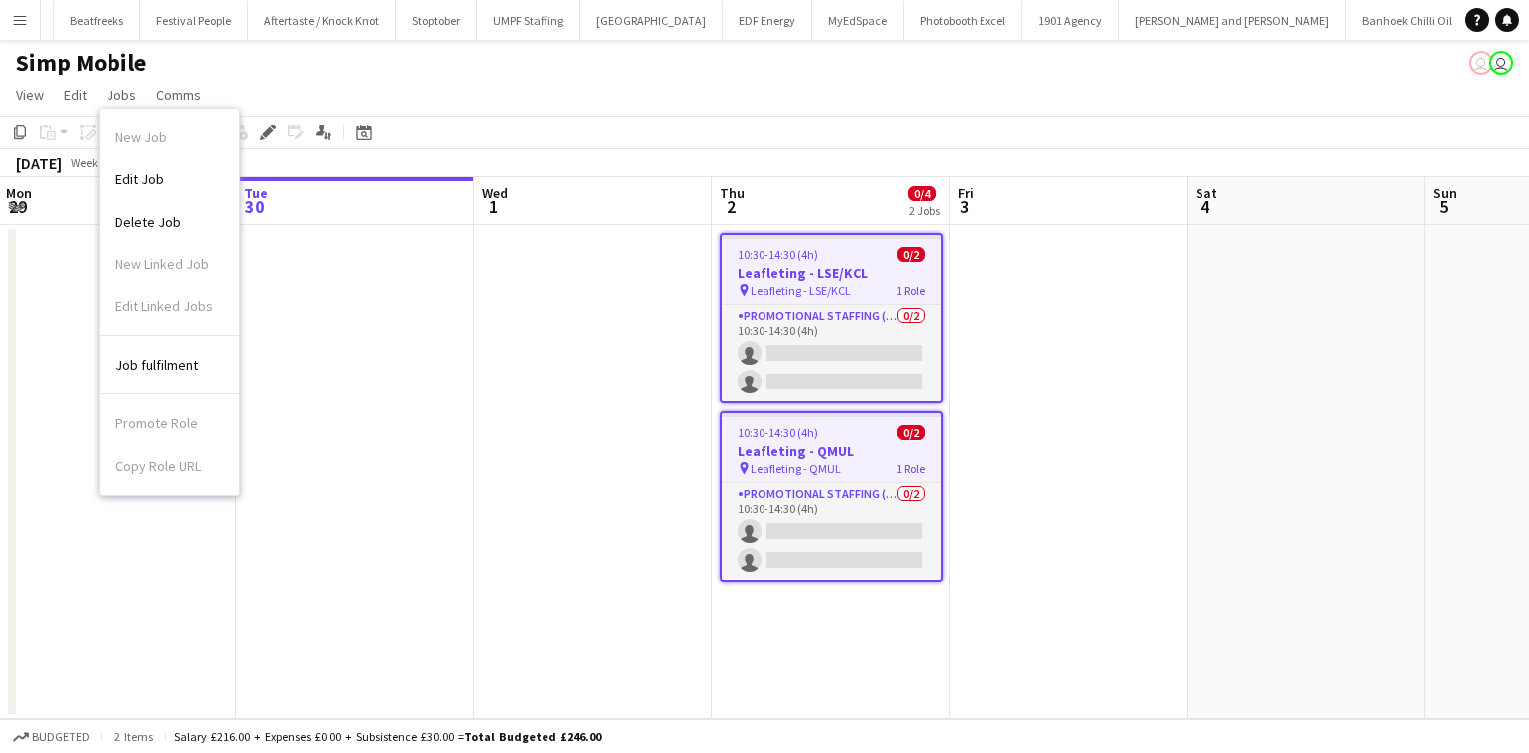
click at [159, 188] on link "Edit Job" at bounding box center [169, 179] width 139 height 42
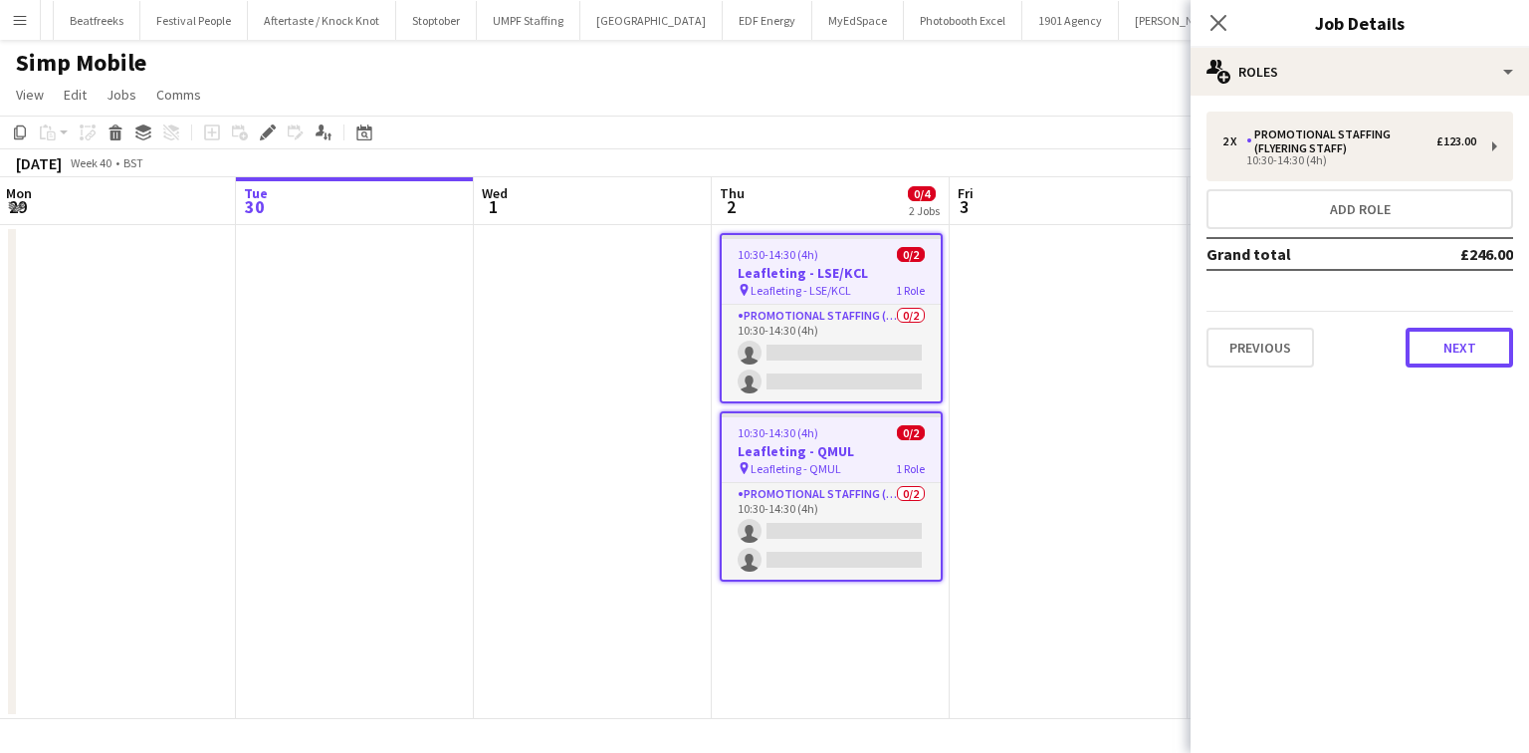
click at [1454, 352] on button "Next" at bounding box center [1460, 348] width 108 height 40
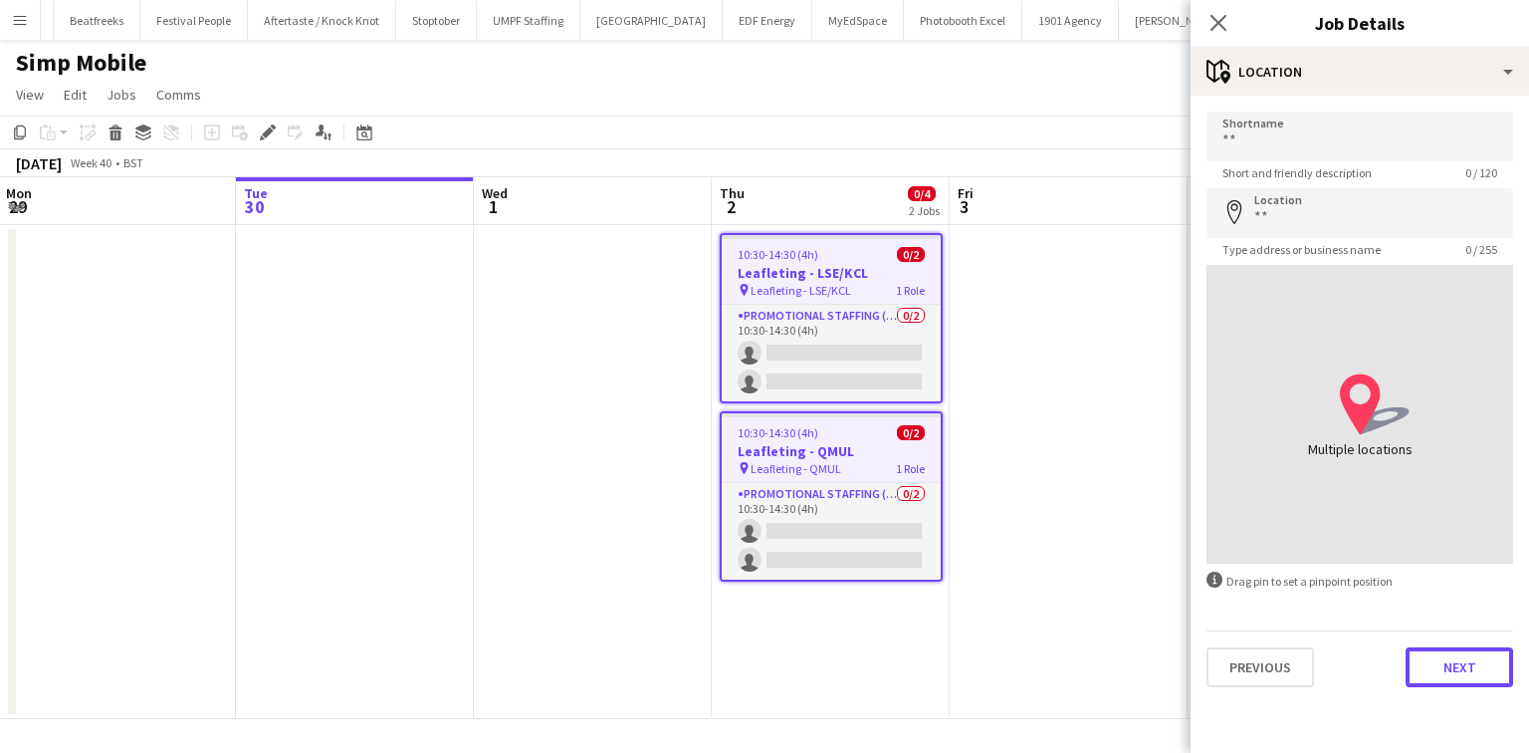
click at [1479, 659] on button "Next" at bounding box center [1460, 667] width 108 height 40
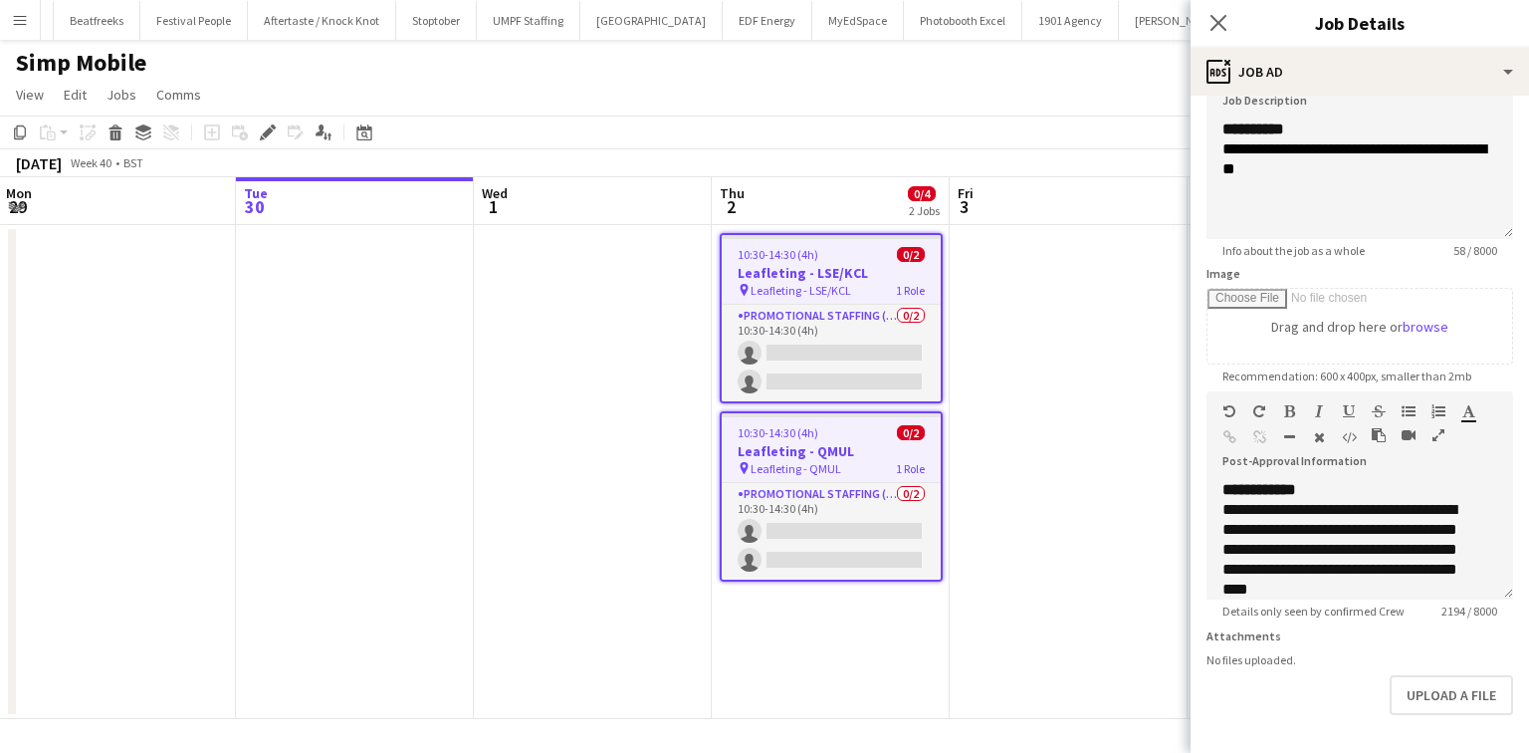
scroll to position [159, 0]
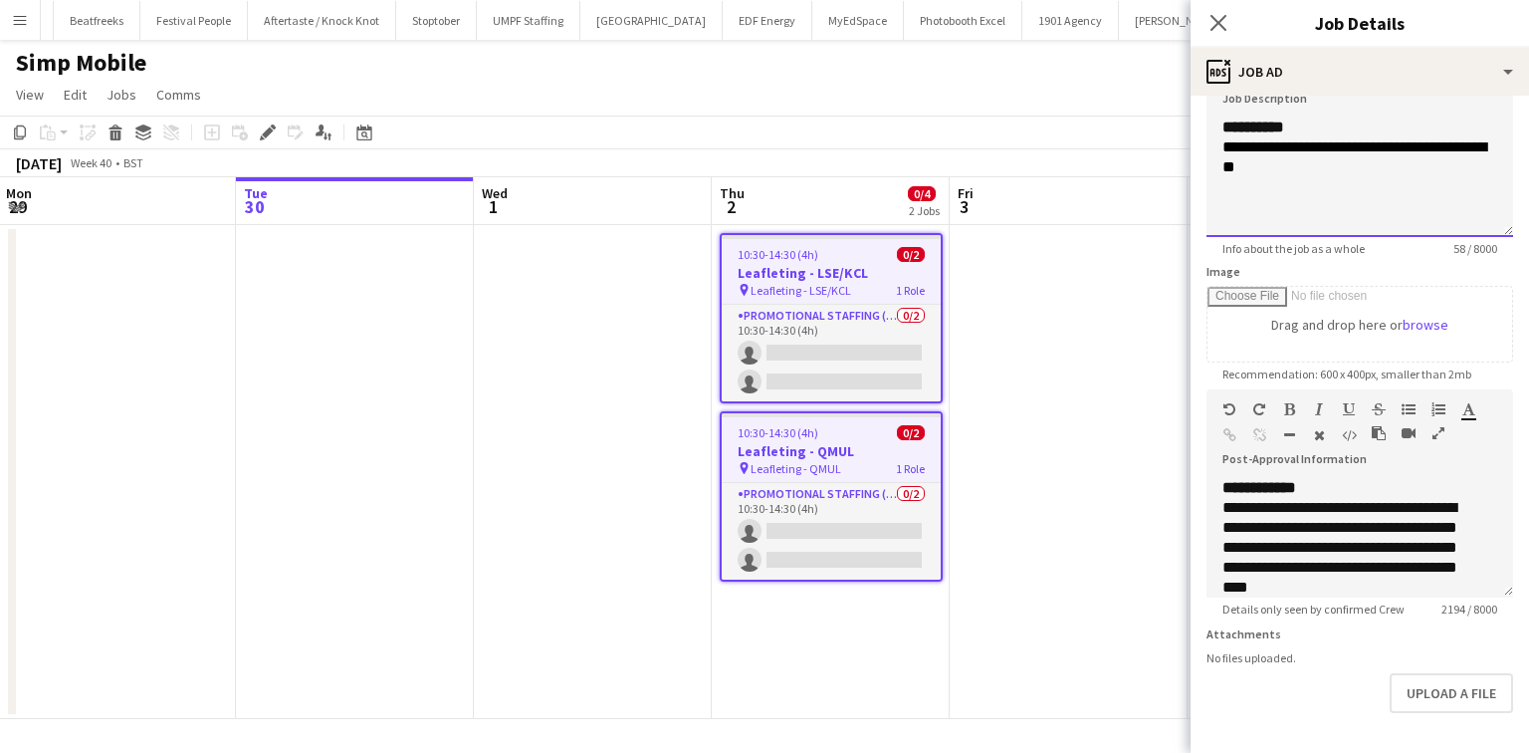
click at [1296, 211] on div "**********" at bounding box center [1360, 176] width 307 height 119
click at [1330, 195] on div "**********" at bounding box center [1360, 176] width 307 height 119
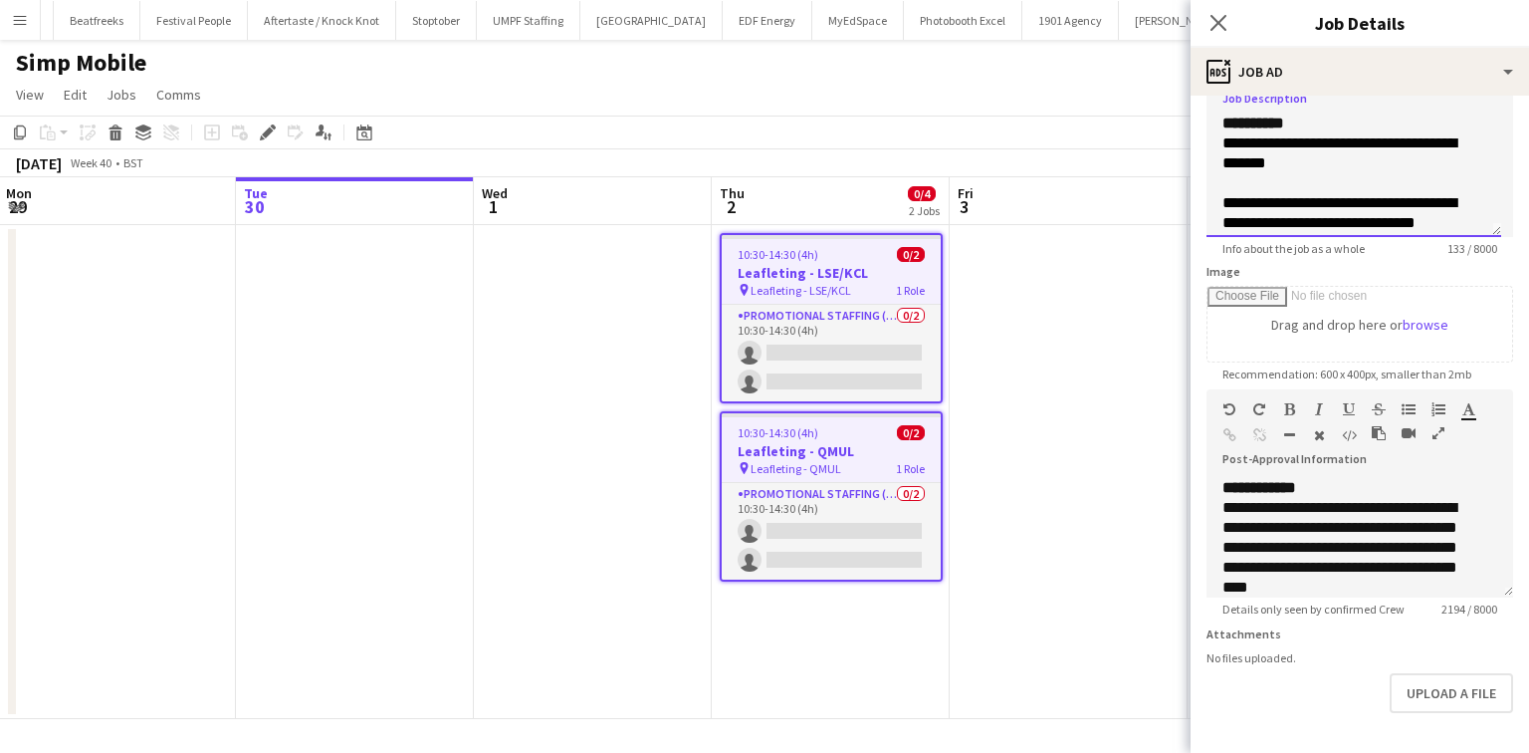
scroll to position [25, 0]
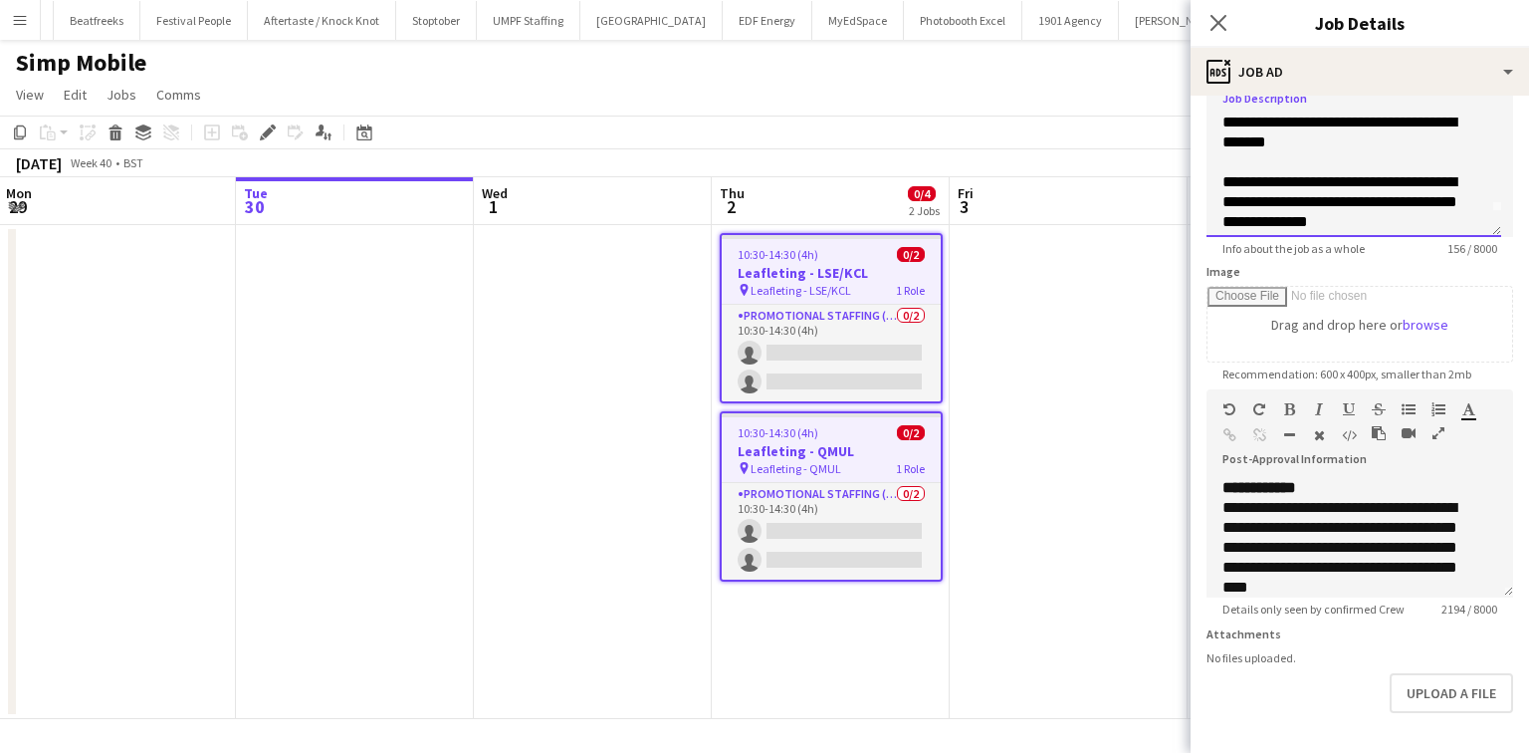
click at [1287, 204] on span "**********" at bounding box center [1340, 201] width 235 height 55
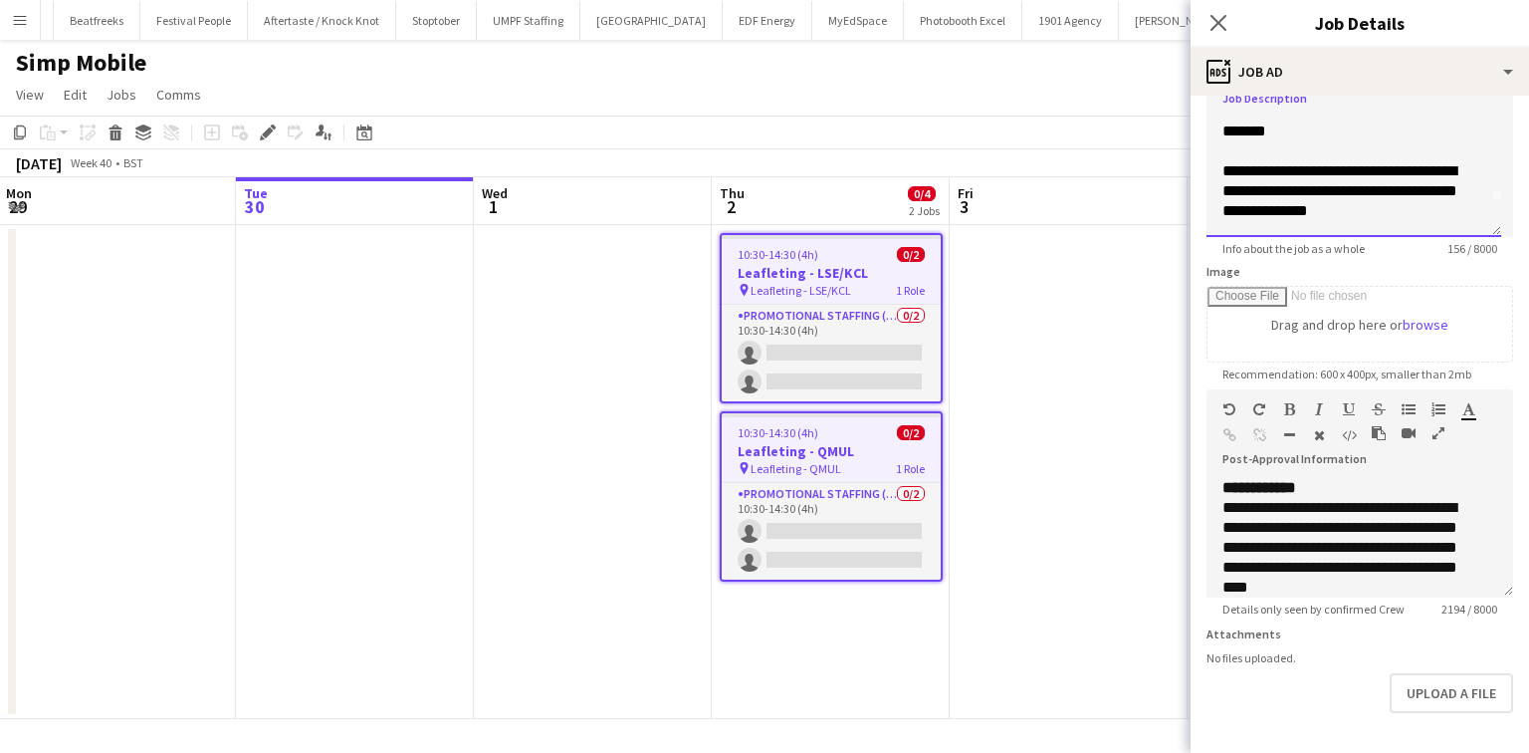
click at [1332, 169] on span "**********" at bounding box center [1340, 190] width 235 height 55
click at [1338, 169] on span "**********" at bounding box center [1340, 190] width 235 height 55
click at [1305, 183] on span "**********" at bounding box center [1340, 200] width 234 height 35
click at [1294, 170] on span "**********" at bounding box center [1269, 170] width 92 height 15
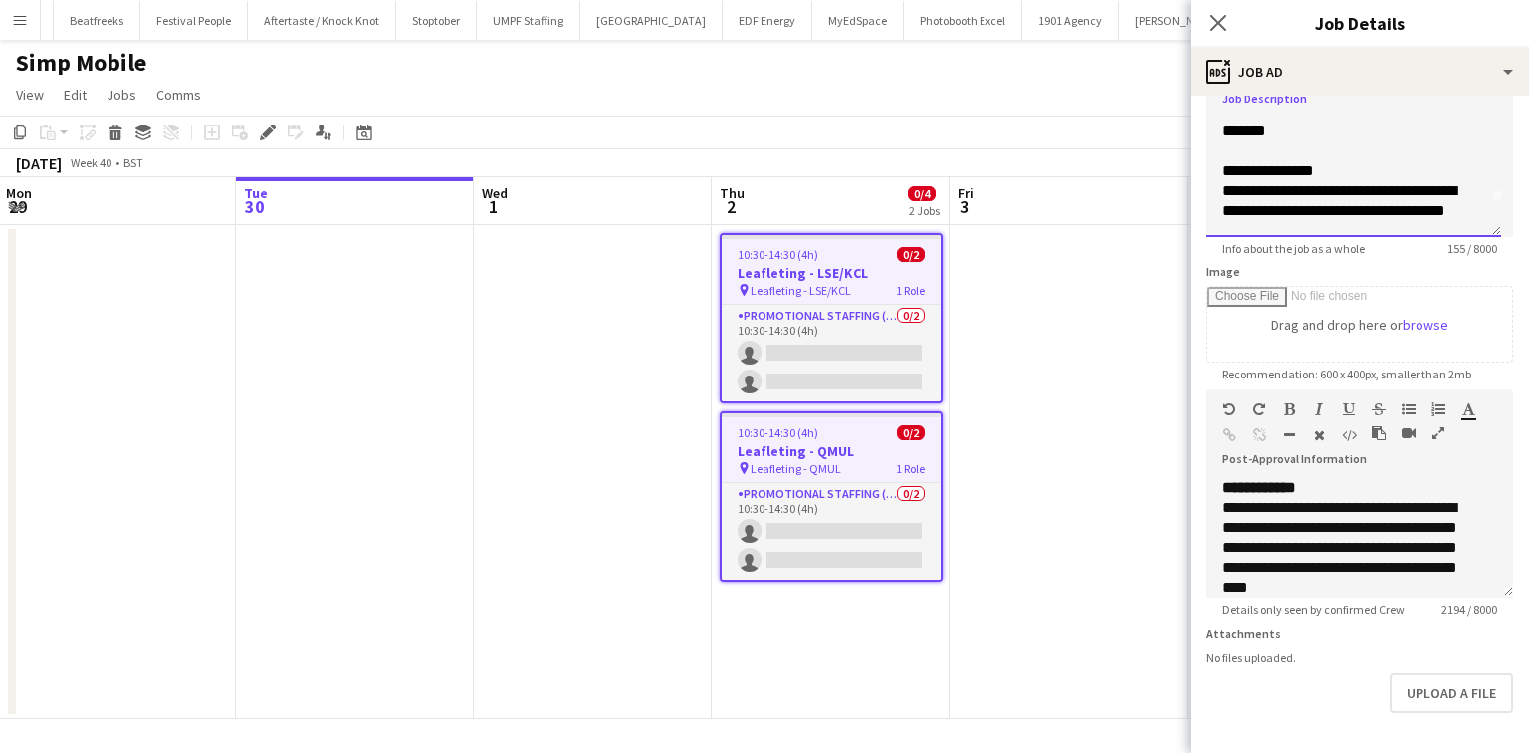
click at [1294, 170] on span "**********" at bounding box center [1269, 170] width 92 height 15
click at [1294, 170] on b "**********" at bounding box center [1269, 170] width 92 height 15
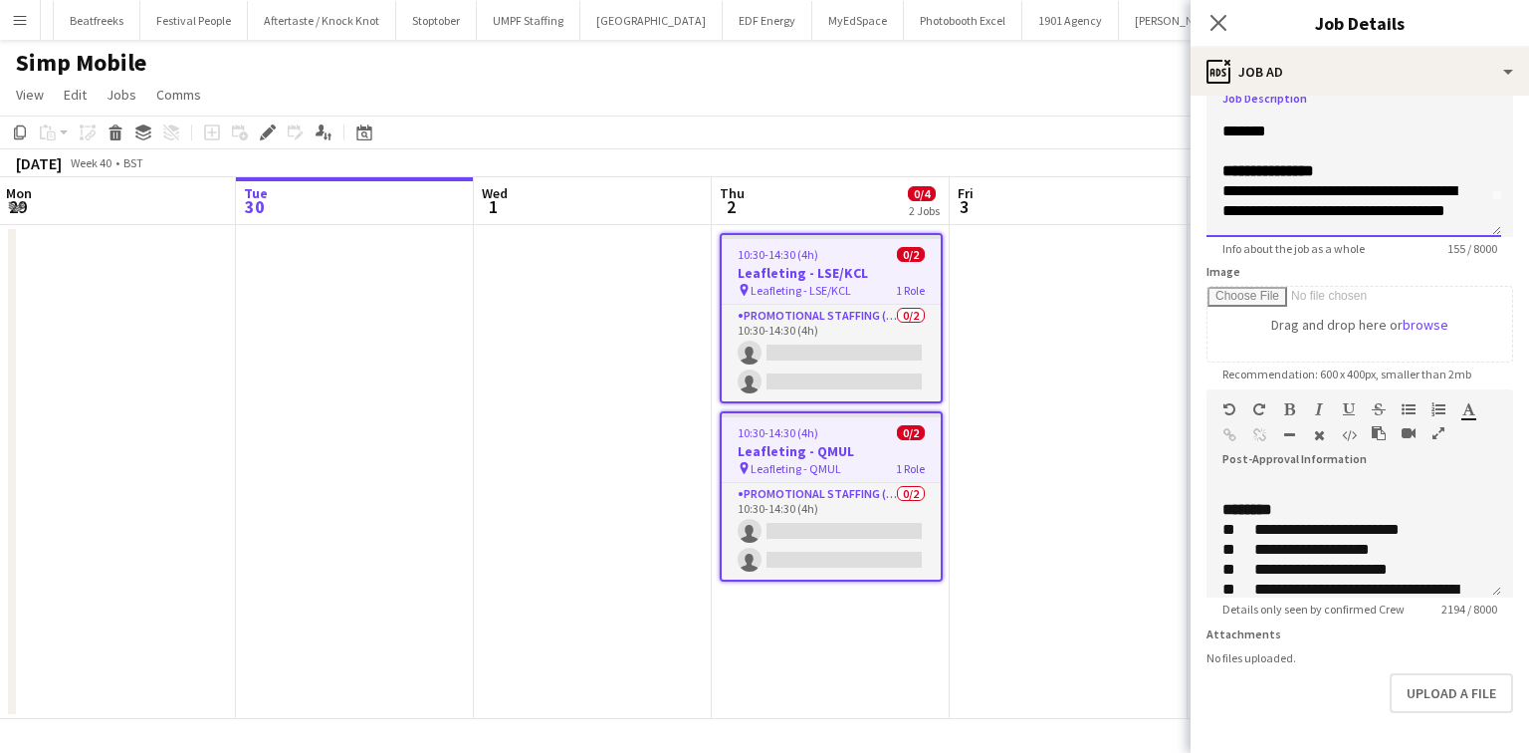
scroll to position [1746, 0]
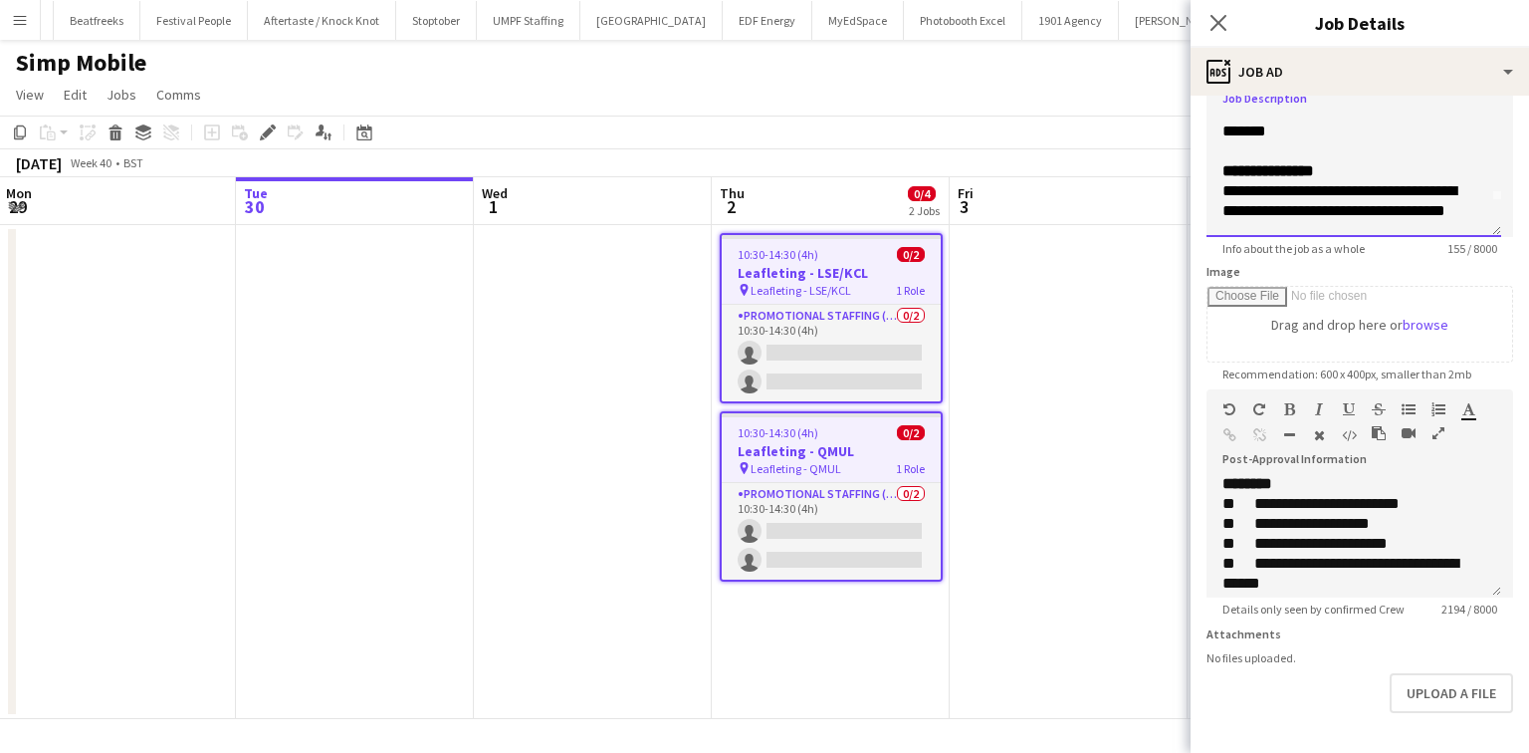
click at [1339, 201] on div "**********" at bounding box center [1354, 201] width 263 height 40
click at [1318, 183] on span "**********" at bounding box center [1340, 200] width 234 height 35
click at [1314, 163] on b "**********" at bounding box center [1269, 170] width 92 height 15
click at [1307, 183] on span "**********" at bounding box center [1340, 200] width 234 height 35
click at [1314, 183] on span "**********" at bounding box center [1340, 200] width 234 height 35
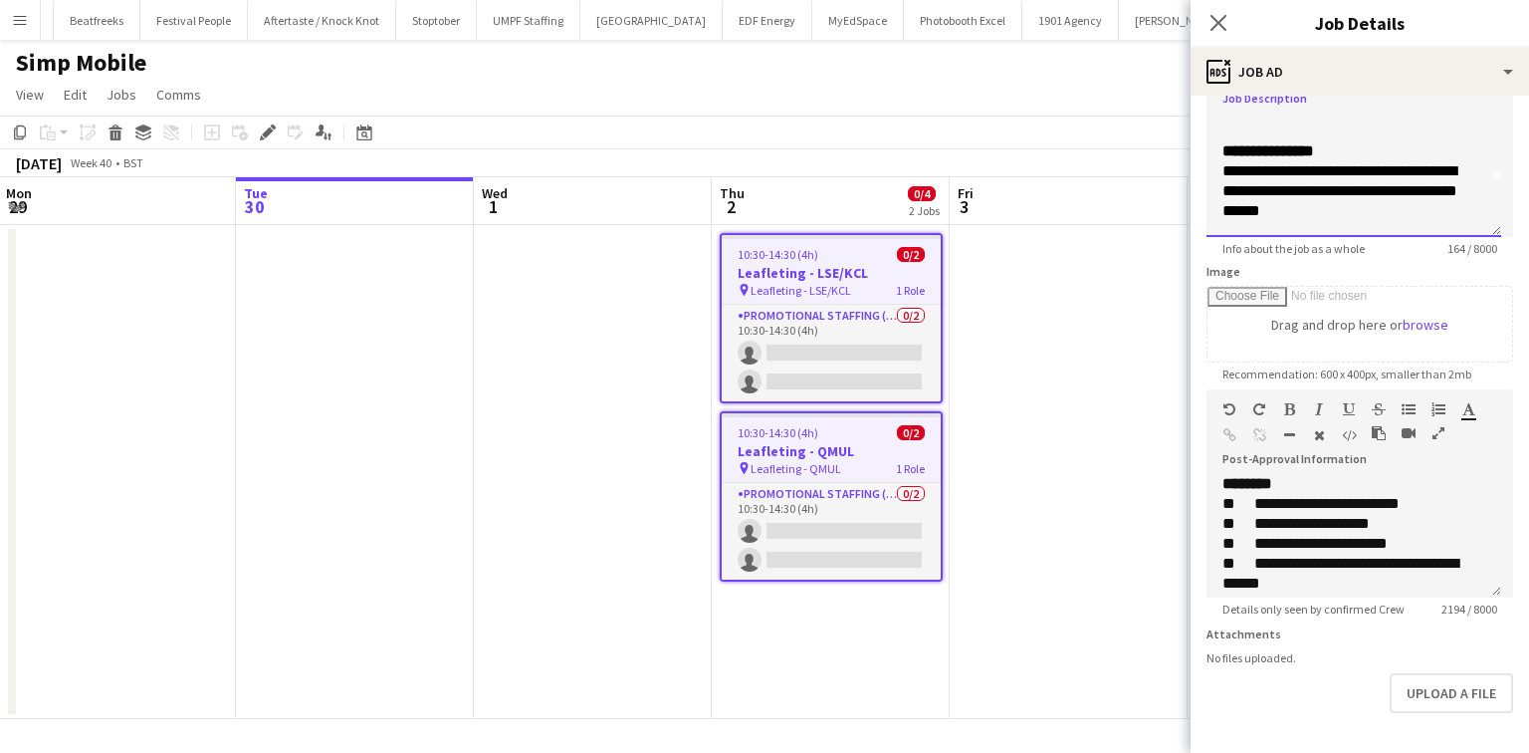
click at [1360, 200] on span "**********" at bounding box center [1340, 190] width 235 height 55
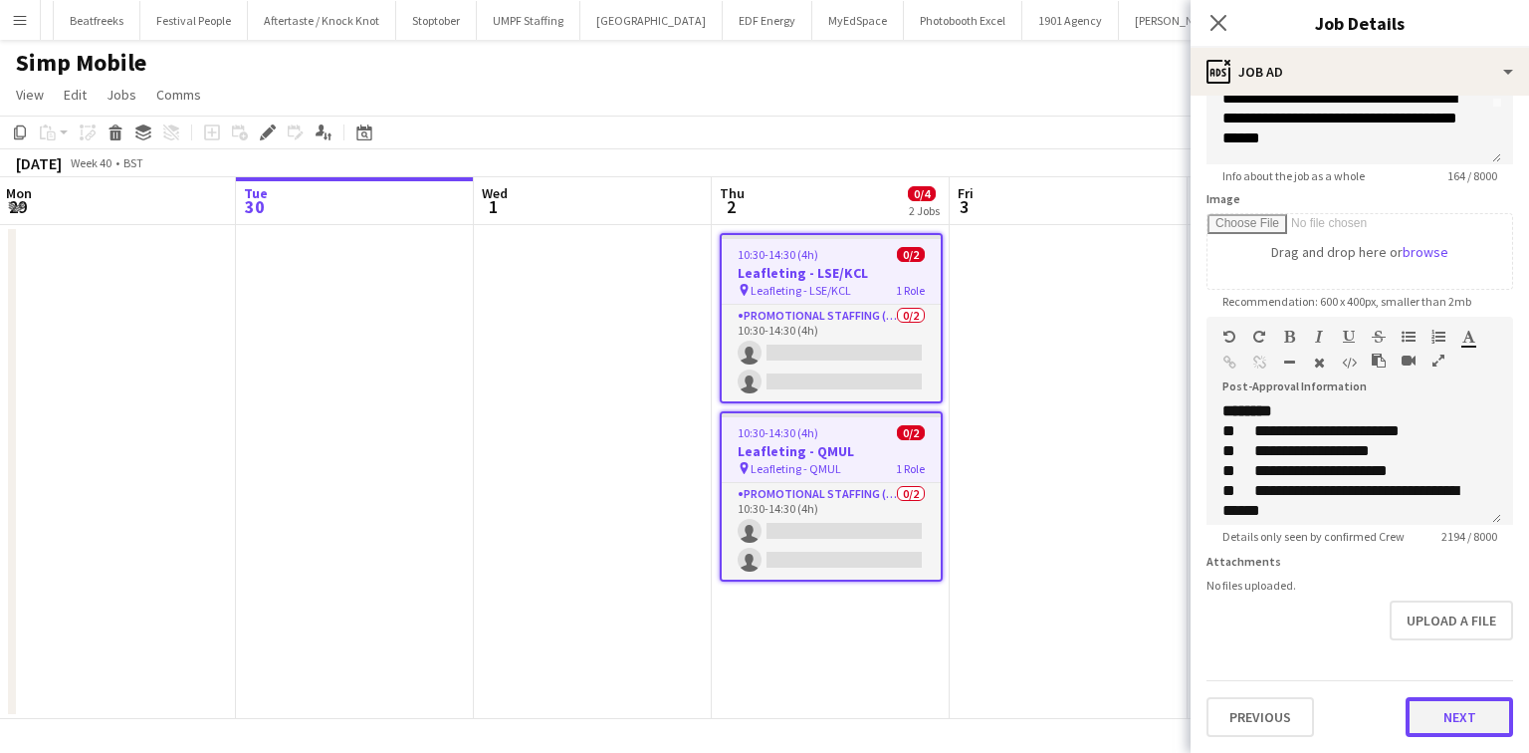
click at [1448, 707] on button "Next" at bounding box center [1460, 717] width 108 height 40
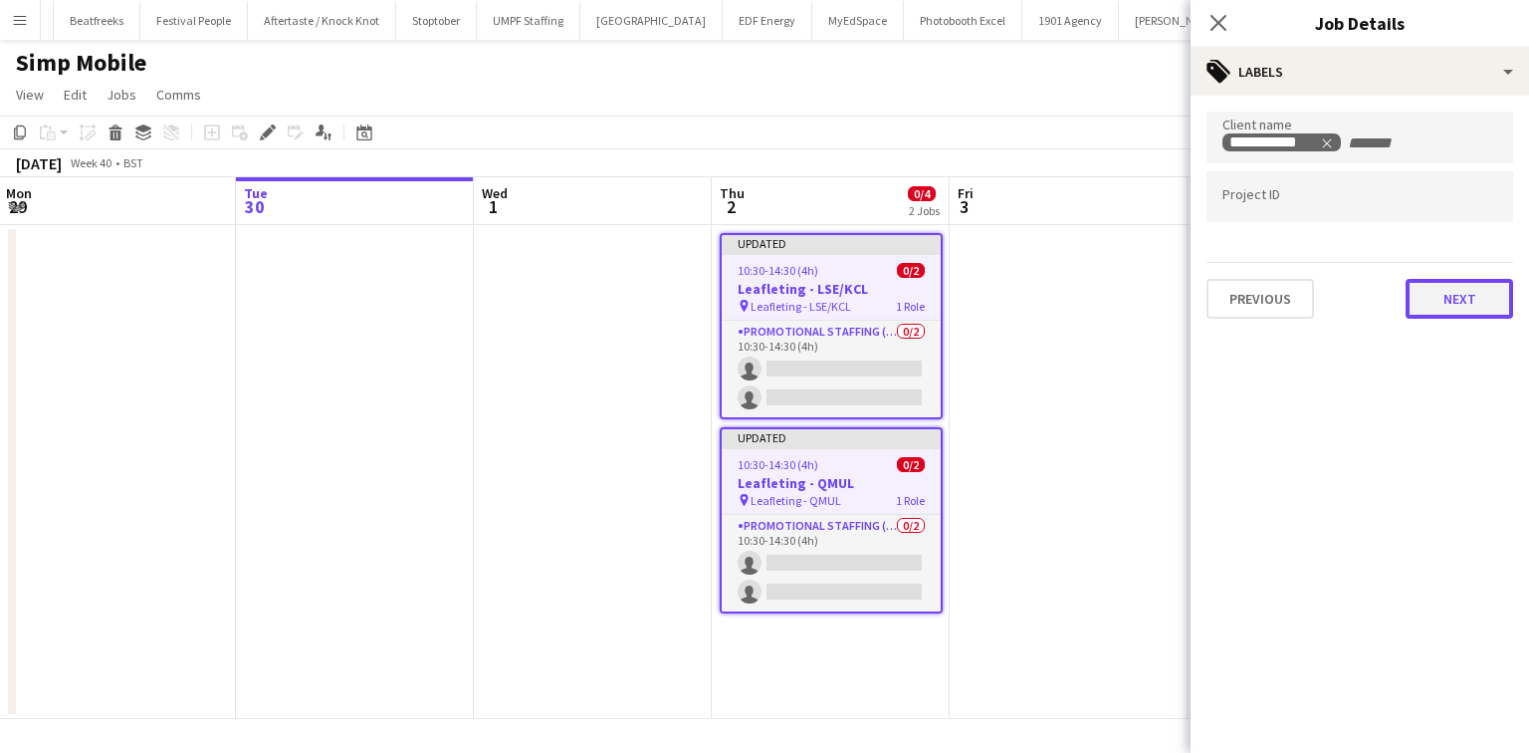
click at [1442, 312] on button "Next" at bounding box center [1460, 299] width 108 height 40
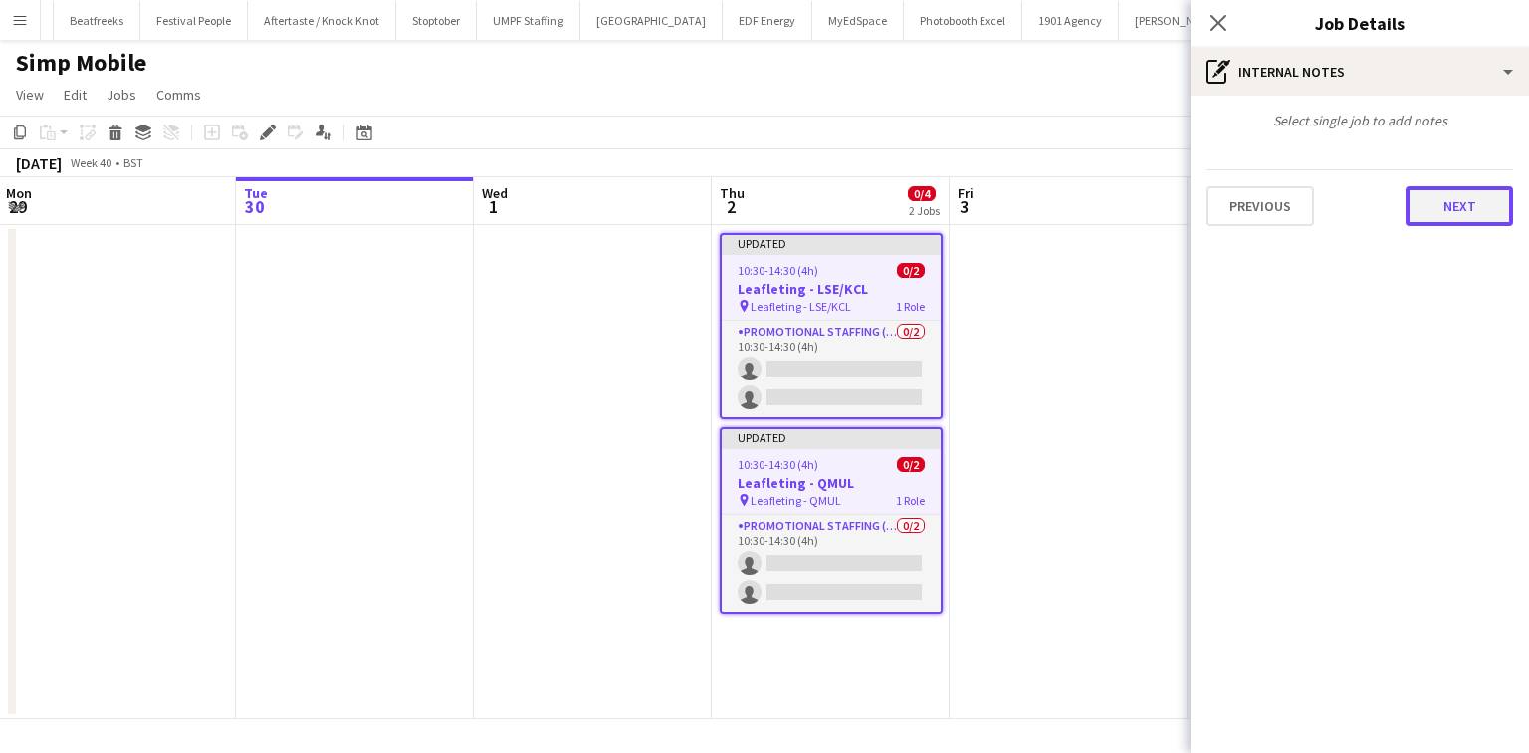
click at [1456, 199] on button "Next" at bounding box center [1460, 206] width 108 height 40
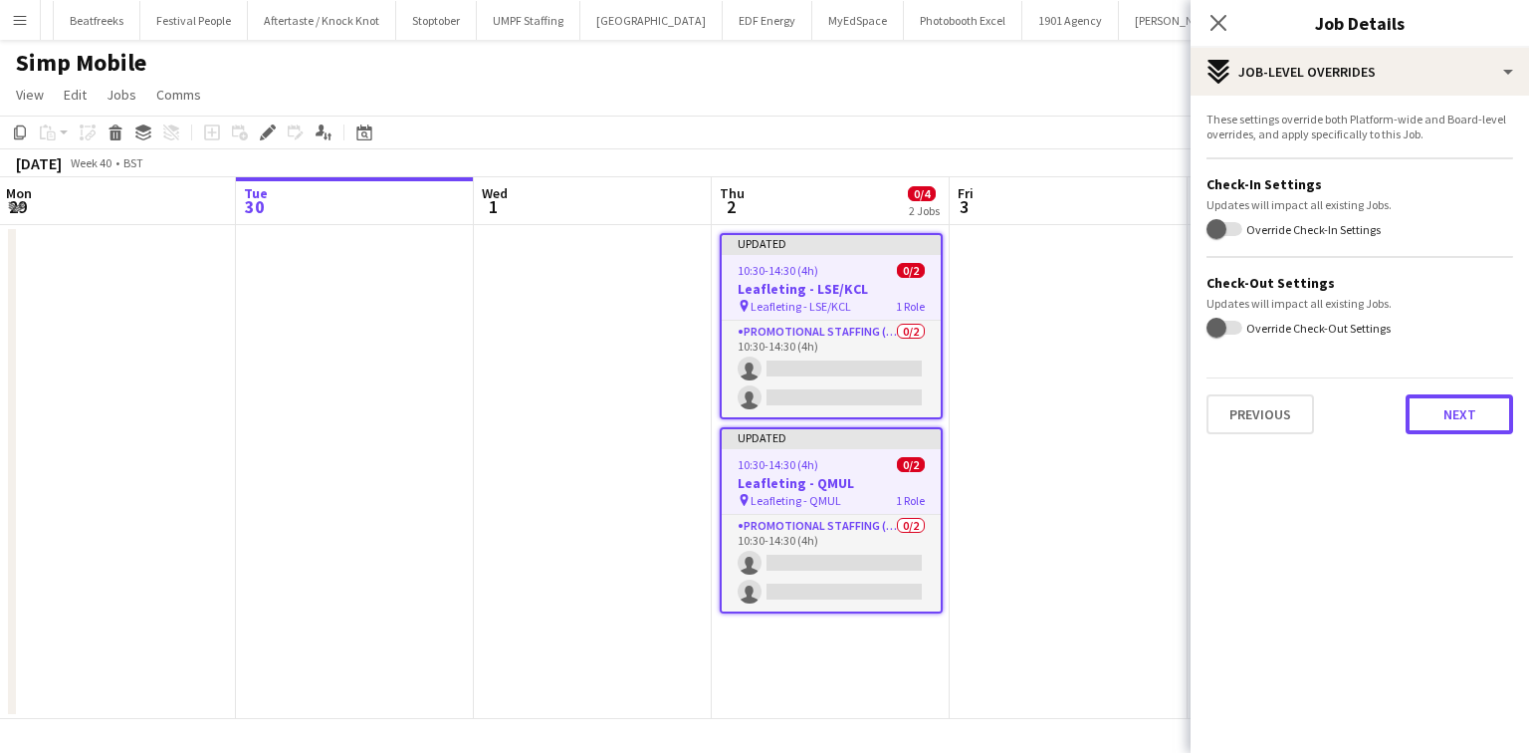
click at [1485, 413] on button "Next" at bounding box center [1460, 414] width 108 height 40
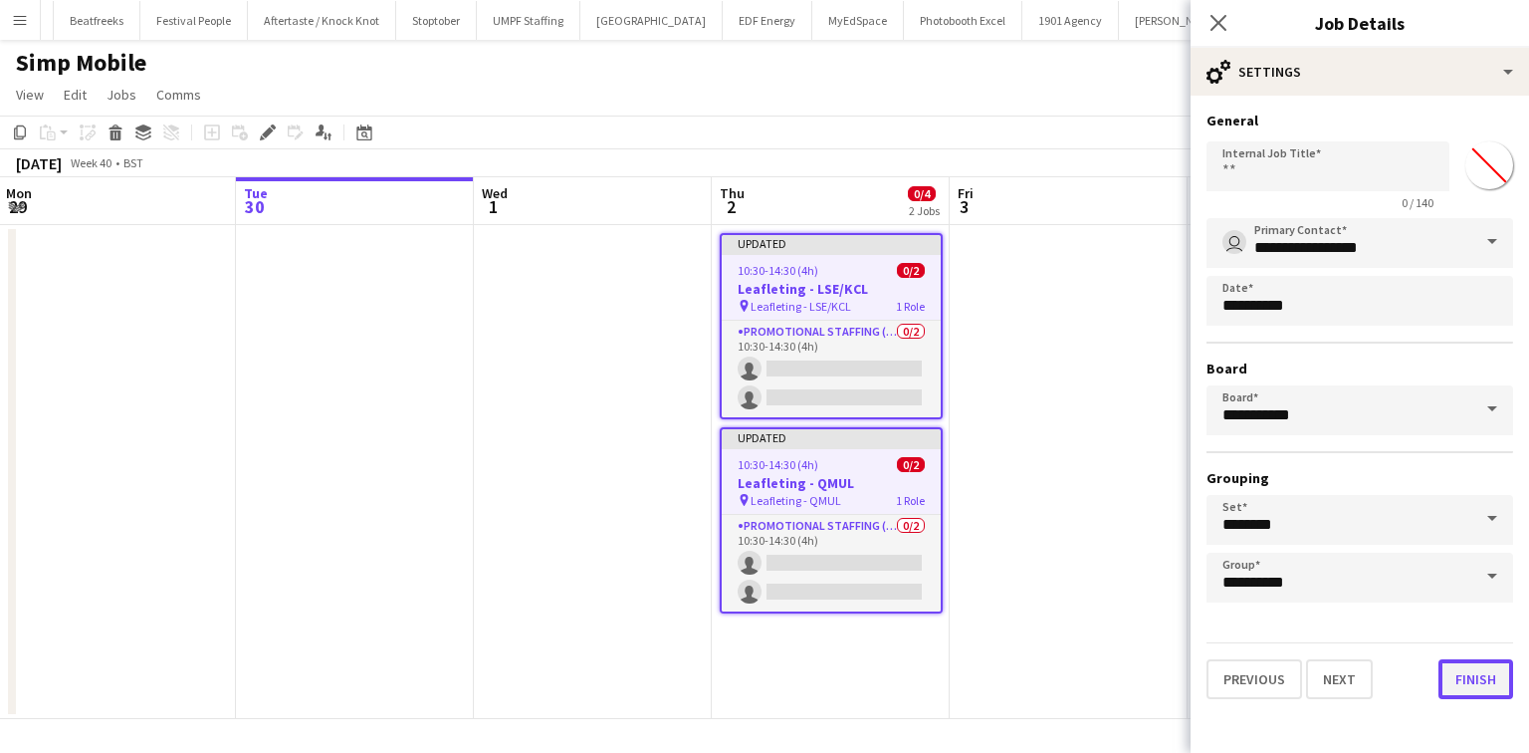
drag, startPoint x: 1494, startPoint y: 665, endPoint x: 1494, endPoint y: 630, distance: 34.8
click at [1494, 662] on button "Finish" at bounding box center [1476, 679] width 75 height 40
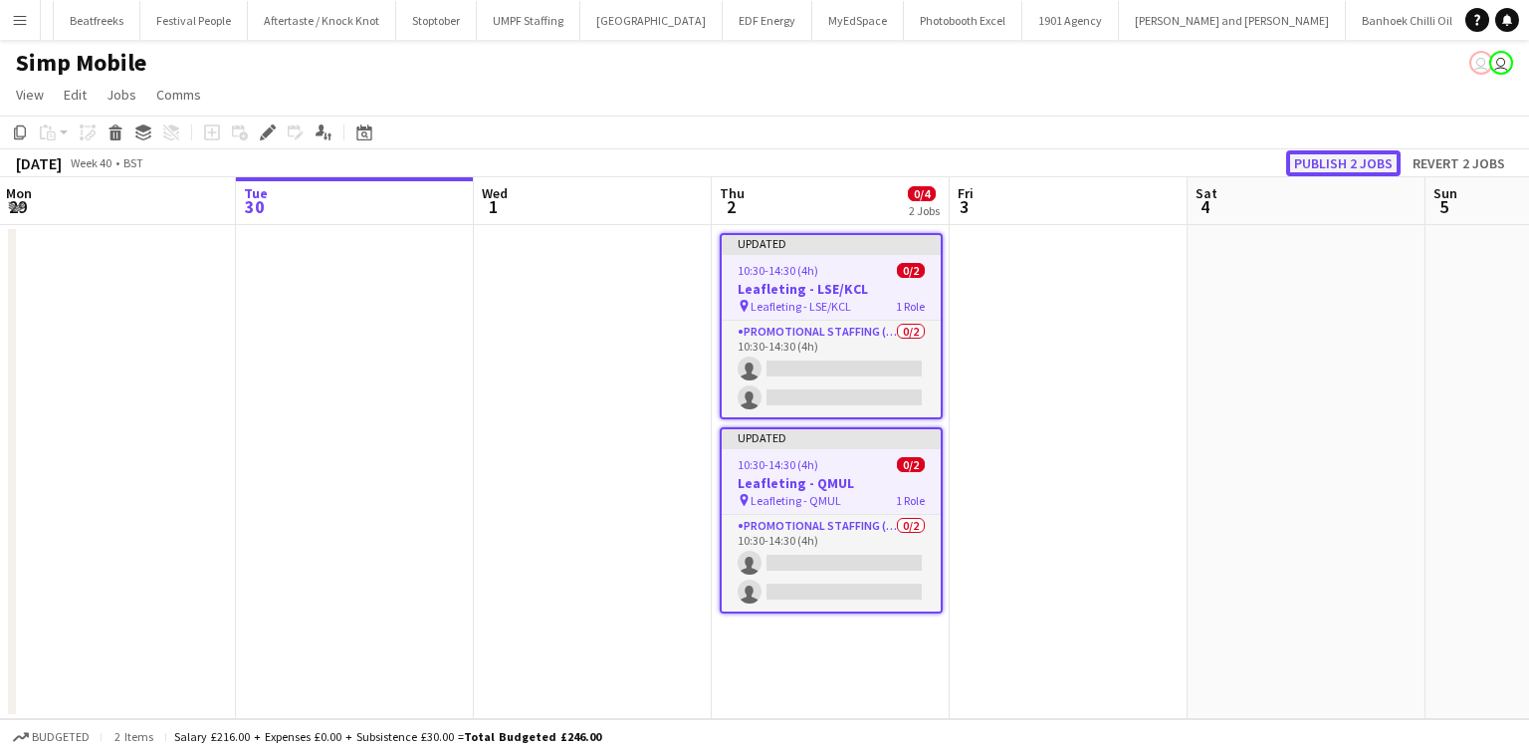
click at [1365, 157] on button "Publish 2 jobs" at bounding box center [1343, 163] width 115 height 26
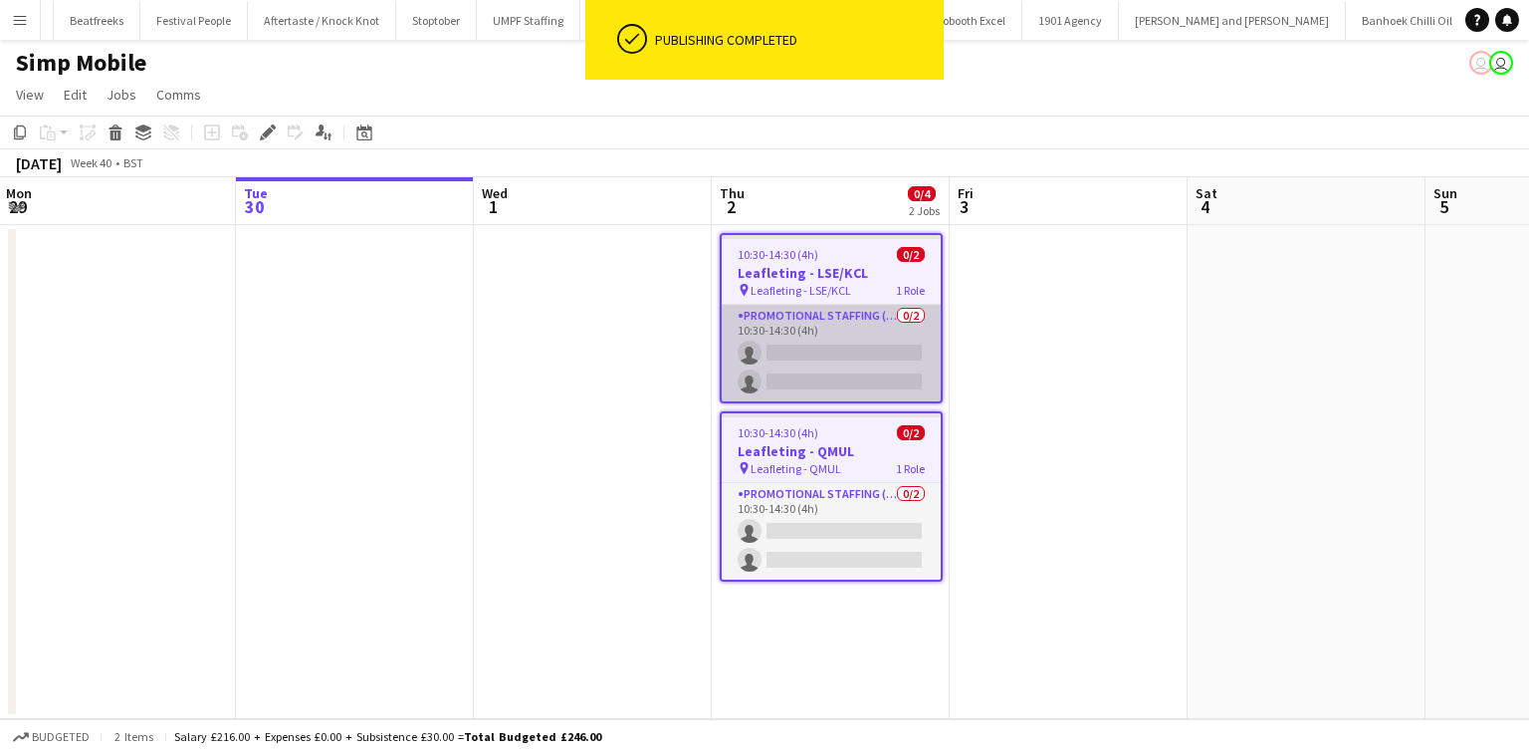
click at [824, 364] on app-card-role "Promotional Staffing (Flyering Staff) 0/2 10:30-14:30 (4h) single-neutral-actio…" at bounding box center [831, 353] width 219 height 97
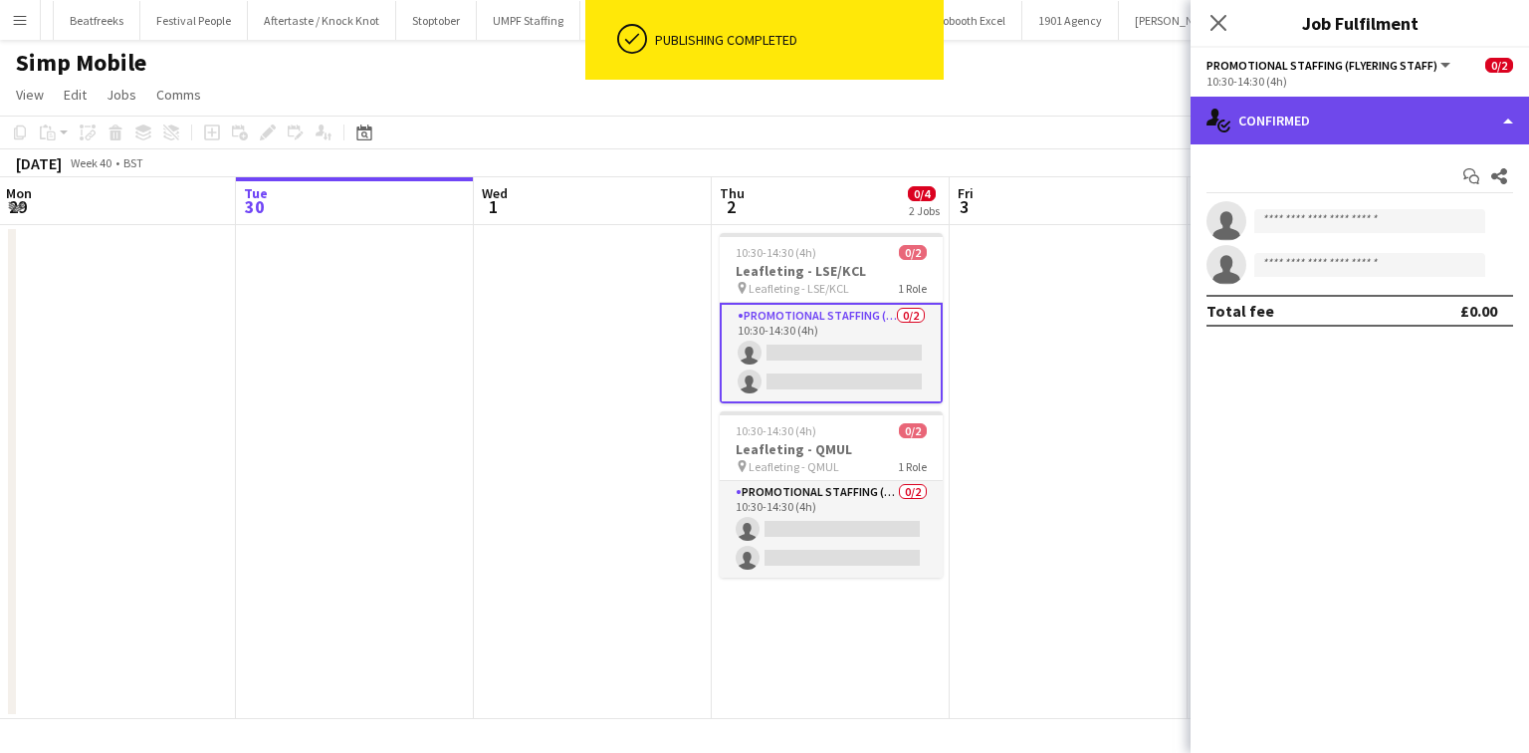
click at [1385, 119] on div "single-neutral-actions-check-2 Confirmed" at bounding box center [1360, 121] width 339 height 48
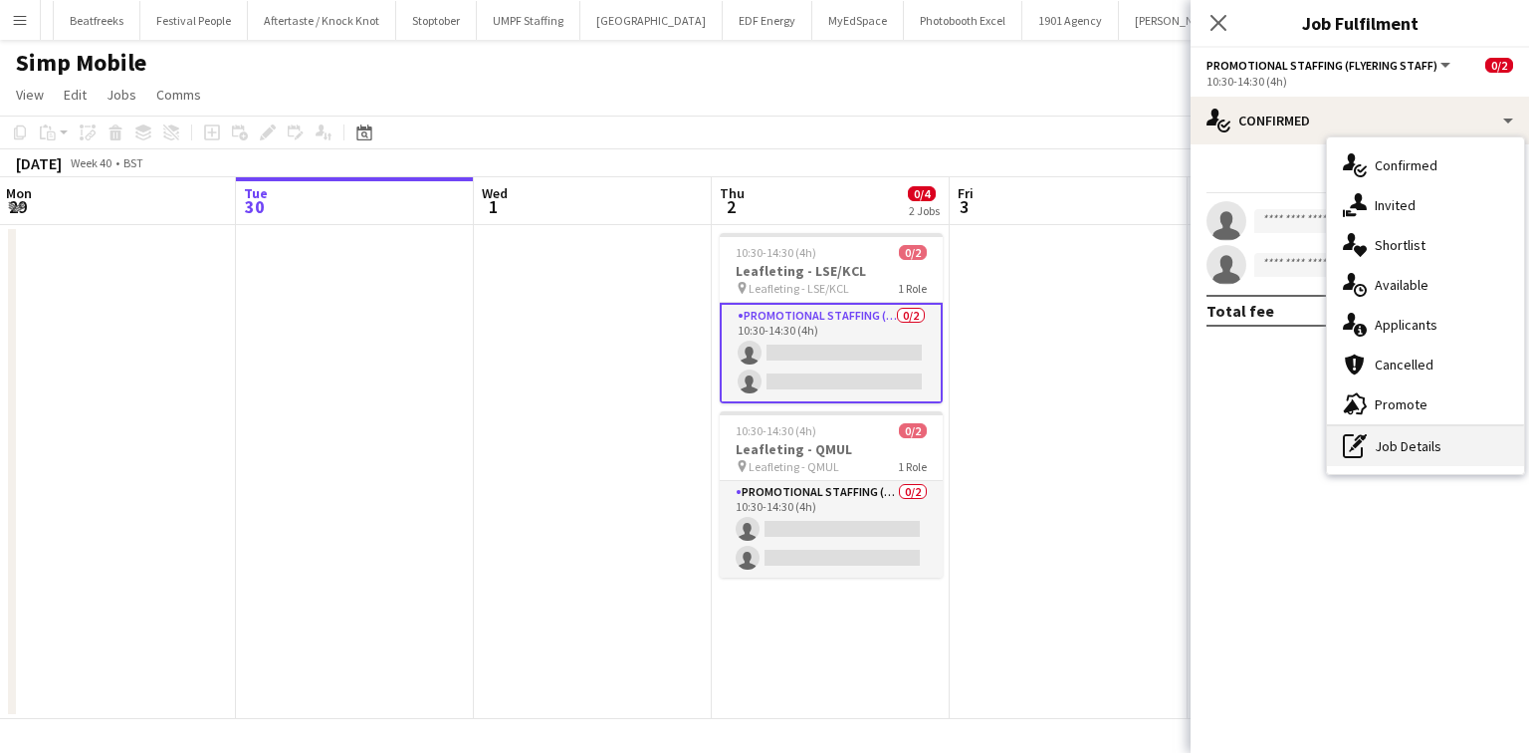
click at [1386, 442] on div "pen-write Job Details" at bounding box center [1425, 446] width 197 height 40
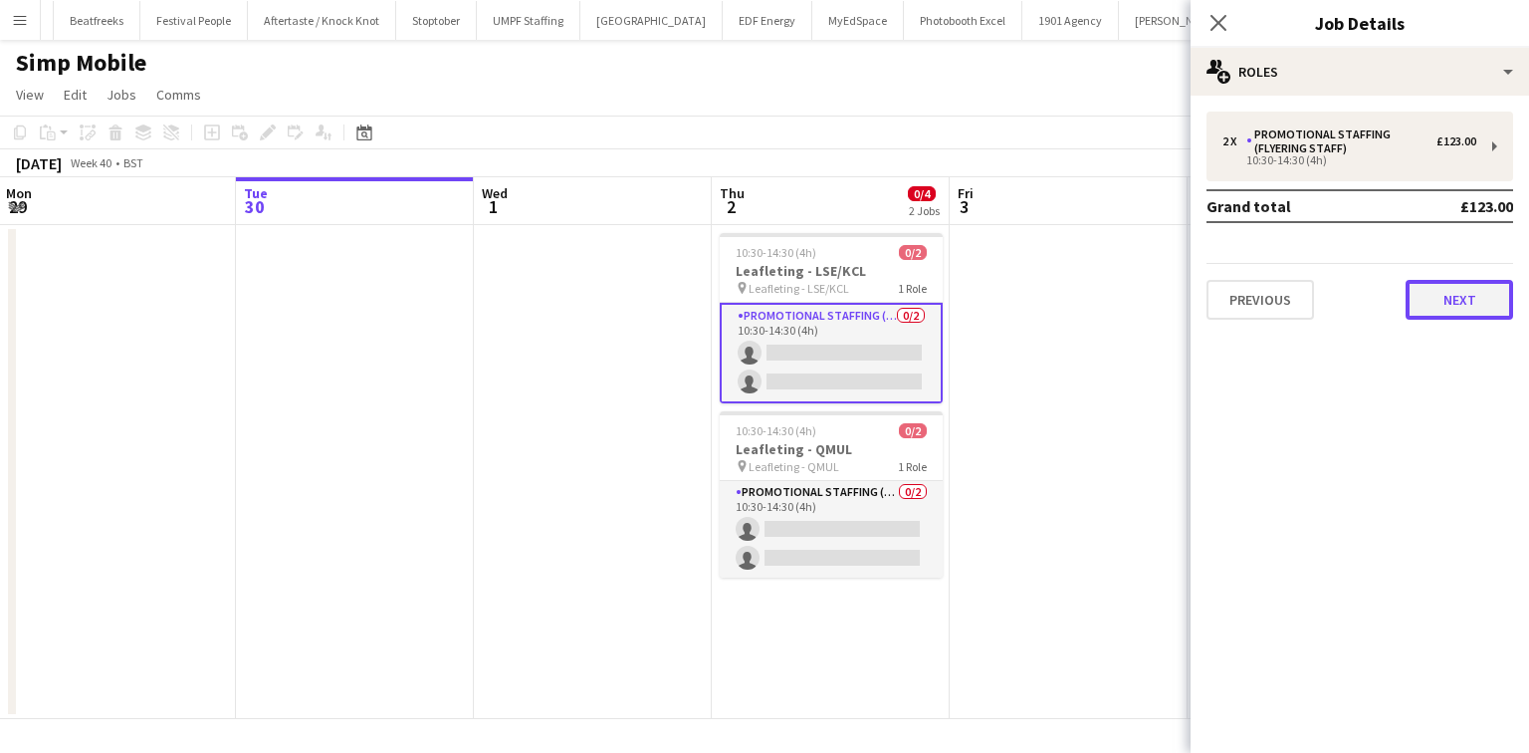
click at [1455, 298] on button "Next" at bounding box center [1460, 300] width 108 height 40
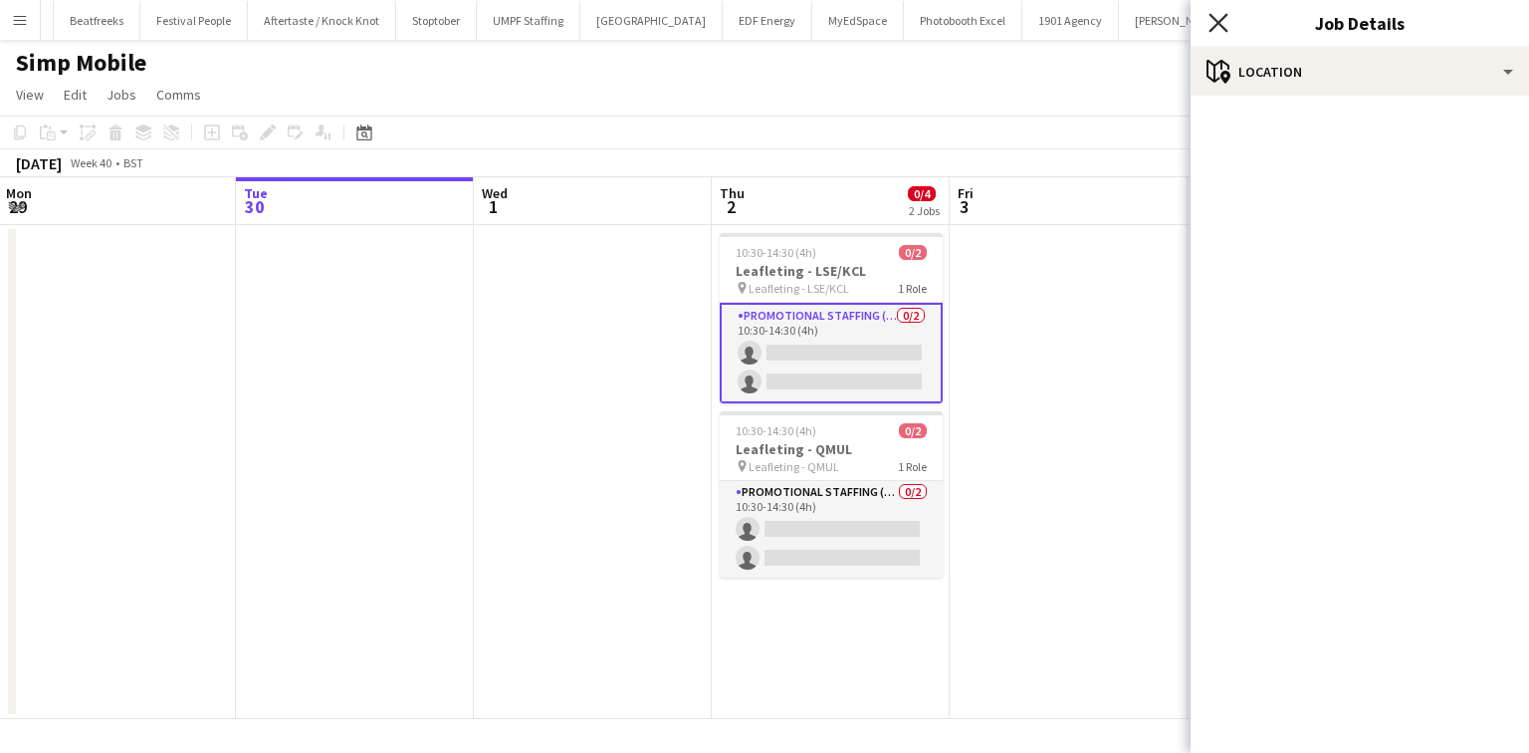
click at [1215, 19] on icon at bounding box center [1218, 22] width 19 height 19
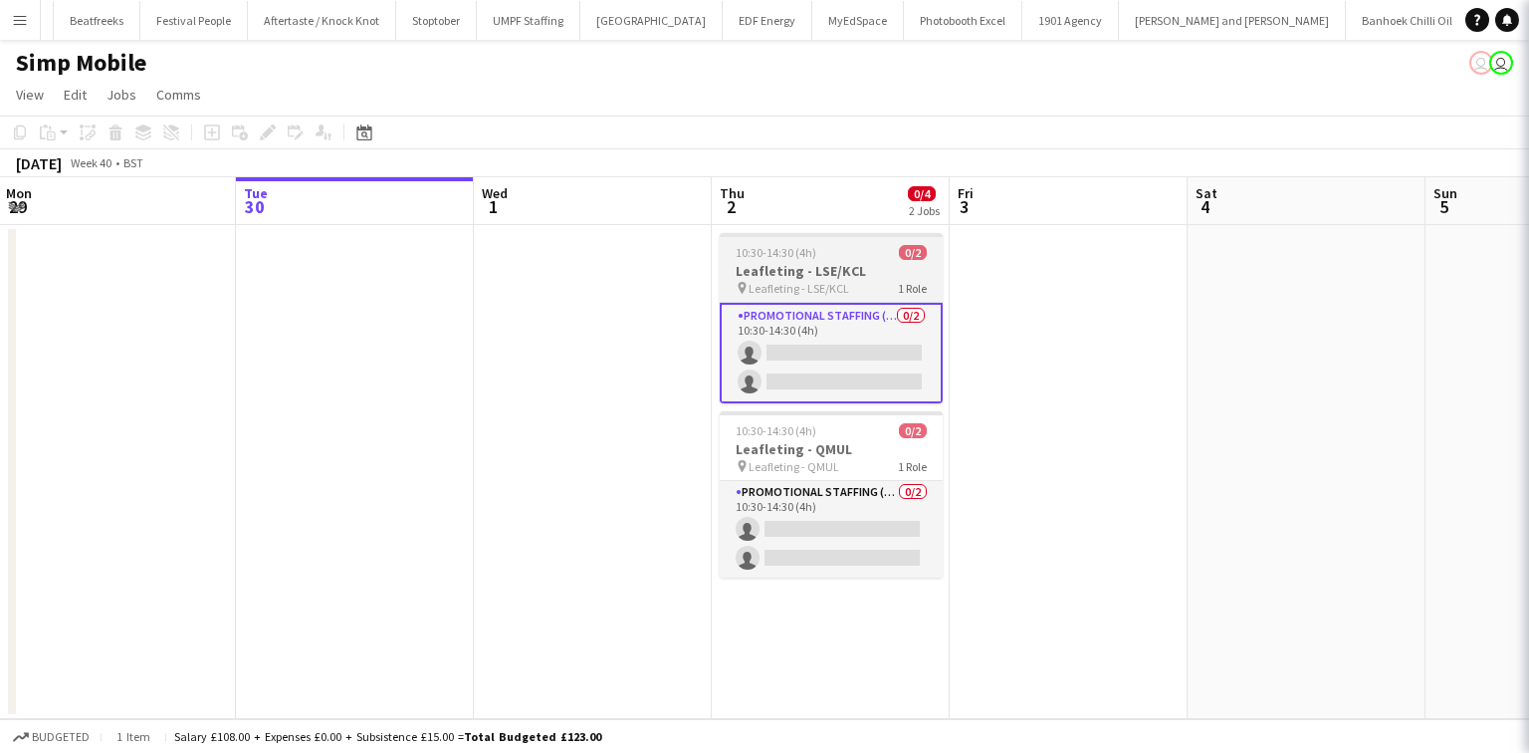
drag, startPoint x: 766, startPoint y: 283, endPoint x: 751, endPoint y: 245, distance: 40.7
click at [766, 279] on app-job-card "10:30-14:30 (4h) 0/2 Leafleting - LSE/KCL pin Leafleting - LSE/KCL 1 Role Promo…" at bounding box center [831, 318] width 223 height 170
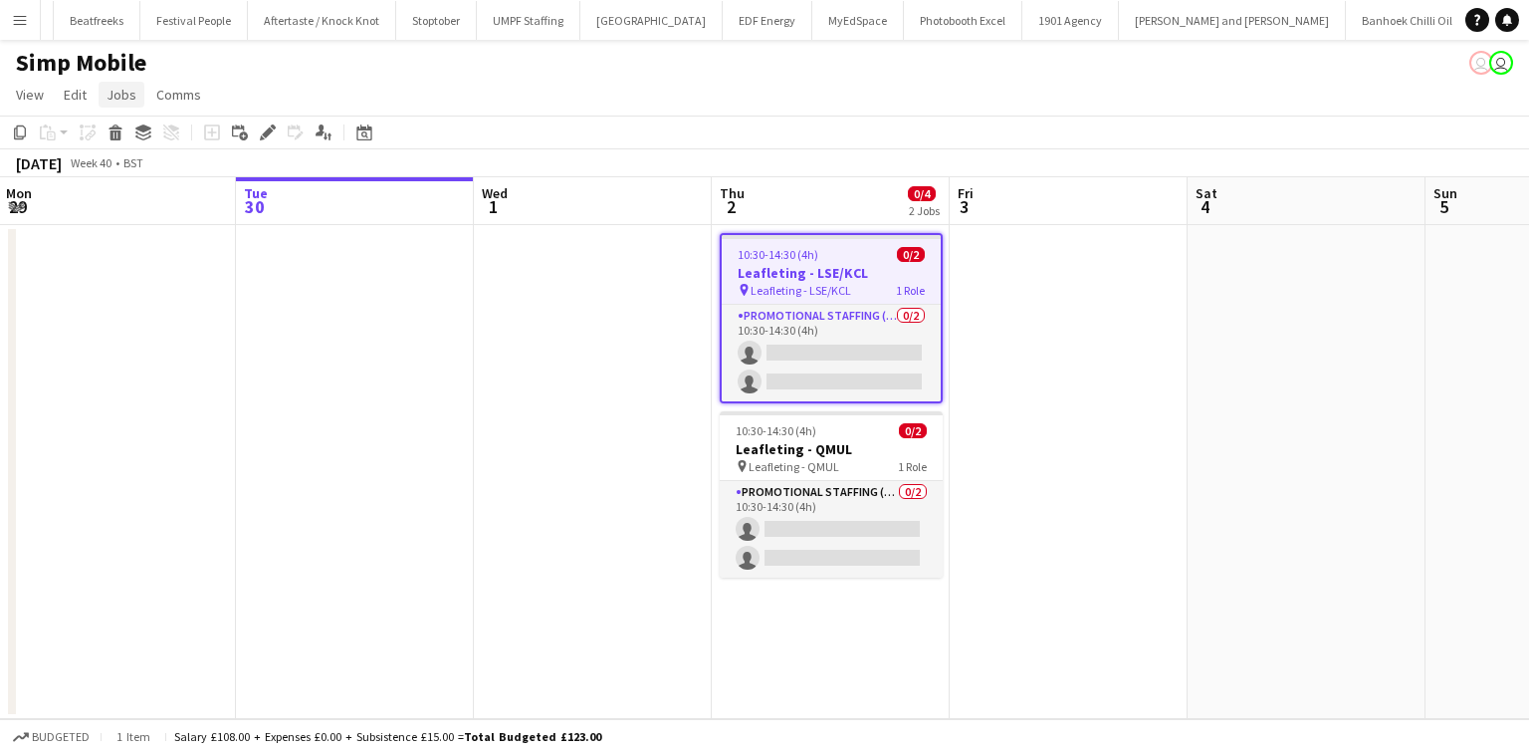
click at [115, 98] on span "Jobs" at bounding box center [122, 95] width 30 height 18
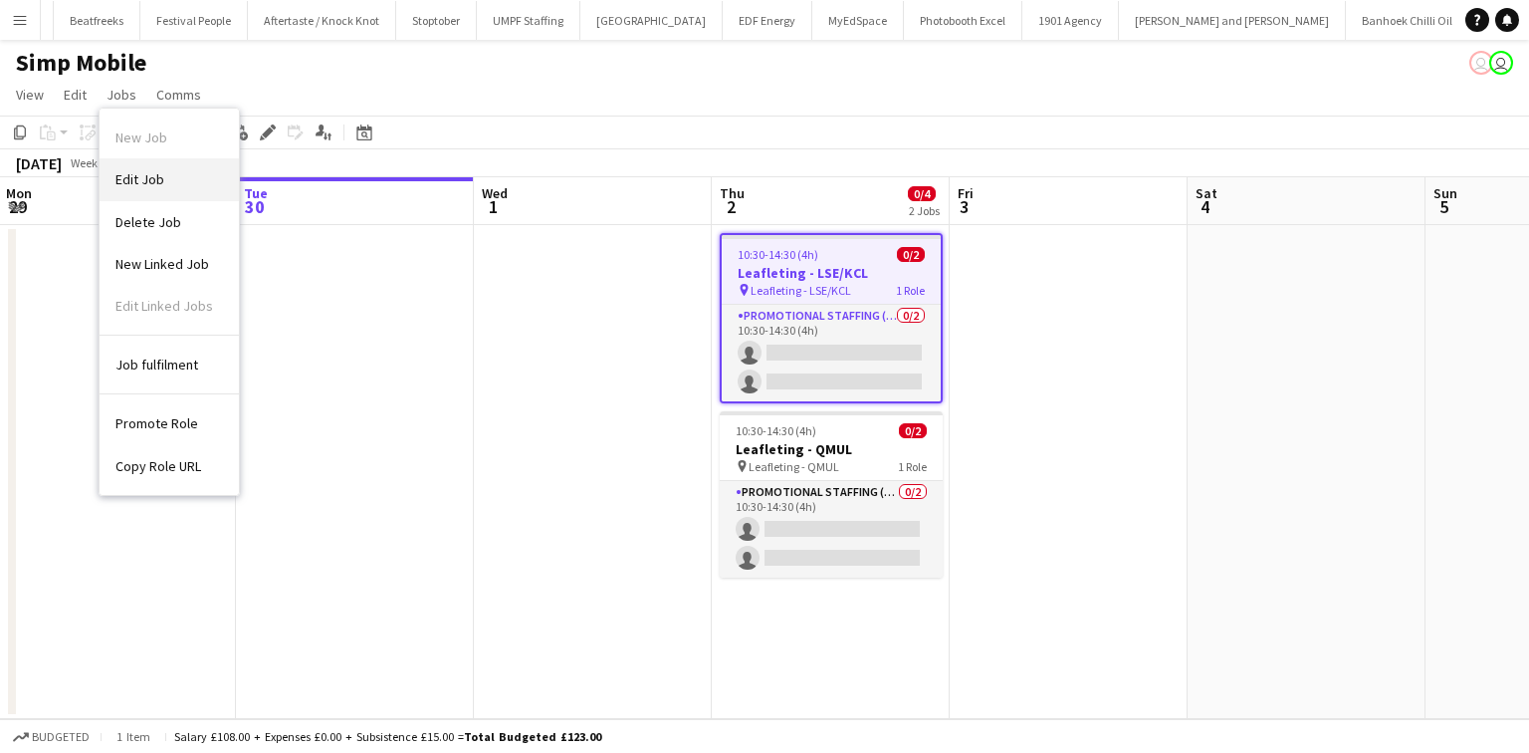
click at [133, 166] on link "Edit Job" at bounding box center [169, 179] width 139 height 42
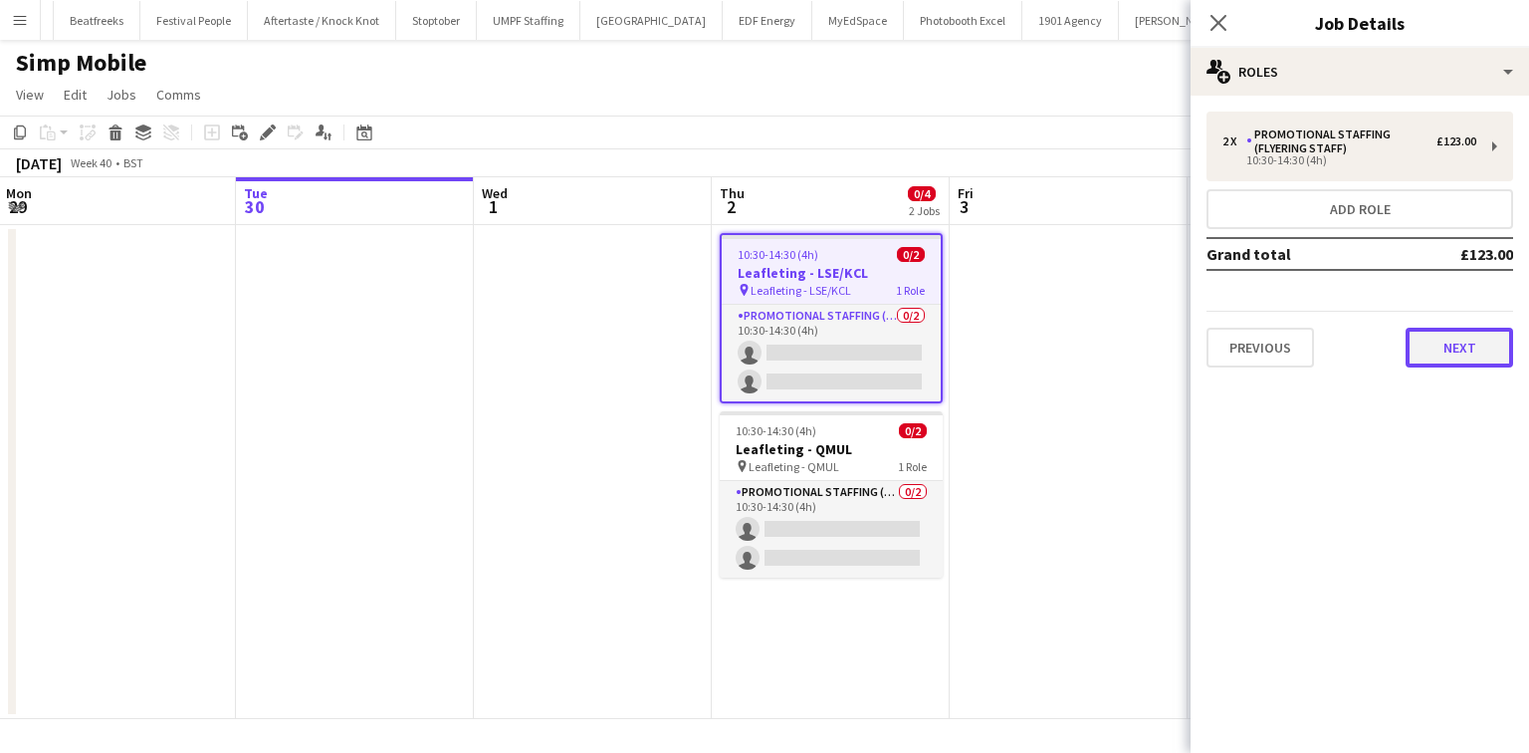
click at [1470, 348] on button "Next" at bounding box center [1460, 348] width 108 height 40
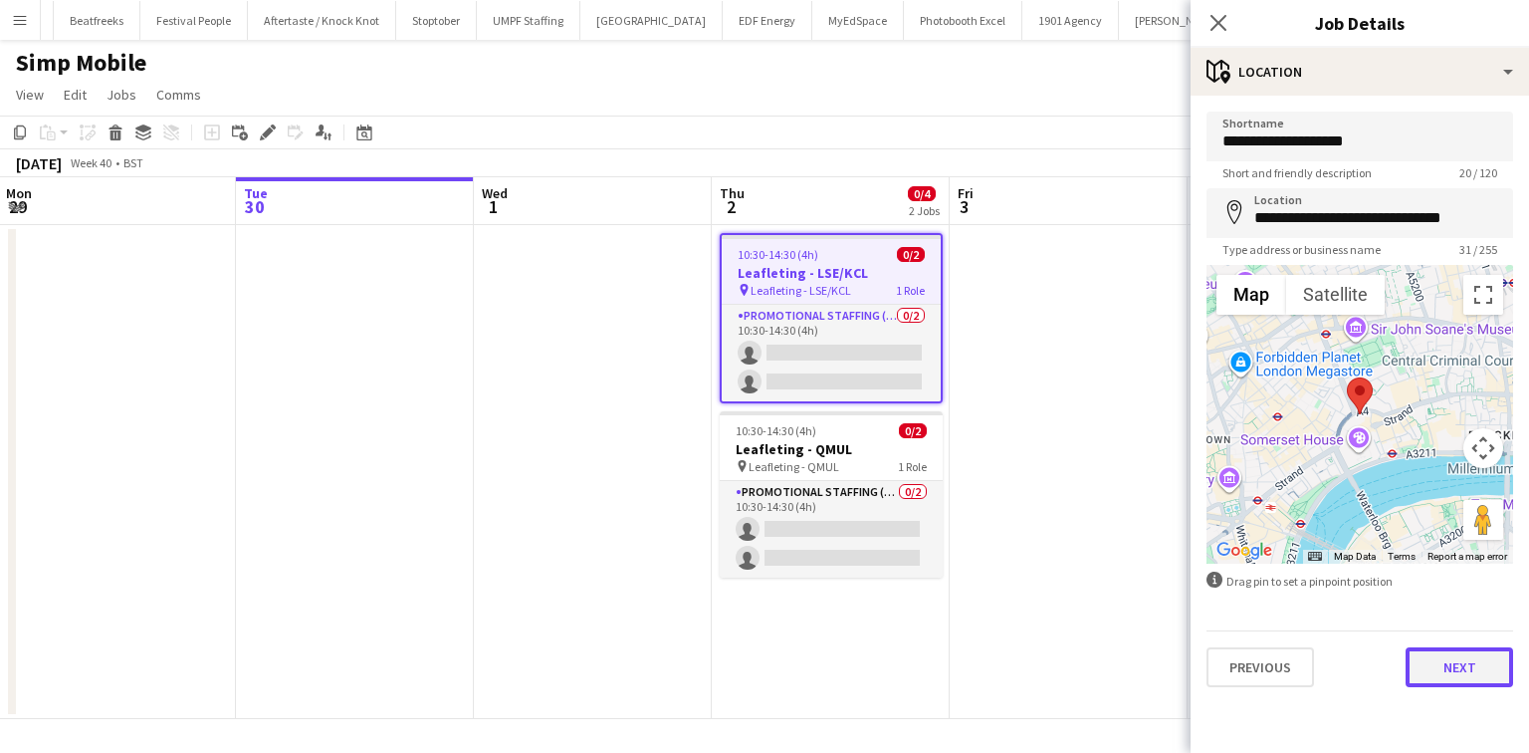
click at [1478, 653] on button "Next" at bounding box center [1460, 667] width 108 height 40
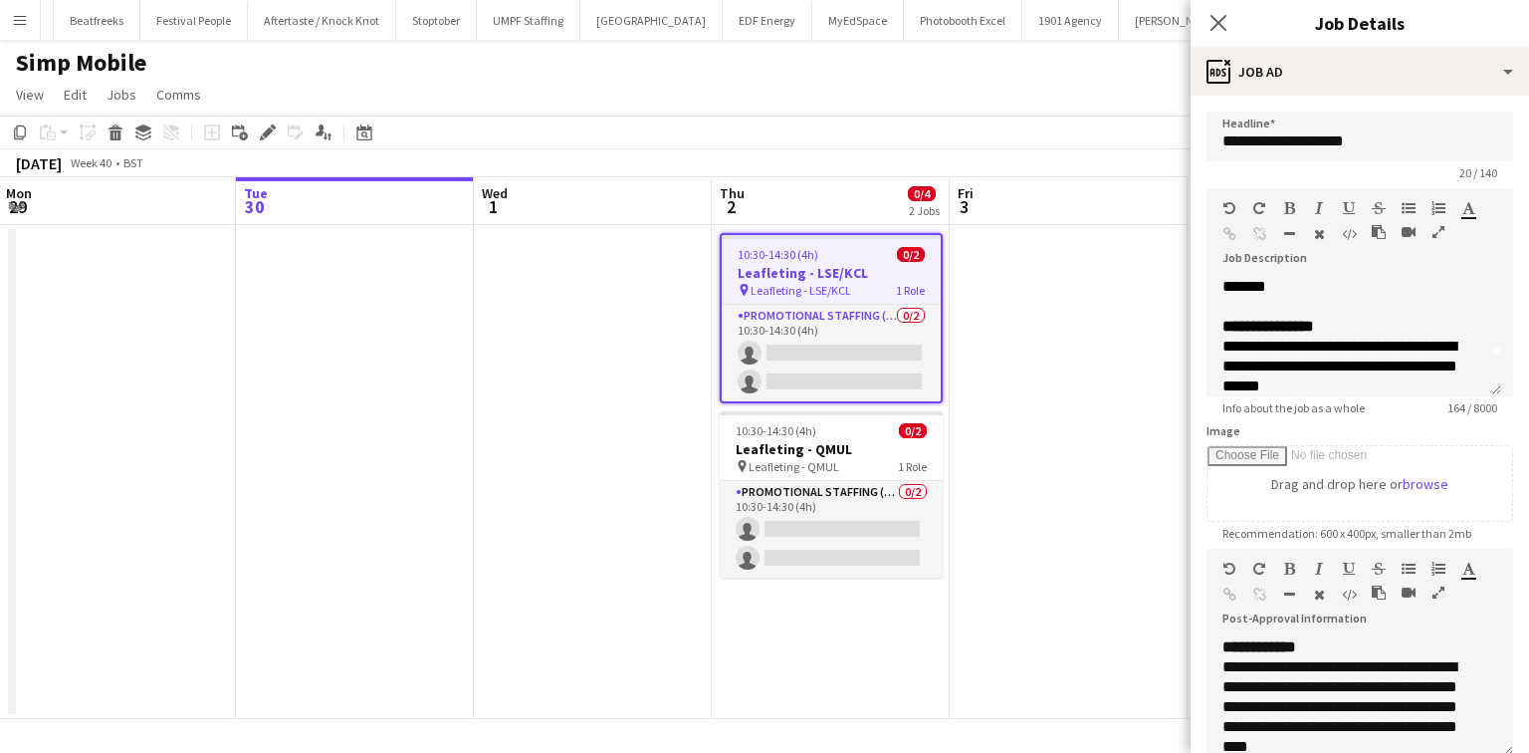
scroll to position [61, 0]
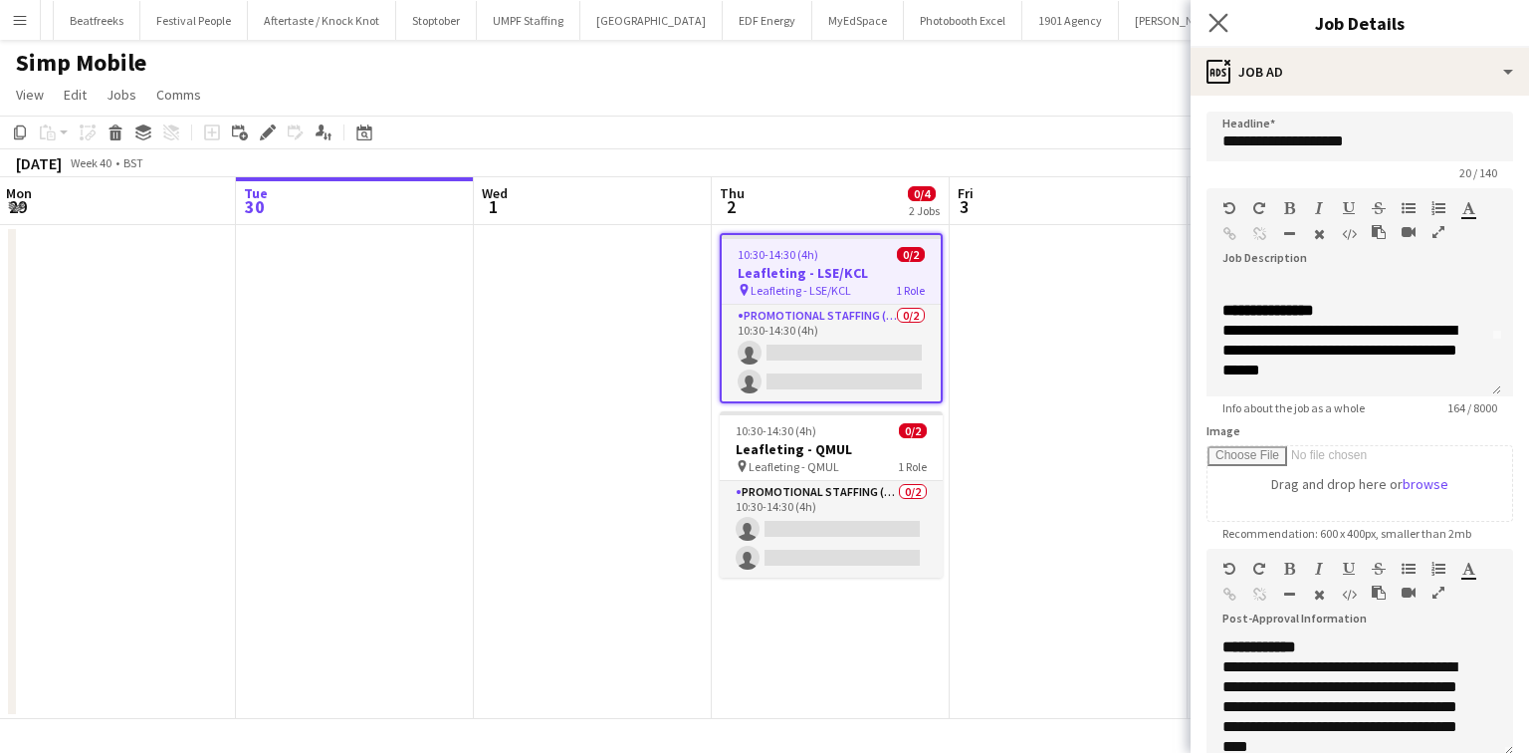
click at [1218, 12] on app-icon "Close pop-in" at bounding box center [1219, 23] width 29 height 29
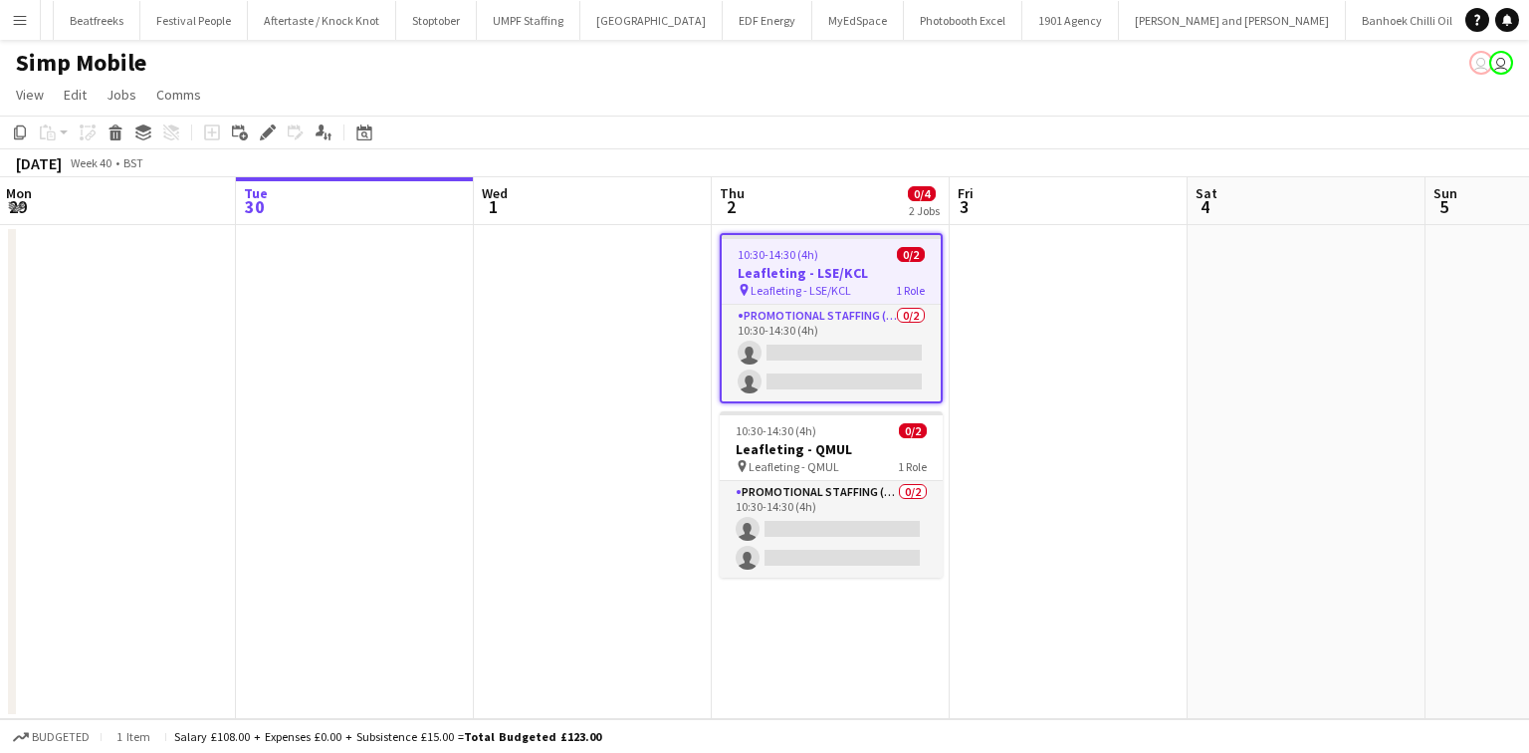
click at [1087, 203] on app-board-header-date "Fri 3" at bounding box center [1069, 201] width 238 height 48
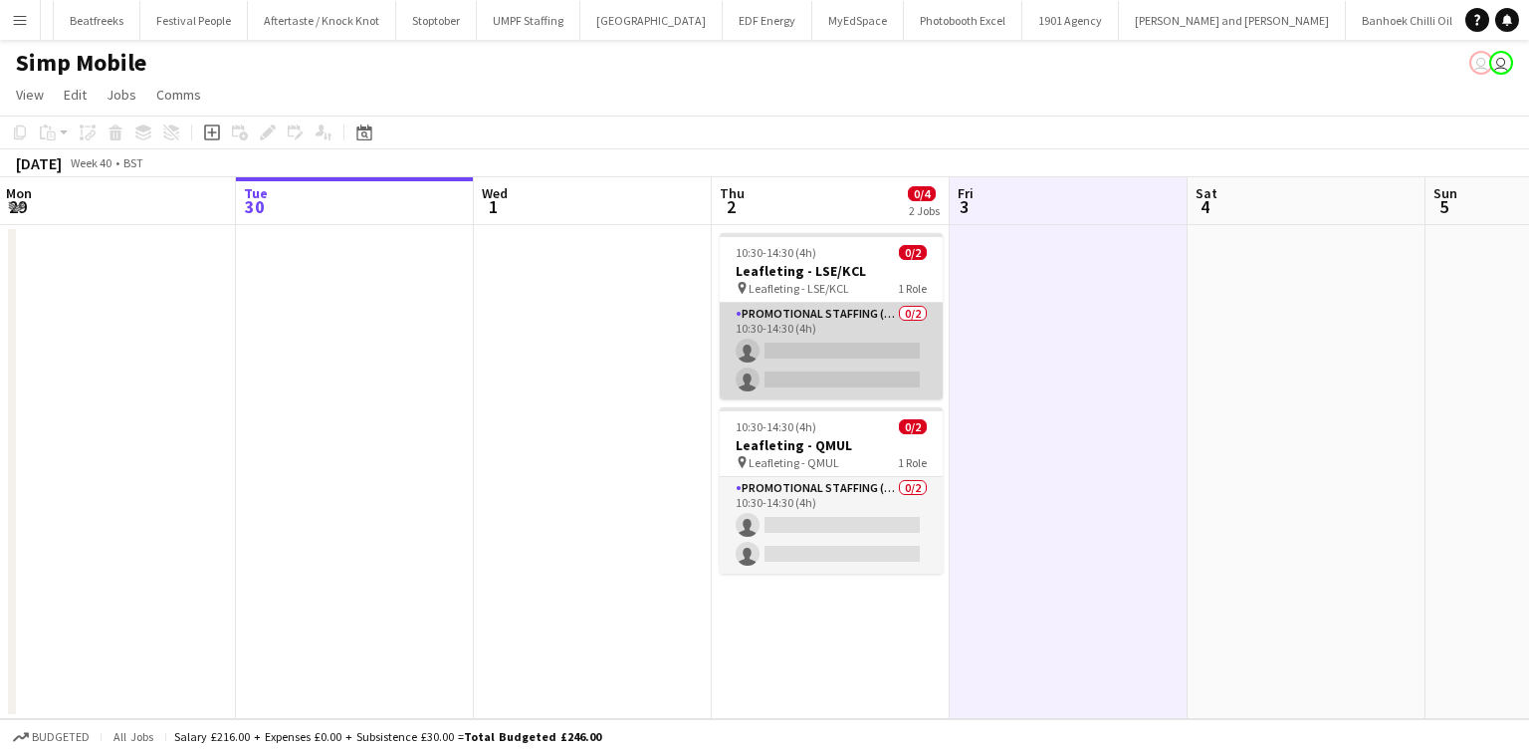
drag, startPoint x: 808, startPoint y: 316, endPoint x: 799, endPoint y: 354, distance: 40.1
click at [807, 316] on app-card-role "Promotional Staffing (Flyering Staff) 0/2 10:30-14:30 (4h) single-neutral-actio…" at bounding box center [831, 351] width 223 height 97
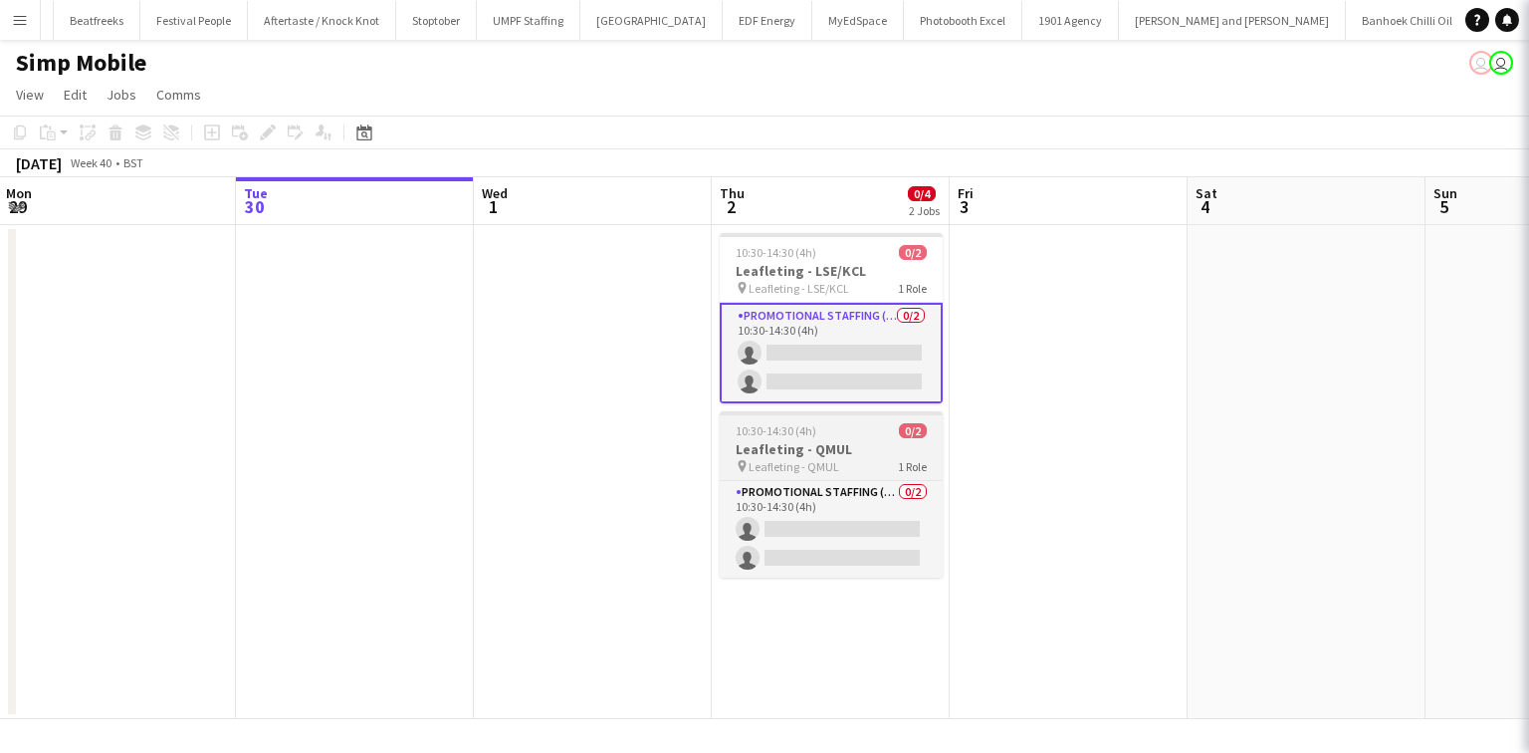
scroll to position [0, 479]
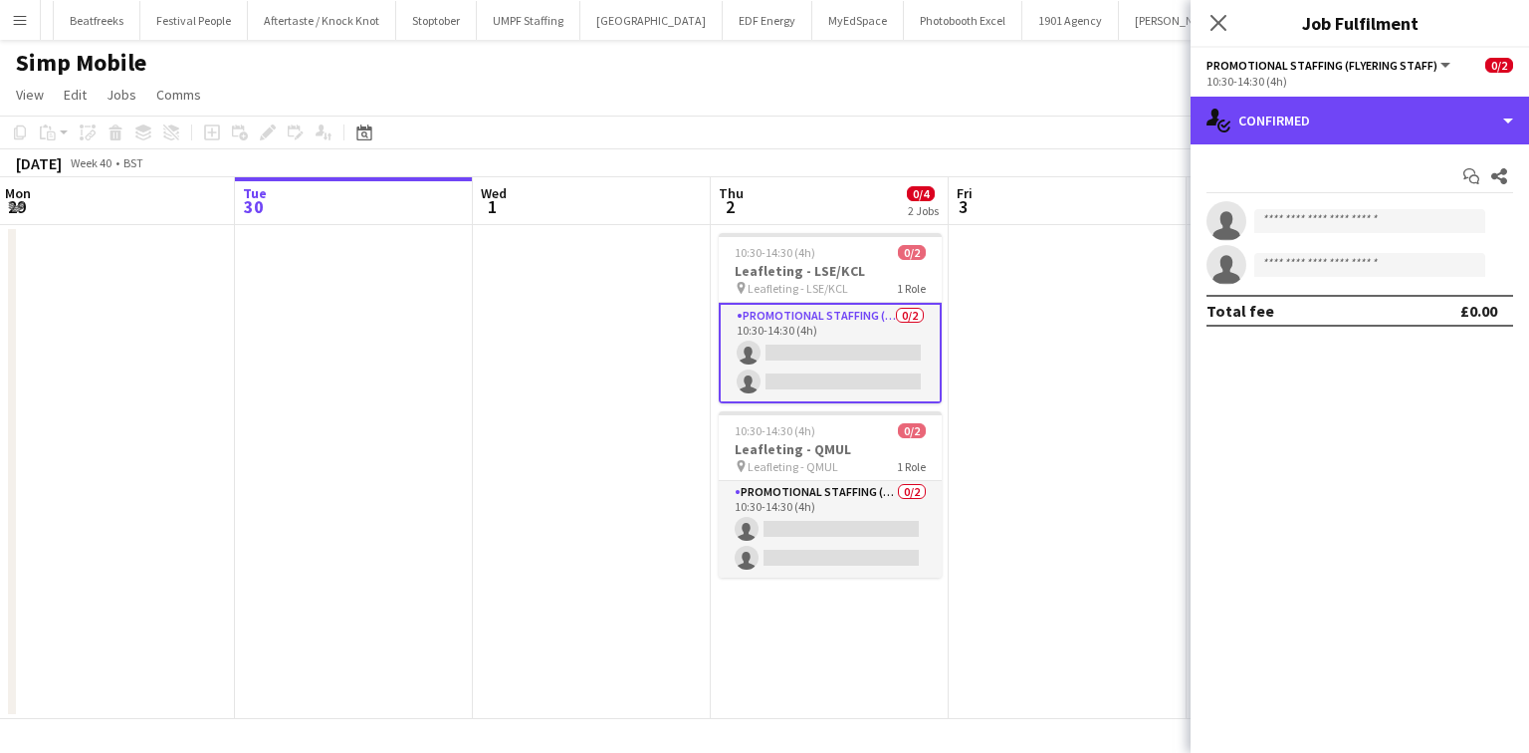
drag, startPoint x: 1311, startPoint y: 120, endPoint x: 1302, endPoint y: 194, distance: 74.2
click at [1310, 120] on div "single-neutral-actions-check-2 Confirmed" at bounding box center [1360, 121] width 339 height 48
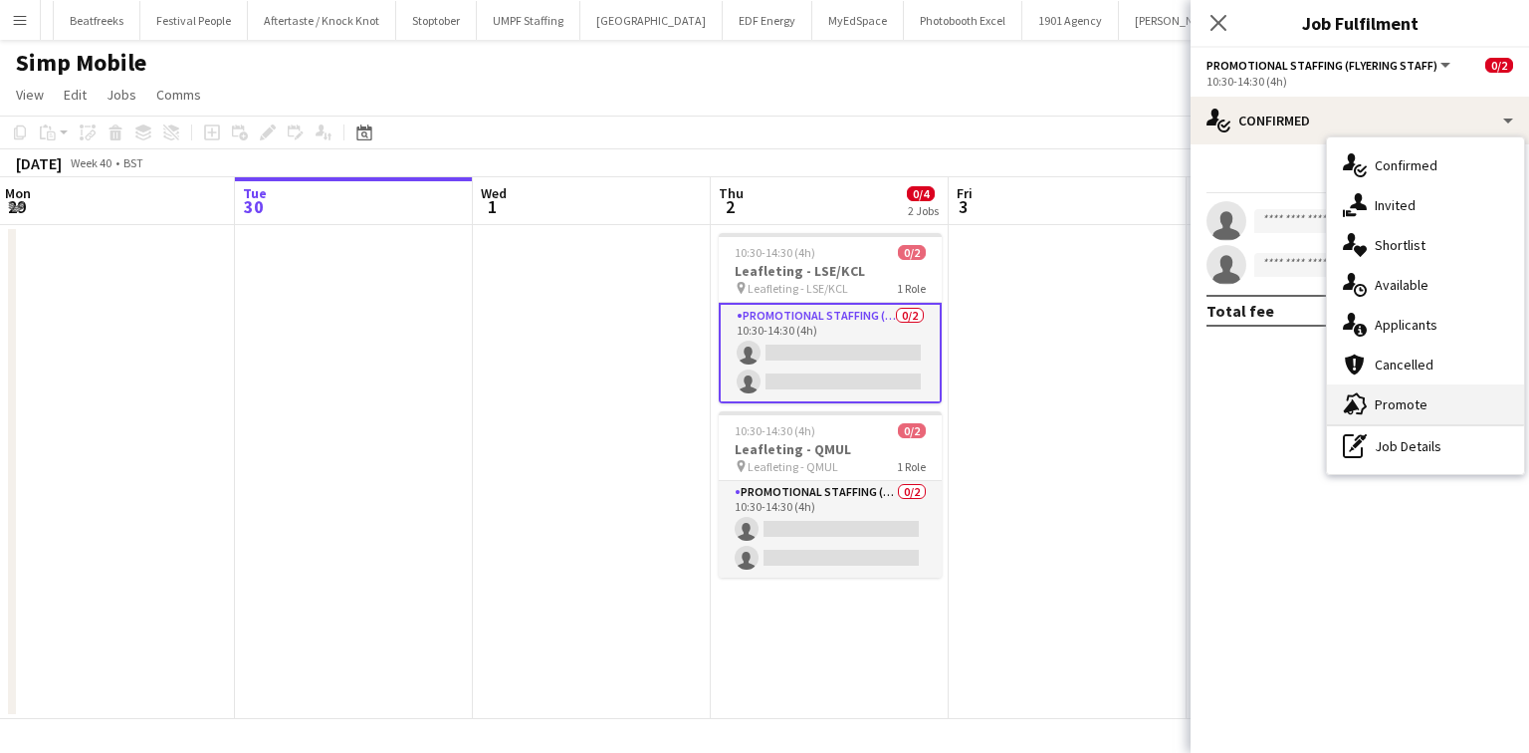
click at [1373, 409] on div "advertising-megaphone Promote" at bounding box center [1425, 404] width 197 height 40
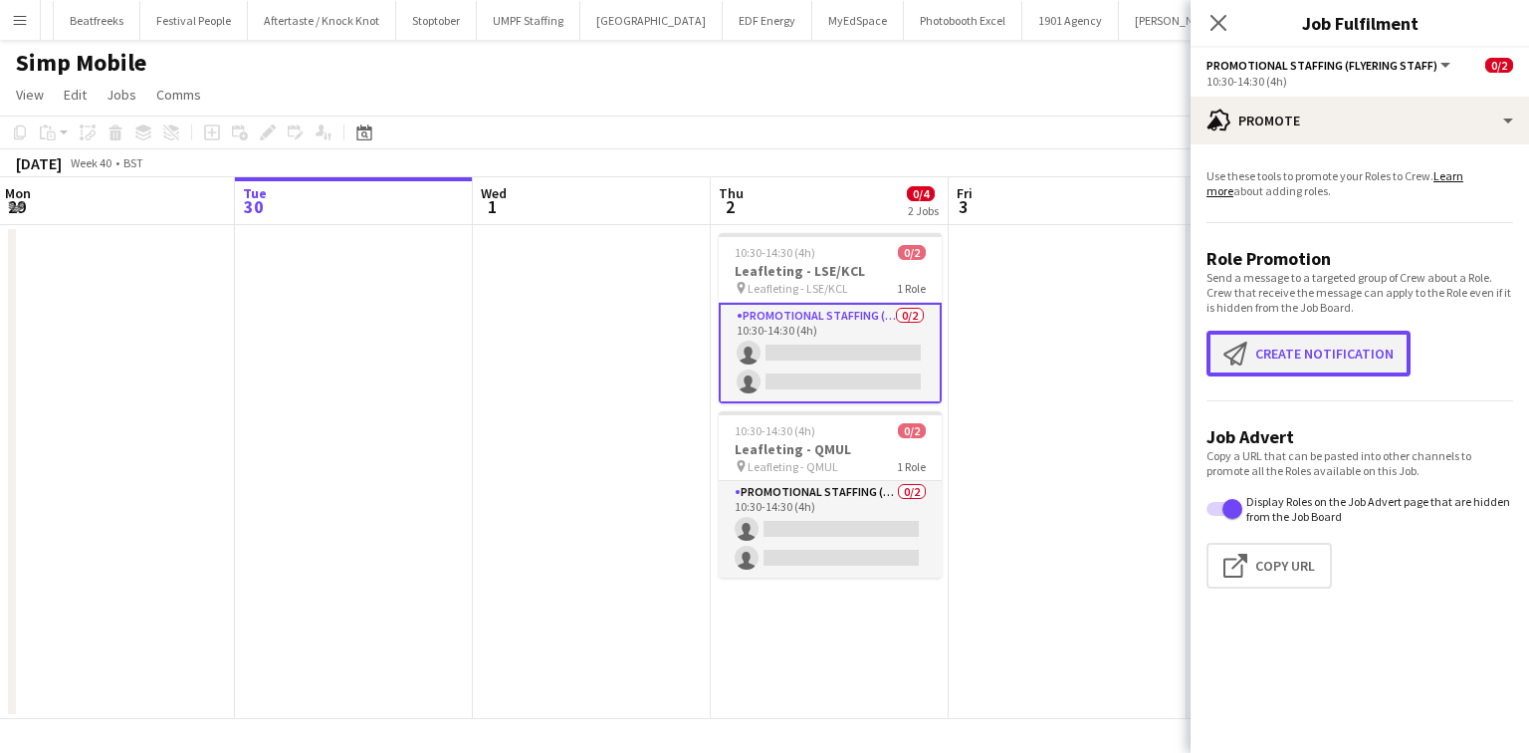
click at [1324, 348] on button "Create notification Create notification" at bounding box center [1309, 354] width 204 height 46
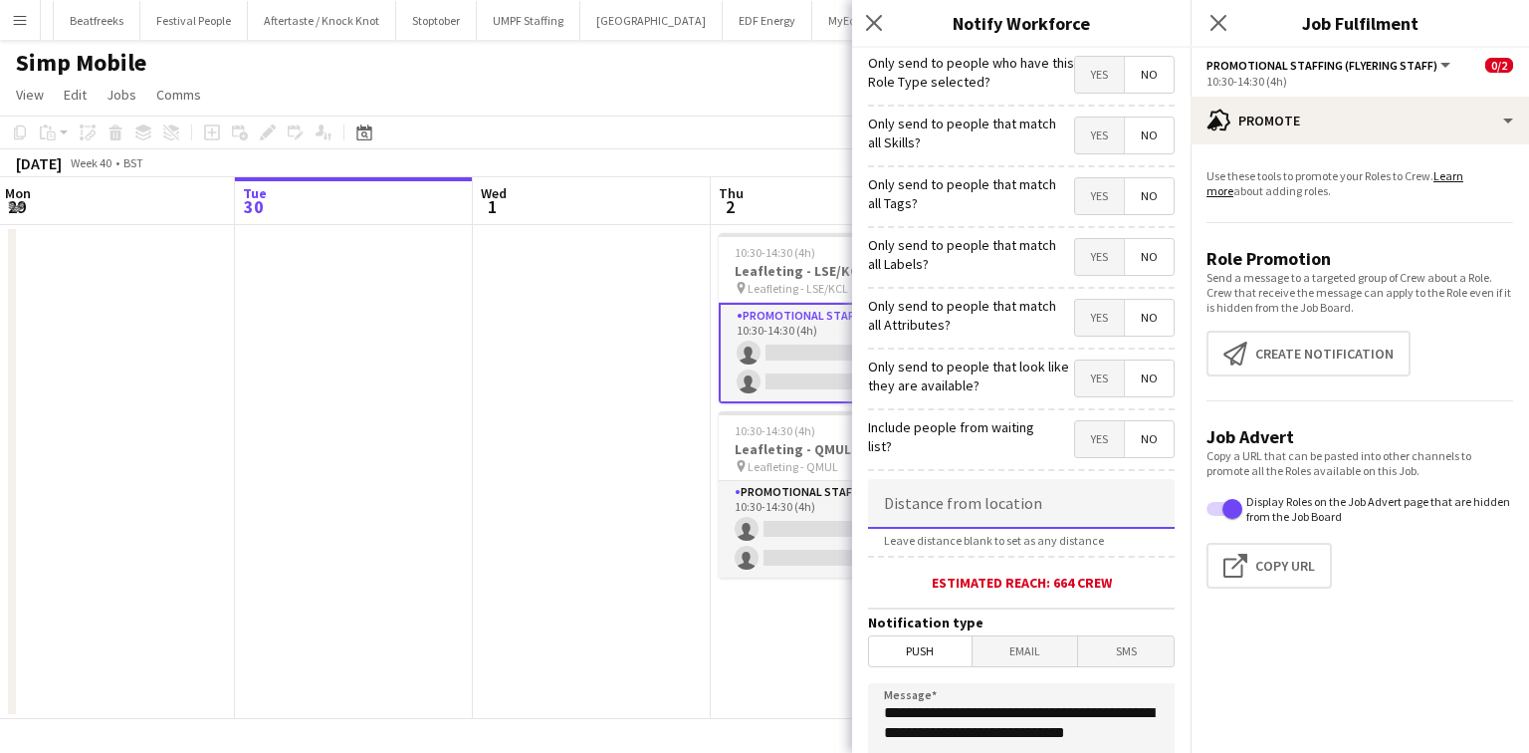
click at [980, 504] on input at bounding box center [1021, 504] width 307 height 50
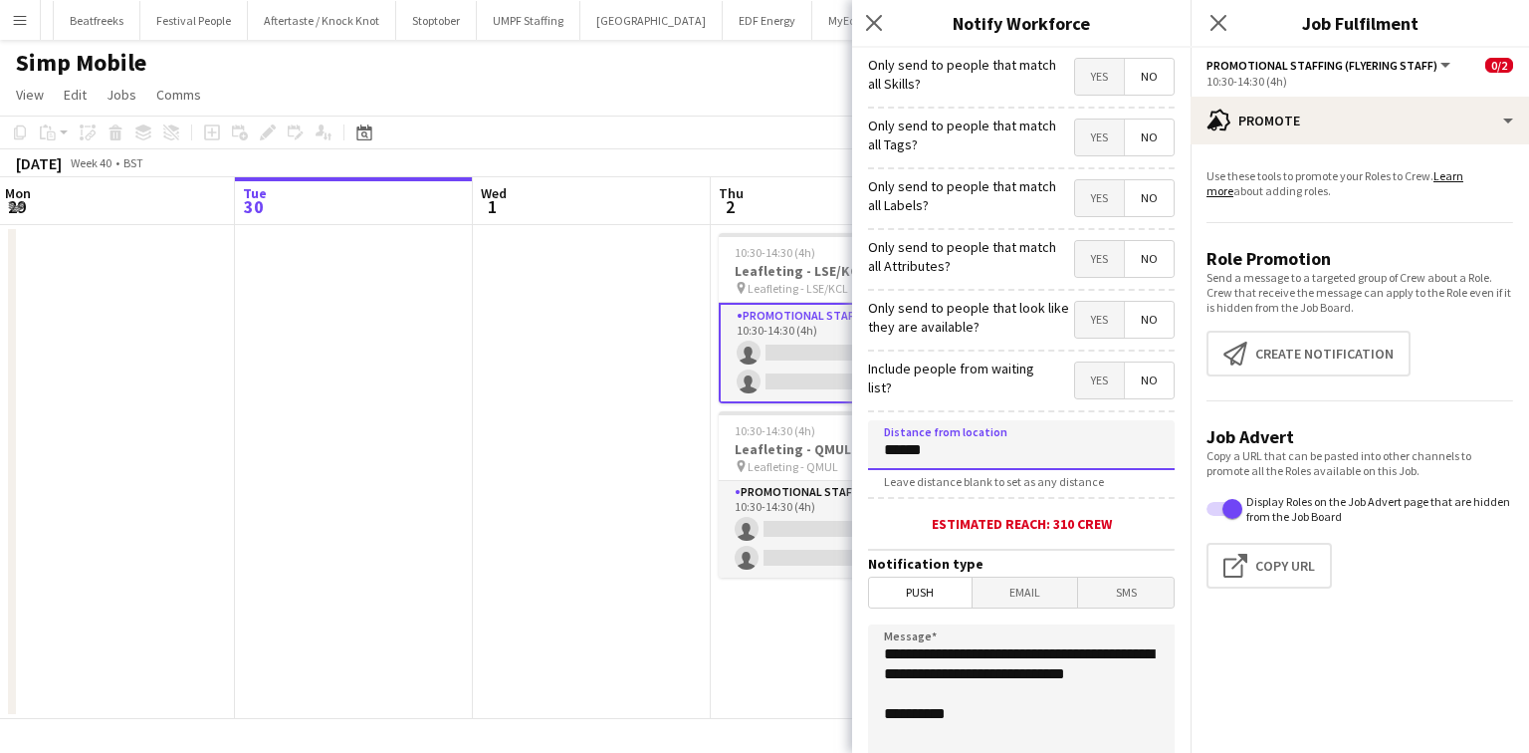
type input "******"
drag, startPoint x: 1019, startPoint y: 697, endPoint x: 1006, endPoint y: 659, distance: 40.0
click at [1006, 659] on textarea "**********" at bounding box center [1021, 746] width 307 height 244
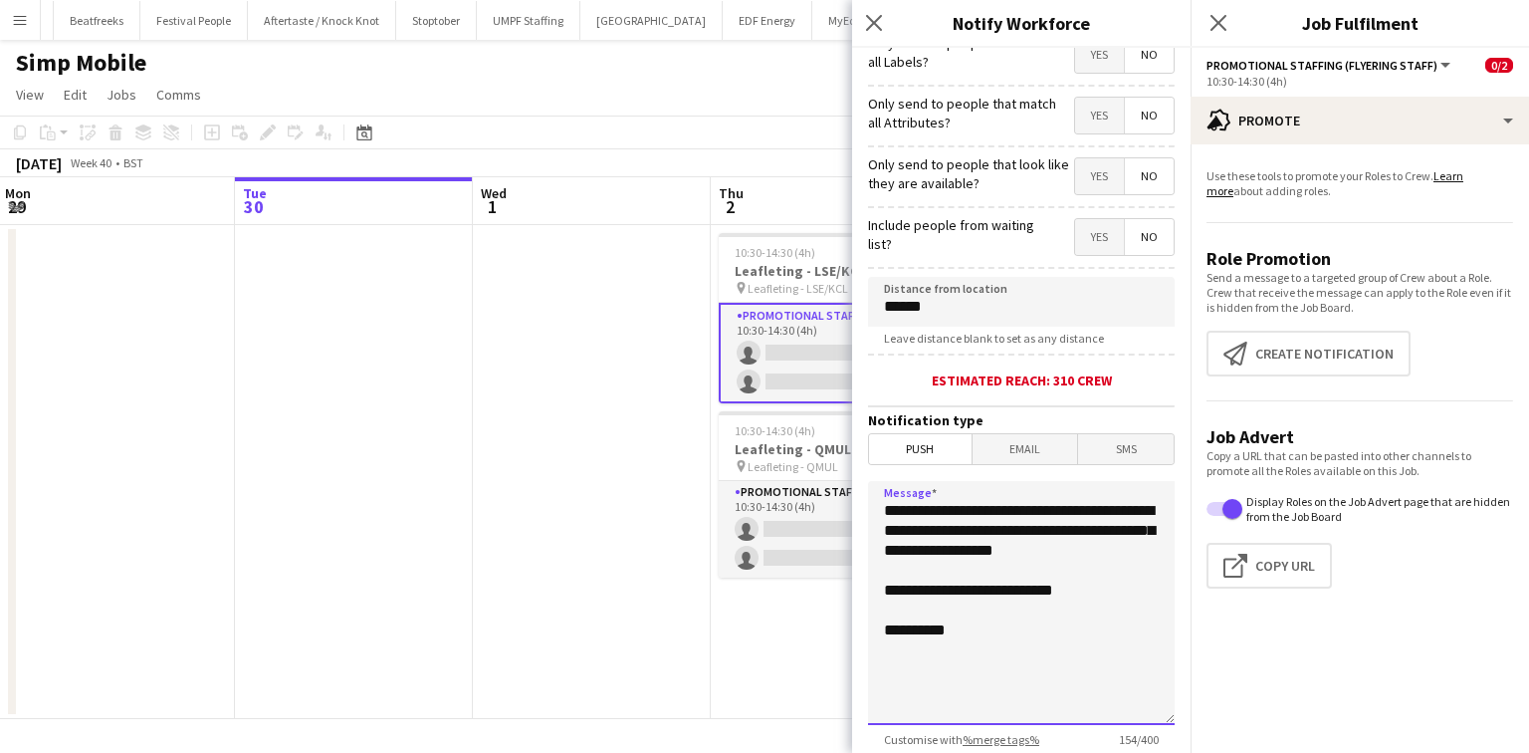
scroll to position [292, 0]
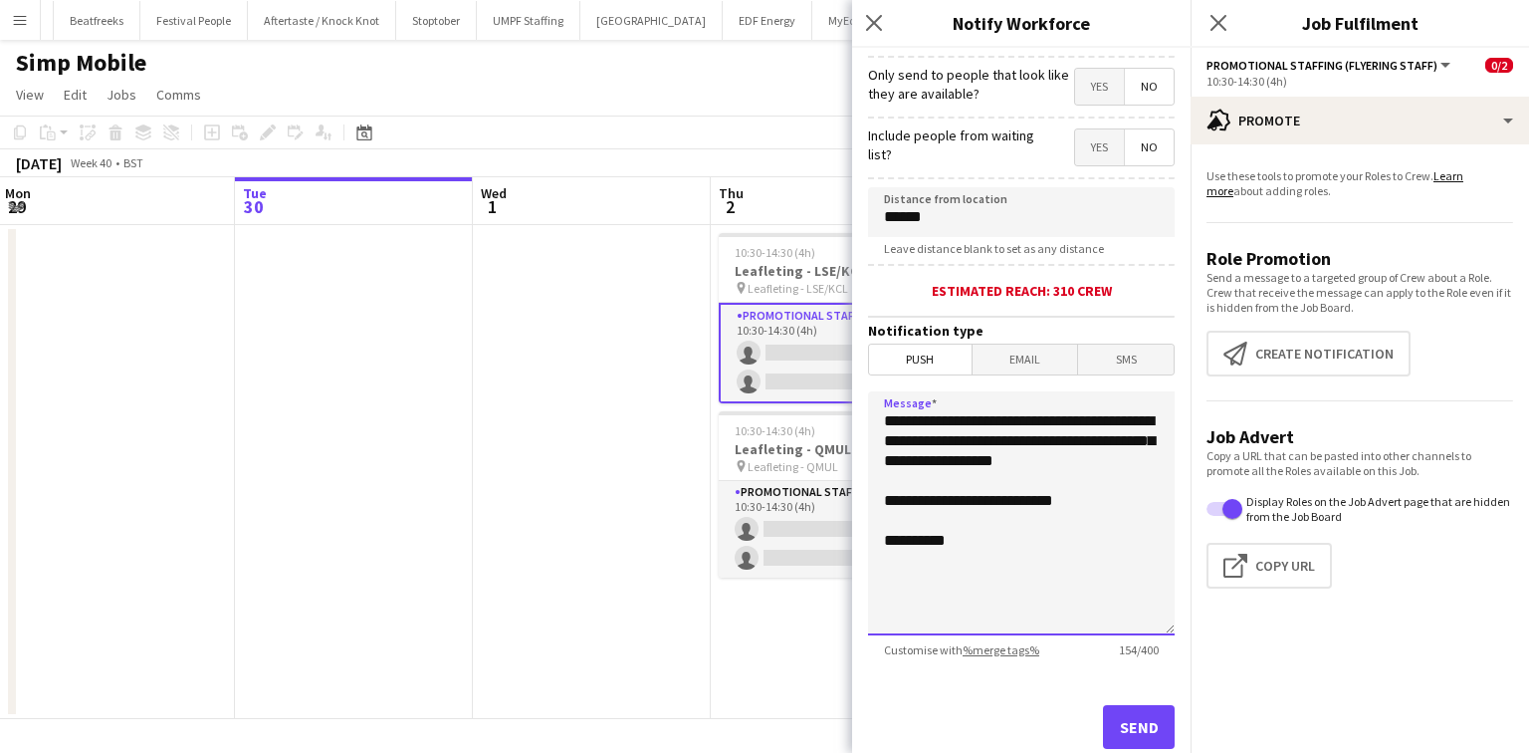
drag, startPoint x: 1085, startPoint y: 498, endPoint x: 880, endPoint y: 414, distance: 221.5
click at [880, 414] on textarea "**********" at bounding box center [1021, 513] width 307 height 244
click at [1032, 538] on textarea "**********" at bounding box center [1021, 513] width 307 height 244
type textarea "**********"
click at [1112, 723] on button "Send" at bounding box center [1139, 727] width 72 height 44
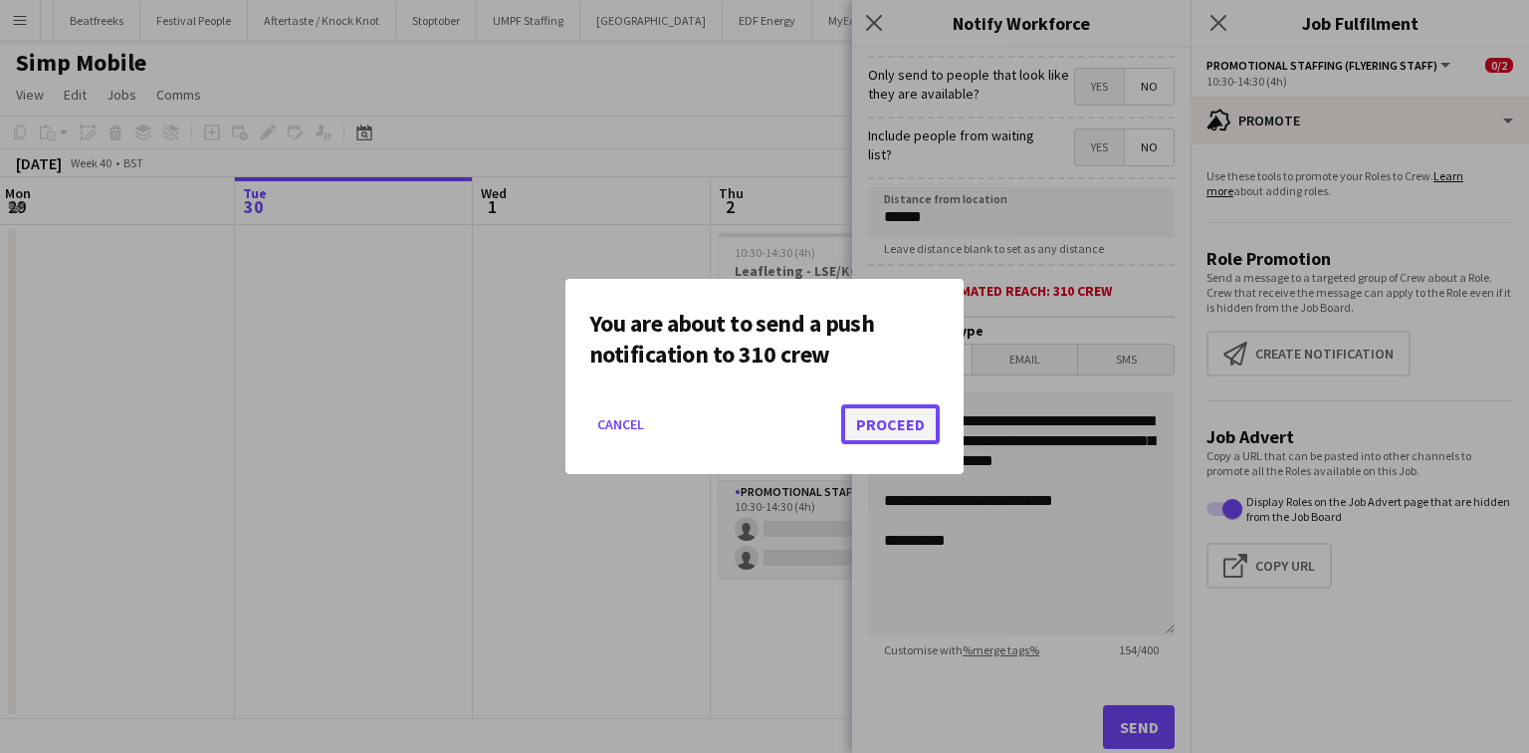
click at [871, 421] on button "Proceed" at bounding box center [890, 424] width 99 height 40
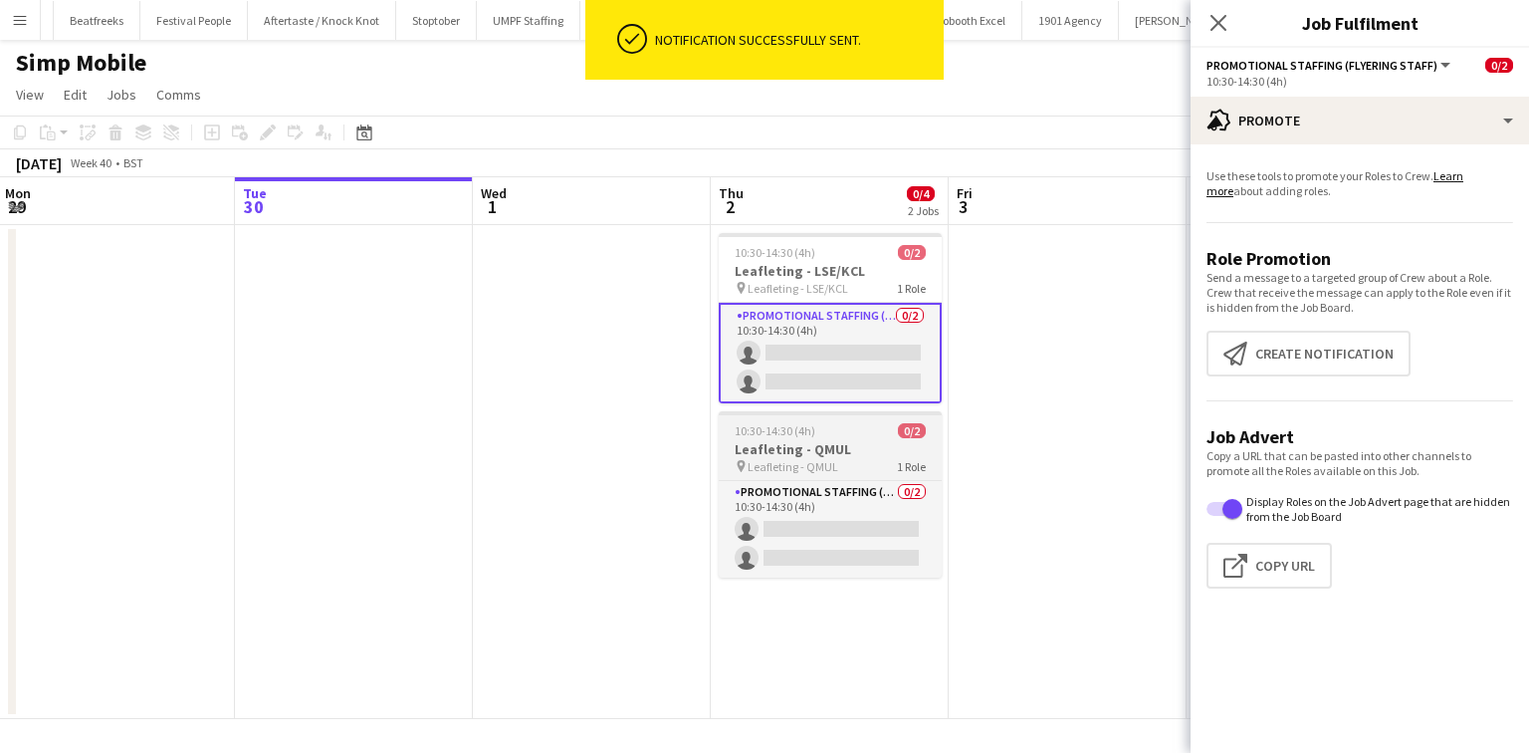
click at [777, 421] on app-job-card "10:30-14:30 (4h) 0/2 Leafleting - QMUL pin Leafleting - QMUL 1 Role Promotional…" at bounding box center [830, 494] width 223 height 166
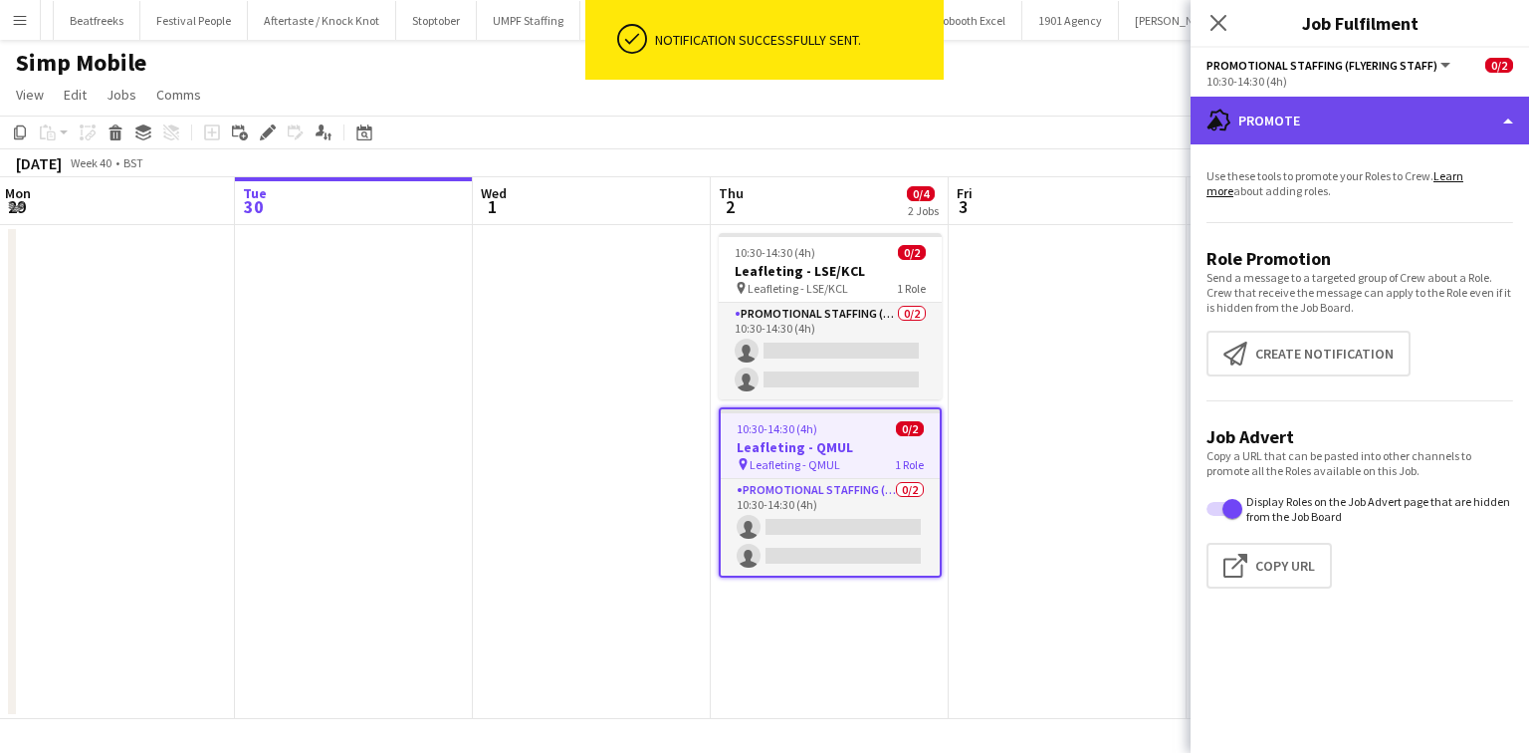
click at [1248, 120] on div "advertising-megaphone Promote" at bounding box center [1360, 121] width 339 height 48
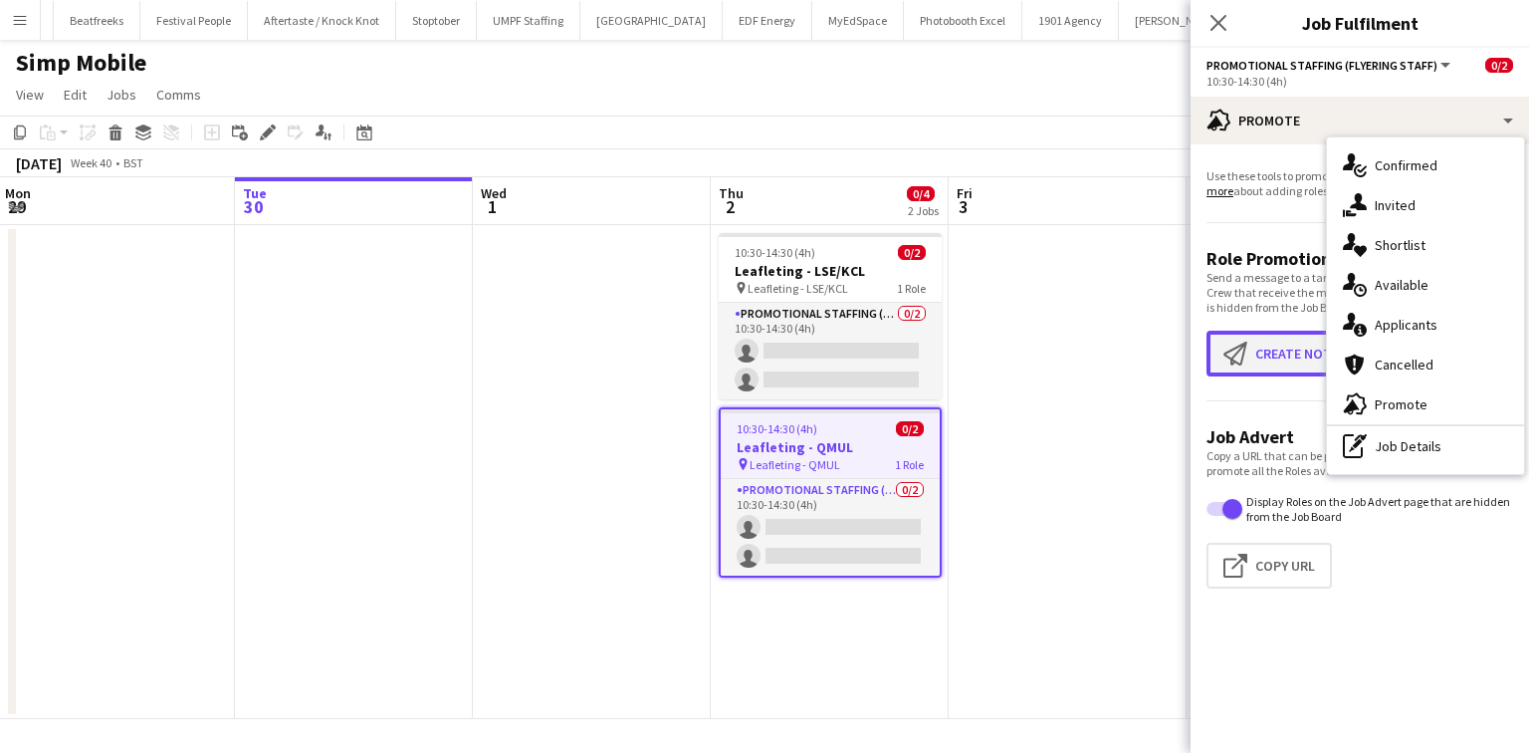
click at [1278, 358] on button "Create notification Create notification" at bounding box center [1309, 354] width 204 height 46
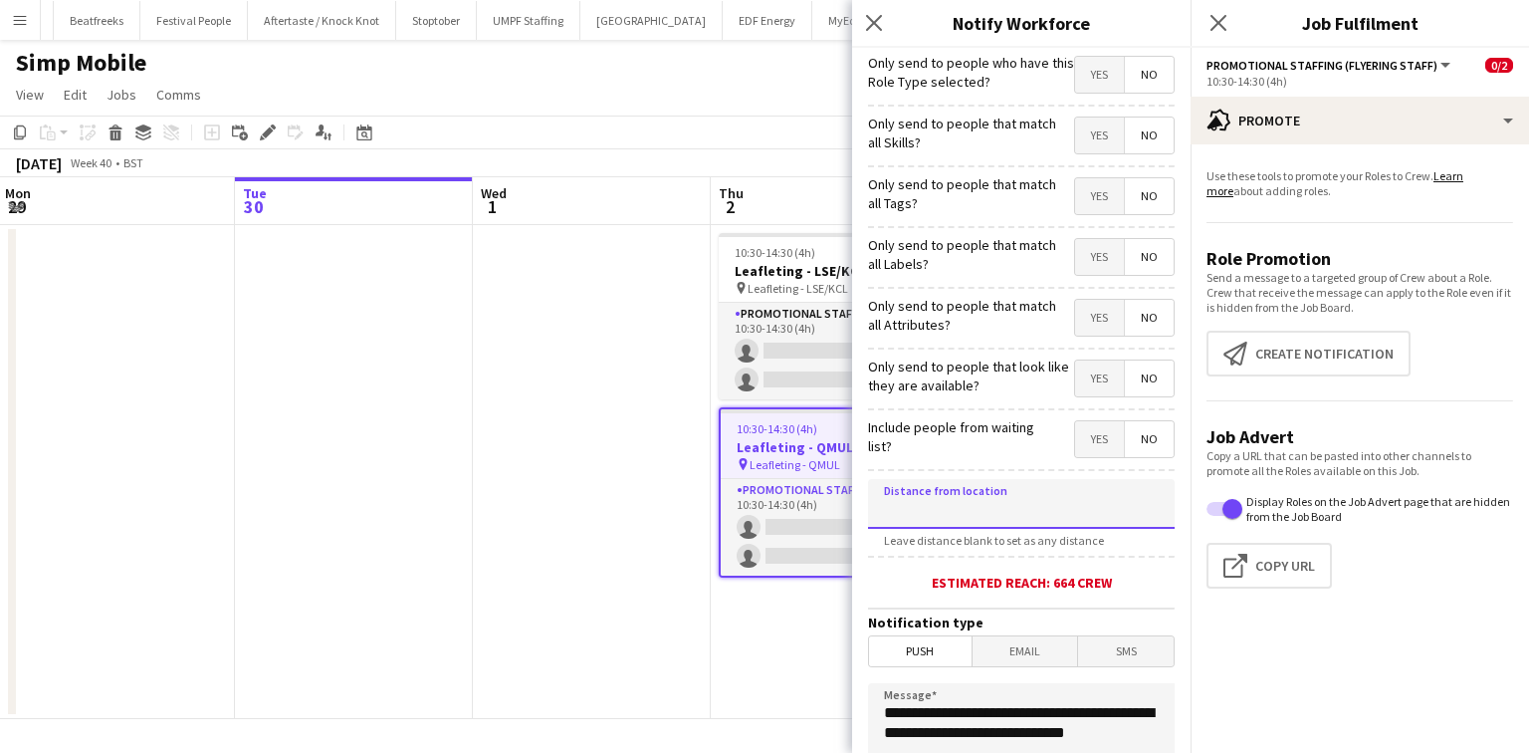
click at [980, 490] on input at bounding box center [1021, 504] width 307 height 50
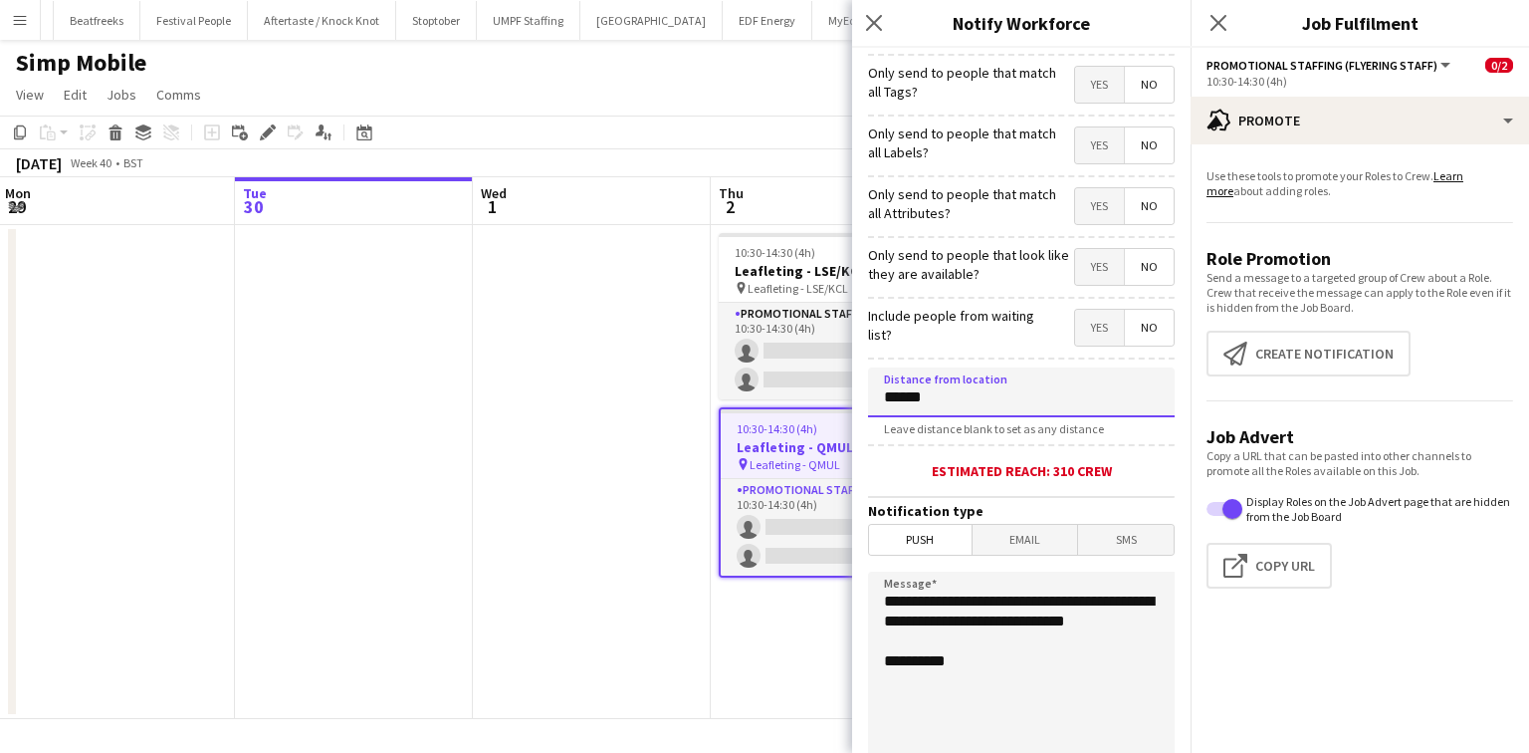
scroll to position [239, 0]
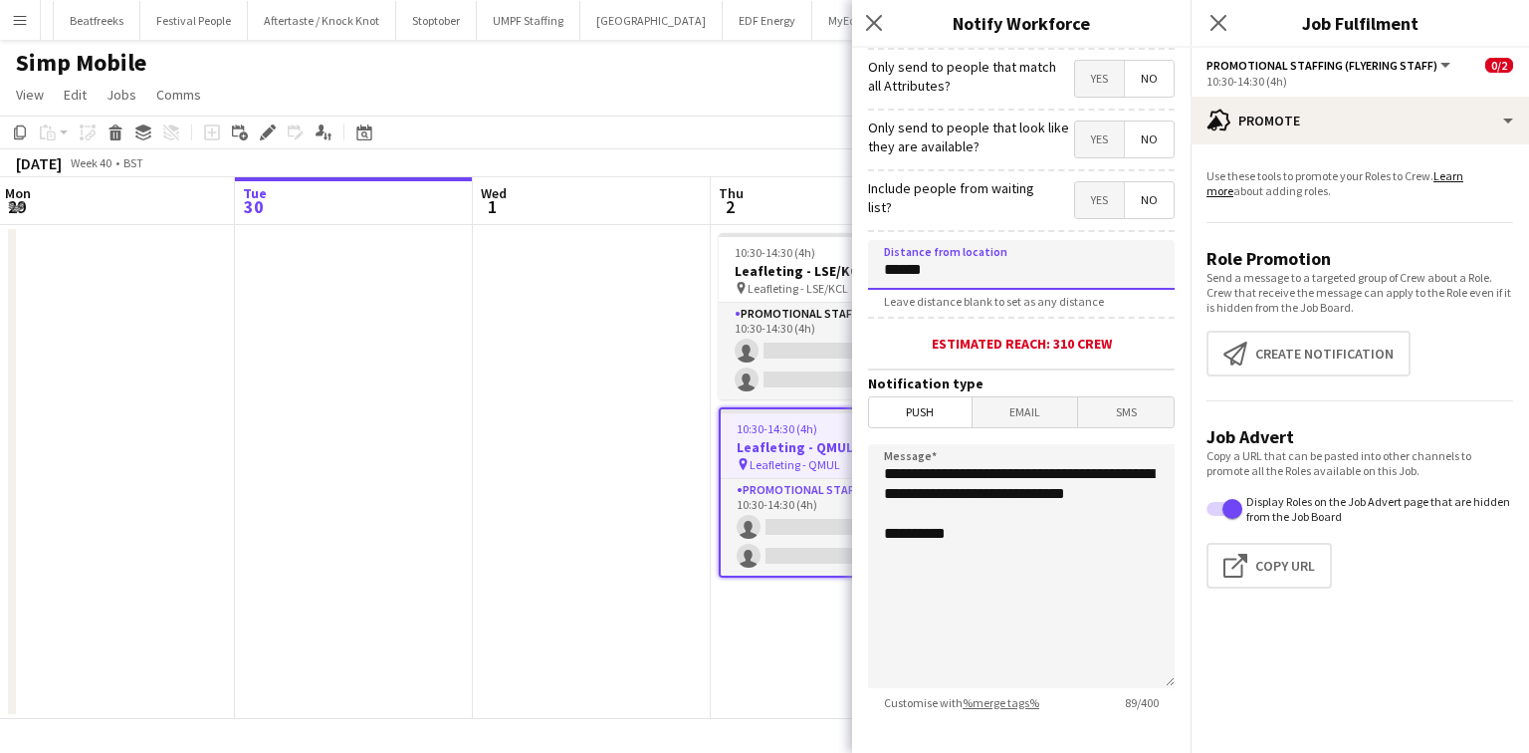
type input "******"
drag, startPoint x: 999, startPoint y: 512, endPoint x: 887, endPoint y: 466, distance: 120.6
click at [887, 466] on textarea "**********" at bounding box center [1021, 566] width 307 height 244
paste textarea "**********"
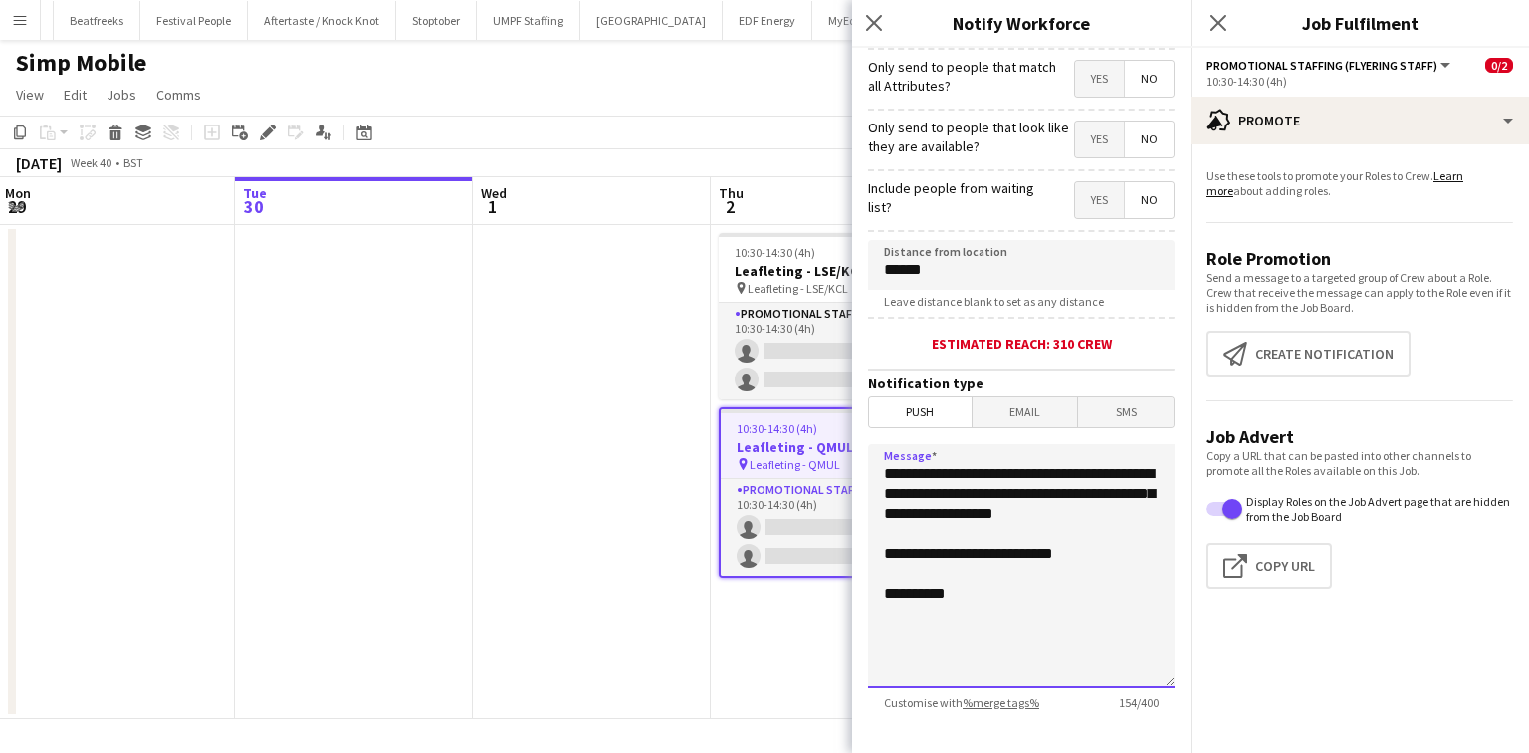
drag, startPoint x: 1010, startPoint y: 491, endPoint x: 887, endPoint y: 483, distance: 122.7
click at [887, 483] on textarea "**********" at bounding box center [1021, 566] width 307 height 244
click at [993, 478] on textarea "**********" at bounding box center [1021, 566] width 307 height 244
click at [1006, 491] on textarea "**********" at bounding box center [1021, 566] width 307 height 244
drag, startPoint x: 1002, startPoint y: 493, endPoint x: 869, endPoint y: 485, distance: 132.7
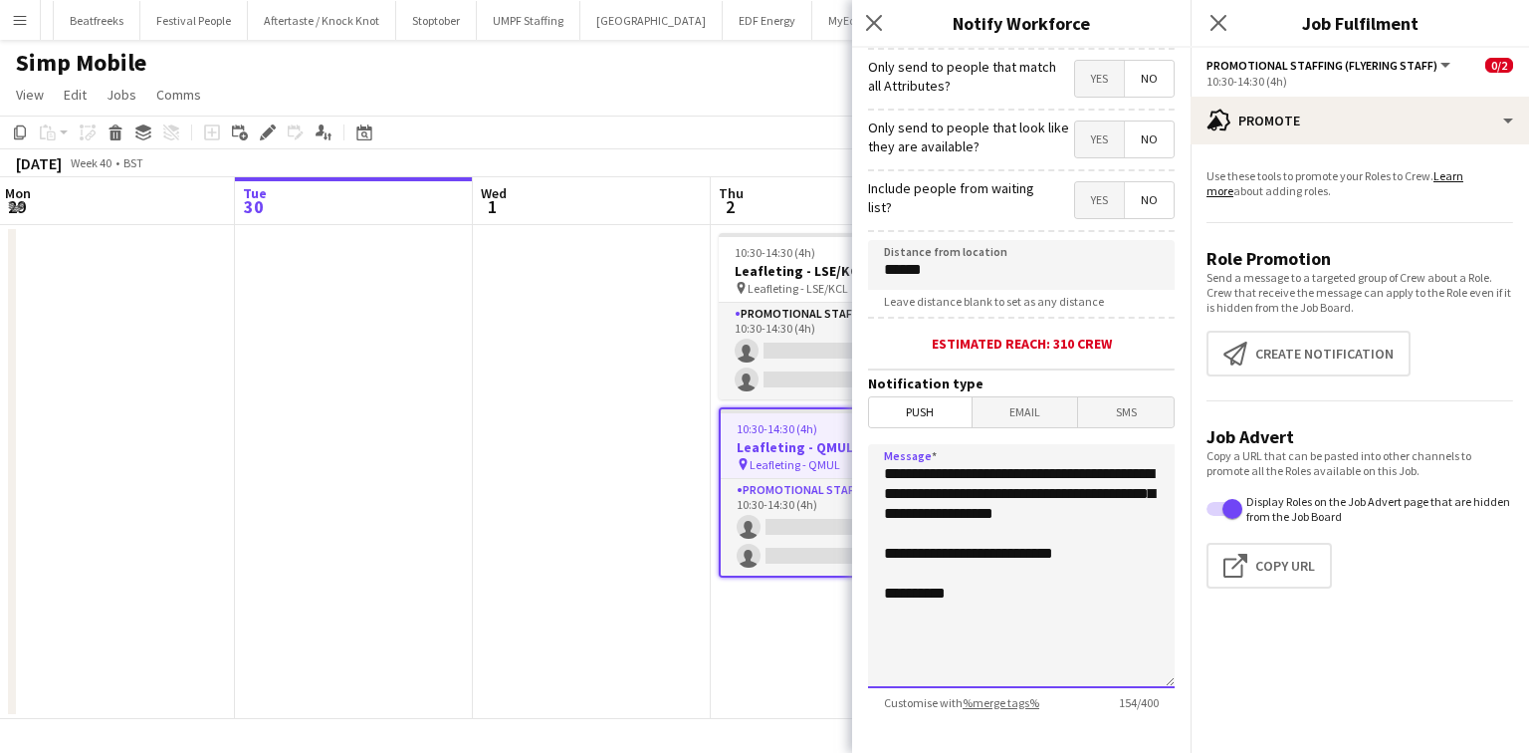
click at [869, 485] on textarea "**********" at bounding box center [1021, 566] width 307 height 244
type textarea "**********"
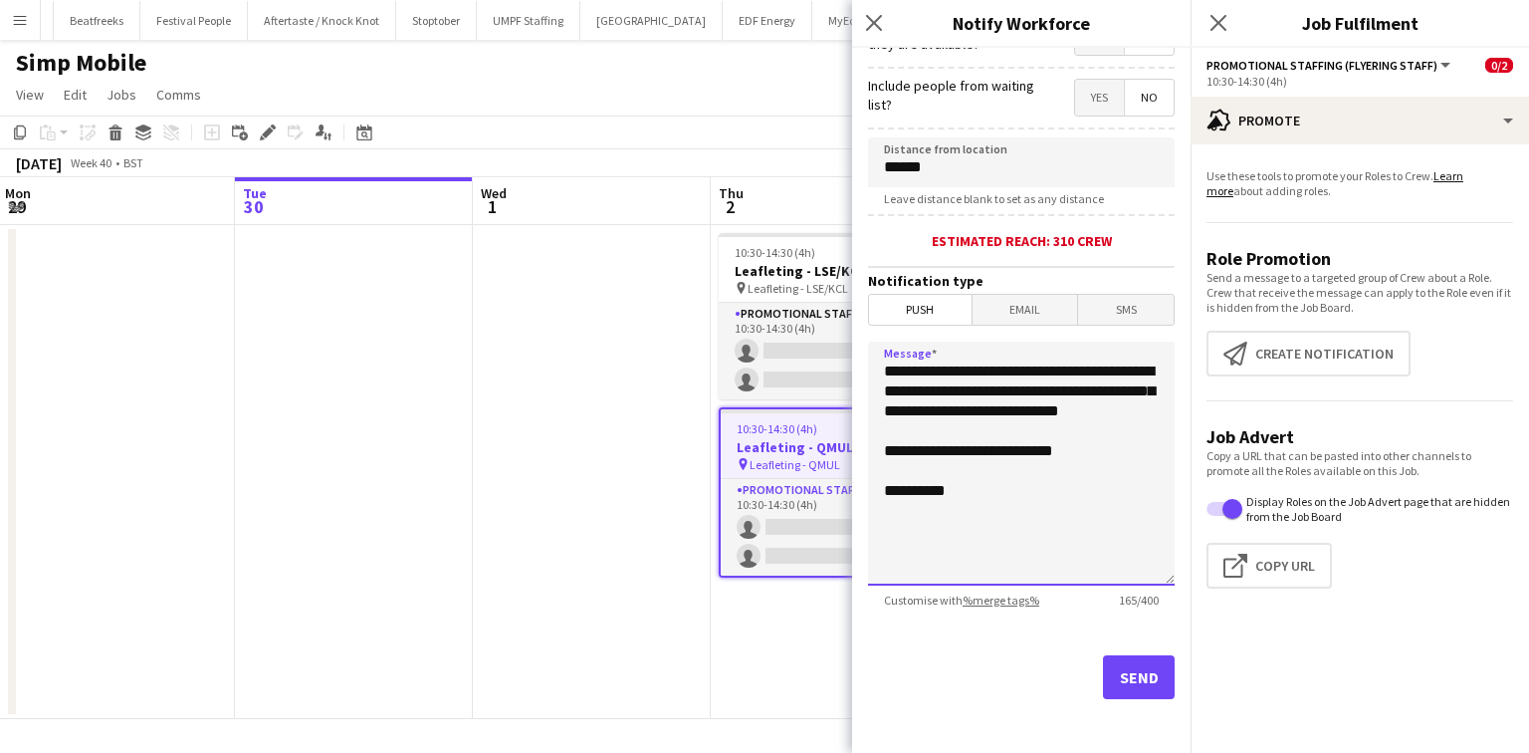
scroll to position [343, 0]
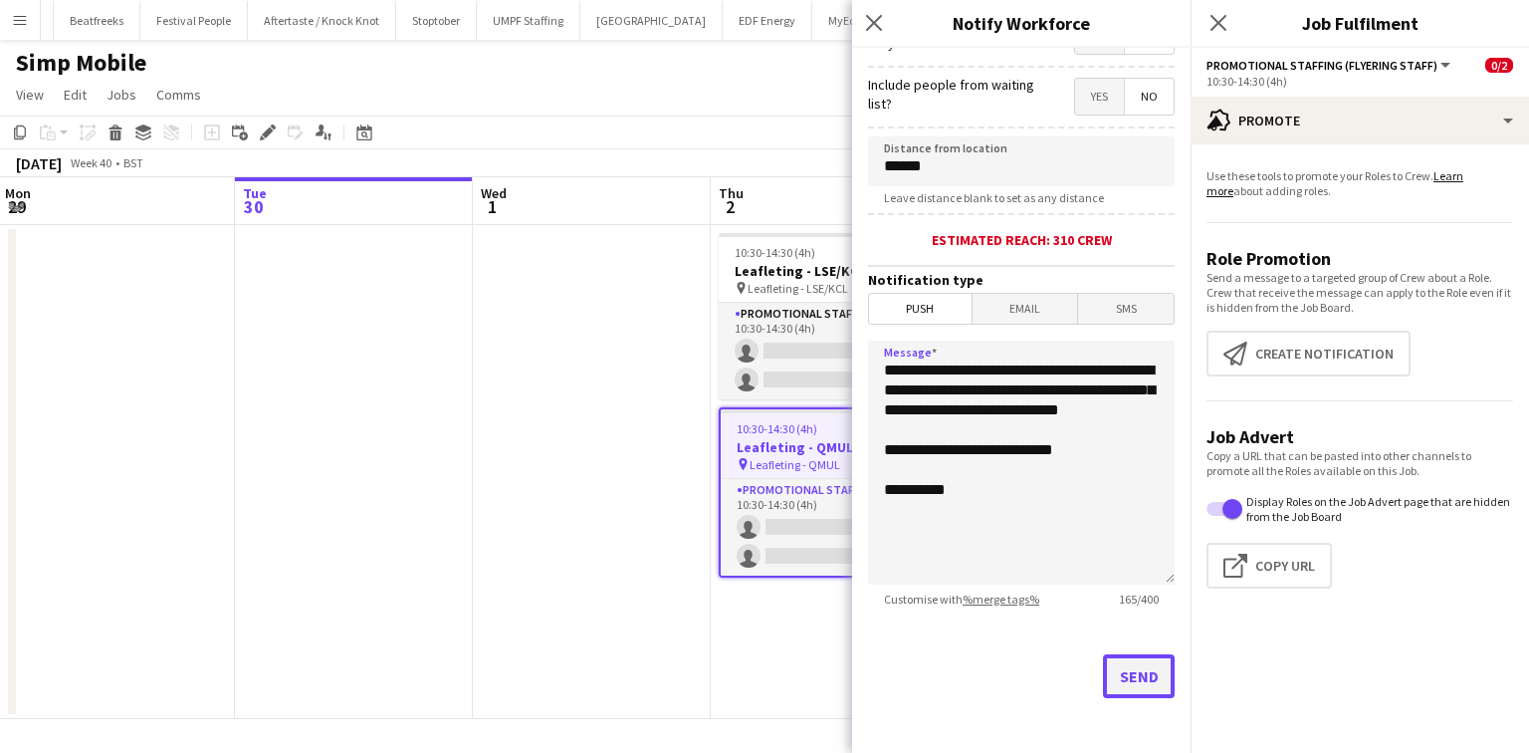
click at [1121, 681] on button "Send" at bounding box center [1139, 676] width 72 height 44
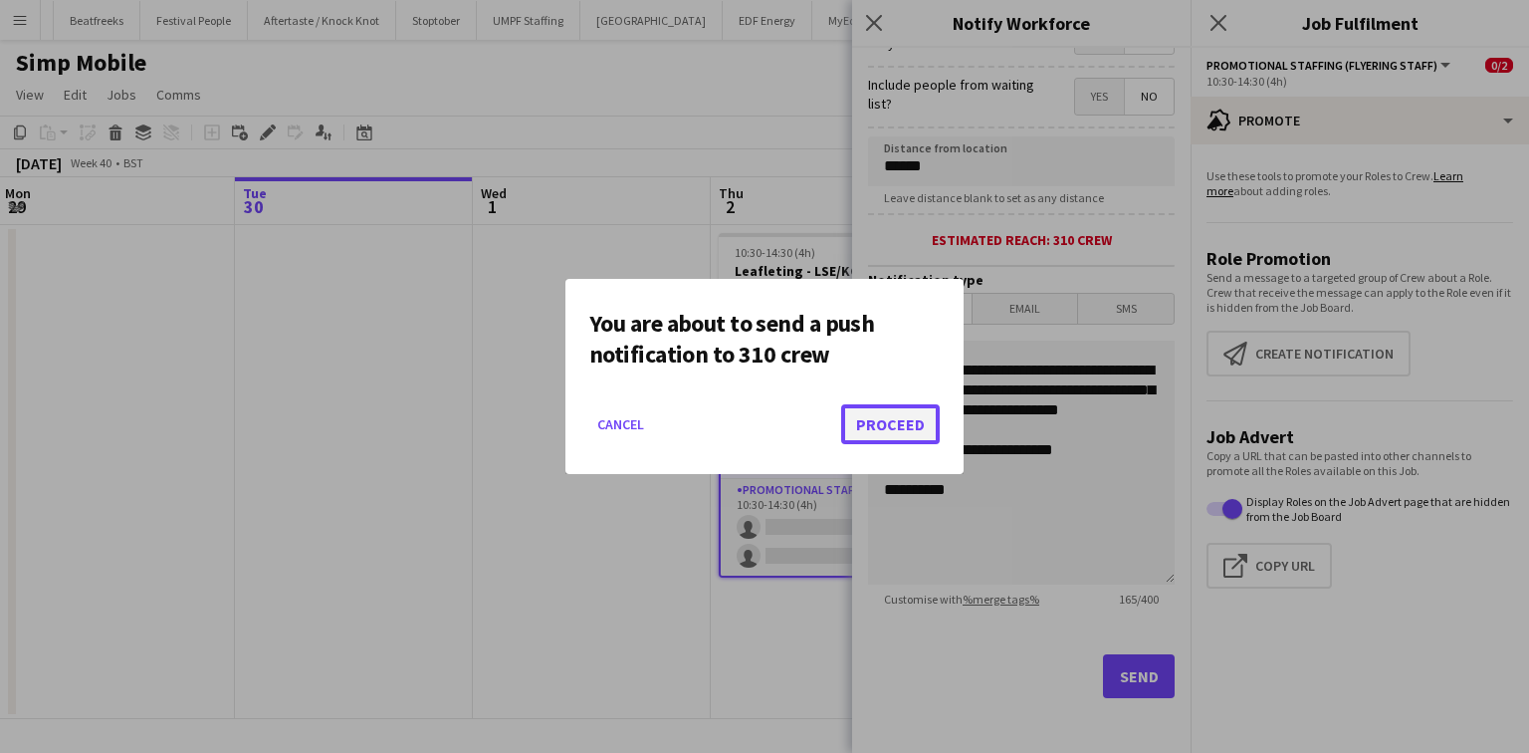
click at [903, 426] on button "Proceed" at bounding box center [890, 424] width 99 height 40
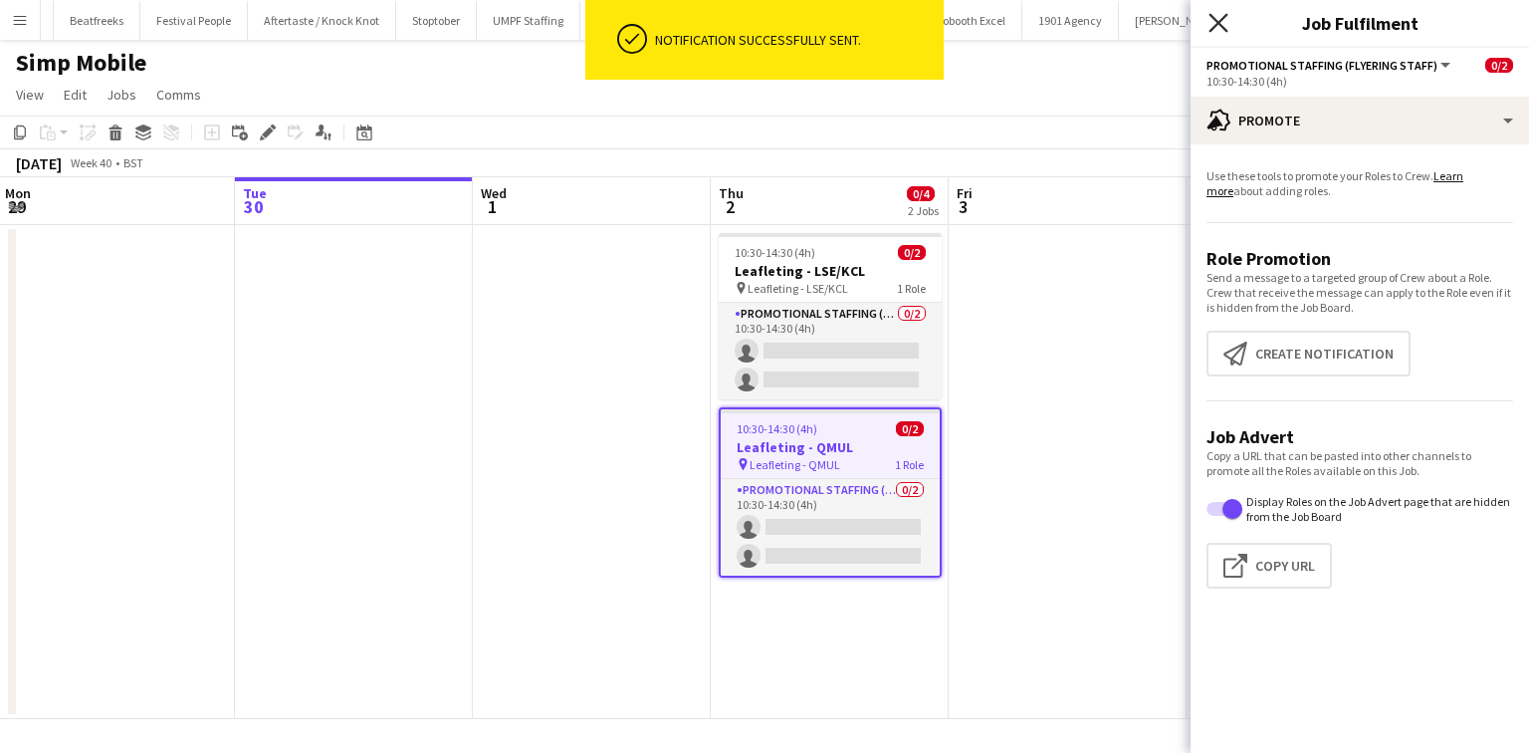
click at [1215, 25] on icon at bounding box center [1218, 22] width 19 height 19
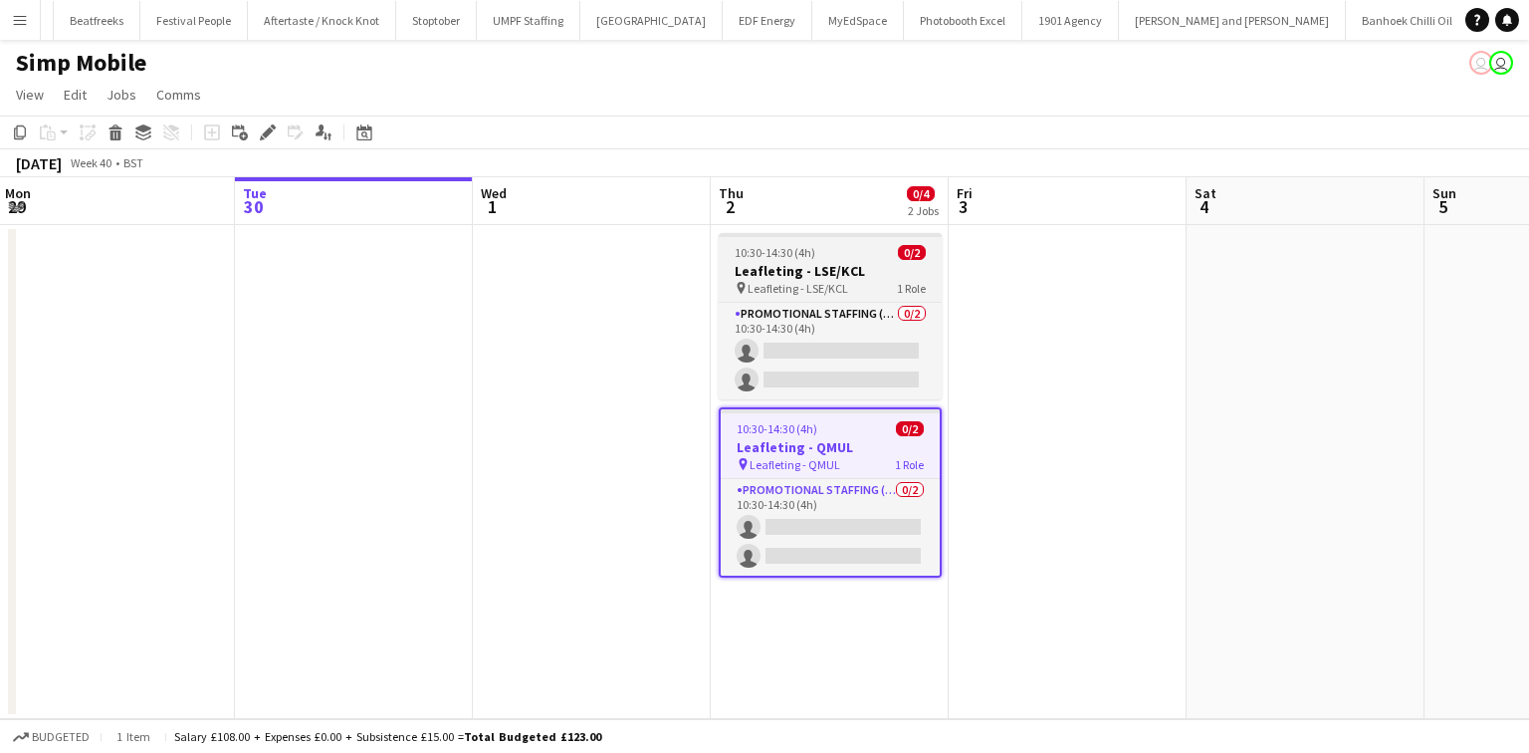
click at [840, 262] on h3 "Leafleting - LSE/KCL" at bounding box center [830, 271] width 223 height 18
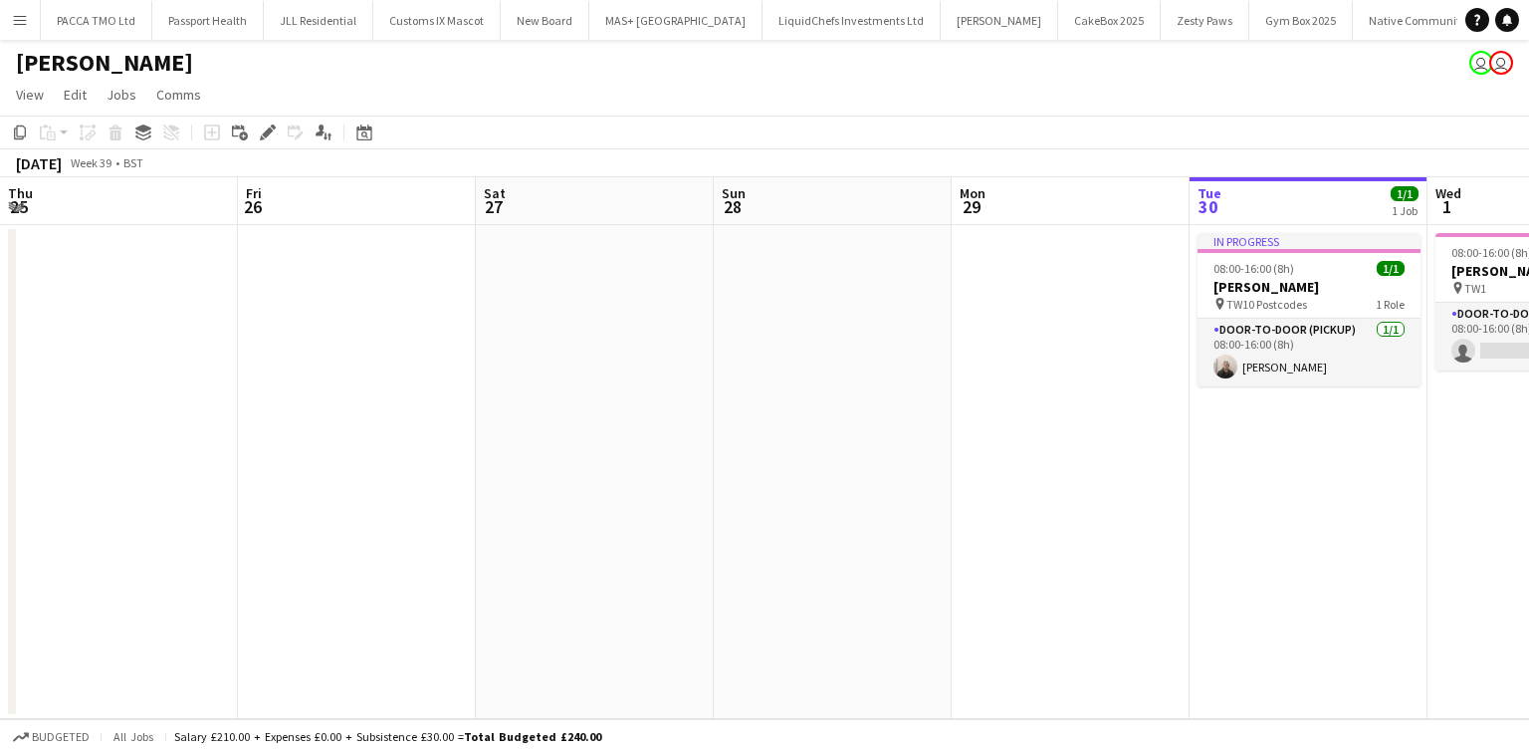
scroll to position [0, 683]
